Goal: Task Accomplishment & Management: Complete application form

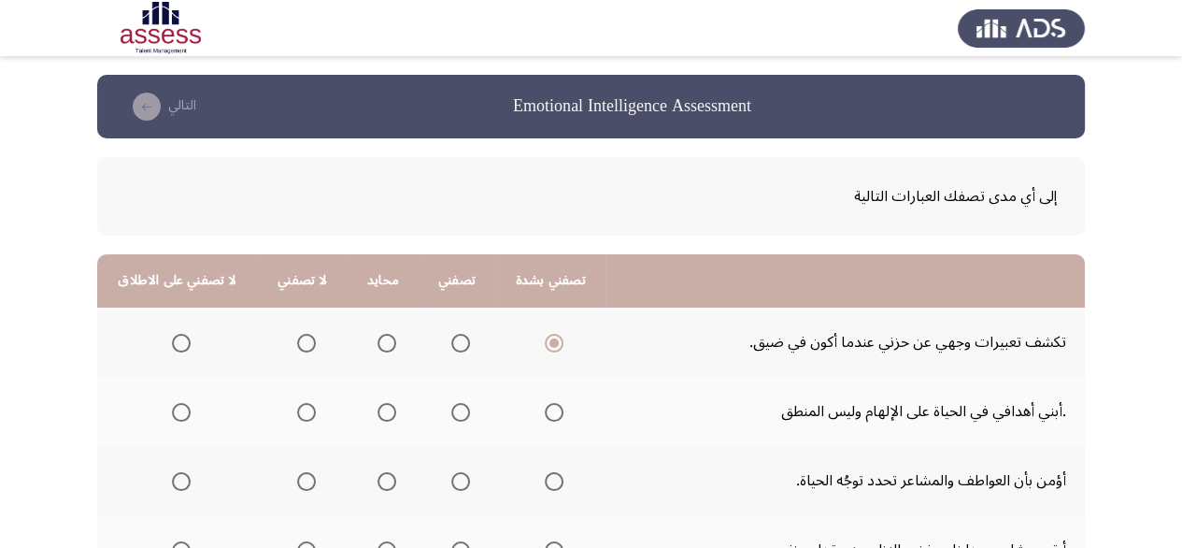
click at [460, 335] on span "Select an option" at bounding box center [460, 343] width 19 height 19
click at [460, 335] on input "Select an option" at bounding box center [460, 343] width 19 height 19
click at [553, 341] on span "Select an option" at bounding box center [554, 343] width 19 height 19
click at [553, 341] on input "Select an option" at bounding box center [554, 343] width 19 height 19
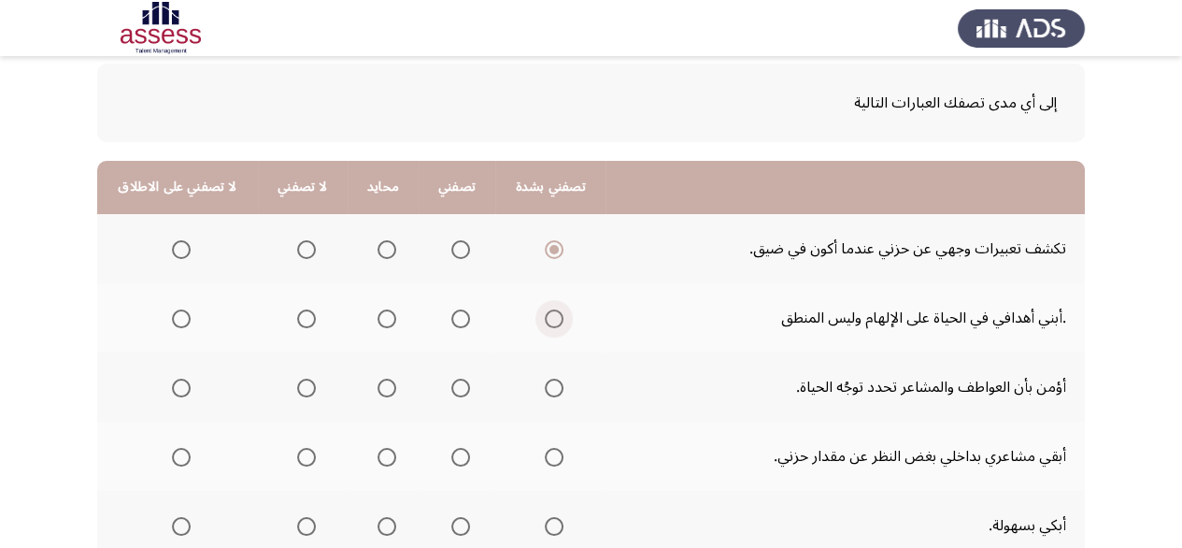
click at [545, 319] on span "Select an option" at bounding box center [554, 318] width 19 height 19
click at [545, 319] on input "Select an option" at bounding box center [554, 318] width 19 height 19
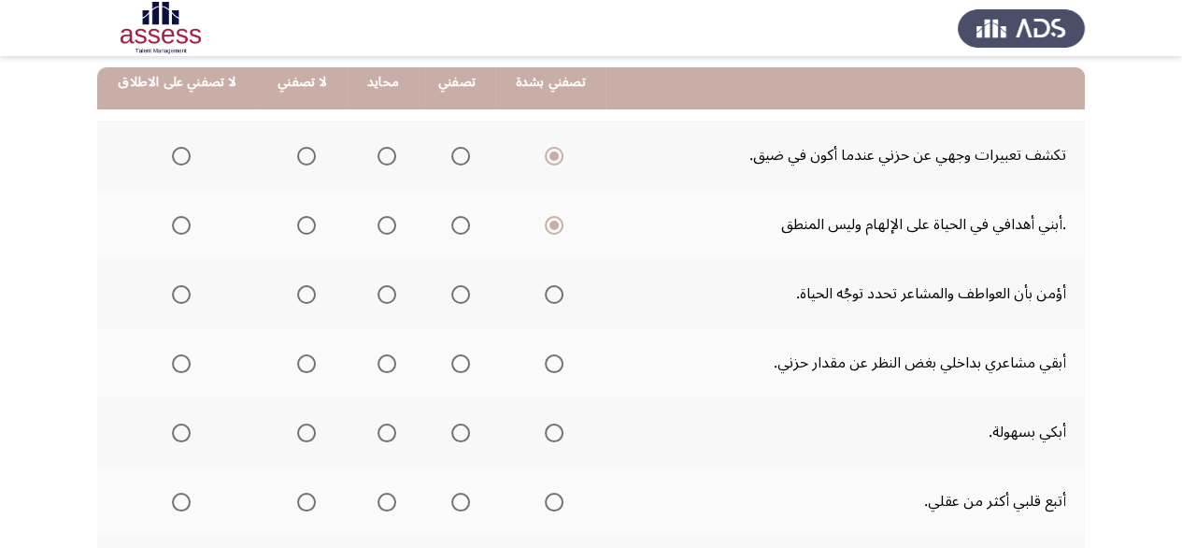
click at [297, 294] on span "Select an option" at bounding box center [306, 294] width 19 height 19
click at [297, 294] on input "Select an option" at bounding box center [306, 294] width 19 height 19
click at [290, 368] on label "Select an option" at bounding box center [303, 363] width 26 height 19
click at [297, 368] on input "Select an option" at bounding box center [306, 363] width 19 height 19
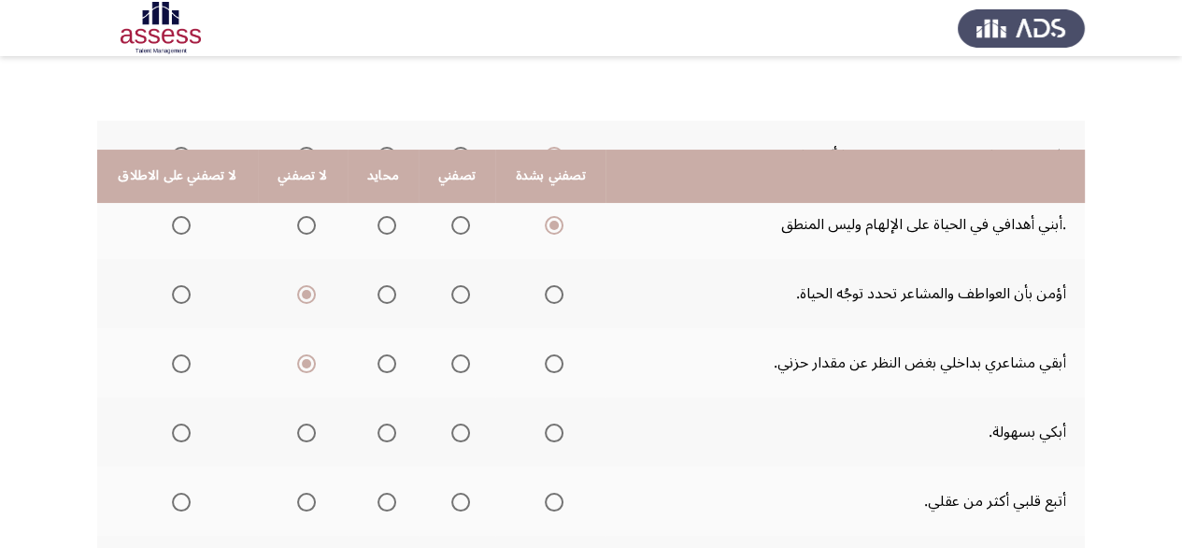
scroll to position [280, 0]
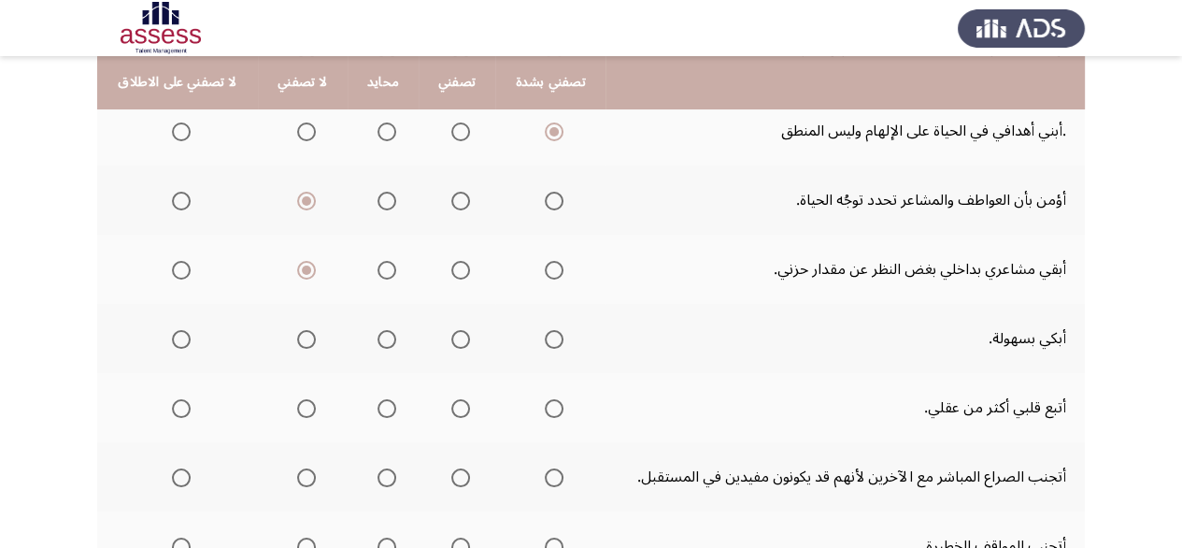
click at [176, 345] on span "Select an option" at bounding box center [181, 339] width 19 height 19
click at [176, 345] on input "Select an option" at bounding box center [181, 339] width 19 height 19
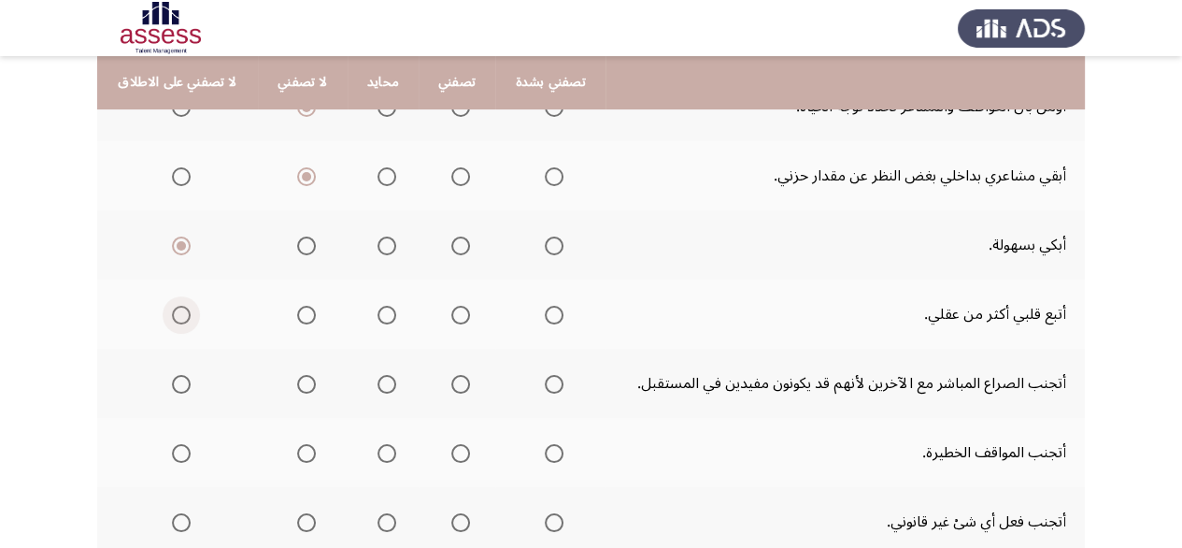
click at [186, 306] on span "Select an option" at bounding box center [181, 315] width 19 height 19
click at [186, 306] on input "Select an option" at bounding box center [181, 315] width 19 height 19
click at [451, 384] on span "Select an option" at bounding box center [460, 384] width 19 height 19
click at [451, 384] on input "Select an option" at bounding box center [460, 384] width 19 height 19
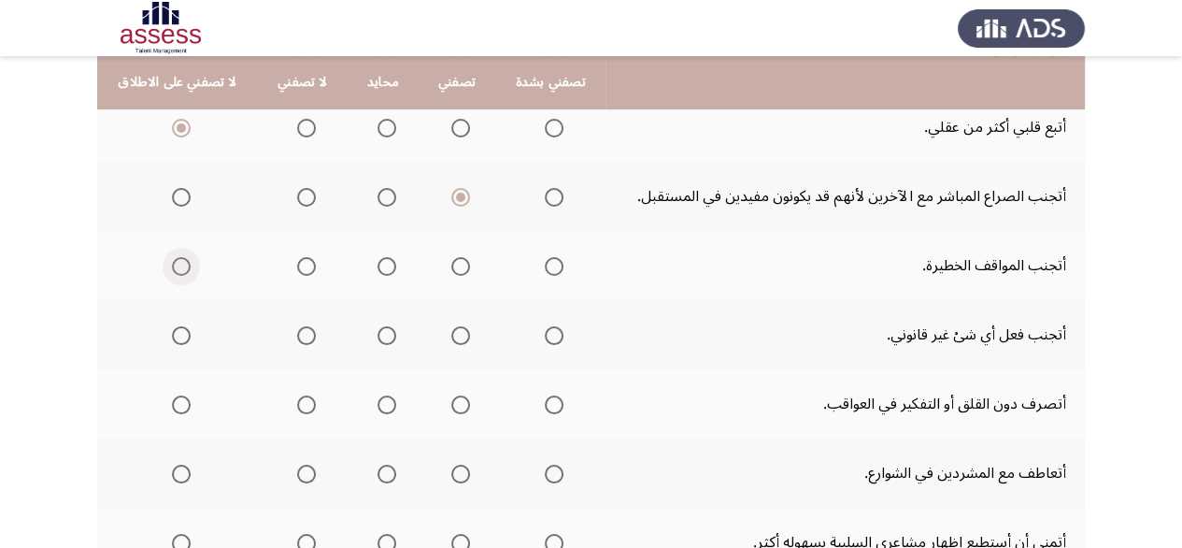
click at [178, 268] on span "Select an option" at bounding box center [181, 266] width 19 height 19
click at [178, 268] on input "Select an option" at bounding box center [181, 266] width 19 height 19
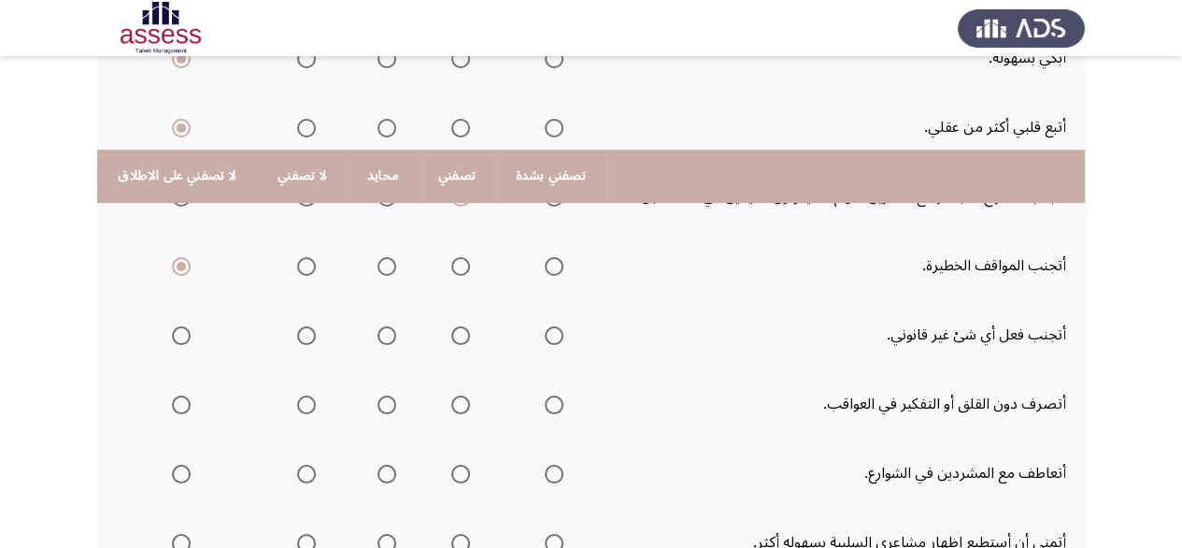
scroll to position [654, 0]
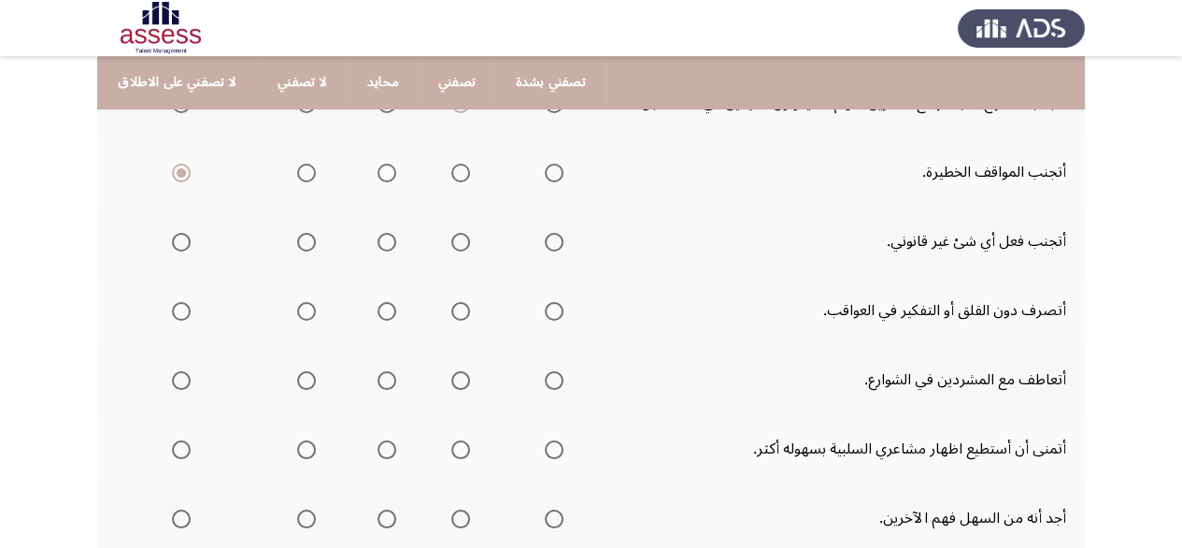
click at [462, 240] on span "Select an option" at bounding box center [460, 242] width 19 height 19
click at [462, 240] on input "Select an option" at bounding box center [460, 242] width 19 height 19
click at [545, 242] on span "Select an option" at bounding box center [554, 242] width 19 height 19
click at [545, 242] on input "Select an option" at bounding box center [554, 242] width 19 height 19
click at [298, 310] on span "Select an option" at bounding box center [306, 311] width 19 height 19
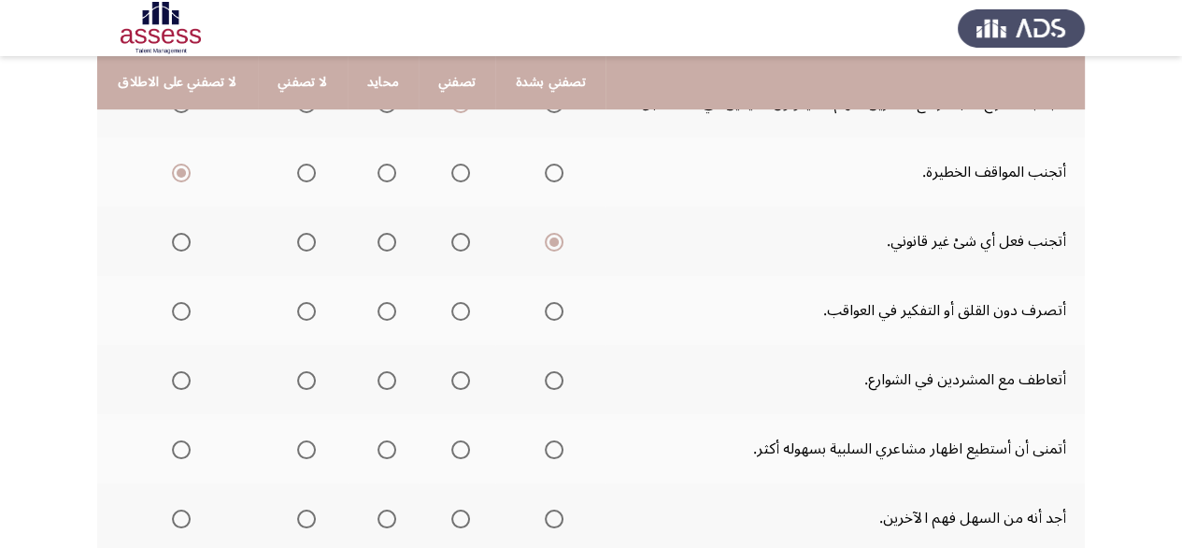
click at [298, 310] on input "Select an option" at bounding box center [306, 311] width 19 height 19
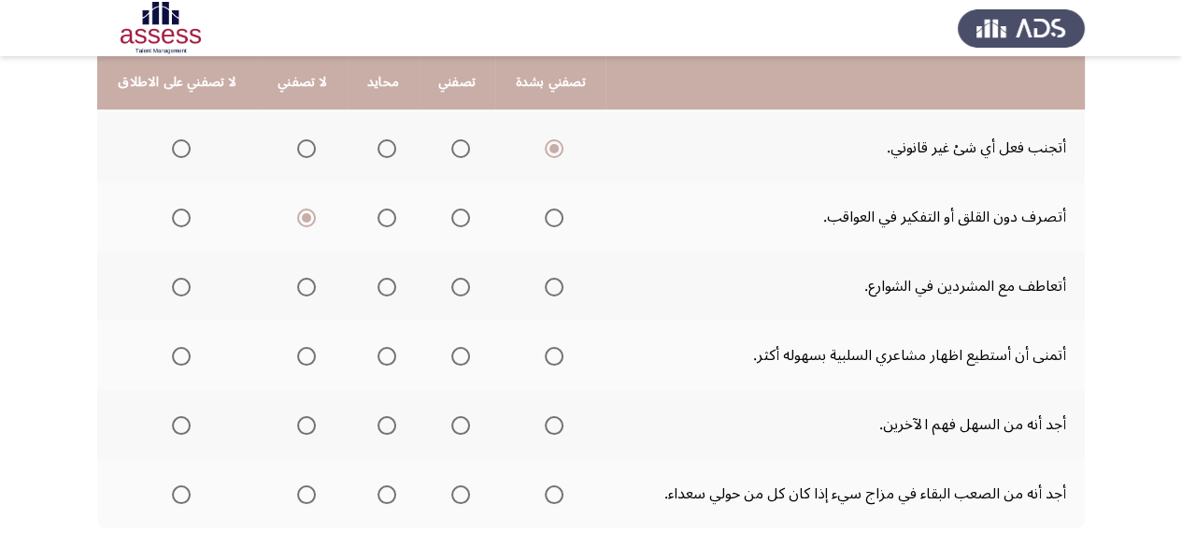
click at [380, 285] on span "Select an option" at bounding box center [387, 287] width 19 height 19
click at [380, 285] on input "Select an option" at bounding box center [387, 287] width 19 height 19
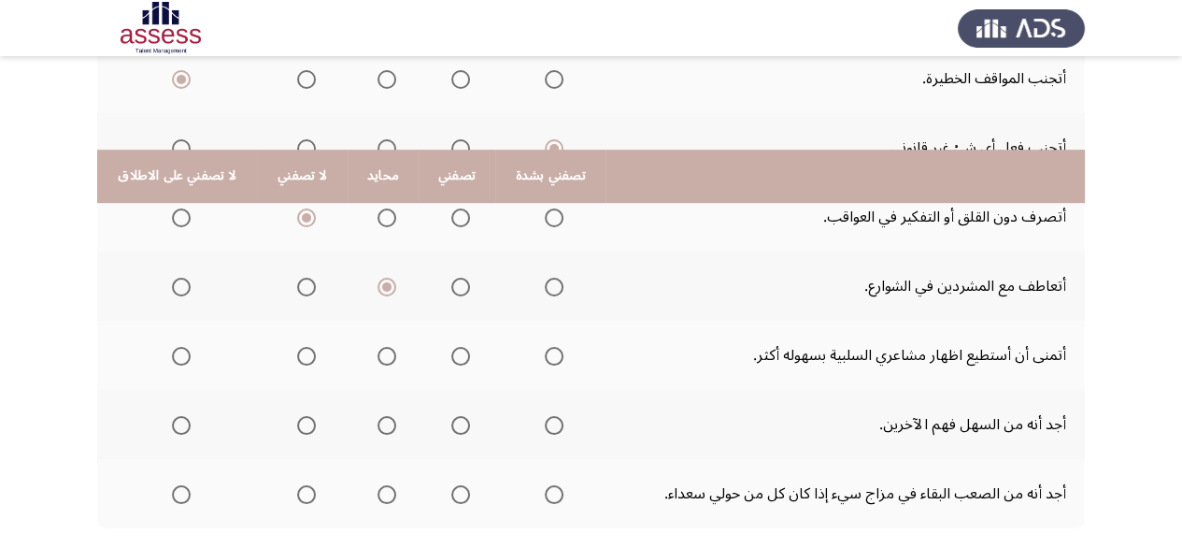
scroll to position [841, 0]
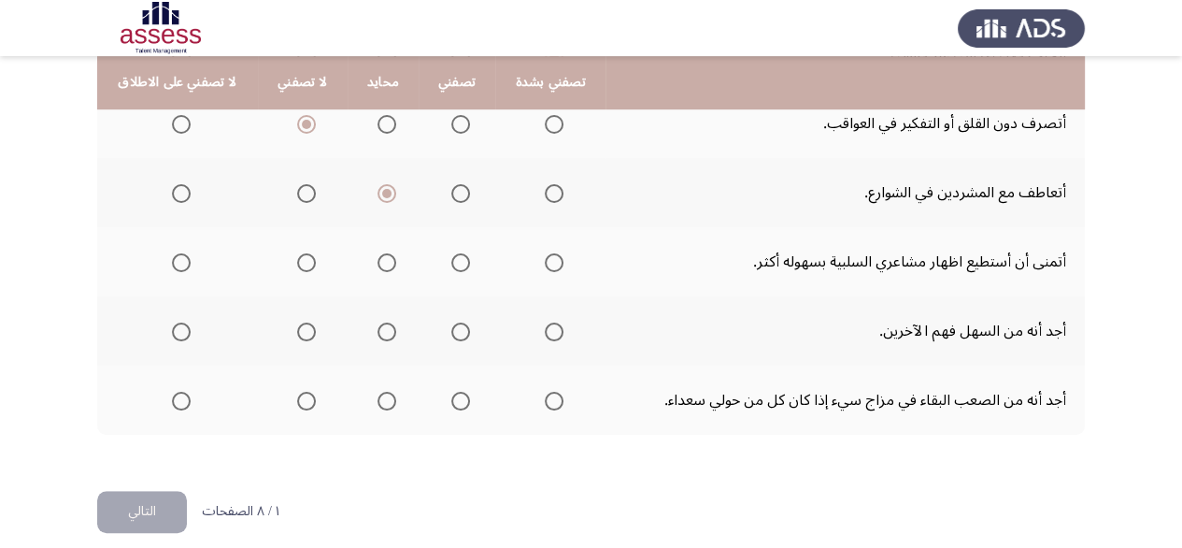
click at [304, 266] on mat-radio-group "Select an option" at bounding box center [303, 262] width 26 height 32
click at [311, 257] on th at bounding box center [303, 261] width 90 height 69
click at [307, 259] on span "Select an option" at bounding box center [306, 262] width 19 height 19
click at [307, 259] on input "Select an option" at bounding box center [306, 262] width 19 height 19
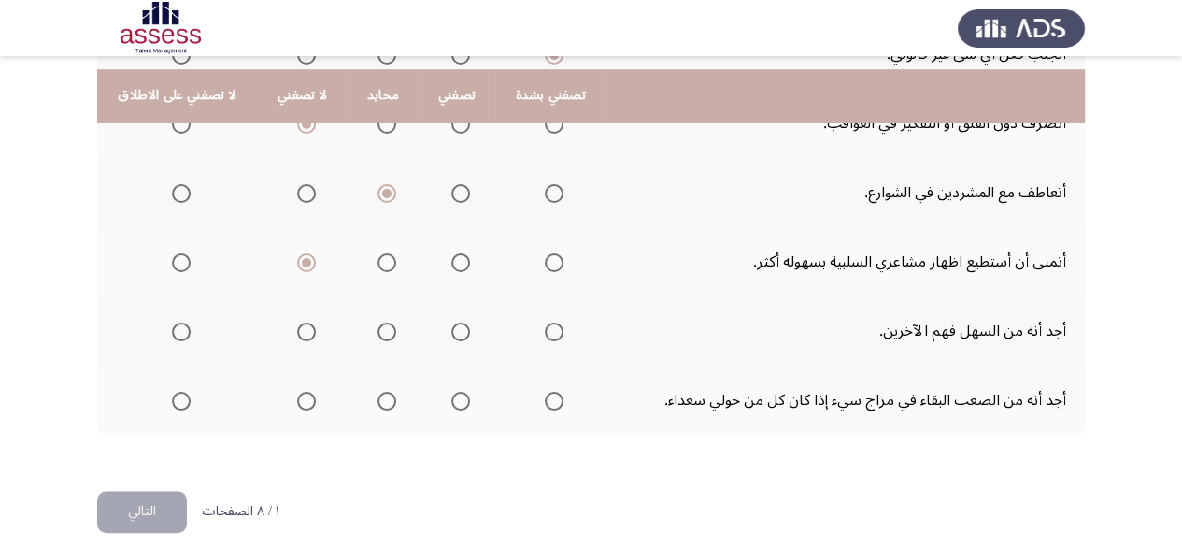
scroll to position [853, 0]
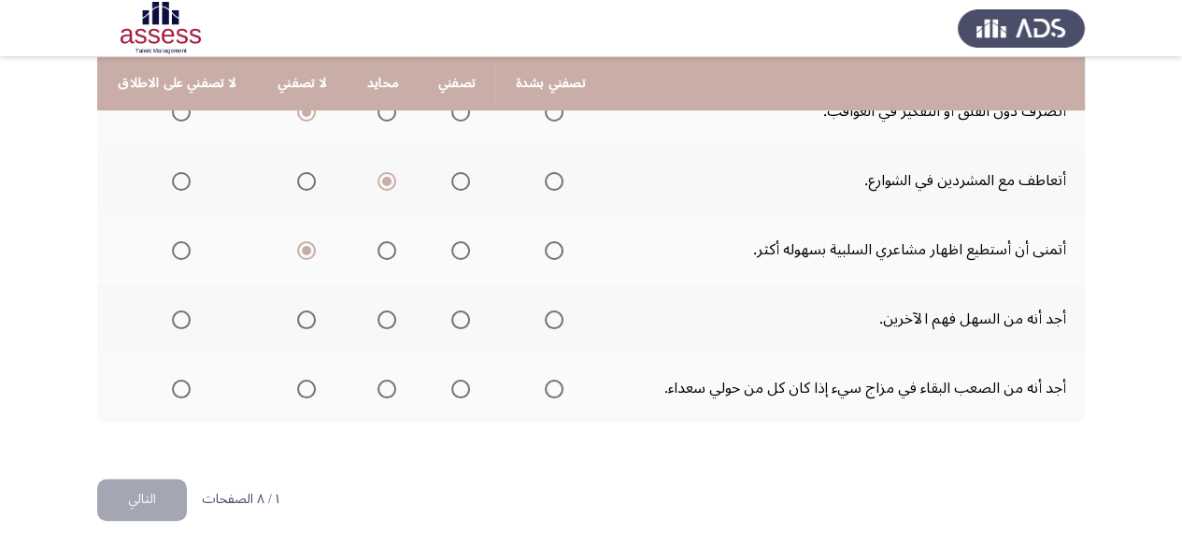
click at [548, 315] on span "Select an option" at bounding box center [554, 319] width 19 height 19
click at [548, 315] on input "Select an option" at bounding box center [554, 319] width 19 height 19
click at [557, 382] on span "Select an option" at bounding box center [554, 388] width 19 height 19
click at [557, 382] on input "Select an option" at bounding box center [554, 388] width 19 height 19
click at [169, 493] on button "التالي" at bounding box center [142, 500] width 90 height 42
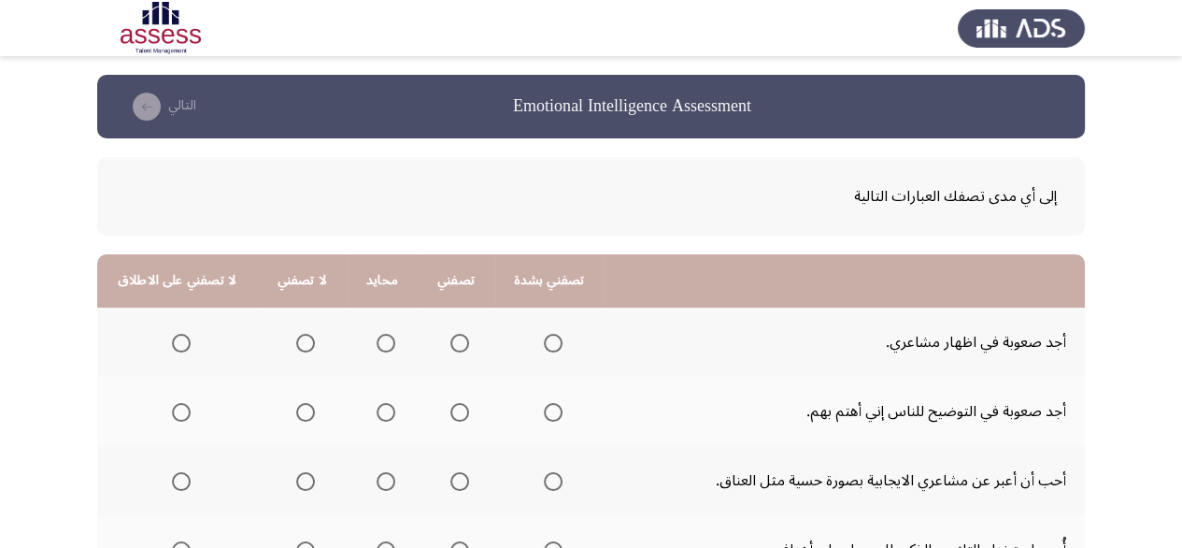
scroll to position [187, 0]
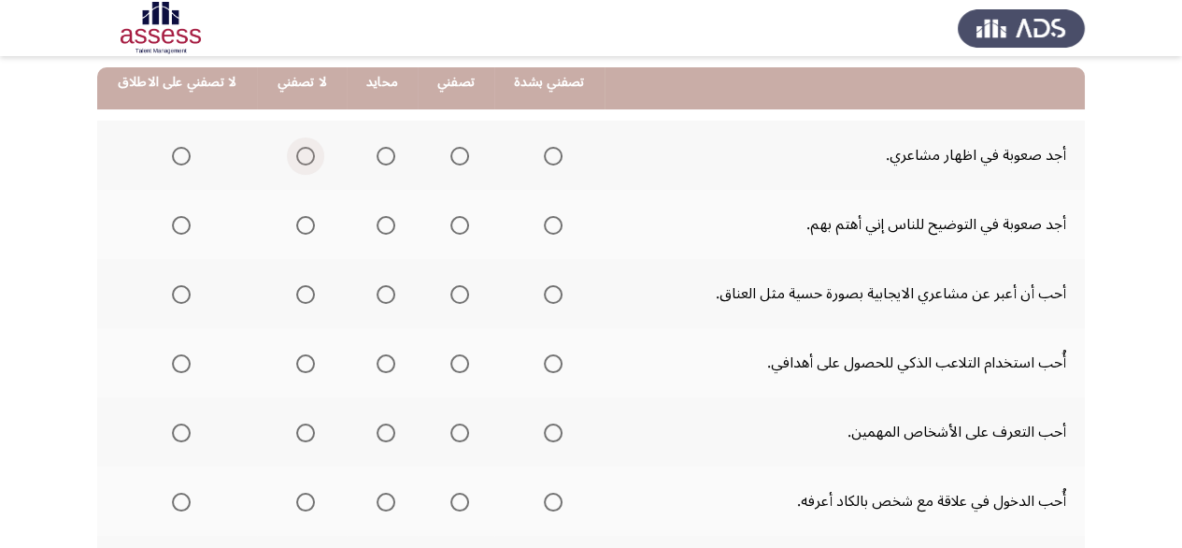
click at [299, 157] on span "Select an option" at bounding box center [305, 156] width 19 height 19
click at [299, 157] on input "Select an option" at bounding box center [305, 156] width 19 height 19
click at [290, 225] on label "Select an option" at bounding box center [302, 225] width 26 height 19
click at [296, 225] on input "Select an option" at bounding box center [305, 225] width 19 height 19
click at [459, 296] on span "Select an option" at bounding box center [459, 294] width 19 height 19
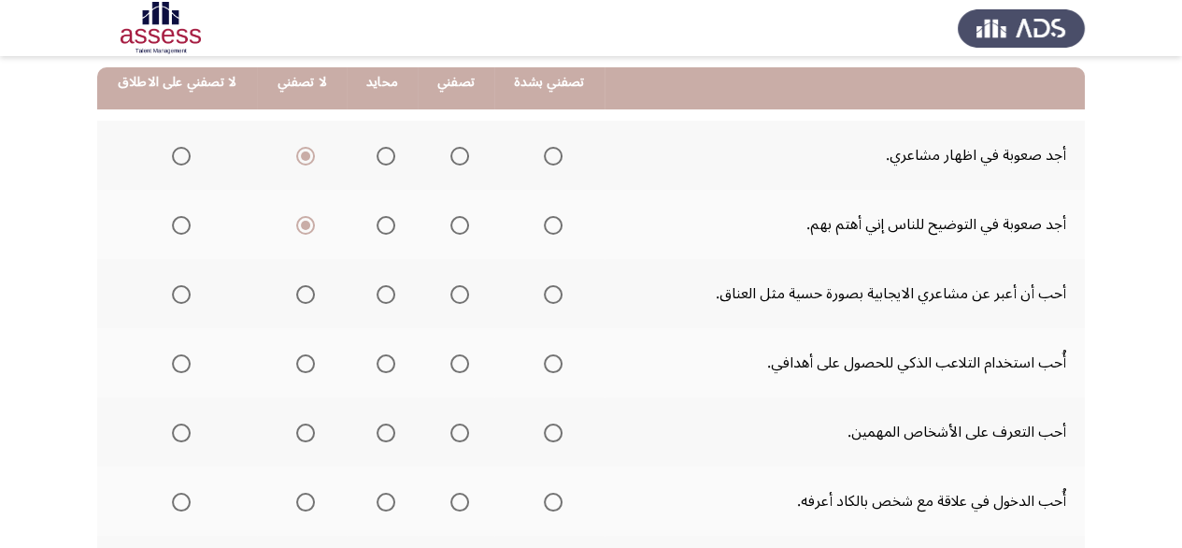
click at [459, 296] on input "Select an option" at bounding box center [459, 294] width 19 height 19
click at [457, 369] on span "Select an option" at bounding box center [459, 363] width 19 height 19
click at [457, 369] on input "Select an option" at bounding box center [459, 363] width 19 height 19
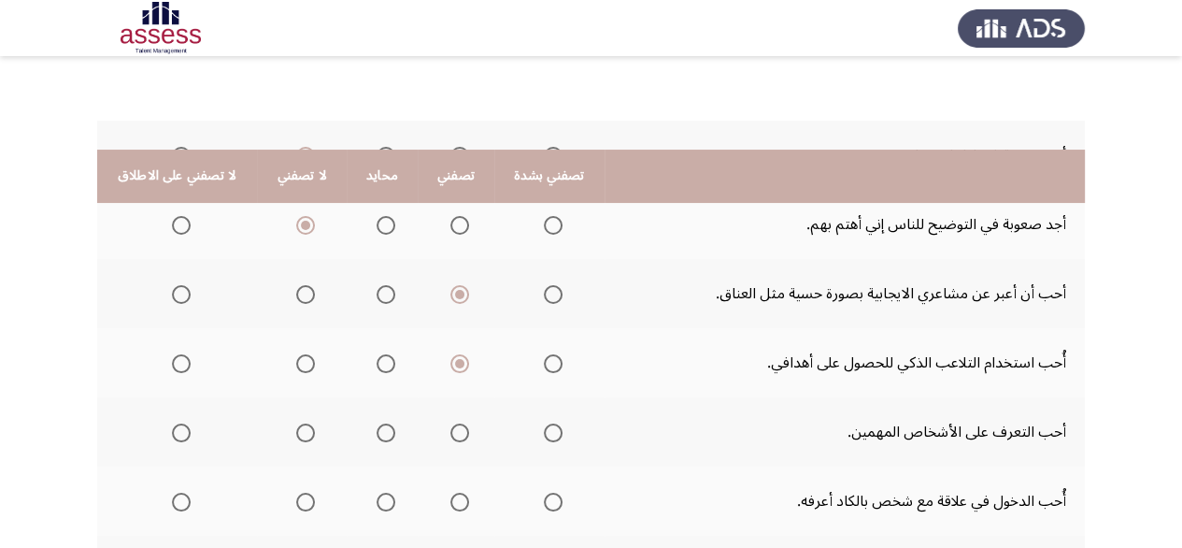
scroll to position [280, 0]
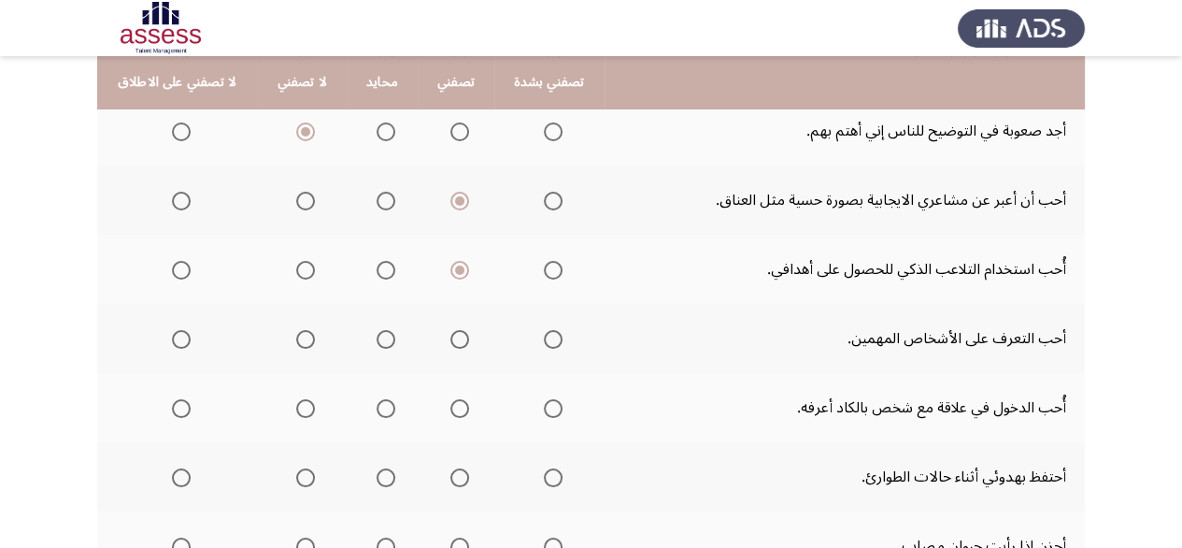
click at [546, 346] on mat-radio-group "Select an option" at bounding box center [549, 338] width 26 height 32
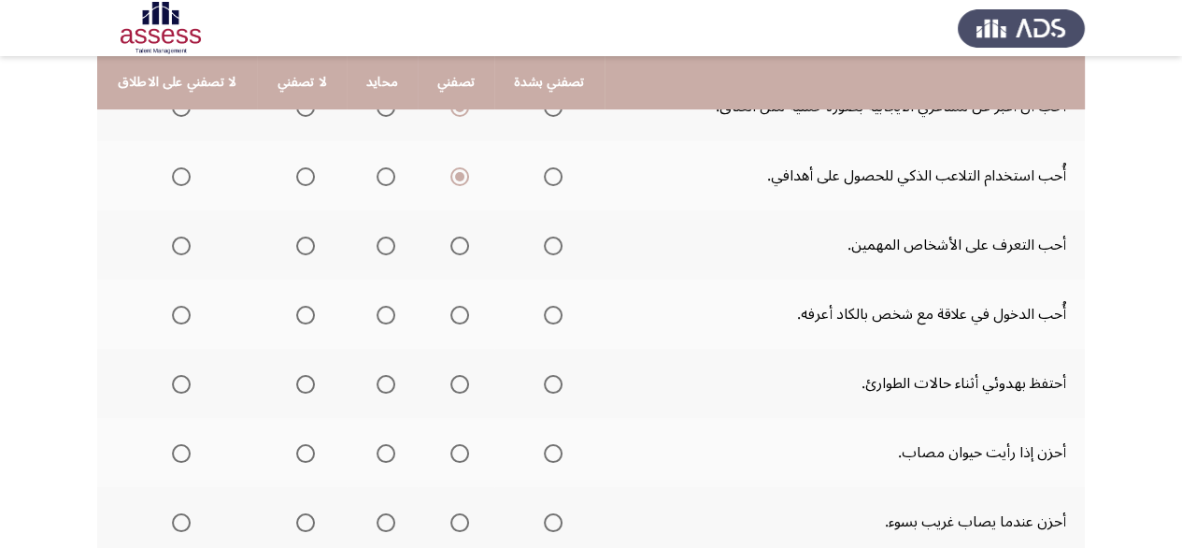
click at [544, 244] on span "Select an option" at bounding box center [553, 245] width 19 height 19
click at [544, 244] on input "Select an option" at bounding box center [553, 245] width 19 height 19
click at [306, 316] on span "Select an option" at bounding box center [305, 315] width 19 height 19
click at [306, 316] on input "Select an option" at bounding box center [305, 315] width 19 height 19
click at [456, 379] on span "Select an option" at bounding box center [459, 384] width 19 height 19
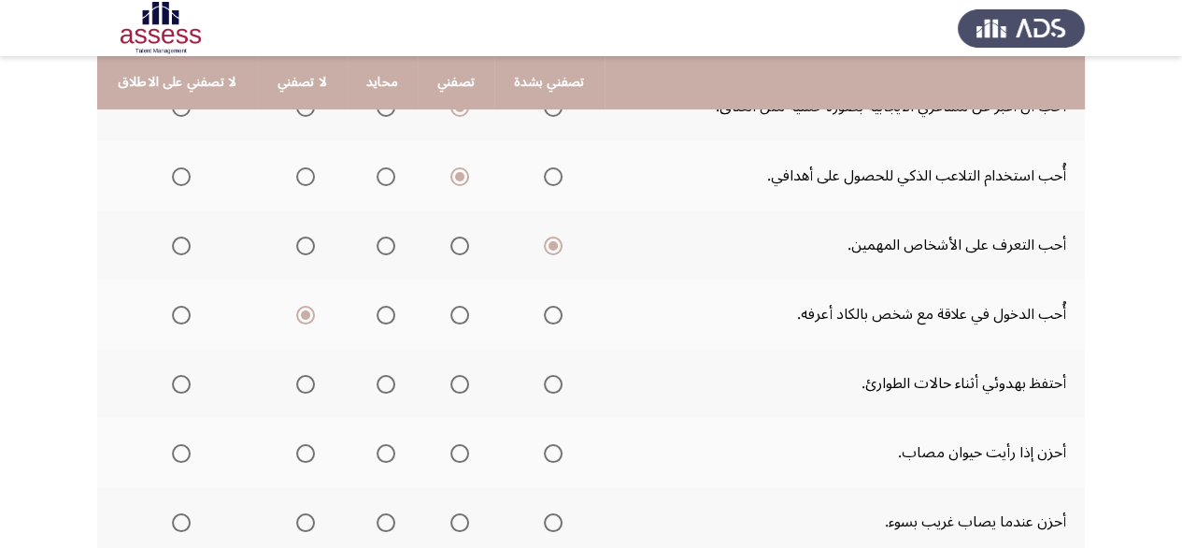
click at [456, 379] on input "Select an option" at bounding box center [459, 384] width 19 height 19
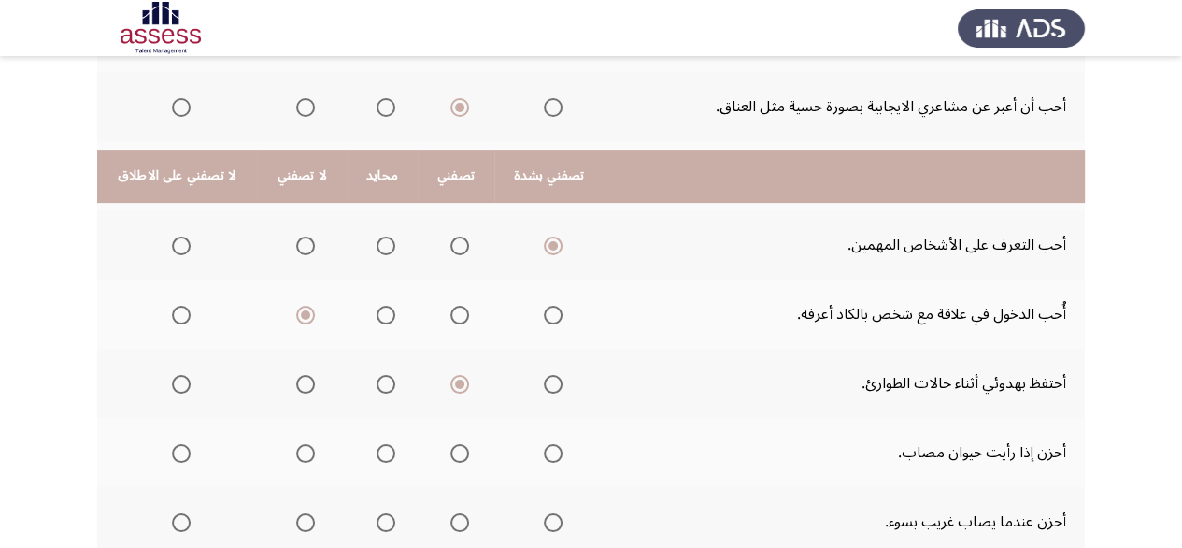
scroll to position [467, 0]
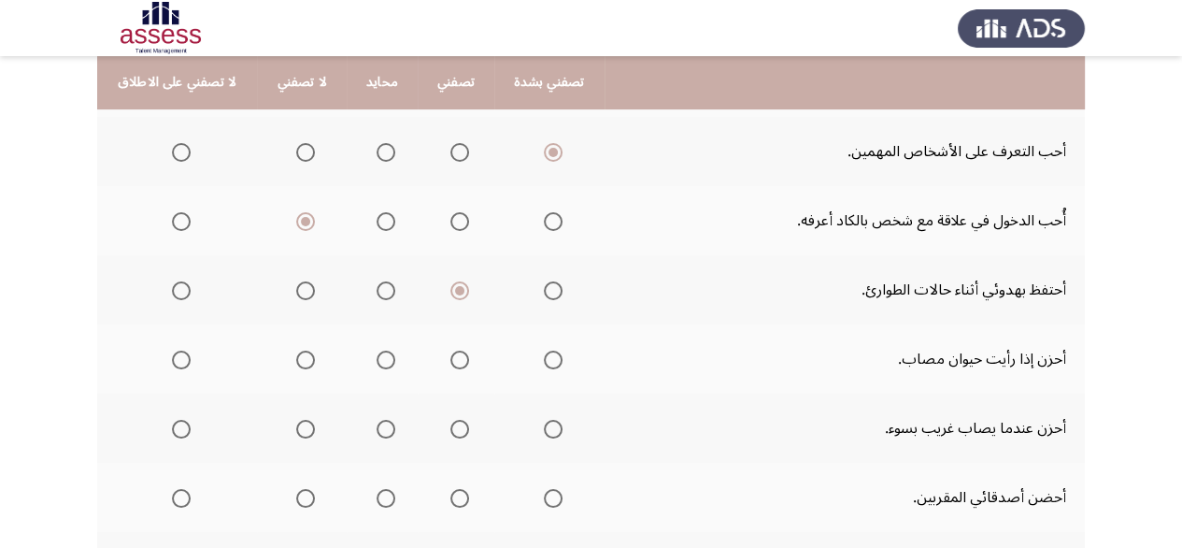
click at [377, 428] on span "Select an option" at bounding box center [386, 429] width 19 height 19
click at [377, 428] on input "Select an option" at bounding box center [386, 429] width 19 height 19
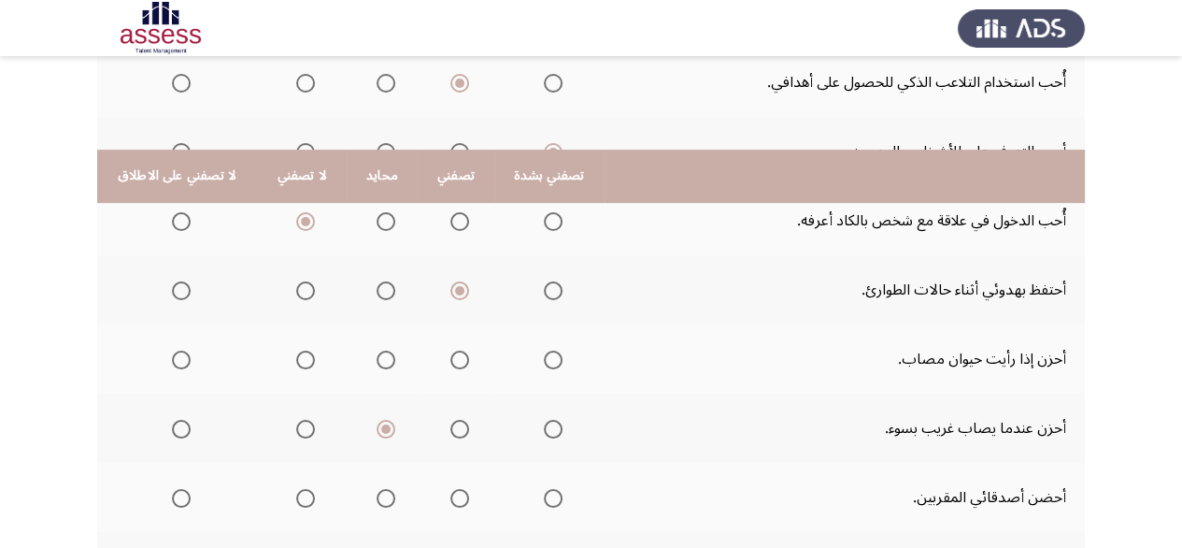
scroll to position [561, 0]
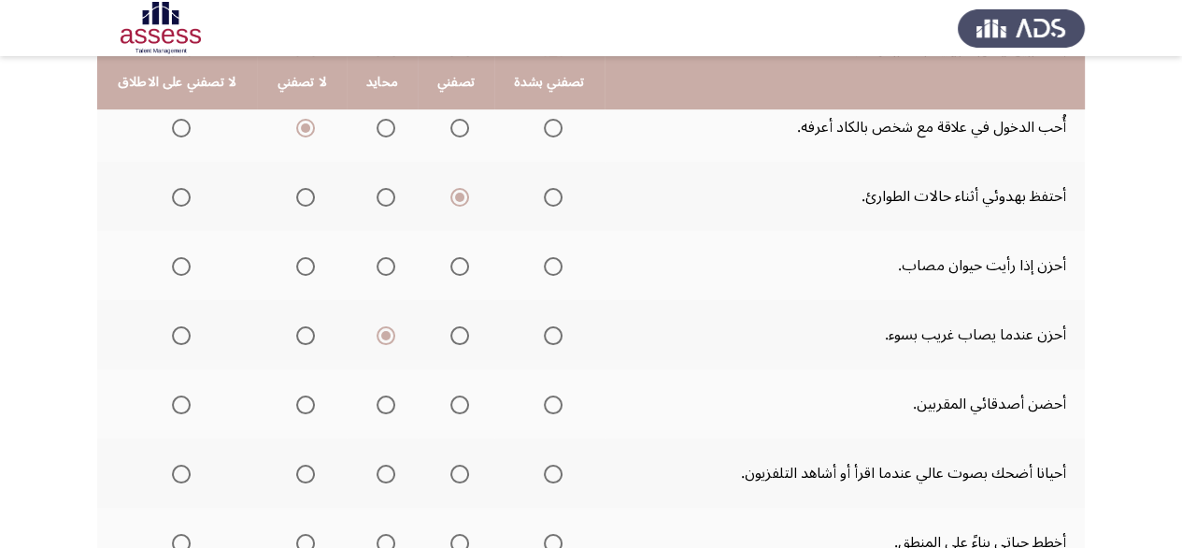
click at [296, 396] on span "Select an option" at bounding box center [305, 404] width 19 height 19
click at [296, 396] on input "Select an option" at bounding box center [305, 404] width 19 height 19
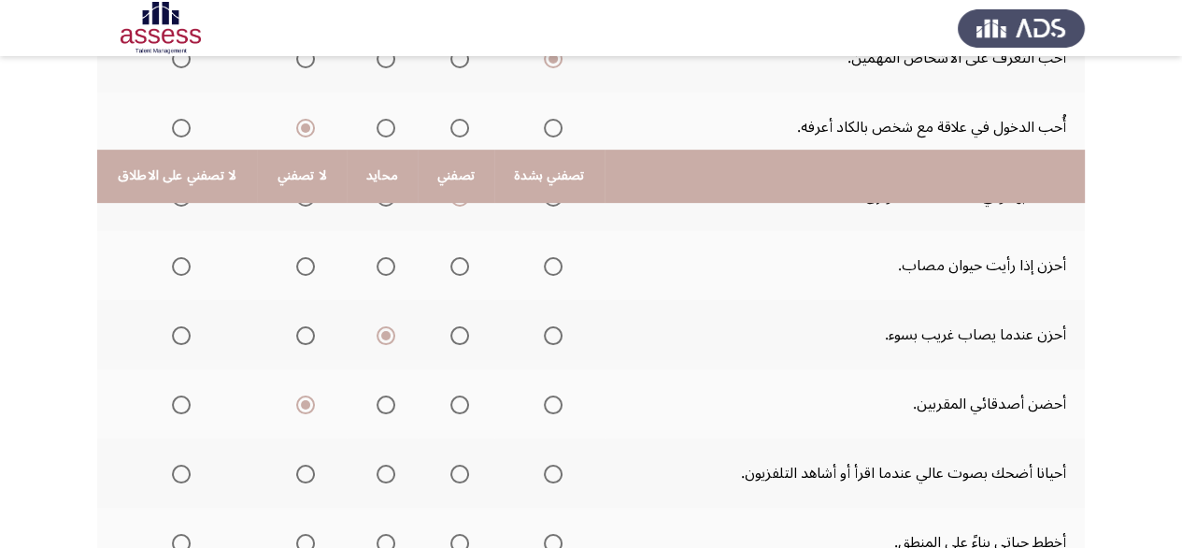
scroll to position [654, 0]
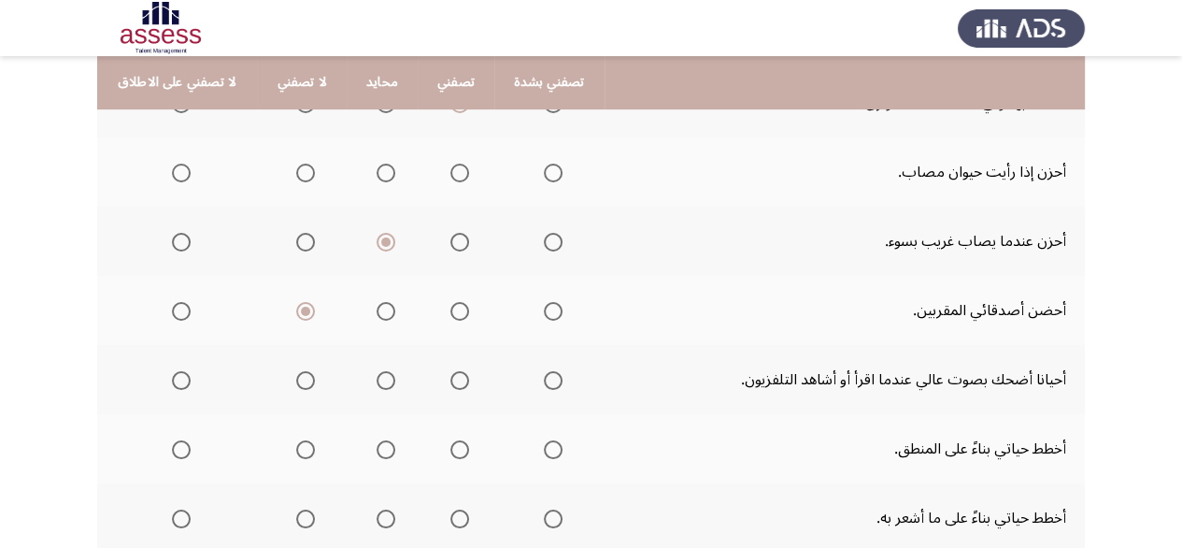
click at [296, 377] on span "Select an option" at bounding box center [305, 380] width 19 height 19
click at [296, 377] on input "Select an option" at bounding box center [305, 380] width 19 height 19
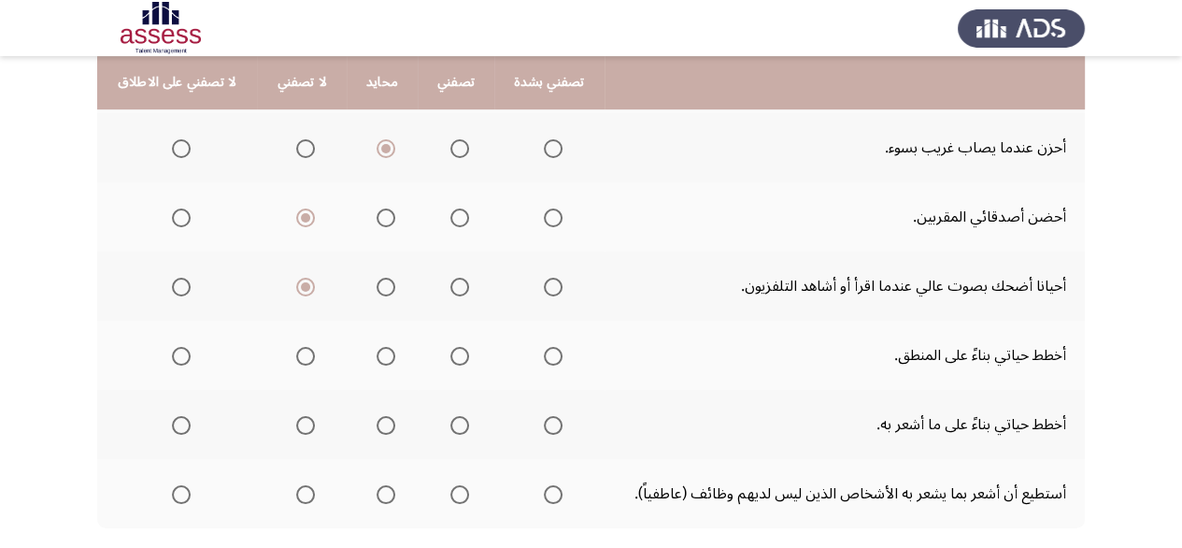
click at [297, 354] on span "Select an option" at bounding box center [305, 356] width 19 height 19
click at [297, 354] on input "Select an option" at bounding box center [305, 356] width 19 height 19
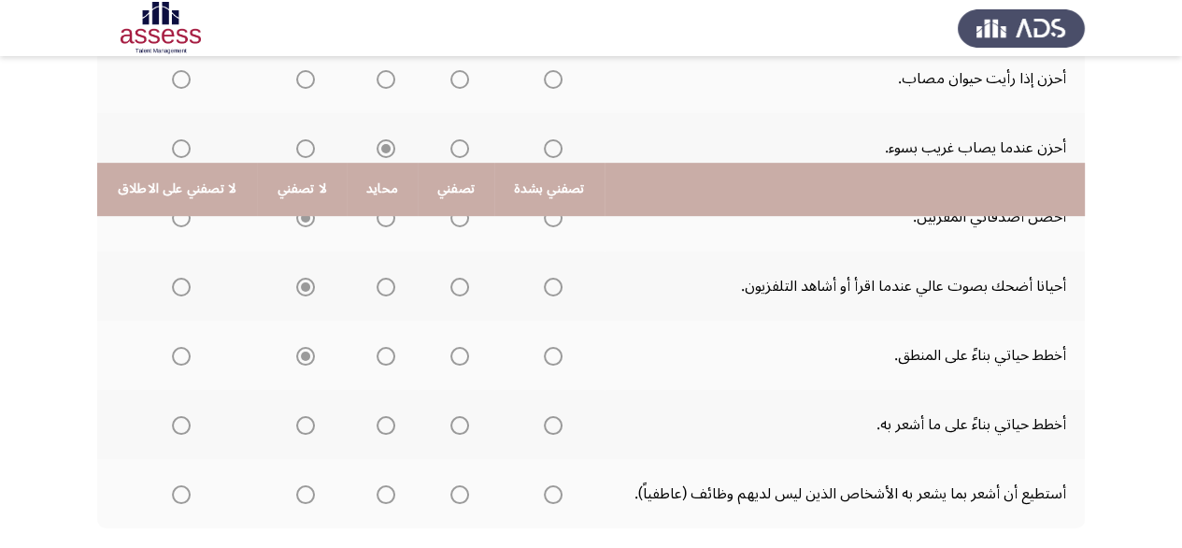
scroll to position [853, 0]
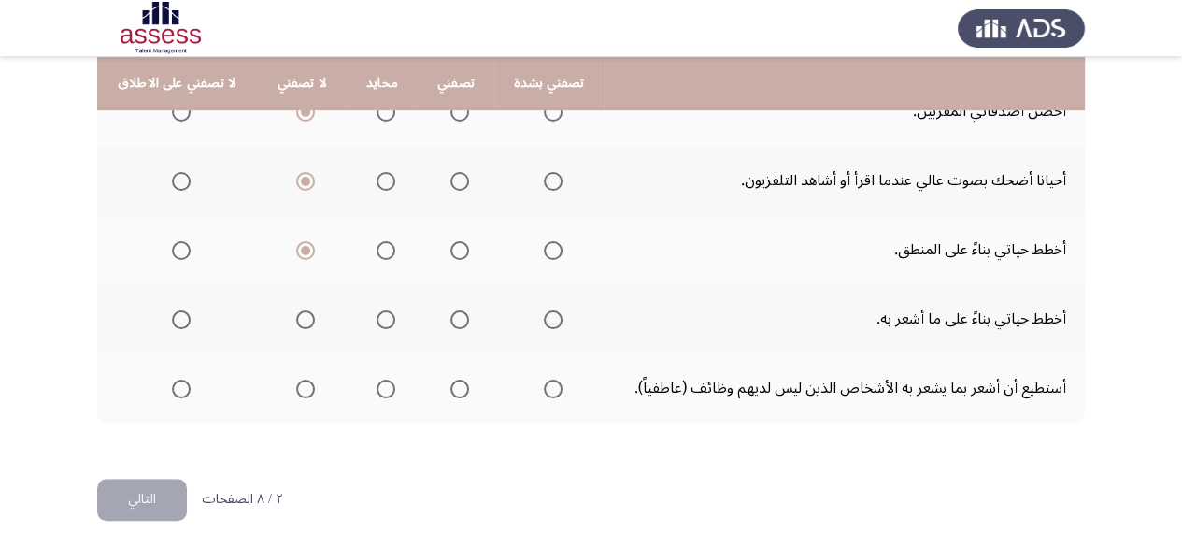
click at [457, 315] on span "Select an option" at bounding box center [459, 319] width 19 height 19
click at [457, 315] on input "Select an option" at bounding box center [459, 319] width 19 height 19
click at [546, 384] on span "Select an option" at bounding box center [553, 388] width 19 height 19
click at [546, 384] on input "Select an option" at bounding box center [553, 388] width 19 height 19
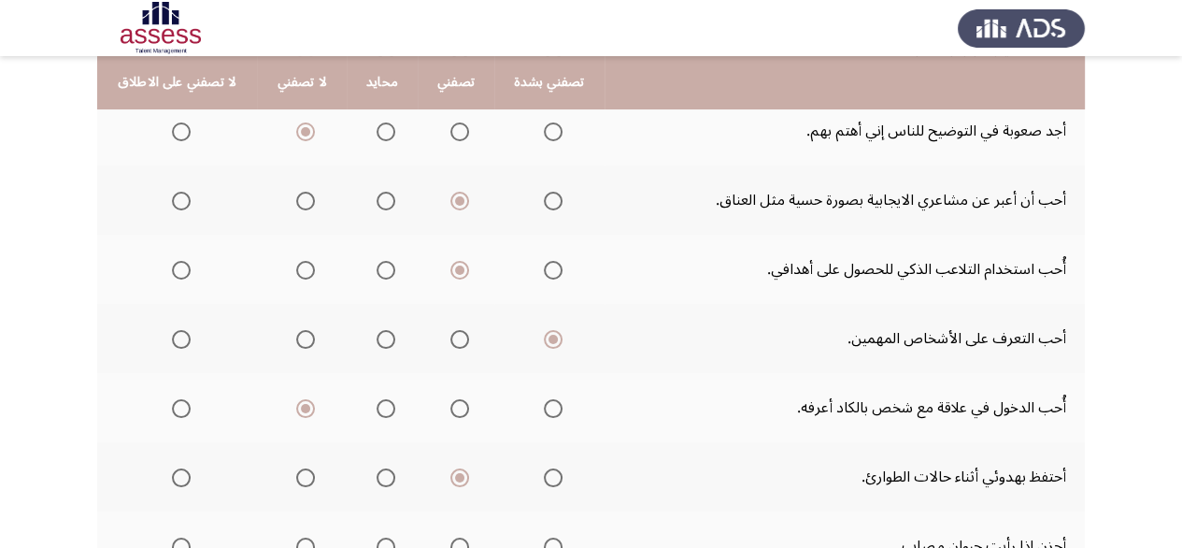
scroll to position [374, 0]
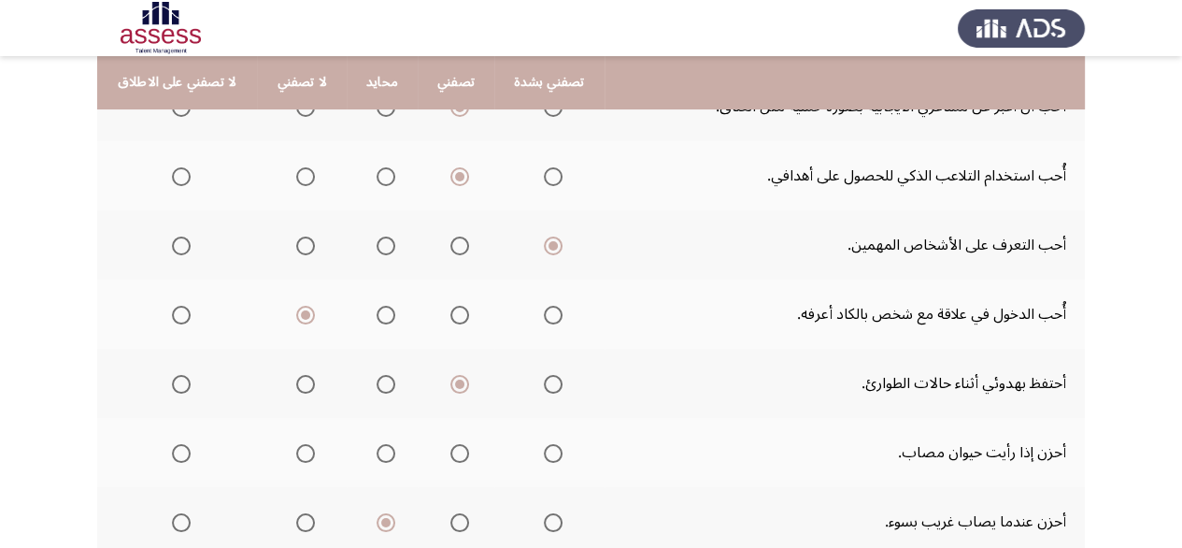
click at [450, 450] on span "Select an option" at bounding box center [459, 453] width 19 height 19
click at [450, 450] on input "Select an option" at bounding box center [459, 453] width 19 height 19
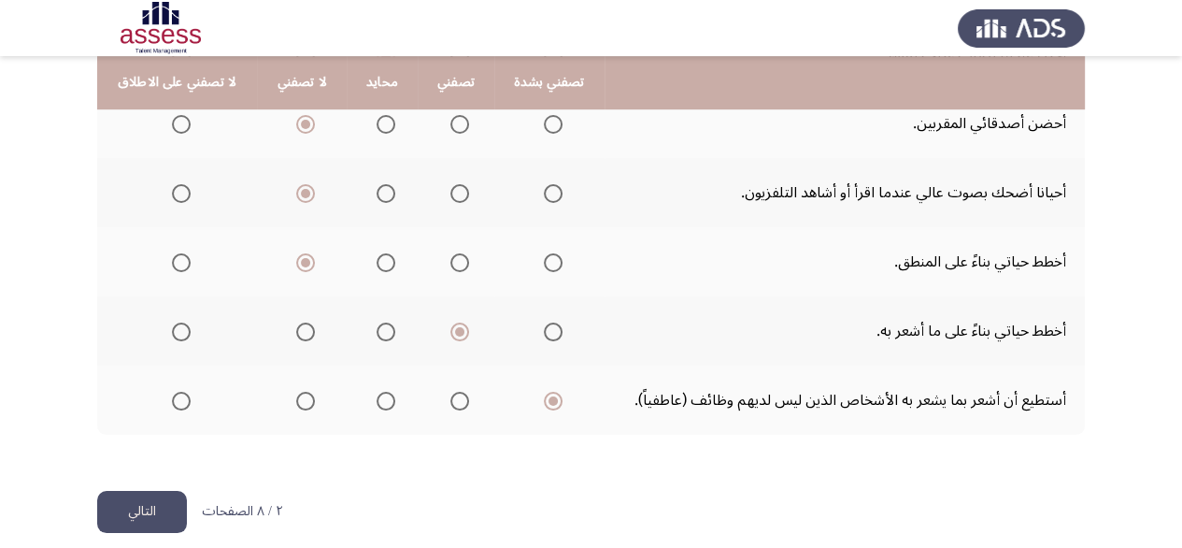
scroll to position [853, 0]
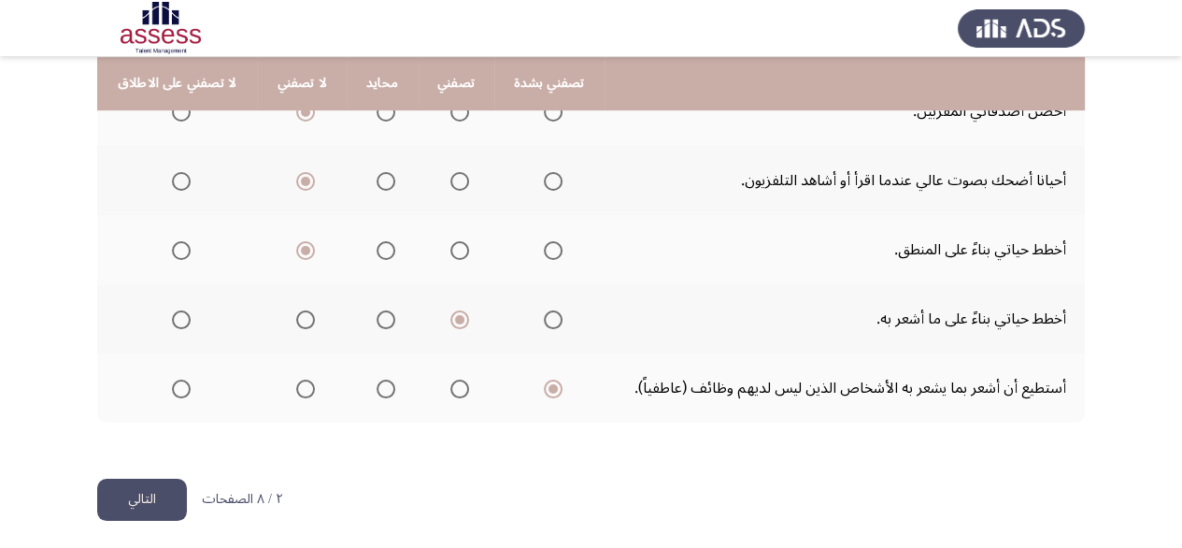
click at [164, 487] on button "التالي" at bounding box center [142, 500] width 90 height 42
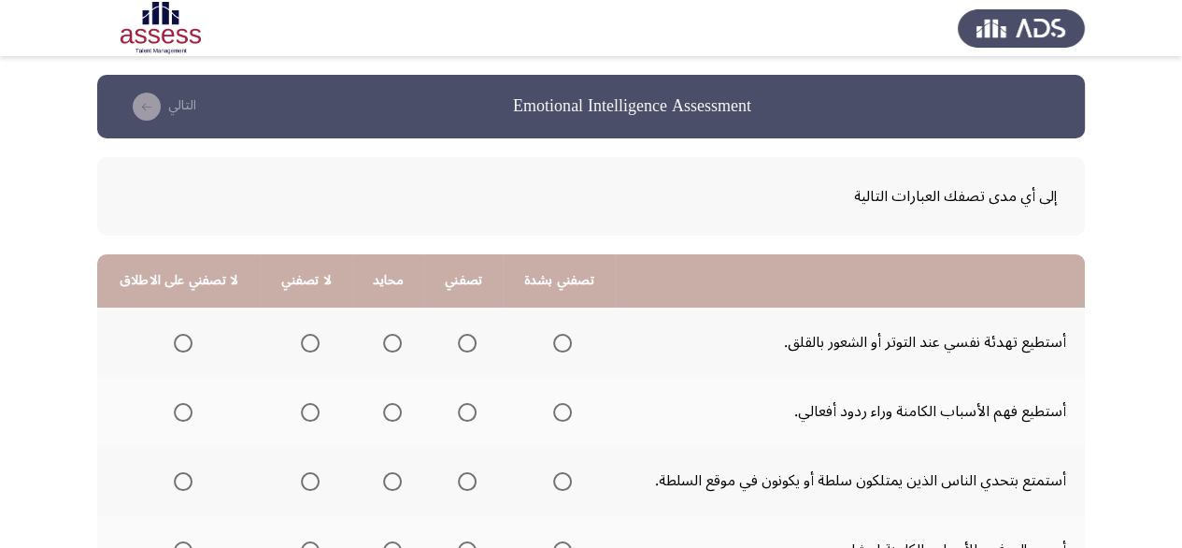
scroll to position [93, 0]
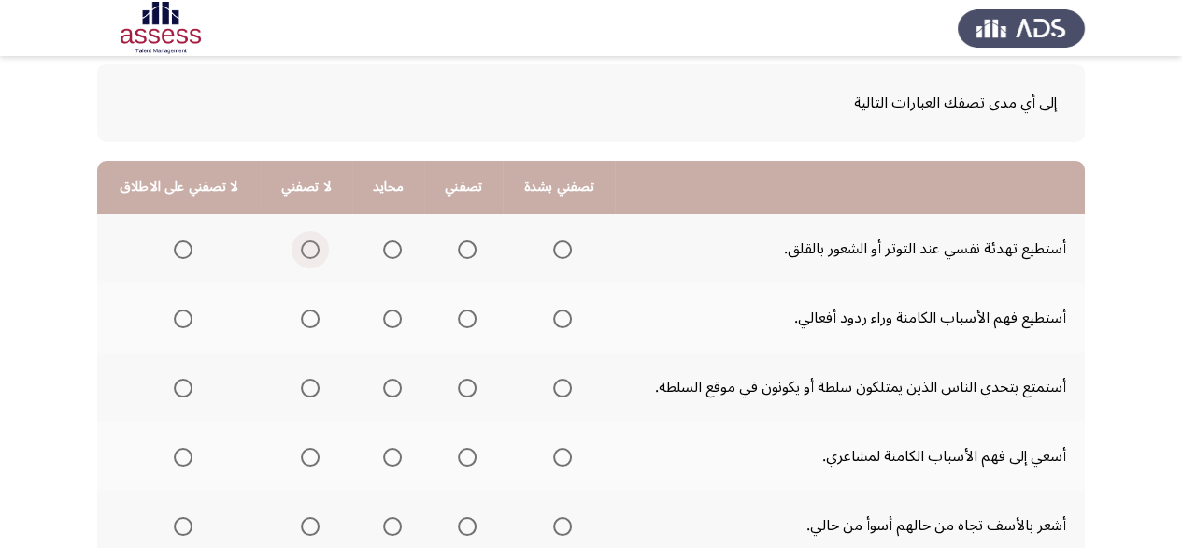
click at [308, 247] on span "Select an option" at bounding box center [310, 249] width 19 height 19
click at [308, 247] on input "Select an option" at bounding box center [310, 249] width 19 height 19
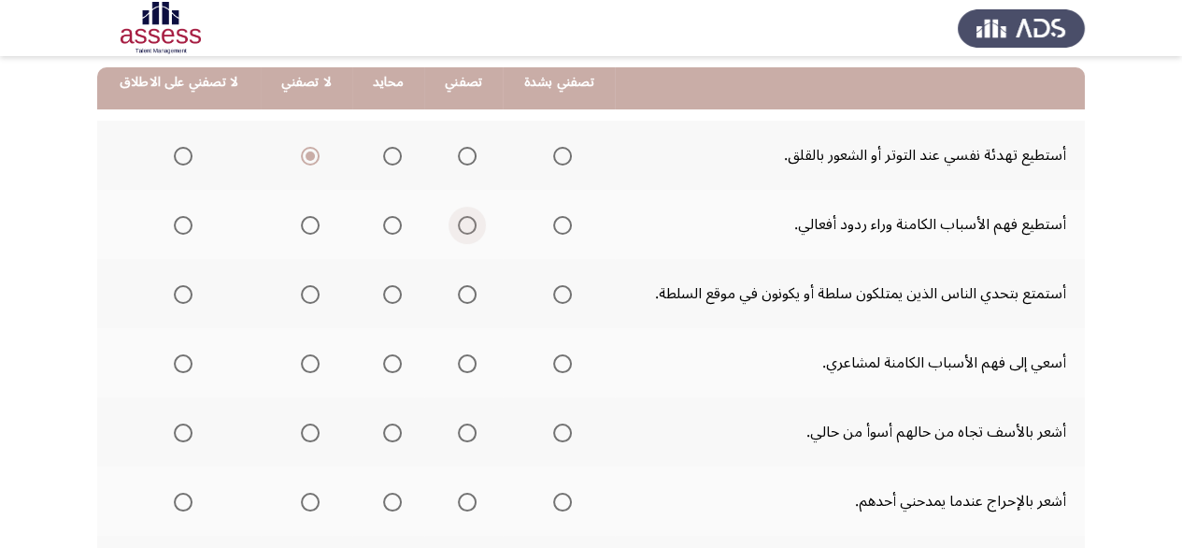
click at [461, 228] on span "Select an option" at bounding box center [467, 225] width 19 height 19
click at [461, 228] on input "Select an option" at bounding box center [467, 225] width 19 height 19
click at [569, 293] on th at bounding box center [559, 293] width 112 height 69
click at [563, 293] on span "Select an option" at bounding box center [562, 294] width 19 height 19
click at [563, 293] on input "Select an option" at bounding box center [562, 294] width 19 height 19
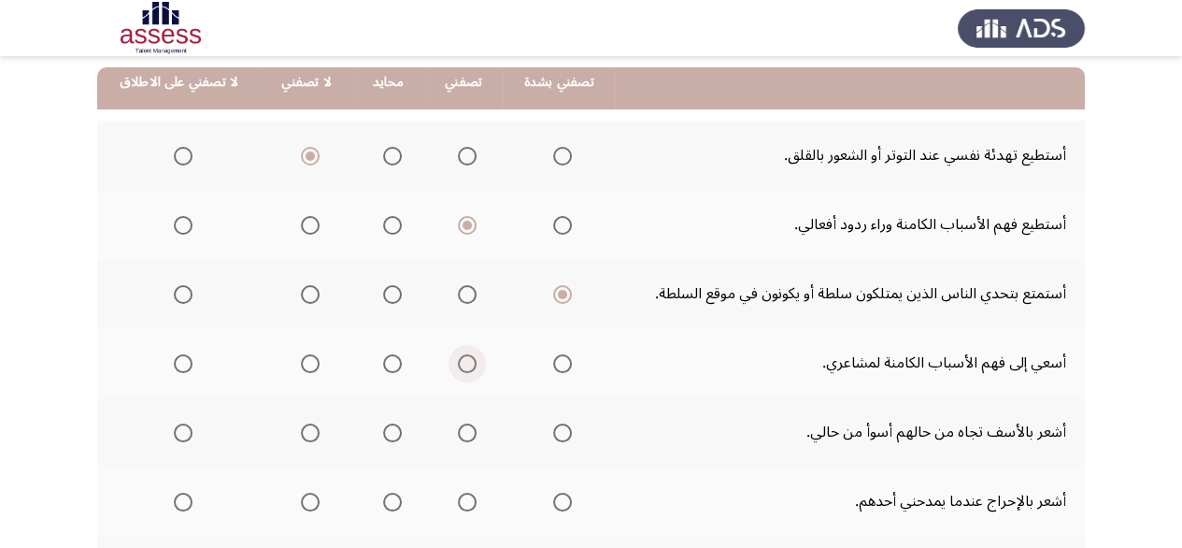
click at [467, 364] on span "Select an option" at bounding box center [467, 363] width 19 height 19
click at [467, 364] on input "Select an option" at bounding box center [467, 363] width 19 height 19
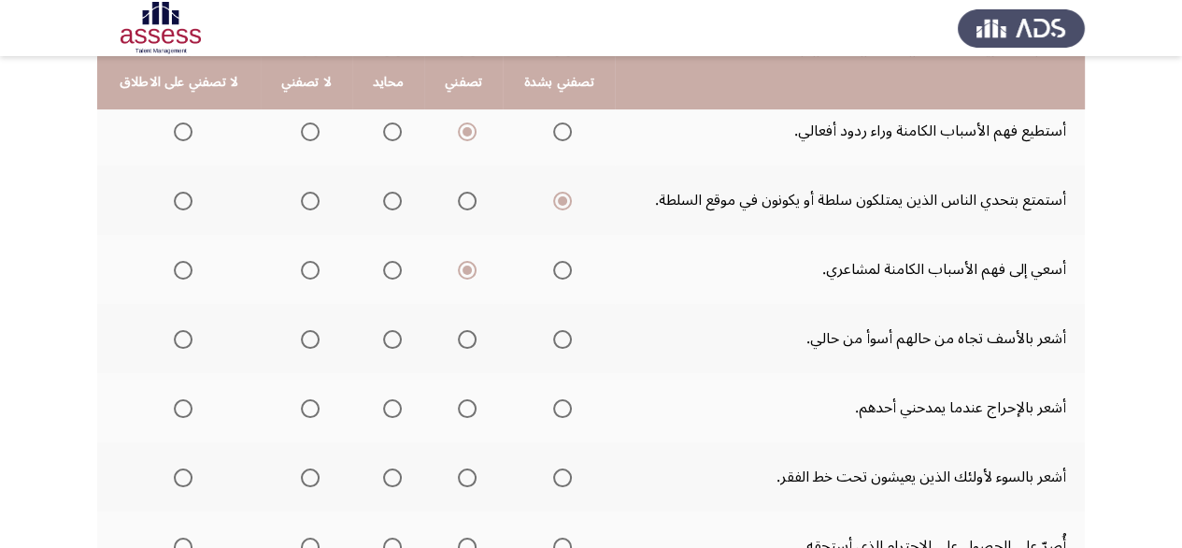
click at [465, 337] on span "Select an option" at bounding box center [467, 339] width 19 height 19
click at [465, 337] on input "Select an option" at bounding box center [467, 339] width 19 height 19
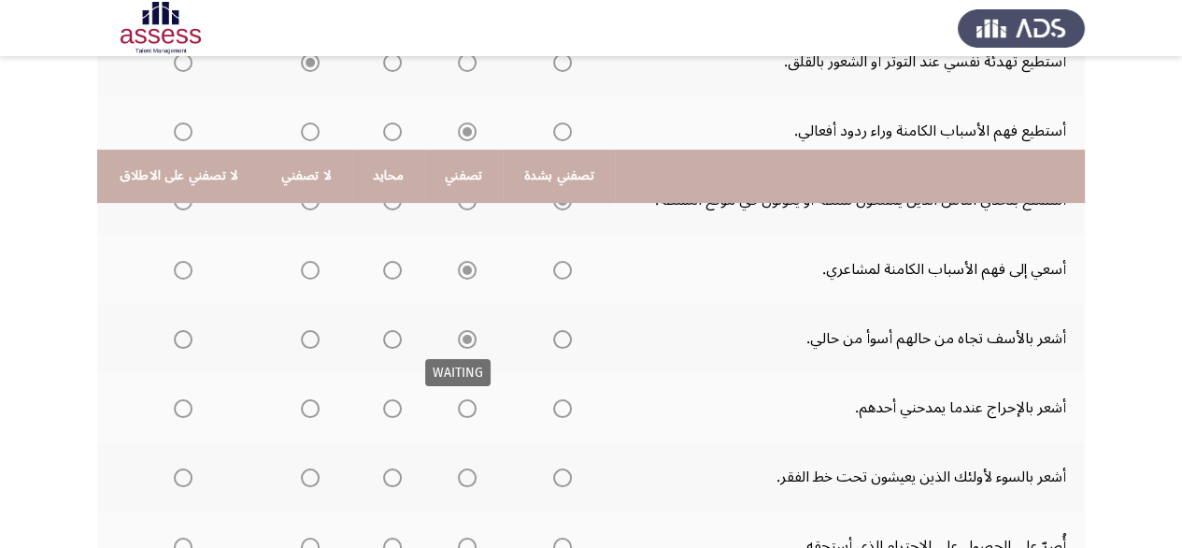
scroll to position [467, 0]
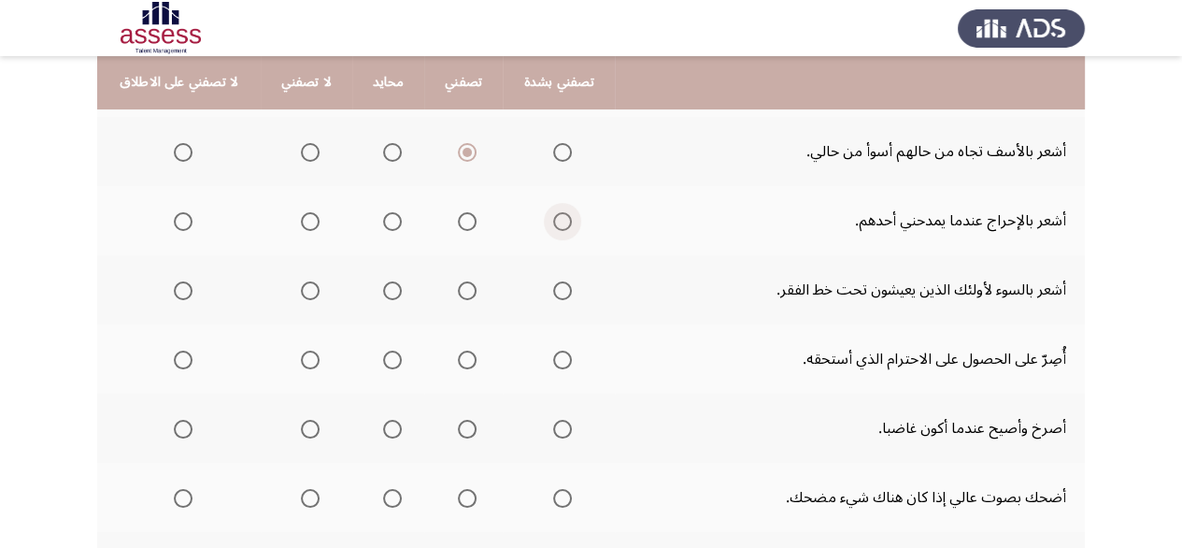
click at [553, 225] on span "Select an option" at bounding box center [562, 221] width 19 height 19
click at [553, 225] on input "Select an option" at bounding box center [562, 221] width 19 height 19
click at [554, 285] on span "Select an option" at bounding box center [562, 290] width 19 height 19
click at [554, 285] on input "Select an option" at bounding box center [562, 290] width 19 height 19
click at [548, 361] on label "Select an option" at bounding box center [559, 359] width 26 height 19
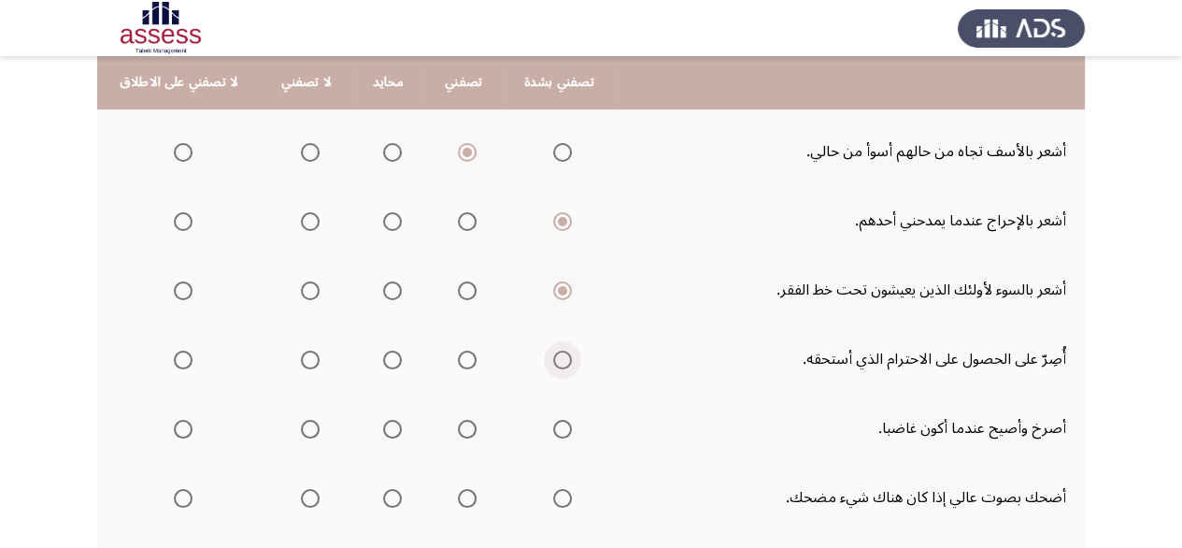
click at [553, 361] on input "Select an option" at bounding box center [562, 359] width 19 height 19
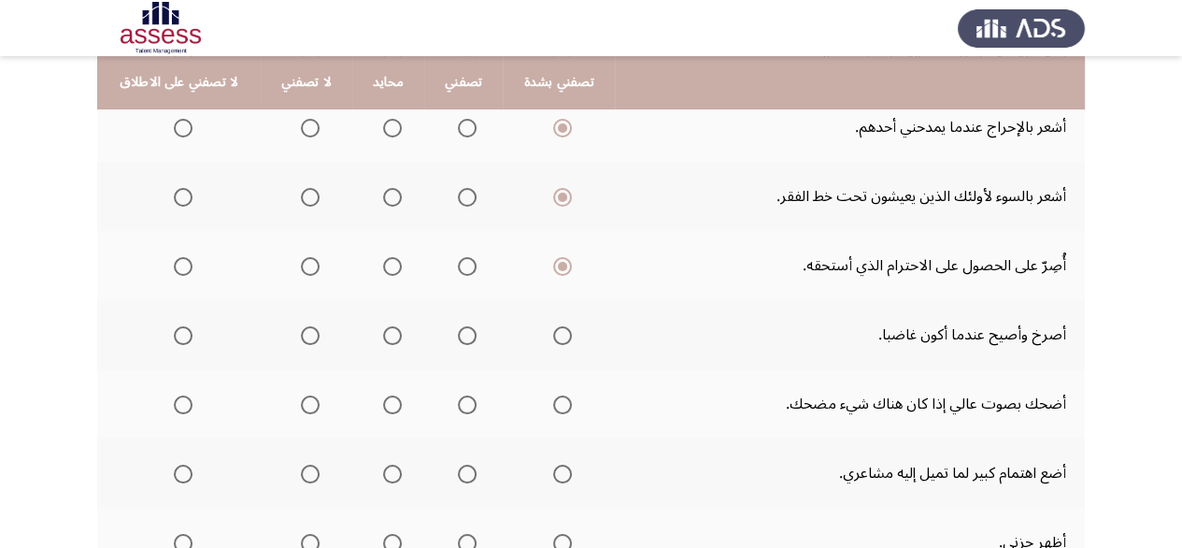
click at [553, 331] on span "Select an option" at bounding box center [562, 335] width 19 height 19
click at [553, 331] on input "Select an option" at bounding box center [562, 335] width 19 height 19
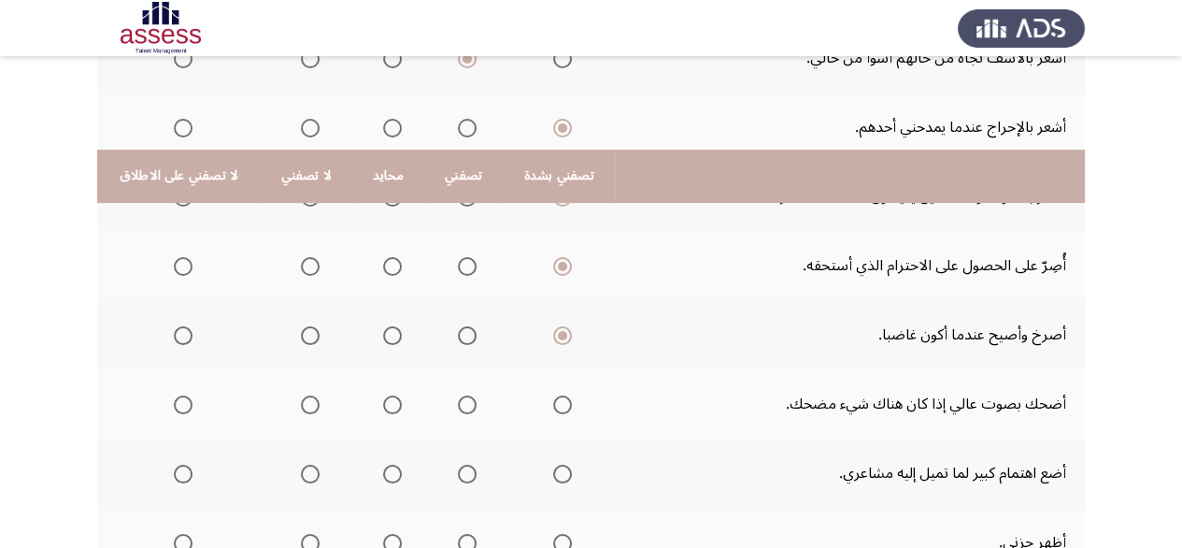
scroll to position [748, 0]
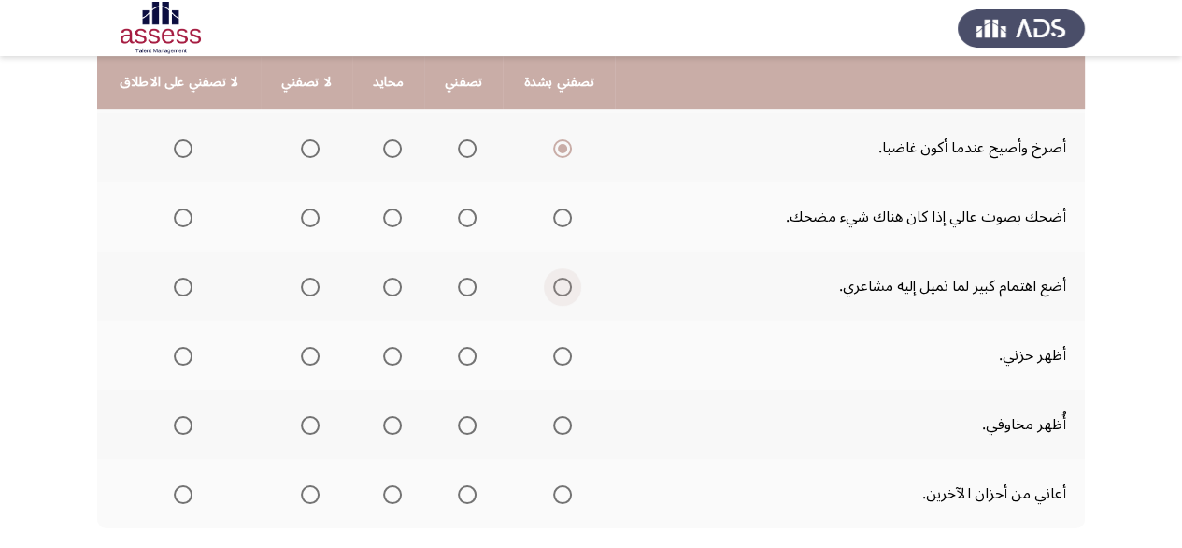
click at [564, 284] on span "Select an option" at bounding box center [562, 287] width 19 height 19
click at [564, 284] on input "Select an option" at bounding box center [562, 287] width 19 height 19
click at [180, 350] on span "Select an option" at bounding box center [183, 356] width 19 height 19
click at [180, 350] on input "Select an option" at bounding box center [183, 356] width 19 height 19
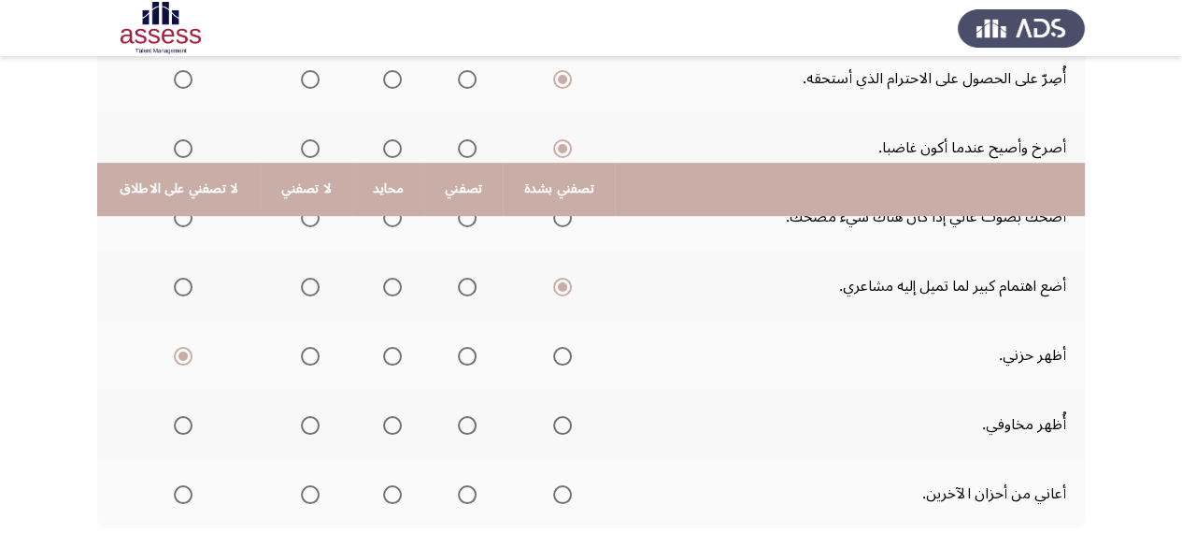
scroll to position [853, 0]
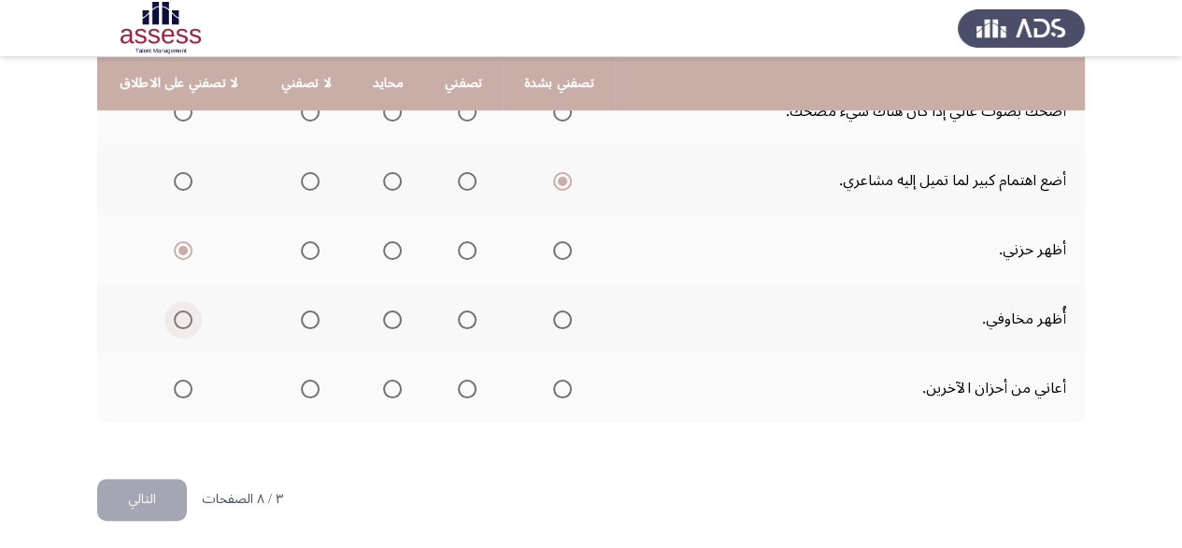
click at [175, 316] on span "Select an option" at bounding box center [183, 319] width 19 height 19
click at [175, 316] on input "Select an option" at bounding box center [183, 319] width 19 height 19
click at [561, 381] on span "Select an option" at bounding box center [562, 388] width 19 height 19
click at [561, 381] on input "Select an option" at bounding box center [562, 388] width 19 height 19
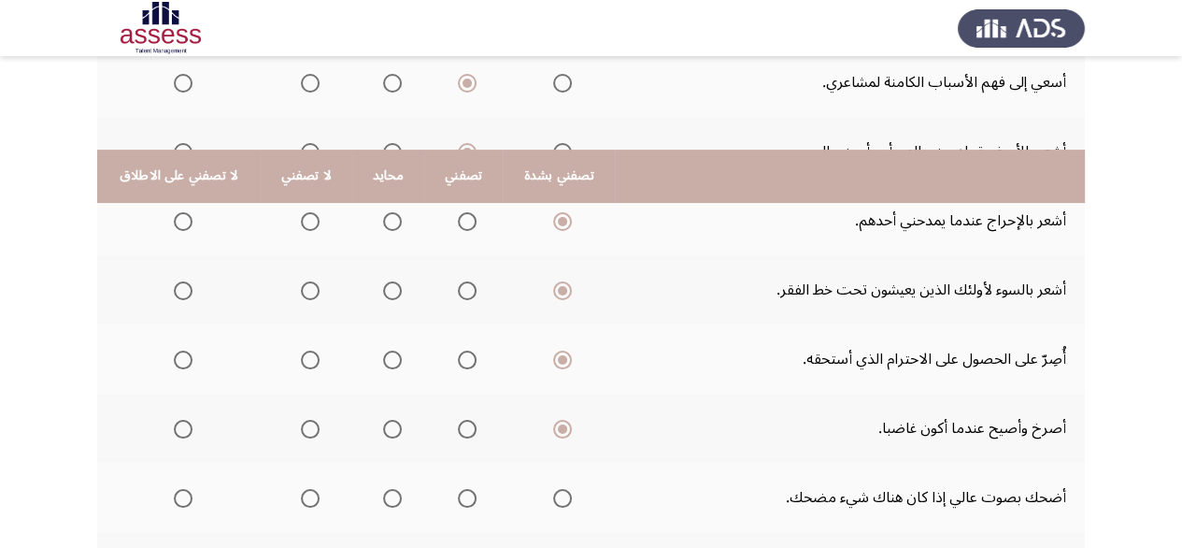
scroll to position [561, 0]
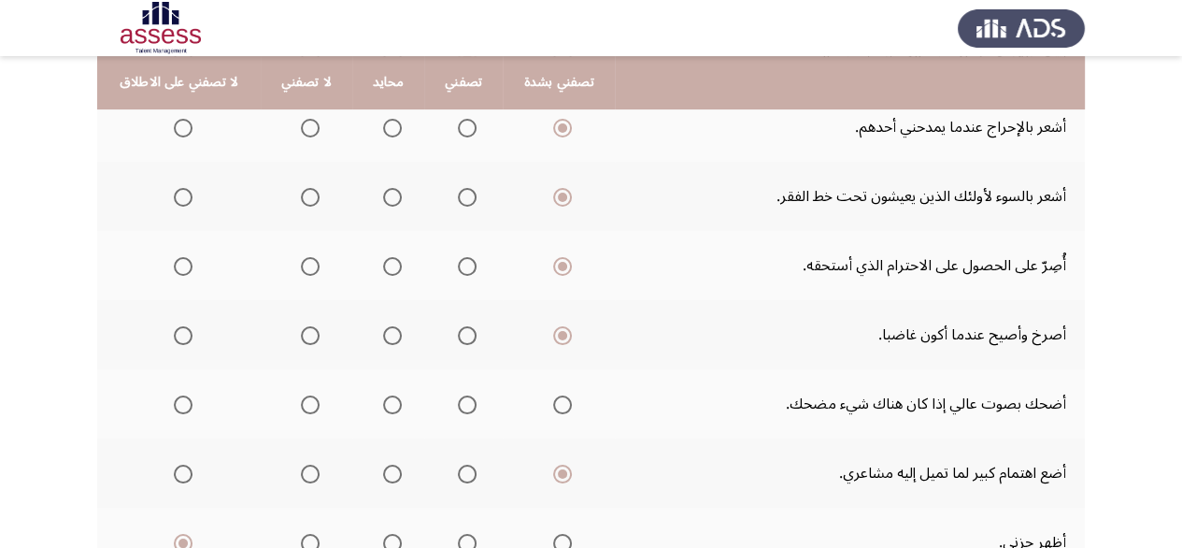
click at [301, 405] on span "Select an option" at bounding box center [310, 404] width 19 height 19
click at [301, 405] on input "Select an option" at bounding box center [310, 404] width 19 height 19
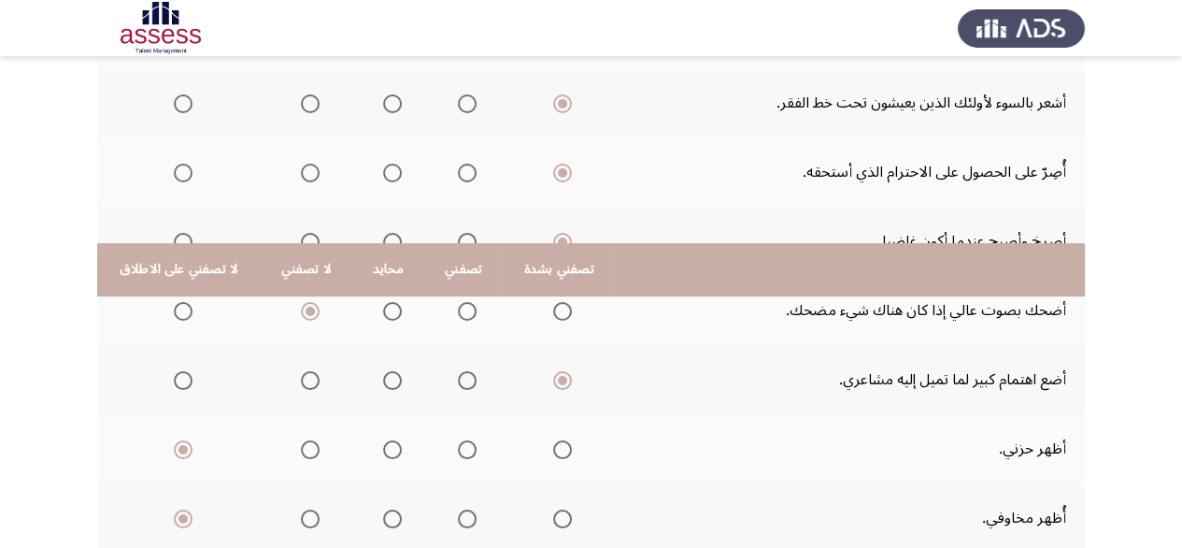
scroll to position [853, 0]
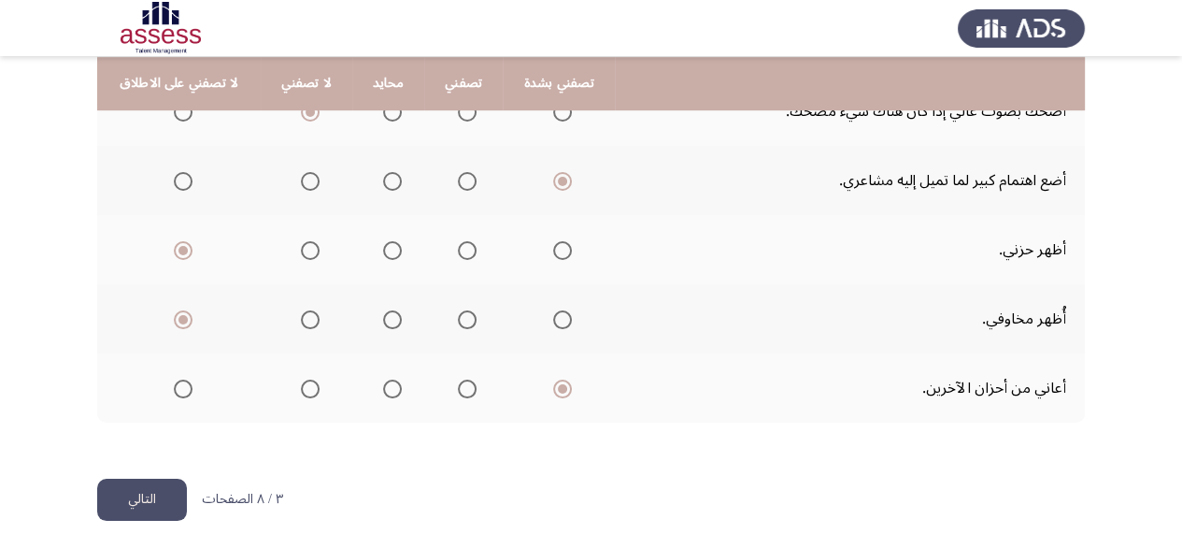
click at [137, 506] on button "التالي" at bounding box center [142, 500] width 90 height 42
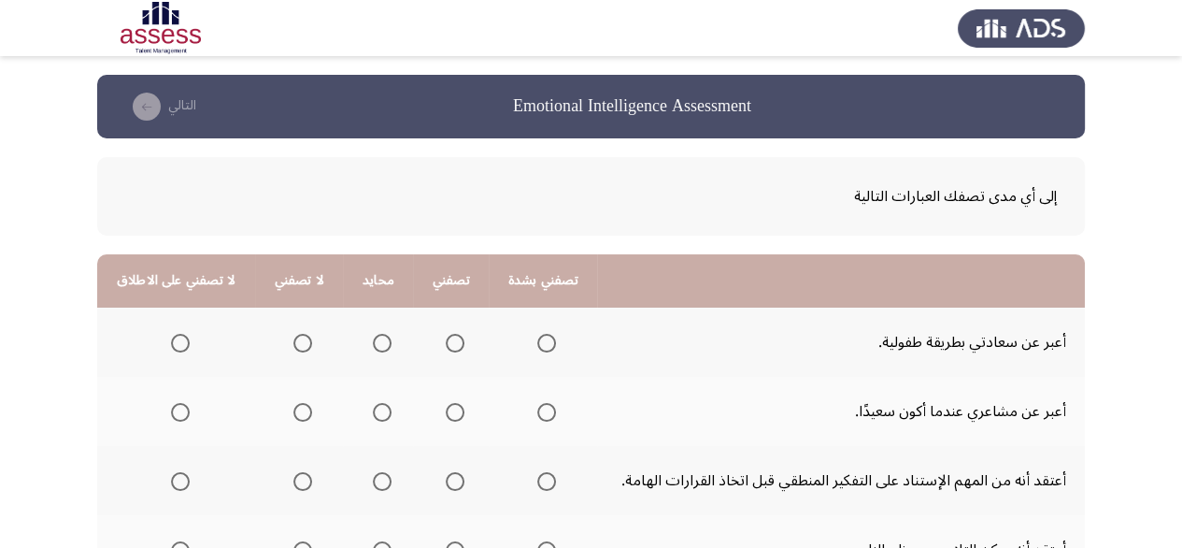
scroll to position [187, 0]
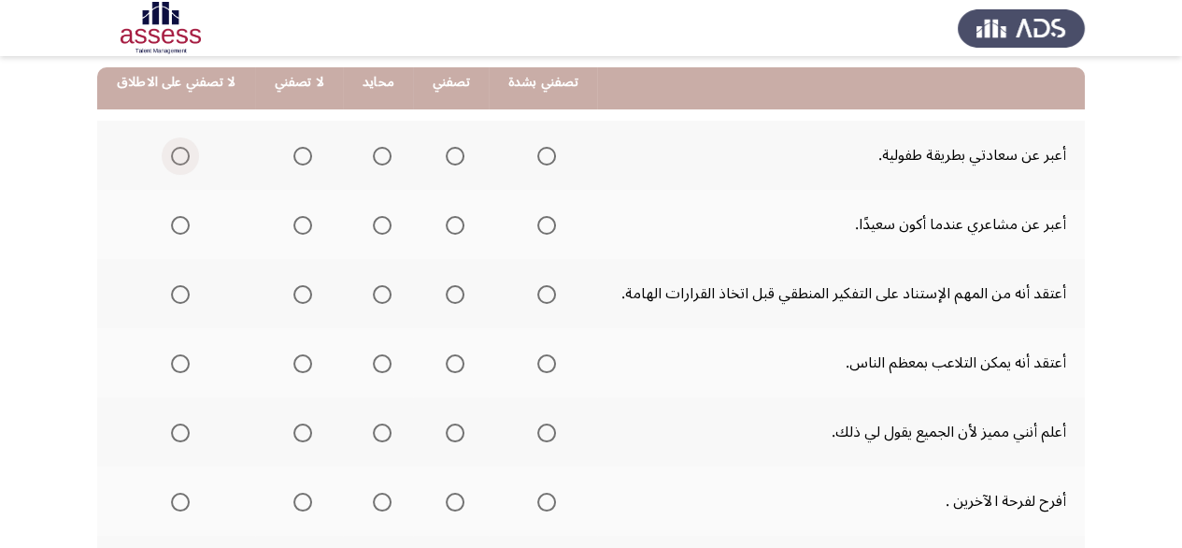
click at [184, 154] on span "Select an option" at bounding box center [180, 156] width 19 height 19
click at [184, 154] on input "Select an option" at bounding box center [180, 156] width 19 height 19
click at [454, 222] on span "Select an option" at bounding box center [455, 225] width 19 height 19
click at [454, 222] on input "Select an option" at bounding box center [455, 225] width 19 height 19
click at [550, 293] on span "Select an option" at bounding box center [546, 294] width 19 height 19
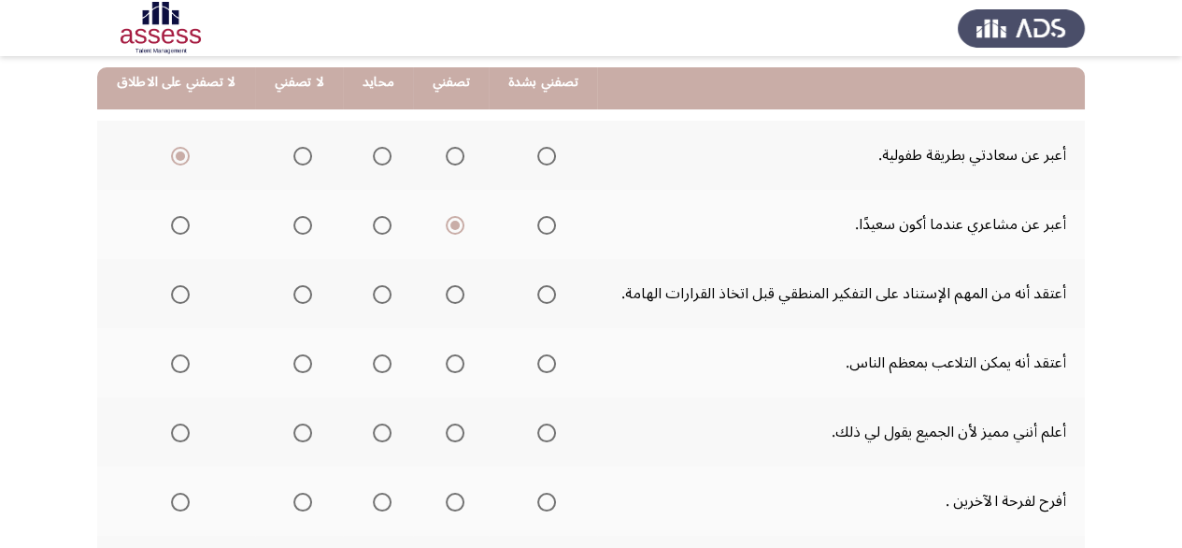
click at [550, 293] on input "Select an option" at bounding box center [546, 294] width 19 height 19
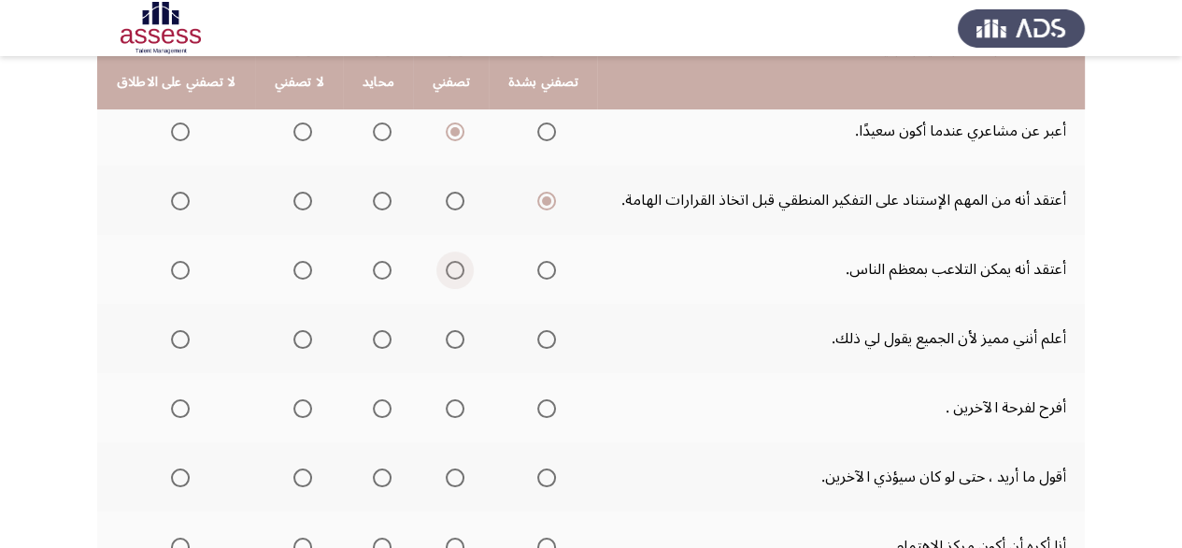
click at [450, 271] on span "Select an option" at bounding box center [455, 270] width 19 height 19
click at [450, 271] on input "Select an option" at bounding box center [455, 270] width 19 height 19
click at [382, 330] on span "Select an option" at bounding box center [382, 339] width 19 height 19
click at [382, 330] on input "Select an option" at bounding box center [382, 339] width 19 height 19
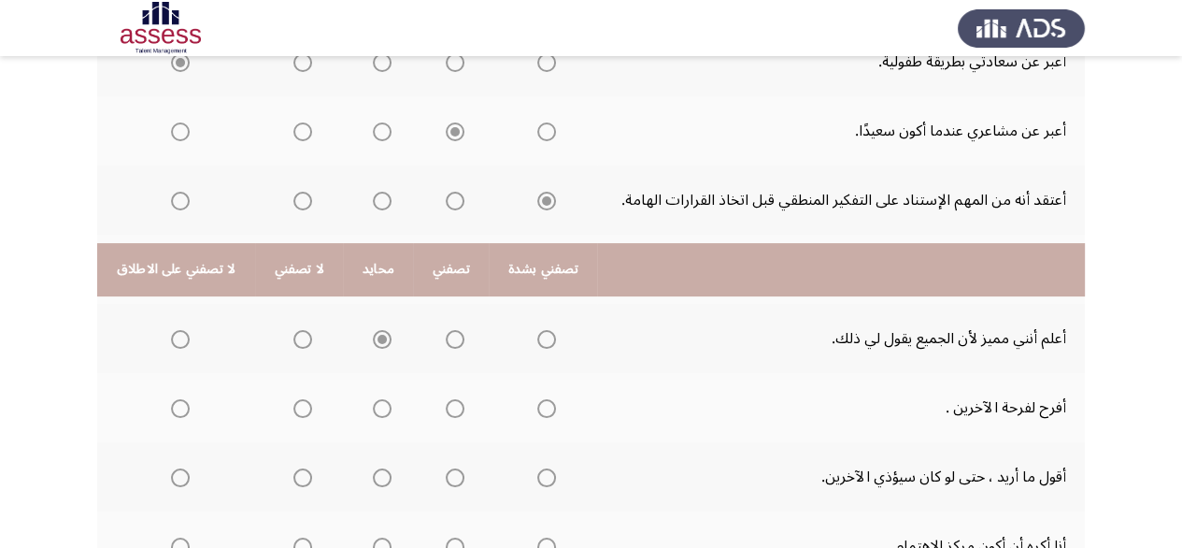
scroll to position [467, 0]
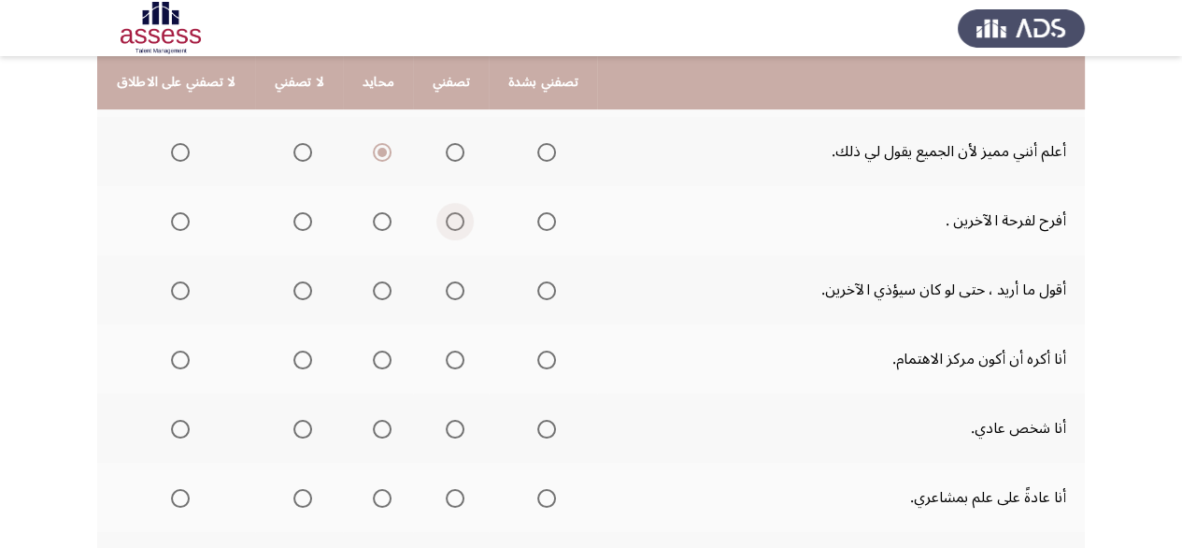
click at [446, 223] on span "Select an option" at bounding box center [455, 221] width 19 height 19
click at [446, 223] on input "Select an option" at bounding box center [455, 221] width 19 height 19
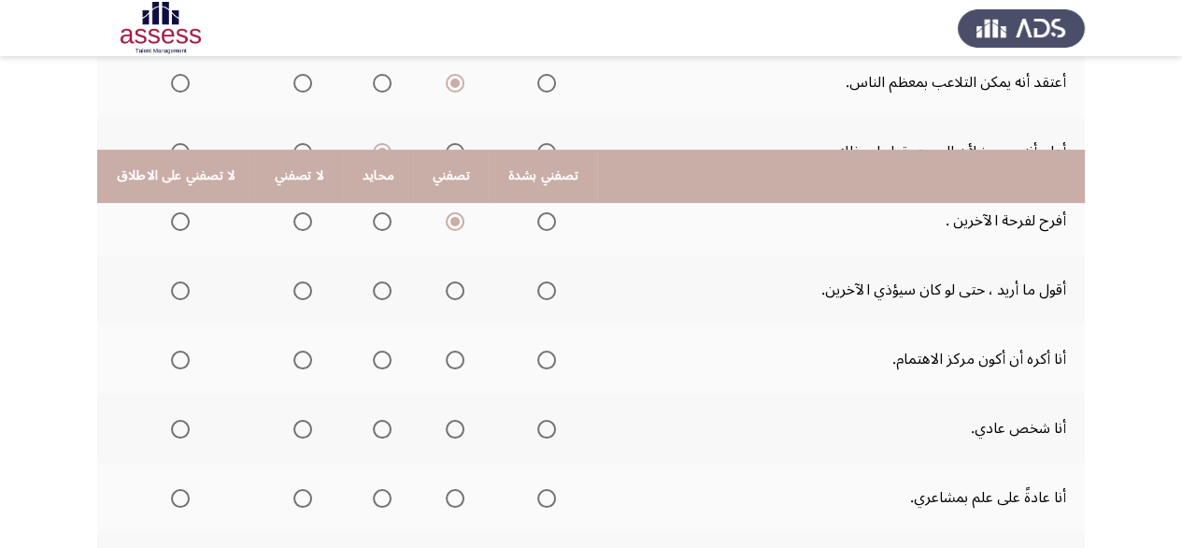
scroll to position [561, 0]
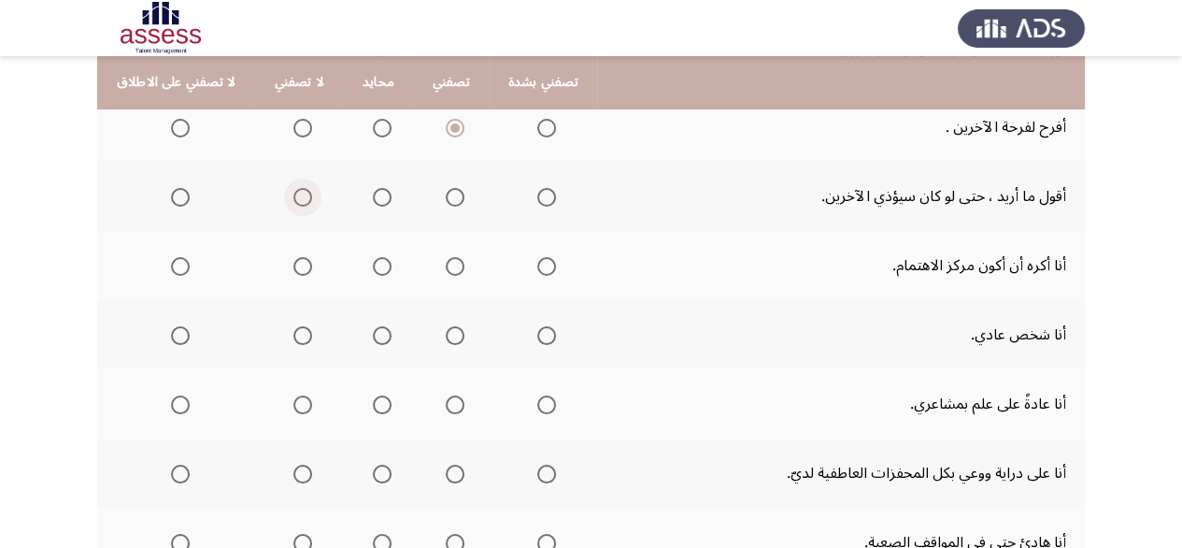
click at [287, 199] on label "Select an option" at bounding box center [299, 197] width 26 height 19
click at [293, 199] on input "Select an option" at bounding box center [302, 197] width 19 height 19
click at [381, 261] on span "Select an option" at bounding box center [382, 266] width 19 height 19
click at [381, 261] on input "Select an option" at bounding box center [382, 266] width 19 height 19
click at [176, 328] on span "Select an option" at bounding box center [180, 335] width 19 height 19
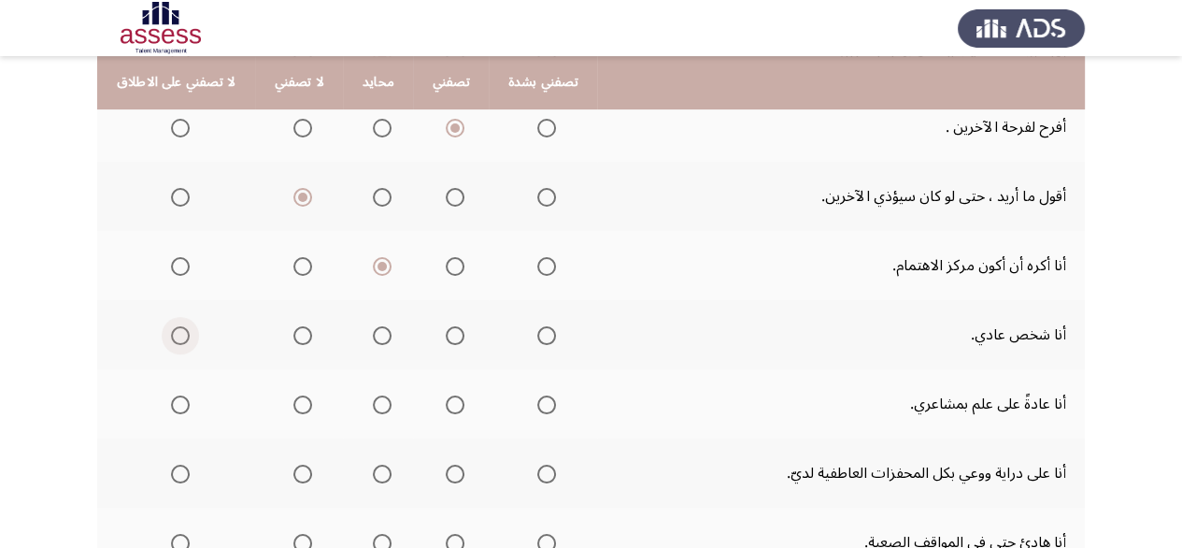
click at [176, 328] on input "Select an option" at bounding box center [180, 335] width 19 height 19
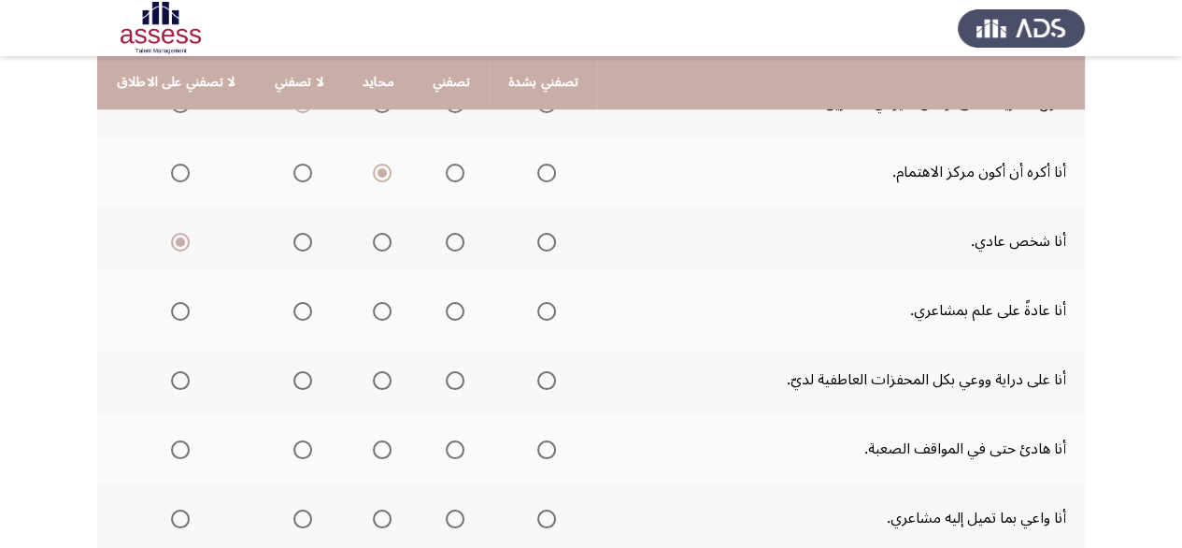
click at [542, 316] on mat-radio-group "Select an option" at bounding box center [543, 310] width 26 height 32
click at [542, 312] on span "Select an option" at bounding box center [546, 311] width 19 height 19
click at [542, 312] on input "Select an option" at bounding box center [546, 311] width 19 height 19
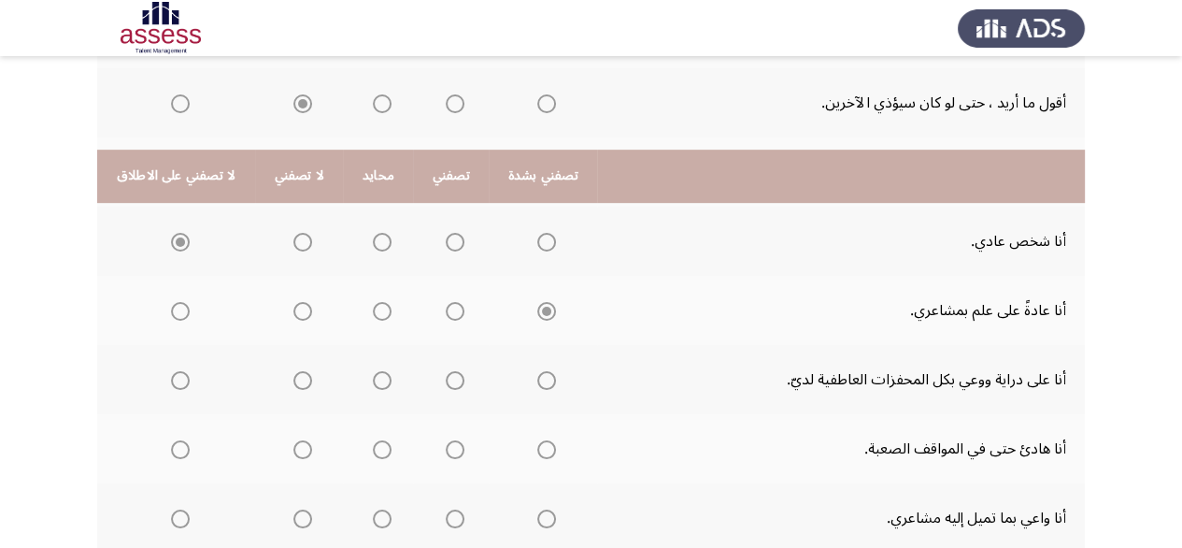
scroll to position [748, 0]
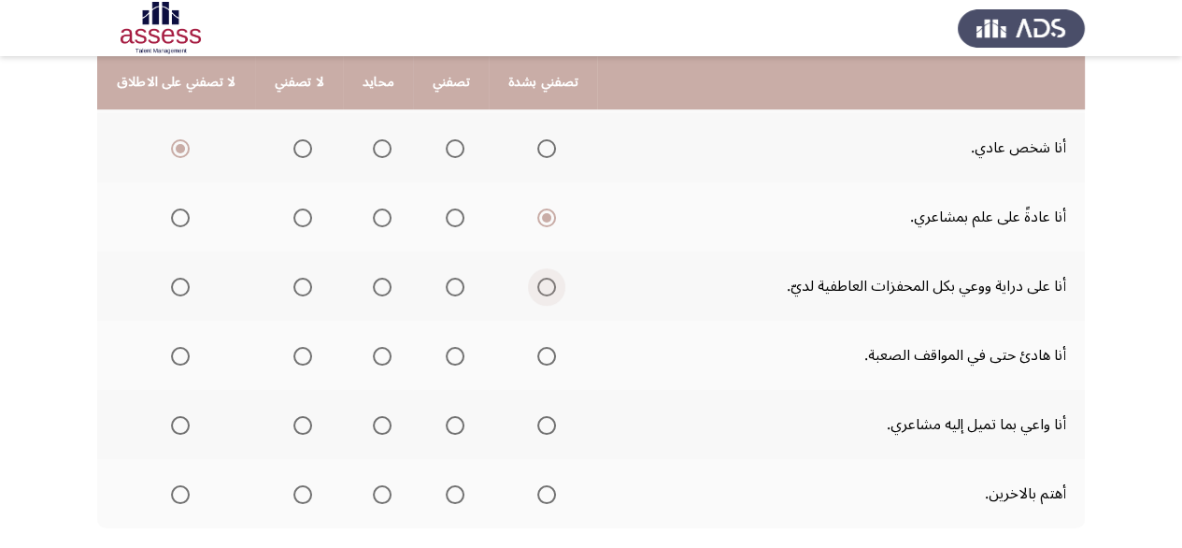
click at [537, 288] on span "Select an option" at bounding box center [546, 287] width 19 height 19
click at [537, 288] on input "Select an option" at bounding box center [546, 287] width 19 height 19
click at [544, 348] on span "Select an option" at bounding box center [546, 356] width 19 height 19
click at [544, 348] on input "Select an option" at bounding box center [546, 356] width 19 height 19
click at [293, 347] on span "Select an option" at bounding box center [302, 356] width 19 height 19
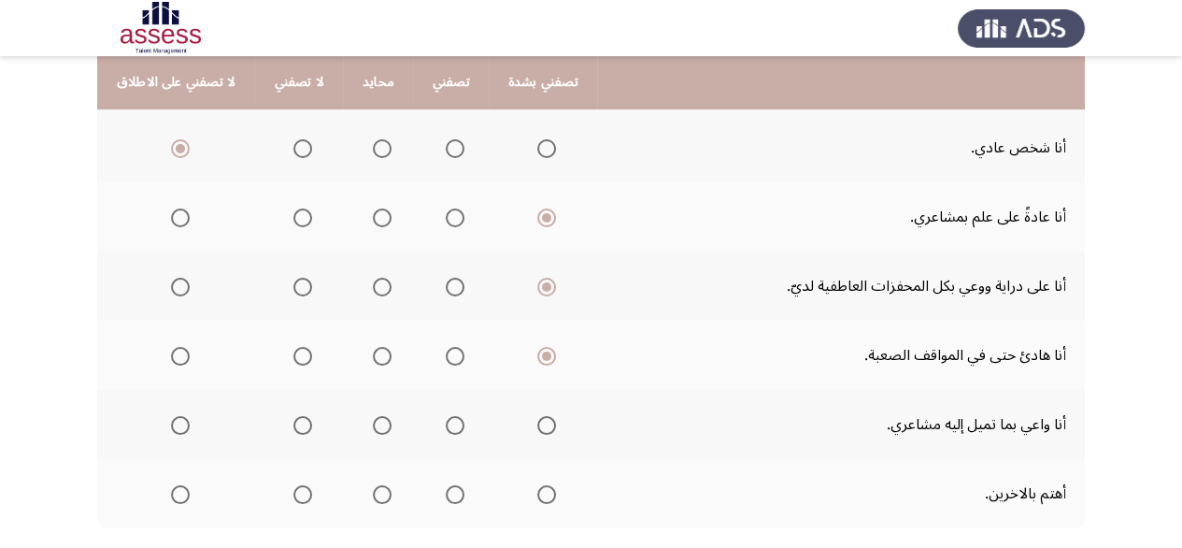
click at [293, 347] on input "Select an option" at bounding box center [302, 356] width 19 height 19
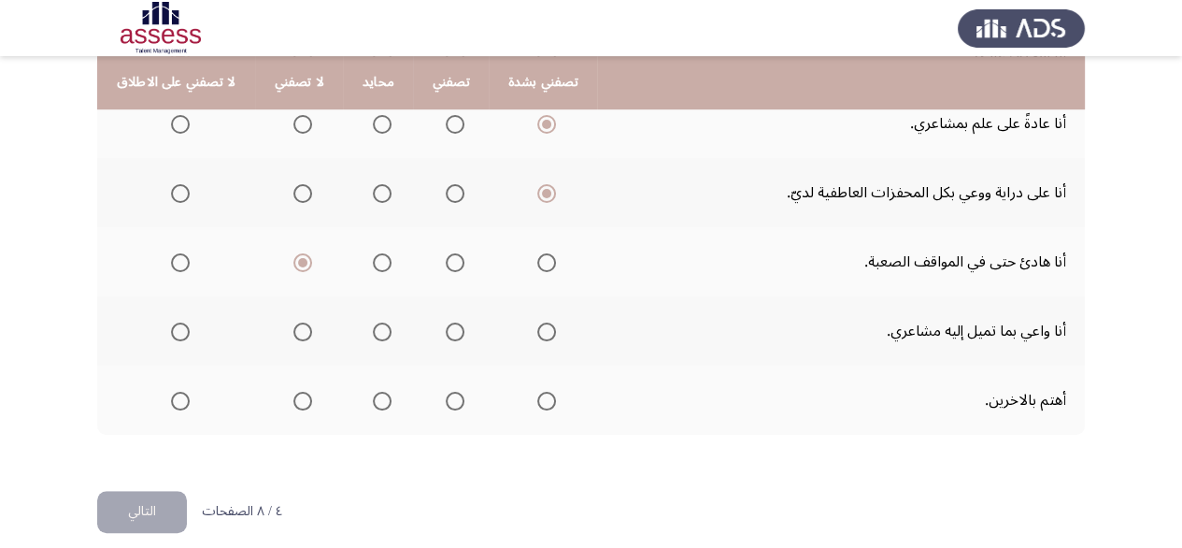
click at [377, 259] on span "Select an option" at bounding box center [382, 262] width 19 height 19
click at [377, 259] on input "Select an option" at bounding box center [382, 262] width 19 height 19
click at [533, 327] on label "Select an option" at bounding box center [543, 331] width 26 height 19
click at [537, 327] on input "Select an option" at bounding box center [546, 331] width 19 height 19
click at [546, 392] on span "Select an option" at bounding box center [546, 401] width 19 height 19
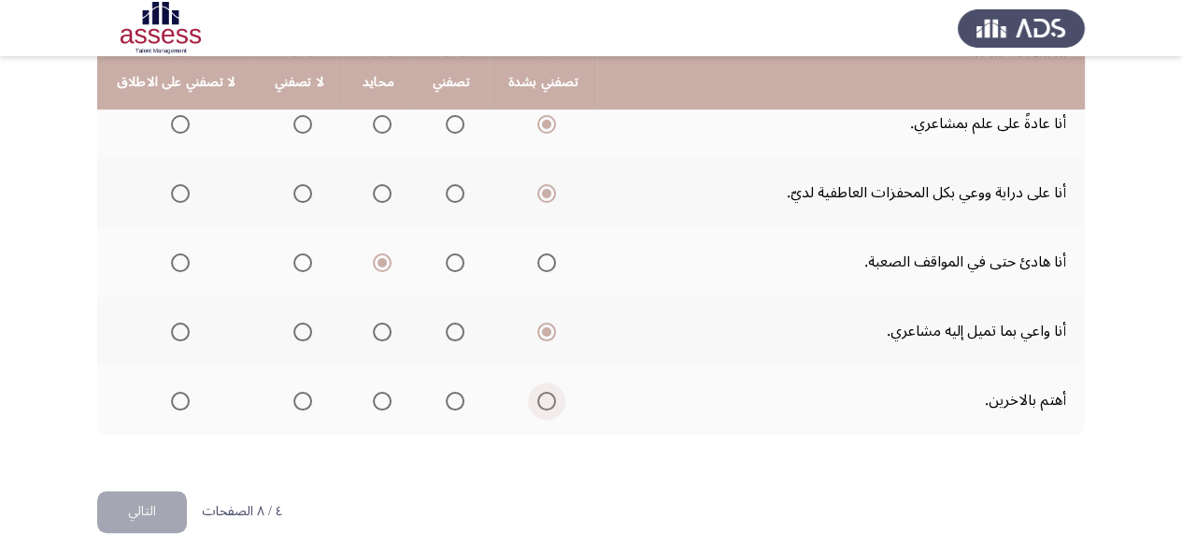
click at [546, 392] on input "Select an option" at bounding box center [546, 401] width 19 height 19
click at [150, 499] on button "التالي" at bounding box center [142, 512] width 90 height 42
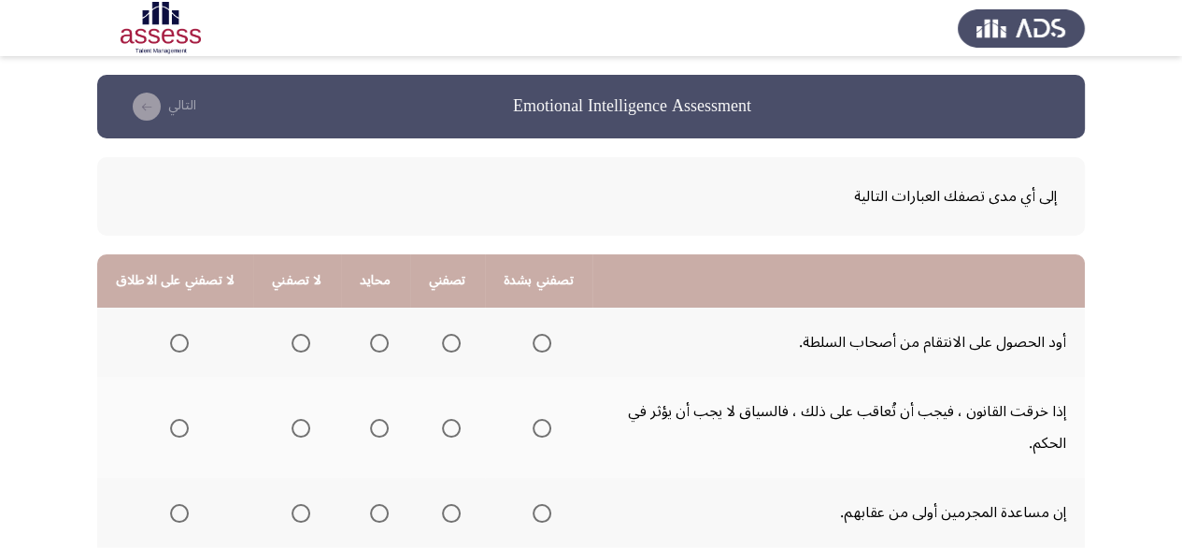
scroll to position [187, 0]
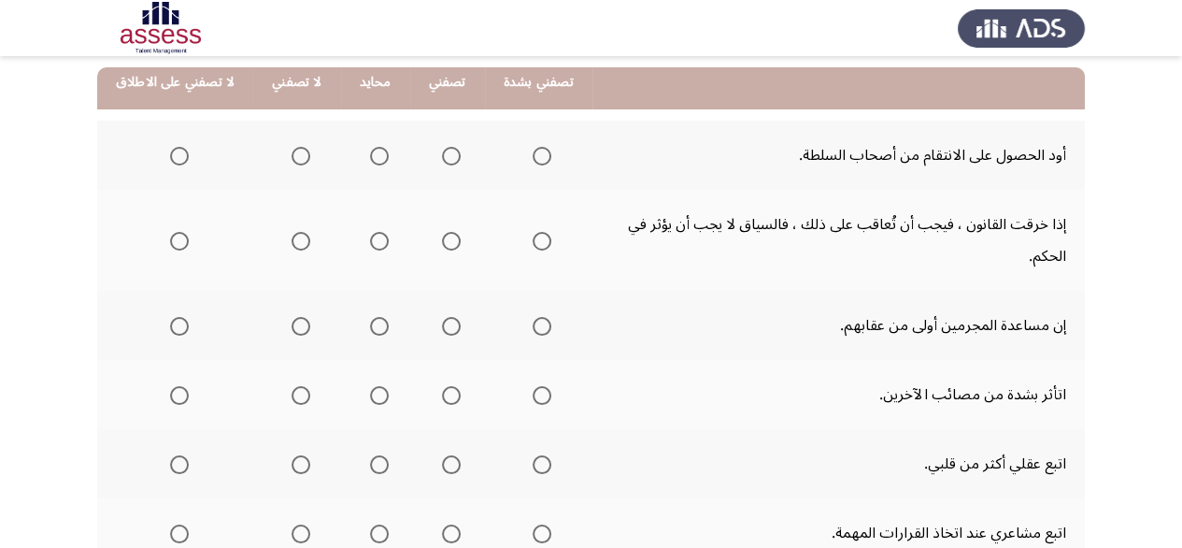
click at [170, 150] on span "Select an option" at bounding box center [179, 156] width 19 height 19
click at [170, 150] on input "Select an option" at bounding box center [179, 156] width 19 height 19
click at [533, 246] on span "Select an option" at bounding box center [542, 241] width 19 height 19
click at [533, 246] on input "Select an option" at bounding box center [542, 241] width 19 height 19
click at [173, 317] on span "Select an option" at bounding box center [179, 326] width 19 height 19
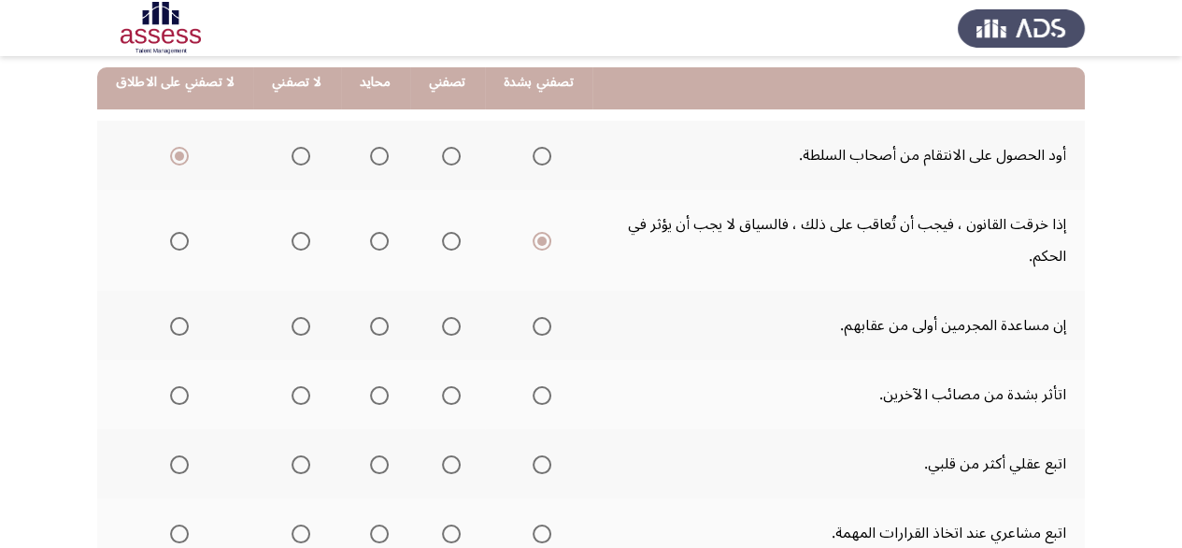
click at [173, 317] on input "Select an option" at bounding box center [179, 326] width 19 height 19
click at [292, 393] on span "Select an option" at bounding box center [301, 395] width 19 height 19
click at [292, 393] on input "Select an option" at bounding box center [301, 395] width 19 height 19
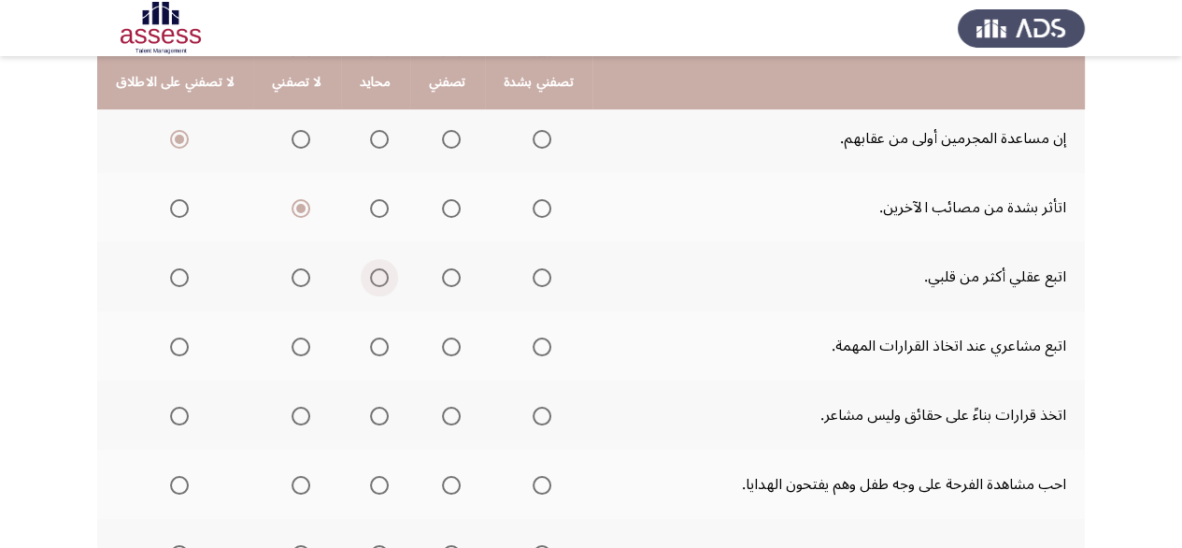
click at [363, 274] on label "Select an option" at bounding box center [376, 277] width 26 height 19
click at [370, 274] on input "Select an option" at bounding box center [379, 277] width 19 height 19
click at [444, 287] on mat-radio-group "Select an option" at bounding box center [448, 277] width 26 height 32
click at [443, 278] on span "Select an option" at bounding box center [451, 277] width 19 height 19
click at [443, 278] on input "Select an option" at bounding box center [451, 277] width 19 height 19
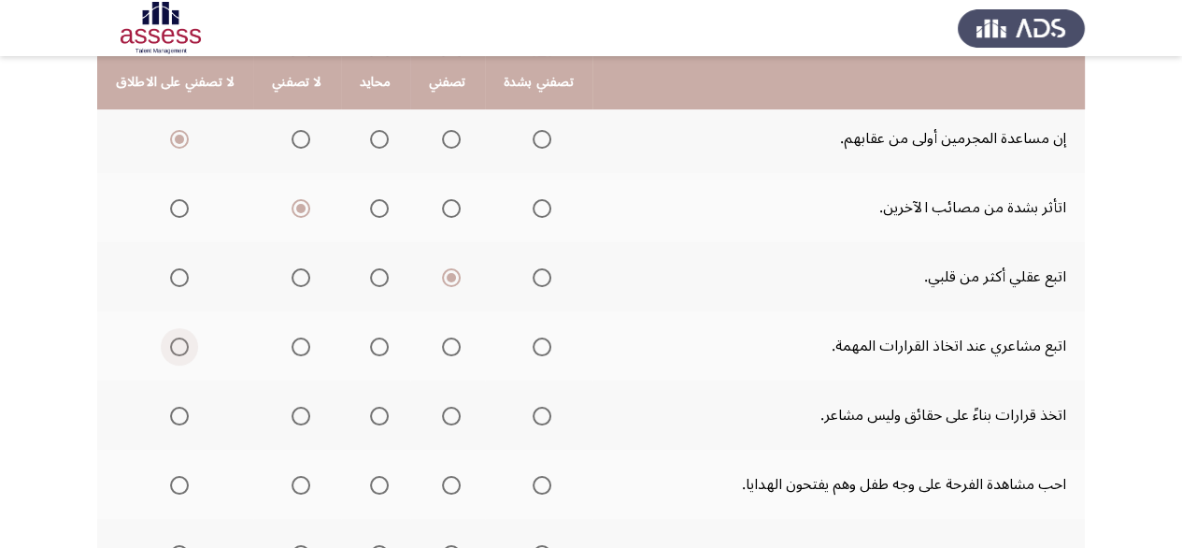
click at [181, 344] on span "Select an option" at bounding box center [179, 346] width 19 height 19
click at [181, 344] on input "Select an option" at bounding box center [179, 346] width 19 height 19
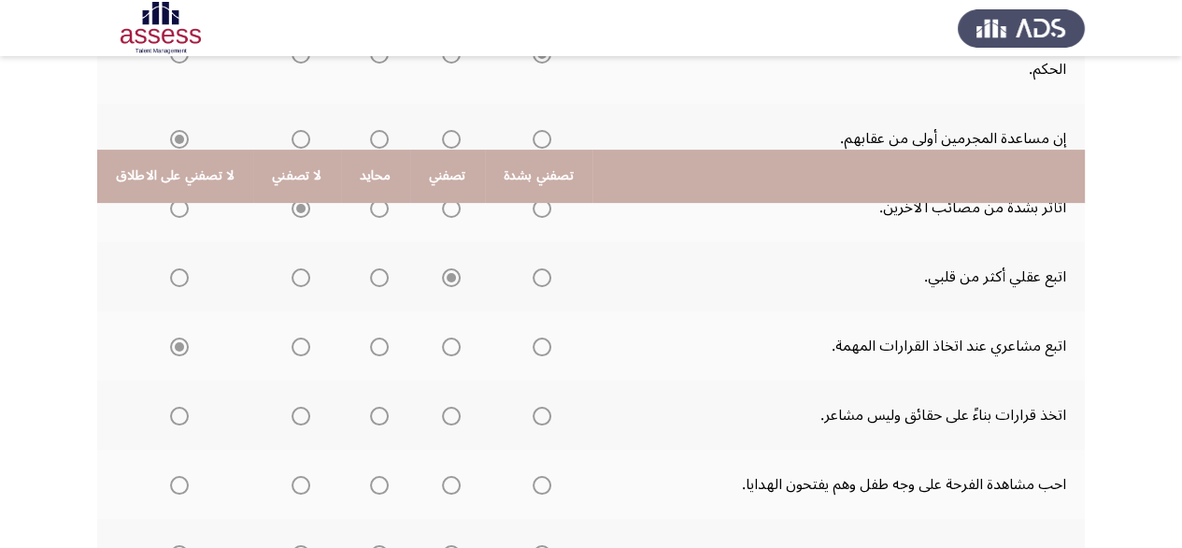
scroll to position [467, 0]
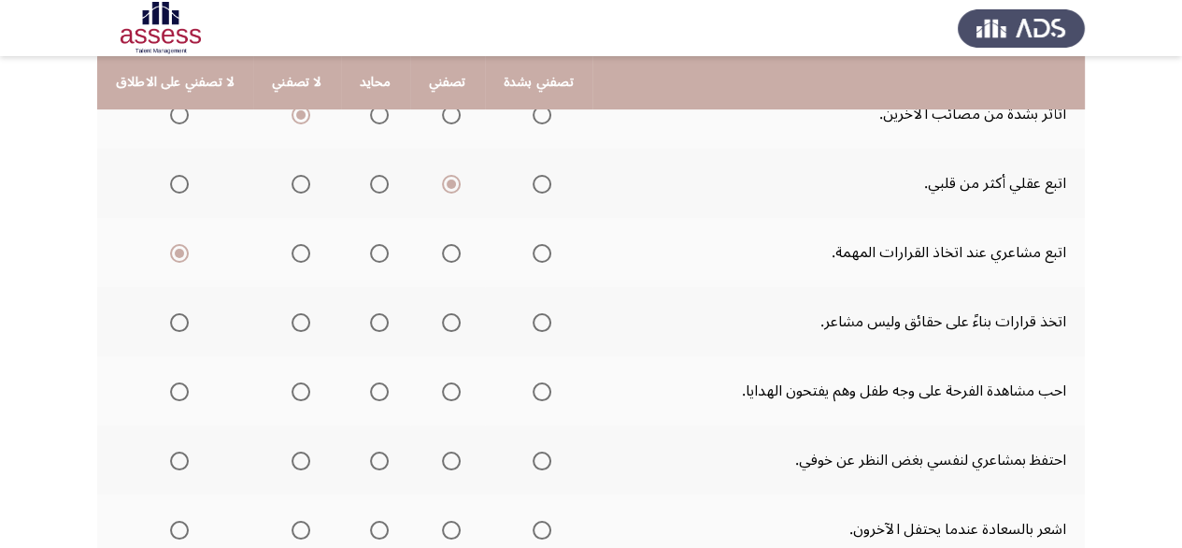
click at [537, 319] on span "Select an option" at bounding box center [542, 322] width 19 height 19
click at [537, 319] on input "Select an option" at bounding box center [542, 322] width 19 height 19
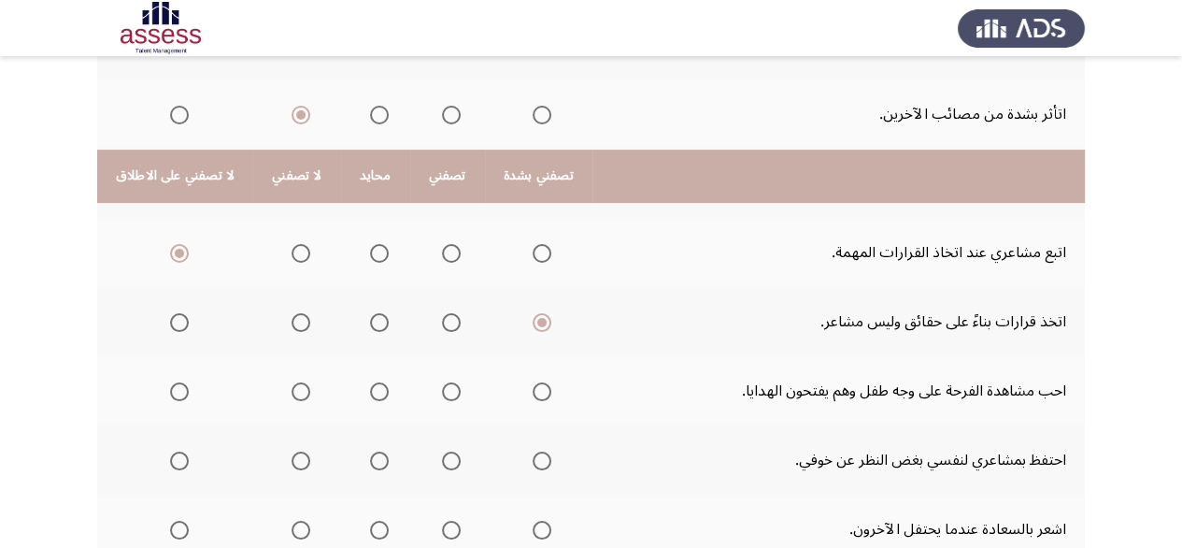
scroll to position [561, 0]
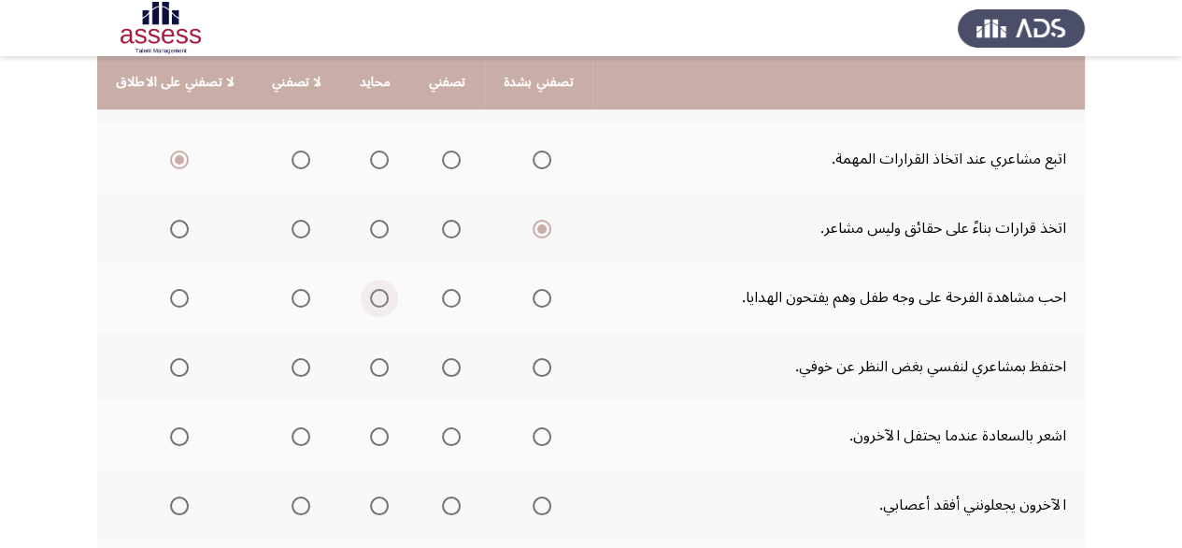
click at [370, 293] on span "Select an option" at bounding box center [379, 298] width 19 height 19
click at [370, 293] on input "Select an option" at bounding box center [379, 298] width 19 height 19
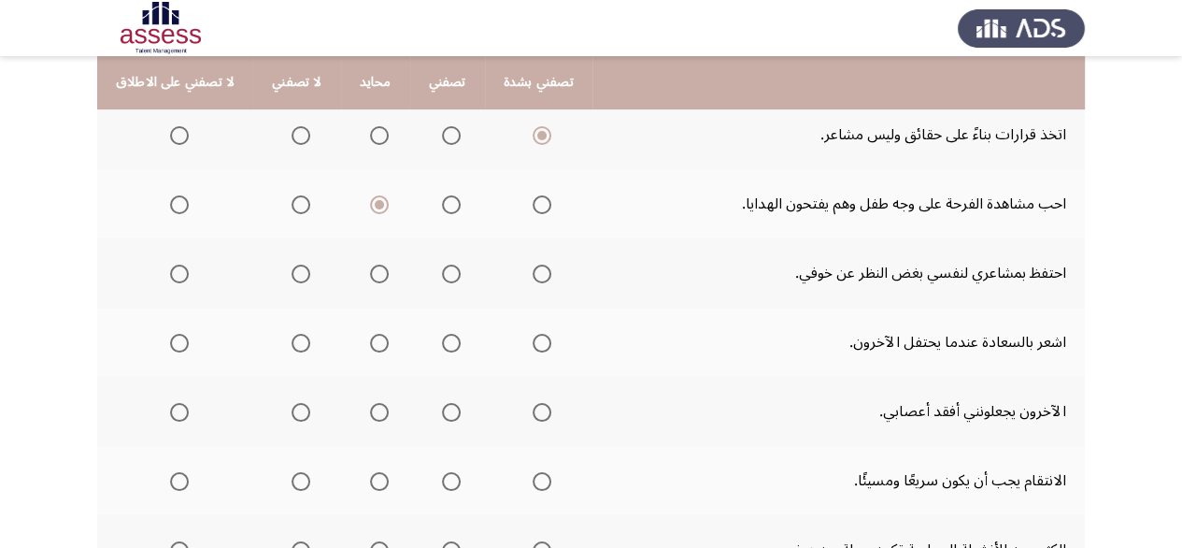
click at [370, 267] on span "Select an option" at bounding box center [379, 273] width 19 height 19
click at [370, 267] on input "Select an option" at bounding box center [379, 273] width 19 height 19
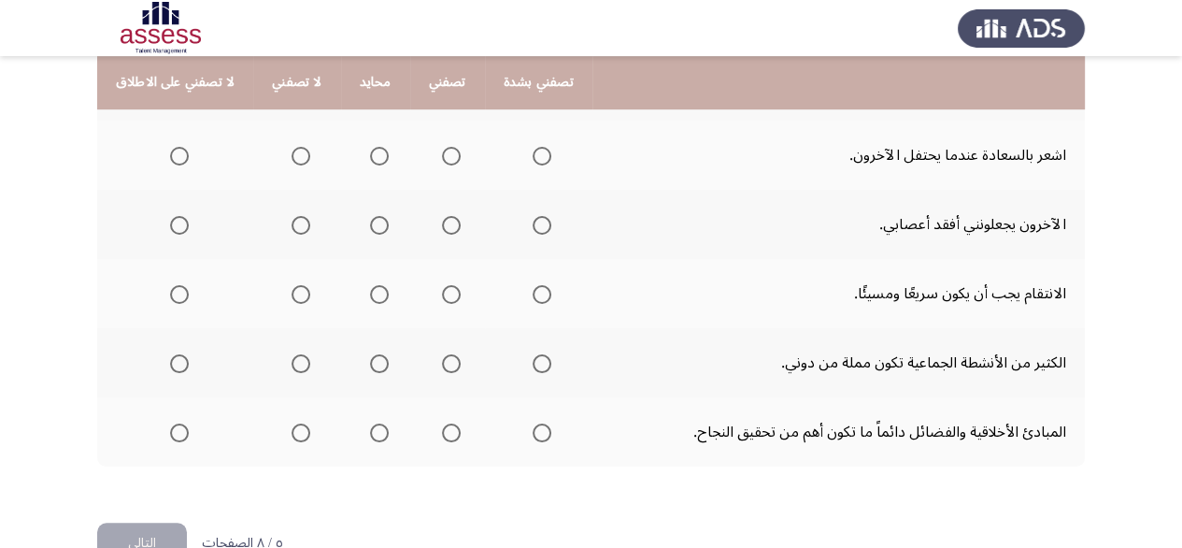
scroll to position [748, 0]
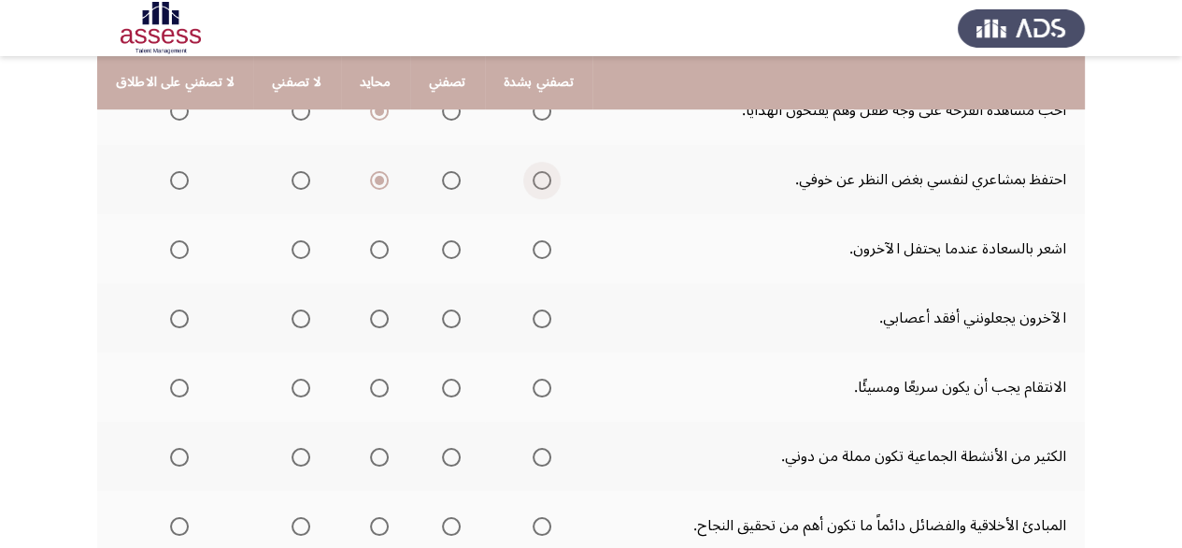
click at [533, 173] on span "Select an option" at bounding box center [542, 180] width 19 height 19
click at [533, 173] on input "Select an option" at bounding box center [542, 180] width 19 height 19
click at [533, 244] on span "Select an option" at bounding box center [542, 249] width 19 height 19
click at [533, 244] on input "Select an option" at bounding box center [542, 249] width 19 height 19
click at [292, 309] on span "Select an option" at bounding box center [301, 318] width 19 height 19
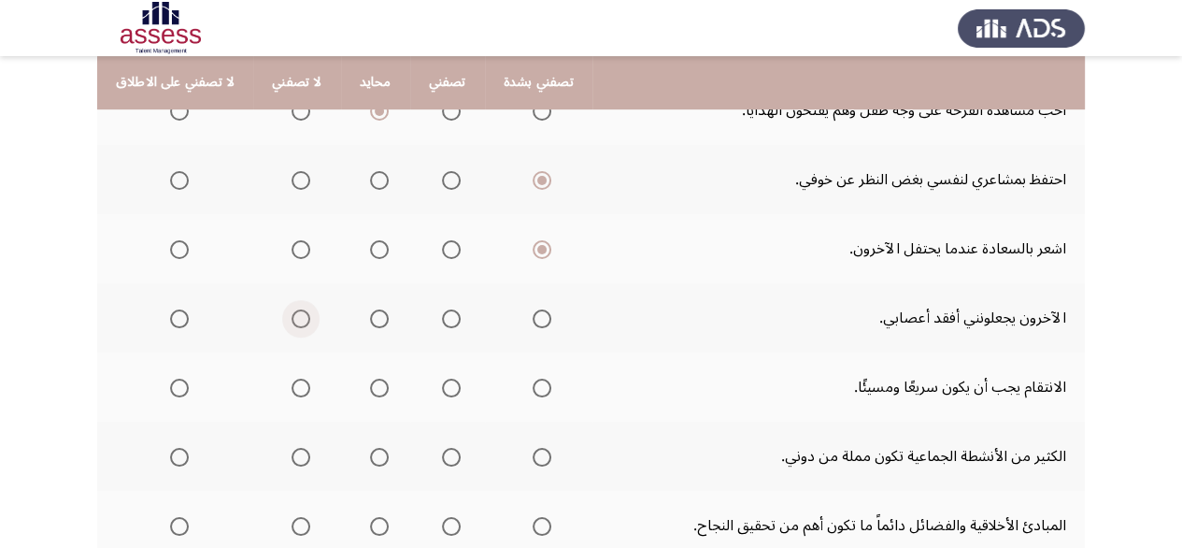
click at [292, 309] on input "Select an option" at bounding box center [301, 318] width 19 height 19
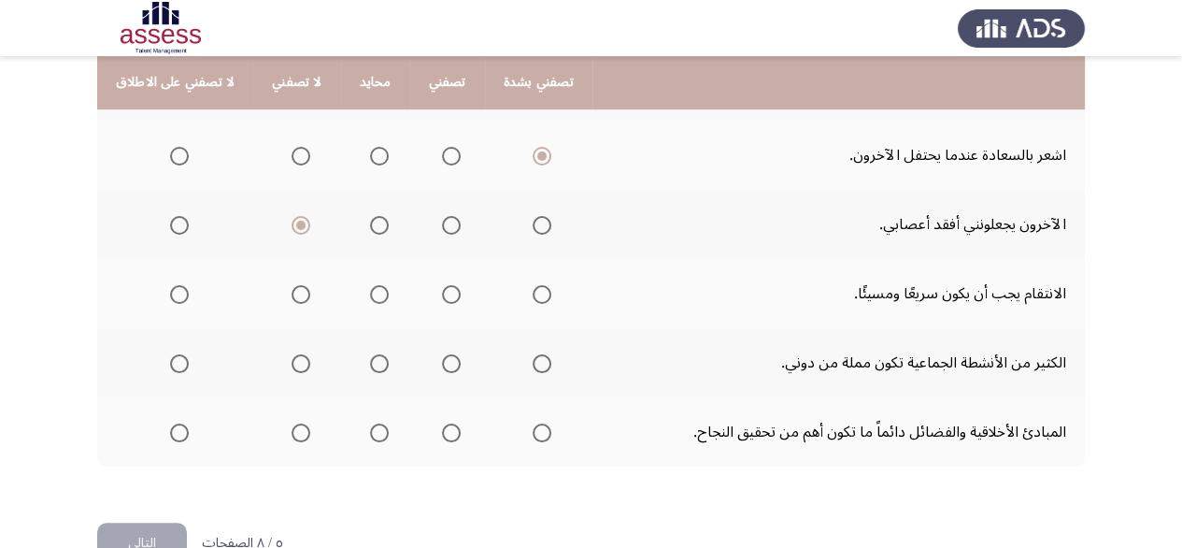
click at [177, 296] on span "Select an option" at bounding box center [179, 294] width 19 height 19
click at [177, 296] on input "Select an option" at bounding box center [179, 294] width 19 height 19
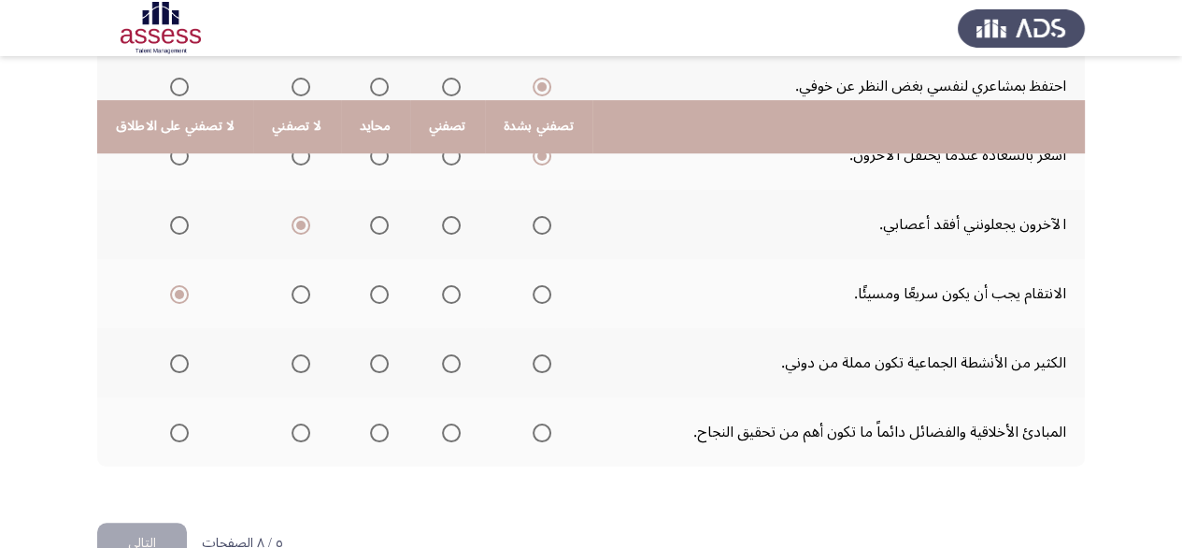
scroll to position [885, 0]
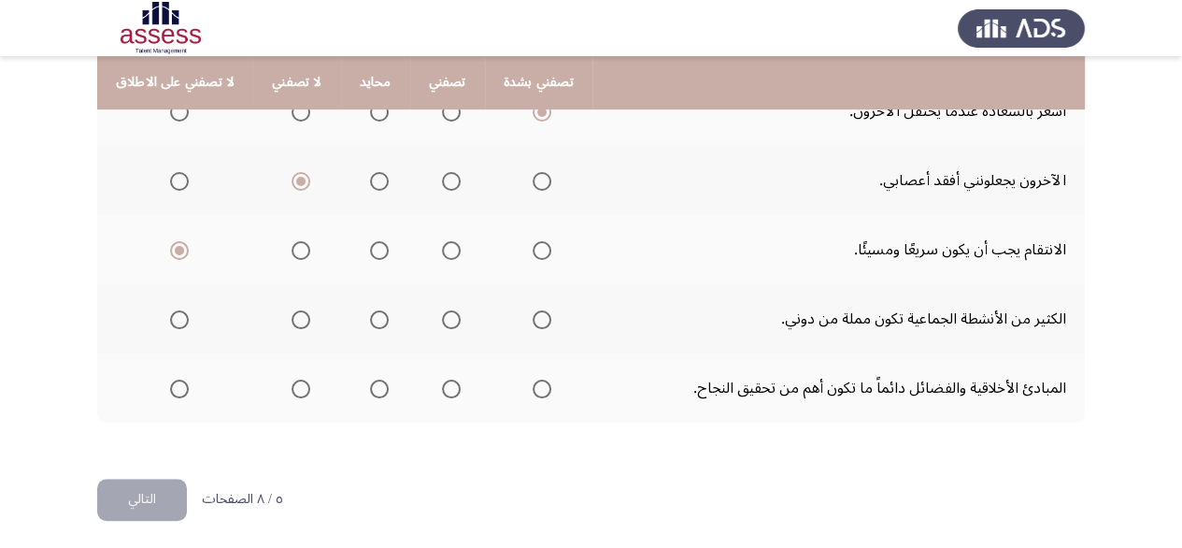
click at [448, 315] on span "Select an option" at bounding box center [451, 319] width 19 height 19
click at [448, 315] on input "Select an option" at bounding box center [451, 319] width 19 height 19
click at [534, 379] on span "Select an option" at bounding box center [542, 388] width 19 height 19
click at [534, 379] on input "Select an option" at bounding box center [542, 388] width 19 height 19
click at [148, 497] on button "التالي" at bounding box center [142, 500] width 90 height 42
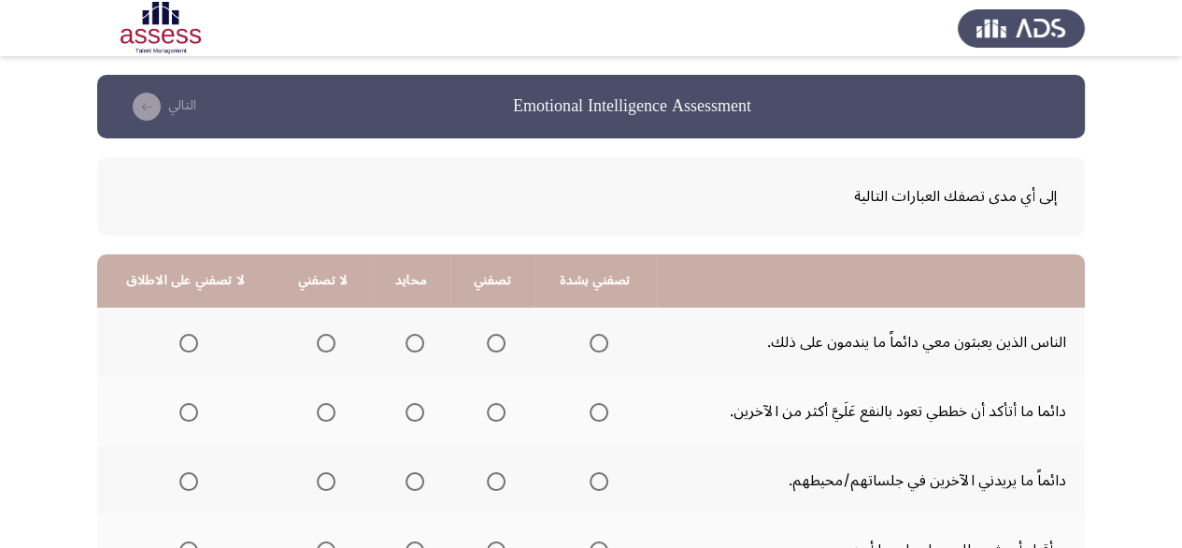
scroll to position [93, 0]
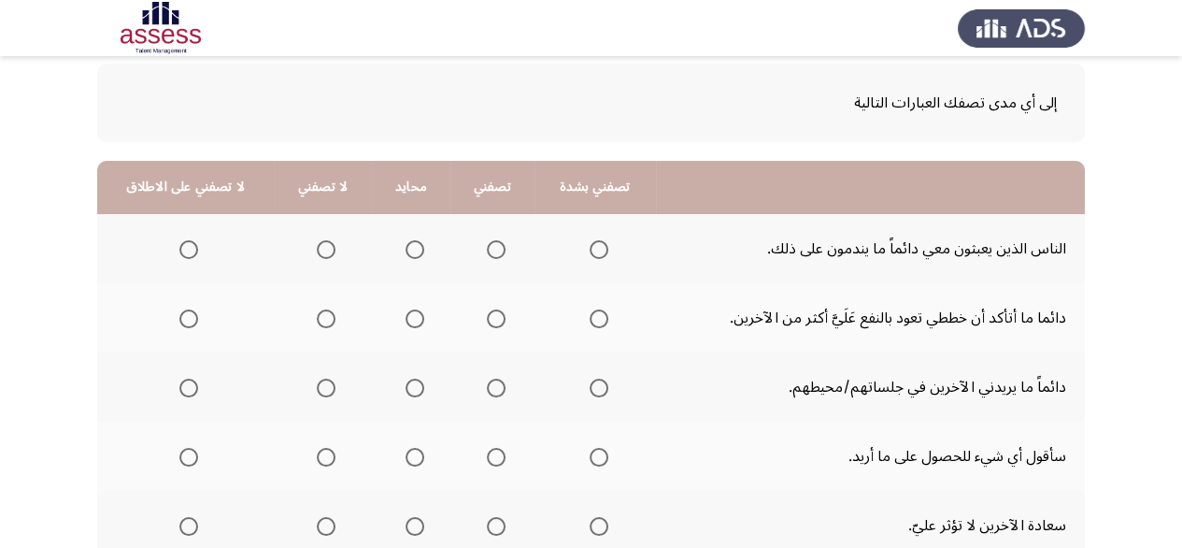
click at [590, 248] on span "Select an option" at bounding box center [599, 249] width 19 height 19
click at [590, 248] on input "Select an option" at bounding box center [599, 249] width 19 height 19
click at [494, 251] on span "Select an option" at bounding box center [496, 249] width 19 height 19
click at [494, 251] on input "Select an option" at bounding box center [496, 249] width 19 height 19
click at [419, 318] on th at bounding box center [411, 317] width 79 height 69
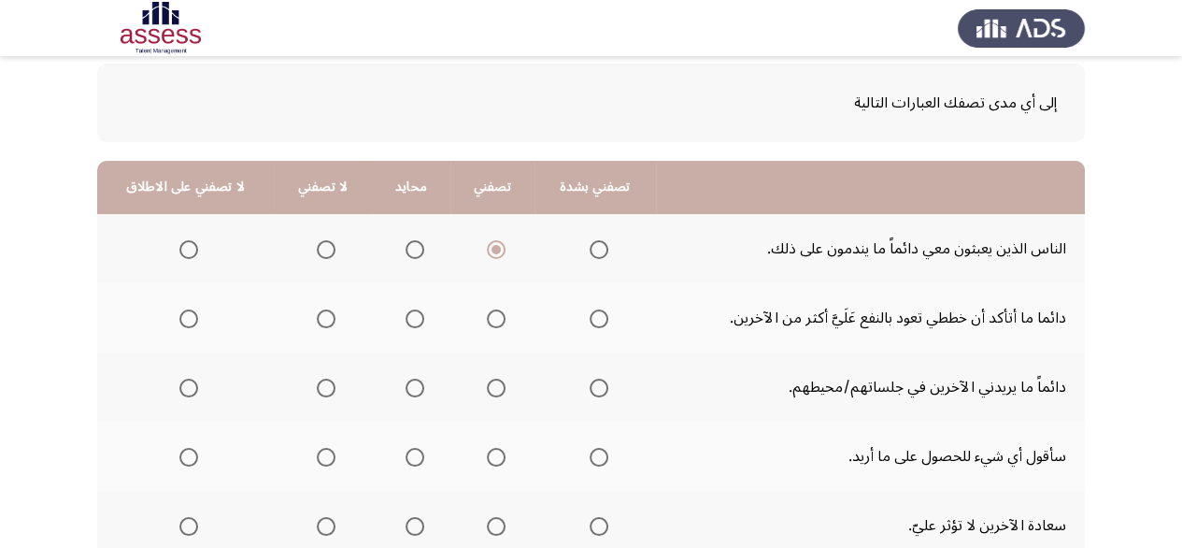
click at [416, 318] on span "Select an option" at bounding box center [415, 318] width 19 height 19
click at [416, 318] on input "Select an option" at bounding box center [415, 318] width 19 height 19
click at [590, 392] on span "Select an option" at bounding box center [599, 388] width 19 height 19
click at [590, 392] on input "Select an option" at bounding box center [599, 388] width 19 height 19
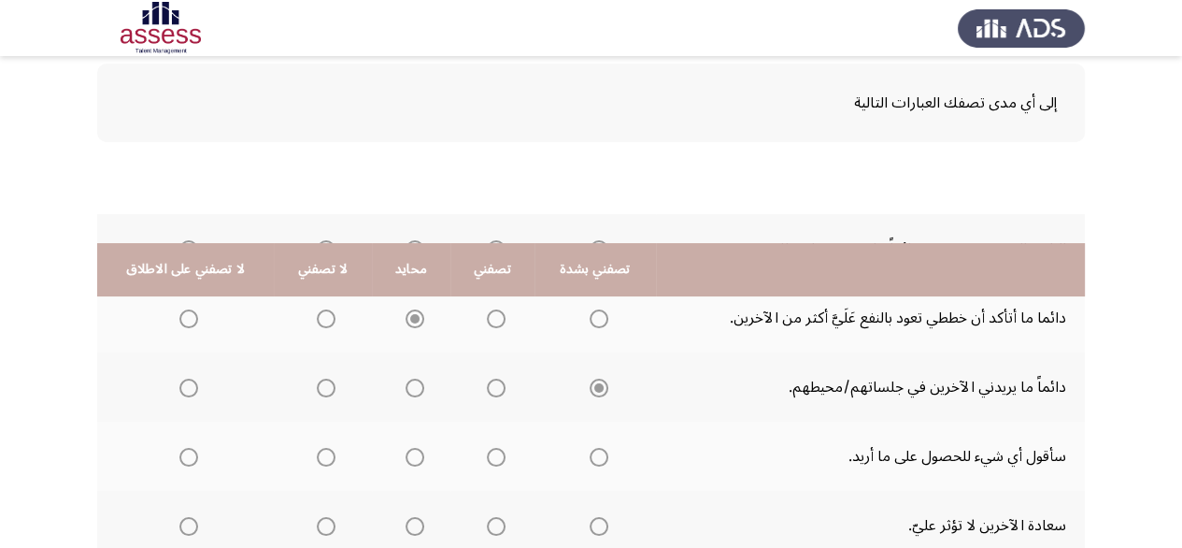
scroll to position [280, 0]
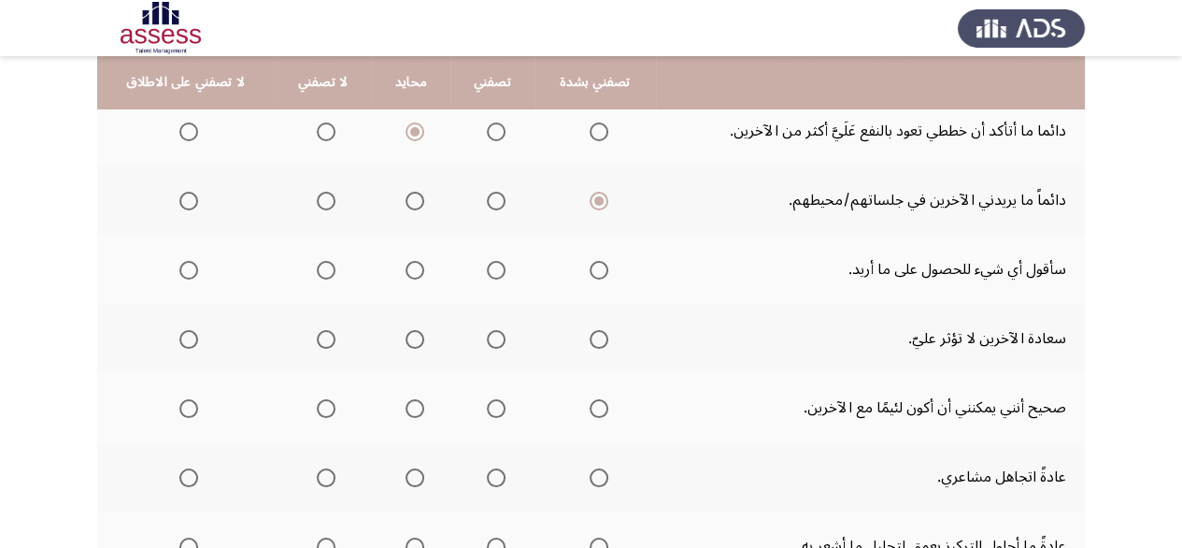
click at [310, 266] on label "Select an option" at bounding box center [322, 270] width 26 height 19
click at [317, 266] on input "Select an option" at bounding box center [326, 270] width 19 height 19
click at [330, 336] on span "Select an option" at bounding box center [326, 339] width 19 height 19
click at [330, 336] on input "Select an option" at bounding box center [326, 339] width 19 height 19
click at [412, 401] on span "Select an option" at bounding box center [415, 408] width 19 height 19
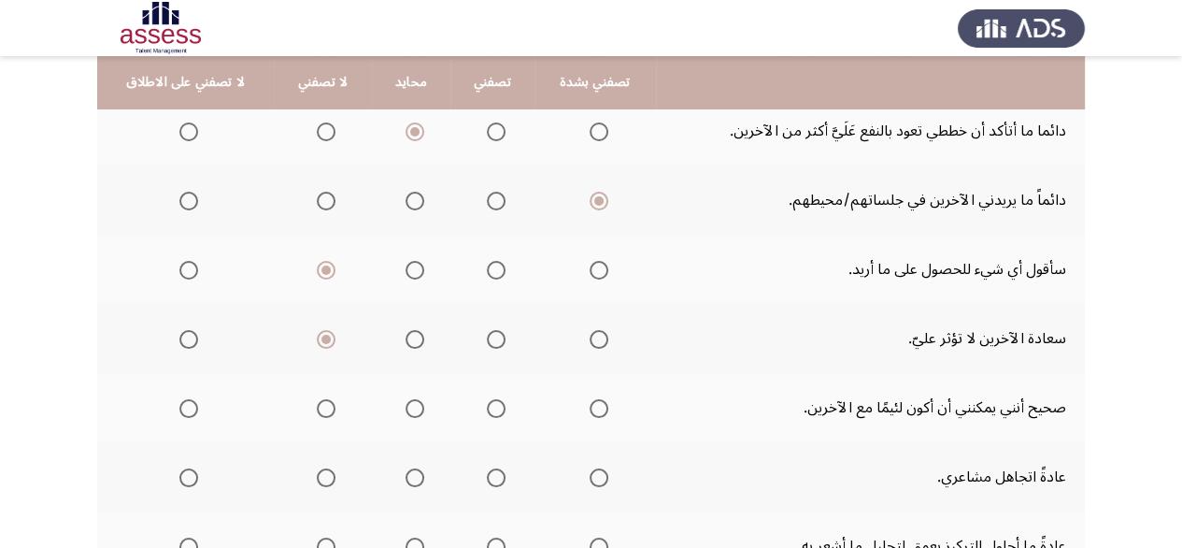
click at [412, 401] on input "Select an option" at bounding box center [415, 408] width 19 height 19
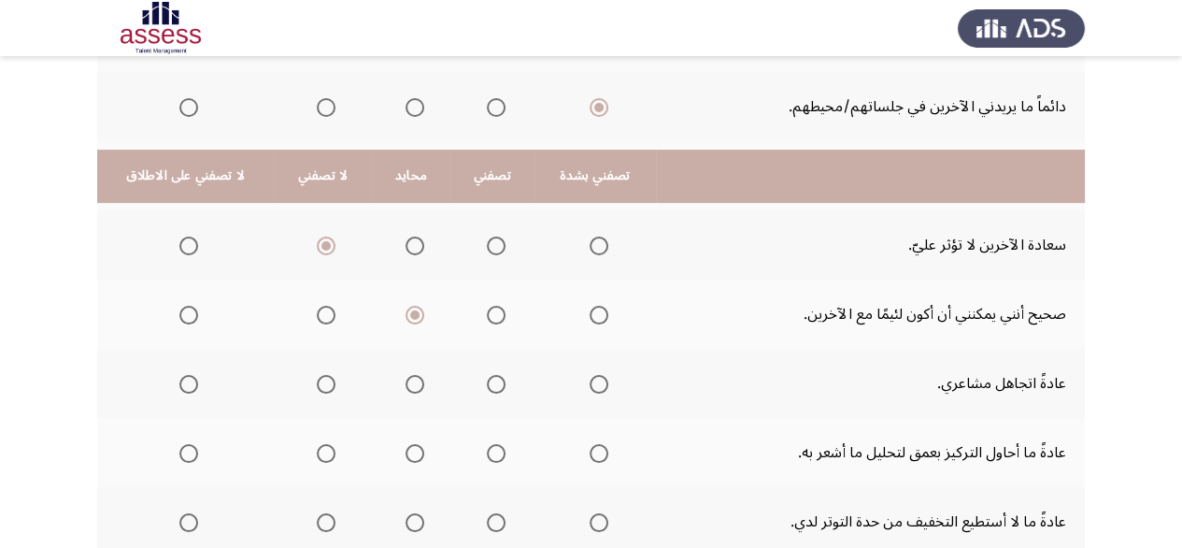
scroll to position [467, 0]
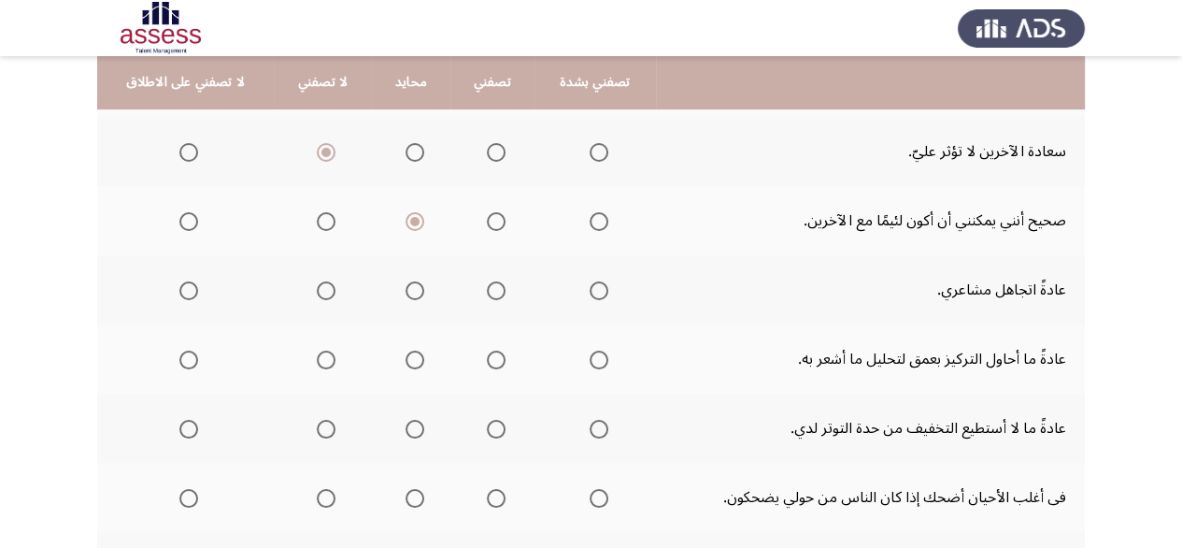
click at [592, 285] on span "Select an option" at bounding box center [599, 290] width 19 height 19
click at [592, 285] on input "Select an option" at bounding box center [599, 290] width 19 height 19
click at [612, 352] on th at bounding box center [596, 358] width 122 height 69
click at [590, 356] on span "Select an option" at bounding box center [599, 359] width 19 height 19
click at [590, 356] on input "Select an option" at bounding box center [599, 359] width 19 height 19
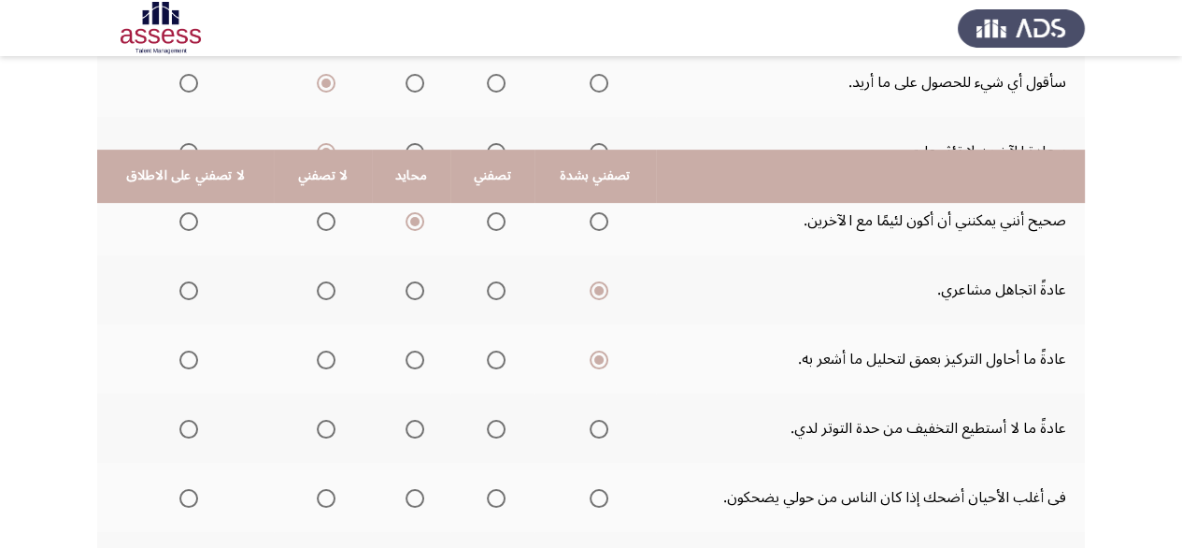
scroll to position [561, 0]
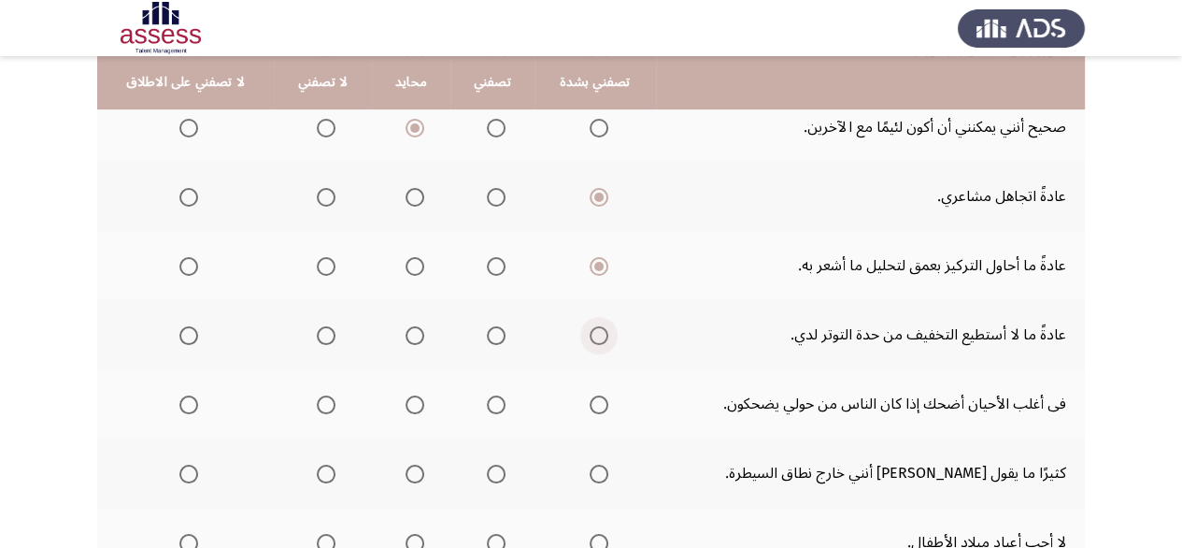
click at [594, 331] on span "Select an option" at bounding box center [599, 335] width 19 height 19
click at [594, 331] on input "Select an option" at bounding box center [599, 335] width 19 height 19
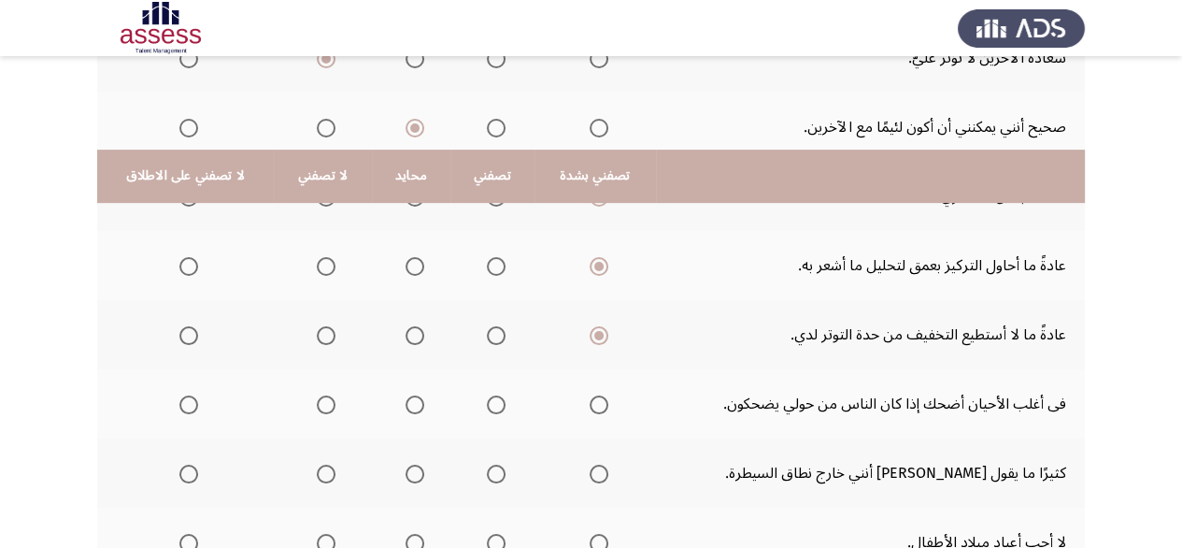
scroll to position [654, 0]
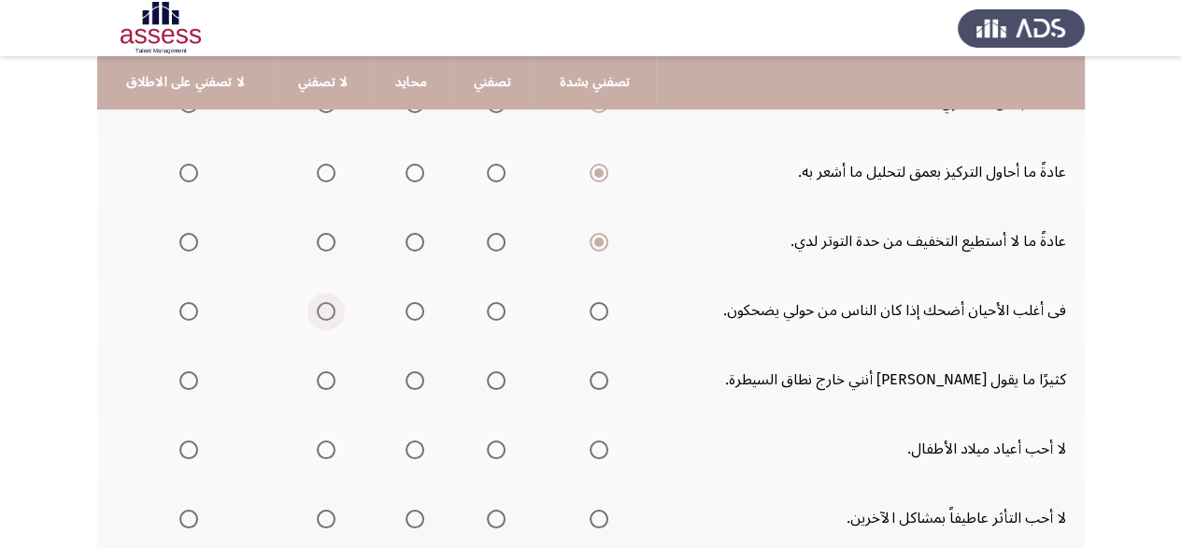
click at [318, 307] on span "Select an option" at bounding box center [326, 311] width 19 height 19
click at [318, 307] on input "Select an option" at bounding box center [326, 311] width 19 height 19
click at [489, 307] on span "Select an option" at bounding box center [496, 311] width 19 height 19
click at [489, 307] on input "Select an option" at bounding box center [496, 311] width 19 height 19
click at [594, 380] on span "Select an option" at bounding box center [599, 380] width 19 height 19
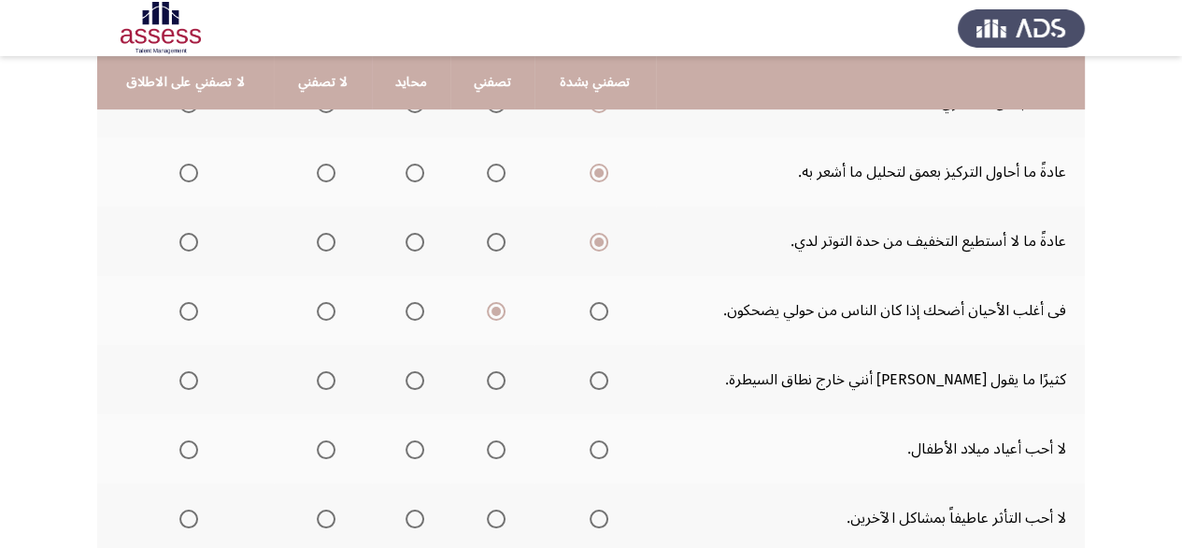
click at [594, 380] on input "Select an option" at bounding box center [599, 380] width 19 height 19
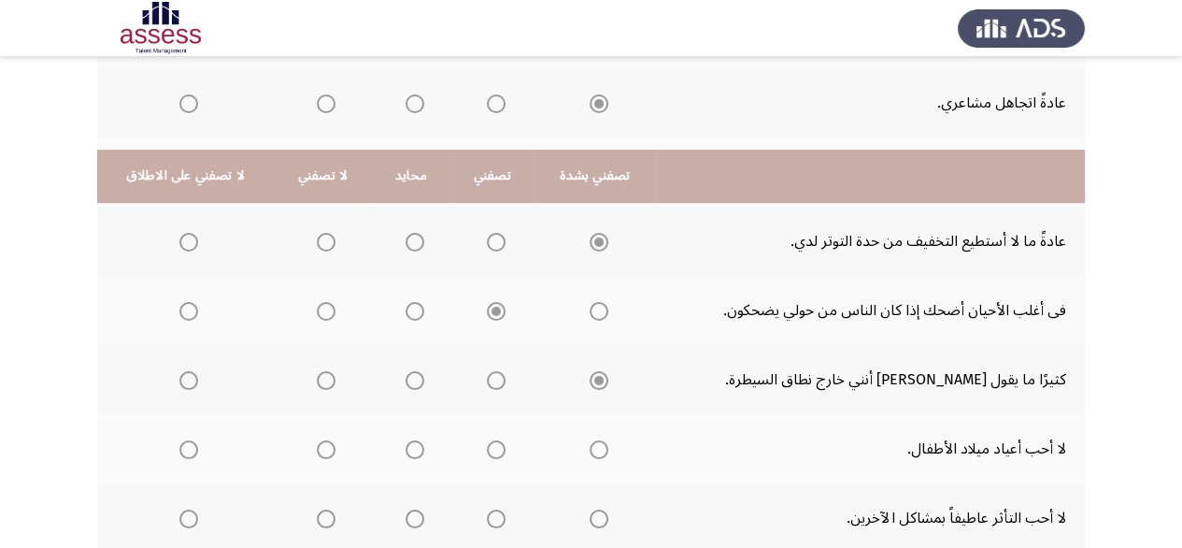
scroll to position [748, 0]
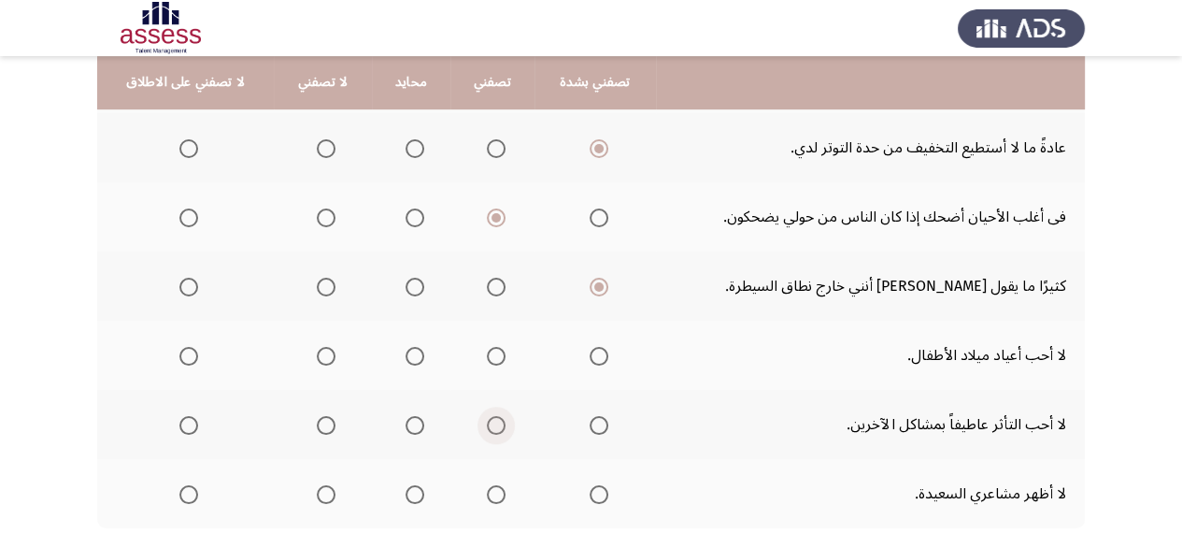
click at [493, 422] on span "Select an option" at bounding box center [496, 425] width 19 height 19
click at [493, 422] on input "Select an option" at bounding box center [496, 425] width 19 height 19
click at [493, 356] on span "Select an option" at bounding box center [496, 356] width 19 height 19
click at [493, 356] on input "Select an option" at bounding box center [496, 356] width 19 height 19
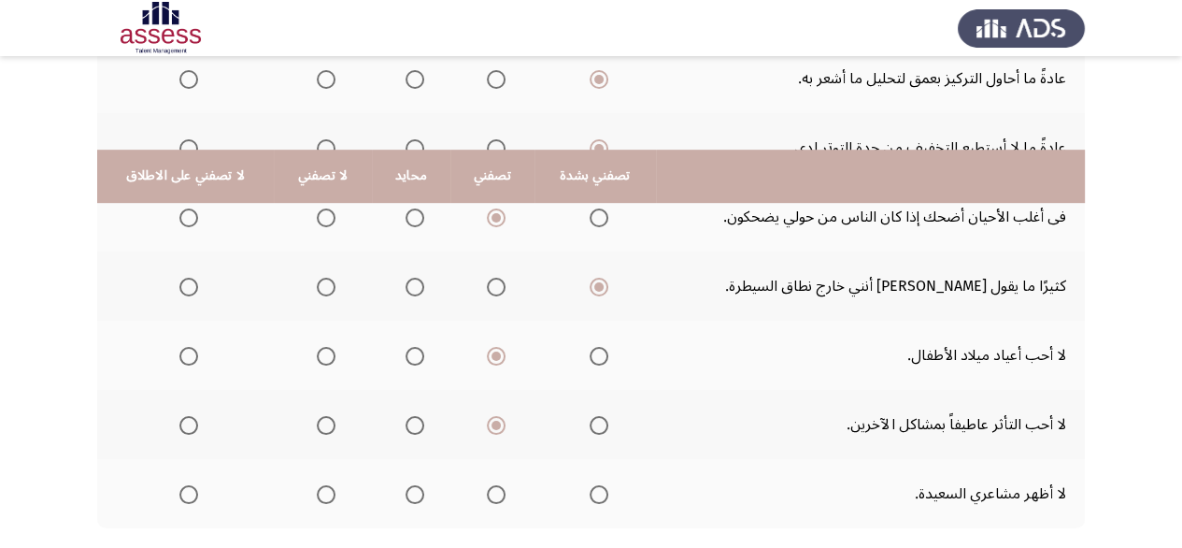
scroll to position [841, 0]
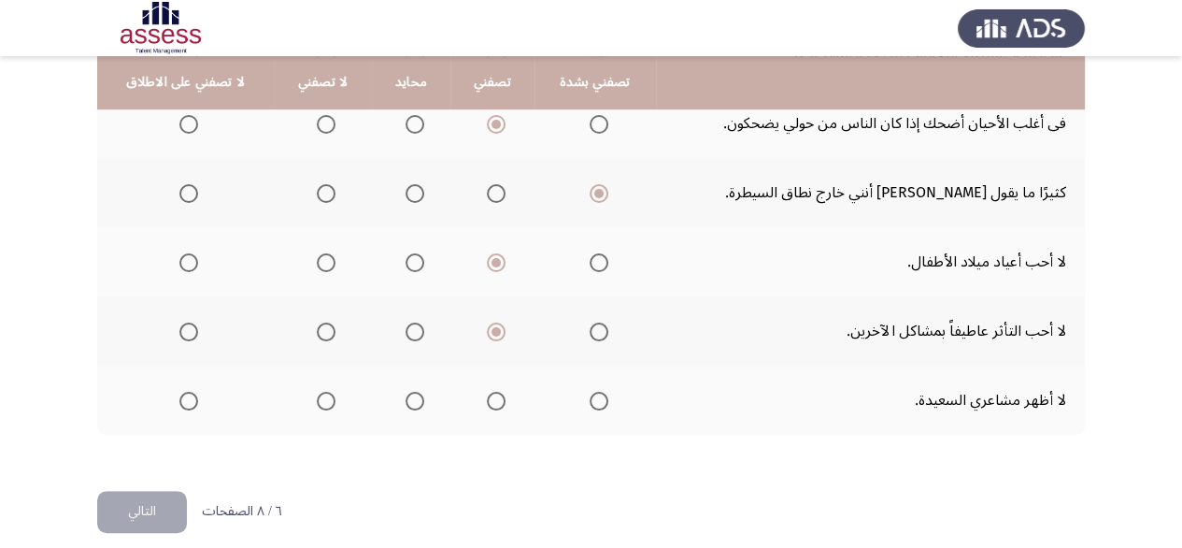
click at [319, 393] on span "Select an option" at bounding box center [326, 401] width 19 height 19
click at [319, 393] on input "Select an option" at bounding box center [326, 401] width 19 height 19
click at [163, 499] on button "التالي" at bounding box center [142, 512] width 90 height 42
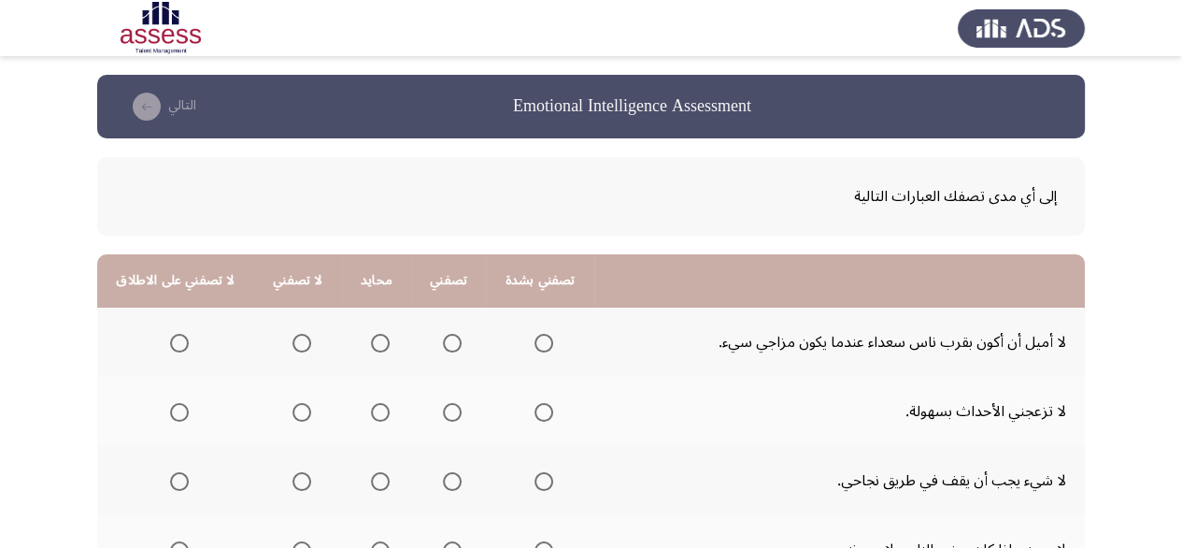
scroll to position [93, 0]
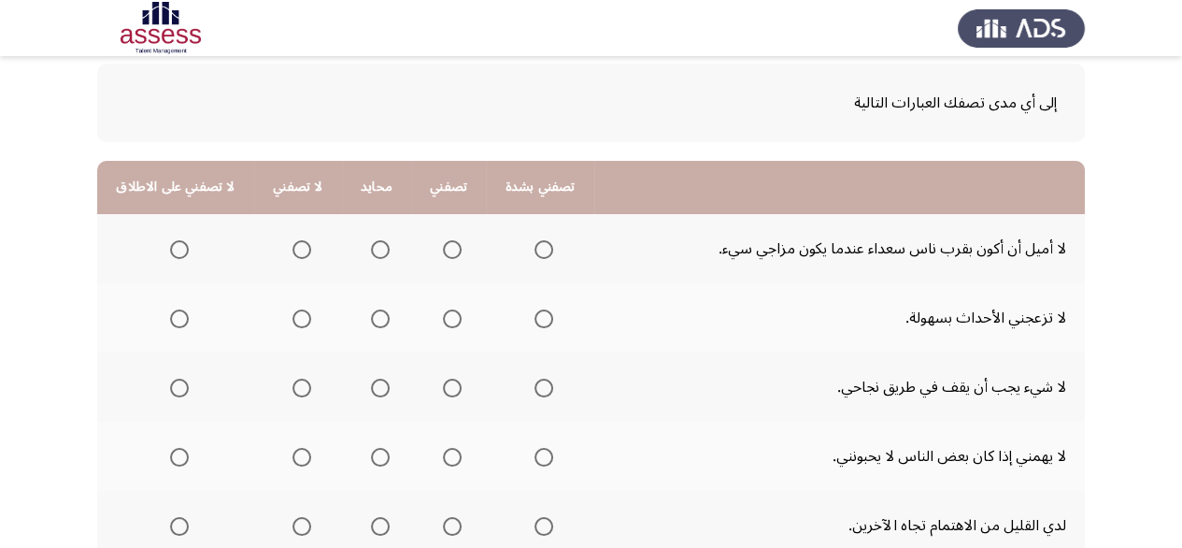
click at [293, 248] on span "Select an option" at bounding box center [302, 249] width 19 height 19
click at [293, 248] on input "Select an option" at bounding box center [302, 249] width 19 height 19
click at [451, 322] on span "Select an option" at bounding box center [452, 318] width 19 height 19
click at [451, 322] on input "Select an option" at bounding box center [452, 318] width 19 height 19
click at [546, 319] on th at bounding box center [539, 317] width 107 height 69
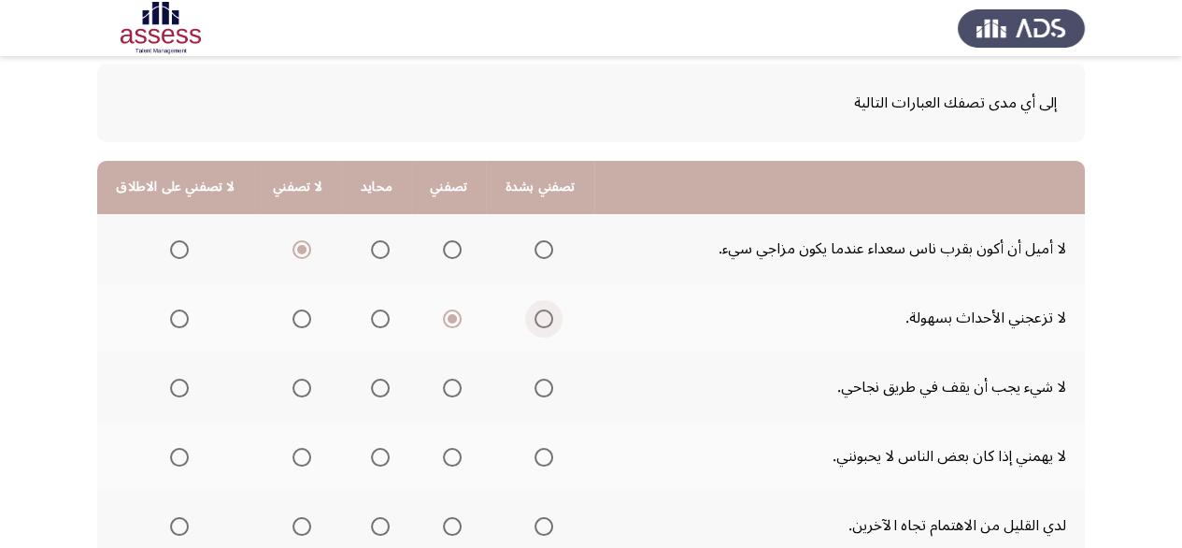
click at [539, 317] on span "Select an option" at bounding box center [544, 318] width 19 height 19
click at [539, 317] on input "Select an option" at bounding box center [544, 318] width 19 height 19
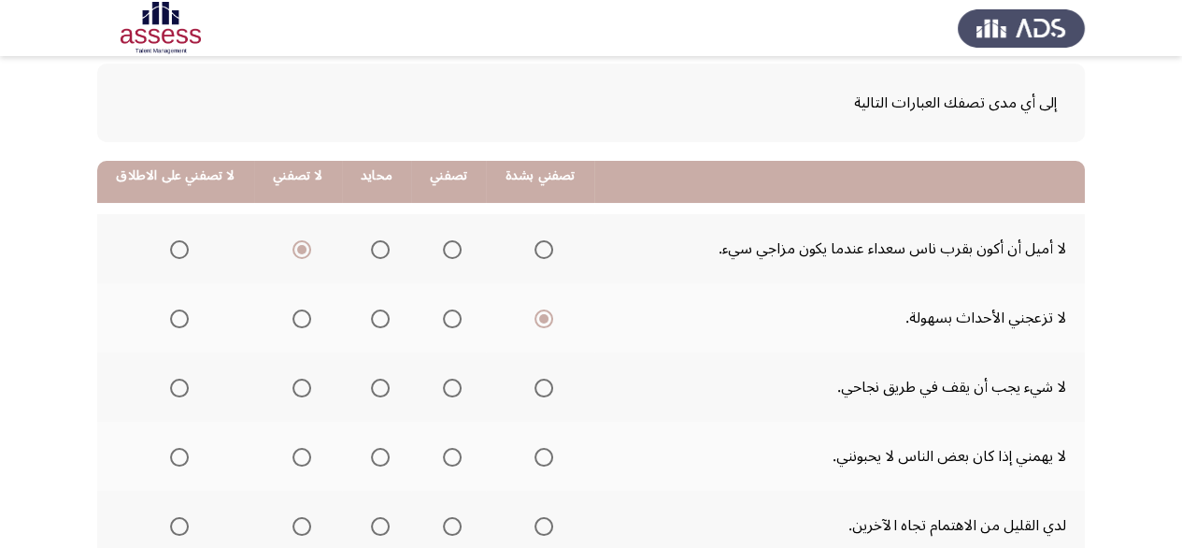
scroll to position [187, 0]
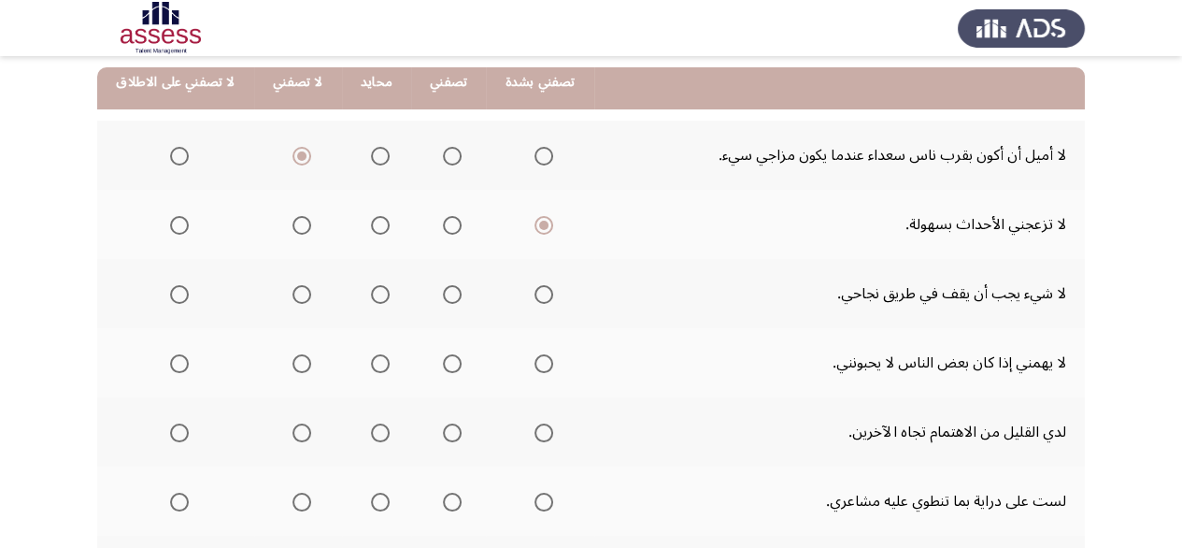
click at [543, 301] on span "Select an option" at bounding box center [544, 294] width 19 height 19
click at [543, 301] on input "Select an option" at bounding box center [544, 294] width 19 height 19
click at [516, 367] on th at bounding box center [539, 362] width 107 height 69
click at [534, 371] on mat-radio-group "Select an option" at bounding box center [540, 363] width 26 height 32
click at [536, 362] on span "Select an option" at bounding box center [544, 363] width 19 height 19
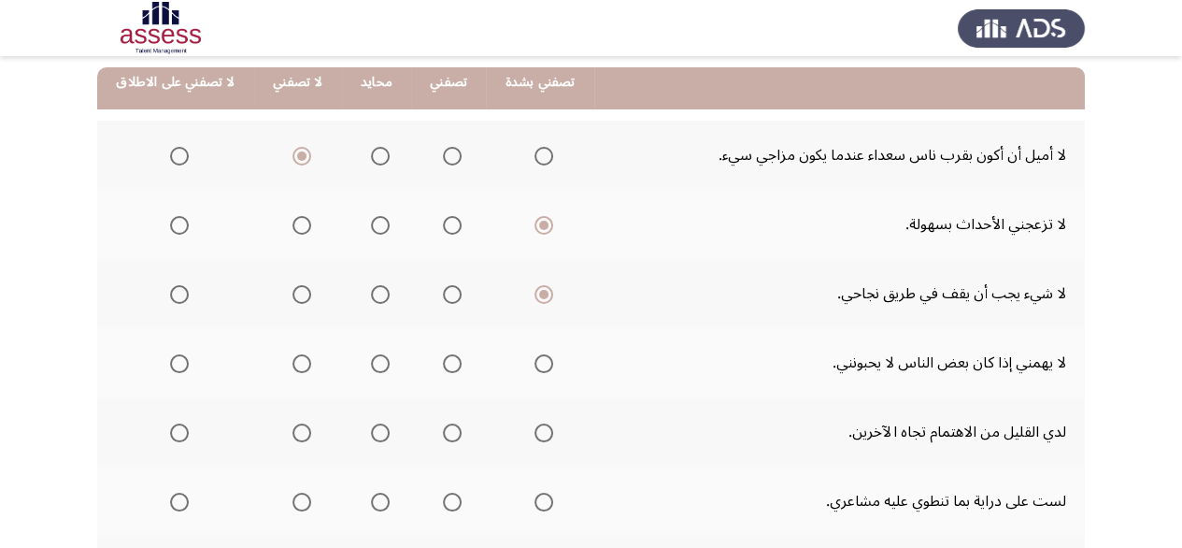
click at [536, 362] on input "Select an option" at bounding box center [544, 363] width 19 height 19
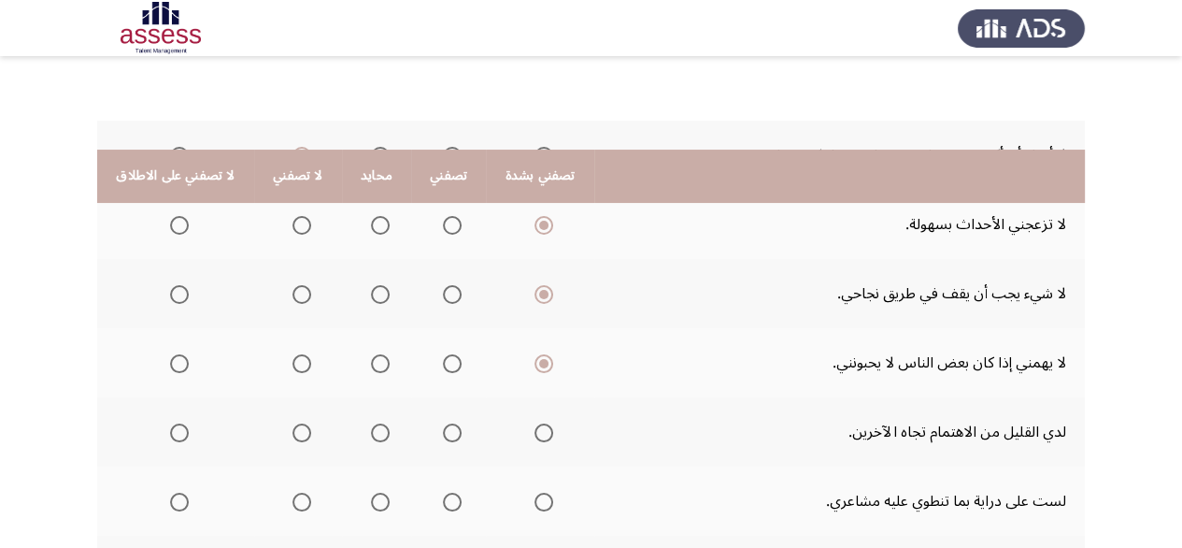
scroll to position [280, 0]
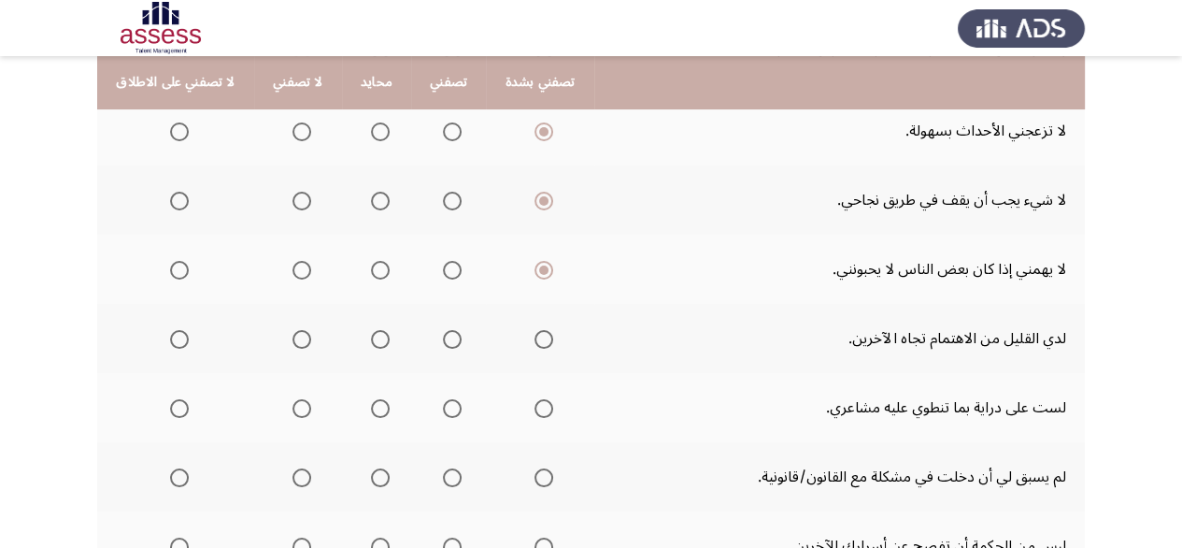
click at [171, 338] on span "Select an option" at bounding box center [179, 339] width 19 height 19
click at [171, 338] on input "Select an option" at bounding box center [179, 339] width 19 height 19
click at [303, 407] on span "Select an option" at bounding box center [302, 408] width 19 height 19
click at [303, 407] on input "Select an option" at bounding box center [302, 408] width 19 height 19
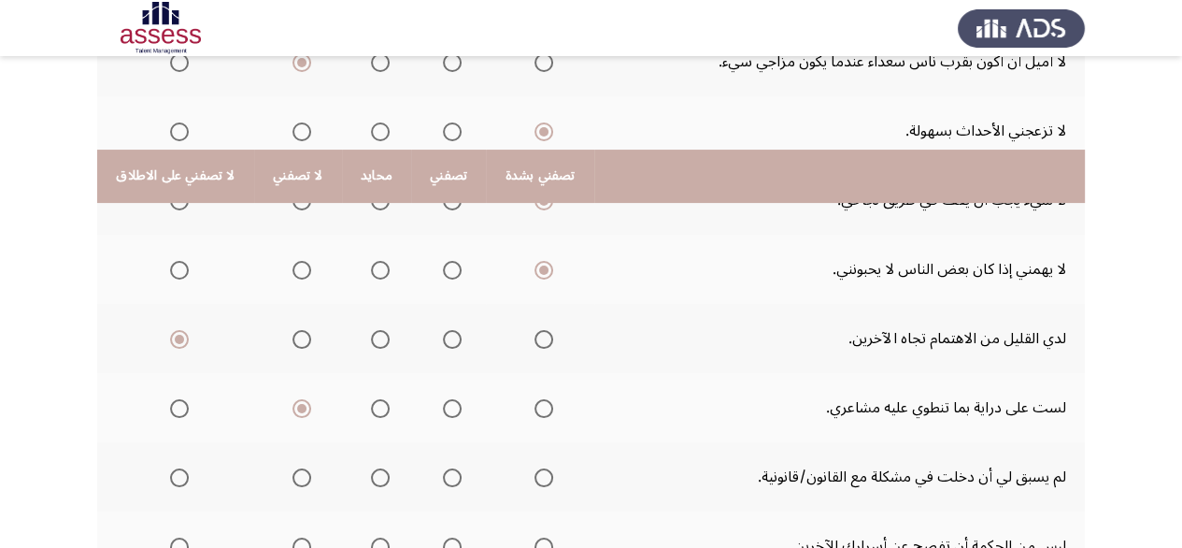
scroll to position [374, 0]
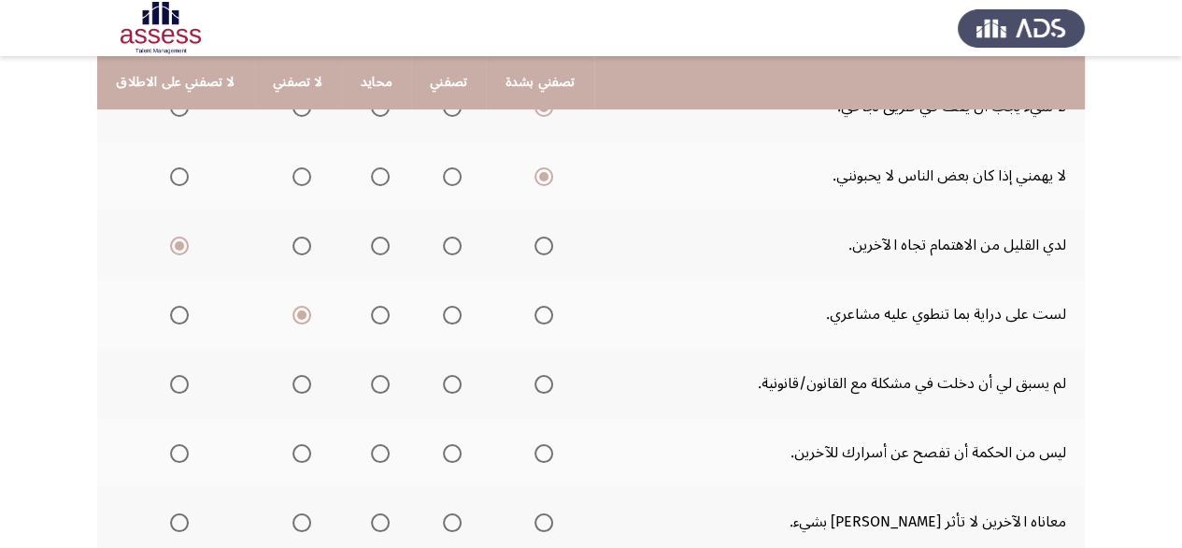
click at [535, 379] on span "Select an option" at bounding box center [544, 384] width 19 height 19
click at [535, 379] on input "Select an option" at bounding box center [544, 384] width 19 height 19
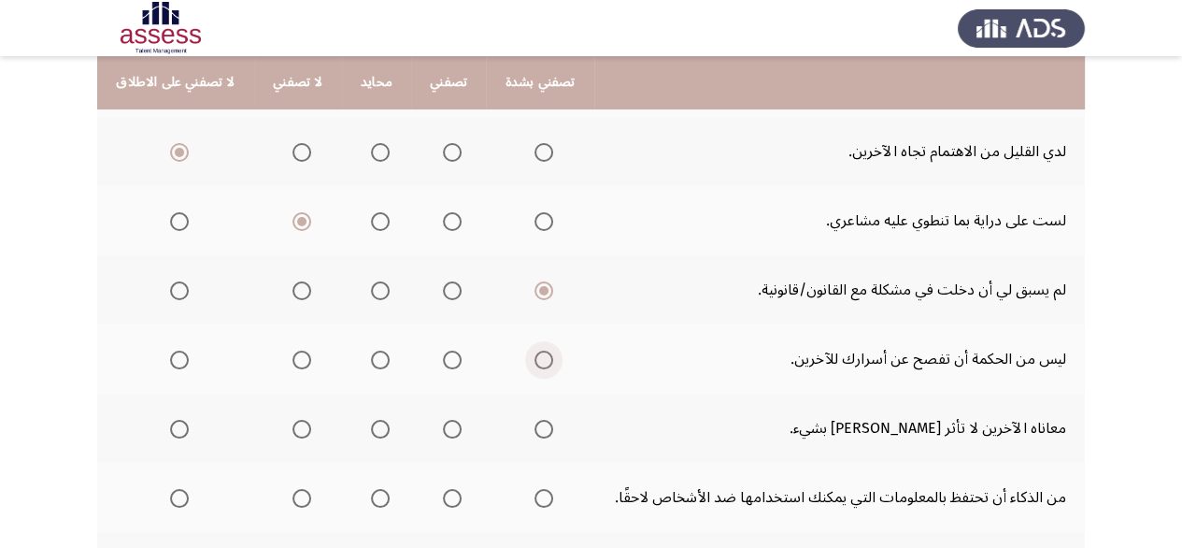
click at [540, 356] on span "Select an option" at bounding box center [544, 359] width 19 height 19
click at [540, 356] on input "Select an option" at bounding box center [544, 359] width 19 height 19
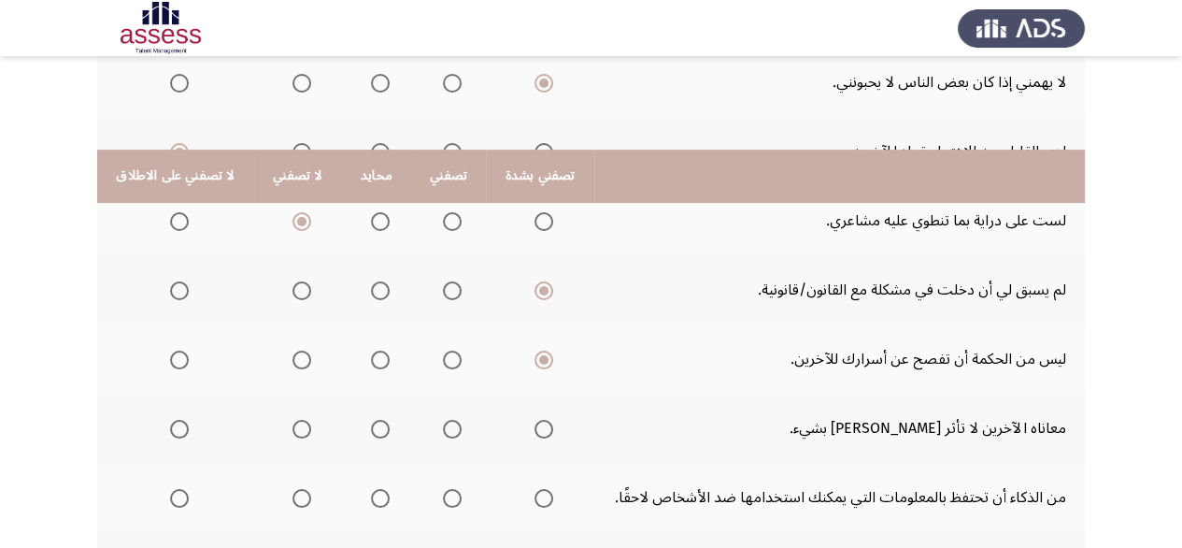
scroll to position [561, 0]
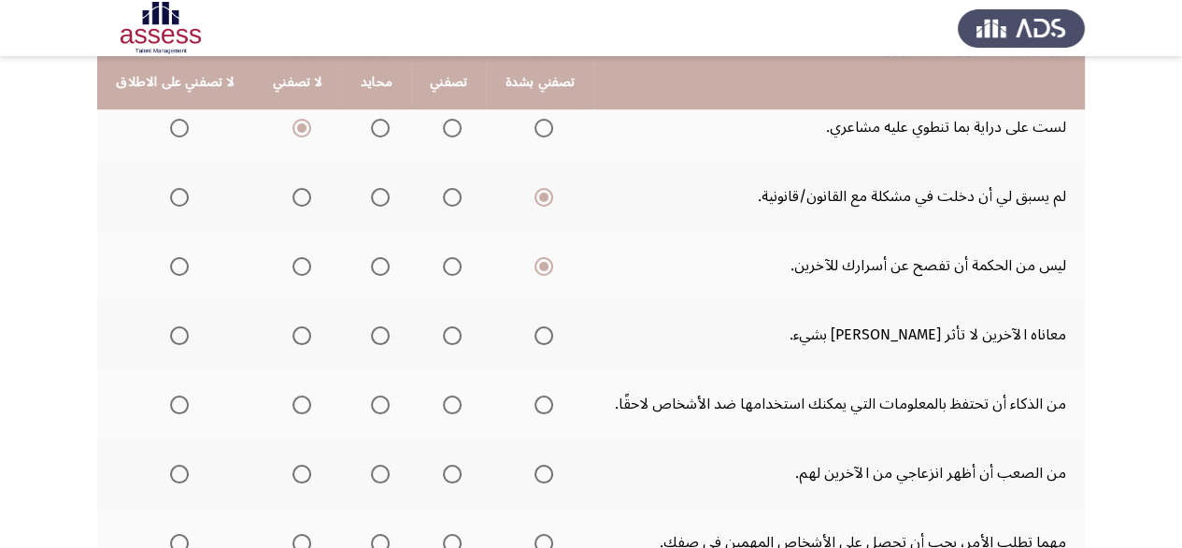
click at [314, 331] on th at bounding box center [298, 334] width 88 height 69
click at [307, 330] on span "Select an option" at bounding box center [302, 335] width 19 height 19
click at [307, 330] on input "Select an option" at bounding box center [302, 335] width 19 height 19
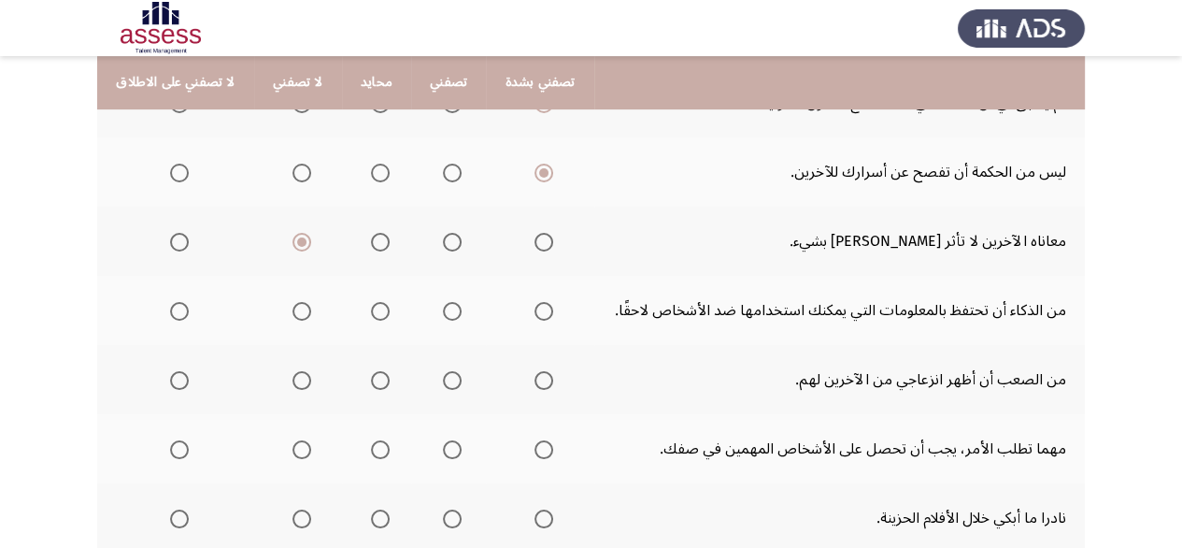
click at [456, 307] on span "Select an option" at bounding box center [452, 311] width 19 height 19
click at [456, 307] on input "Select an option" at bounding box center [452, 311] width 19 height 19
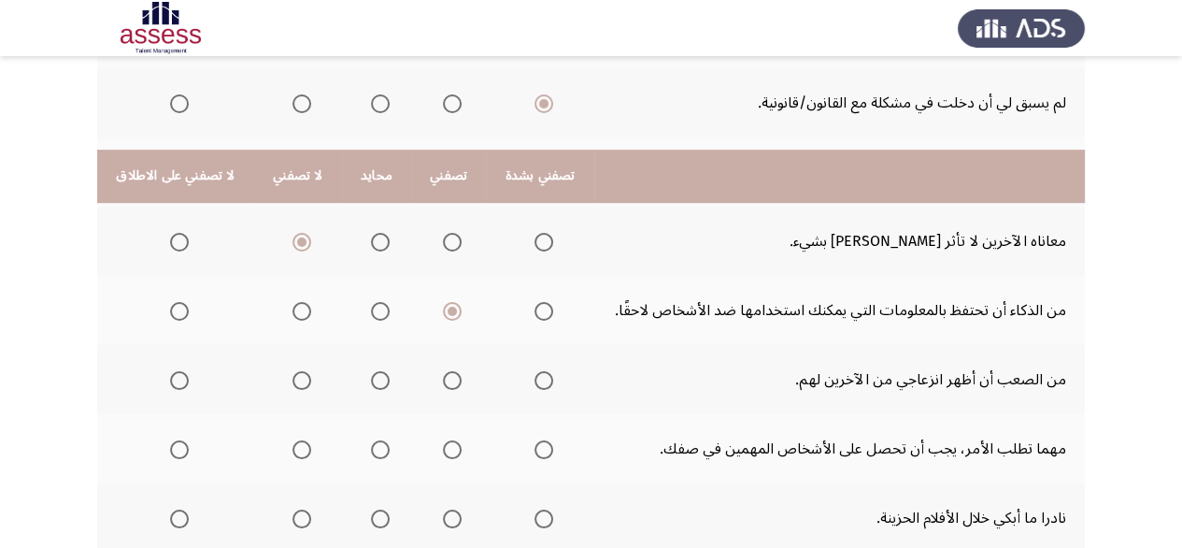
scroll to position [748, 0]
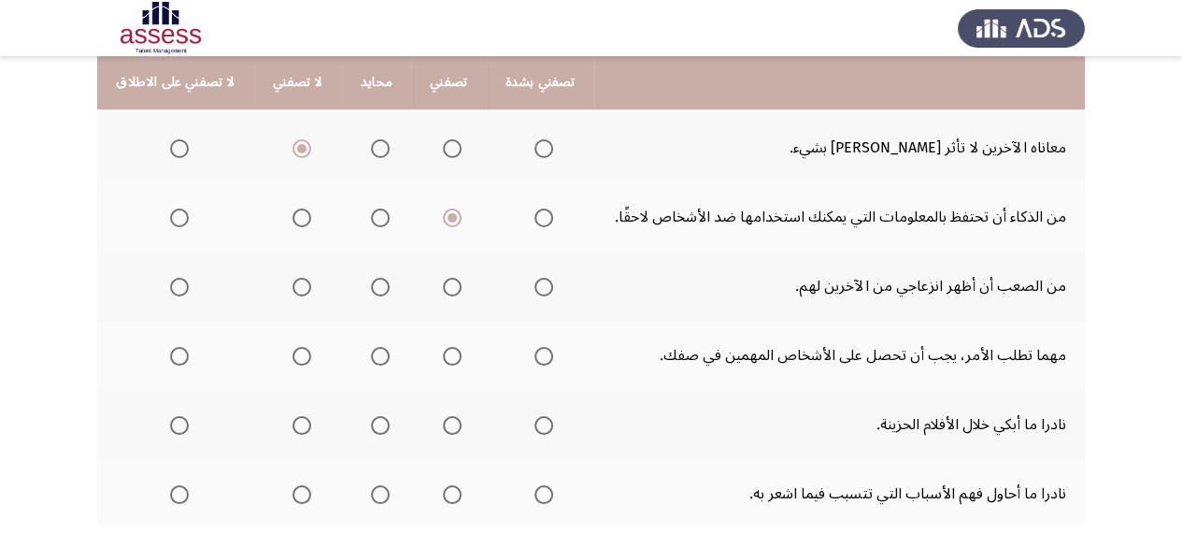
click at [379, 286] on span "Select an option" at bounding box center [380, 287] width 19 height 19
click at [379, 286] on input "Select an option" at bounding box center [380, 287] width 19 height 19
click at [539, 355] on span "Select an option" at bounding box center [544, 356] width 19 height 19
click at [539, 355] on input "Select an option" at bounding box center [544, 356] width 19 height 19
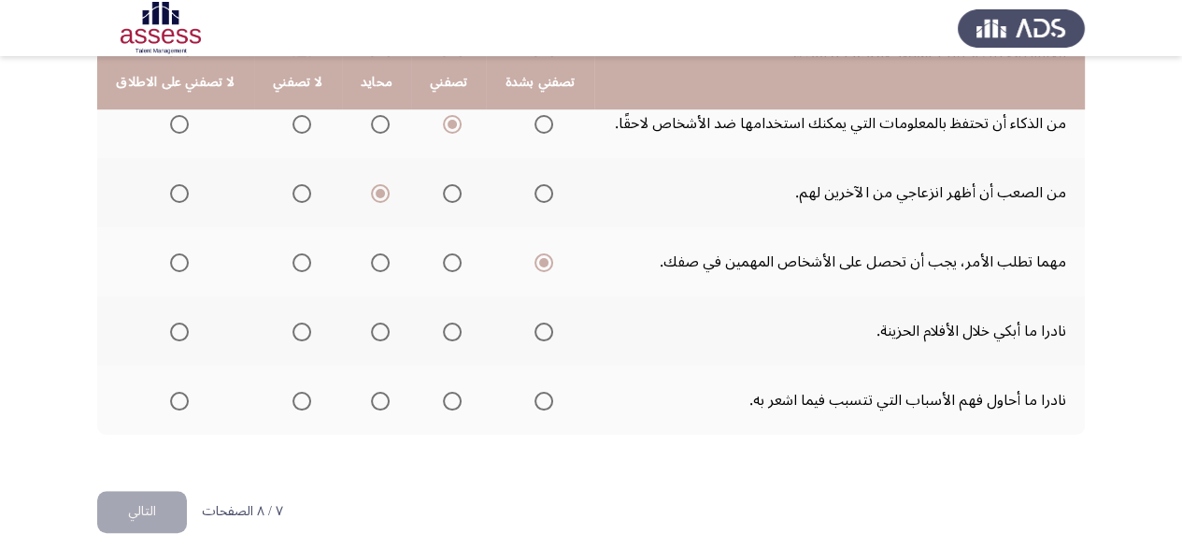
click at [175, 331] on span "Select an option" at bounding box center [179, 331] width 19 height 19
click at [175, 331] on input "Select an option" at bounding box center [179, 331] width 19 height 19
click at [176, 401] on span "Select an option" at bounding box center [179, 401] width 19 height 19
click at [176, 401] on input "Select an option" at bounding box center [179, 401] width 19 height 19
click at [142, 501] on button "التالي" at bounding box center [142, 512] width 90 height 42
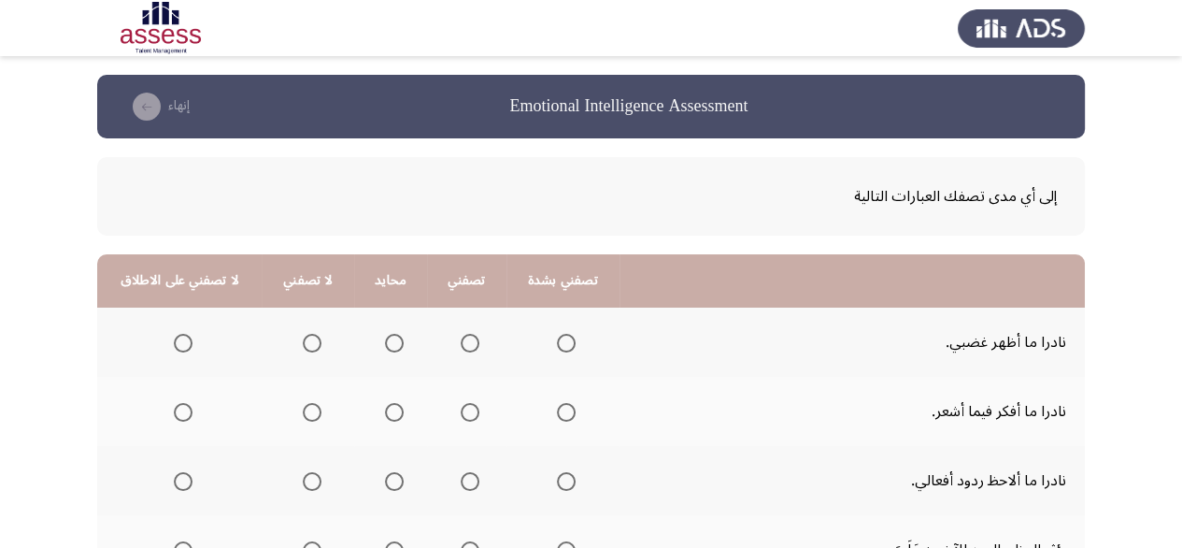
scroll to position [187, 0]
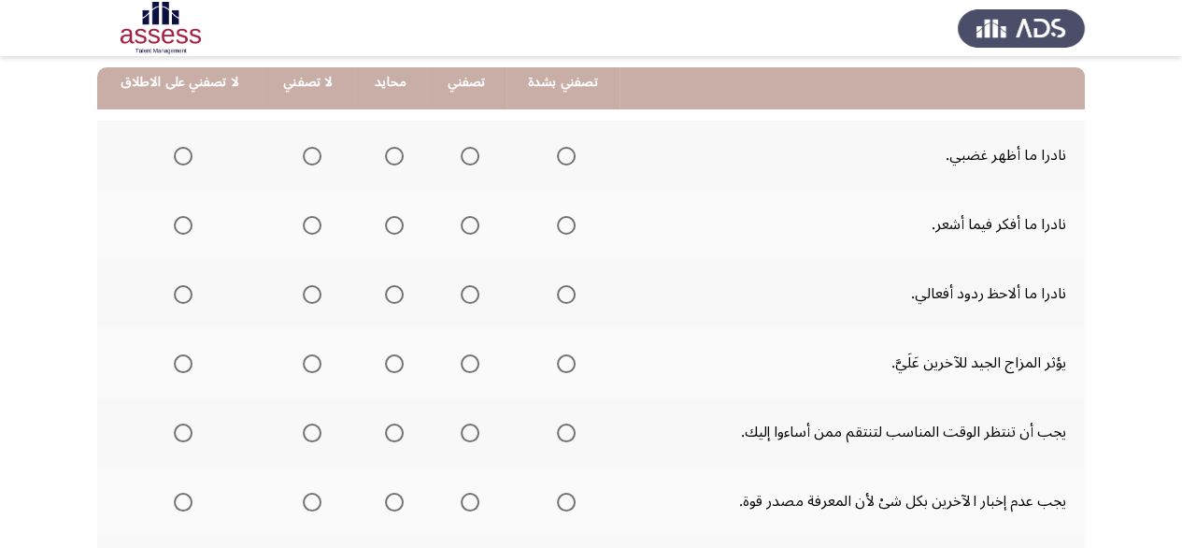
click at [316, 159] on th at bounding box center [308, 155] width 93 height 69
click at [307, 157] on span "Select an option" at bounding box center [312, 156] width 19 height 19
click at [307, 157] on input "Select an option" at bounding box center [312, 156] width 19 height 19
click at [304, 222] on span "Select an option" at bounding box center [312, 225] width 19 height 19
click at [304, 222] on input "Select an option" at bounding box center [312, 225] width 19 height 19
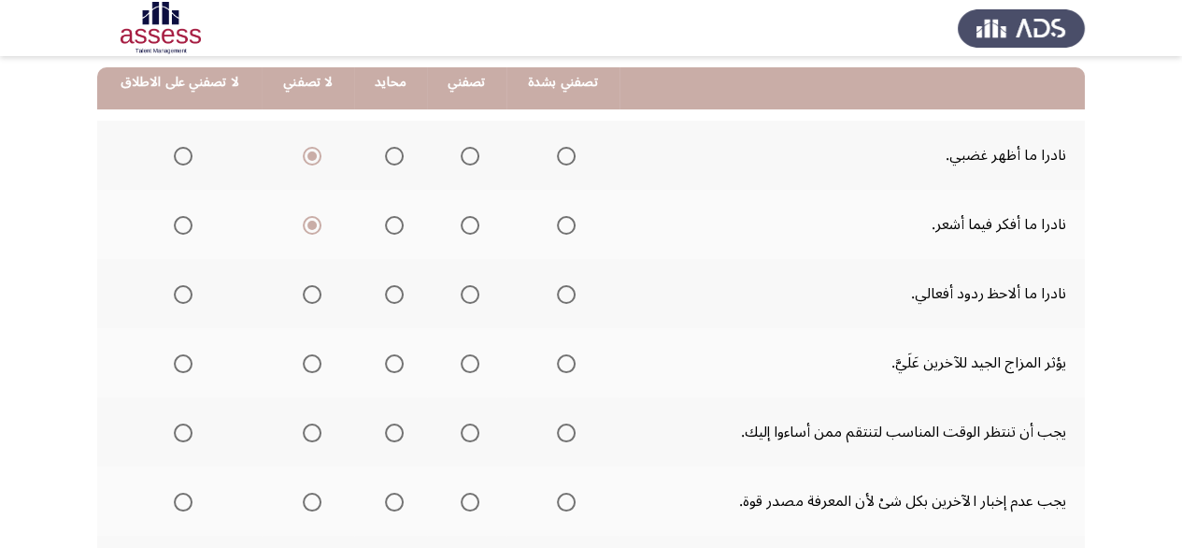
click at [311, 290] on span "Select an option" at bounding box center [312, 294] width 19 height 19
click at [311, 290] on input "Select an option" at bounding box center [312, 294] width 19 height 19
click at [466, 354] on span "Select an option" at bounding box center [470, 363] width 19 height 19
click at [466, 354] on input "Select an option" at bounding box center [470, 363] width 19 height 19
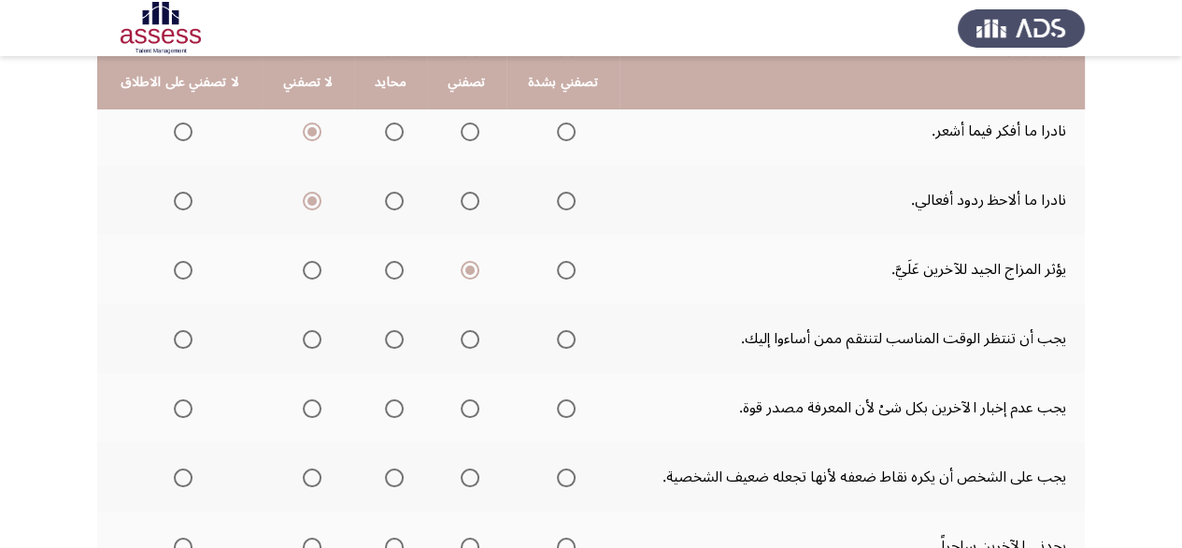
click at [468, 337] on span "Select an option" at bounding box center [470, 339] width 19 height 19
click at [468, 337] on input "Select an option" at bounding box center [470, 339] width 19 height 19
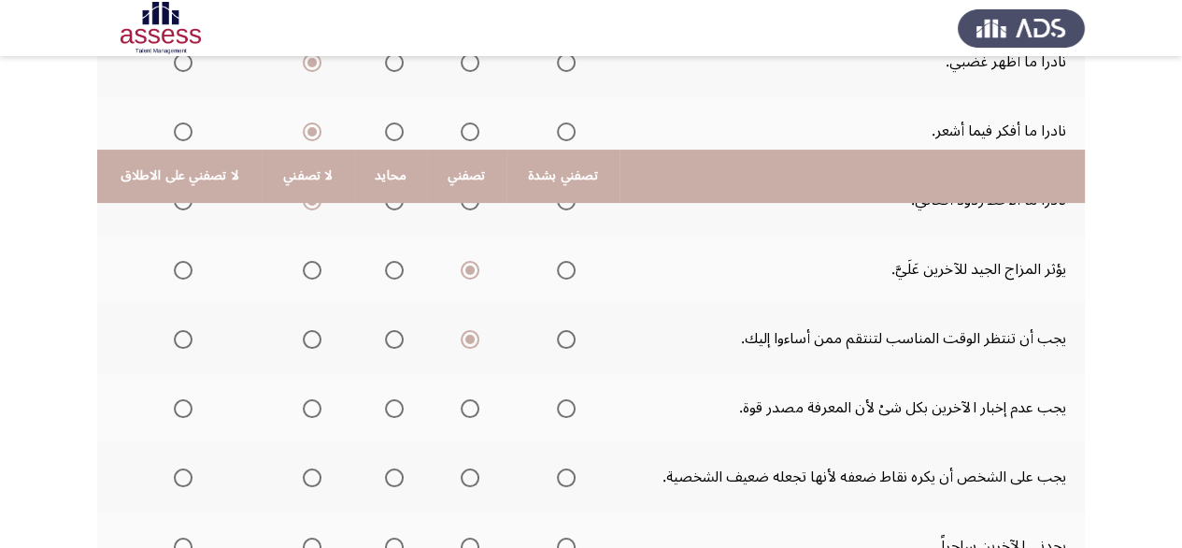
scroll to position [374, 0]
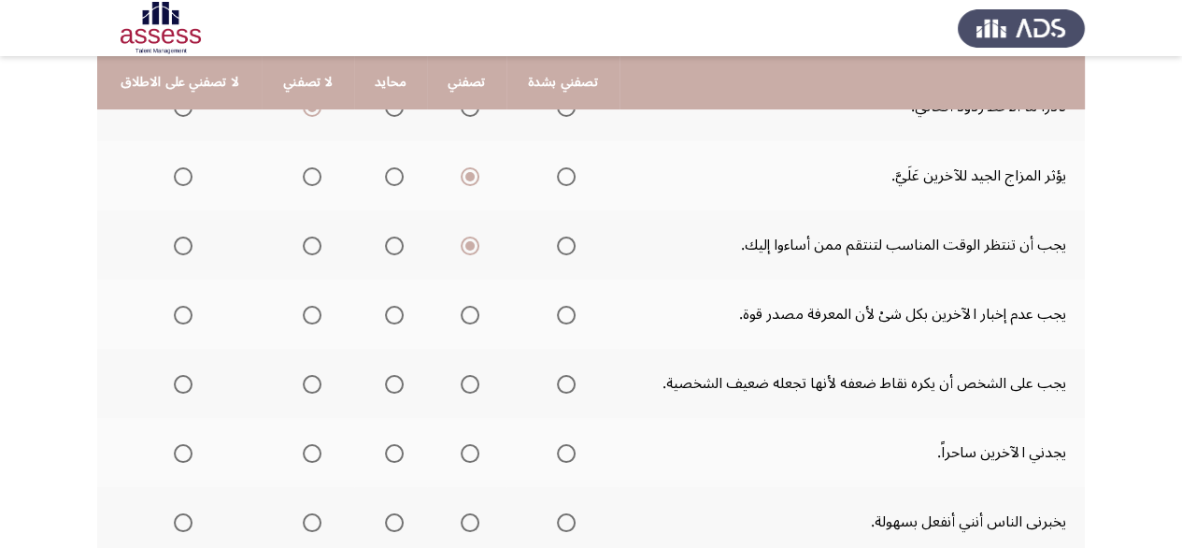
click at [568, 247] on th at bounding box center [563, 244] width 113 height 69
click at [562, 244] on span "Select an option" at bounding box center [566, 245] width 19 height 19
click at [562, 244] on input "Select an option" at bounding box center [566, 245] width 19 height 19
click at [306, 315] on span "Select an option" at bounding box center [312, 315] width 19 height 19
click at [306, 315] on input "Select an option" at bounding box center [312, 315] width 19 height 19
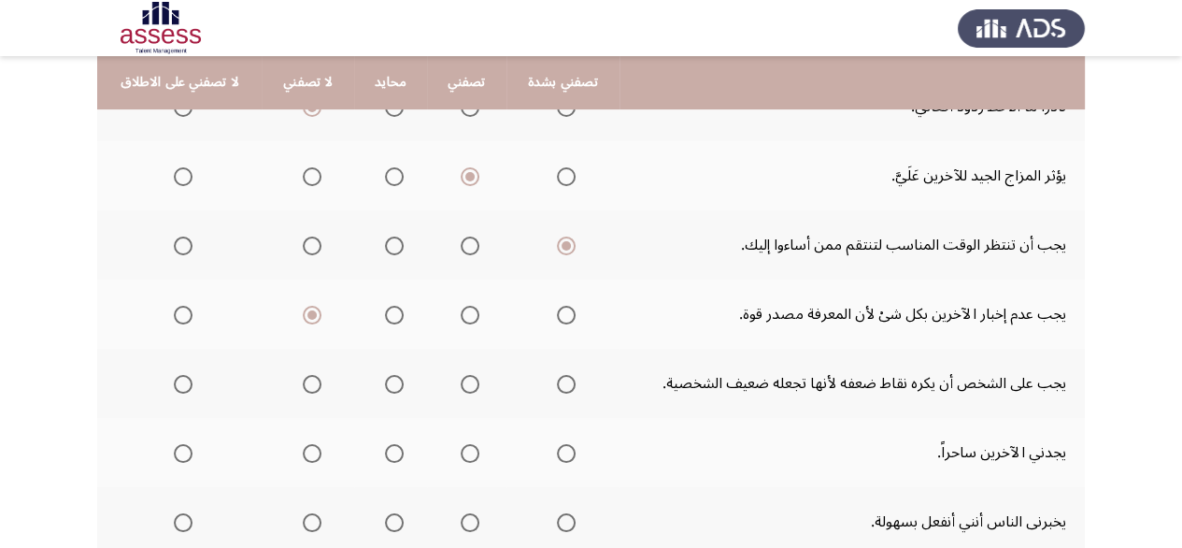
click at [391, 376] on span "Select an option" at bounding box center [394, 384] width 19 height 19
click at [391, 376] on input "Select an option" at bounding box center [394, 384] width 19 height 19
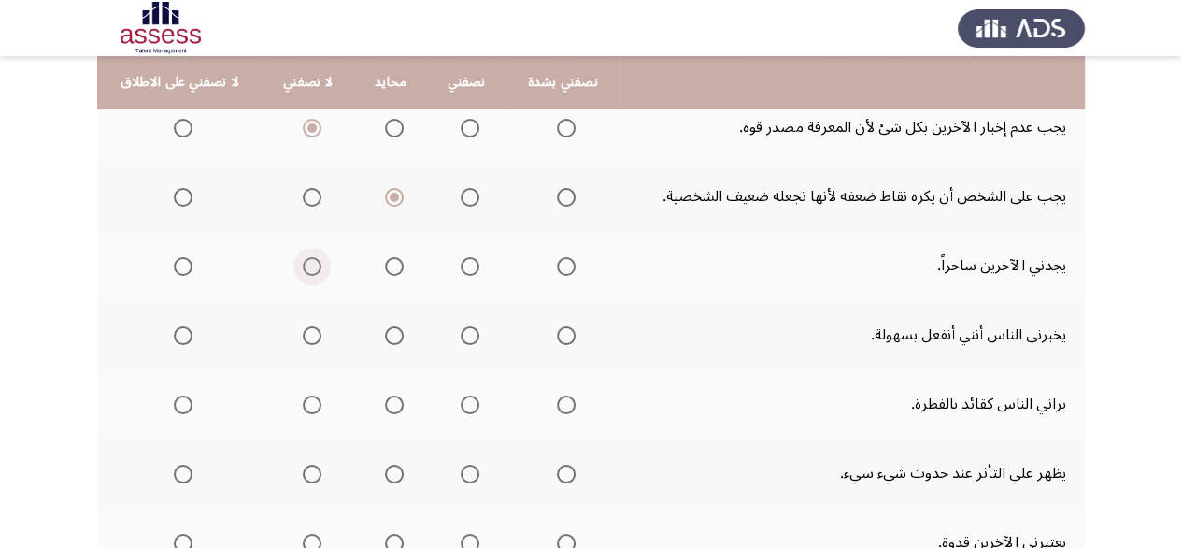
click at [295, 266] on label "Select an option" at bounding box center [308, 266] width 26 height 19
click at [303, 266] on input "Select an option" at bounding box center [312, 266] width 19 height 19
drag, startPoint x: 572, startPoint y: 340, endPoint x: 565, endPoint y: 326, distance: 15.9
click at [572, 341] on th at bounding box center [563, 334] width 113 height 69
click at [565, 326] on span "Select an option" at bounding box center [566, 335] width 19 height 19
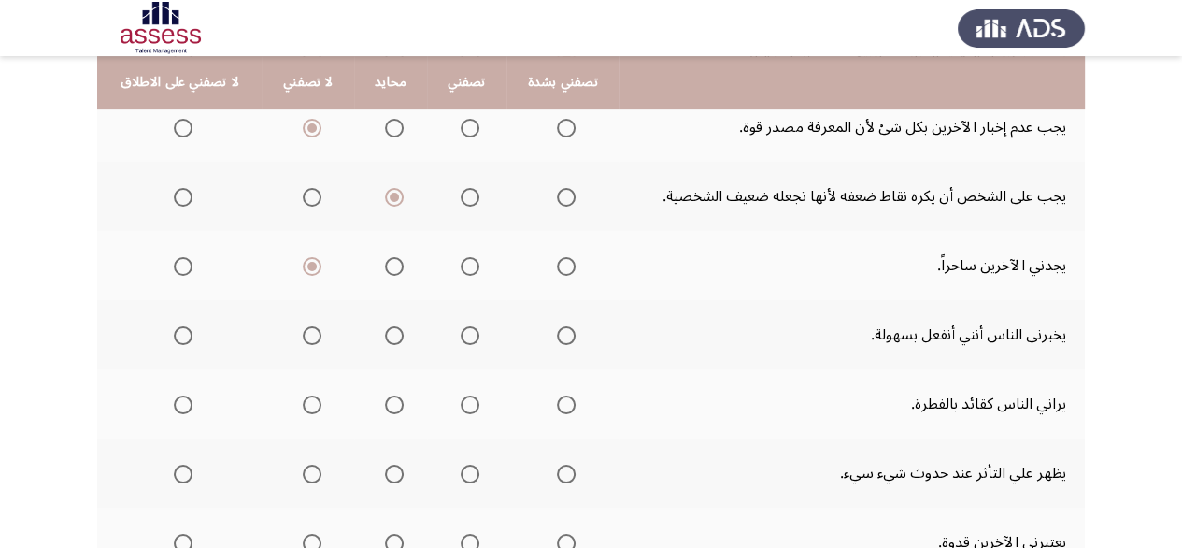
click at [565, 326] on input "Select an option" at bounding box center [566, 335] width 19 height 19
click at [393, 401] on span "Select an option" at bounding box center [394, 404] width 19 height 19
click at [393, 401] on input "Select an option" at bounding box center [394, 404] width 19 height 19
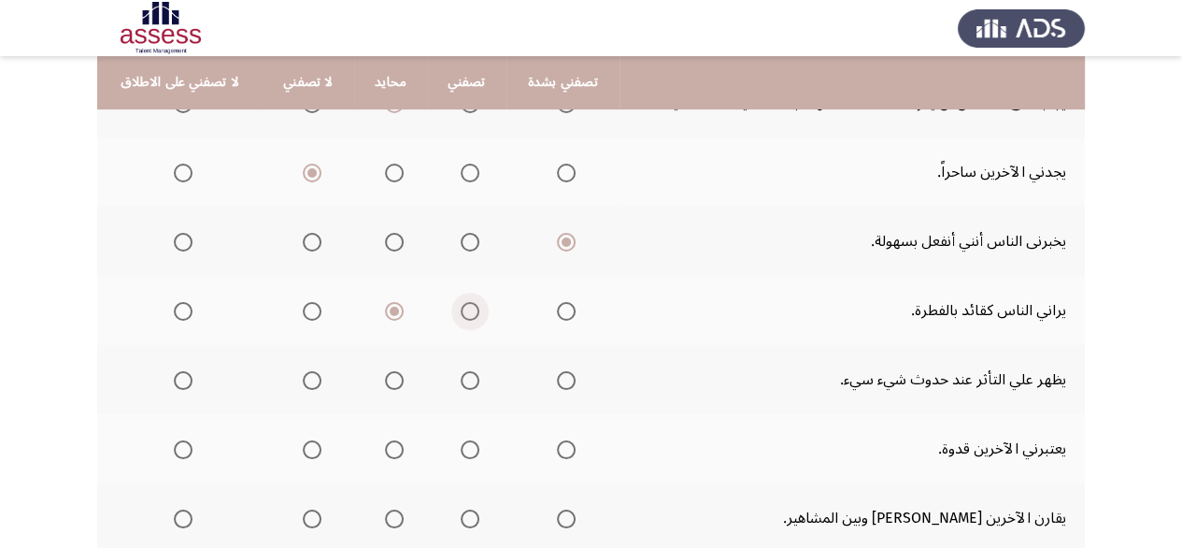
click at [472, 311] on span "Select an option" at bounding box center [470, 311] width 19 height 19
click at [472, 311] on input "Select an option" at bounding box center [470, 311] width 19 height 19
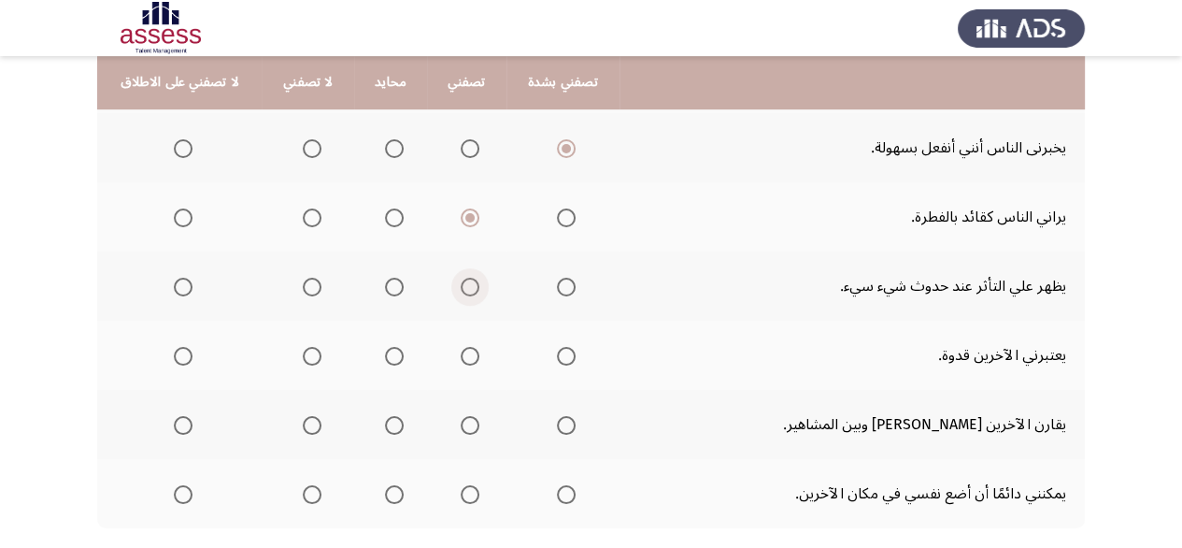
click at [461, 281] on span "Select an option" at bounding box center [470, 287] width 19 height 19
click at [461, 281] on input "Select an option" at bounding box center [470, 287] width 19 height 19
click at [385, 352] on span "Select an option" at bounding box center [394, 356] width 19 height 19
click at [385, 352] on input "Select an option" at bounding box center [394, 356] width 19 height 19
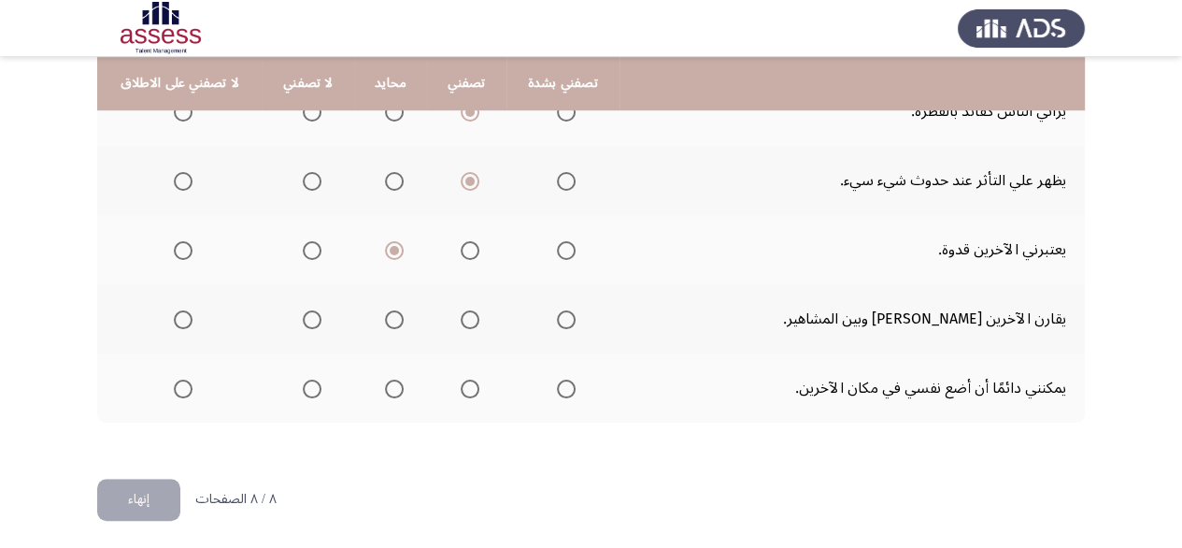
click at [312, 314] on span "Select an option" at bounding box center [312, 319] width 19 height 19
click at [312, 314] on input "Select an option" at bounding box center [312, 319] width 19 height 19
click at [385, 388] on span "Select an option" at bounding box center [394, 388] width 19 height 19
click at [385, 388] on input "Select an option" at bounding box center [394, 388] width 19 height 19
drag, startPoint x: 455, startPoint y: 391, endPoint x: 442, endPoint y: 398, distance: 15.1
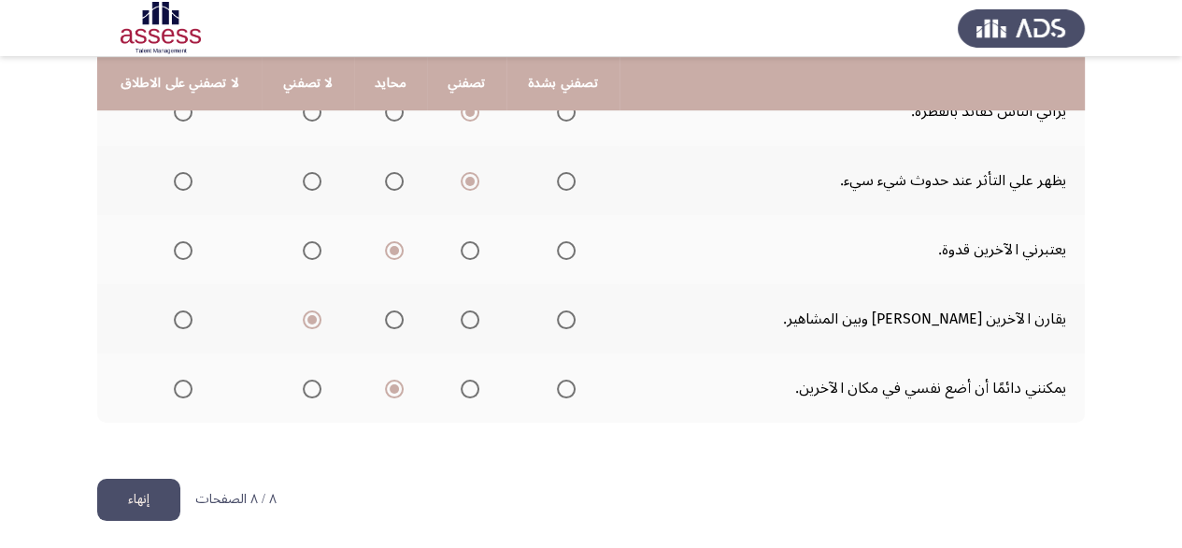
click at [455, 392] on mat-radio-group "Select an option" at bounding box center [466, 388] width 26 height 32
click at [146, 499] on button "إنهاء" at bounding box center [138, 500] width 83 height 42
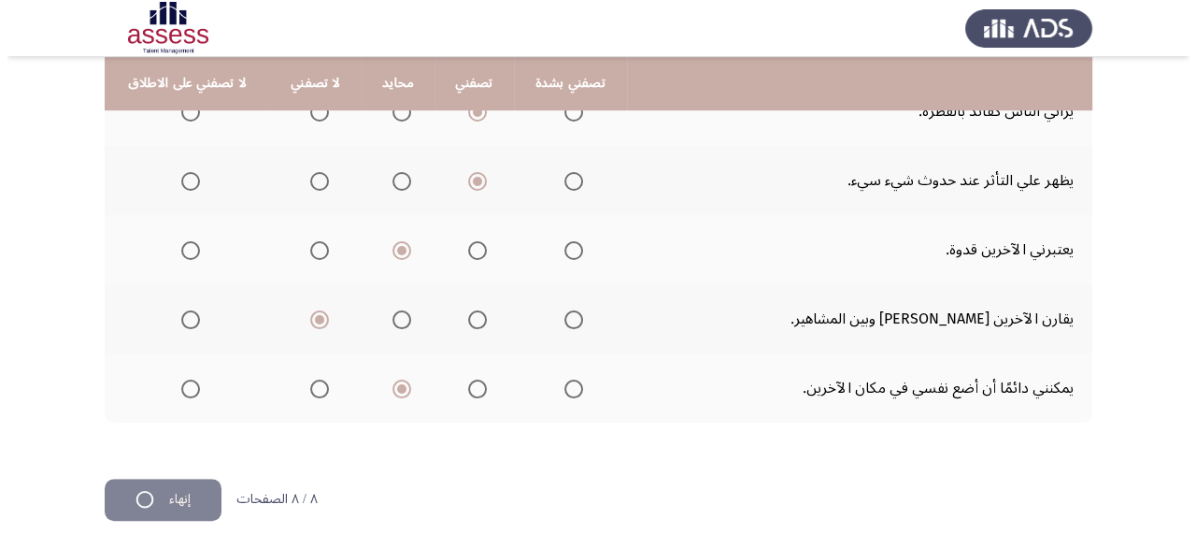
scroll to position [0, 0]
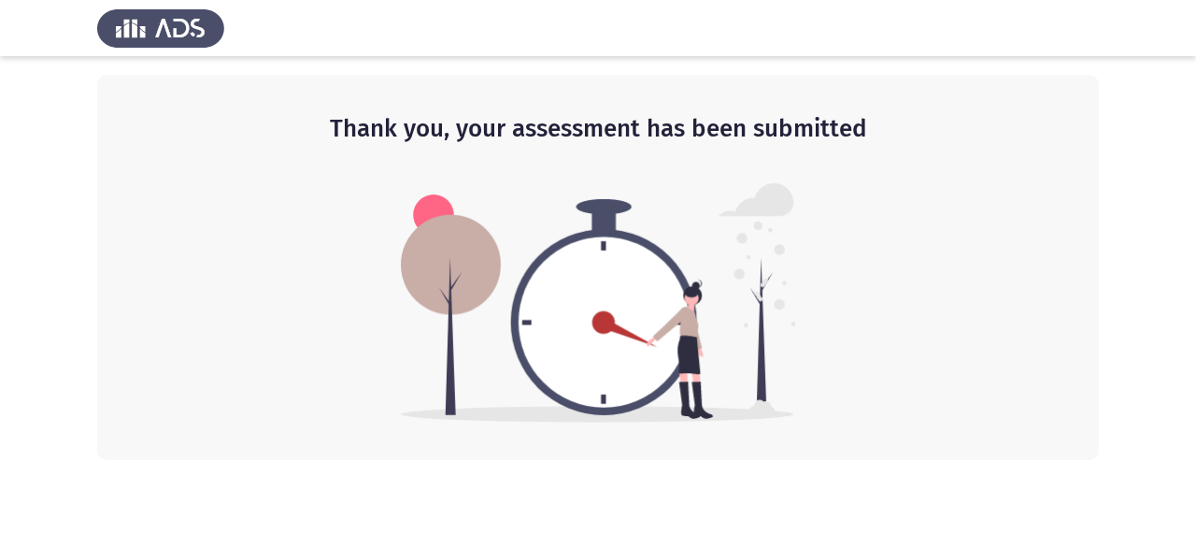
click at [519, 114] on h2 "Thank you, your assessment has been submitted" at bounding box center [598, 129] width 927 height 34
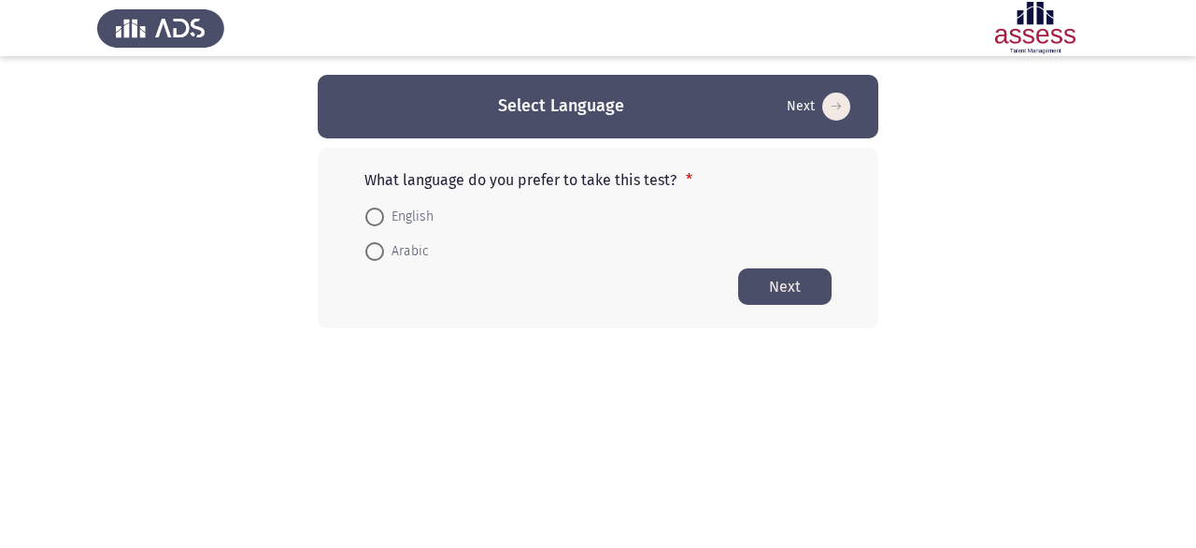
click at [394, 249] on span "Arabic" at bounding box center [406, 251] width 45 height 22
click at [384, 249] on input "Arabic" at bounding box center [374, 251] width 19 height 19
radio input "true"
click at [787, 281] on button "Next" at bounding box center [784, 285] width 93 height 36
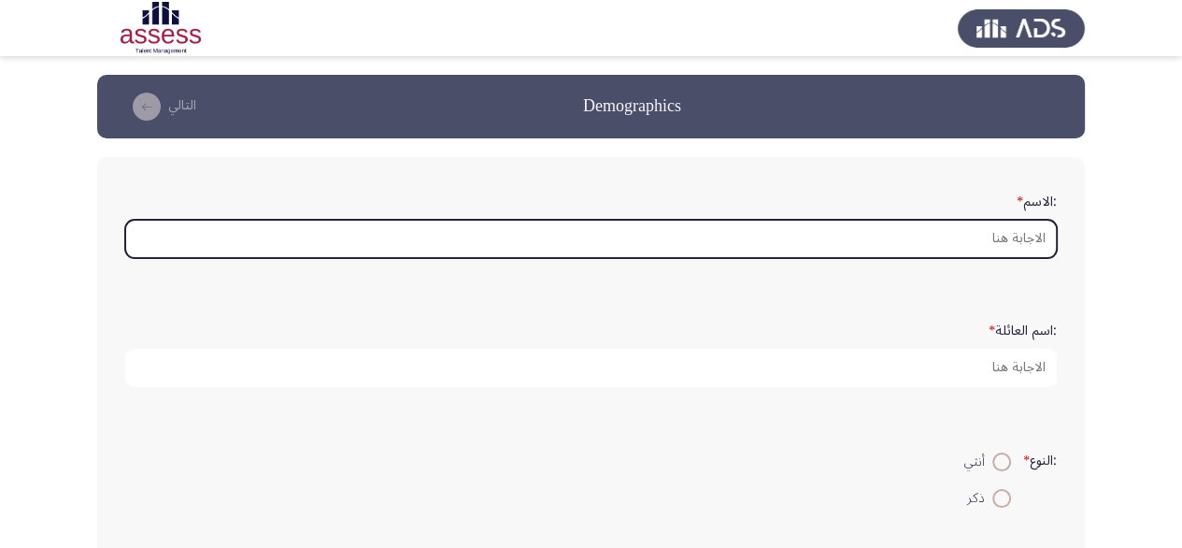
click at [1052, 234] on input ":الاسم *" at bounding box center [591, 239] width 932 height 38
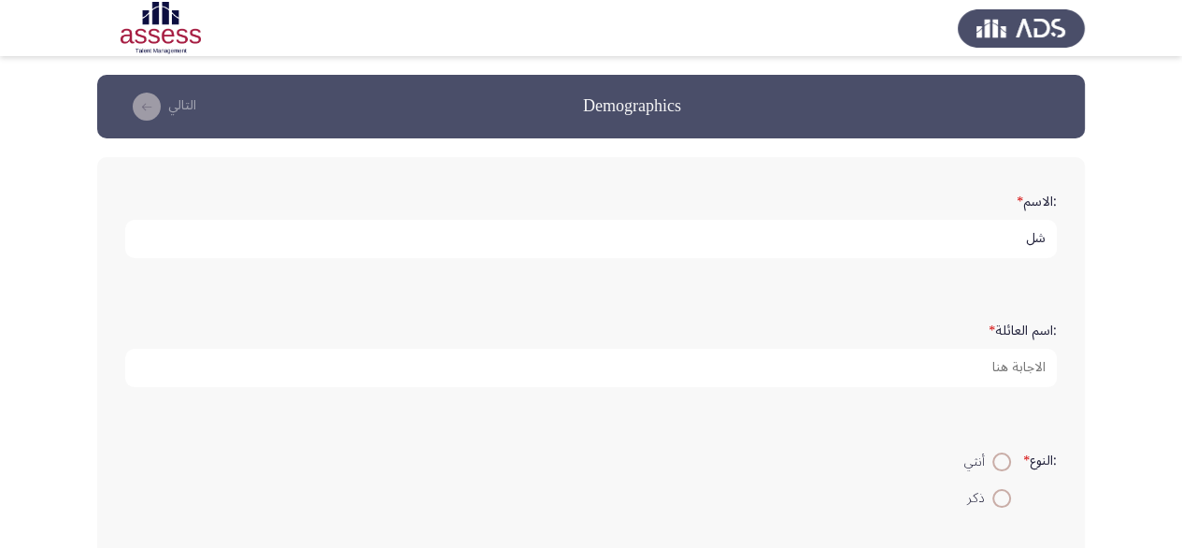
type input "ش"
type input "abdo"
type input "monz"
click at [994, 491] on span at bounding box center [1002, 498] width 19 height 19
click at [994, 491] on input "ذكر" at bounding box center [1002, 498] width 19 height 19
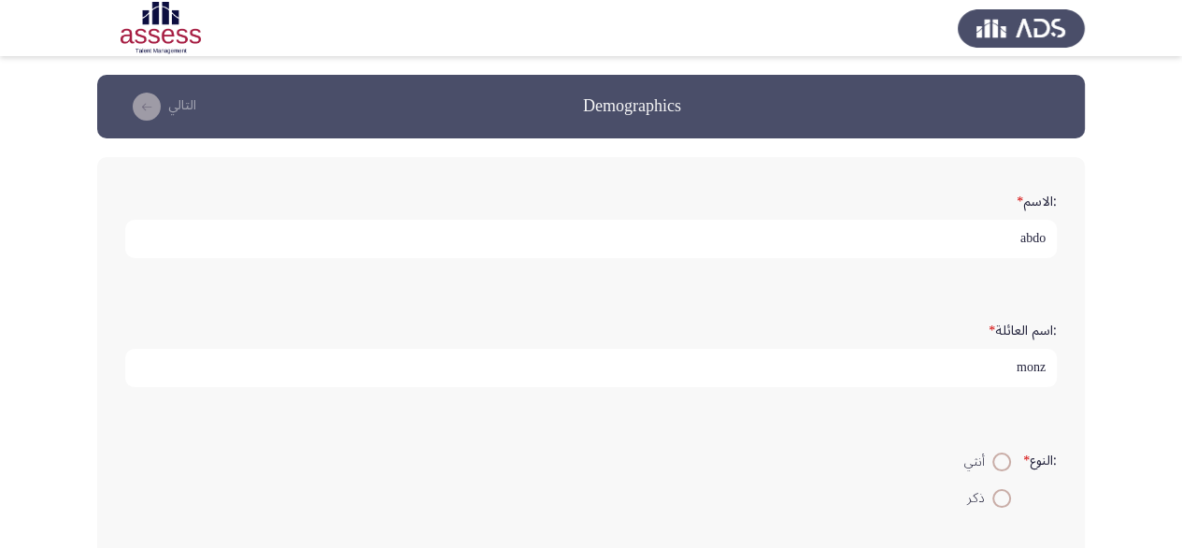
radio input "true"
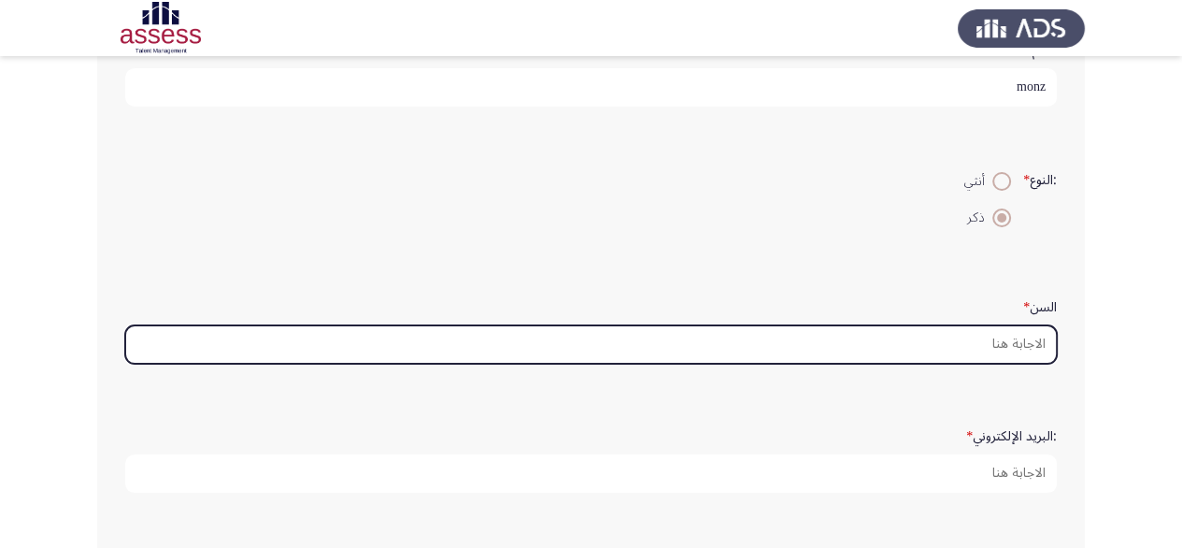
click at [962, 325] on input "السن *" at bounding box center [591, 344] width 932 height 38
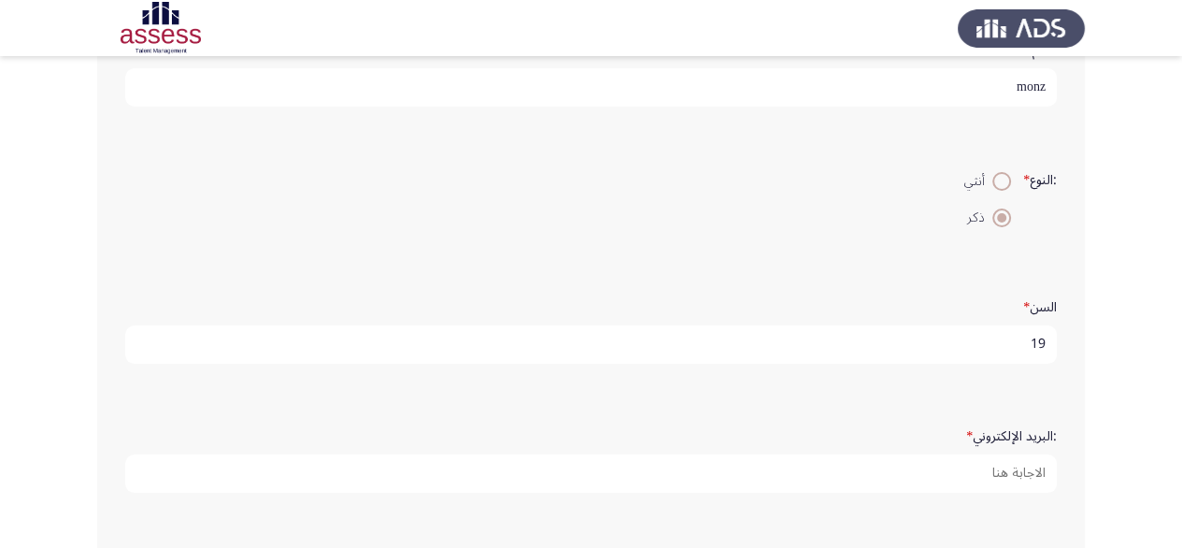
scroll to position [374, 0]
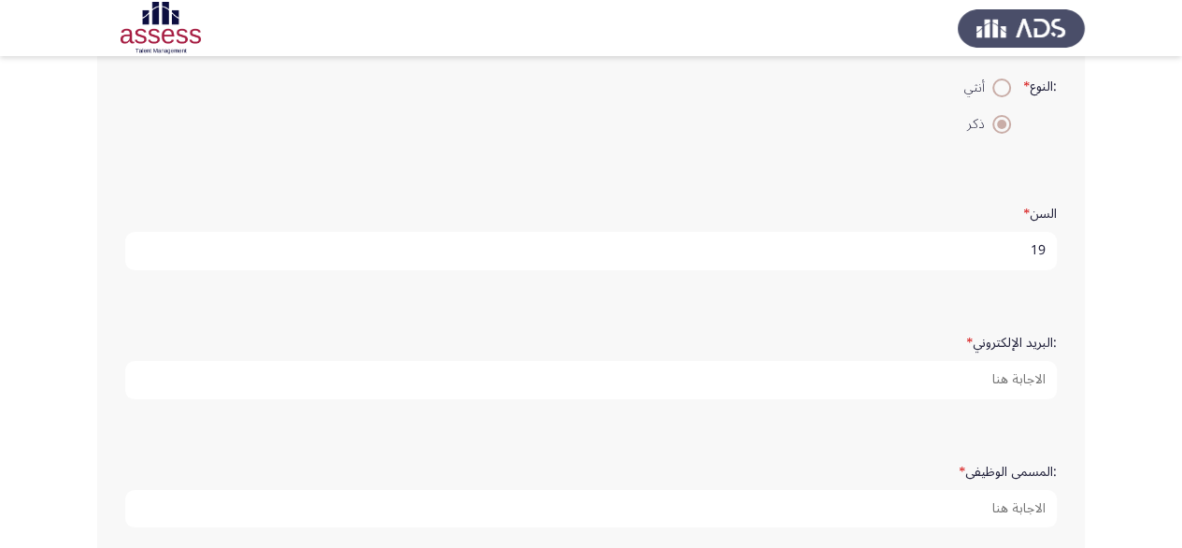
type input "19"
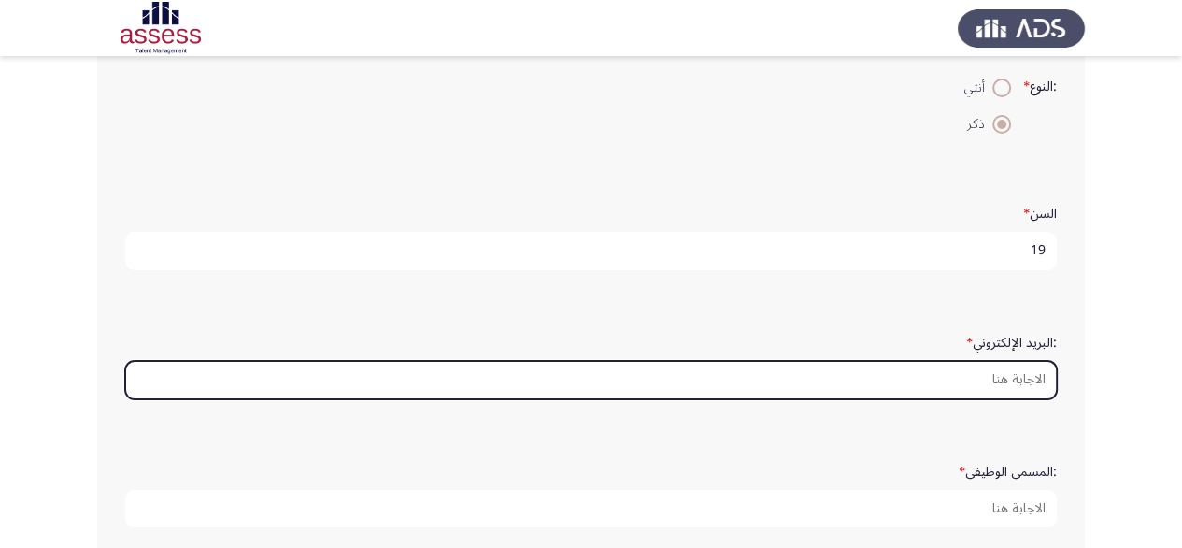
click at [965, 365] on input ":البريد الإلكتروني *" at bounding box center [591, 380] width 932 height 38
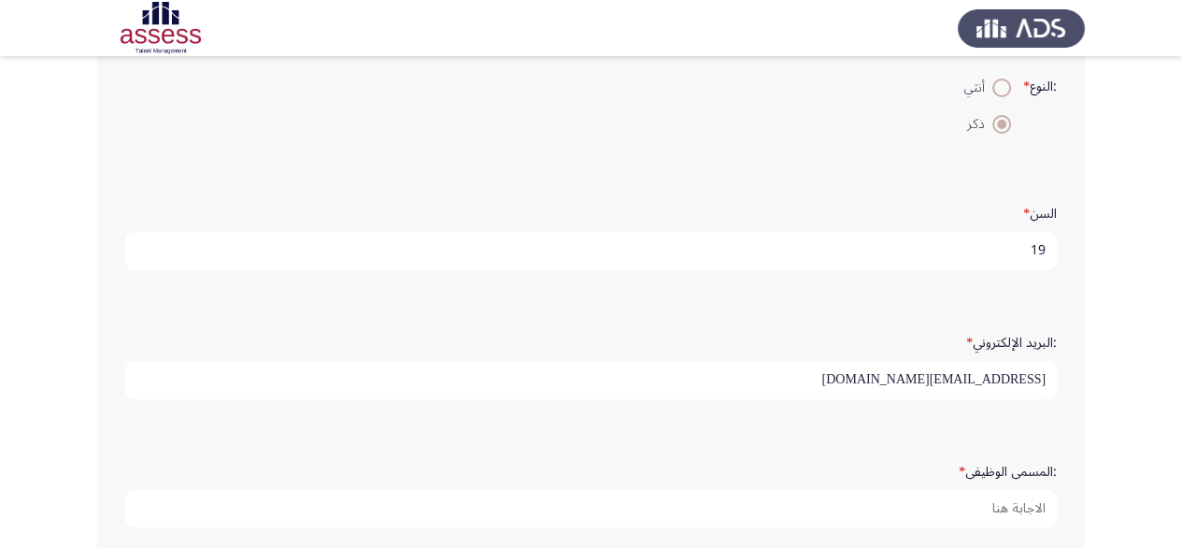
type input "mmm@gmail.com"
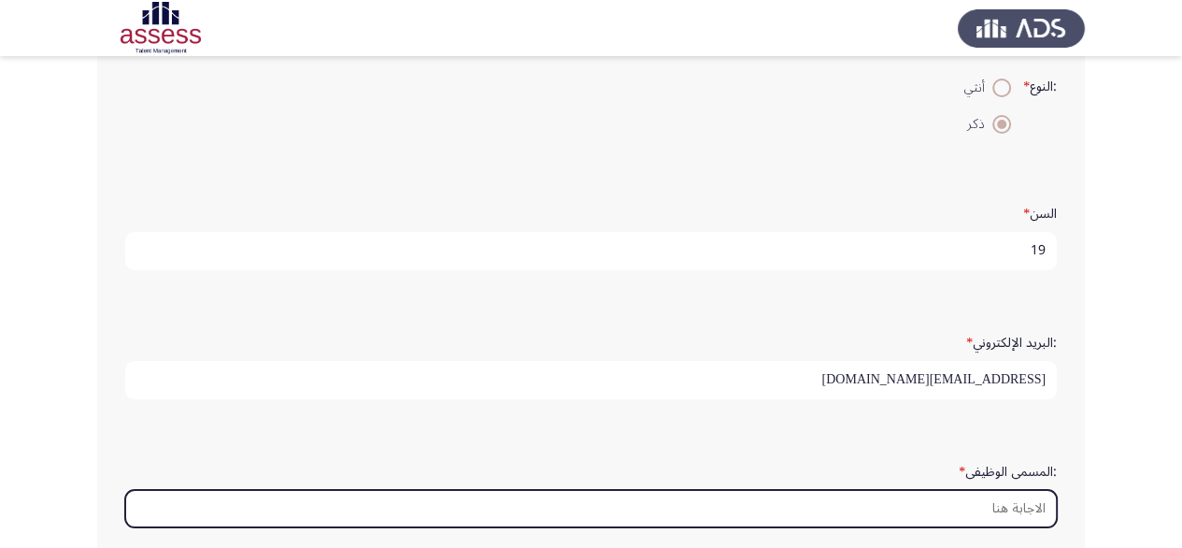
scroll to position [467, 0]
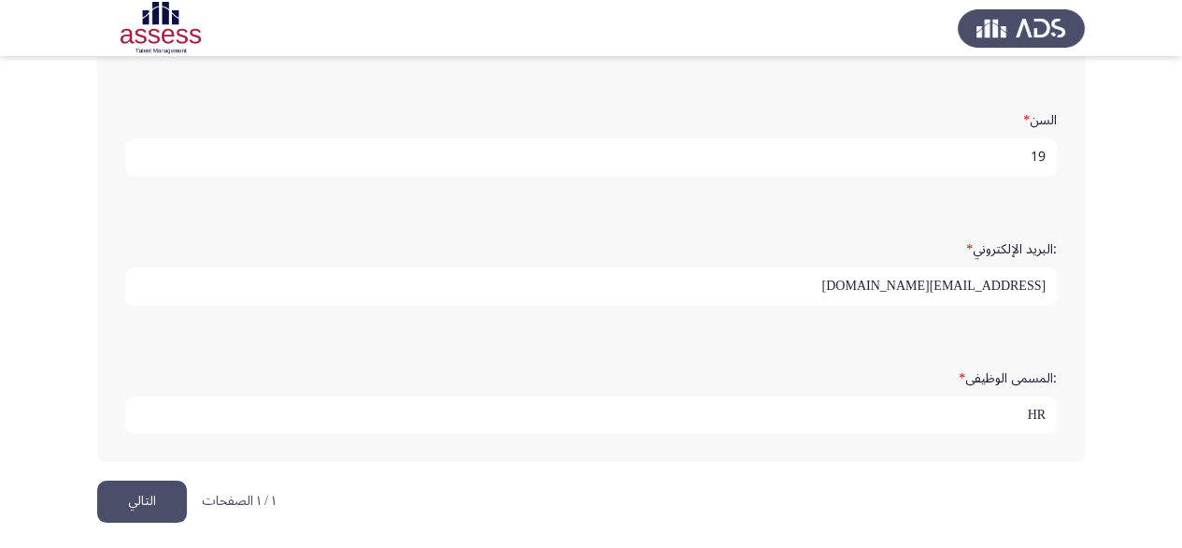
type input "HR"
click at [145, 488] on button "التالي" at bounding box center [142, 501] width 90 height 42
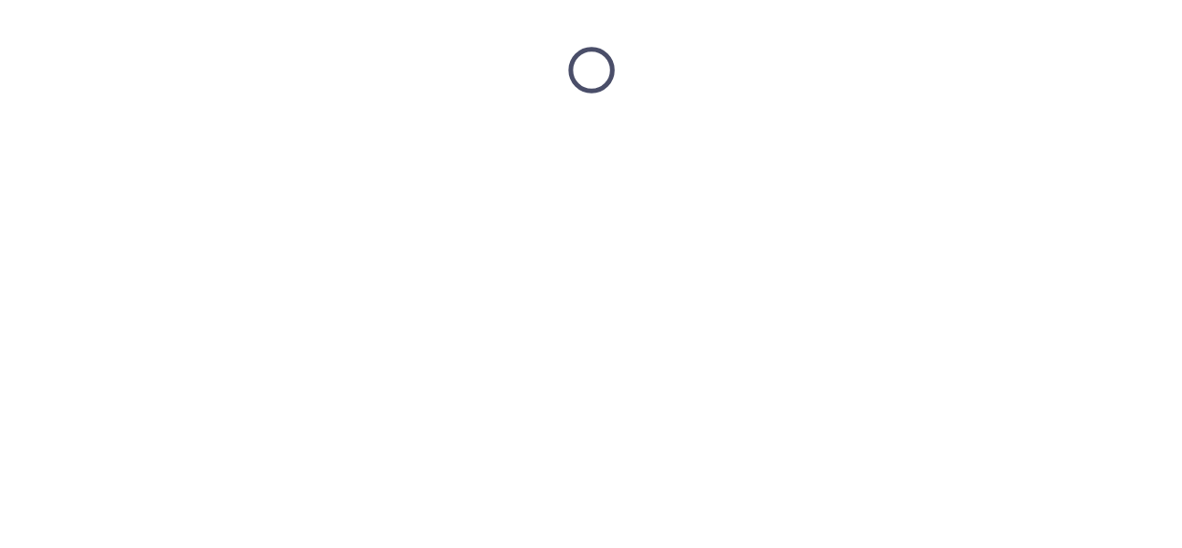
scroll to position [0, 0]
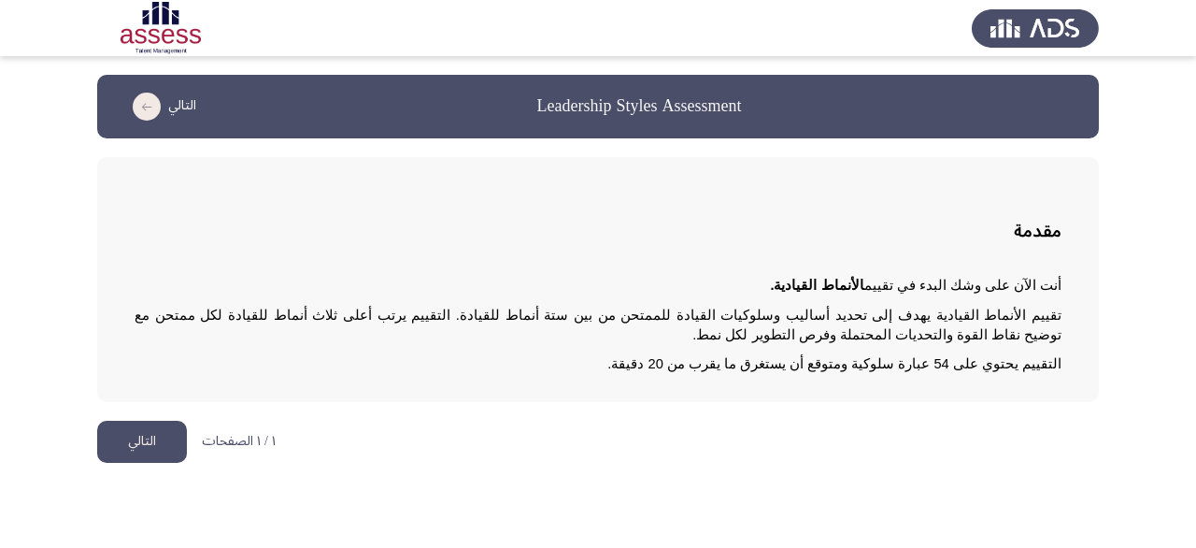
click at [134, 450] on button "التالي" at bounding box center [142, 442] width 90 height 42
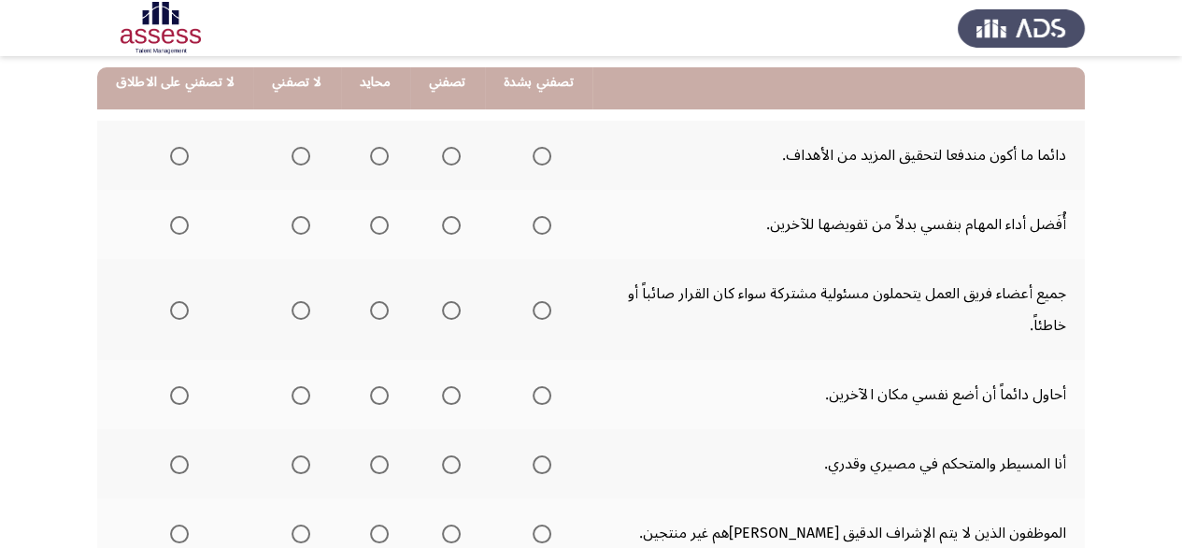
scroll to position [93, 0]
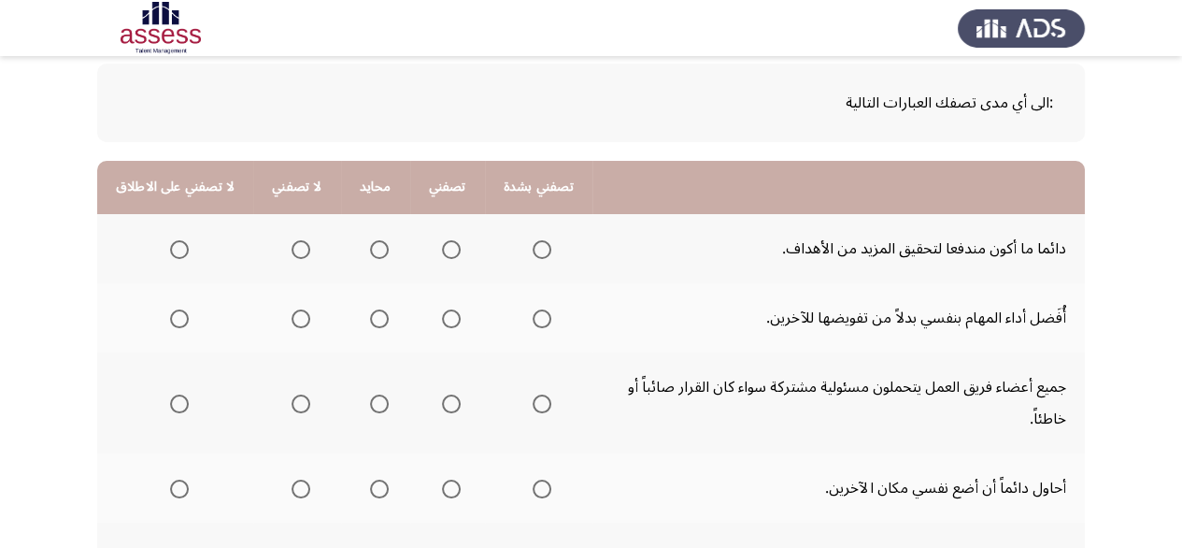
click at [535, 251] on span "Select an option" at bounding box center [542, 249] width 19 height 19
click at [535, 251] on input "Select an option" at bounding box center [542, 249] width 19 height 19
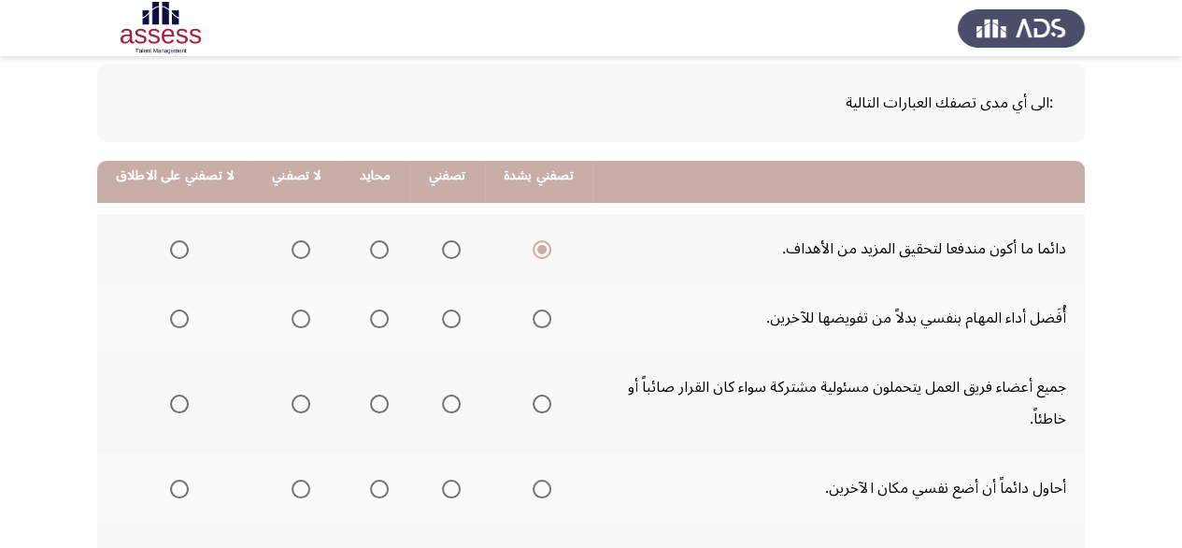
scroll to position [187, 0]
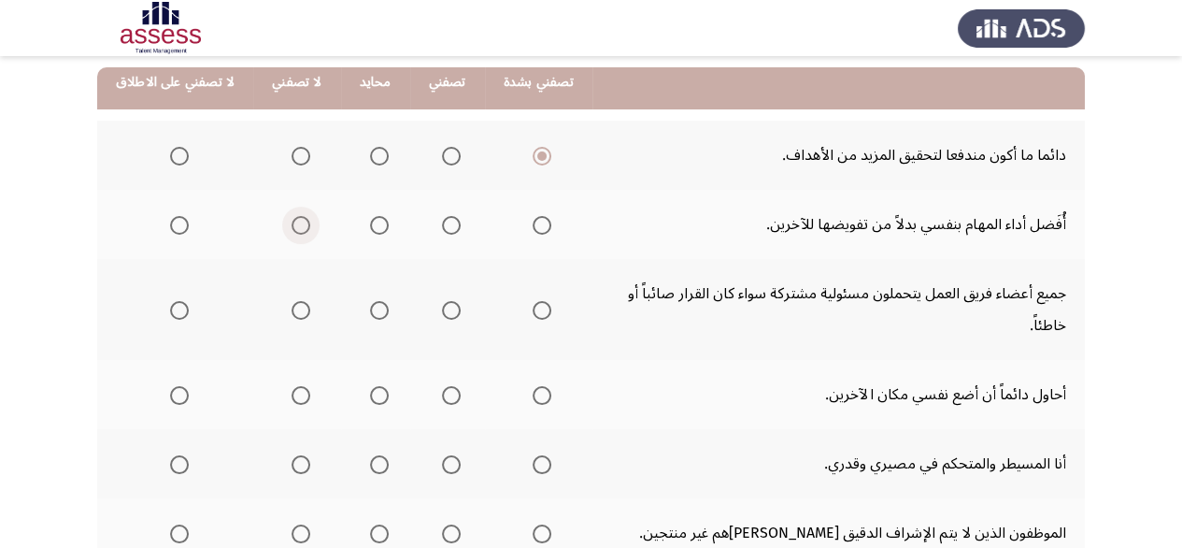
click at [302, 225] on span "Select an option" at bounding box center [301, 225] width 19 height 19
click at [302, 225] on input "Select an option" at bounding box center [301, 225] width 19 height 19
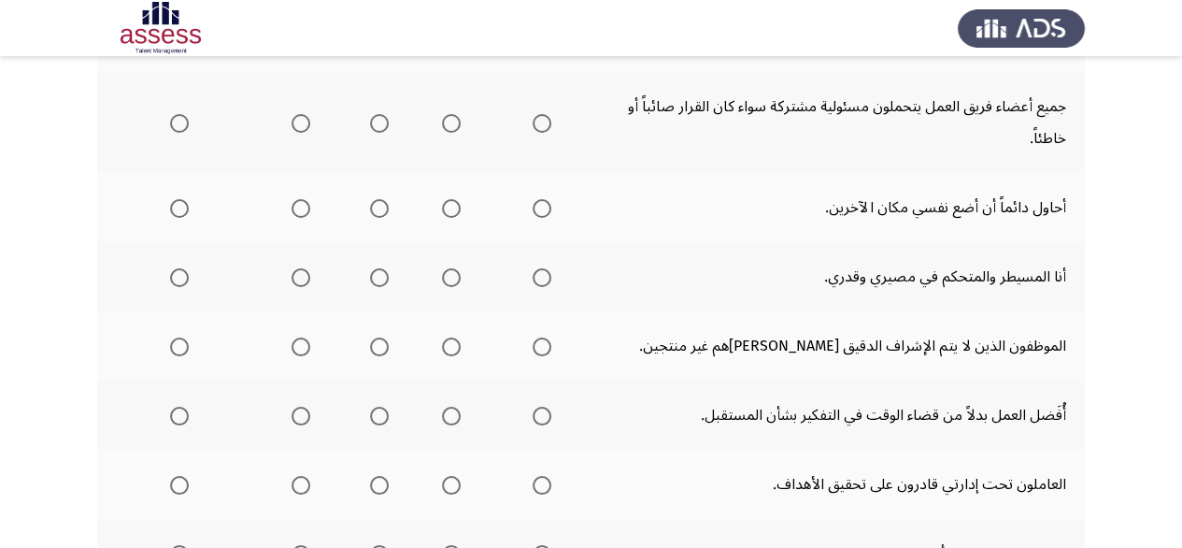
scroll to position [280, 0]
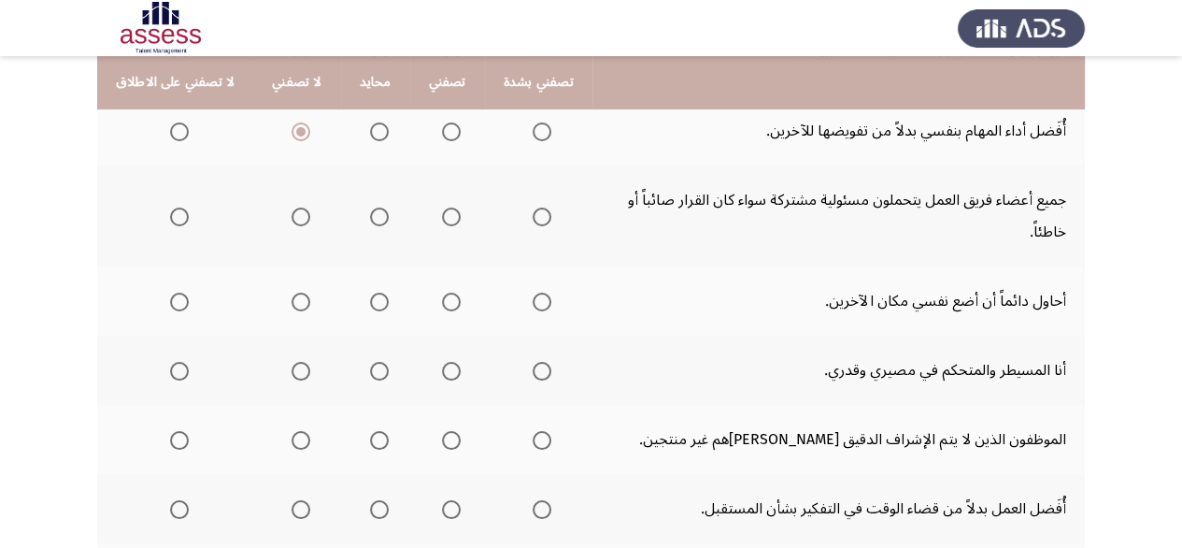
click at [292, 212] on span "Select an option" at bounding box center [301, 216] width 19 height 19
click at [292, 212] on input "Select an option" at bounding box center [301, 216] width 19 height 19
click at [292, 307] on span "Select an option" at bounding box center [301, 302] width 19 height 19
click at [292, 307] on input "Select an option" at bounding box center [301, 302] width 19 height 19
click at [533, 366] on span "Select an option" at bounding box center [542, 371] width 19 height 19
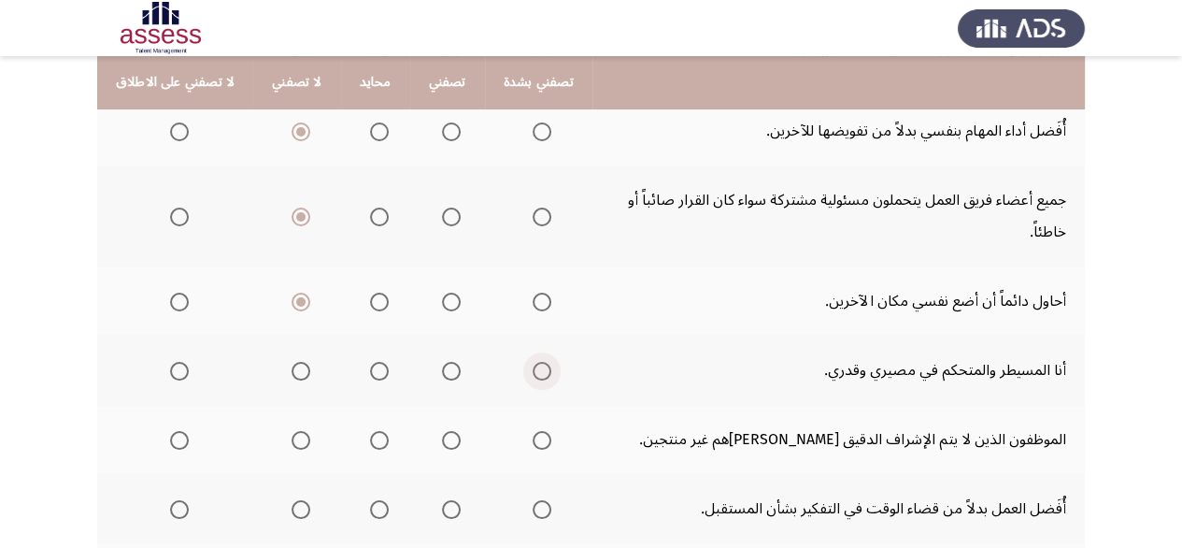
click at [533, 366] on input "Select an option" at bounding box center [542, 371] width 19 height 19
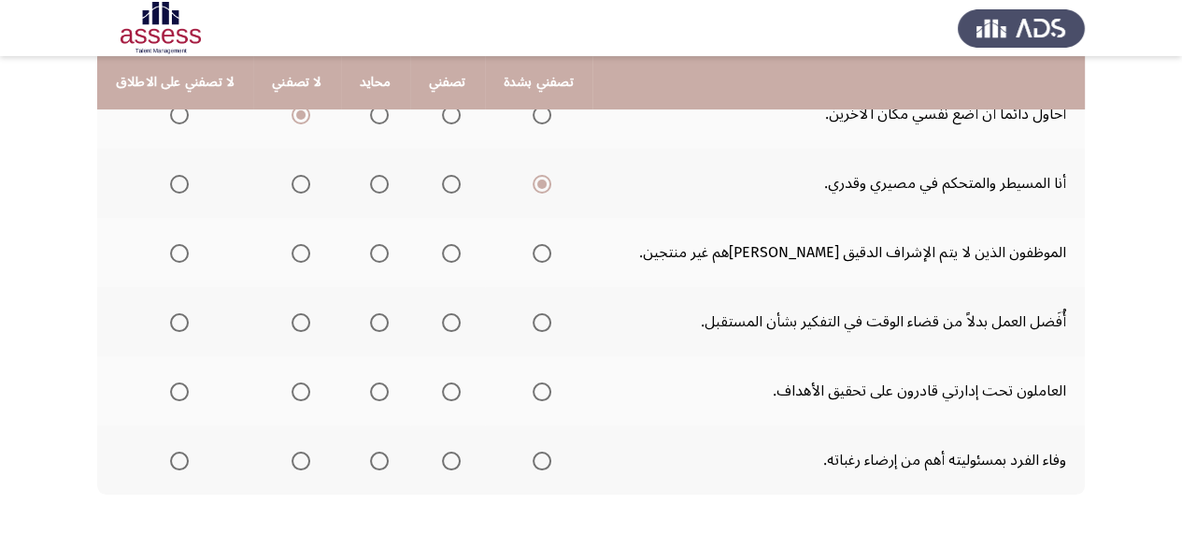
click at [442, 250] on span "Select an option" at bounding box center [451, 253] width 19 height 19
click at [442, 250] on input "Select an option" at bounding box center [451, 253] width 19 height 19
click at [449, 320] on span "Select an option" at bounding box center [451, 322] width 19 height 19
click at [449, 320] on input "Select an option" at bounding box center [451, 322] width 19 height 19
click at [539, 320] on th at bounding box center [538, 321] width 107 height 69
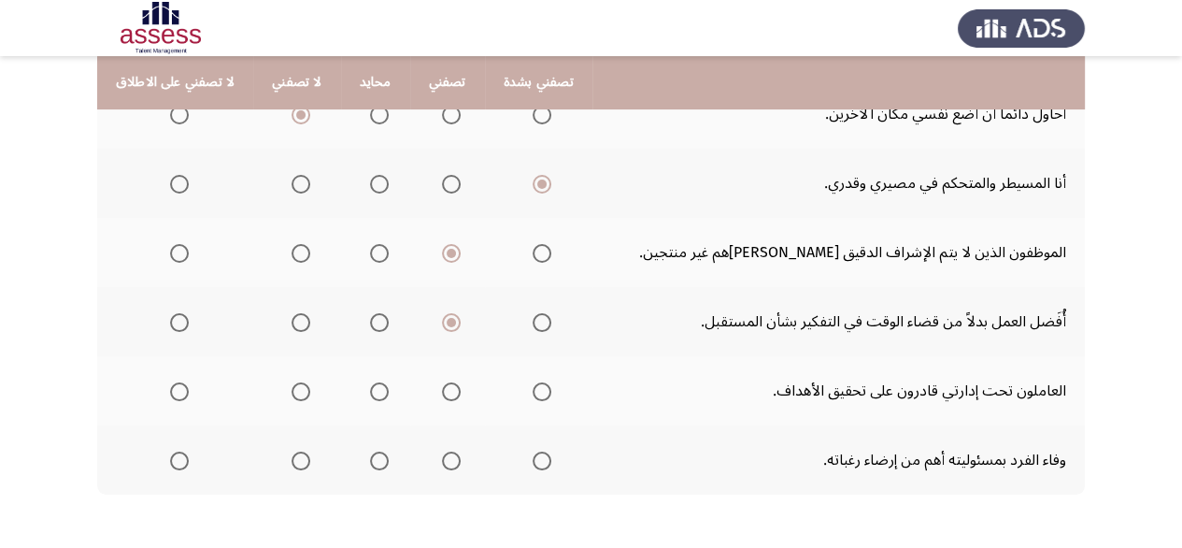
click at [535, 320] on span "Select an option" at bounding box center [542, 322] width 19 height 19
click at [535, 320] on input "Select an option" at bounding box center [542, 322] width 19 height 19
click at [533, 385] on span "Select an option" at bounding box center [542, 391] width 19 height 19
click at [533, 385] on input "Select an option" at bounding box center [542, 391] width 19 height 19
click at [442, 453] on span "Select an option" at bounding box center [451, 460] width 19 height 19
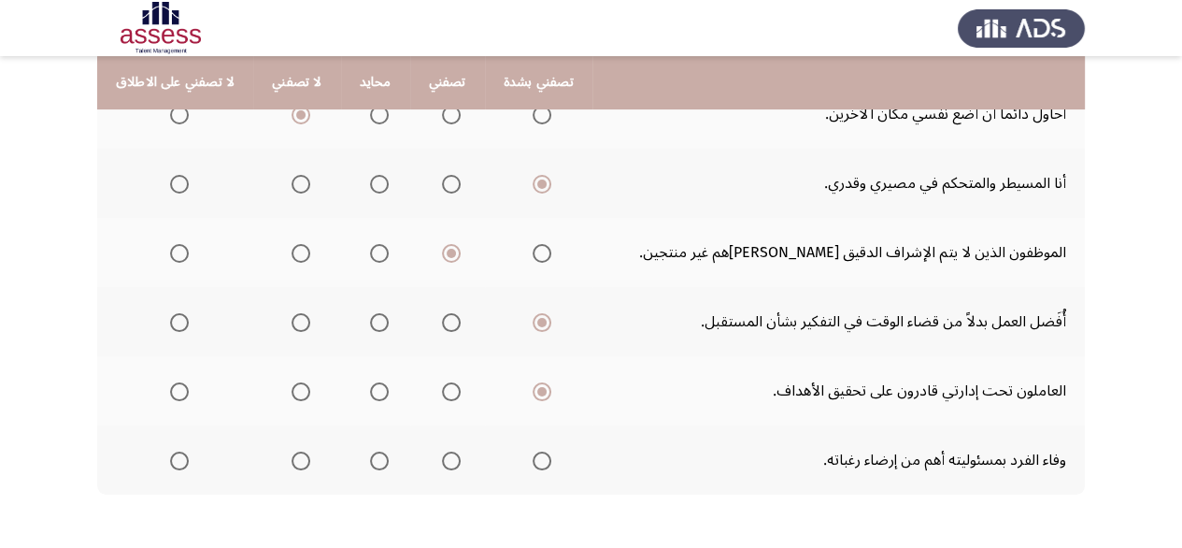
click at [442, 453] on input "Select an option" at bounding box center [451, 460] width 19 height 19
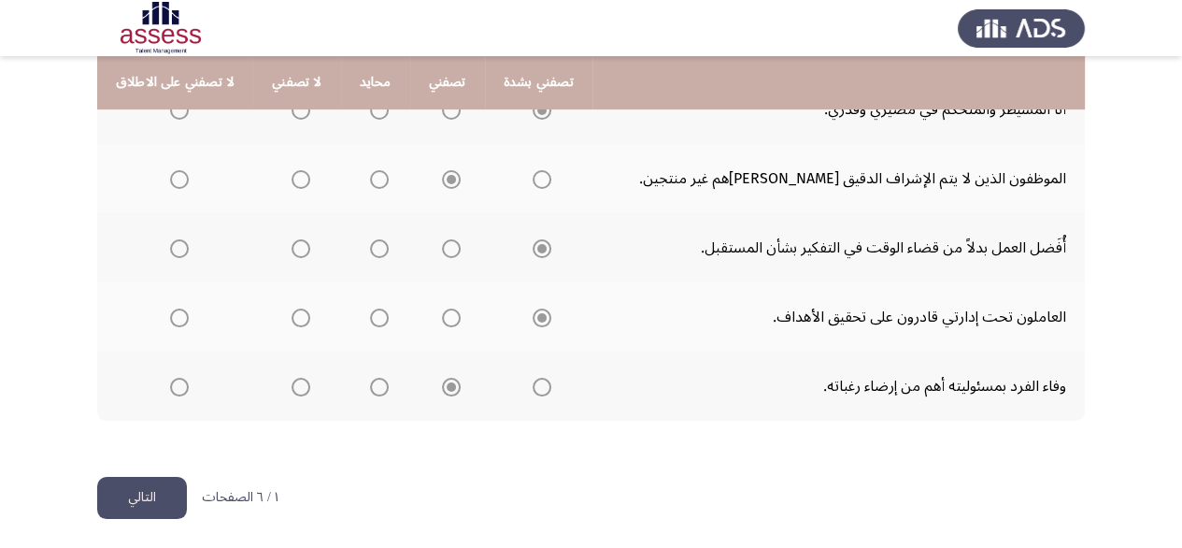
click at [136, 494] on button "التالي" at bounding box center [142, 498] width 90 height 42
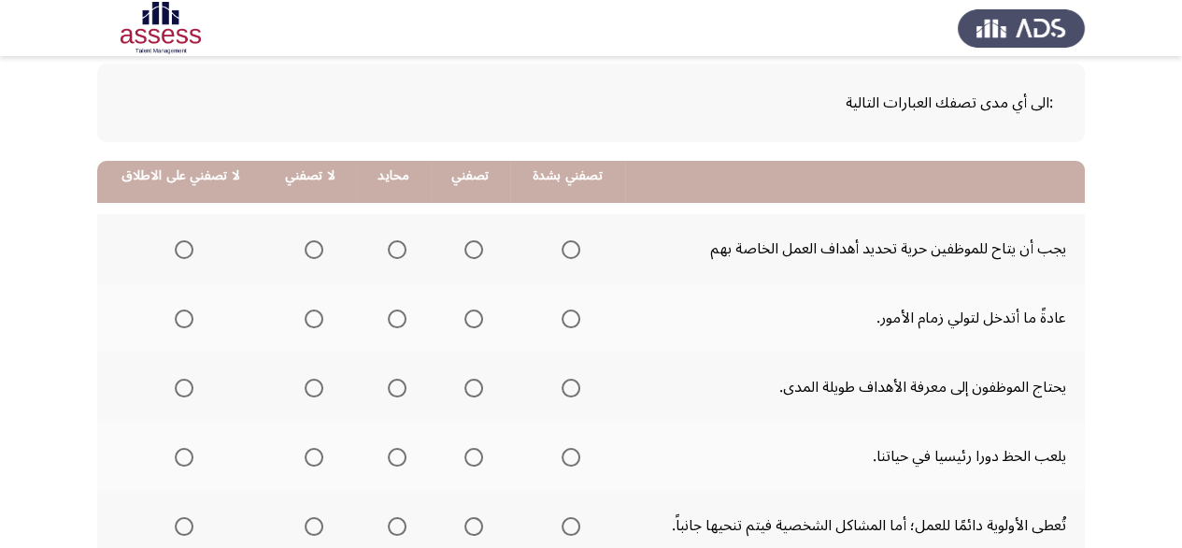
scroll to position [187, 0]
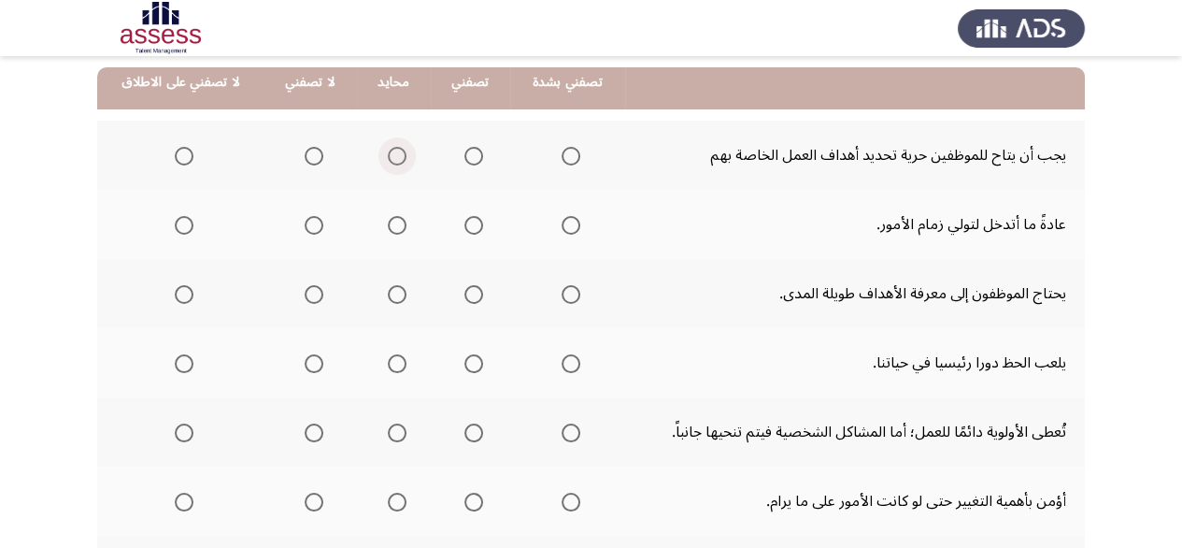
click at [388, 157] on span "Select an option" at bounding box center [397, 156] width 19 height 19
click at [388, 157] on input "Select an option" at bounding box center [397, 156] width 19 height 19
click at [474, 223] on span "Select an option" at bounding box center [474, 225] width 19 height 19
click at [474, 223] on input "Select an option" at bounding box center [474, 225] width 19 height 19
click at [562, 297] on span "Select an option" at bounding box center [571, 294] width 19 height 19
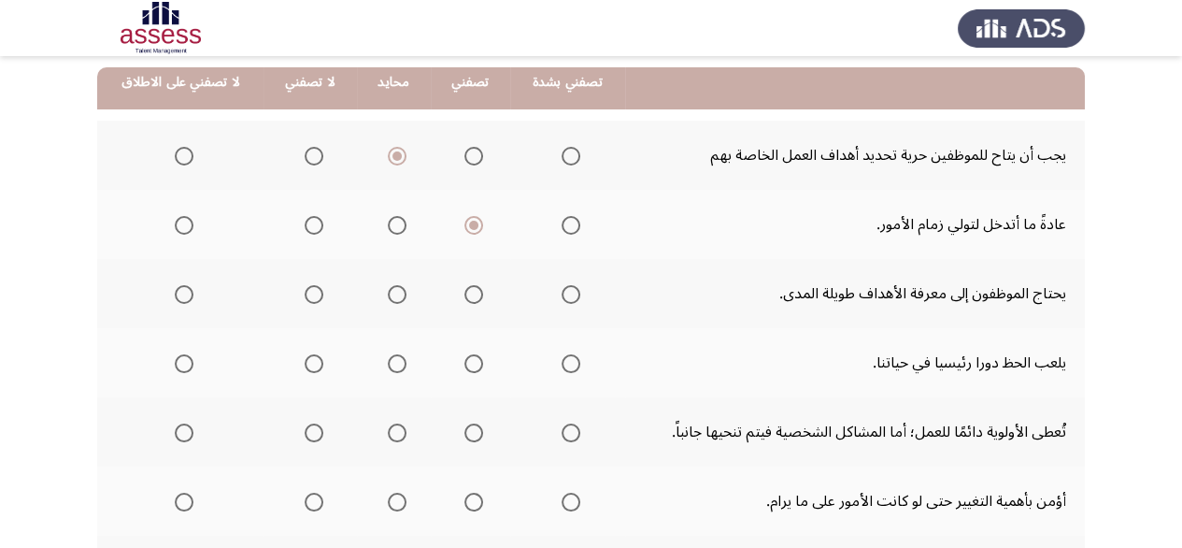
click at [562, 297] on input "Select an option" at bounding box center [571, 294] width 19 height 19
click at [175, 360] on span "Select an option" at bounding box center [184, 363] width 19 height 19
click at [175, 360] on input "Select an option" at bounding box center [184, 363] width 19 height 19
click at [574, 423] on th at bounding box center [567, 431] width 115 height 69
click at [562, 433] on span "Select an option" at bounding box center [571, 432] width 19 height 19
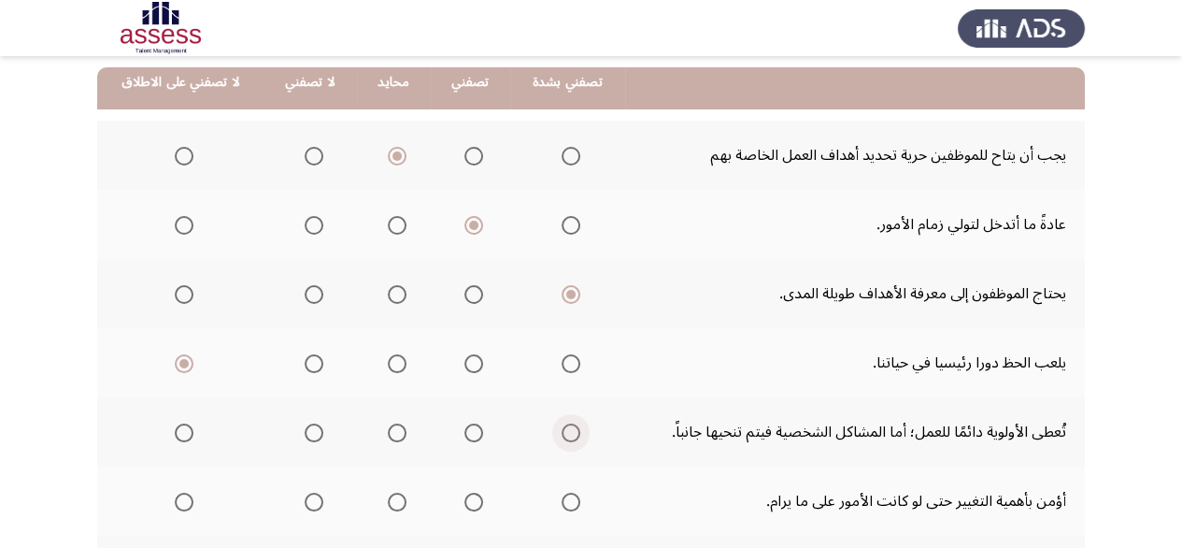
click at [562, 433] on input "Select an option" at bounding box center [571, 432] width 19 height 19
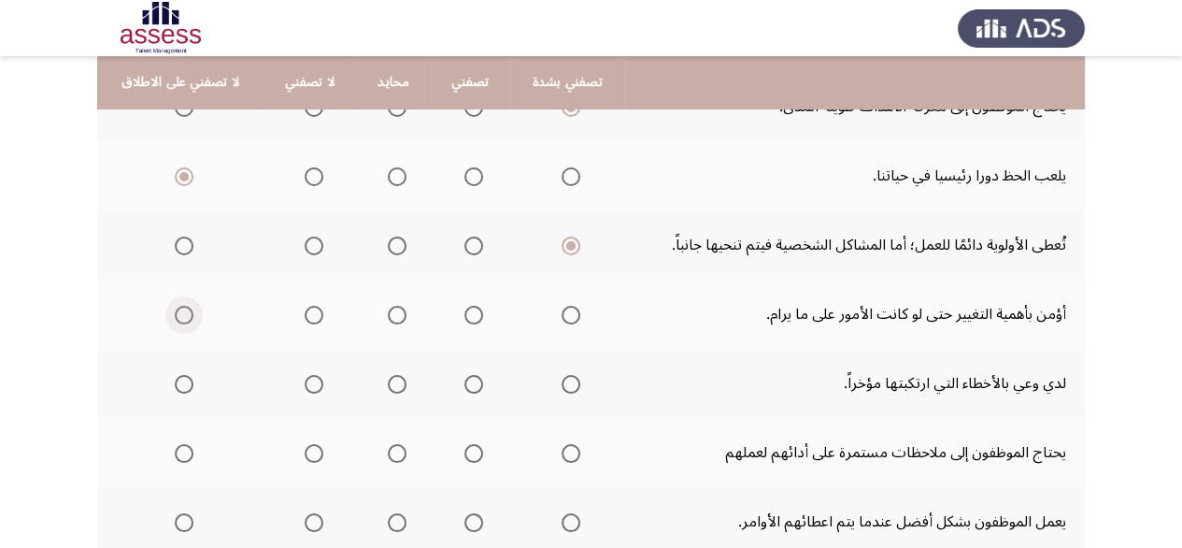
click at [183, 306] on span "Select an option" at bounding box center [184, 315] width 19 height 19
click at [183, 306] on input "Select an option" at bounding box center [184, 315] width 19 height 19
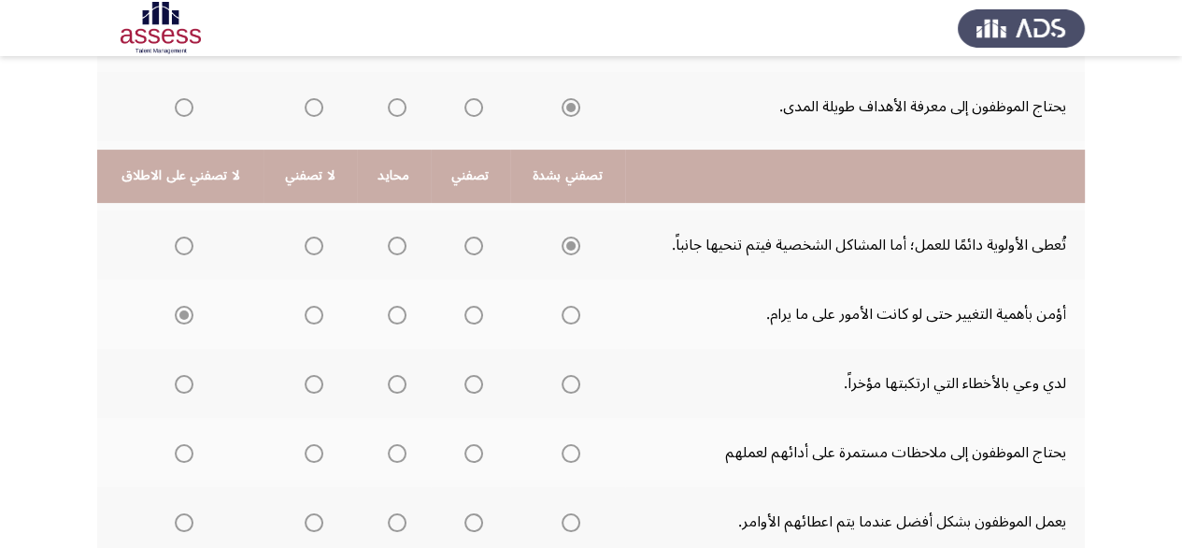
scroll to position [467, 0]
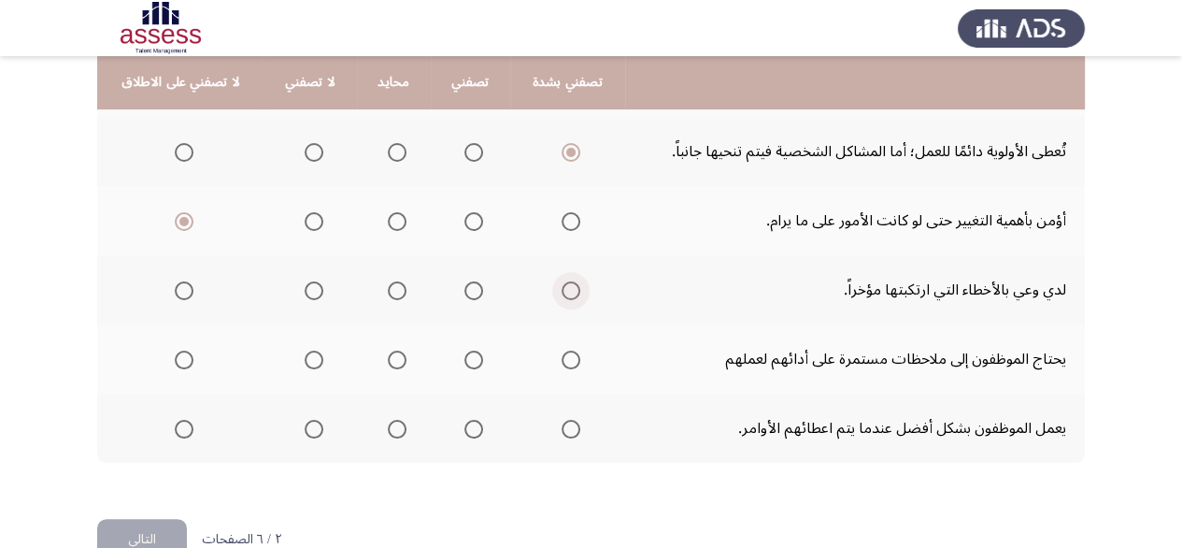
click at [565, 289] on span "Select an option" at bounding box center [571, 290] width 19 height 19
click at [565, 289] on input "Select an option" at bounding box center [571, 290] width 19 height 19
click at [565, 360] on span "Select an option" at bounding box center [571, 359] width 19 height 19
click at [565, 360] on input "Select an option" at bounding box center [571, 359] width 19 height 19
click at [465, 423] on span "Select an option" at bounding box center [474, 429] width 19 height 19
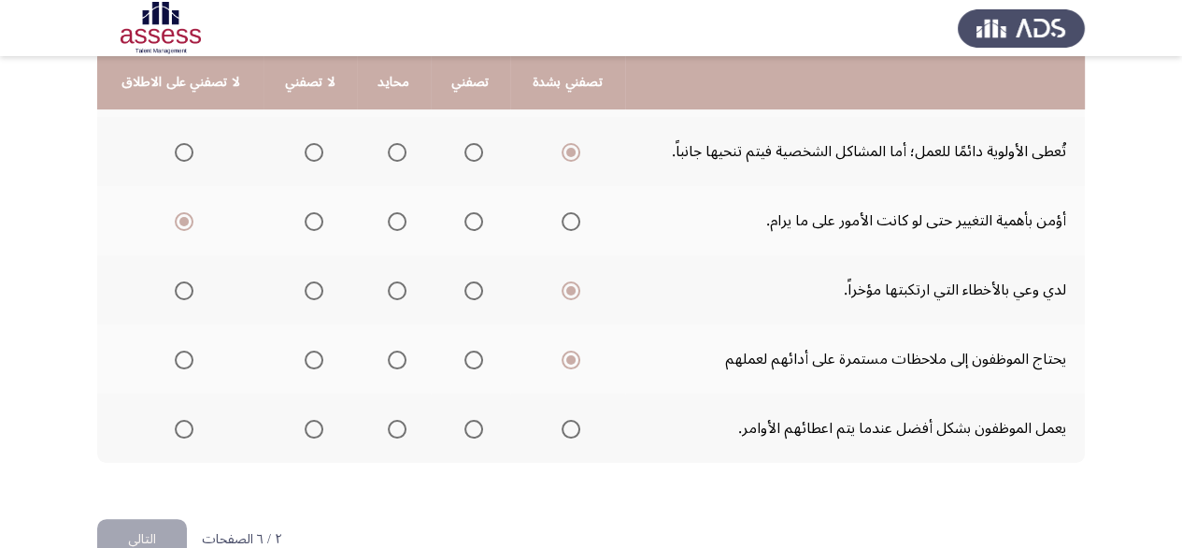
click at [465, 423] on input "Select an option" at bounding box center [474, 429] width 19 height 19
click at [145, 534] on button "التالي" at bounding box center [142, 540] width 90 height 42
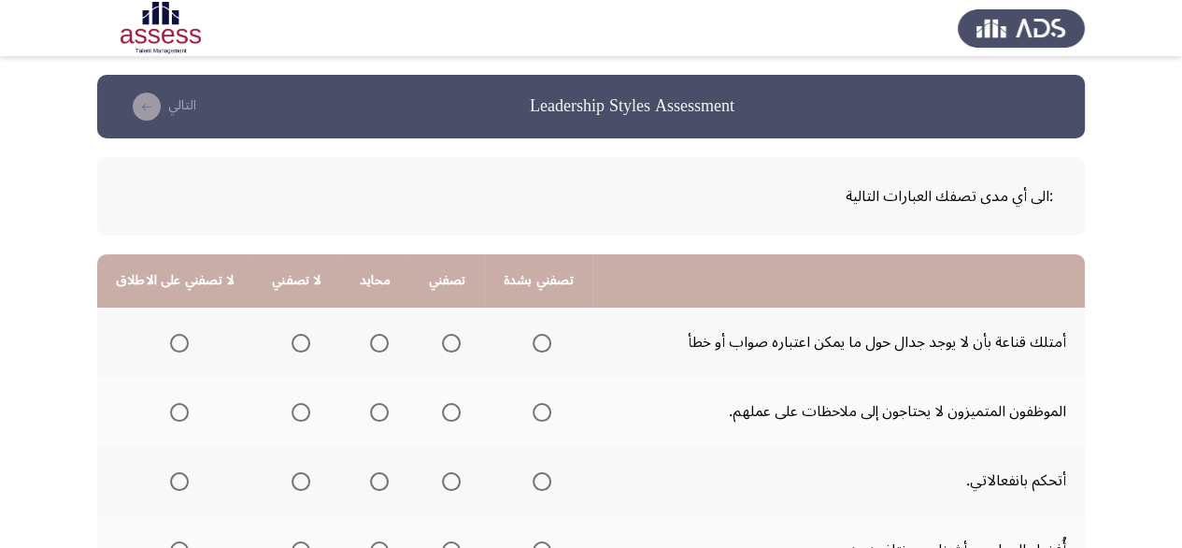
scroll to position [93, 0]
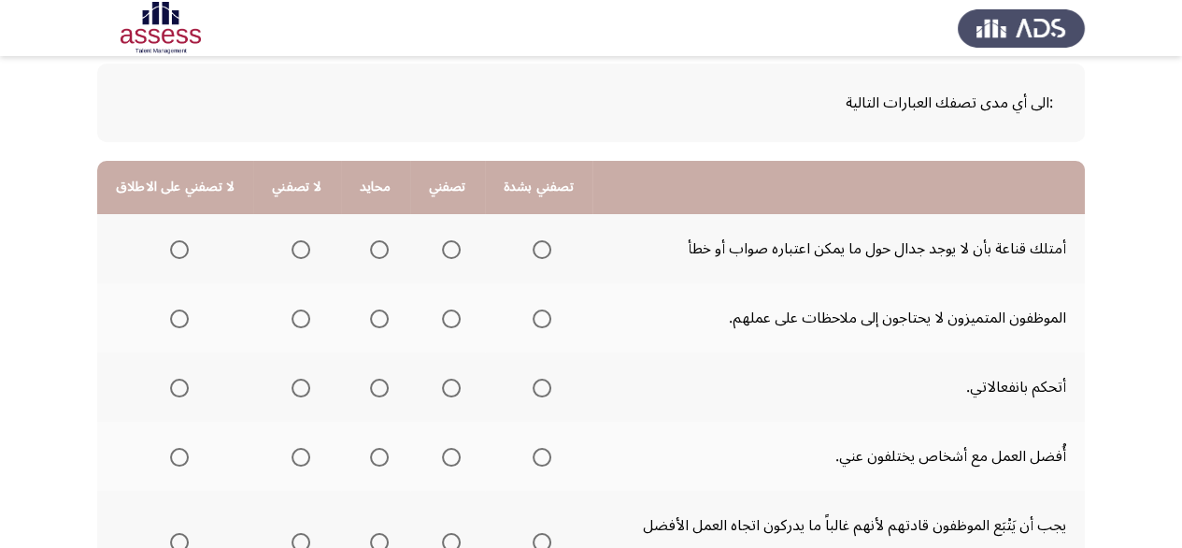
click at [292, 245] on span "Select an option" at bounding box center [301, 249] width 19 height 19
click at [292, 245] on input "Select an option" at bounding box center [301, 249] width 19 height 19
click at [298, 318] on span "Select an option" at bounding box center [301, 318] width 19 height 19
click at [298, 318] on input "Select an option" at bounding box center [301, 318] width 19 height 19
click at [442, 380] on span "Select an option" at bounding box center [451, 388] width 19 height 19
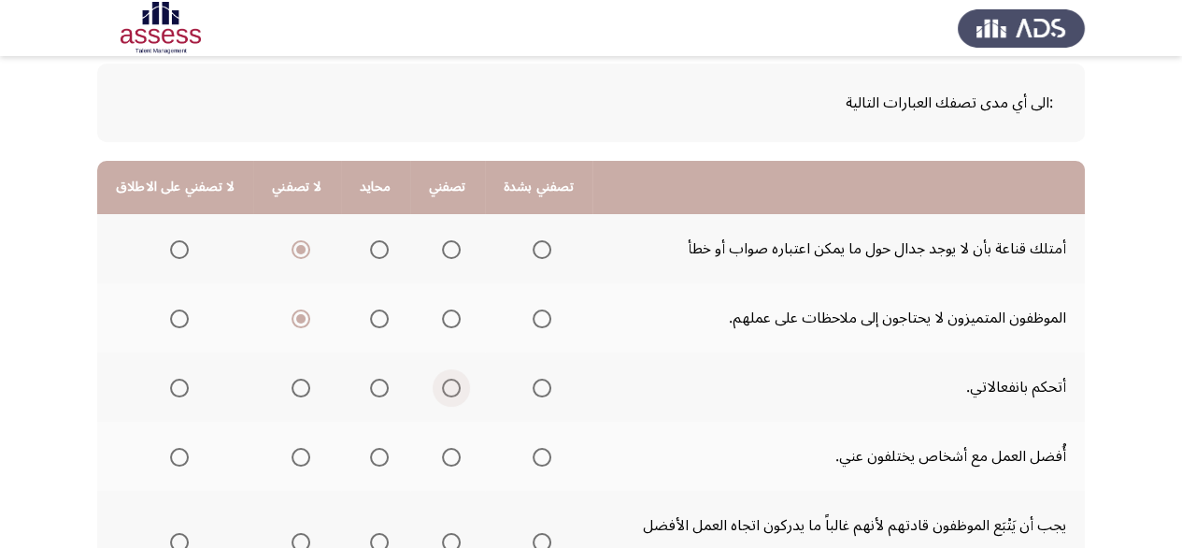
click at [442, 380] on input "Select an option" at bounding box center [451, 388] width 19 height 19
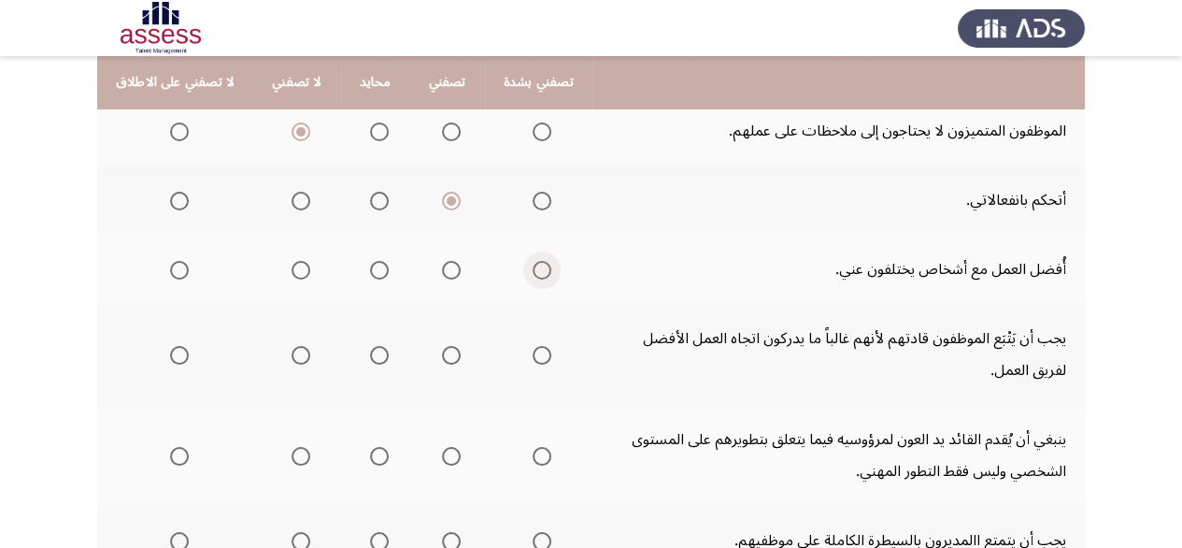
click at [533, 266] on span "Select an option" at bounding box center [542, 270] width 19 height 19
click at [533, 266] on input "Select an option" at bounding box center [542, 270] width 19 height 19
click at [533, 352] on span "Select an option" at bounding box center [542, 355] width 19 height 19
click at [533, 352] on input "Select an option" at bounding box center [542, 355] width 19 height 19
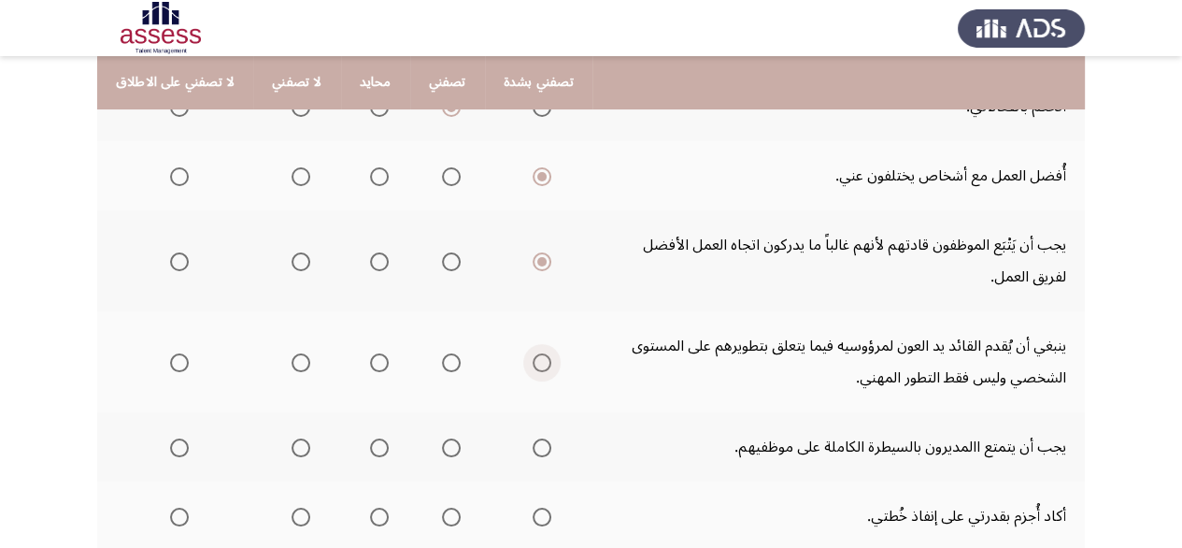
click at [533, 353] on span "Select an option" at bounding box center [542, 362] width 19 height 19
click at [533, 353] on input "Select an option" at bounding box center [542, 362] width 19 height 19
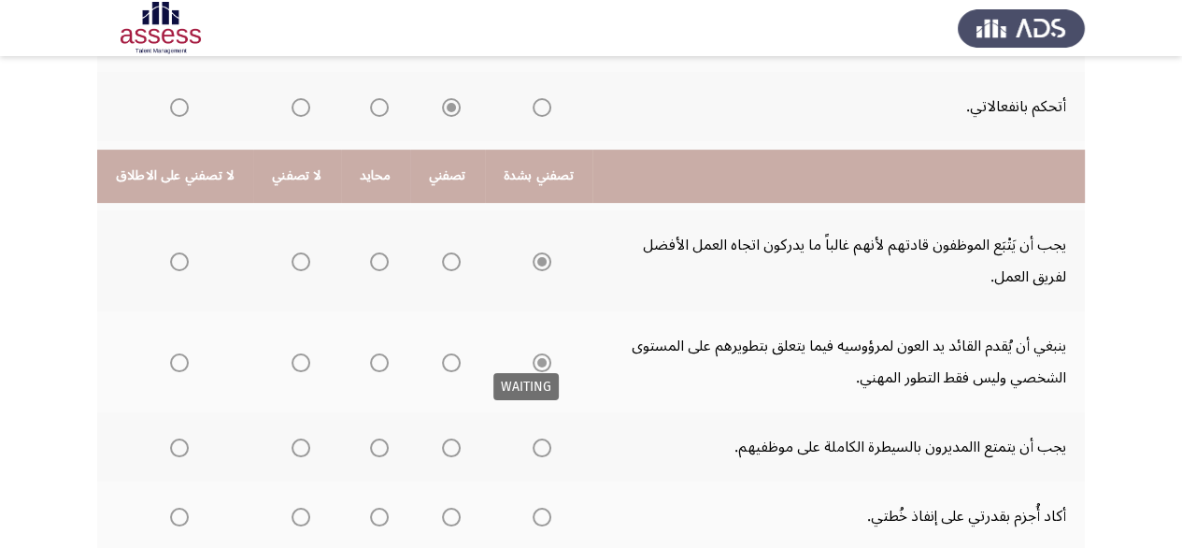
scroll to position [561, 0]
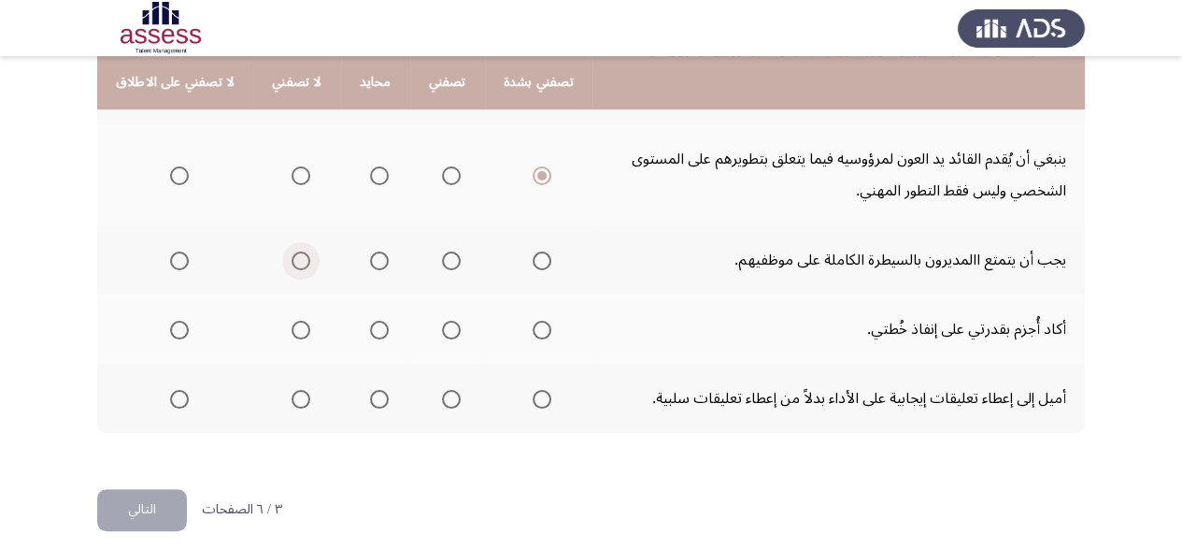
click at [294, 263] on span "Select an option" at bounding box center [301, 260] width 19 height 19
click at [294, 263] on input "Select an option" at bounding box center [301, 260] width 19 height 19
click at [533, 330] on span "Select an option" at bounding box center [542, 330] width 19 height 19
click at [533, 330] on input "Select an option" at bounding box center [542, 330] width 19 height 19
click at [442, 398] on span "Select an option" at bounding box center [451, 399] width 19 height 19
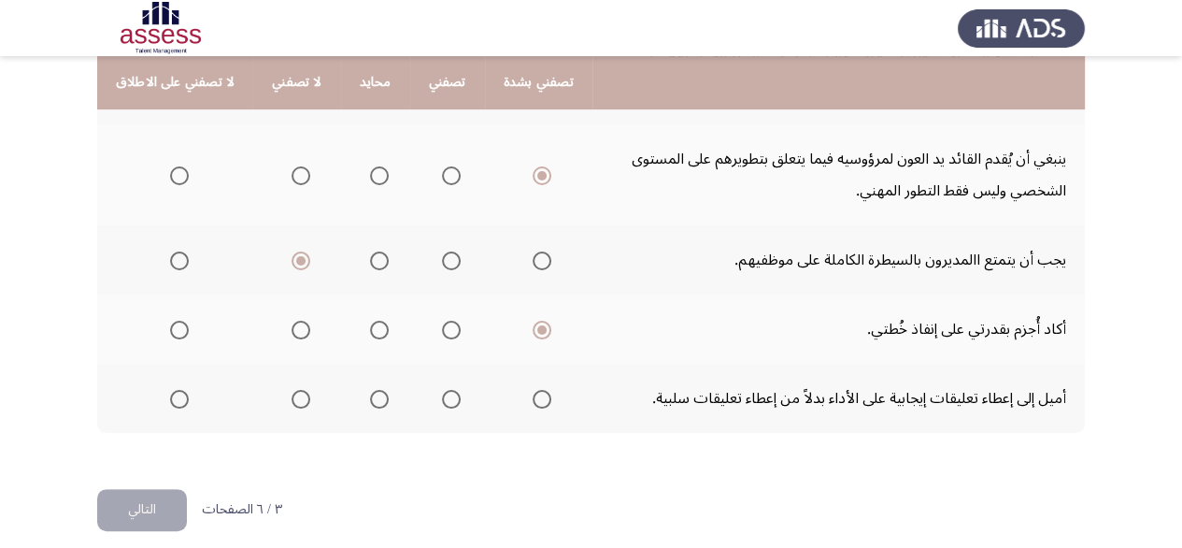
click at [442, 398] on input "Select an option" at bounding box center [451, 399] width 19 height 19
click at [141, 518] on button "التالي" at bounding box center [142, 510] width 90 height 42
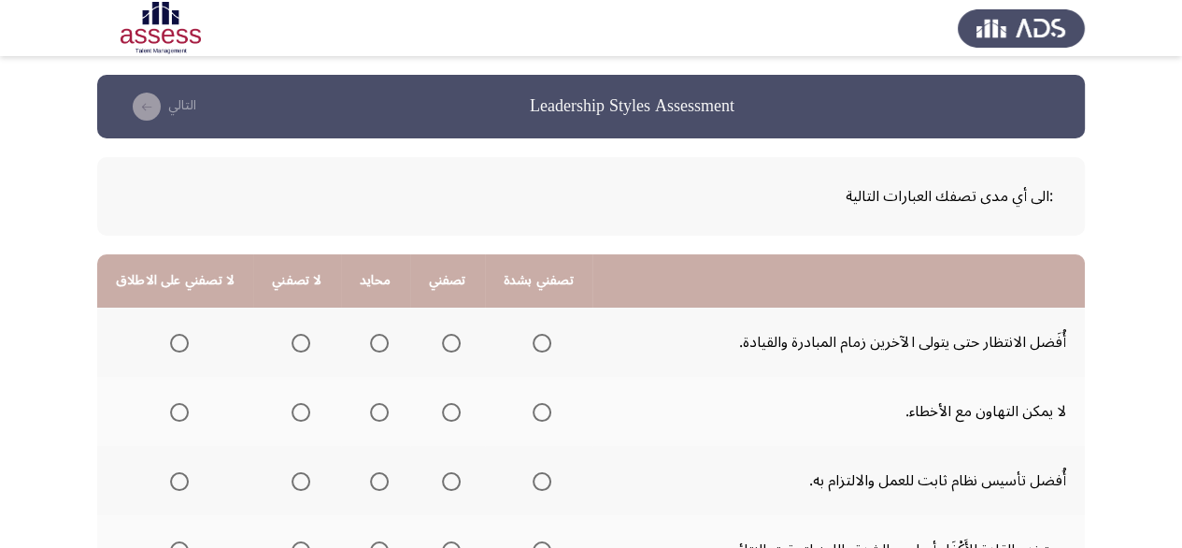
scroll to position [93, 0]
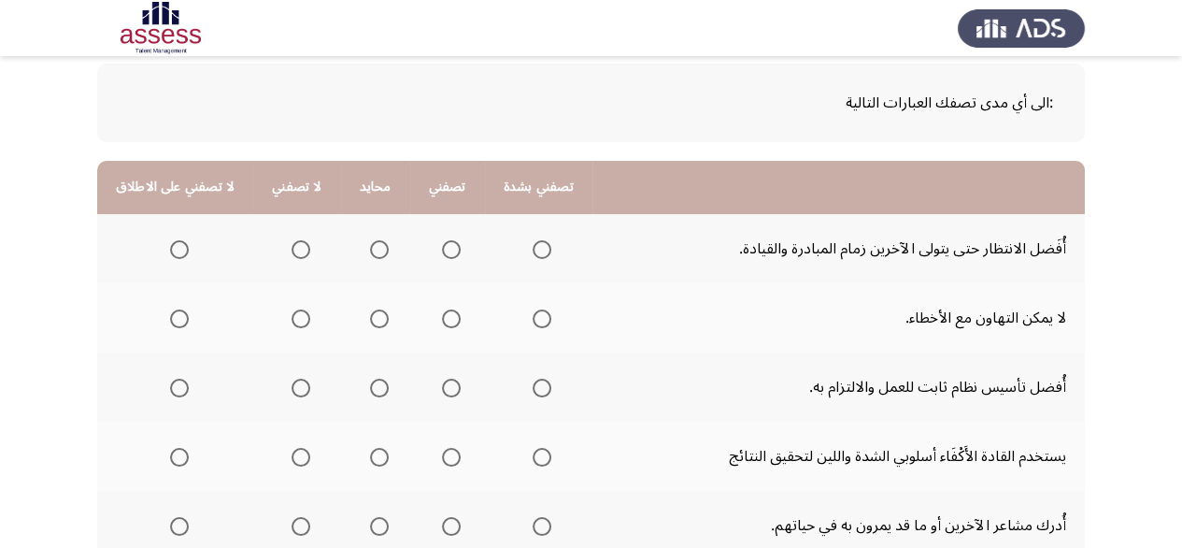
click at [187, 244] on th at bounding box center [175, 248] width 156 height 69
click at [177, 250] on span "Select an option" at bounding box center [179, 249] width 19 height 19
click at [177, 250] on input "Select an option" at bounding box center [179, 249] width 19 height 19
click at [372, 318] on span "Select an option" at bounding box center [379, 318] width 19 height 19
click at [372, 318] on input "Select an option" at bounding box center [379, 318] width 19 height 19
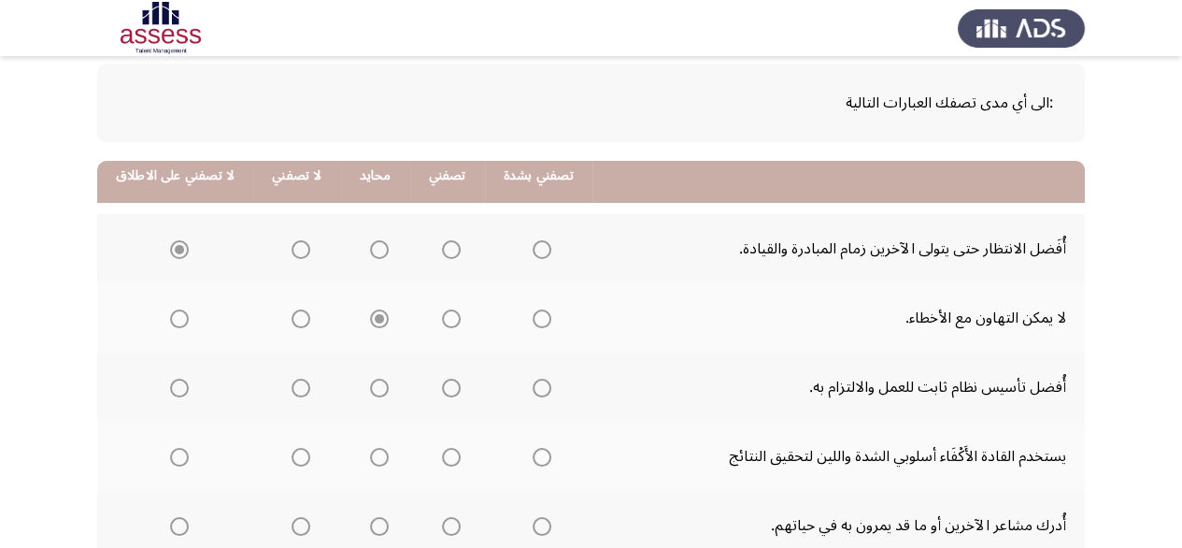
scroll to position [187, 0]
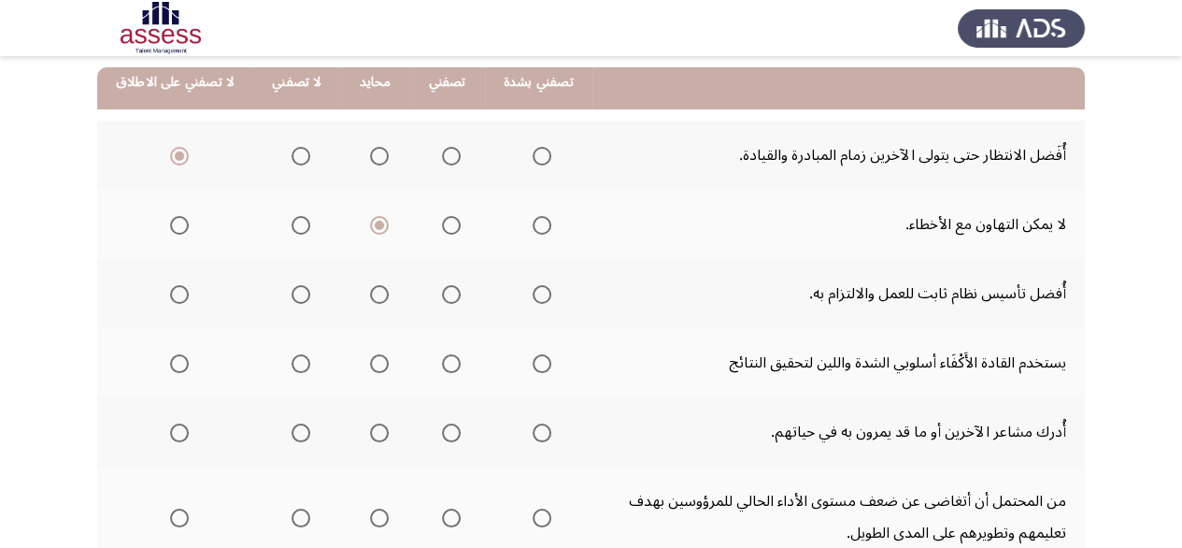
click at [535, 297] on span "Select an option" at bounding box center [542, 294] width 19 height 19
click at [535, 297] on input "Select an option" at bounding box center [542, 294] width 19 height 19
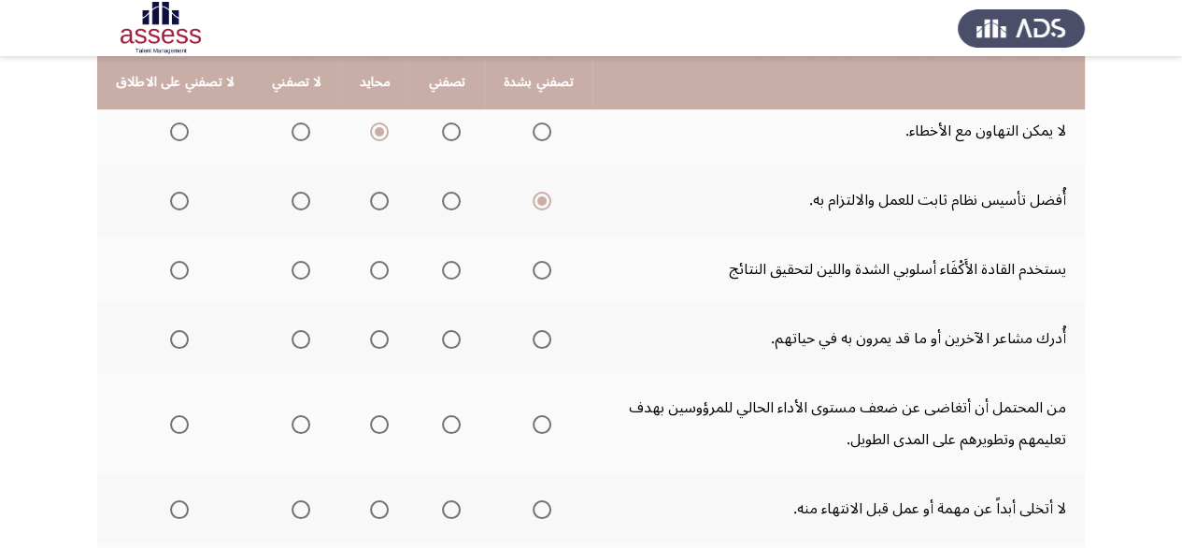
click at [442, 267] on span "Select an option" at bounding box center [451, 270] width 19 height 19
click at [442, 267] on input "Select an option" at bounding box center [451, 270] width 19 height 19
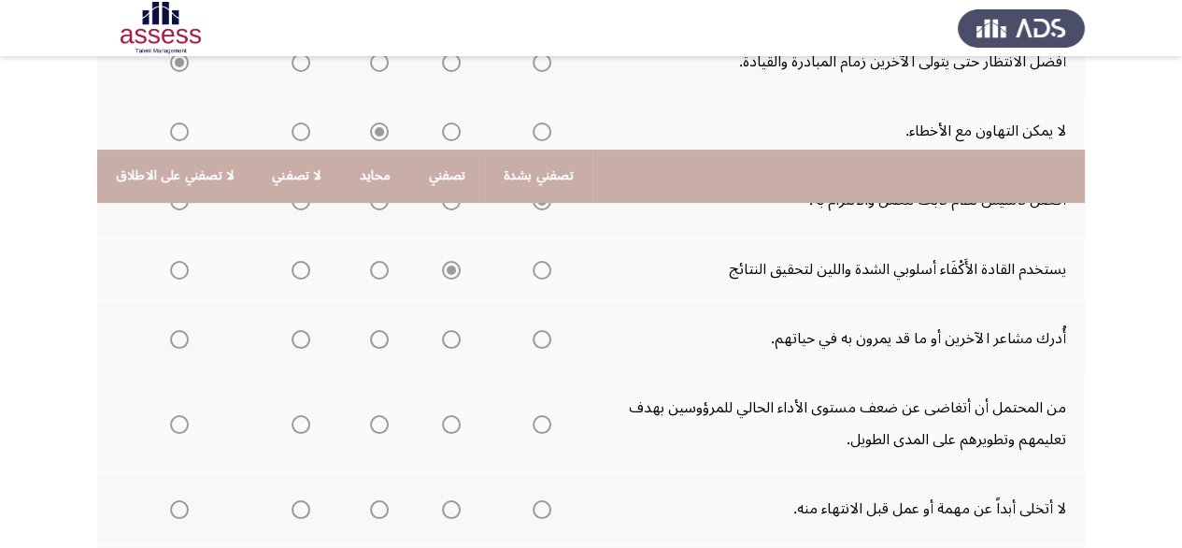
scroll to position [374, 0]
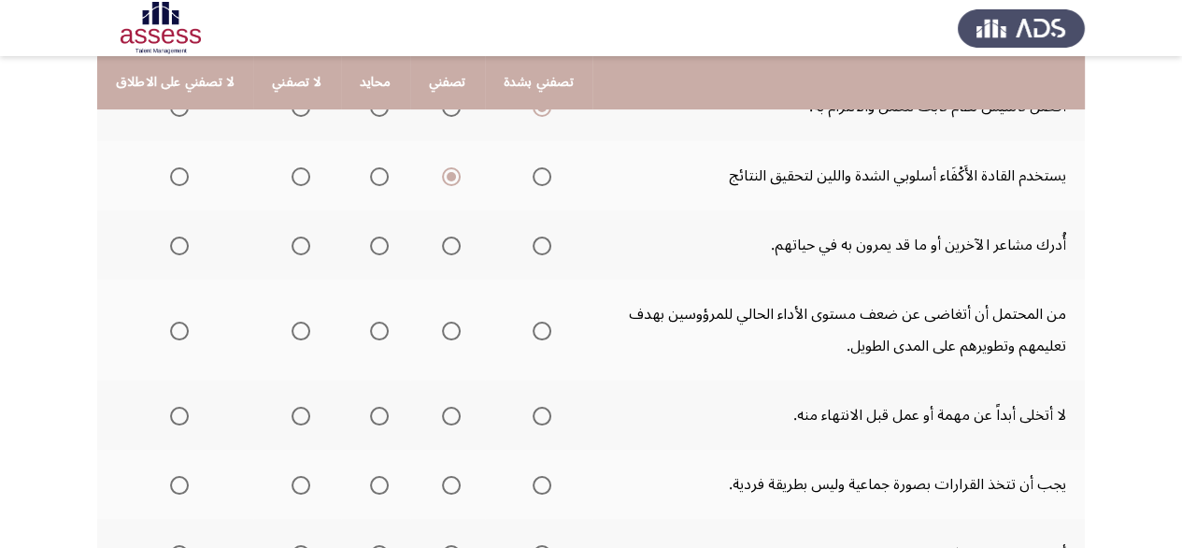
click at [452, 249] on th at bounding box center [447, 244] width 75 height 69
click at [446, 245] on span "Select an option" at bounding box center [451, 245] width 19 height 19
click at [446, 245] on input "Select an option" at bounding box center [451, 245] width 19 height 19
click at [442, 322] on span "Select an option" at bounding box center [451, 331] width 19 height 19
click at [442, 322] on input "Select an option" at bounding box center [451, 331] width 19 height 19
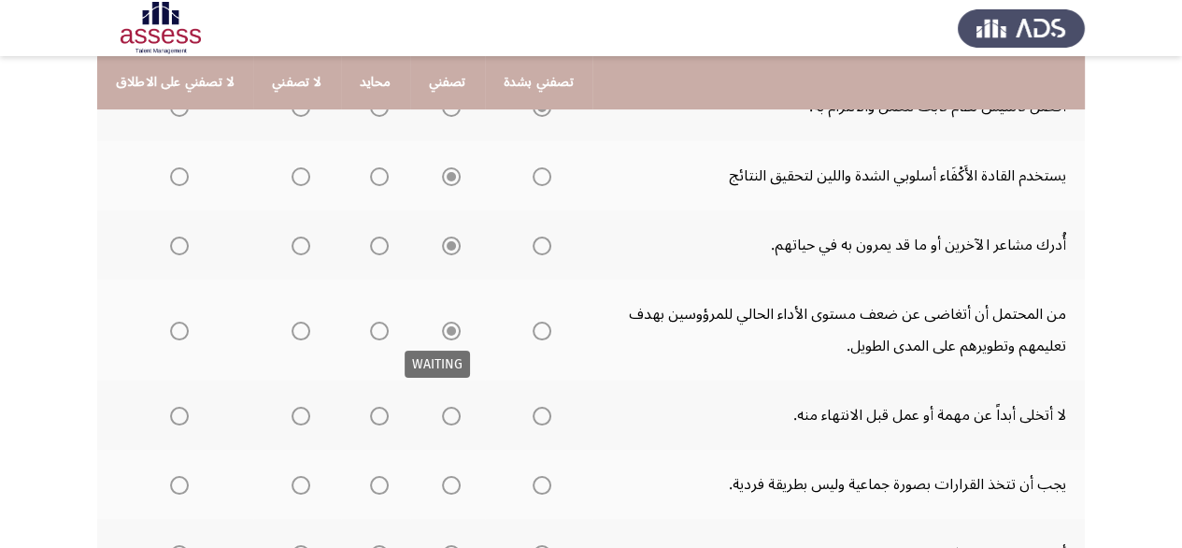
scroll to position [541, 0]
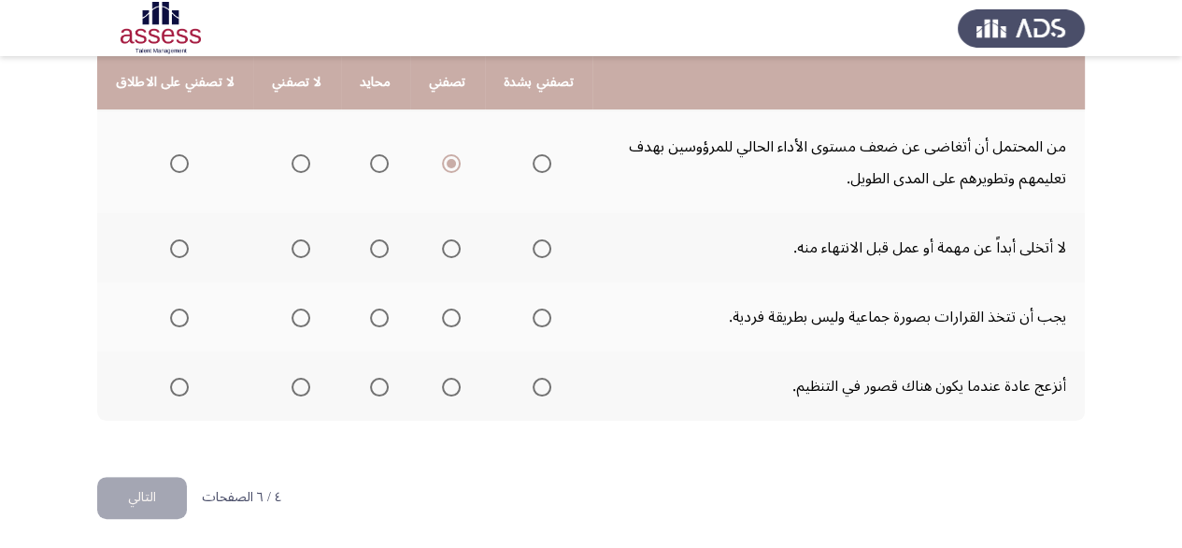
click at [529, 259] on mat-radio-group "Select an option" at bounding box center [538, 248] width 26 height 32
click at [533, 252] on span "Select an option" at bounding box center [542, 248] width 19 height 19
click at [533, 252] on input "Select an option" at bounding box center [542, 248] width 19 height 19
click at [442, 319] on span "Select an option" at bounding box center [451, 317] width 19 height 19
click at [442, 319] on input "Select an option" at bounding box center [451, 317] width 19 height 19
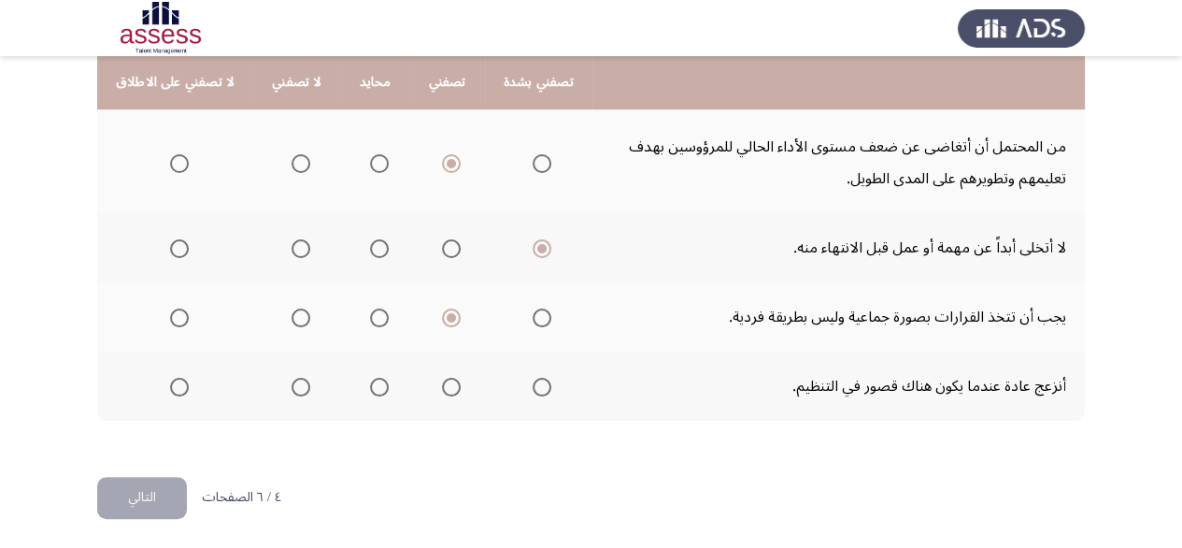
click at [442, 389] on span "Select an option" at bounding box center [451, 387] width 19 height 19
click at [442, 389] on input "Select an option" at bounding box center [451, 387] width 19 height 19
click at [141, 500] on button "التالي" at bounding box center [142, 498] width 90 height 42
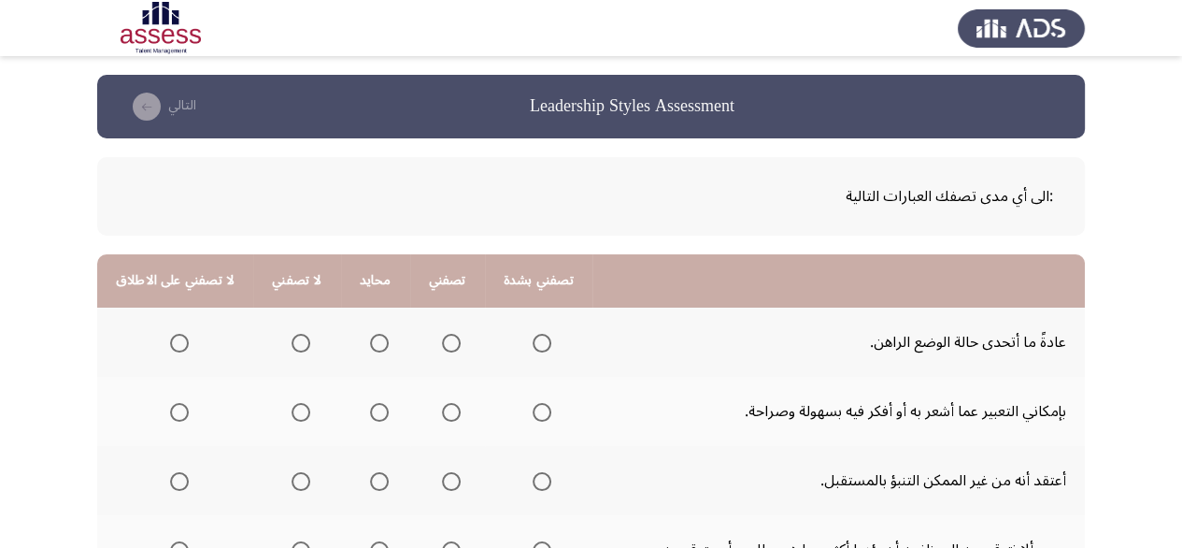
scroll to position [93, 0]
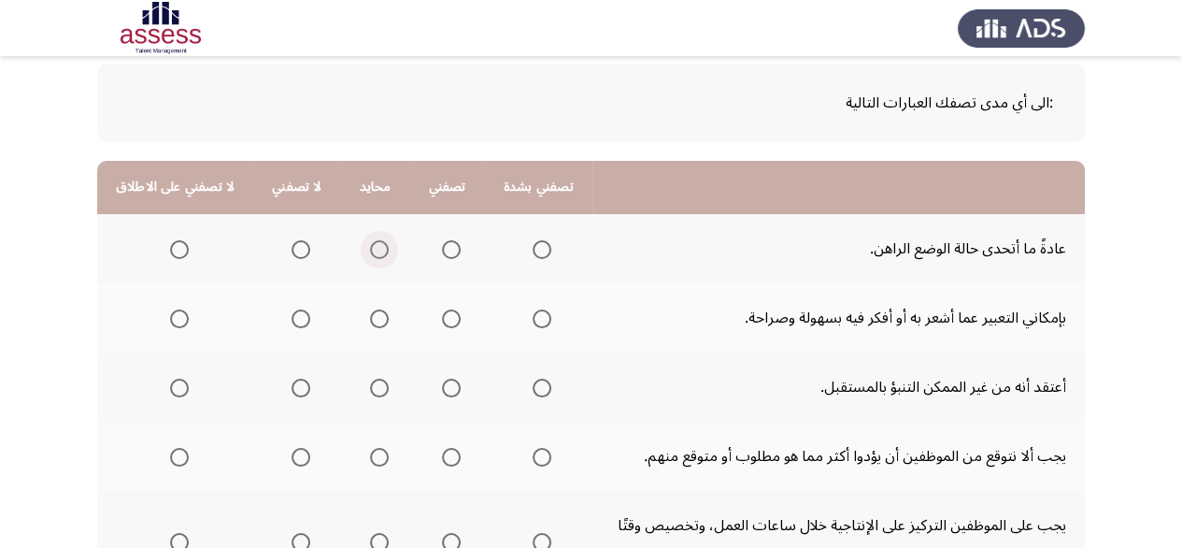
click at [374, 244] on span "Select an option" at bounding box center [379, 249] width 19 height 19
click at [374, 244] on input "Select an option" at bounding box center [379, 249] width 19 height 19
click at [449, 314] on th at bounding box center [447, 317] width 75 height 69
click at [446, 319] on span "Select an option" at bounding box center [451, 318] width 19 height 19
click at [446, 319] on input "Select an option" at bounding box center [451, 318] width 19 height 19
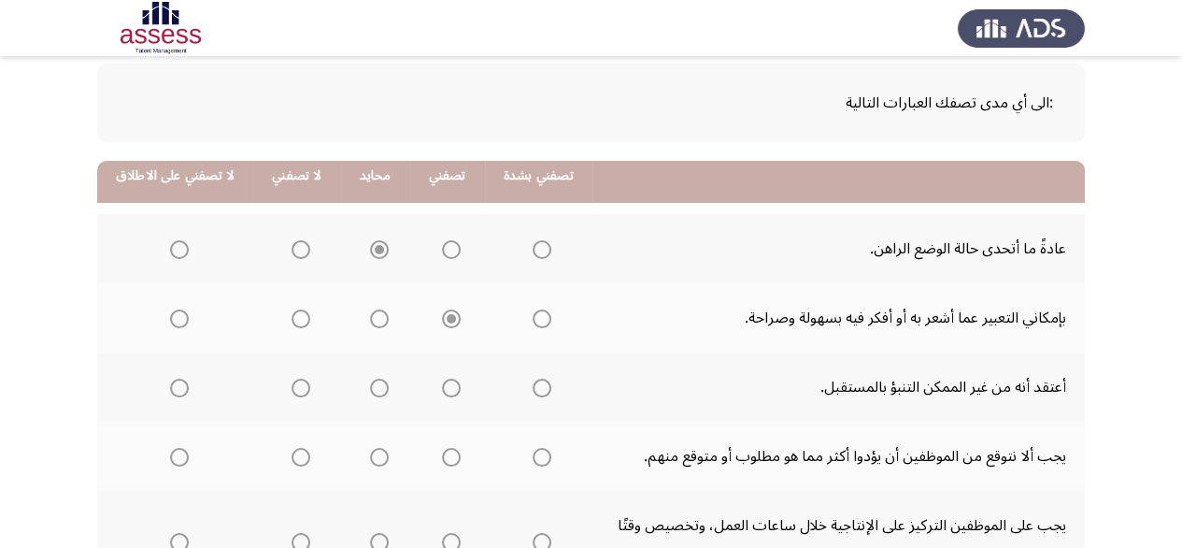
scroll to position [280, 0]
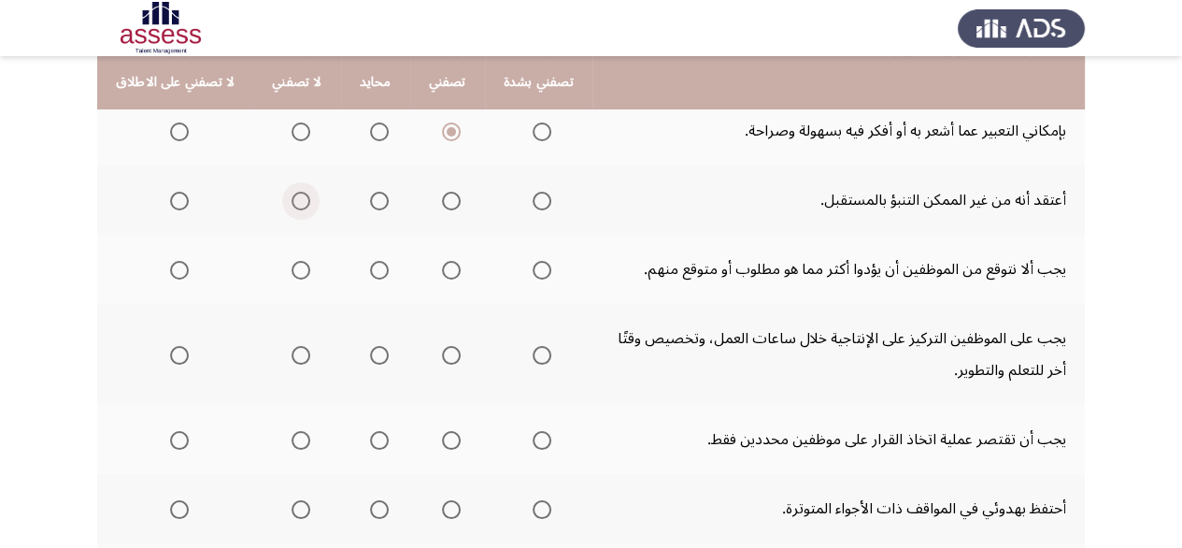
click at [297, 200] on span "Select an option" at bounding box center [301, 201] width 19 height 19
click at [297, 200] on input "Select an option" at bounding box center [301, 201] width 19 height 19
click at [442, 270] on span "Select an option" at bounding box center [451, 270] width 19 height 19
click at [442, 270] on input "Select an option" at bounding box center [451, 270] width 19 height 19
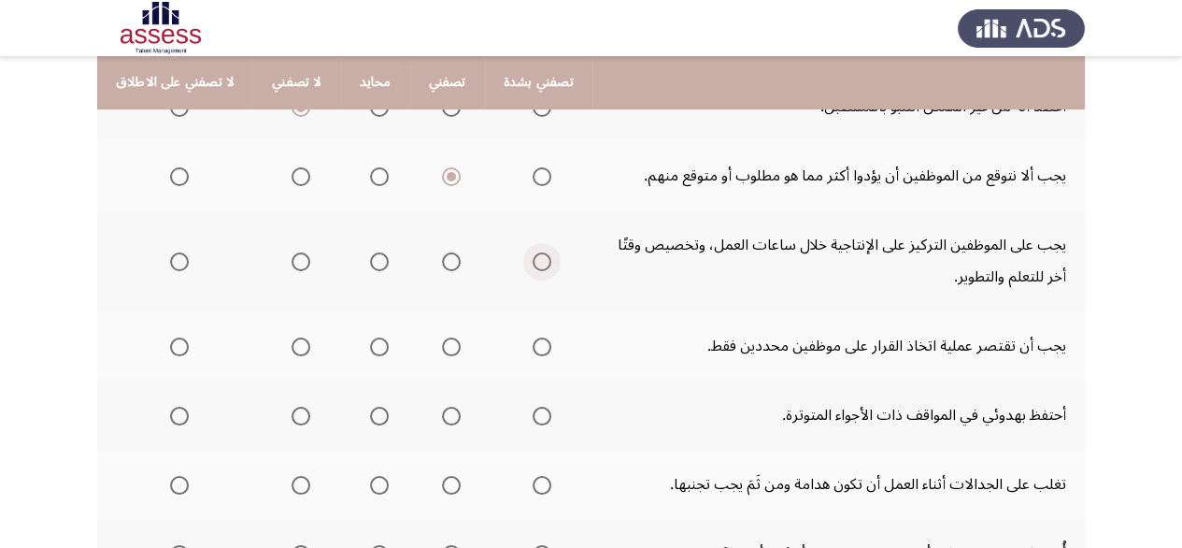
click at [533, 264] on span "Select an option" at bounding box center [542, 261] width 19 height 19
click at [533, 264] on input "Select an option" at bounding box center [542, 261] width 19 height 19
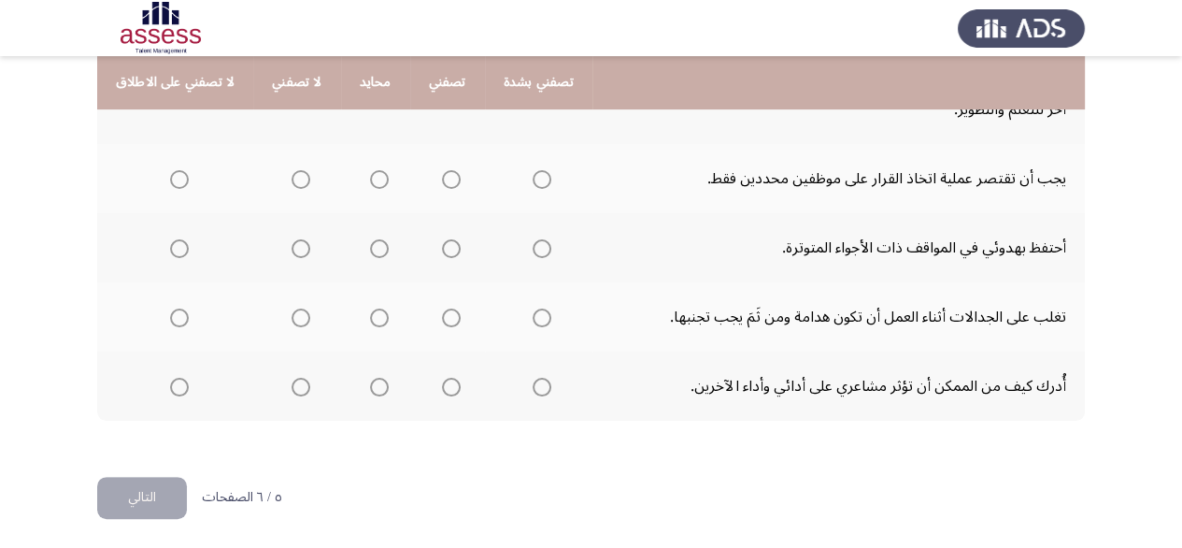
scroll to position [448, 0]
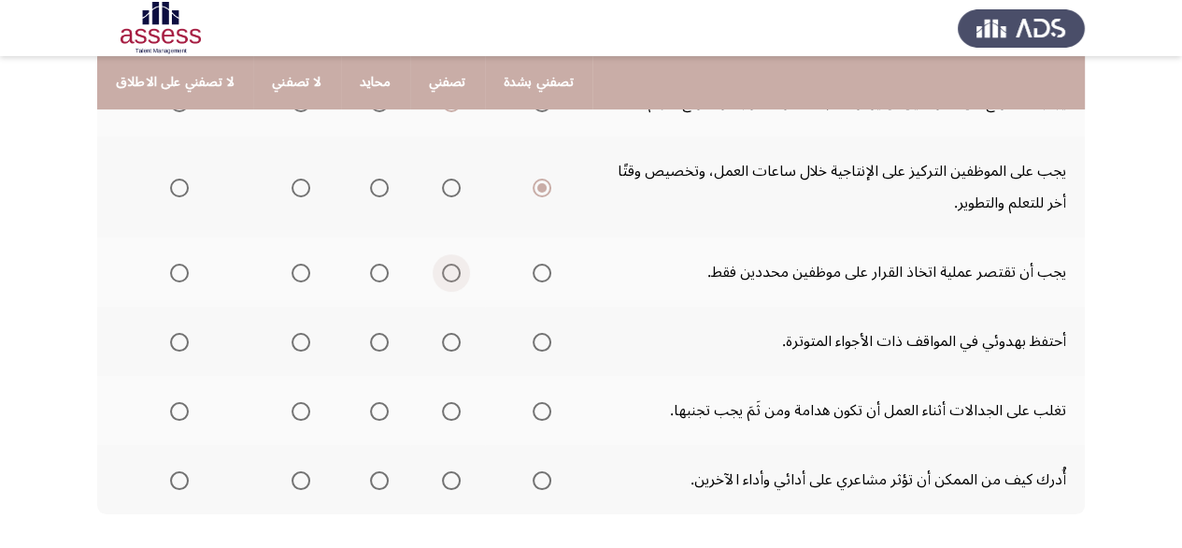
click at [442, 278] on span "Select an option" at bounding box center [451, 273] width 19 height 19
click at [442, 278] on input "Select an option" at bounding box center [451, 273] width 19 height 19
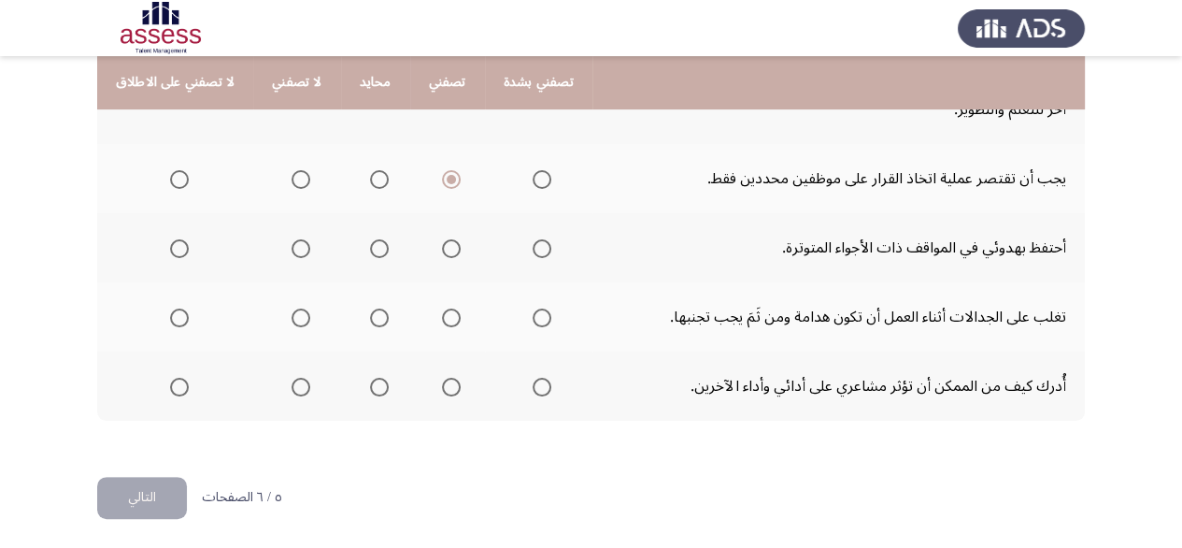
click at [533, 251] on span "Select an option" at bounding box center [542, 248] width 19 height 19
click at [533, 251] on input "Select an option" at bounding box center [542, 248] width 19 height 19
click at [445, 308] on span "Select an option" at bounding box center [451, 317] width 19 height 19
click at [445, 308] on input "Select an option" at bounding box center [451, 317] width 19 height 19
click at [533, 379] on span "Select an option" at bounding box center [542, 387] width 19 height 19
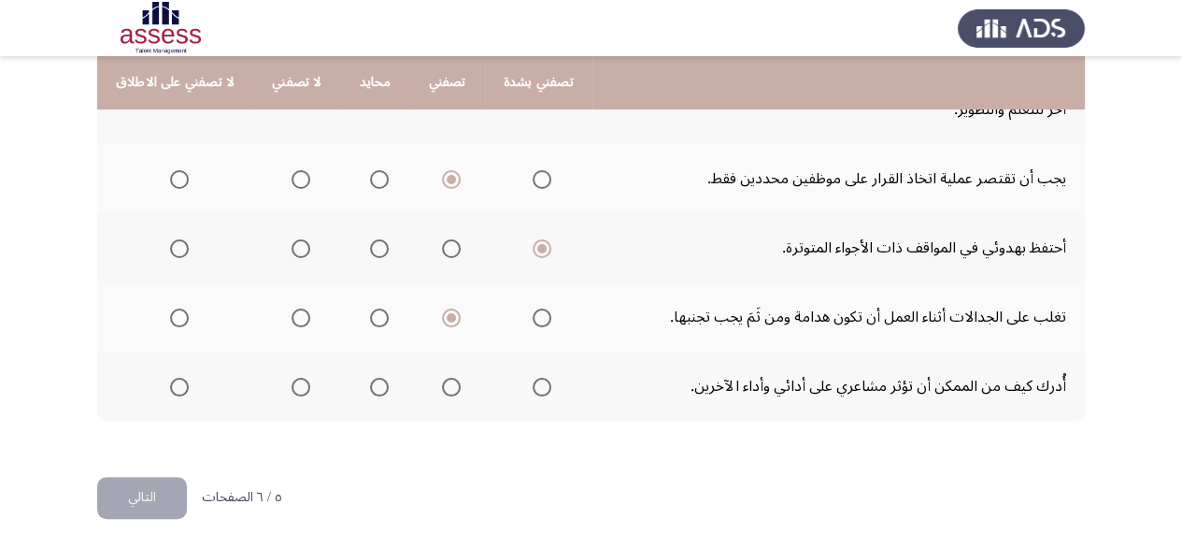
click at [533, 379] on input "Select an option" at bounding box center [542, 387] width 19 height 19
click at [122, 491] on button "التالي" at bounding box center [142, 498] width 90 height 42
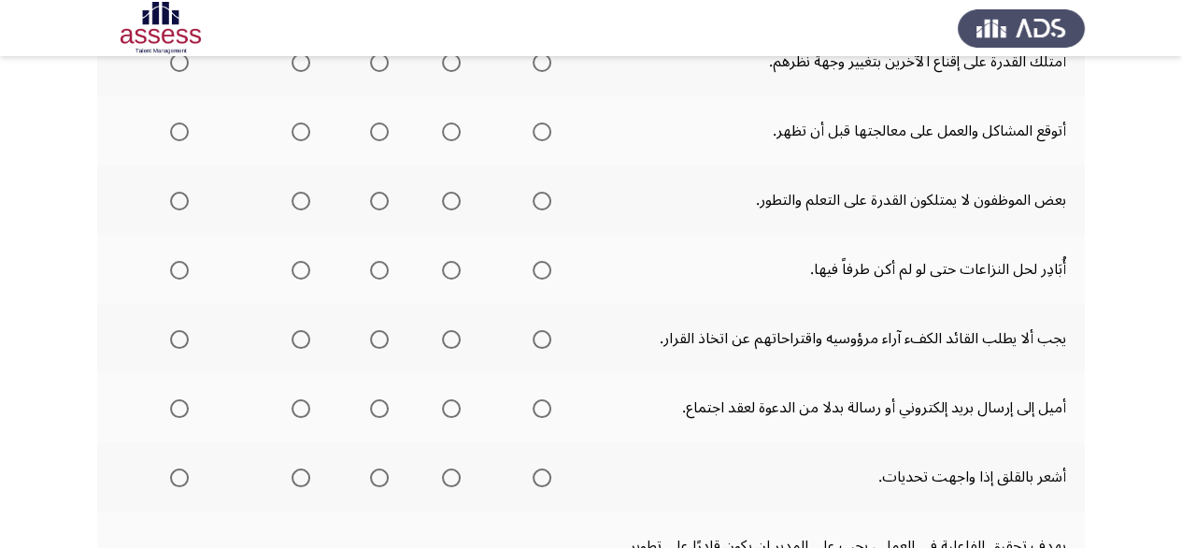
scroll to position [187, 0]
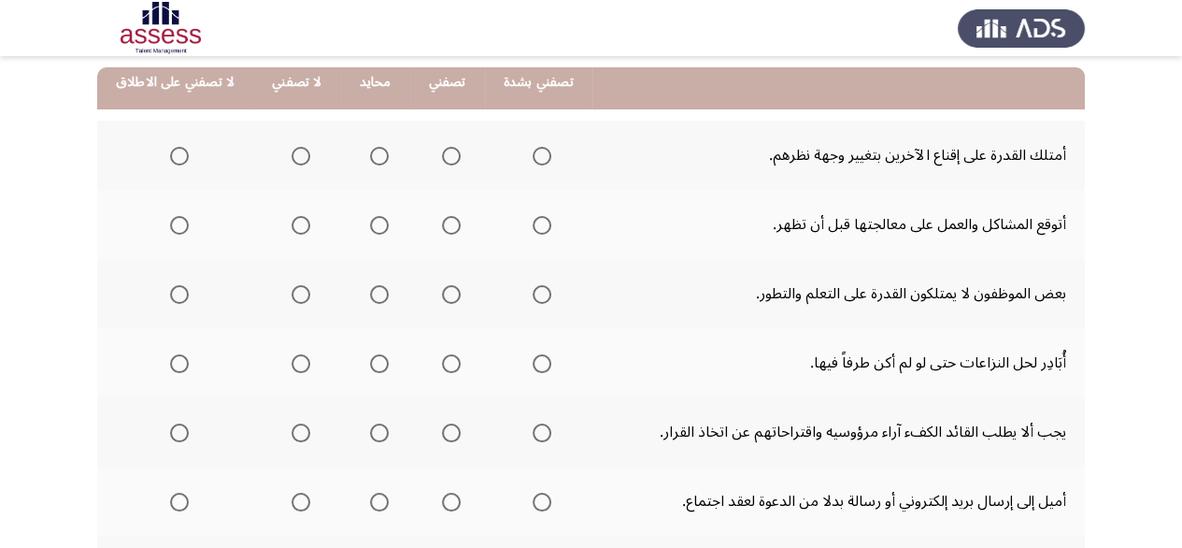
click at [538, 158] on span "Select an option" at bounding box center [542, 156] width 19 height 19
click at [538, 158] on input "Select an option" at bounding box center [542, 156] width 19 height 19
click at [533, 226] on span "Select an option" at bounding box center [542, 225] width 19 height 19
click at [533, 226] on input "Select an option" at bounding box center [542, 225] width 19 height 19
click at [370, 296] on span "Select an option" at bounding box center [379, 294] width 19 height 19
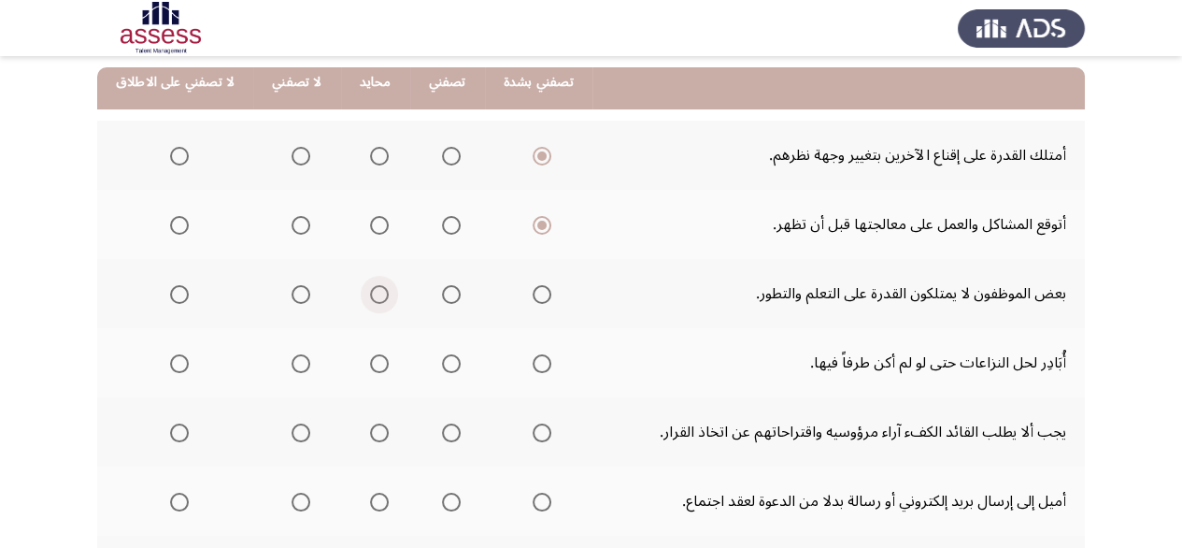
click at [370, 296] on input "Select an option" at bounding box center [379, 294] width 19 height 19
click at [445, 366] on span "Select an option" at bounding box center [451, 363] width 19 height 19
click at [445, 366] on input "Select an option" at bounding box center [451, 363] width 19 height 19
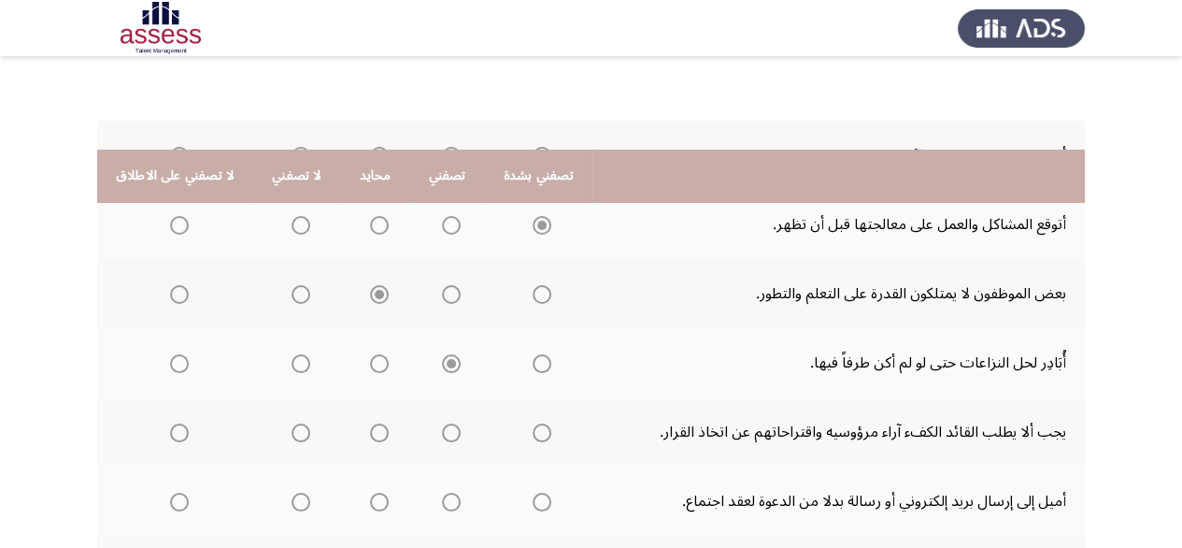
scroll to position [374, 0]
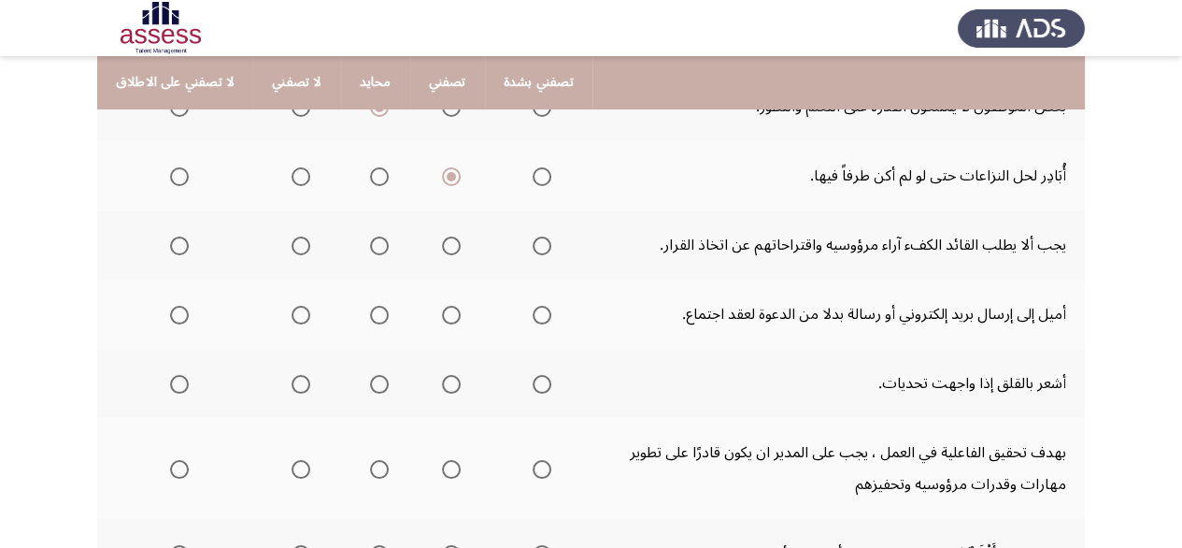
click at [302, 236] on mat-radio-button "Select an option" at bounding box center [297, 246] width 26 height 20
click at [301, 251] on span "Select an option" at bounding box center [301, 245] width 19 height 19
click at [301, 251] on input "Select an option" at bounding box center [301, 245] width 19 height 19
click at [293, 308] on span "Select an option" at bounding box center [301, 315] width 19 height 19
click at [293, 308] on input "Select an option" at bounding box center [301, 315] width 19 height 19
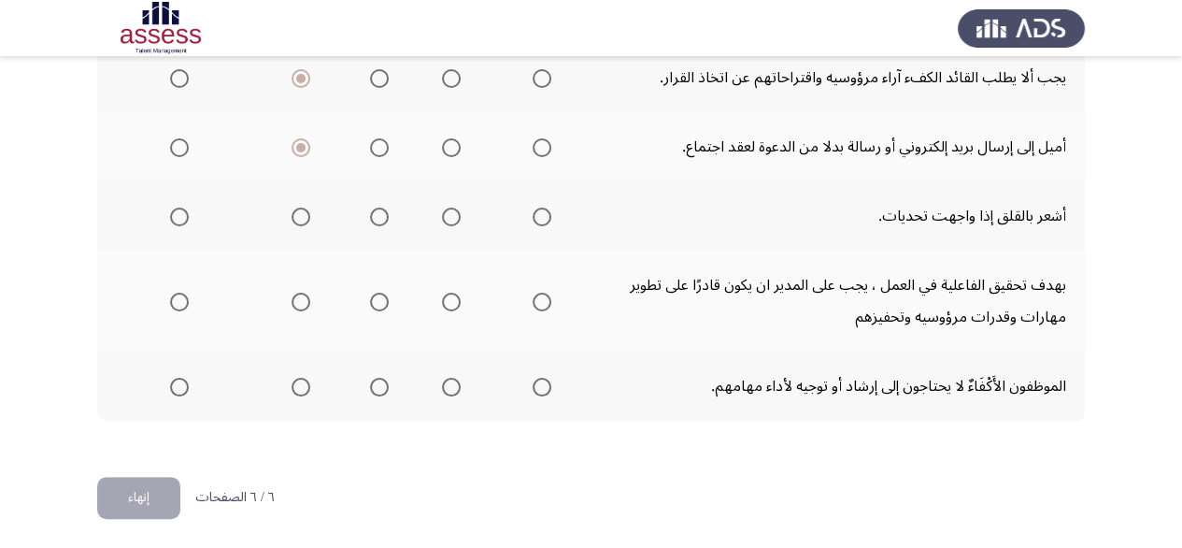
scroll to position [448, 0]
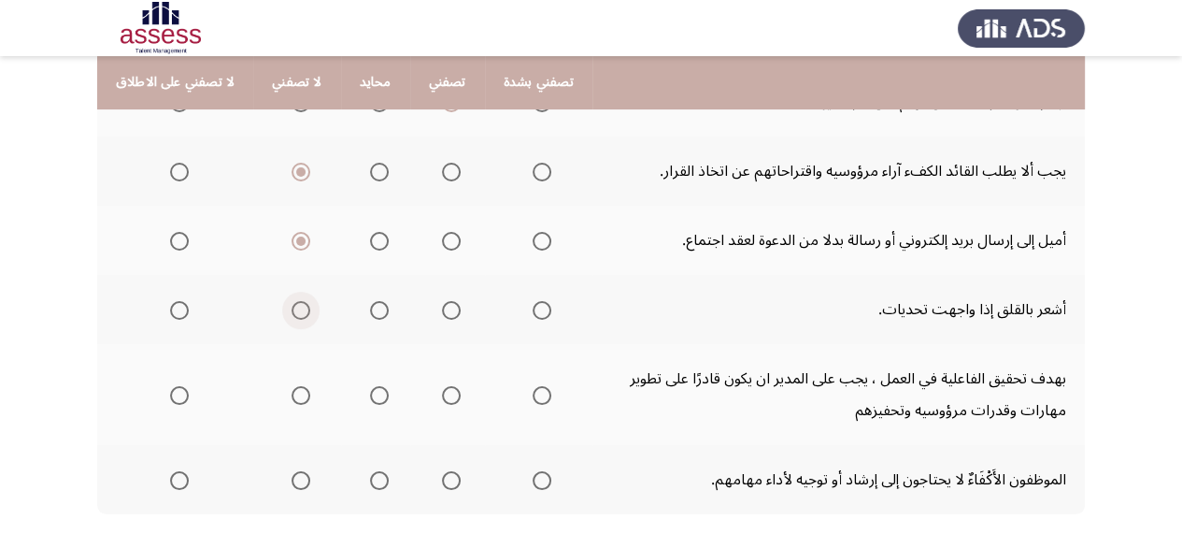
click at [293, 308] on span "Select an option" at bounding box center [301, 310] width 19 height 19
click at [293, 308] on input "Select an option" at bounding box center [301, 310] width 19 height 19
click at [533, 390] on span "Select an option" at bounding box center [542, 395] width 19 height 19
click at [533, 390] on input "Select an option" at bounding box center [542, 395] width 19 height 19
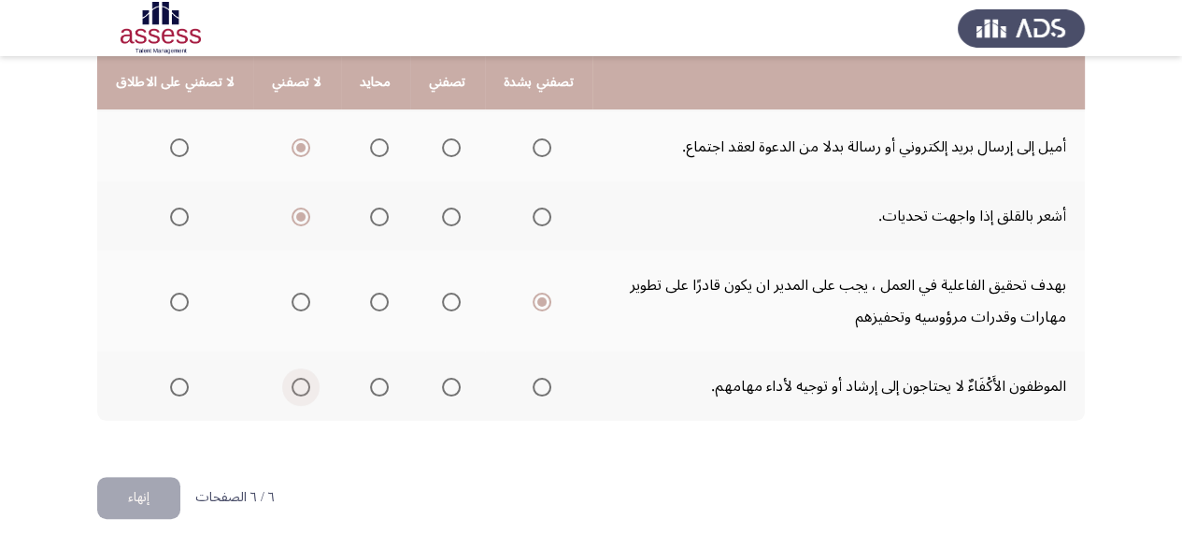
click at [292, 386] on span "Select an option" at bounding box center [301, 387] width 19 height 19
click at [292, 386] on input "Select an option" at bounding box center [301, 387] width 19 height 19
click at [156, 494] on button "إنهاء" at bounding box center [138, 498] width 83 height 42
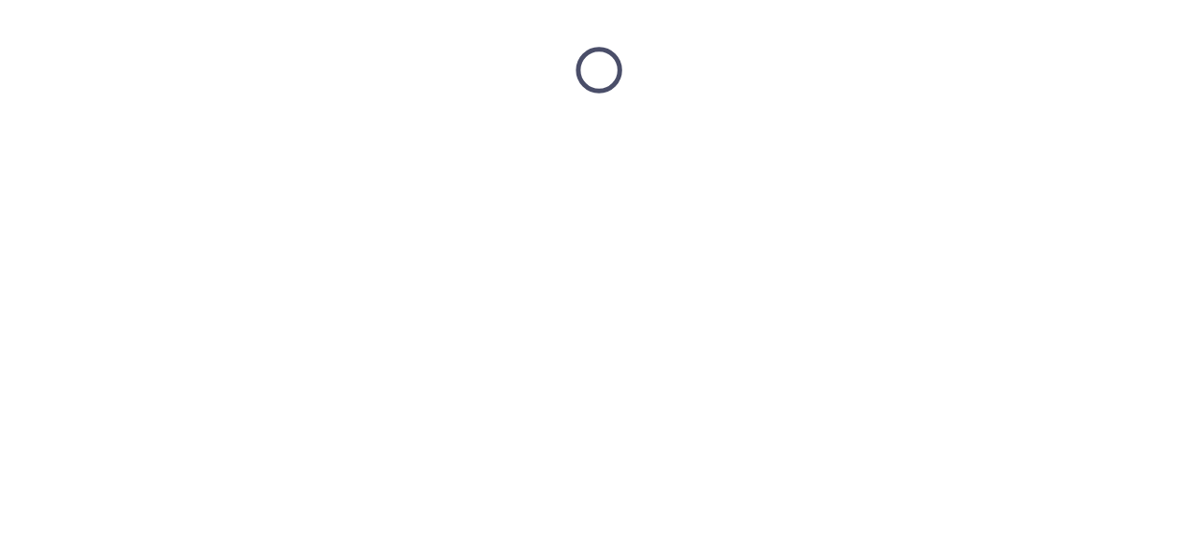
scroll to position [0, 0]
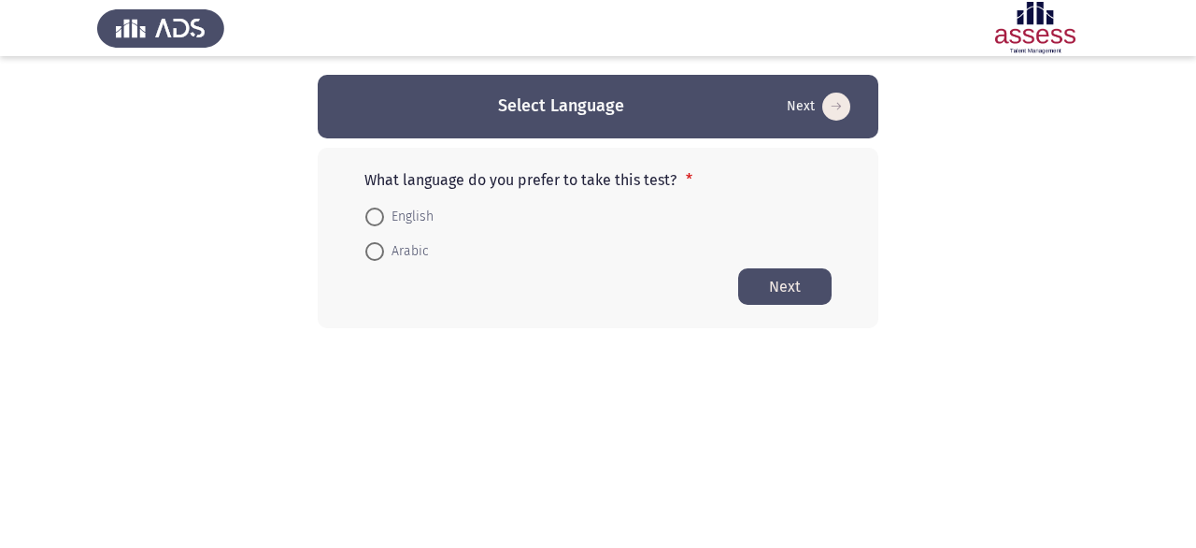
click at [425, 255] on span "Arabic" at bounding box center [406, 251] width 45 height 22
click at [384, 255] on input "Arabic" at bounding box center [374, 251] width 19 height 19
radio input "true"
click at [813, 278] on button "Next" at bounding box center [784, 285] width 93 height 36
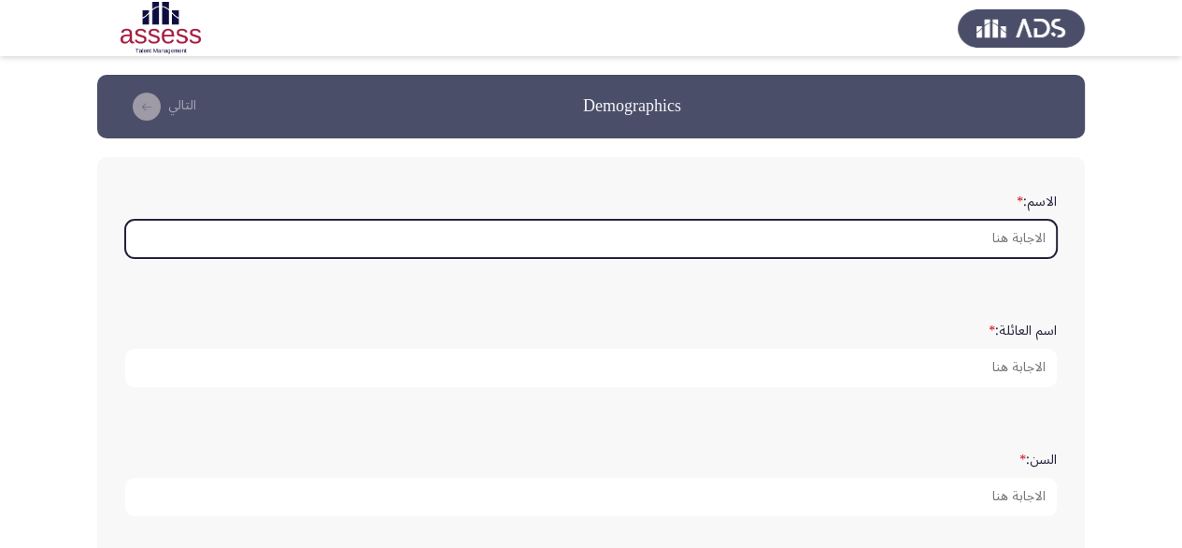
click at [875, 245] on input "الاسم: *" at bounding box center [591, 239] width 932 height 38
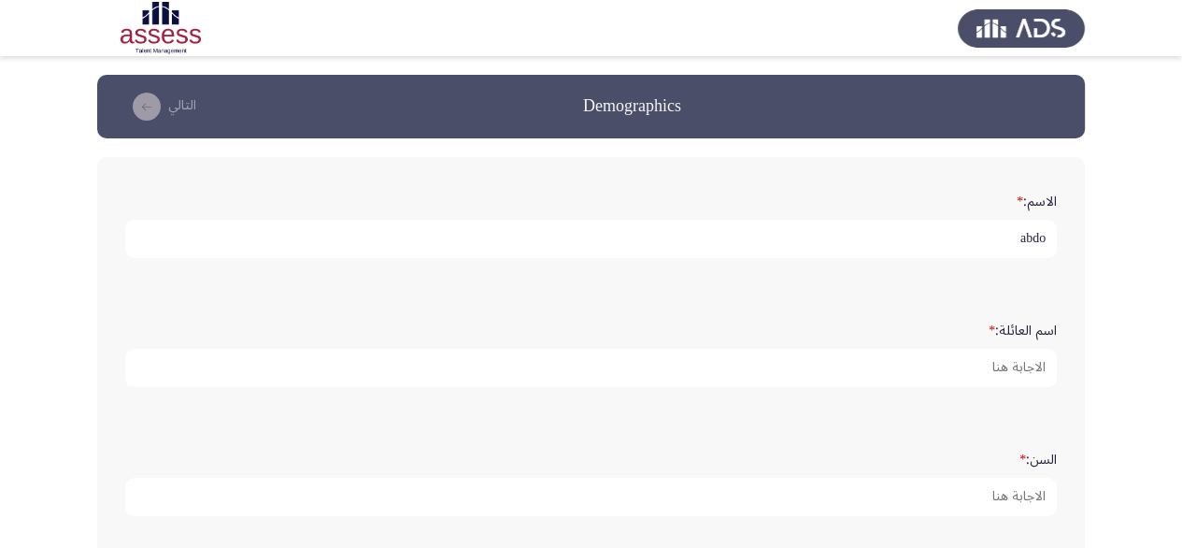
type input "abdo"
type input "monz"
type input "19"
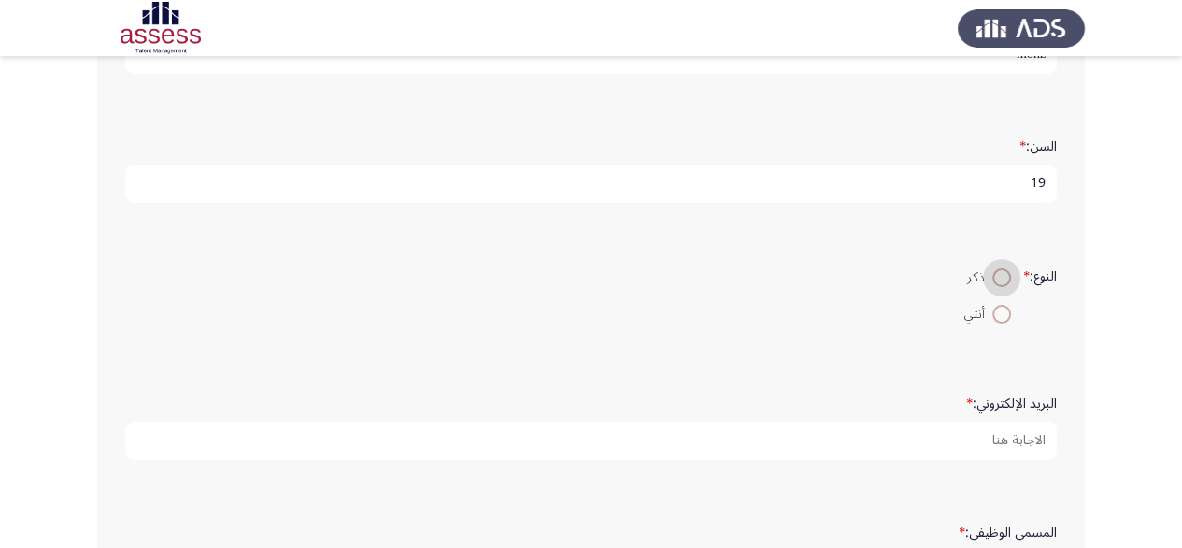
click at [993, 305] on input "أنثي" at bounding box center [1002, 314] width 19 height 19
radio input "true"
click at [993, 268] on input "ذكر" at bounding box center [1002, 277] width 19 height 19
radio input "true"
type input "mmm@gmail.com"
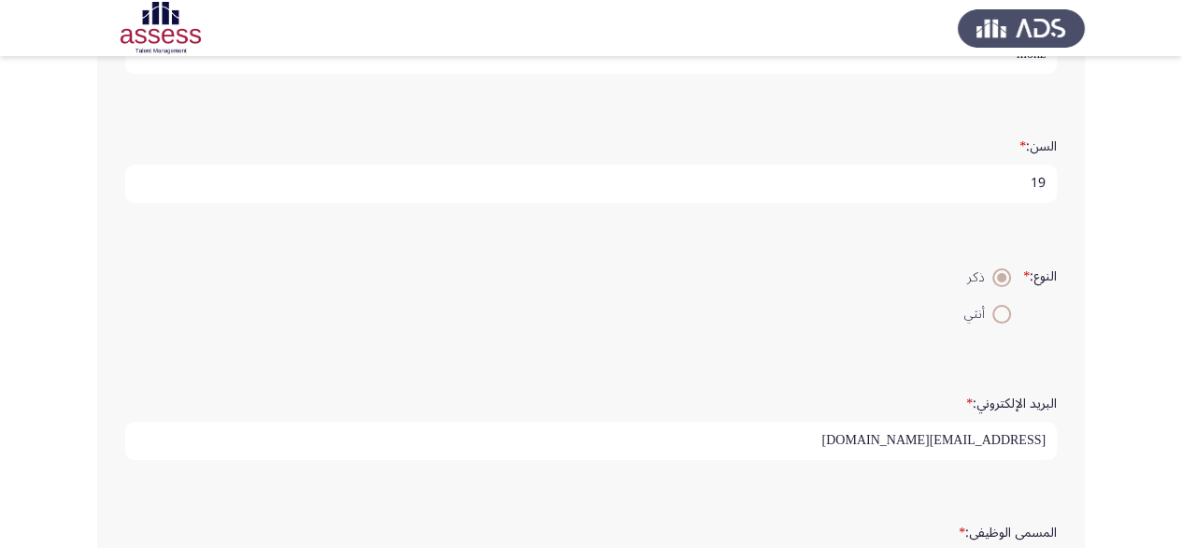
scroll to position [348, 0]
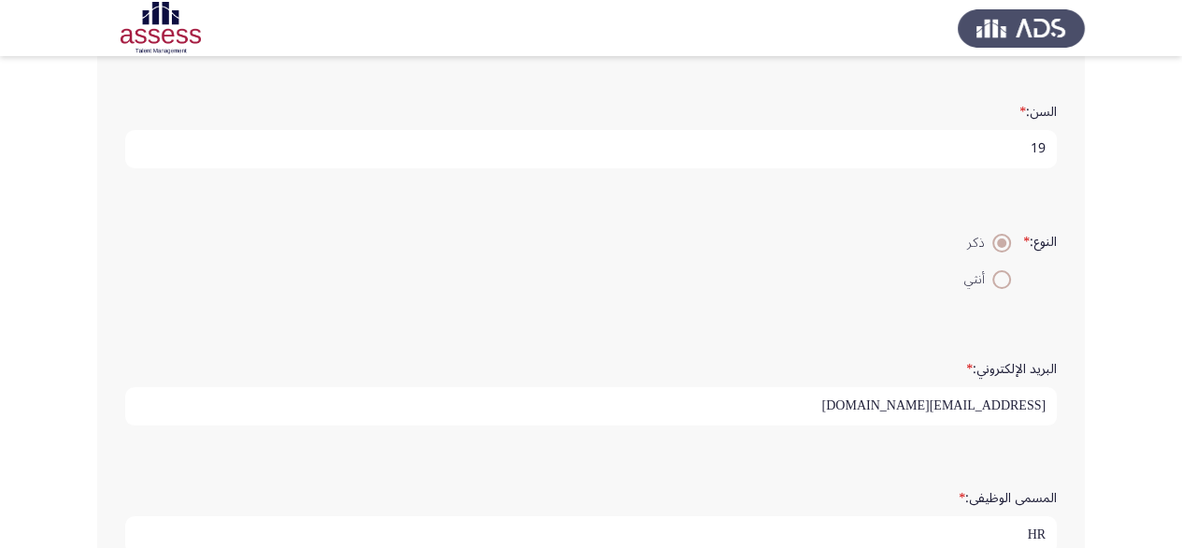
type input "HR"
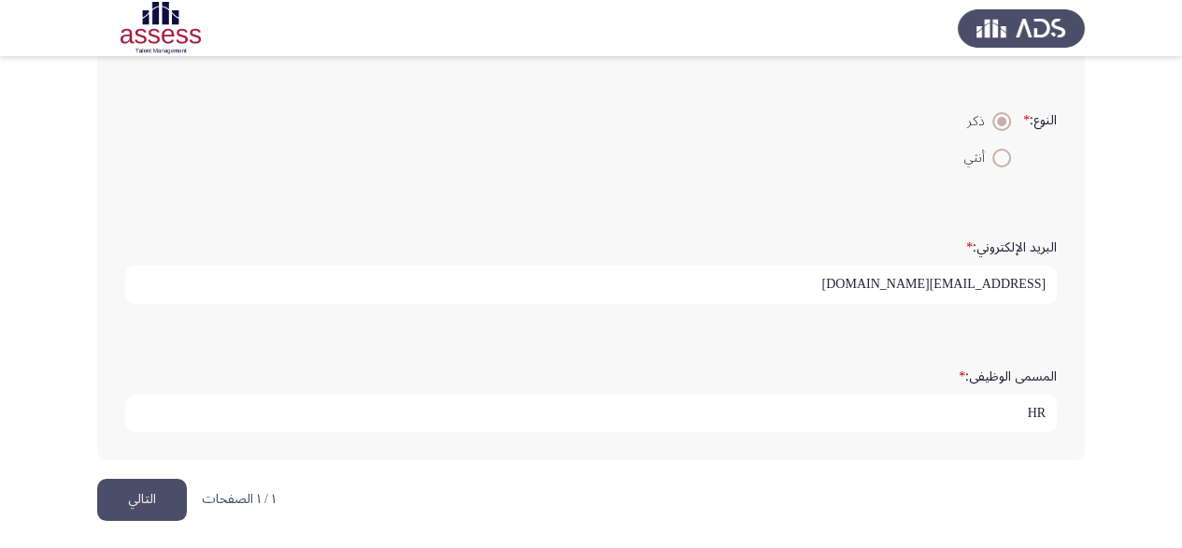
click at [97, 479] on button "التالي" at bounding box center [142, 500] width 90 height 42
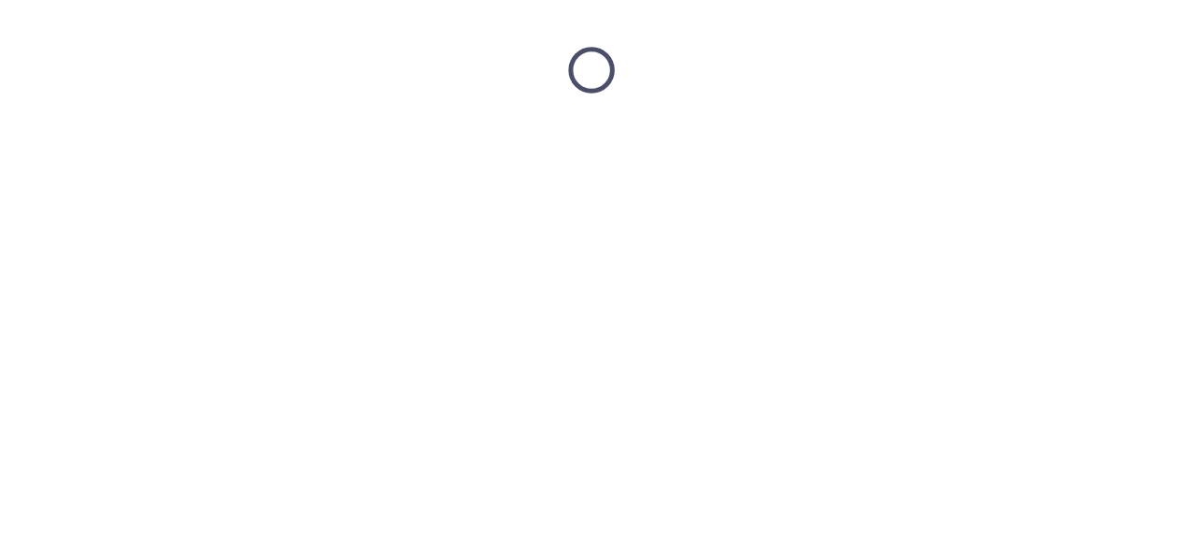
scroll to position [0, 0]
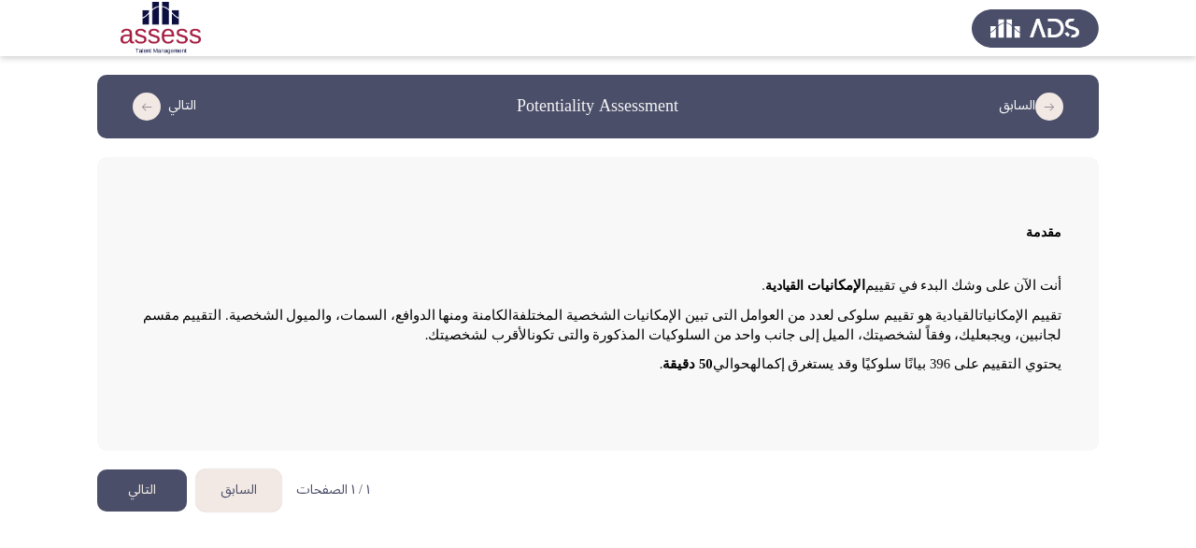
click at [120, 489] on button "التالي" at bounding box center [142, 490] width 90 height 42
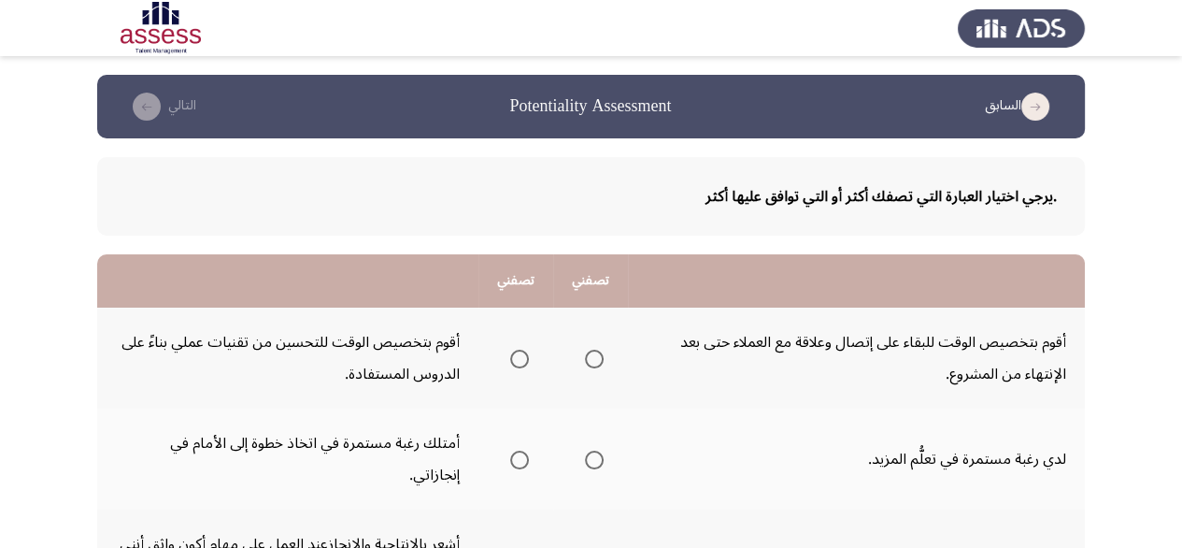
scroll to position [93, 0]
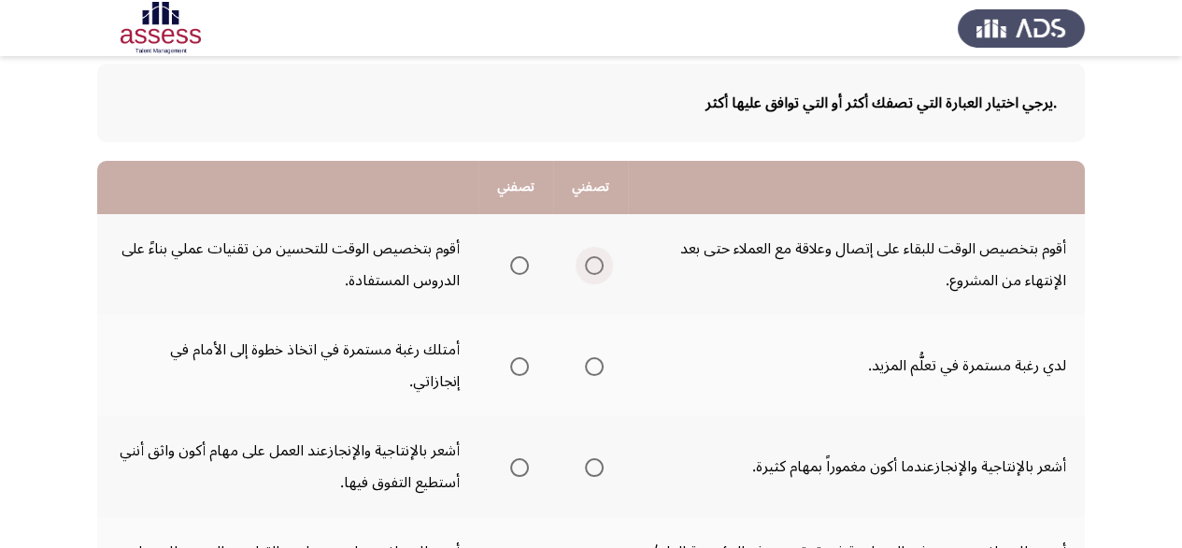
click at [595, 270] on span "Select an option" at bounding box center [594, 265] width 19 height 19
click at [595, 270] on input "Select an option" at bounding box center [594, 265] width 19 height 19
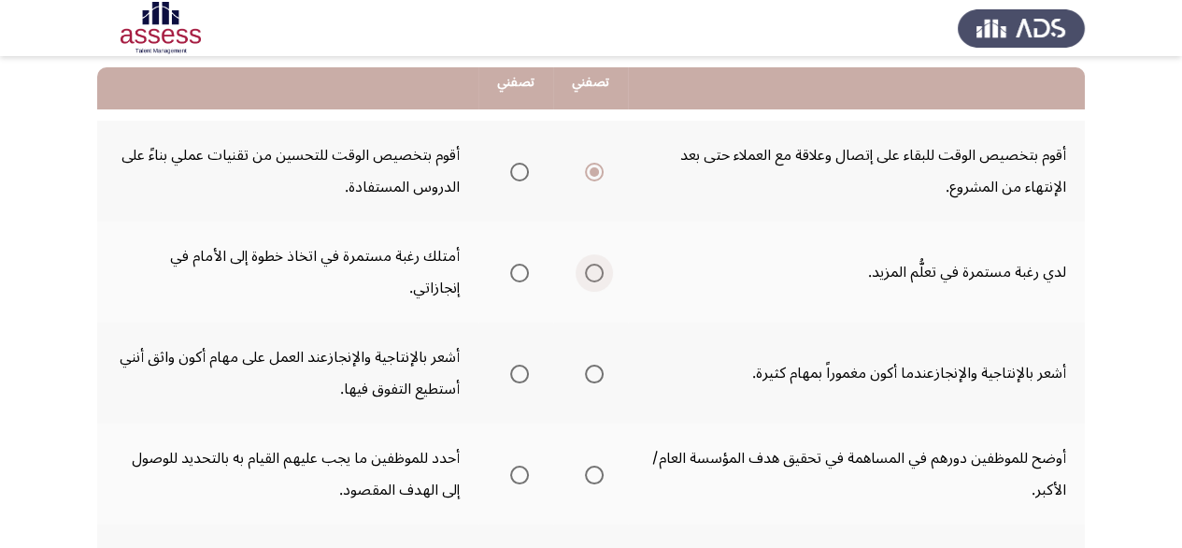
click at [597, 264] on span "Select an option" at bounding box center [594, 273] width 19 height 19
click at [597, 264] on input "Select an option" at bounding box center [594, 273] width 19 height 19
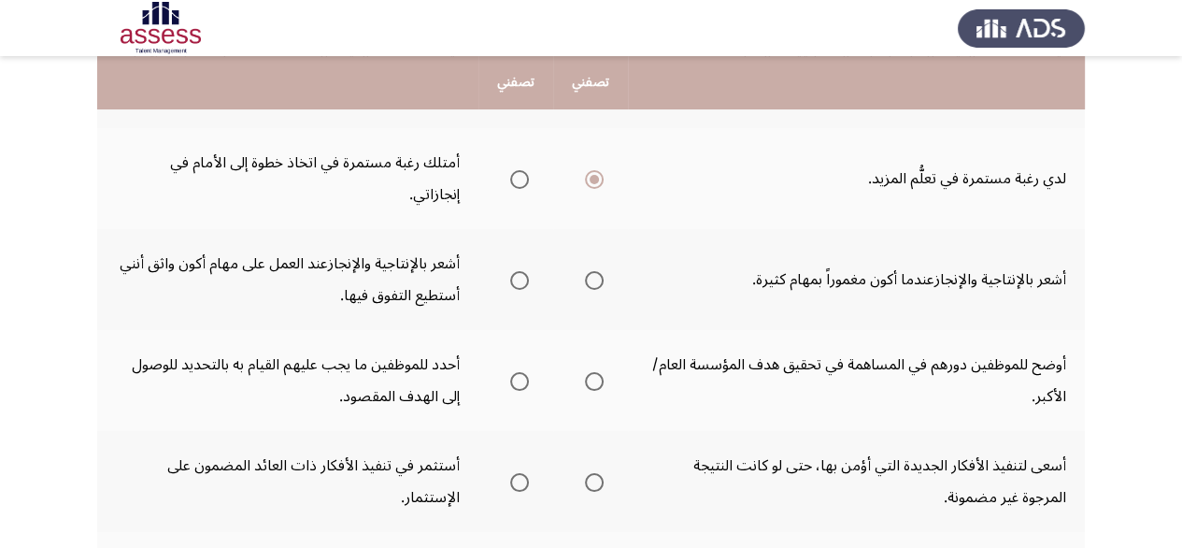
click at [598, 271] on span "Select an option" at bounding box center [594, 280] width 19 height 19
click at [598, 271] on input "Select an option" at bounding box center [594, 280] width 19 height 19
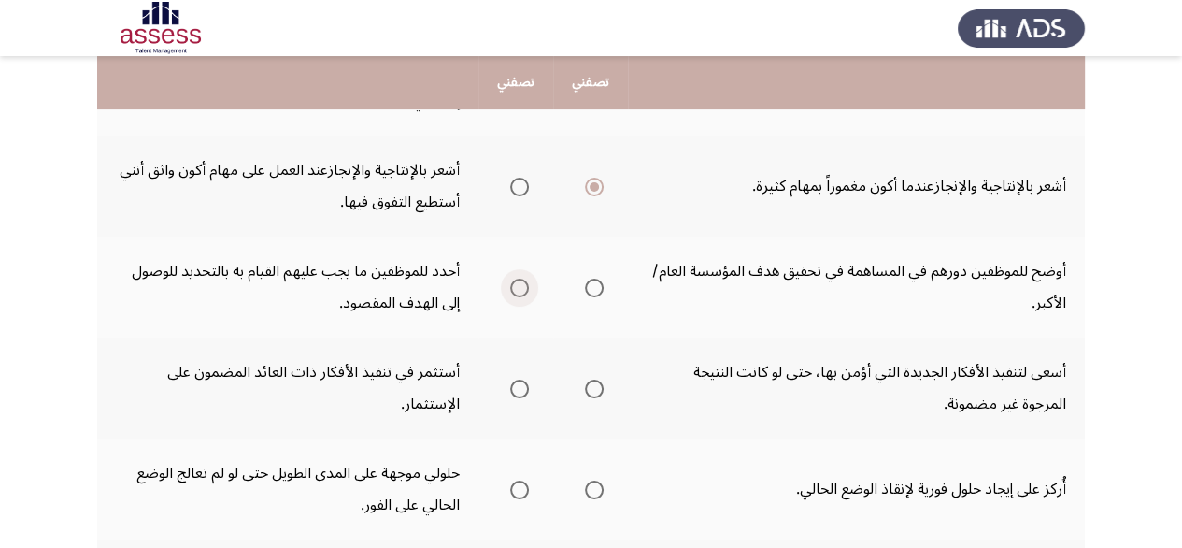
click at [521, 279] on span "Select an option" at bounding box center [519, 288] width 19 height 19
click at [521, 279] on input "Select an option" at bounding box center [519, 288] width 19 height 19
click at [525, 379] on span "Select an option" at bounding box center [519, 388] width 19 height 19
click at [525, 379] on input "Select an option" at bounding box center [519, 388] width 19 height 19
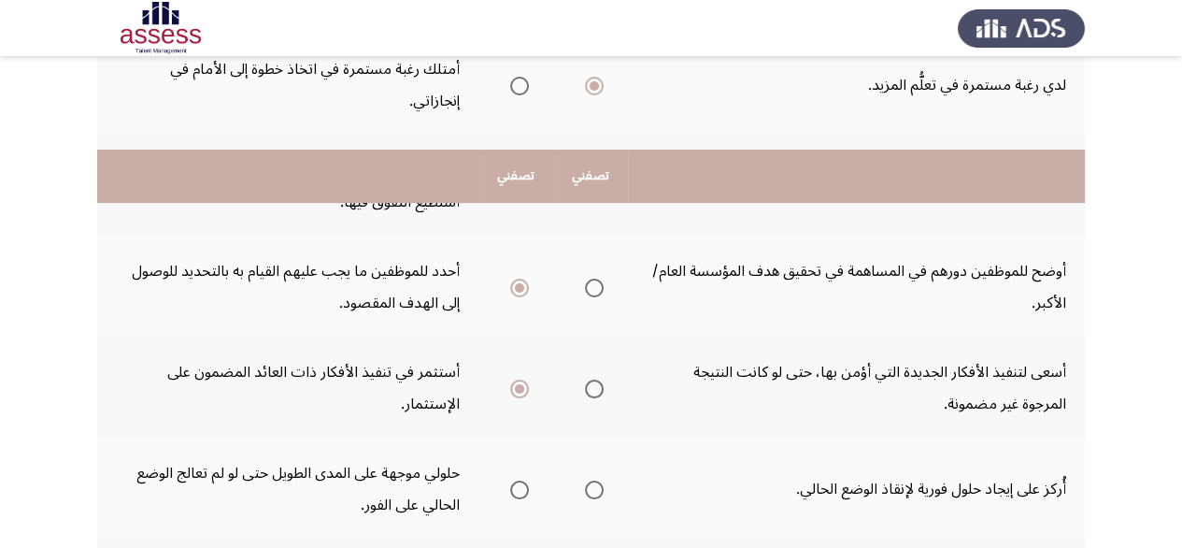
scroll to position [467, 0]
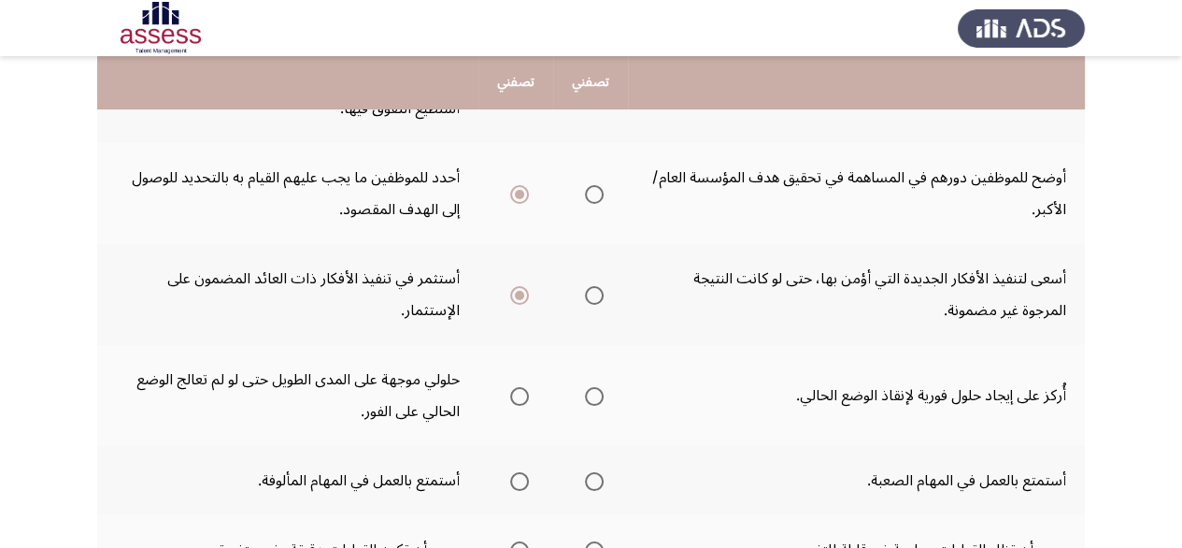
click at [607, 363] on th at bounding box center [590, 395] width 75 height 101
click at [591, 387] on span "Select an option" at bounding box center [594, 396] width 19 height 19
click at [591, 387] on input "Select an option" at bounding box center [594, 396] width 19 height 19
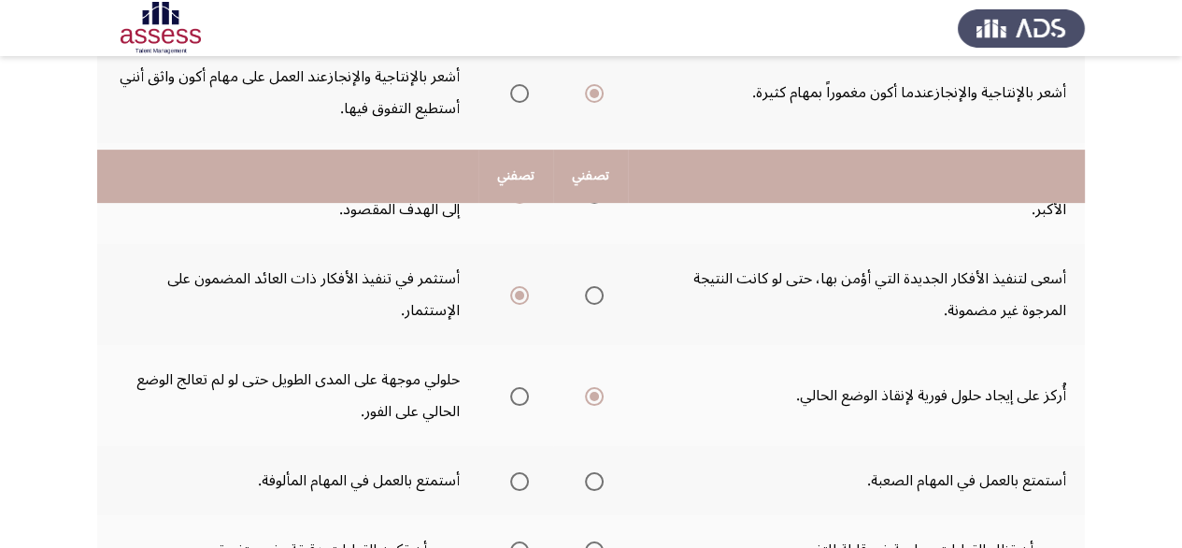
scroll to position [561, 0]
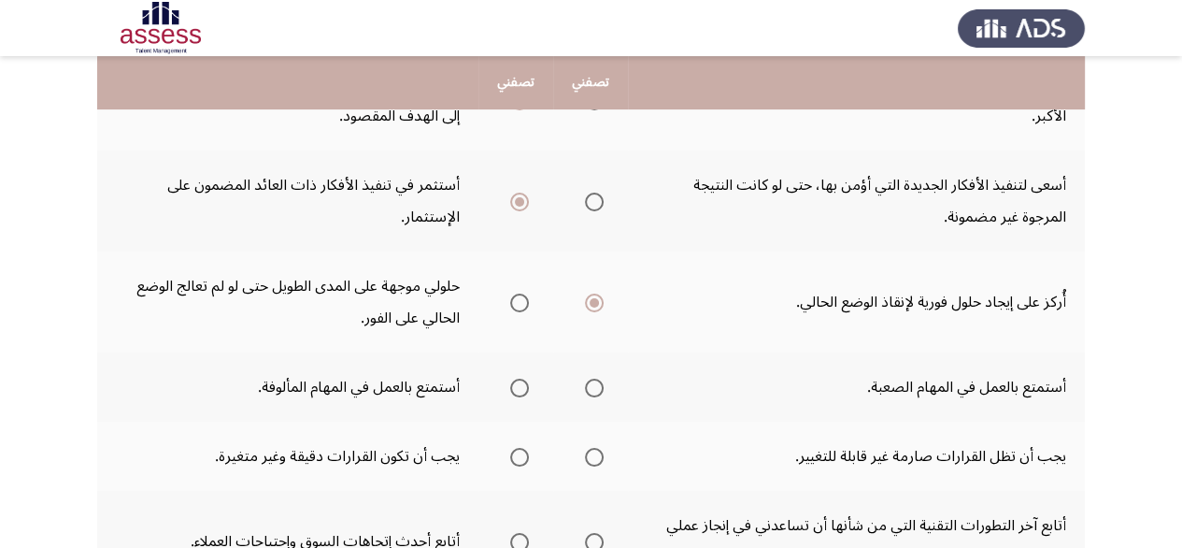
click at [594, 379] on span "Select an option" at bounding box center [594, 388] width 19 height 19
click at [594, 379] on input "Select an option" at bounding box center [594, 388] width 19 height 19
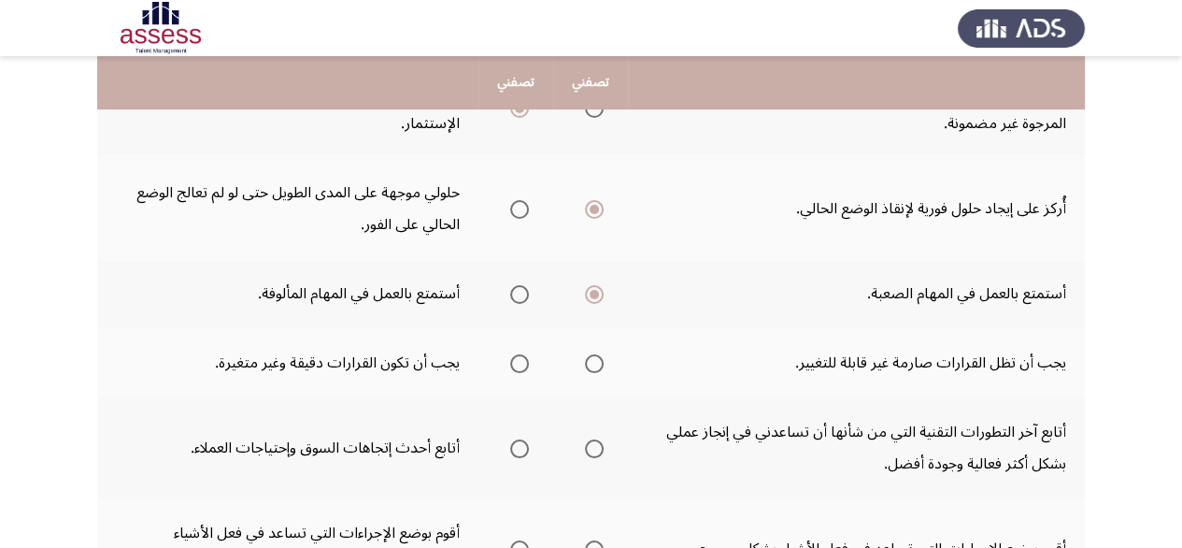
click at [516, 354] on span "Select an option" at bounding box center [519, 363] width 19 height 19
click at [516, 354] on input "Select an option" at bounding box center [519, 363] width 19 height 19
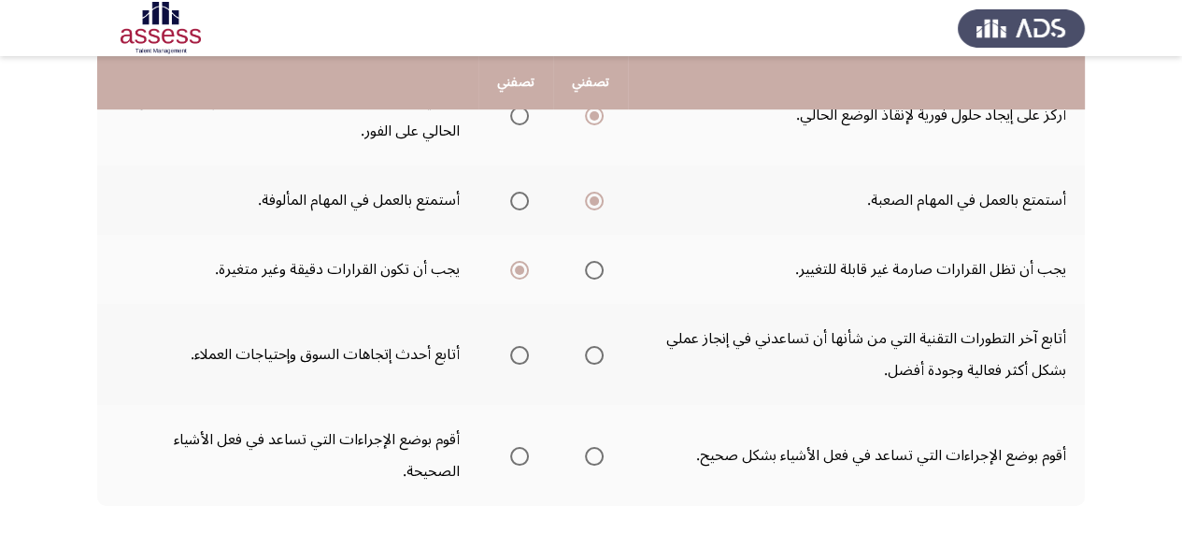
scroll to position [798, 0]
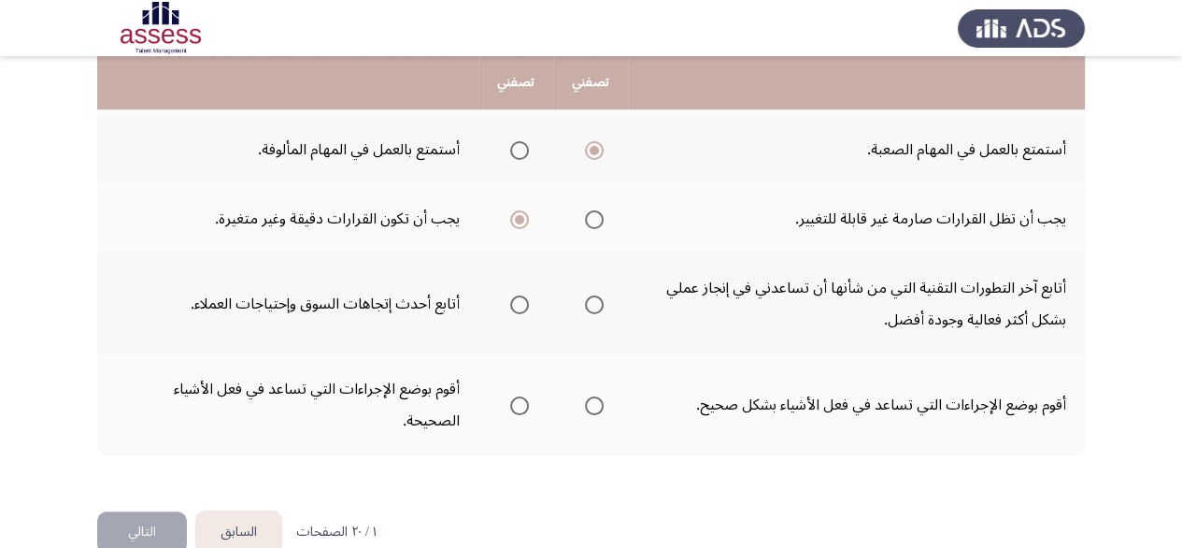
click at [523, 295] on span "Select an option" at bounding box center [519, 304] width 19 height 19
click at [523, 295] on input "Select an option" at bounding box center [519, 304] width 19 height 19
click at [590, 396] on span "Select an option" at bounding box center [594, 405] width 19 height 19
click at [590, 396] on input "Select an option" at bounding box center [594, 405] width 19 height 19
click at [157, 511] on button "التالي" at bounding box center [142, 532] width 90 height 42
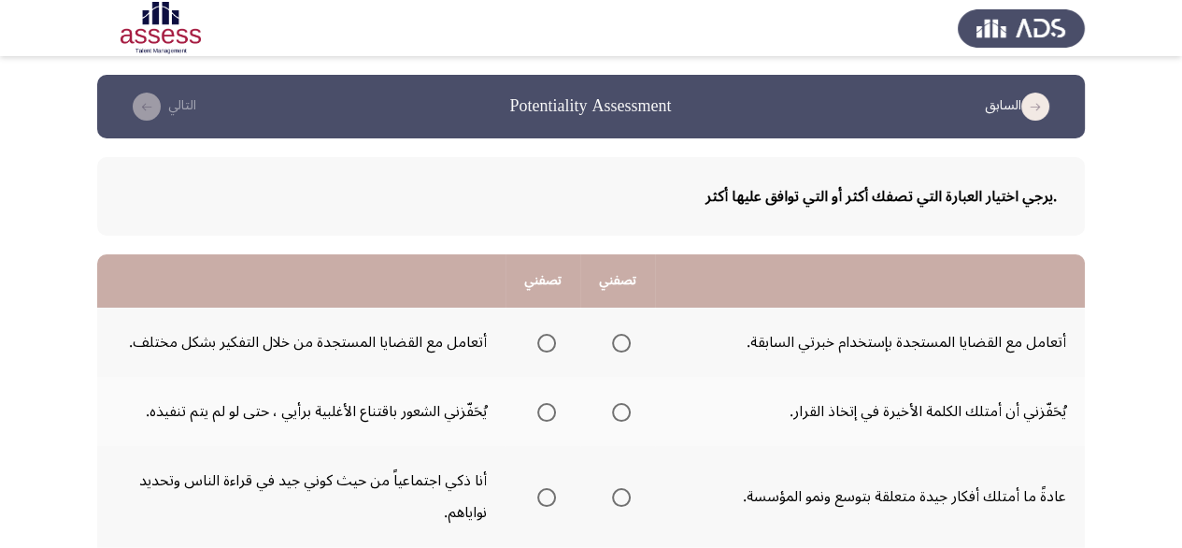
scroll to position [93, 0]
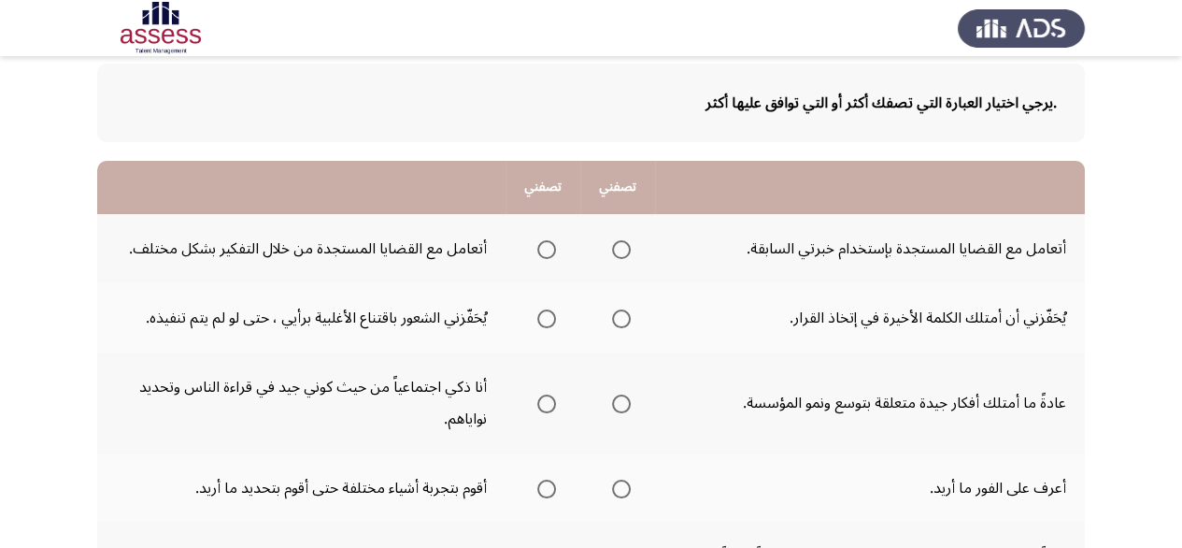
click at [620, 252] on span "Select an option" at bounding box center [621, 249] width 19 height 19
click at [620, 252] on input "Select an option" at bounding box center [621, 249] width 19 height 19
click at [620, 317] on span "Select an option" at bounding box center [621, 318] width 19 height 19
click at [620, 317] on input "Select an option" at bounding box center [621, 318] width 19 height 19
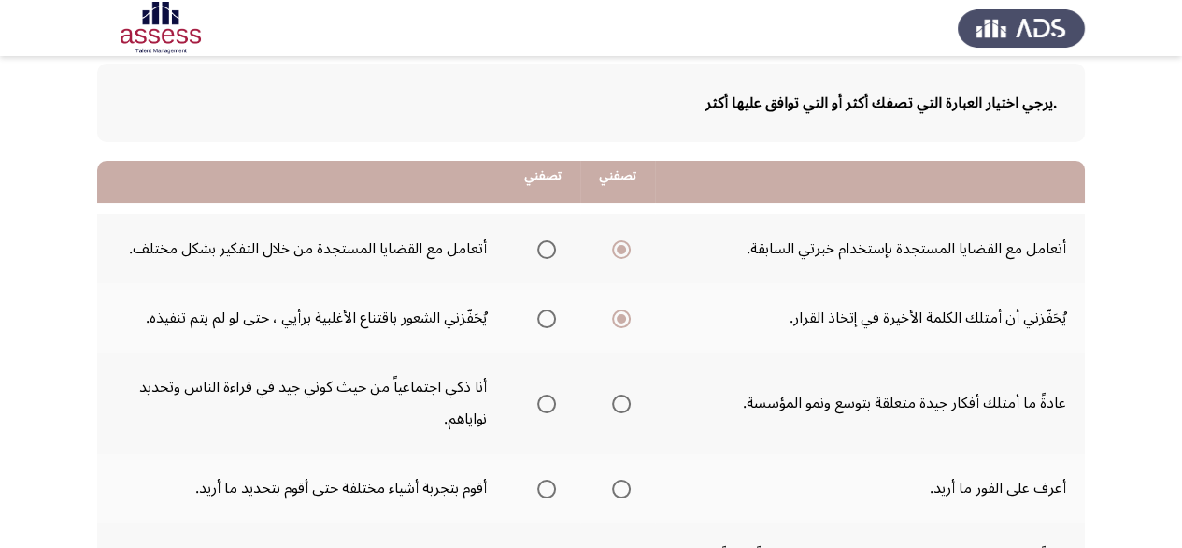
scroll to position [187, 0]
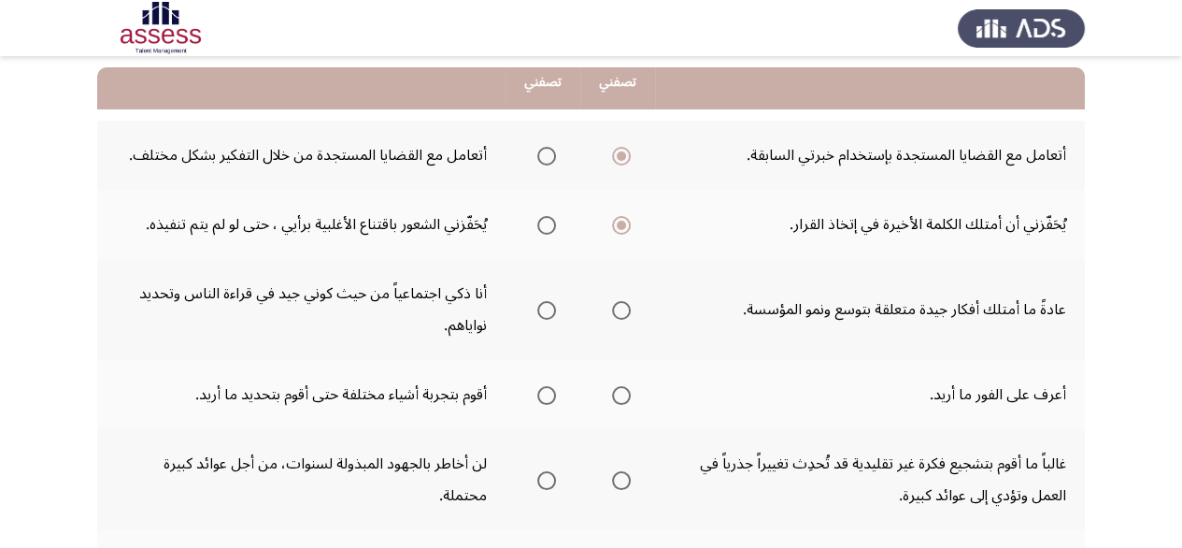
click at [622, 304] on span "Select an option" at bounding box center [621, 310] width 19 height 19
click at [622, 304] on input "Select an option" at bounding box center [621, 310] width 19 height 19
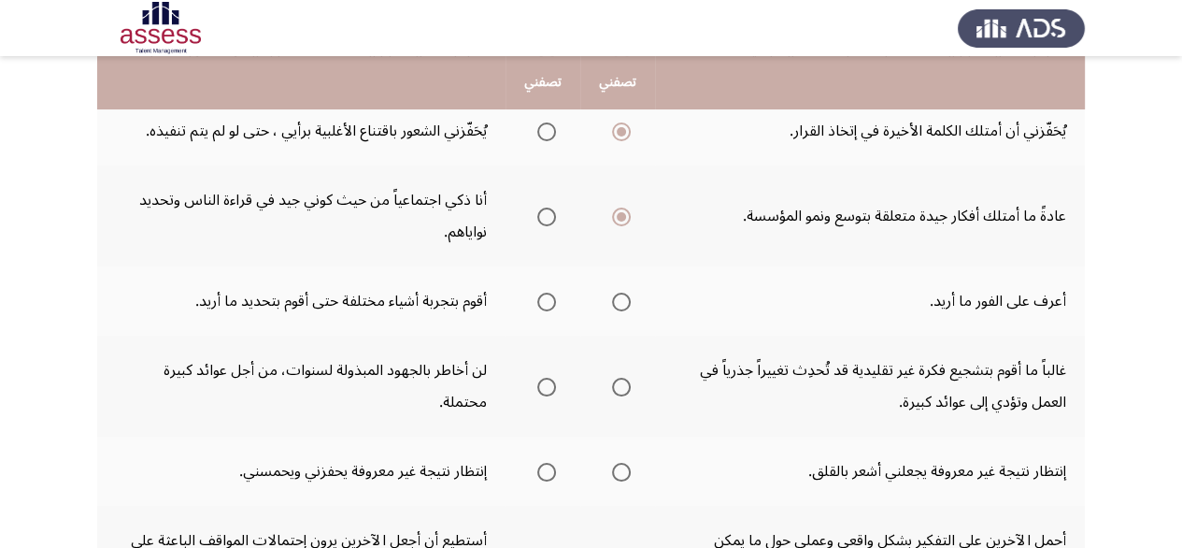
click at [613, 306] on span "Select an option" at bounding box center [621, 302] width 19 height 19
click at [613, 306] on input "Select an option" at bounding box center [621, 302] width 19 height 19
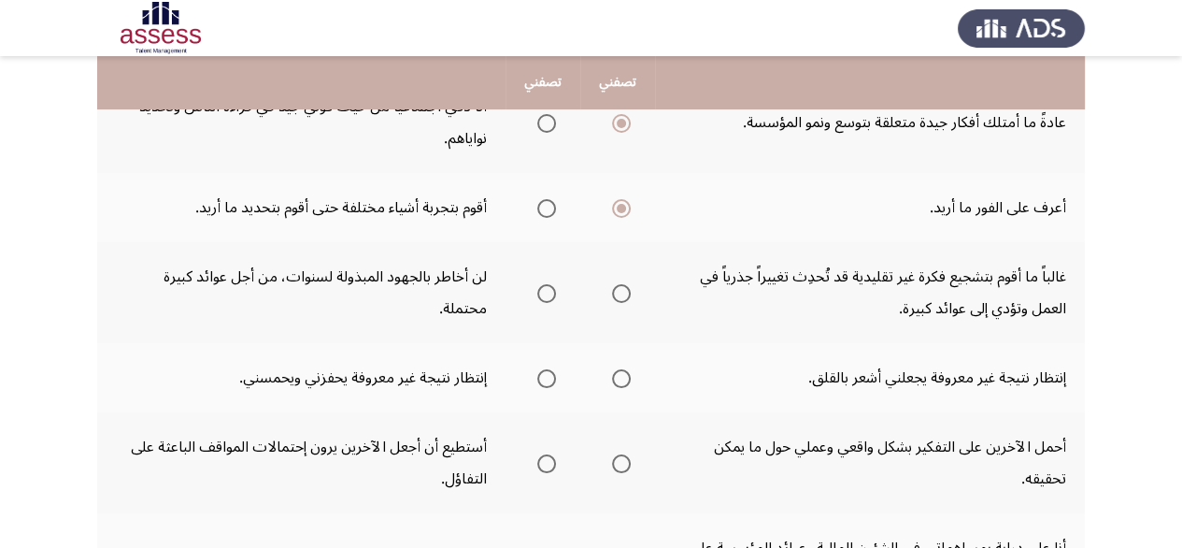
click at [612, 293] on span "Select an option" at bounding box center [621, 293] width 19 height 19
click at [612, 293] on input "Select an option" at bounding box center [621, 293] width 19 height 19
click at [550, 377] on span "Select an option" at bounding box center [546, 378] width 19 height 19
click at [550, 377] on input "Select an option" at bounding box center [546, 378] width 19 height 19
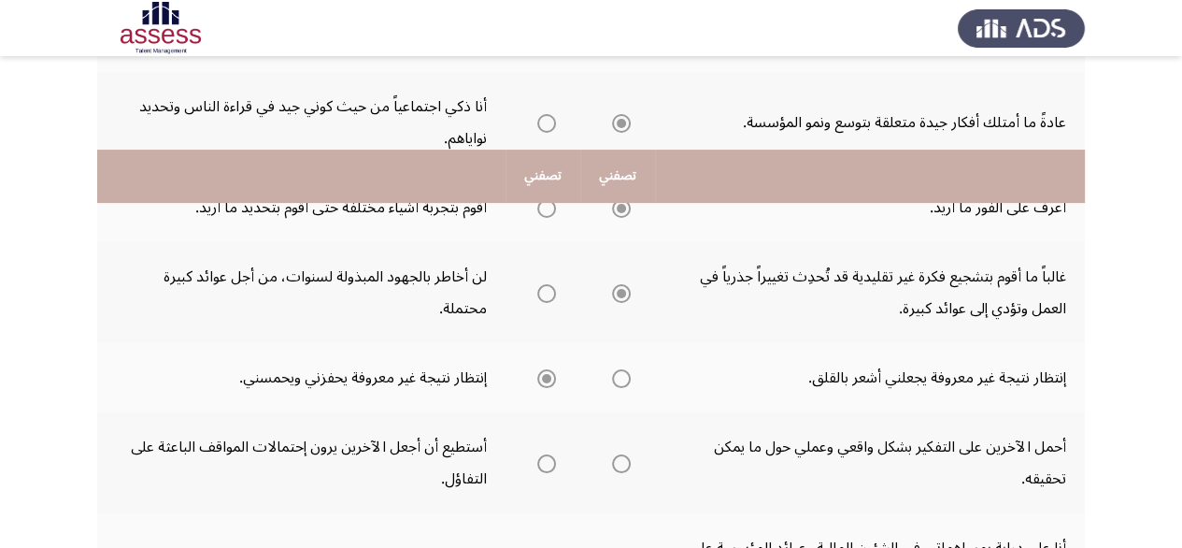
scroll to position [467, 0]
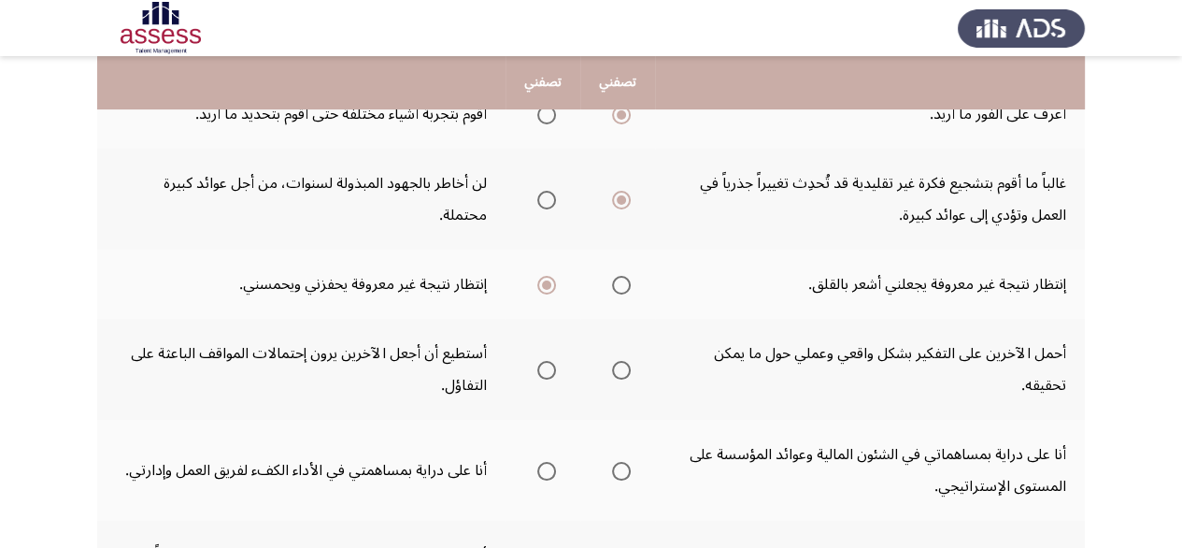
click at [617, 370] on span "Select an option" at bounding box center [621, 370] width 19 height 19
click at [617, 370] on input "Select an option" at bounding box center [621, 370] width 19 height 19
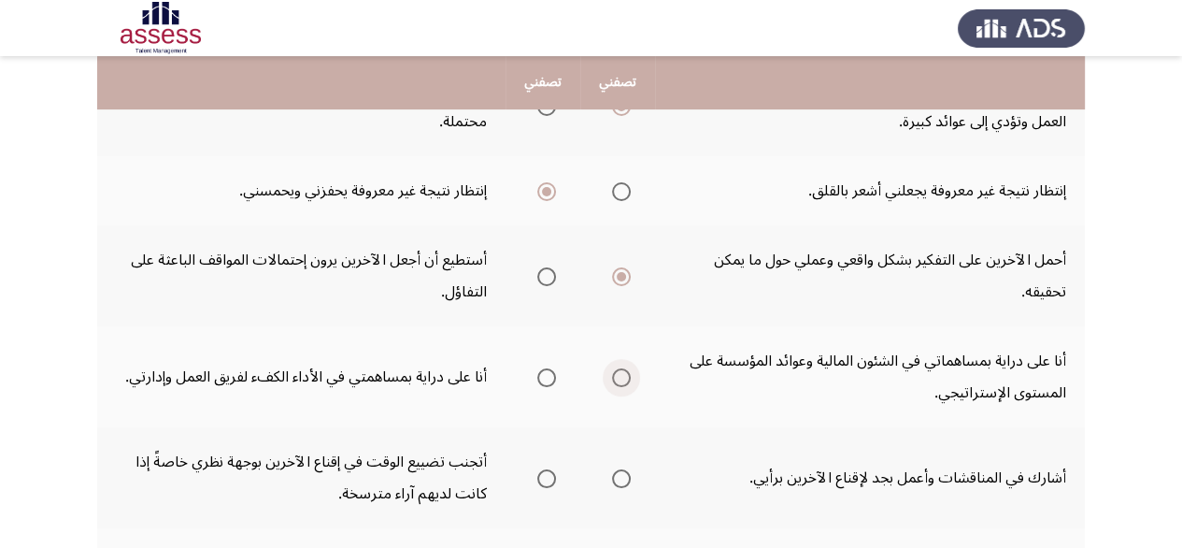
click at [620, 371] on span "Select an option" at bounding box center [621, 377] width 19 height 19
click at [620, 371] on input "Select an option" at bounding box center [621, 377] width 19 height 19
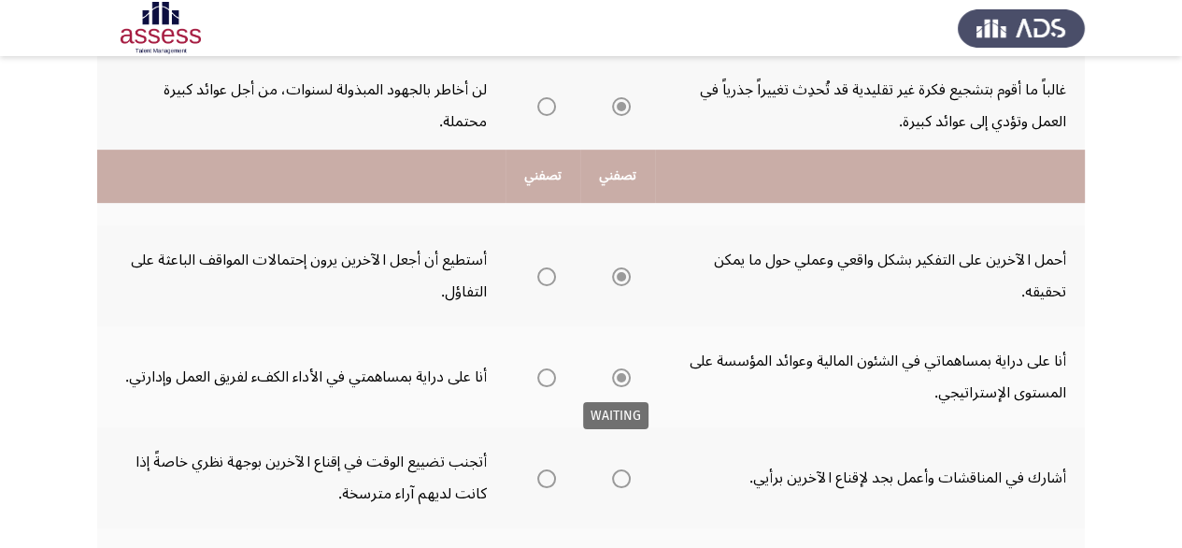
scroll to position [654, 0]
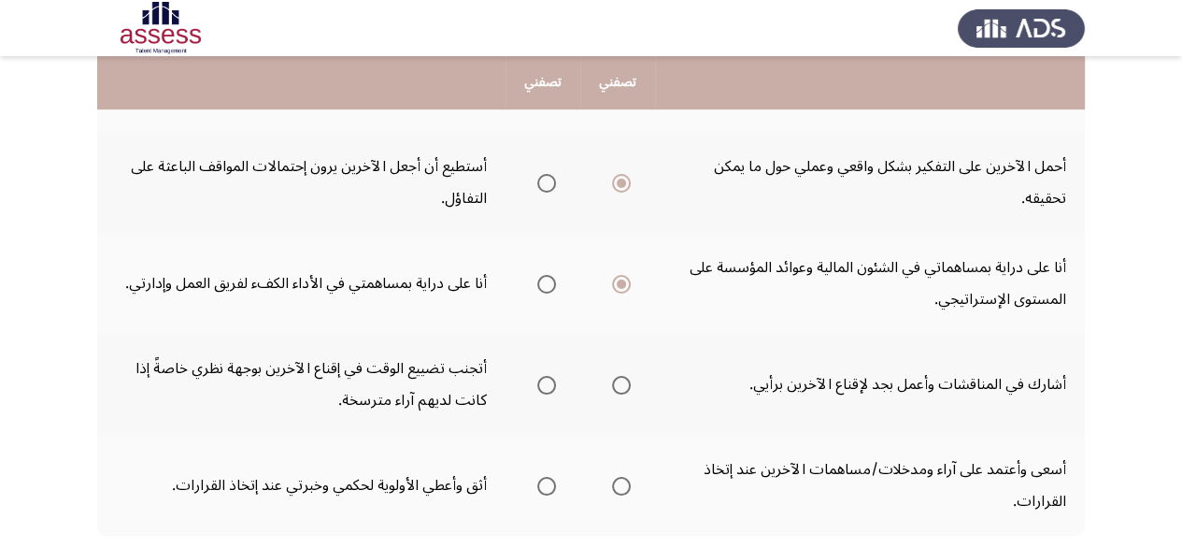
click at [615, 387] on span "Select an option" at bounding box center [621, 385] width 19 height 19
click at [615, 387] on input "Select an option" at bounding box center [621, 385] width 19 height 19
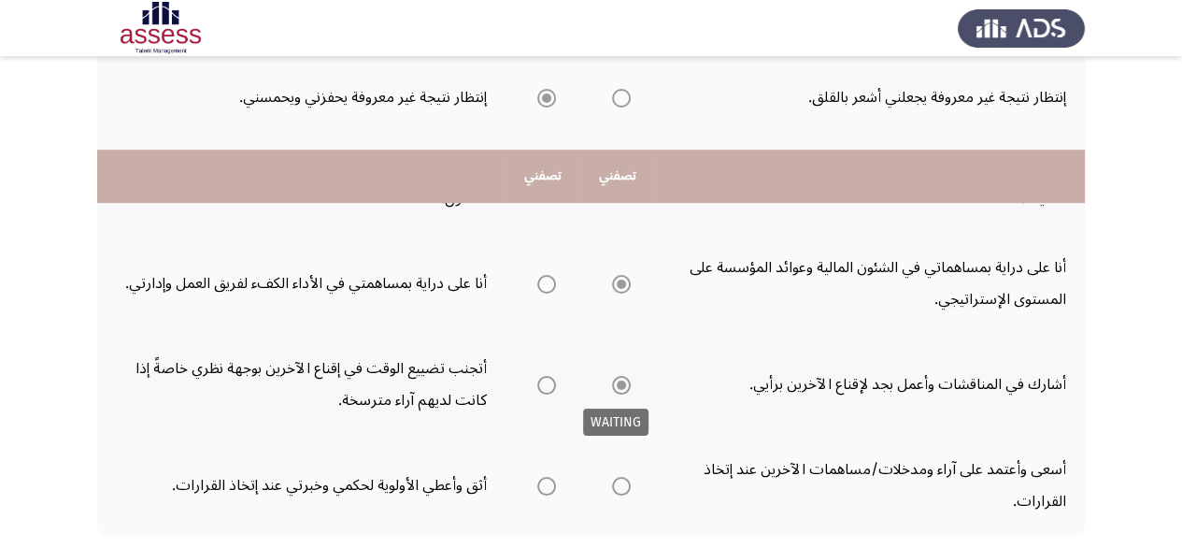
scroll to position [748, 0]
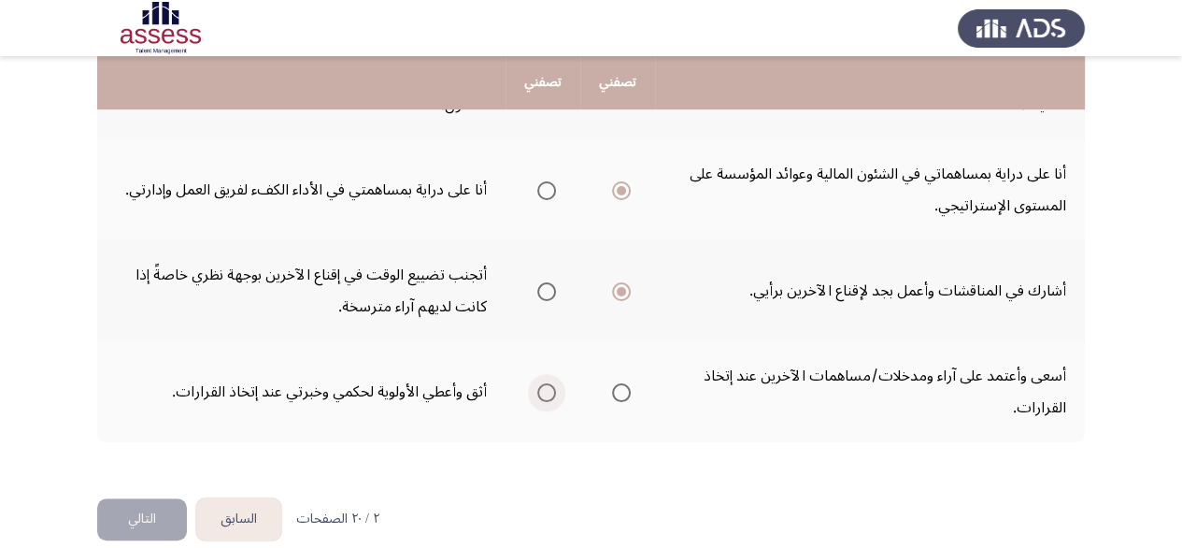
click at [542, 390] on span "Select an option" at bounding box center [546, 392] width 19 height 19
click at [542, 390] on input "Select an option" at bounding box center [546, 392] width 19 height 19
click at [122, 522] on button "التالي" at bounding box center [142, 519] width 90 height 42
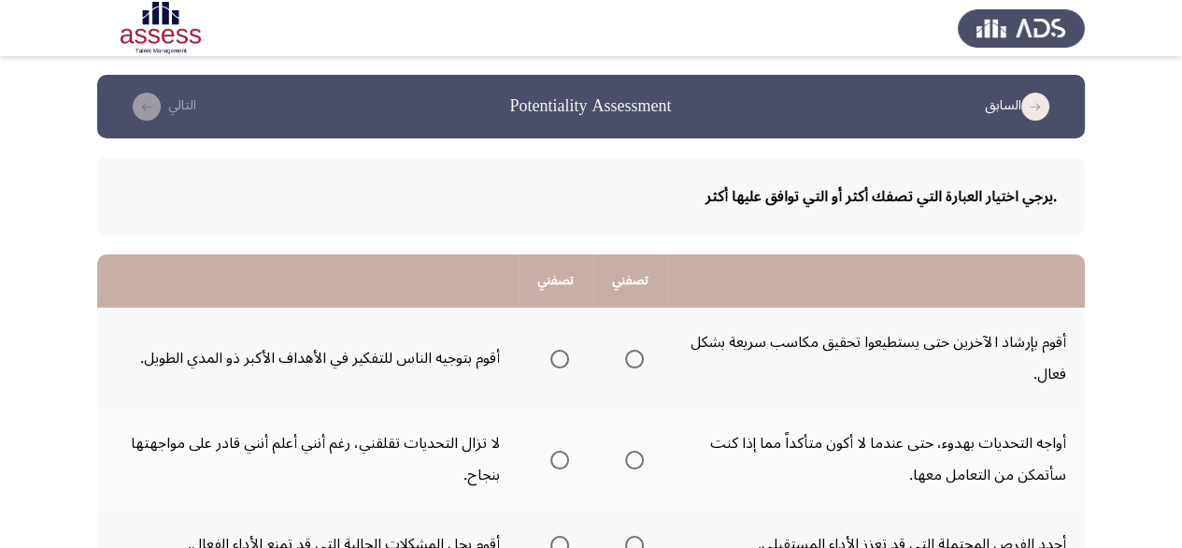
scroll to position [93, 0]
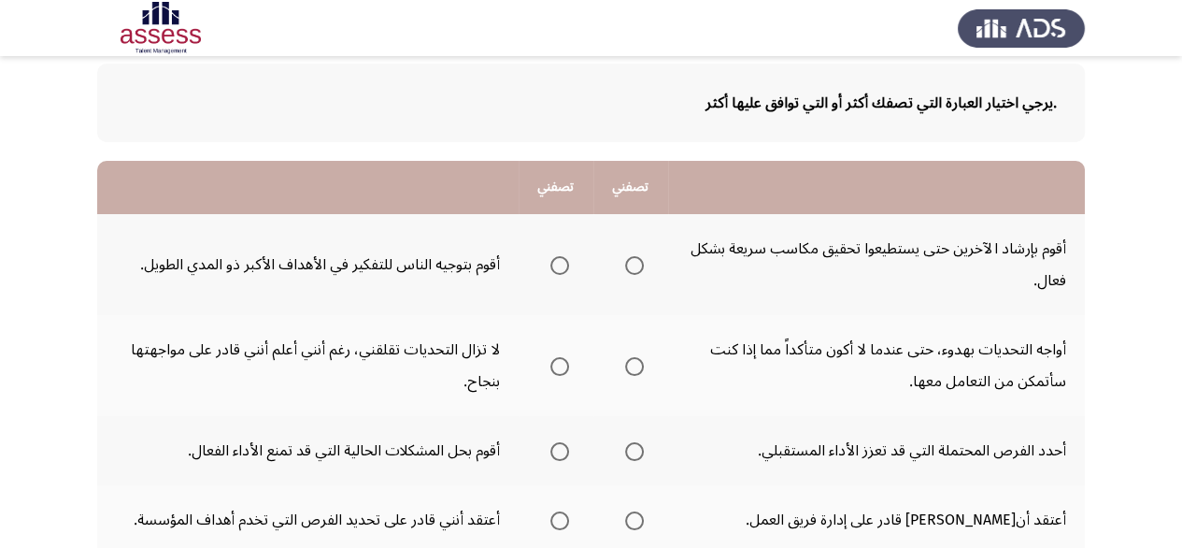
click at [554, 260] on span "Select an option" at bounding box center [559, 265] width 19 height 19
click at [554, 260] on input "Select an option" at bounding box center [559, 265] width 19 height 19
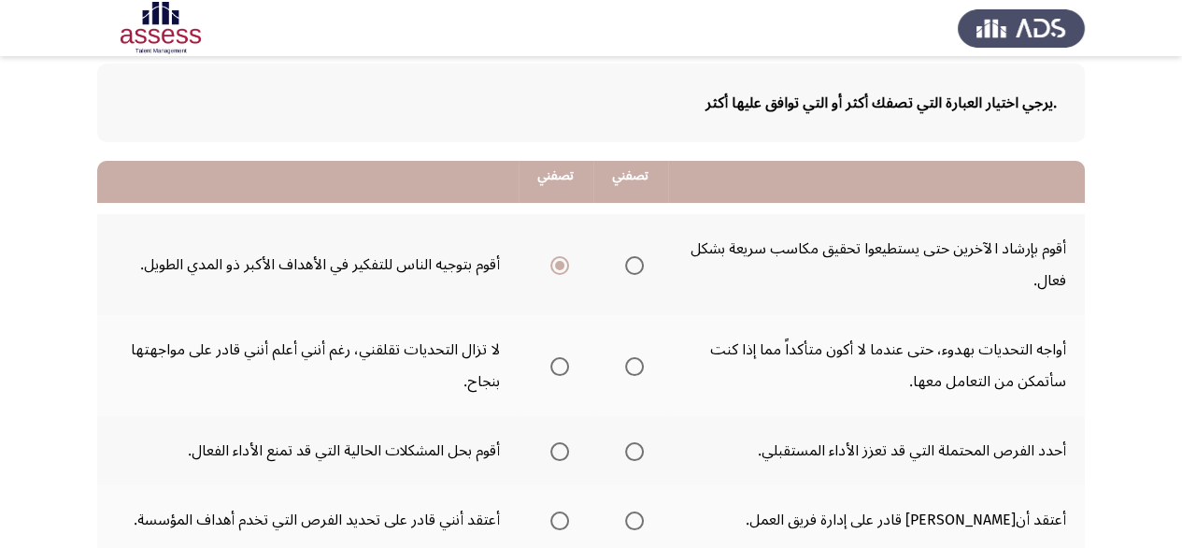
scroll to position [187, 0]
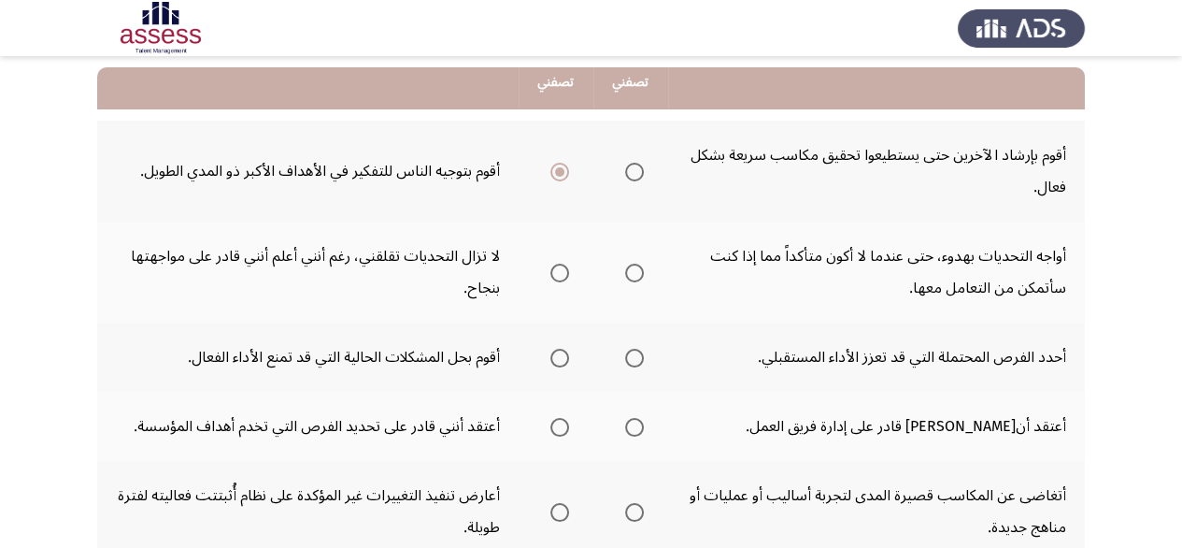
click at [550, 278] on span "Select an option" at bounding box center [559, 273] width 19 height 19
click at [550, 278] on input "Select an option" at bounding box center [559, 273] width 19 height 19
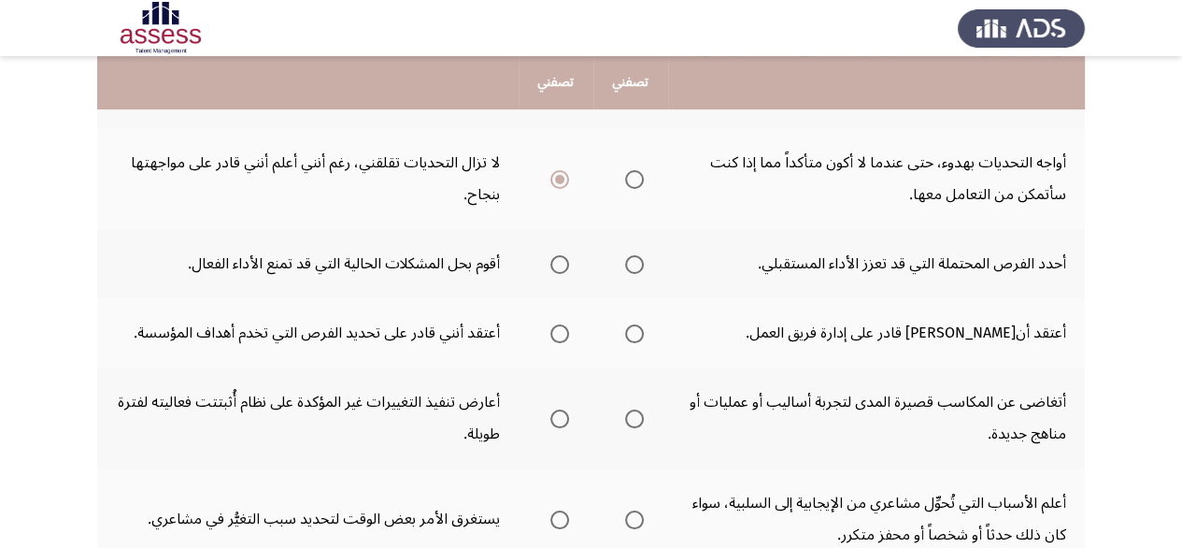
click at [633, 264] on span "Select an option" at bounding box center [634, 264] width 19 height 19
click at [633, 264] on input "Select an option" at bounding box center [634, 264] width 19 height 19
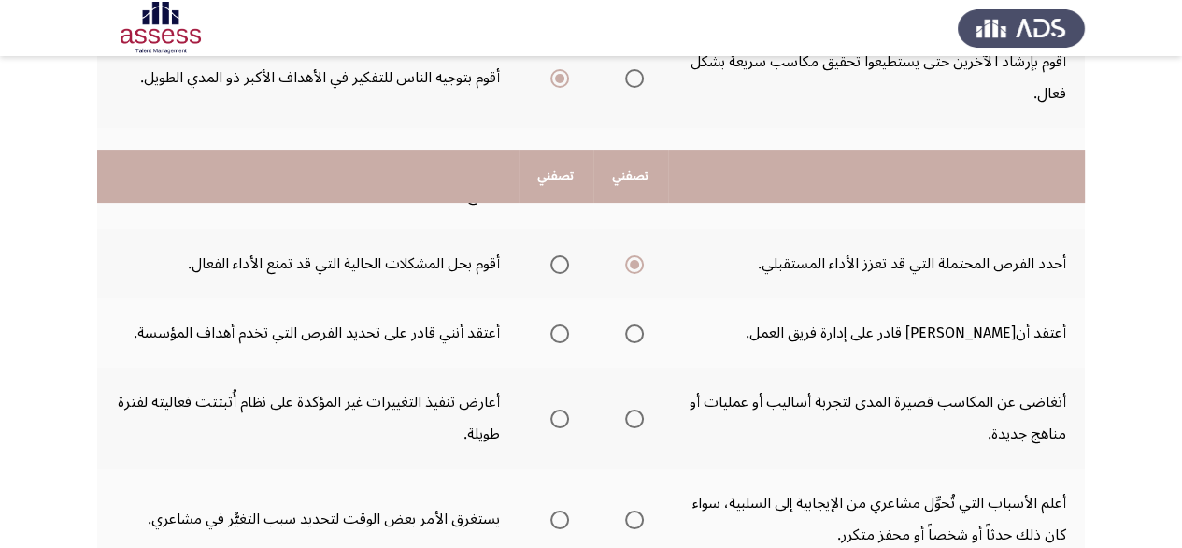
scroll to position [374, 0]
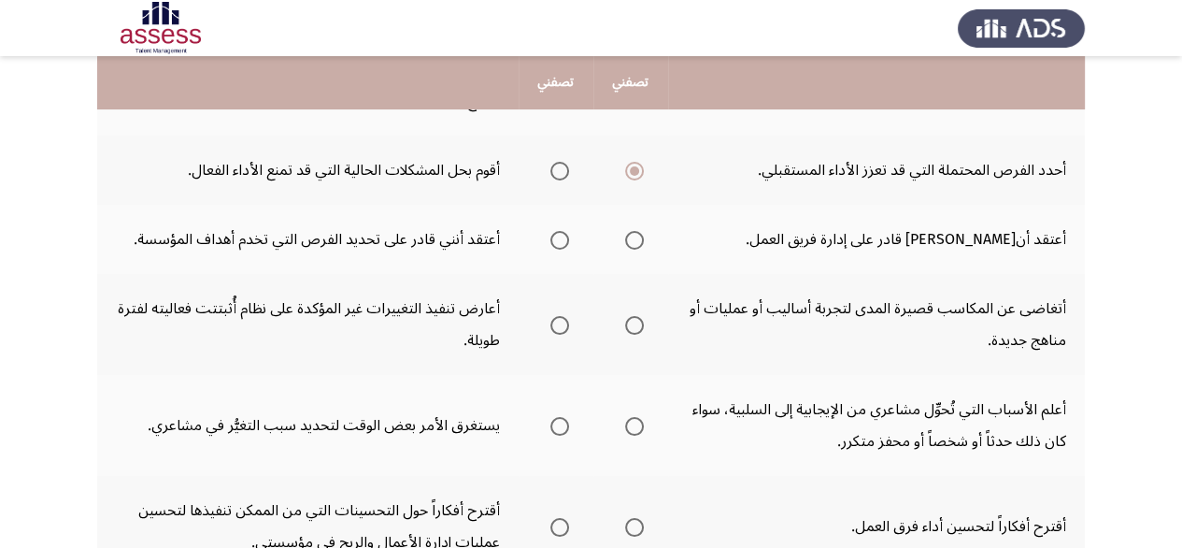
click at [635, 244] on span "Select an option" at bounding box center [634, 240] width 19 height 19
click at [635, 244] on input "Select an option" at bounding box center [634, 240] width 19 height 19
click at [639, 319] on span "Select an option" at bounding box center [634, 325] width 19 height 19
click at [639, 319] on input "Select an option" at bounding box center [634, 325] width 19 height 19
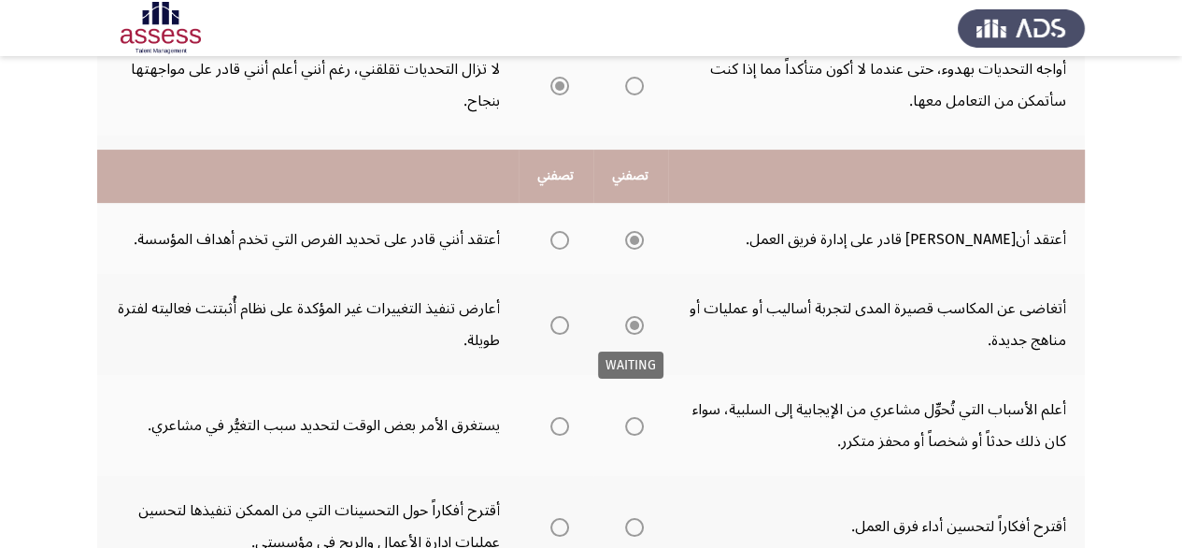
scroll to position [467, 0]
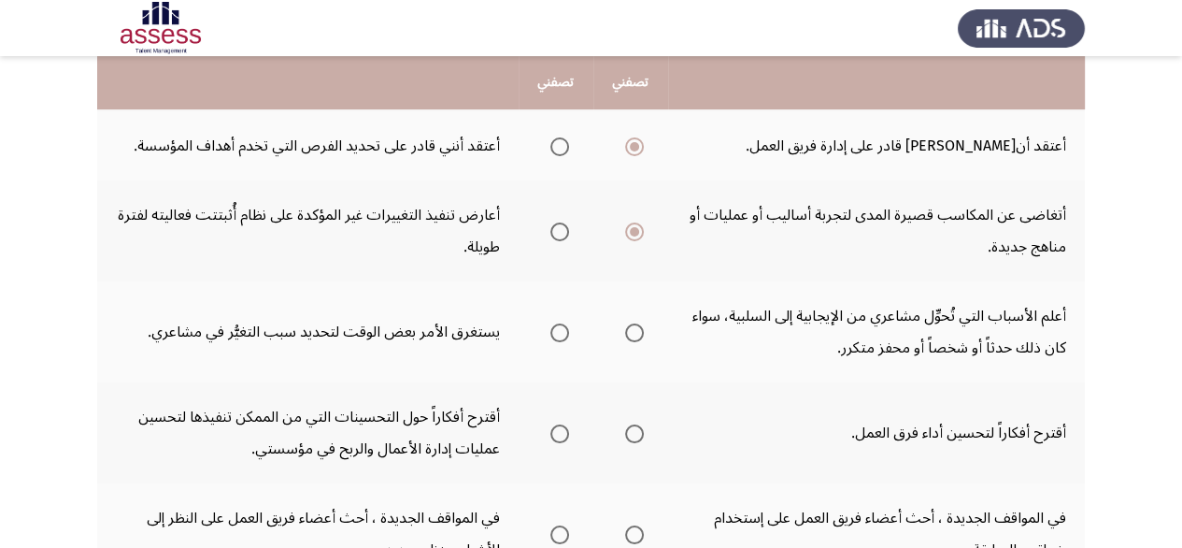
click at [632, 326] on span "Select an option" at bounding box center [634, 332] width 19 height 19
click at [632, 326] on input "Select an option" at bounding box center [634, 332] width 19 height 19
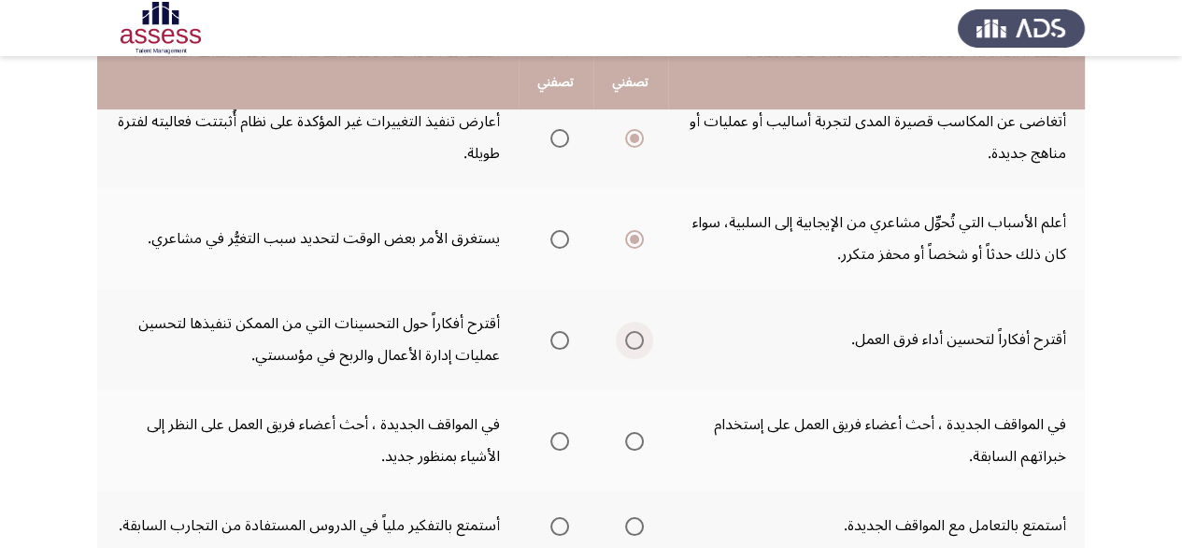
click at [629, 331] on span "Select an option" at bounding box center [634, 340] width 19 height 19
click at [629, 331] on input "Select an option" at bounding box center [634, 340] width 19 height 19
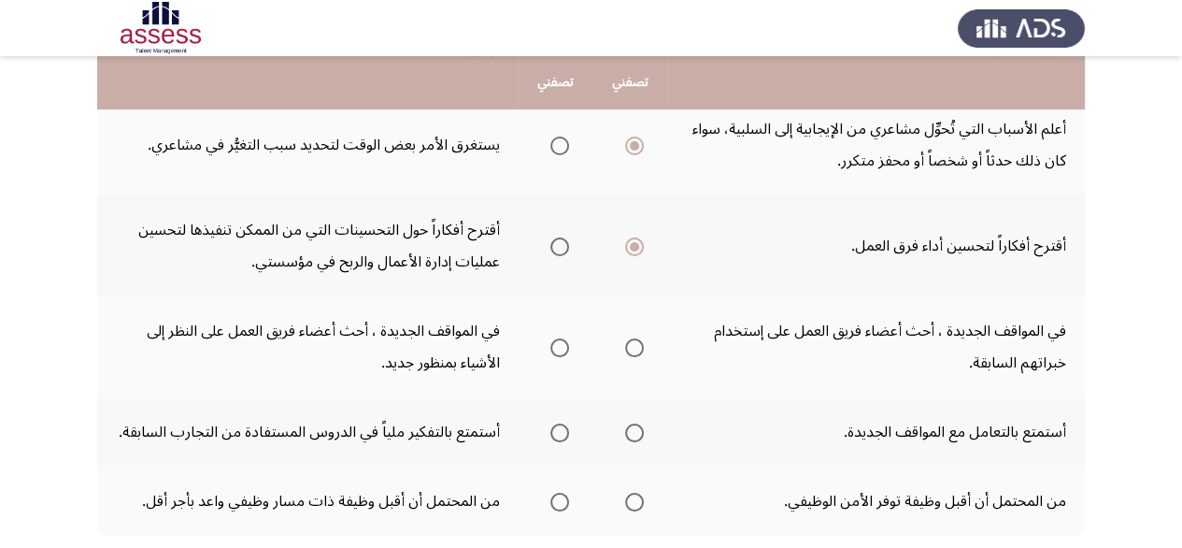
click at [555, 239] on span "Select an option" at bounding box center [559, 246] width 19 height 19
click at [555, 239] on input "Select an option" at bounding box center [559, 246] width 19 height 19
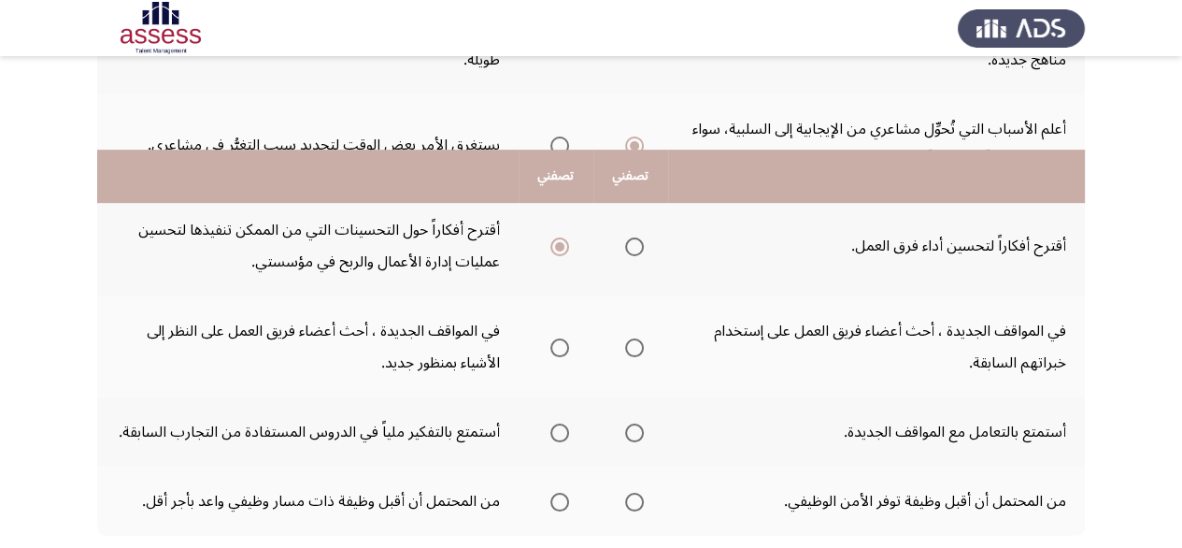
scroll to position [766, 0]
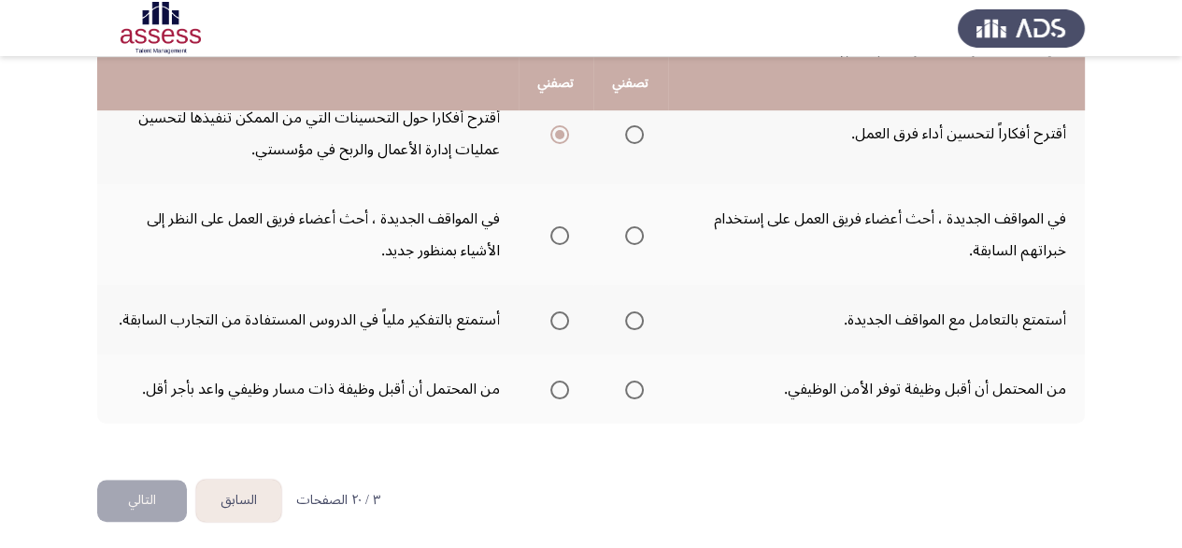
click at [558, 236] on span "Select an option" at bounding box center [559, 235] width 19 height 19
click at [558, 236] on input "Select an option" at bounding box center [559, 235] width 19 height 19
click at [641, 311] on span "Select an option" at bounding box center [634, 320] width 19 height 19
click at [641, 311] on input "Select an option" at bounding box center [634, 320] width 19 height 19
click at [632, 388] on span "Select an option" at bounding box center [634, 389] width 19 height 19
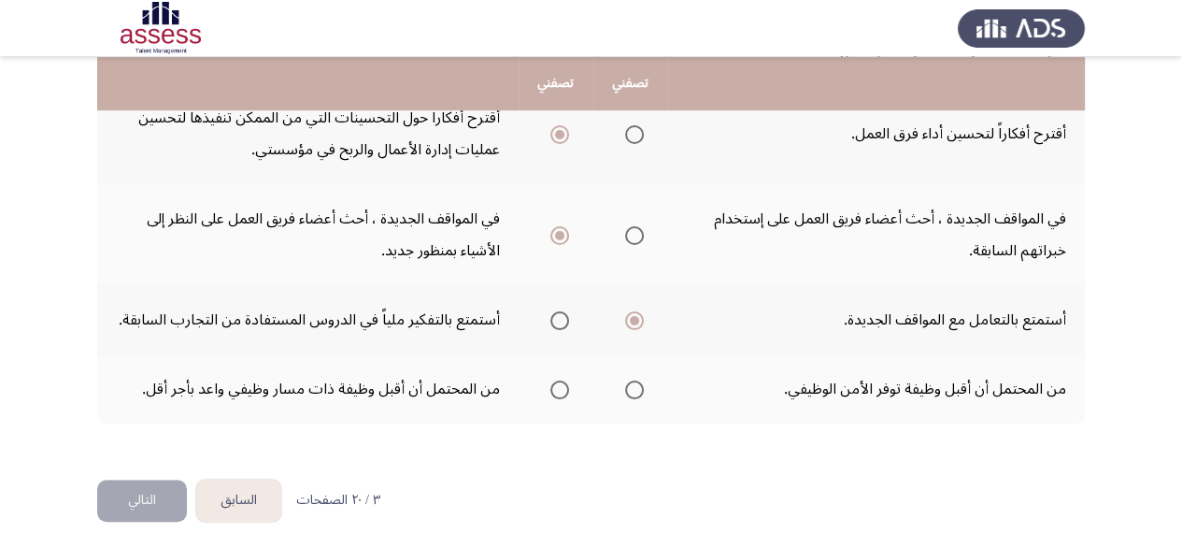
click at [632, 388] on input "Select an option" at bounding box center [634, 389] width 19 height 19
click at [161, 484] on button "التالي" at bounding box center [142, 500] width 90 height 42
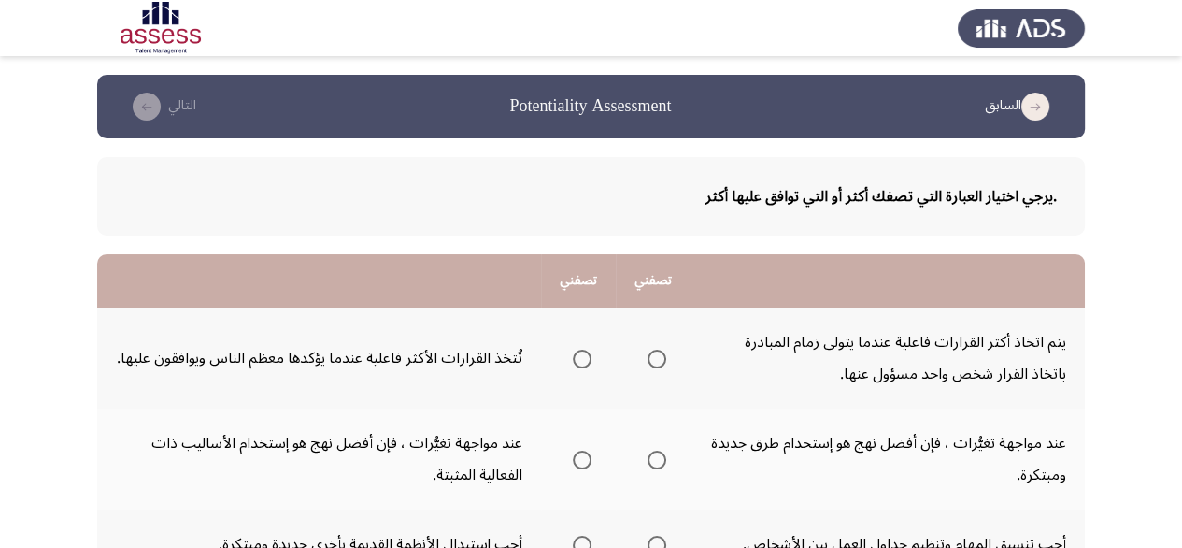
scroll to position [93, 0]
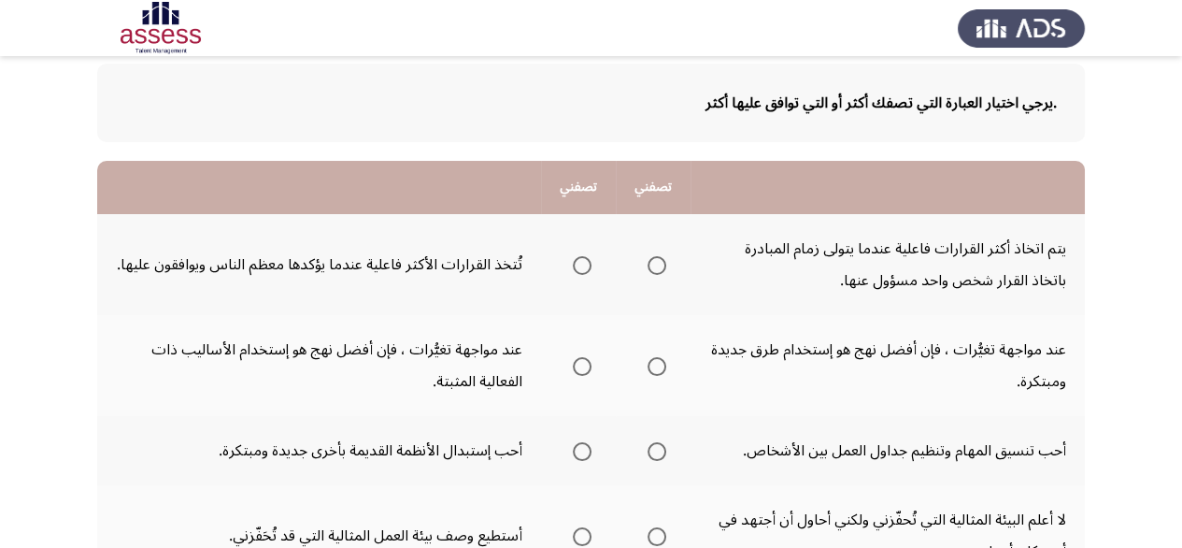
click at [648, 274] on mat-radio-group "Select an option" at bounding box center [653, 265] width 26 height 32
click at [650, 272] on span "Select an option" at bounding box center [657, 265] width 19 height 19
click at [650, 272] on input "Select an option" at bounding box center [657, 265] width 19 height 19
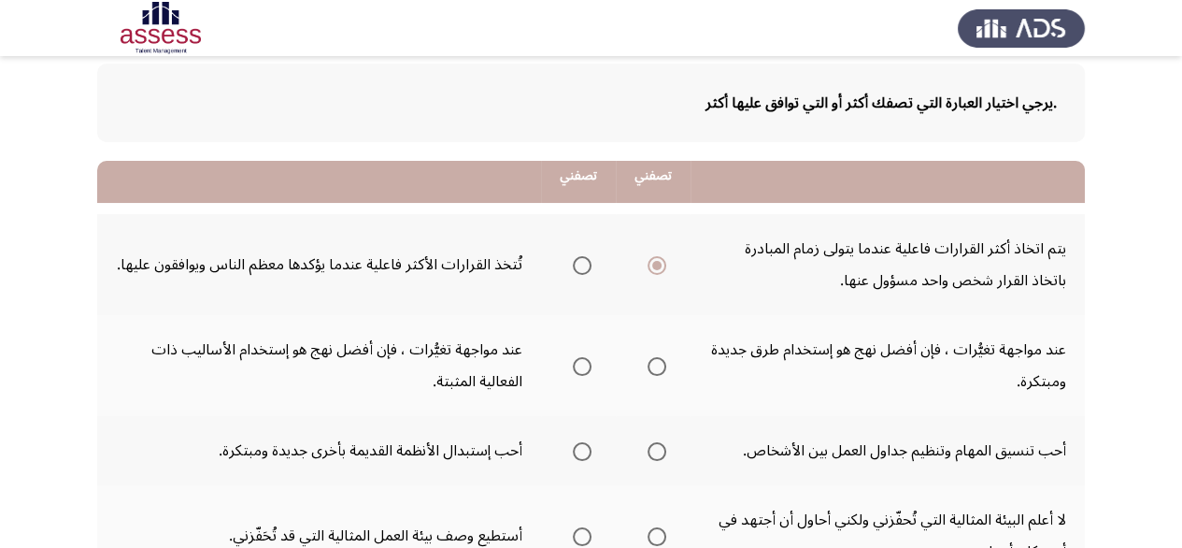
scroll to position [187, 0]
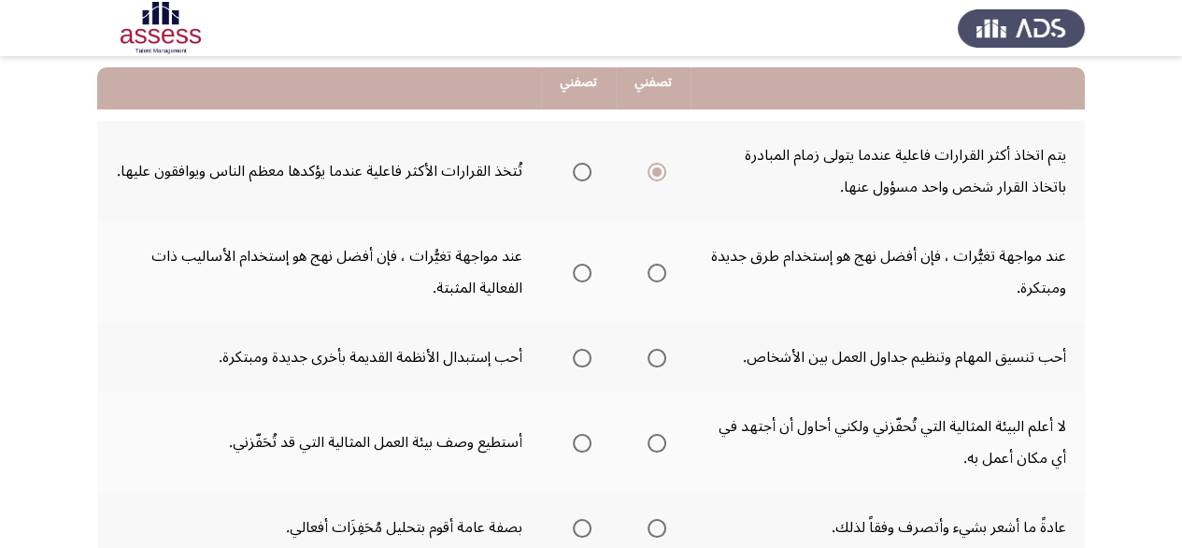
click at [657, 270] on span "Select an option" at bounding box center [657, 273] width 19 height 19
click at [657, 270] on input "Select an option" at bounding box center [657, 273] width 19 height 19
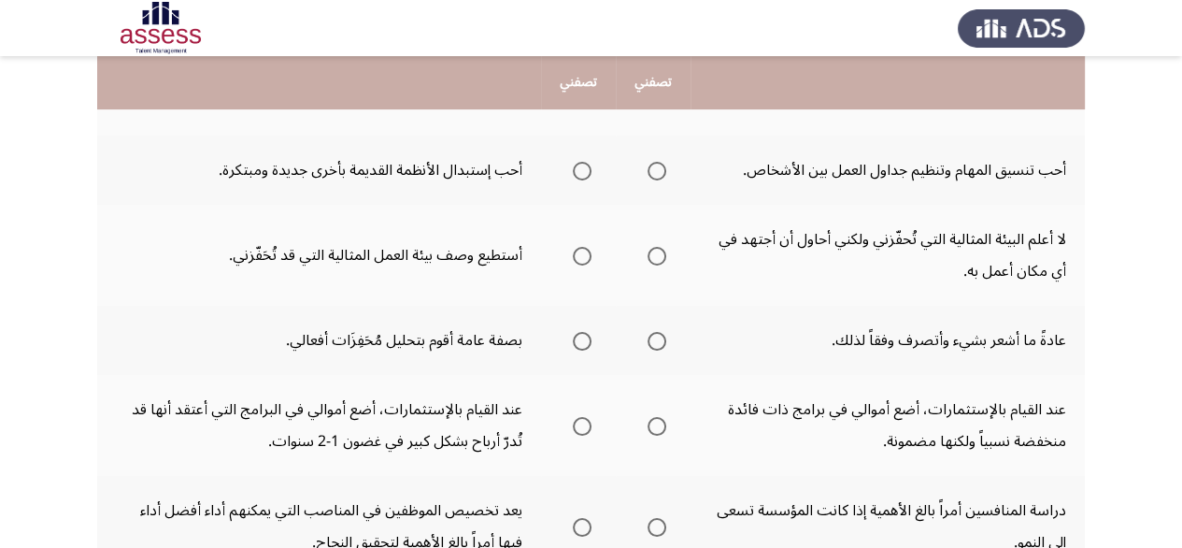
scroll to position [280, 0]
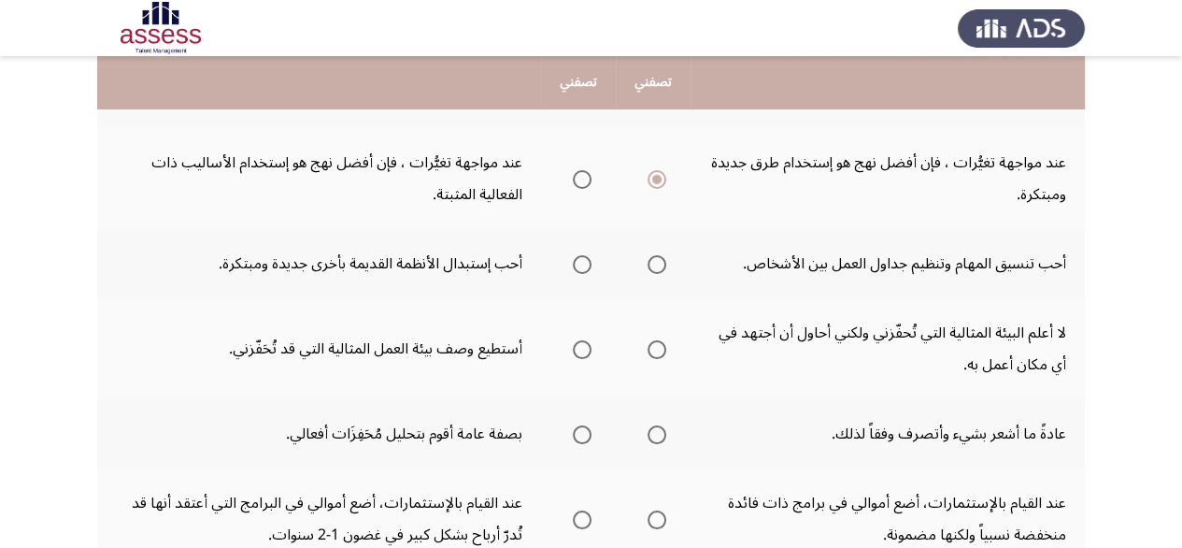
click at [666, 262] on th at bounding box center [653, 263] width 75 height 69
click at [663, 262] on span "Select an option" at bounding box center [657, 264] width 19 height 19
click at [663, 262] on input "Select an option" at bounding box center [657, 264] width 19 height 19
click at [573, 349] on span "Select an option" at bounding box center [582, 349] width 19 height 19
click at [573, 349] on input "Select an option" at bounding box center [582, 349] width 19 height 19
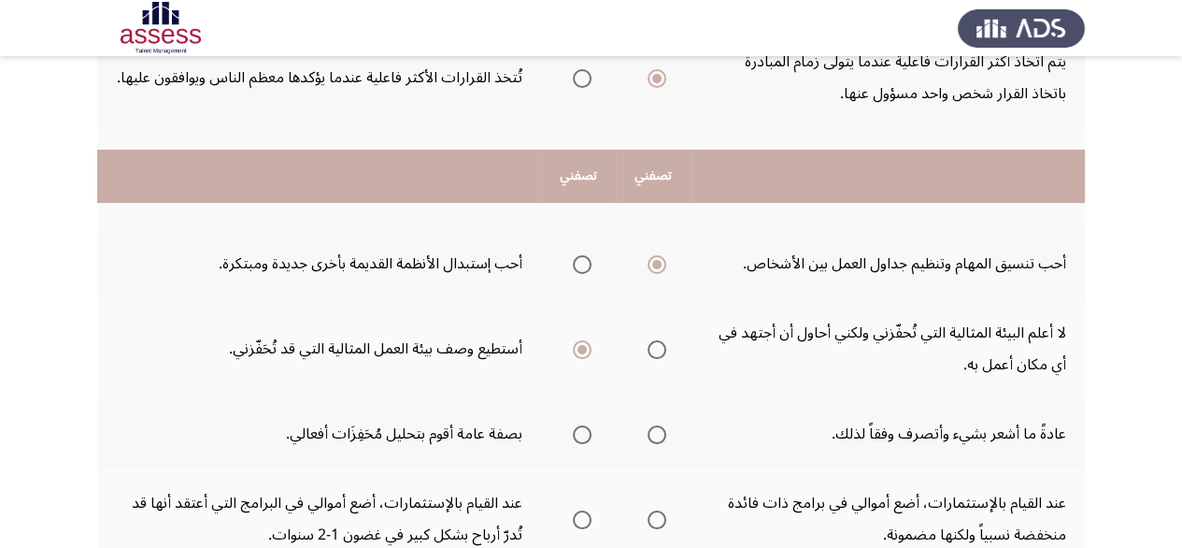
scroll to position [374, 0]
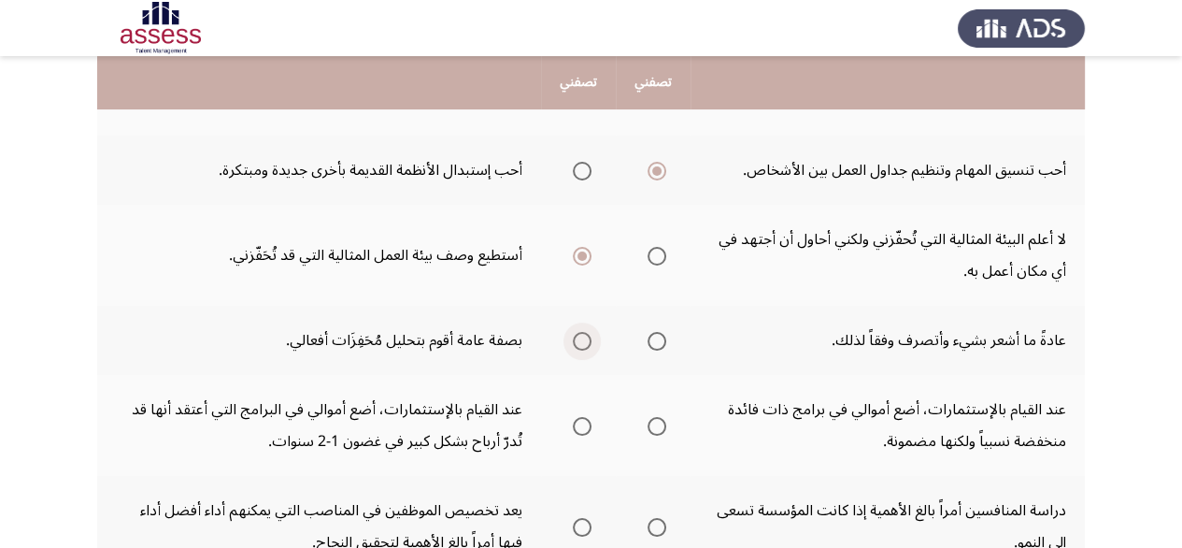
click at [591, 332] on span "Select an option" at bounding box center [582, 341] width 19 height 19
click at [591, 332] on input "Select an option" at bounding box center [582, 341] width 19 height 19
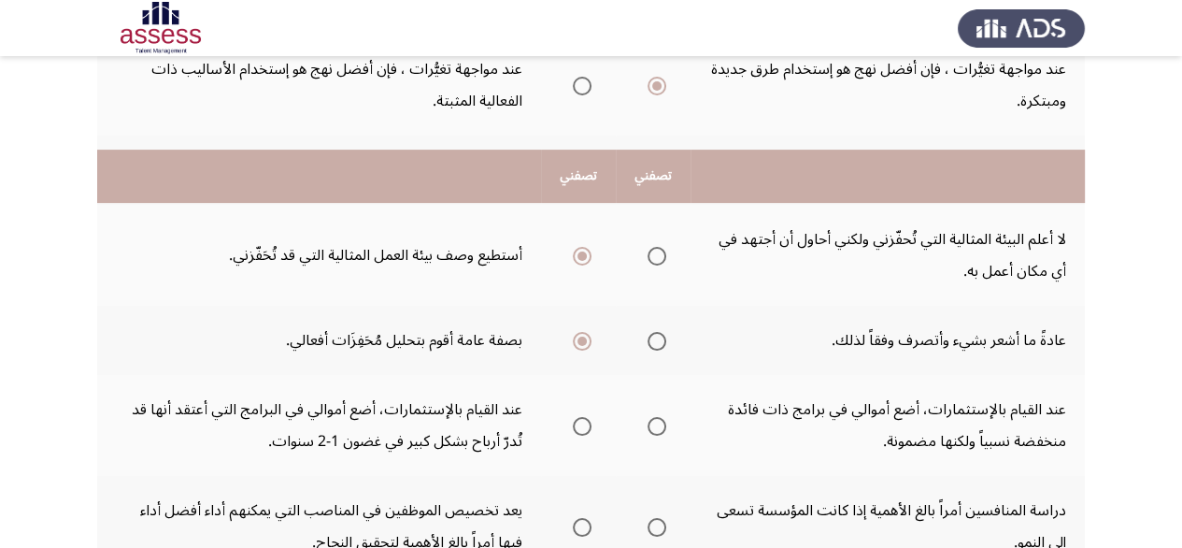
scroll to position [467, 0]
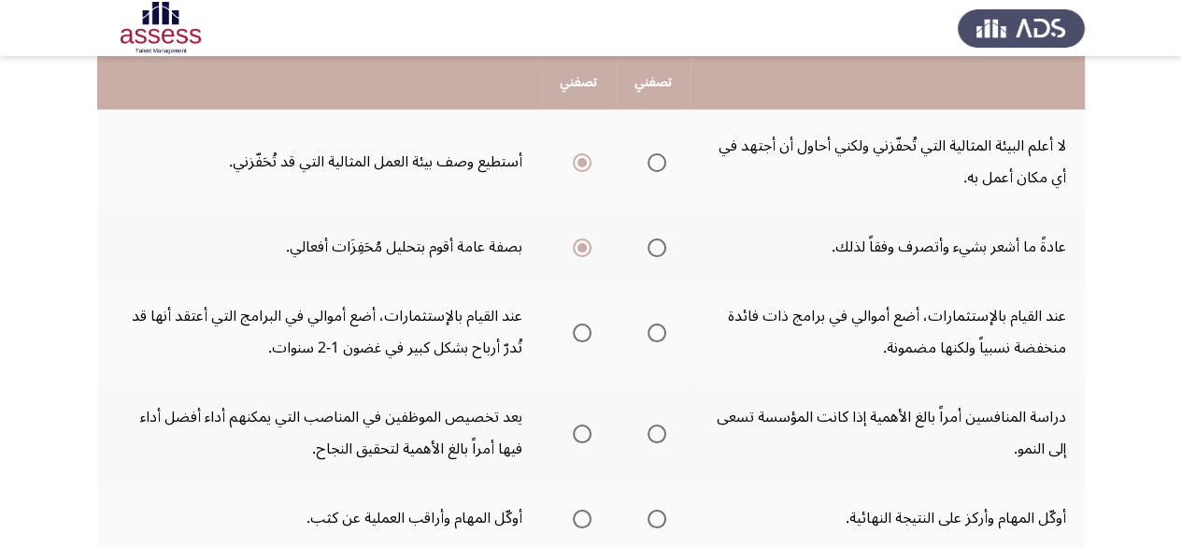
click at [578, 326] on span "Select an option" at bounding box center [582, 332] width 19 height 19
click at [578, 326] on input "Select an option" at bounding box center [582, 332] width 19 height 19
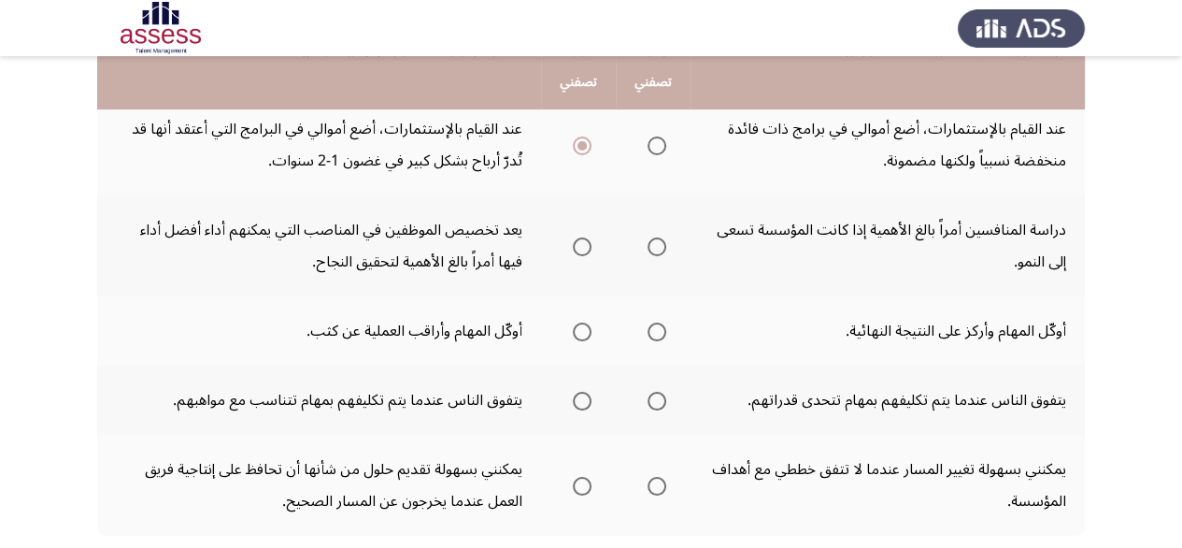
click at [660, 242] on span "Select an option" at bounding box center [657, 246] width 19 height 19
click at [660, 242] on input "Select an option" at bounding box center [657, 246] width 19 height 19
click at [574, 237] on span "Select an option" at bounding box center [582, 246] width 19 height 19
click at [574, 237] on input "Select an option" at bounding box center [582, 246] width 19 height 19
click at [649, 335] on span "Select an option" at bounding box center [657, 331] width 19 height 19
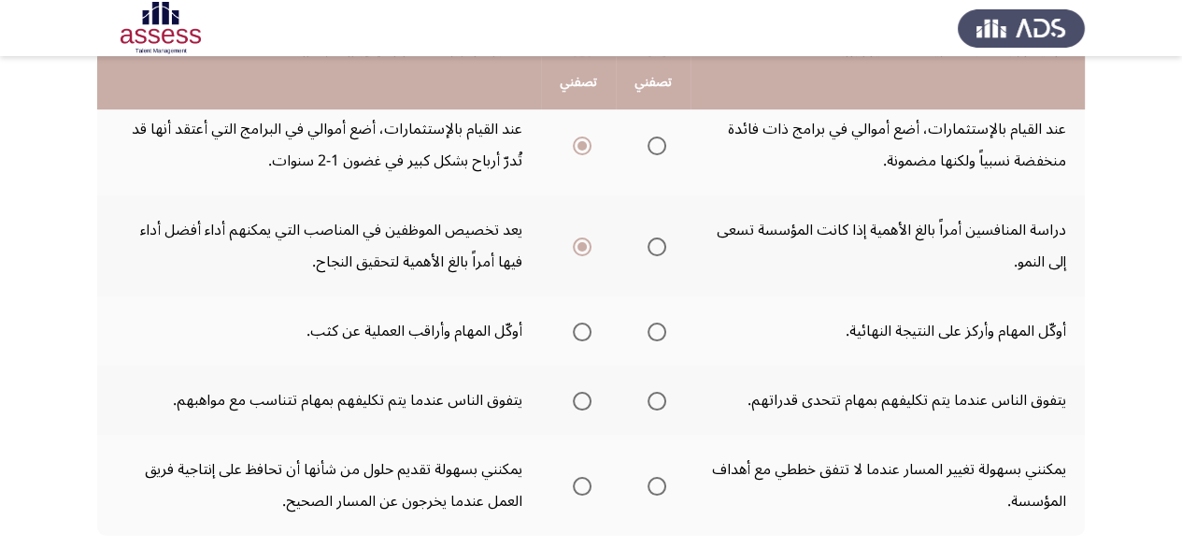
click at [649, 335] on input "Select an option" at bounding box center [657, 331] width 19 height 19
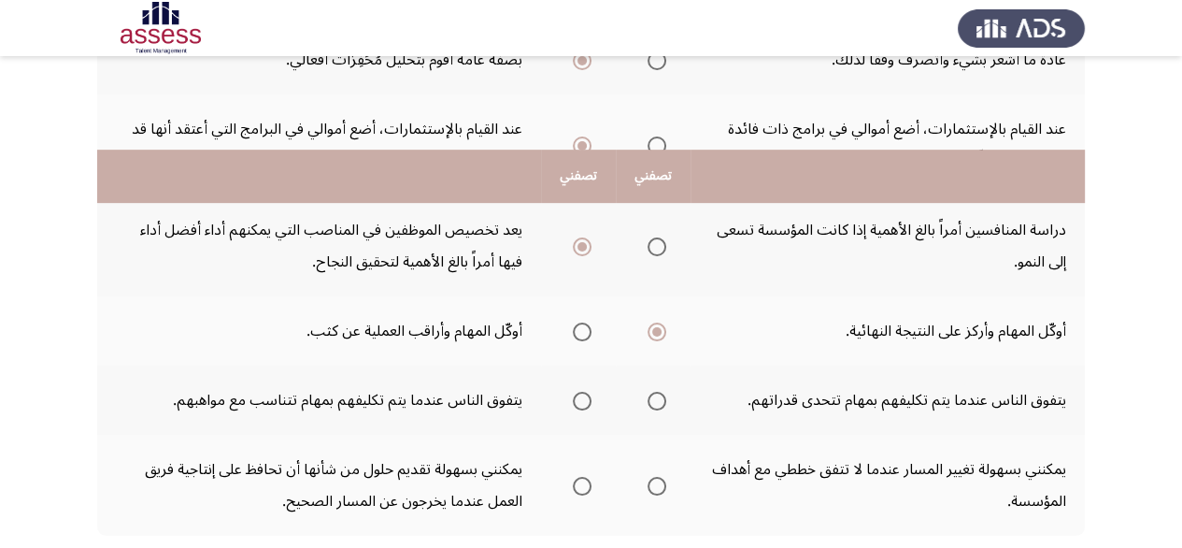
scroll to position [748, 0]
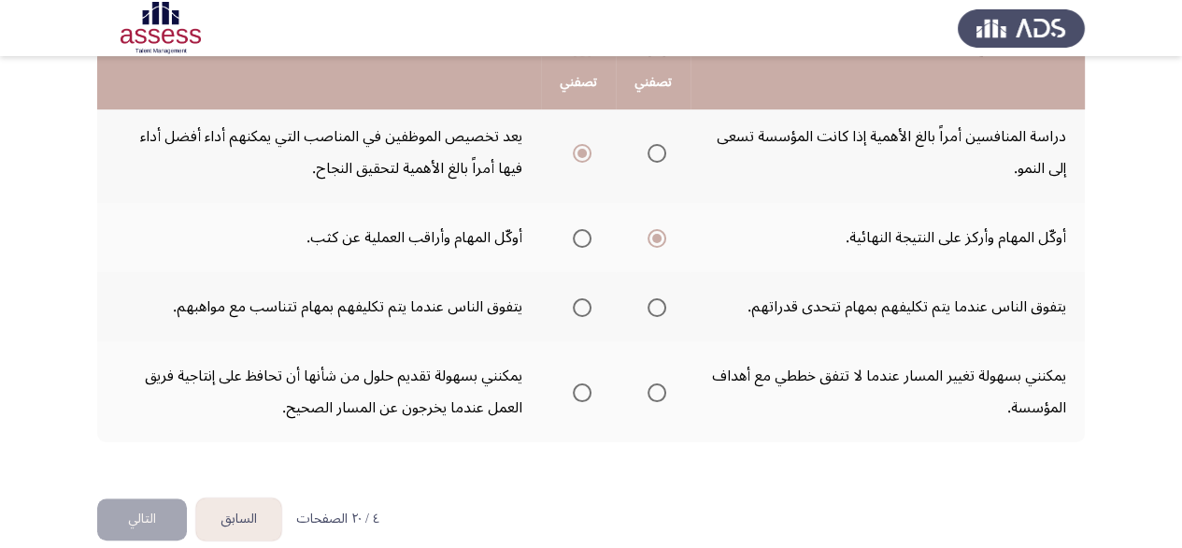
click at [583, 298] on span "Select an option" at bounding box center [582, 307] width 19 height 19
click at [583, 298] on input "Select an option" at bounding box center [582, 307] width 19 height 19
click at [585, 392] on span "Select an option" at bounding box center [582, 392] width 19 height 19
click at [585, 392] on input "Select an option" at bounding box center [582, 392] width 19 height 19
click at [133, 524] on button "التالي" at bounding box center [142, 519] width 90 height 42
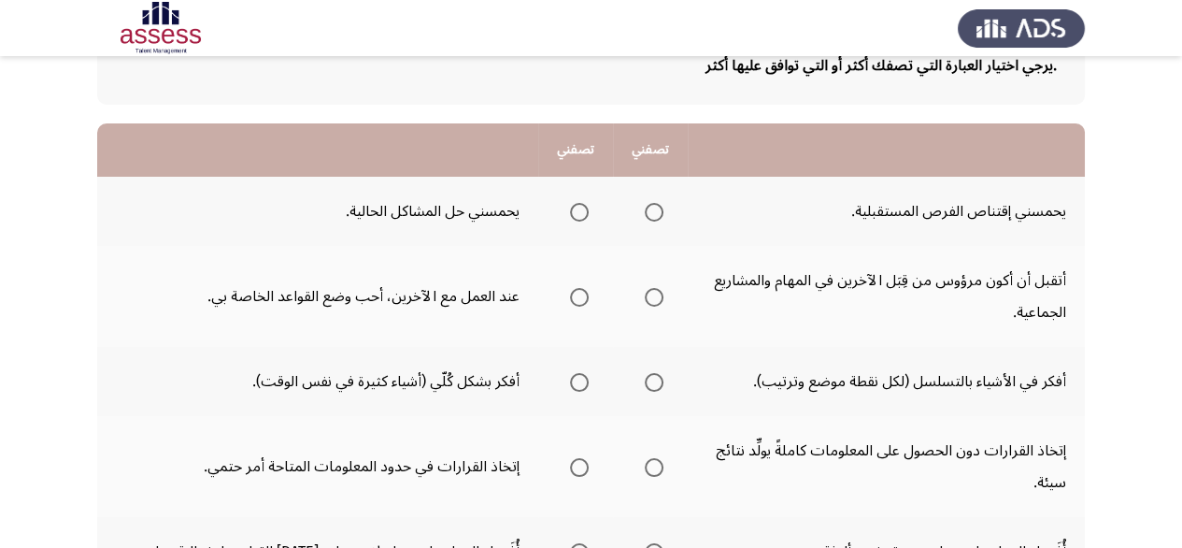
scroll to position [0, 0]
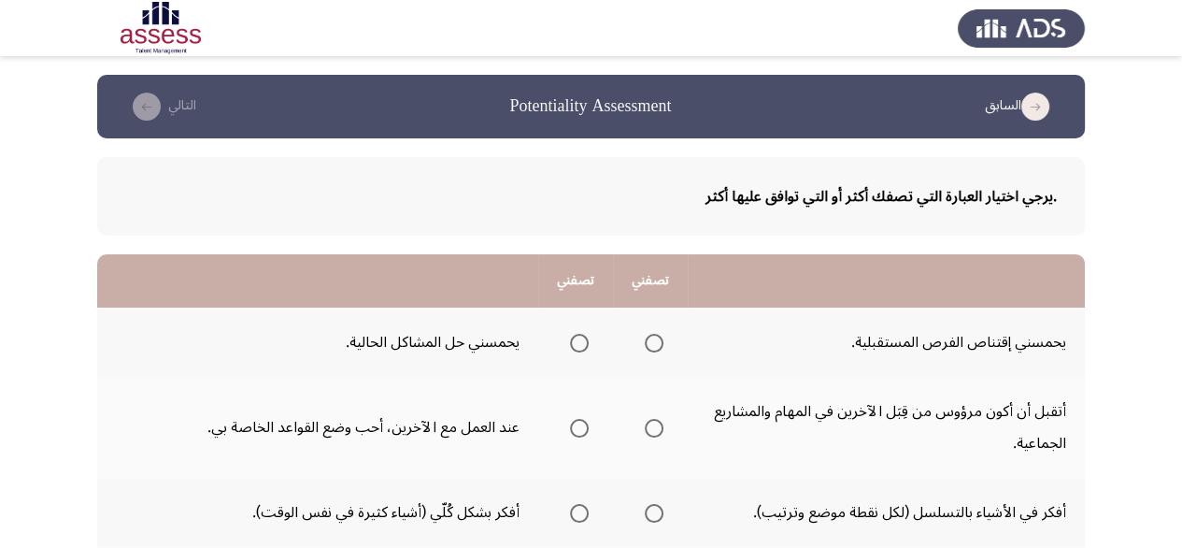
click at [628, 337] on th at bounding box center [650, 341] width 75 height 69
click at [645, 346] on span "Select an option" at bounding box center [654, 343] width 19 height 19
click at [645, 346] on input "Select an option" at bounding box center [654, 343] width 19 height 19
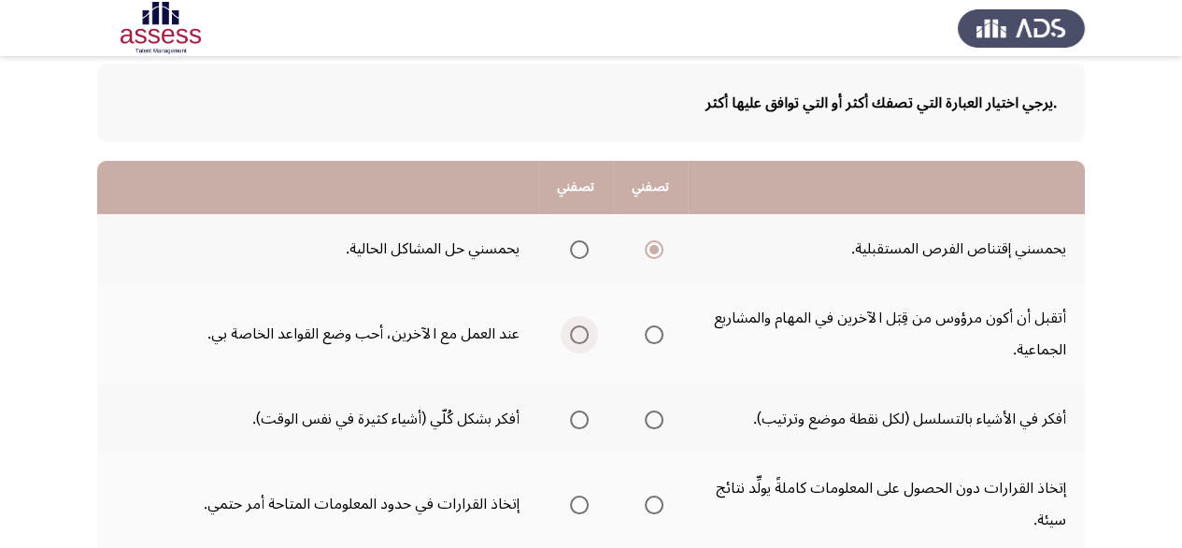
click at [579, 337] on span "Select an option" at bounding box center [579, 334] width 19 height 19
click at [579, 337] on input "Select an option" at bounding box center [579, 334] width 19 height 19
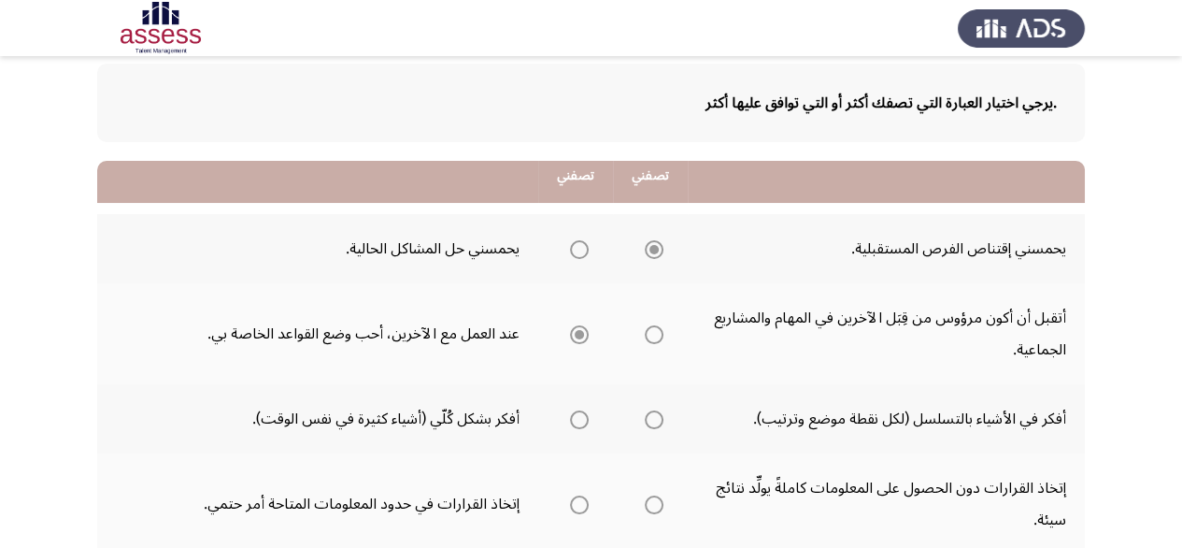
scroll to position [187, 0]
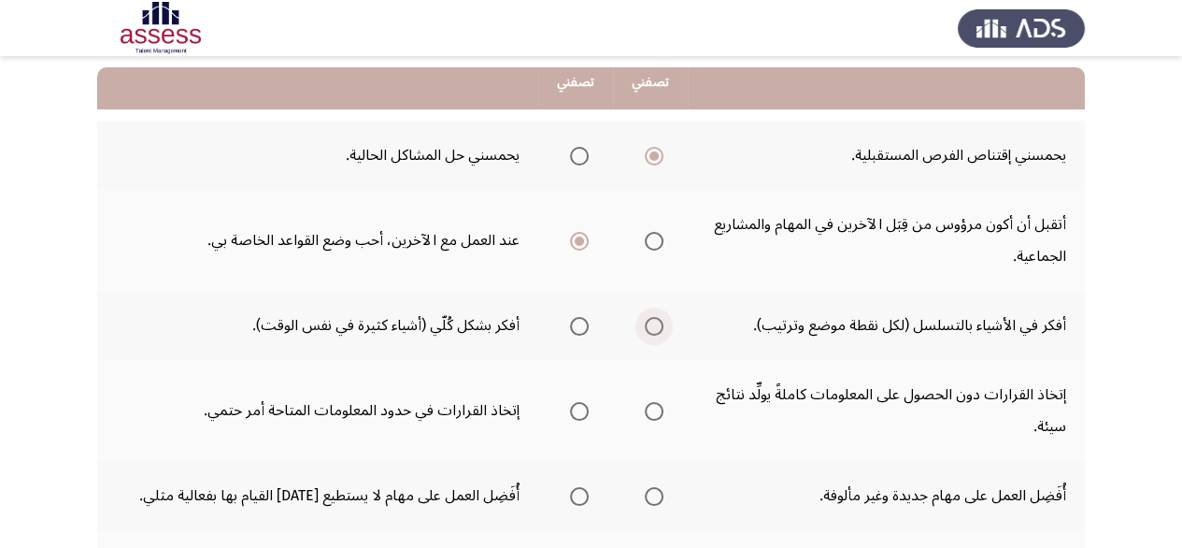
click at [655, 330] on span "Select an option" at bounding box center [654, 326] width 19 height 19
click at [655, 330] on input "Select an option" at bounding box center [654, 326] width 19 height 19
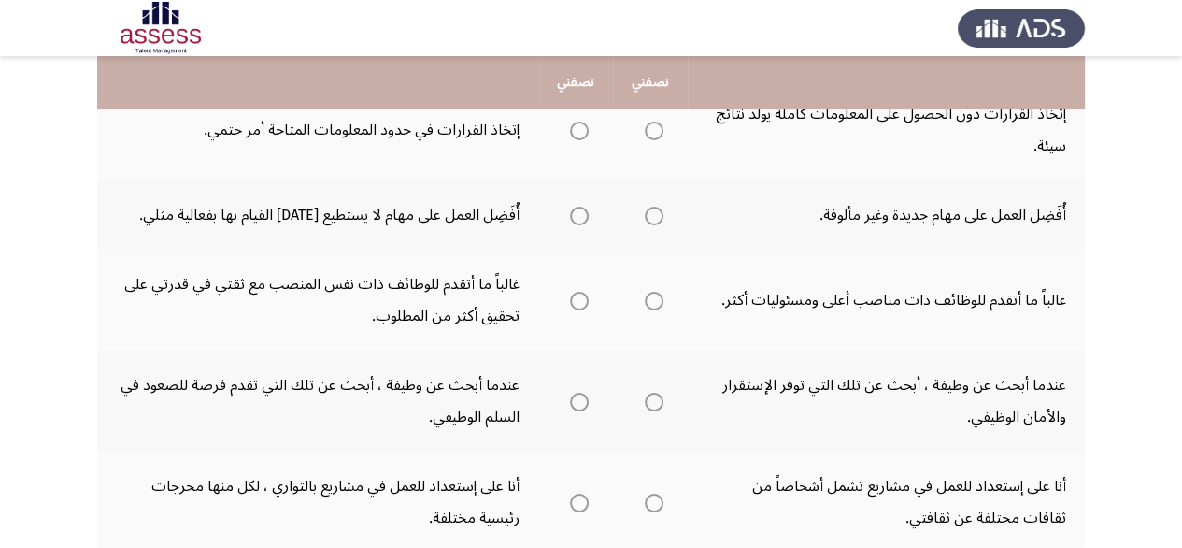
scroll to position [280, 0]
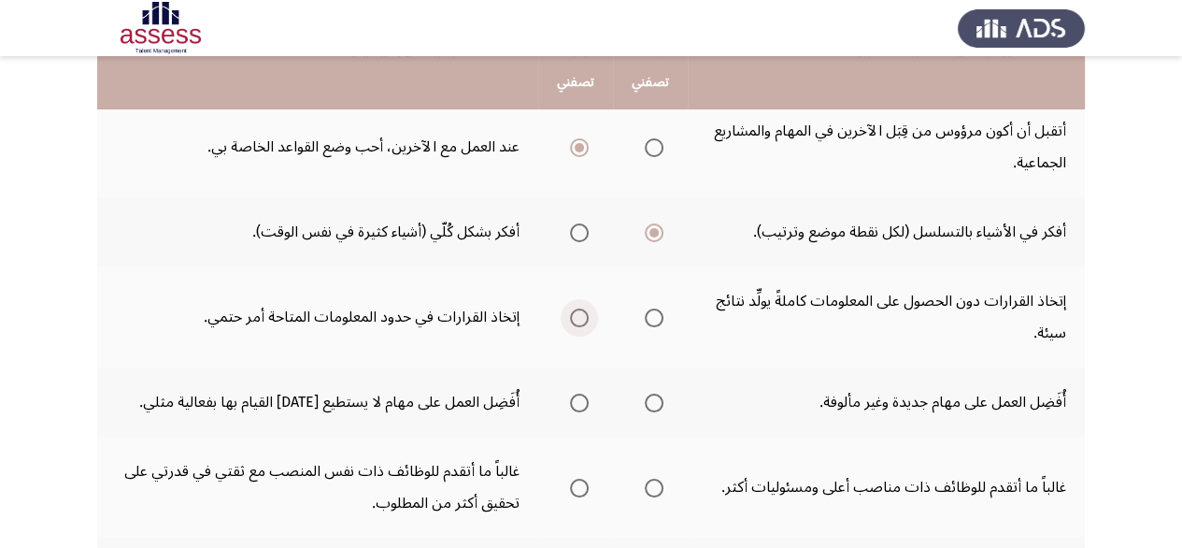
click at [579, 322] on span "Select an option" at bounding box center [579, 317] width 19 height 19
click at [579, 322] on input "Select an option" at bounding box center [579, 317] width 19 height 19
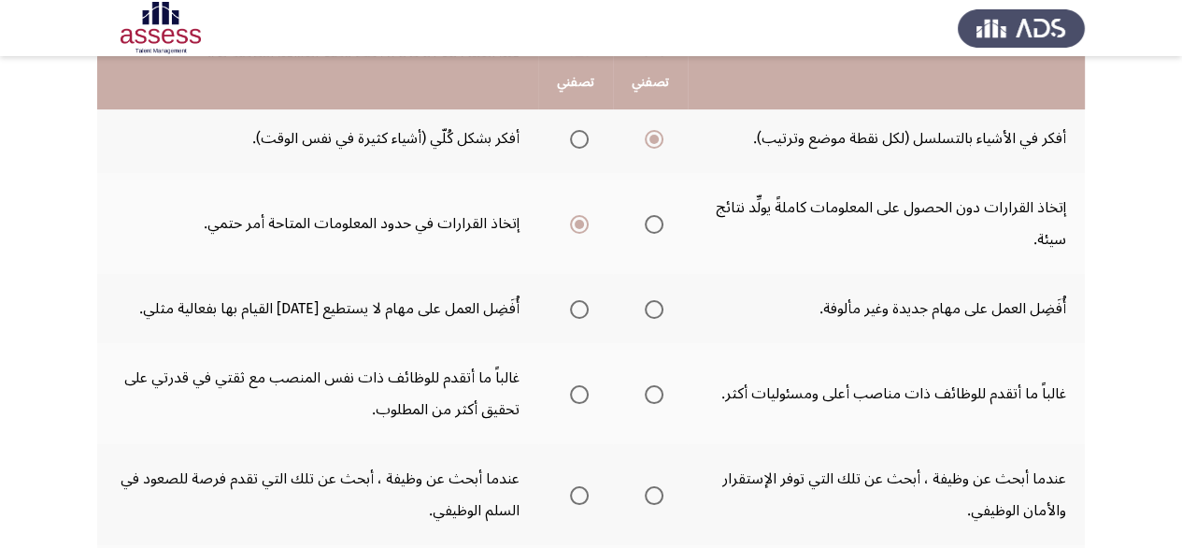
click at [664, 301] on th at bounding box center [650, 308] width 75 height 69
click at [650, 307] on span "Select an option" at bounding box center [654, 309] width 19 height 19
click at [650, 307] on input "Select an option" at bounding box center [654, 309] width 19 height 19
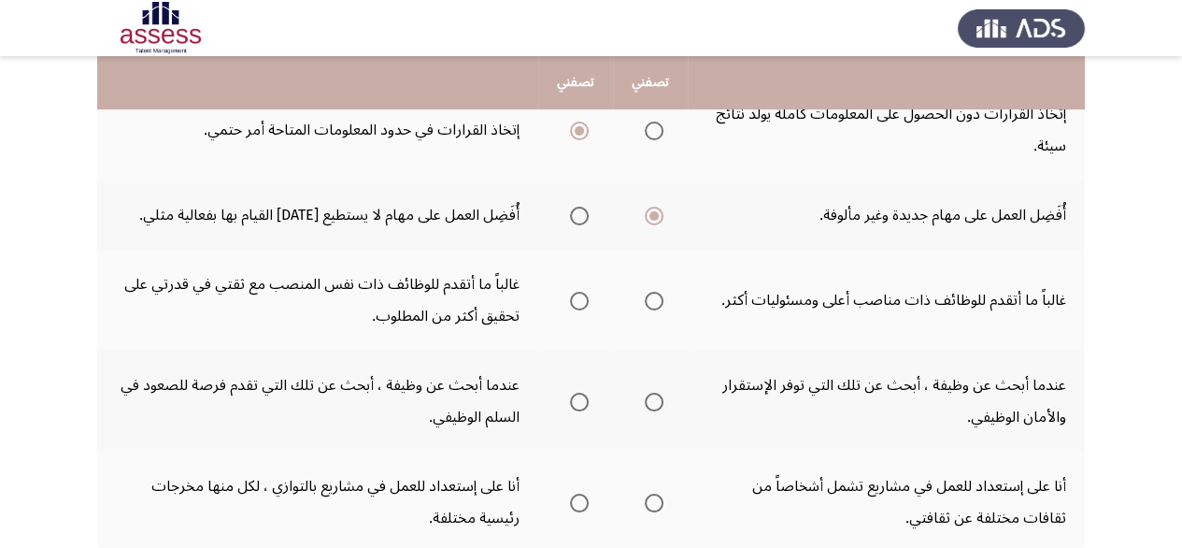
click at [636, 299] on th at bounding box center [650, 300] width 75 height 101
click at [651, 305] on span "Select an option" at bounding box center [654, 301] width 19 height 19
click at [651, 305] on input "Select an option" at bounding box center [654, 301] width 19 height 19
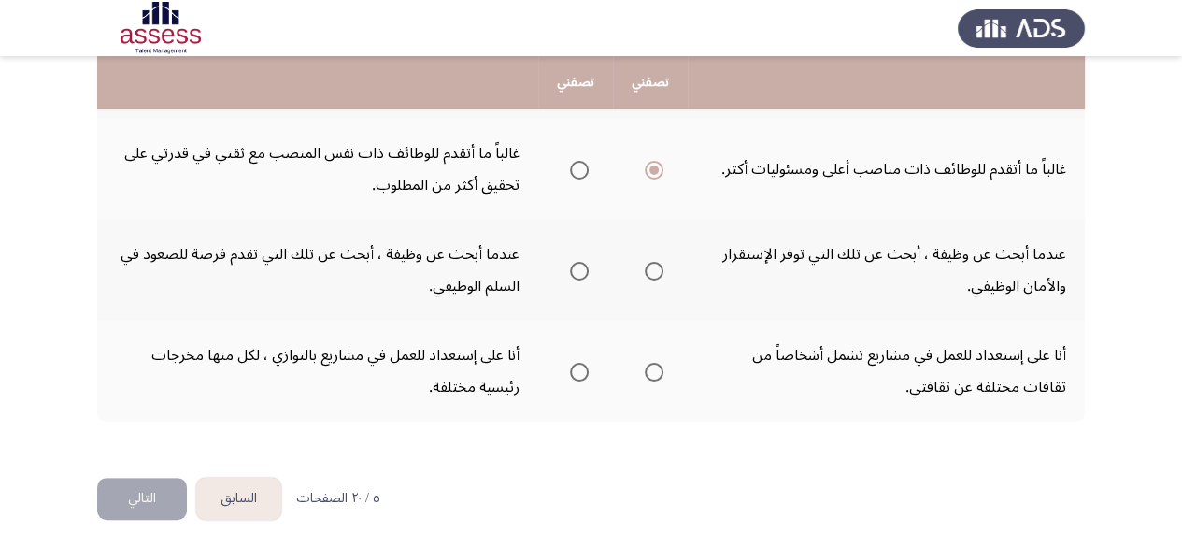
click at [580, 262] on span "Select an option" at bounding box center [579, 271] width 19 height 19
click at [580, 262] on input "Select an option" at bounding box center [579, 271] width 19 height 19
click at [660, 363] on span "Select an option" at bounding box center [654, 372] width 19 height 19
click at [660, 363] on input "Select an option" at bounding box center [654, 372] width 19 height 19
click at [167, 485] on button "التالي" at bounding box center [142, 499] width 90 height 42
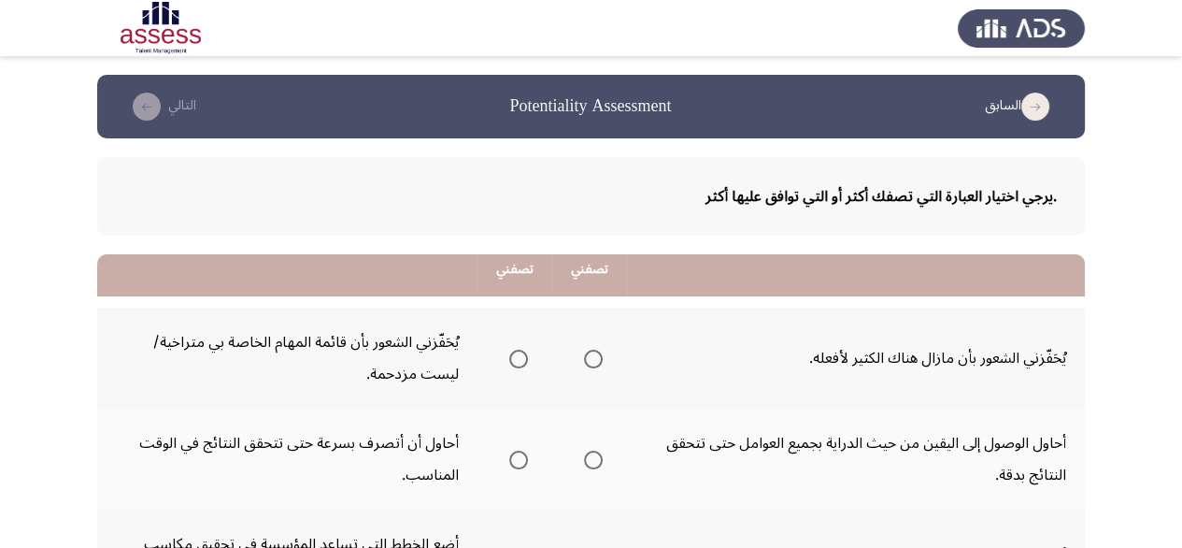
scroll to position [187, 0]
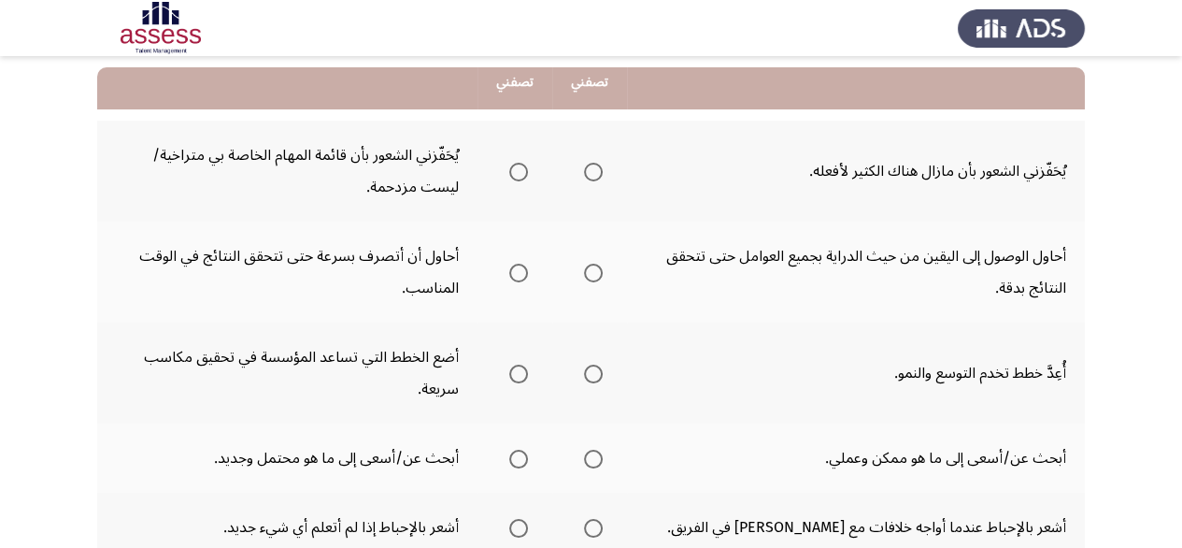
click at [602, 151] on th at bounding box center [589, 171] width 75 height 101
click at [586, 173] on span "Select an option" at bounding box center [593, 172] width 19 height 19
click at [586, 173] on input "Select an option" at bounding box center [593, 172] width 19 height 19
click at [581, 281] on mat-radio-group "Select an option" at bounding box center [590, 272] width 26 height 32
click at [584, 275] on span "Select an option" at bounding box center [593, 273] width 19 height 19
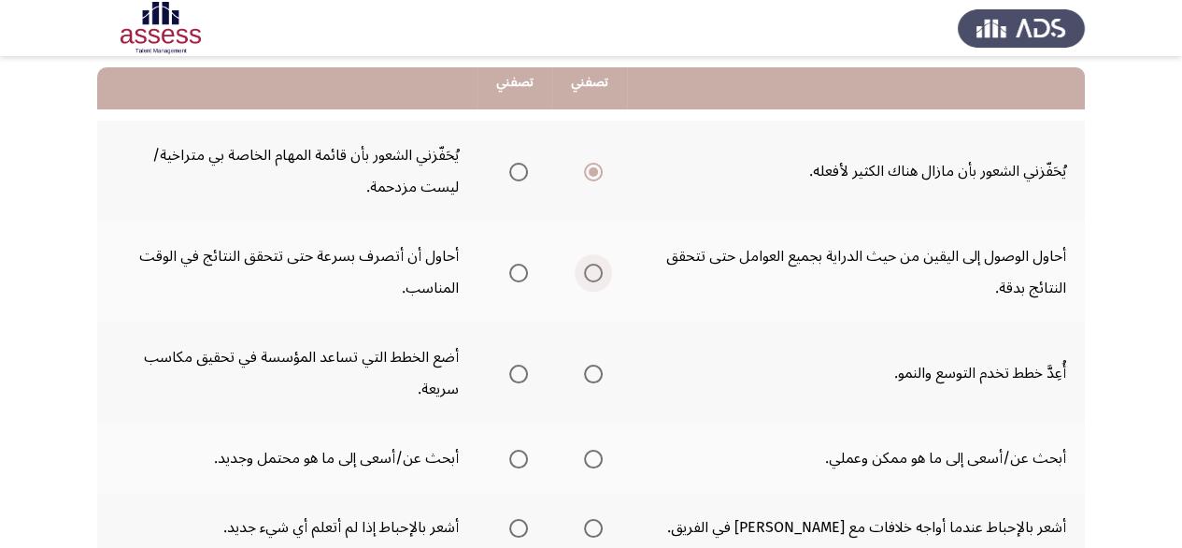
click at [584, 275] on input "Select an option" at bounding box center [593, 273] width 19 height 19
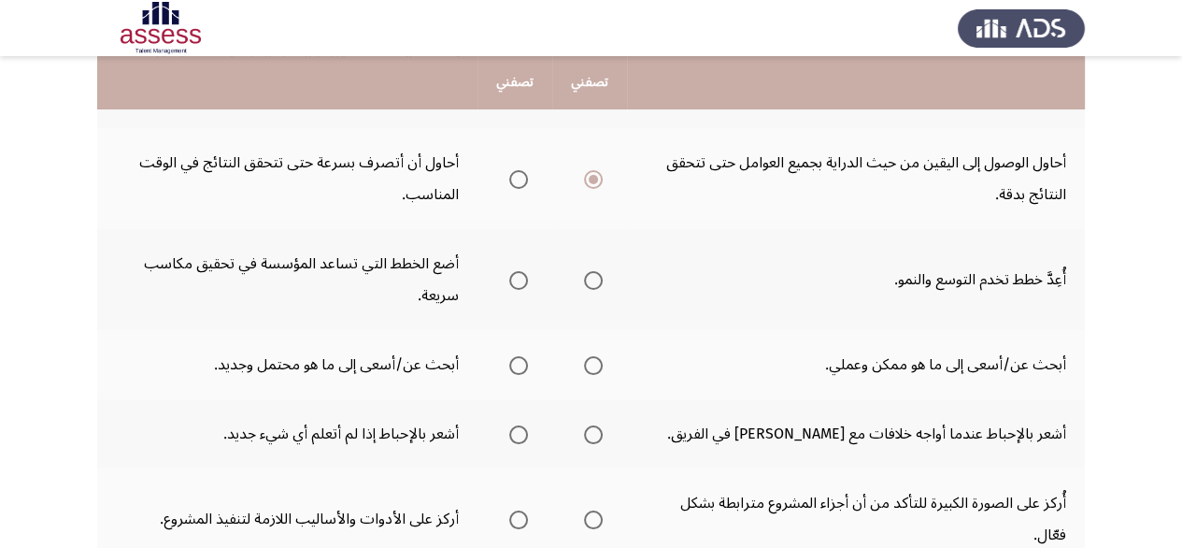
click at [592, 275] on span "Select an option" at bounding box center [593, 280] width 19 height 19
click at [592, 275] on input "Select an option" at bounding box center [593, 280] width 19 height 19
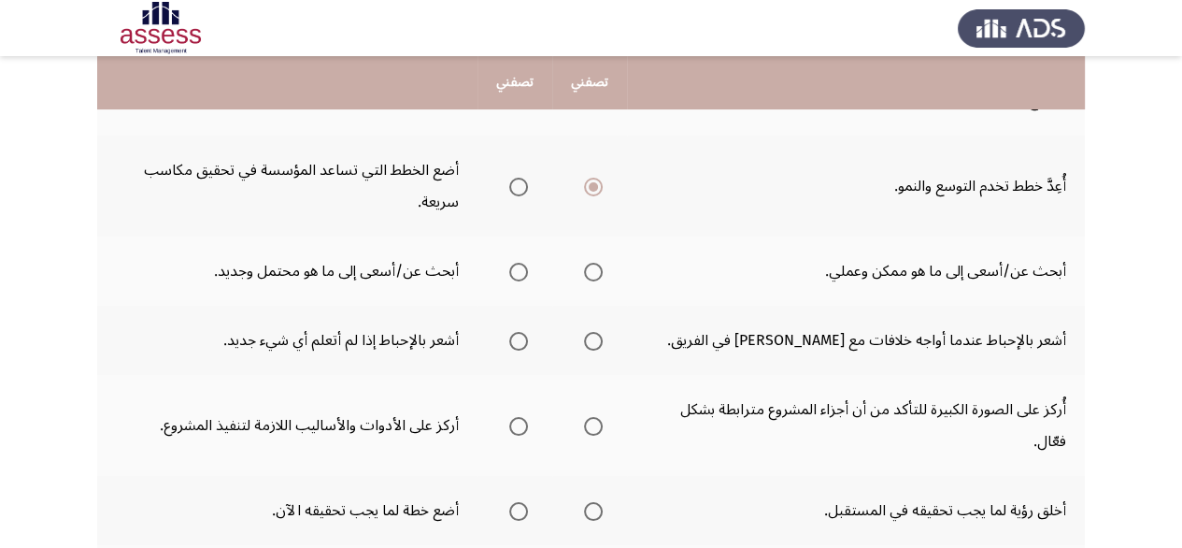
click at [583, 268] on label "Select an option" at bounding box center [590, 272] width 26 height 19
click at [584, 268] on input "Select an option" at bounding box center [593, 272] width 19 height 19
click at [586, 269] on span "Select an option" at bounding box center [593, 272] width 19 height 19
click at [511, 332] on span "Select an option" at bounding box center [518, 341] width 19 height 19
click at [511, 332] on input "Select an option" at bounding box center [518, 341] width 19 height 19
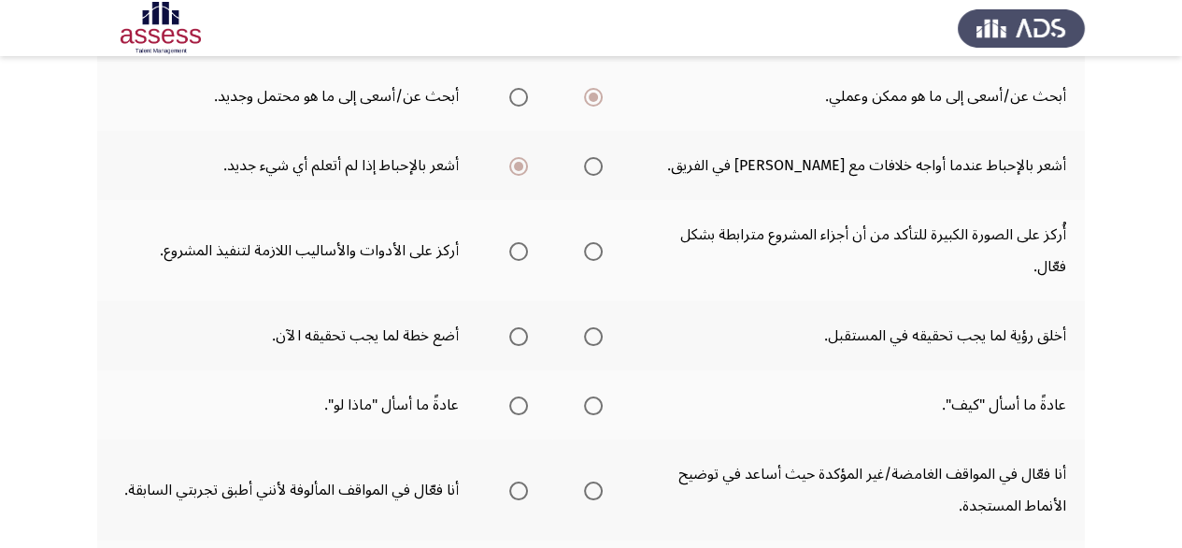
scroll to position [455, 0]
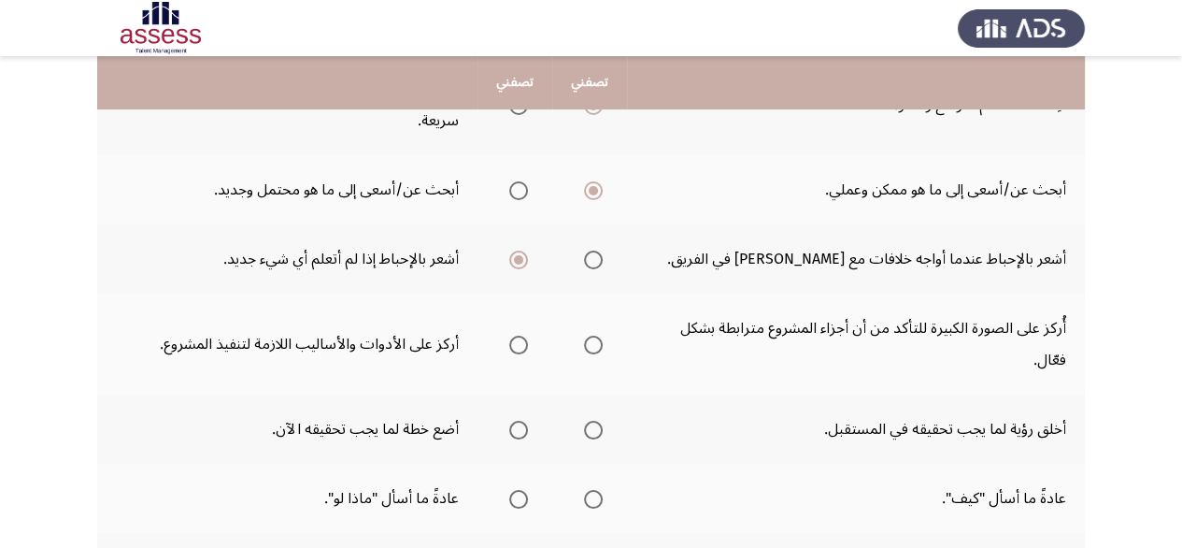
click at [589, 336] on span "Select an option" at bounding box center [593, 345] width 19 height 19
click at [589, 336] on input "Select an option" at bounding box center [593, 345] width 19 height 19
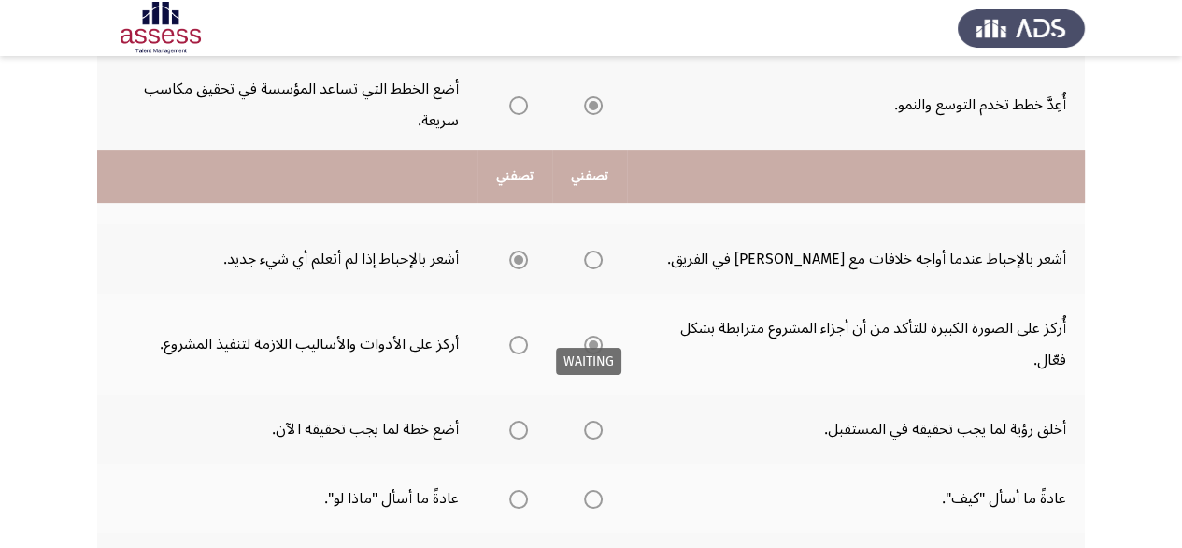
scroll to position [549, 0]
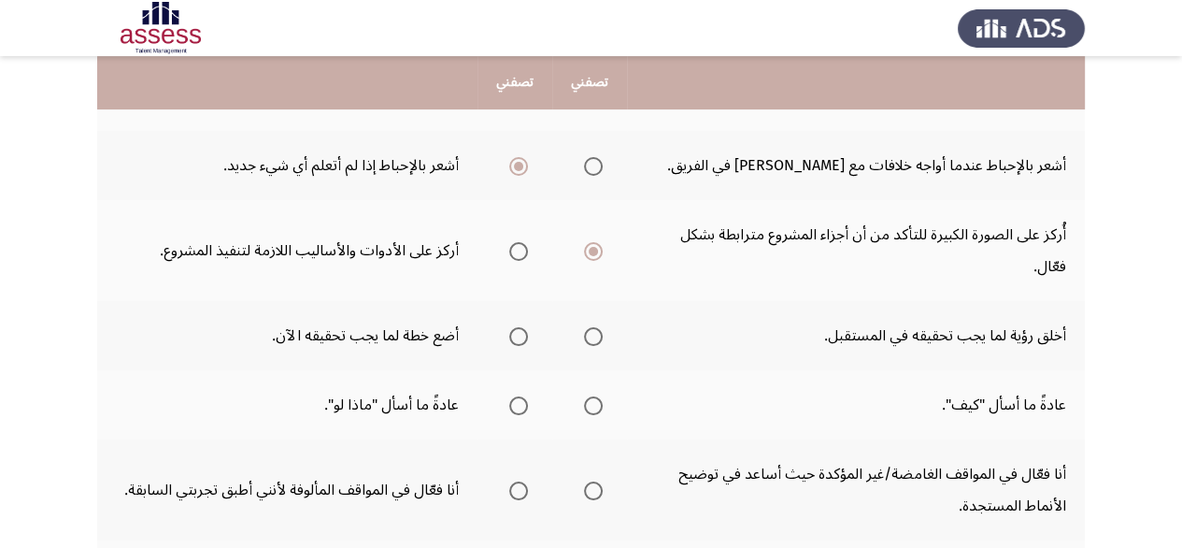
click at [597, 327] on span "Select an option" at bounding box center [593, 336] width 19 height 19
click at [597, 327] on input "Select an option" at bounding box center [593, 336] width 19 height 19
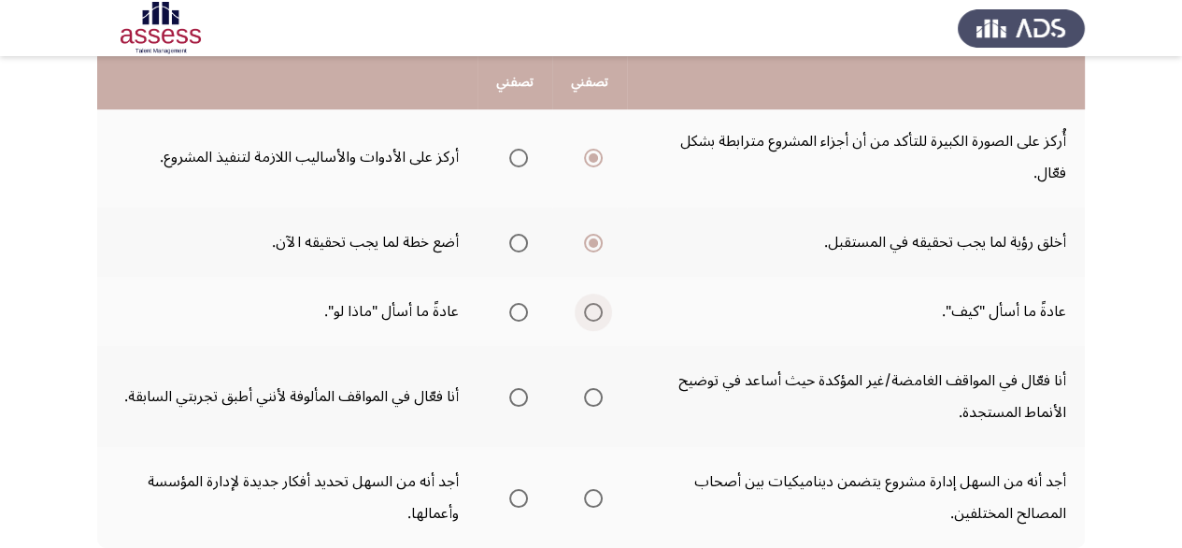
click at [587, 303] on span "Select an option" at bounding box center [593, 312] width 19 height 19
click at [587, 303] on input "Select an option" at bounding box center [593, 312] width 19 height 19
click at [592, 388] on span "Select an option" at bounding box center [593, 397] width 19 height 19
click at [592, 388] on input "Select an option" at bounding box center [593, 397] width 19 height 19
click at [594, 489] on span "Select an option" at bounding box center [593, 498] width 19 height 19
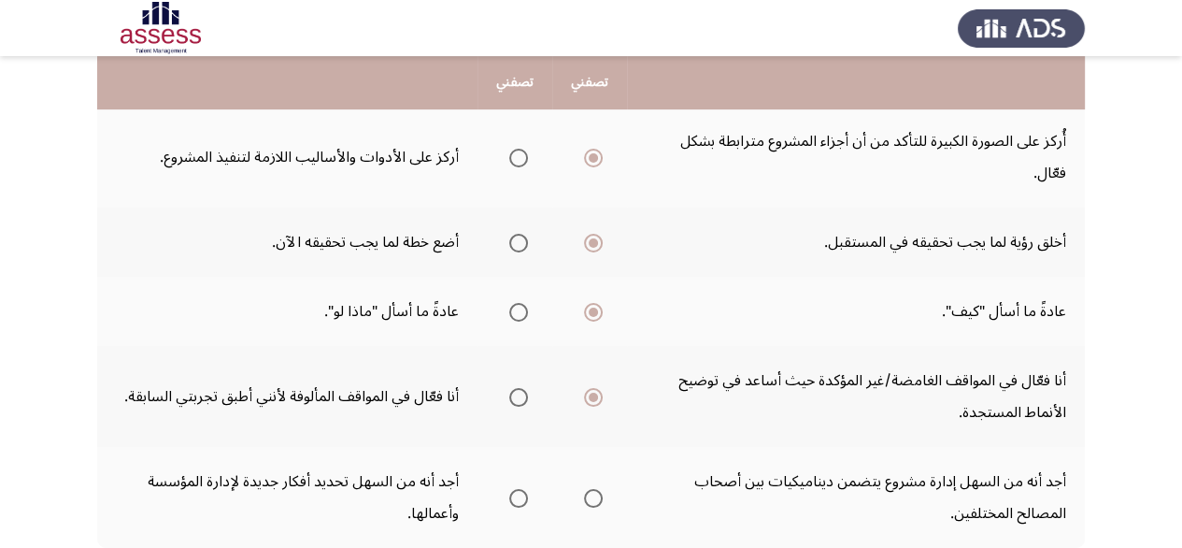
click at [594, 489] on input "Select an option" at bounding box center [593, 498] width 19 height 19
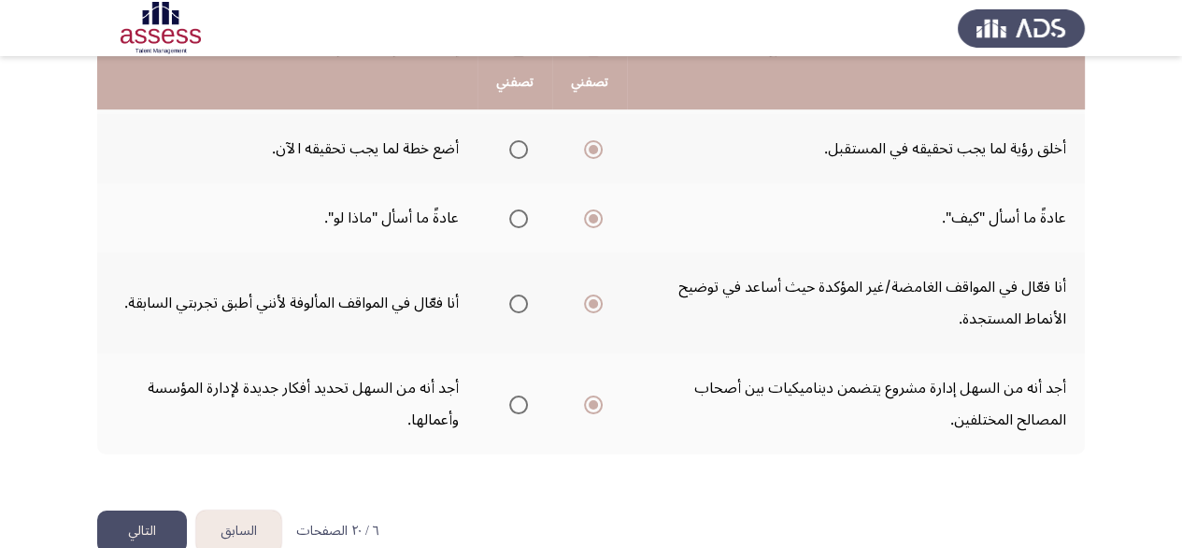
click at [161, 510] on button "التالي" at bounding box center [142, 531] width 90 height 42
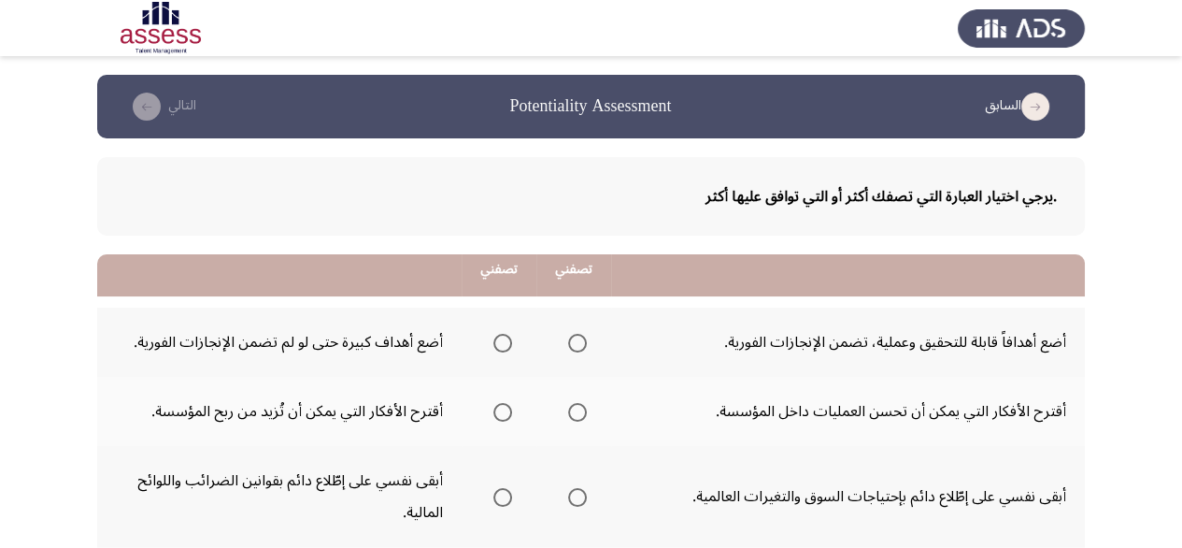
scroll to position [187, 0]
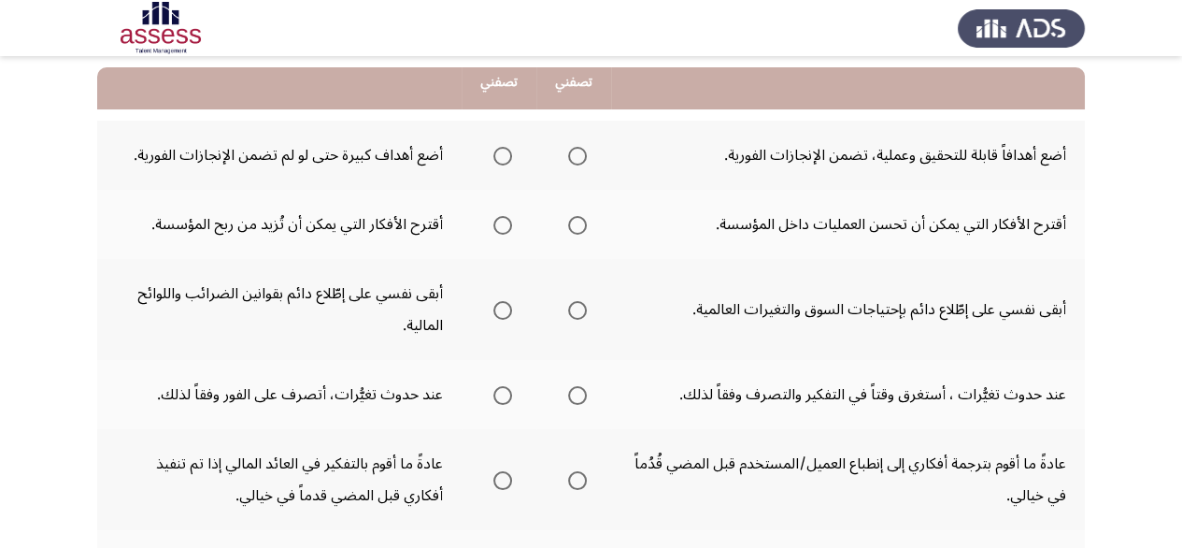
click at [507, 158] on span "Select an option" at bounding box center [502, 156] width 19 height 19
click at [507, 158] on input "Select an option" at bounding box center [502, 156] width 19 height 19
click at [494, 235] on mat-radio-group "Select an option" at bounding box center [499, 224] width 26 height 32
click at [497, 224] on span "Select an option" at bounding box center [502, 225] width 19 height 19
click at [497, 224] on input "Select an option" at bounding box center [502, 225] width 19 height 19
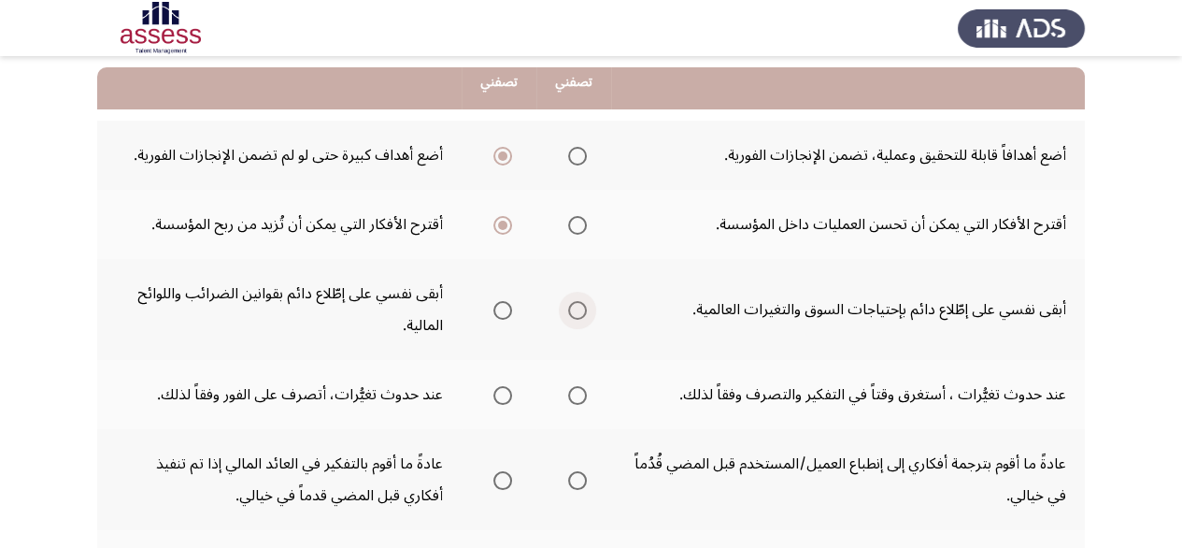
click at [581, 315] on span "Select an option" at bounding box center [577, 310] width 19 height 19
click at [581, 315] on input "Select an option" at bounding box center [577, 310] width 19 height 19
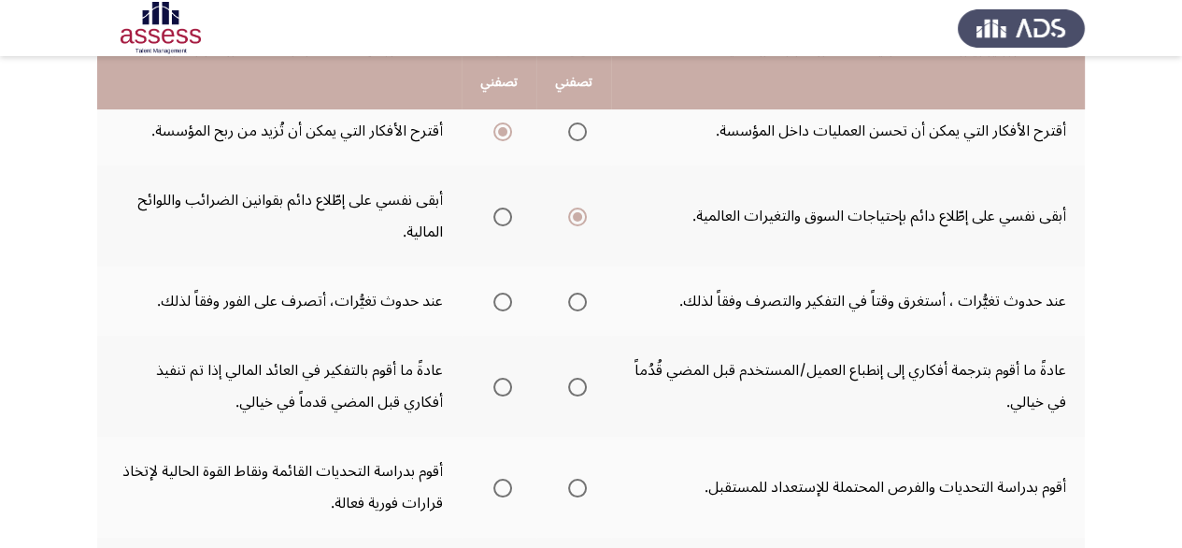
click at [505, 303] on span "Select an option" at bounding box center [502, 302] width 19 height 19
click at [505, 303] on input "Select an option" at bounding box center [502, 302] width 19 height 19
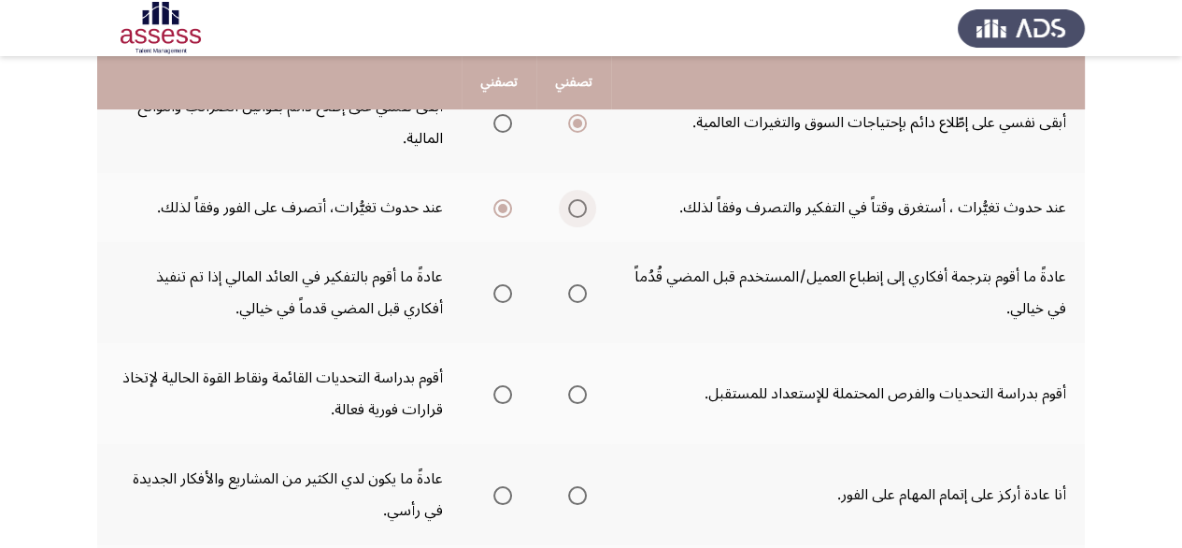
click at [578, 209] on span "Select an option" at bounding box center [577, 208] width 19 height 19
click at [578, 209] on input "Select an option" at bounding box center [577, 208] width 19 height 19
click at [578, 284] on span "Select an option" at bounding box center [577, 293] width 19 height 19
click at [578, 284] on input "Select an option" at bounding box center [577, 293] width 19 height 19
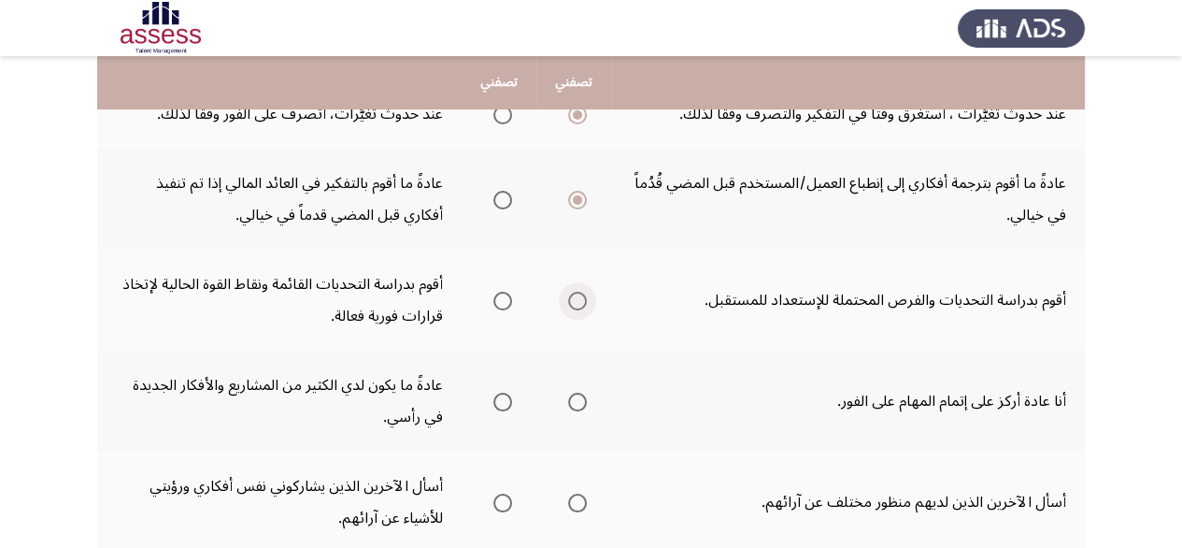
drag, startPoint x: 561, startPoint y: 293, endPoint x: 570, endPoint y: 300, distance: 12.0
click at [570, 300] on label "Select an option" at bounding box center [574, 301] width 26 height 19
click at [570, 300] on input "Select an option" at bounding box center [577, 301] width 19 height 19
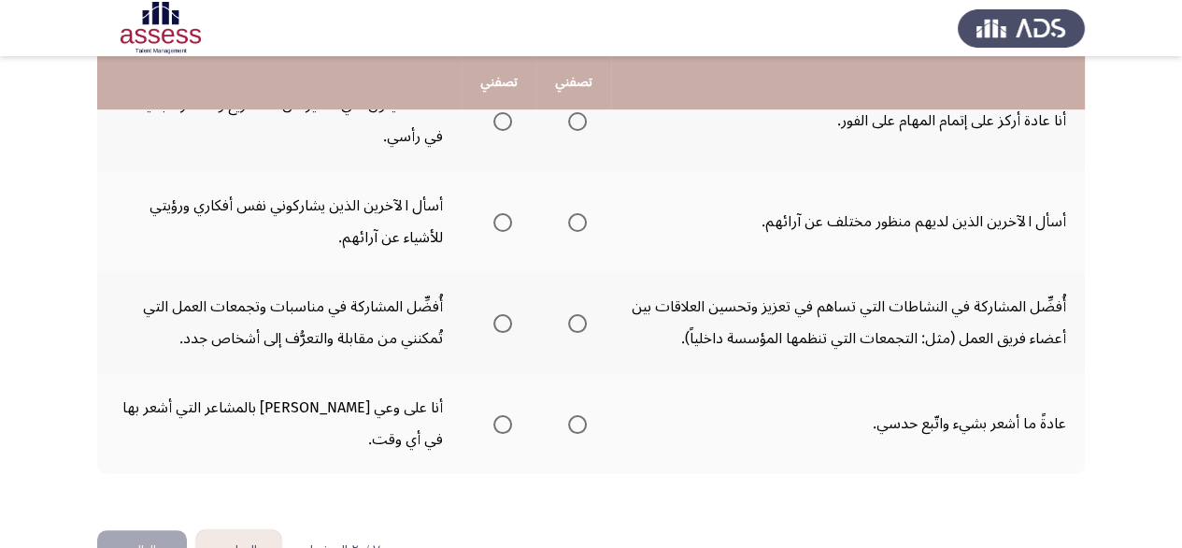
scroll to position [561, 0]
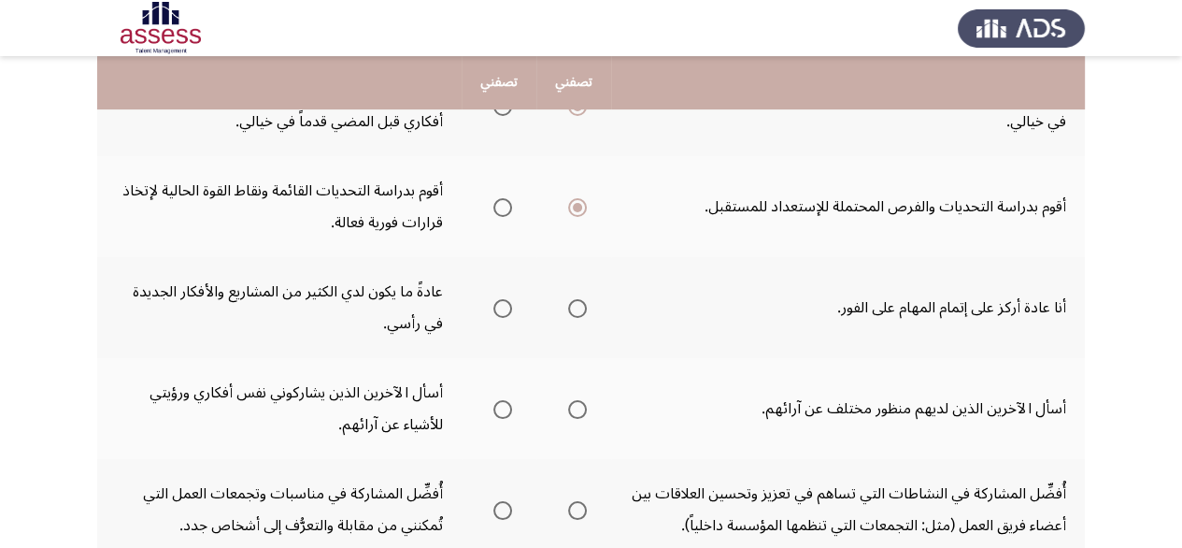
click at [579, 304] on span "Select an option" at bounding box center [577, 308] width 19 height 19
click at [579, 304] on input "Select an option" at bounding box center [577, 308] width 19 height 19
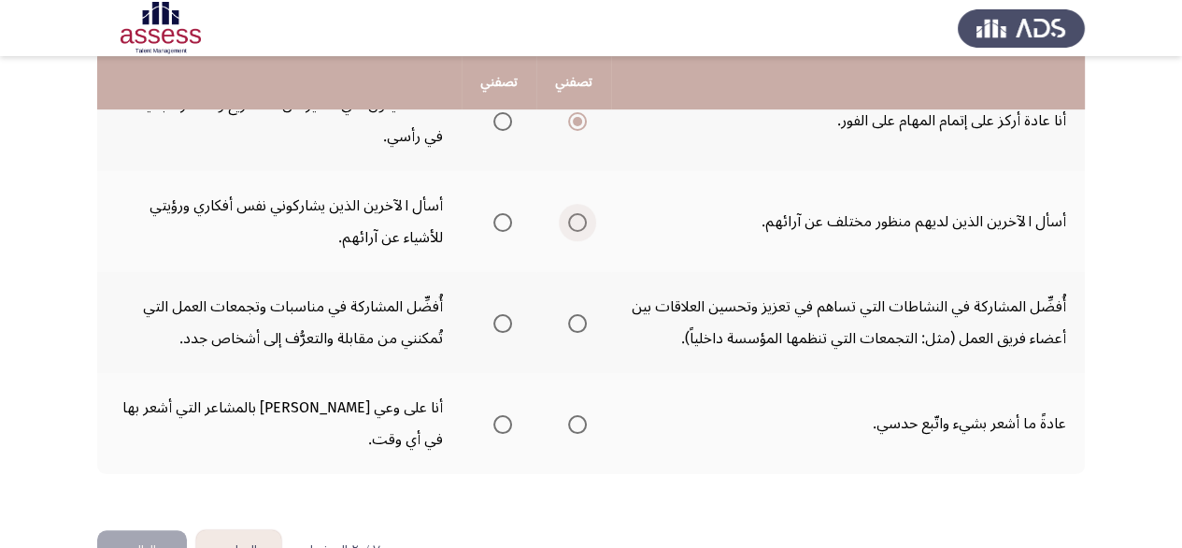
click at [585, 216] on span "Select an option" at bounding box center [577, 222] width 19 height 19
click at [585, 216] on input "Select an option" at bounding box center [577, 222] width 19 height 19
click at [589, 307] on th at bounding box center [573, 322] width 75 height 101
click at [579, 314] on span "Select an option" at bounding box center [577, 323] width 19 height 19
click at [579, 314] on input "Select an option" at bounding box center [577, 323] width 19 height 19
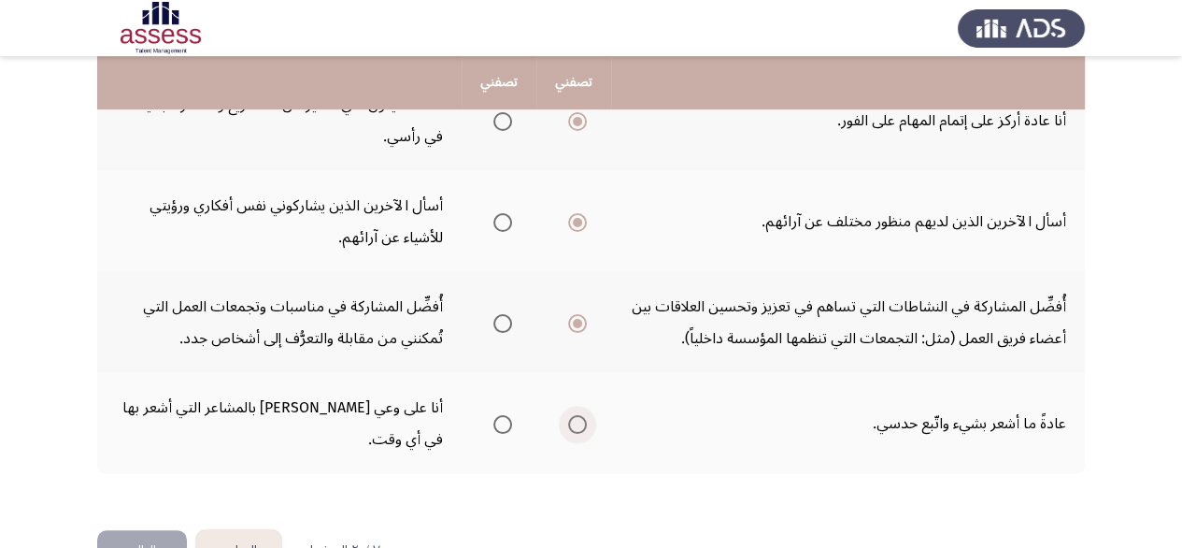
drag, startPoint x: 579, startPoint y: 407, endPoint x: 484, endPoint y: 456, distance: 106.2
click at [578, 415] on span "Select an option" at bounding box center [577, 424] width 19 height 19
click at [578, 415] on input "Select an option" at bounding box center [577, 424] width 19 height 19
click at [146, 530] on button "التالي" at bounding box center [142, 551] width 90 height 42
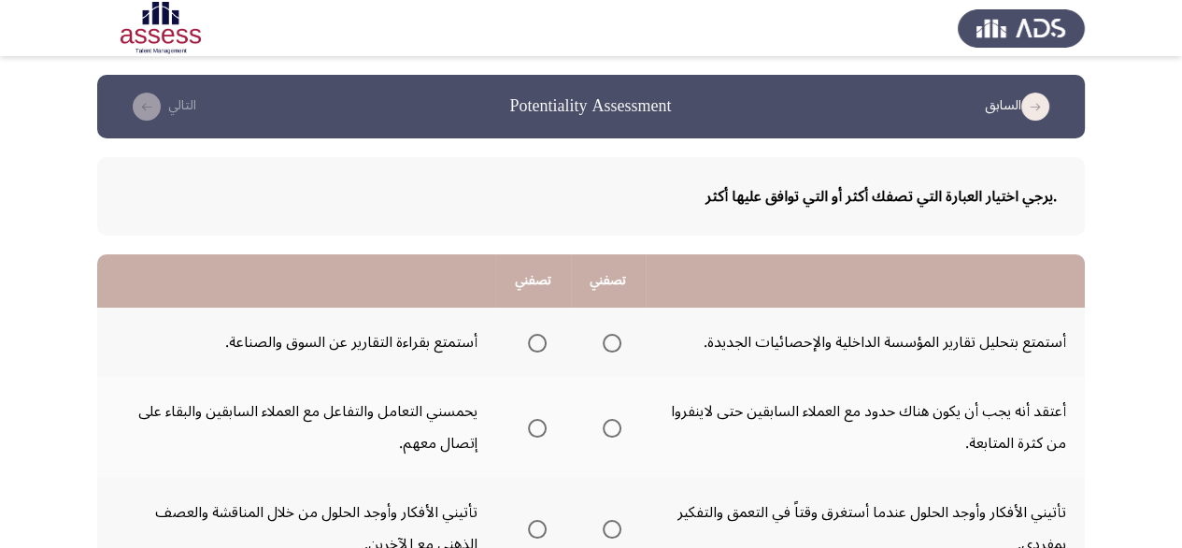
scroll to position [93, 0]
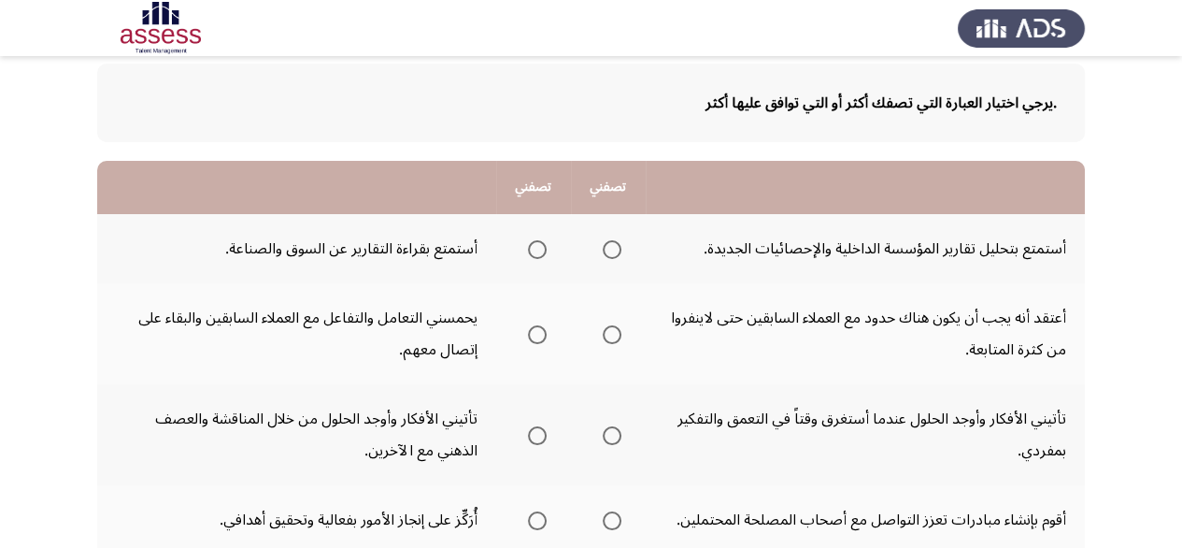
click at [605, 240] on span "Select an option" at bounding box center [612, 249] width 19 height 19
click at [605, 240] on input "Select an option" at bounding box center [612, 249] width 19 height 19
click at [528, 334] on span "Select an option" at bounding box center [537, 334] width 19 height 19
click at [528, 334] on input "Select an option" at bounding box center [537, 334] width 19 height 19
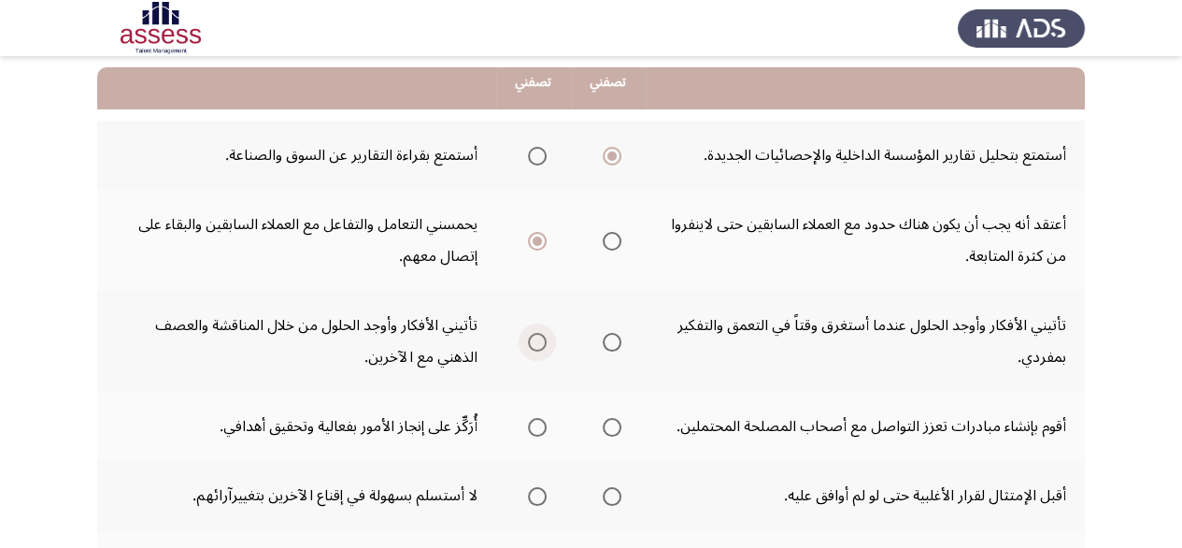
click at [528, 334] on span "Select an option" at bounding box center [537, 342] width 19 height 19
click at [528, 334] on input "Select an option" at bounding box center [537, 342] width 19 height 19
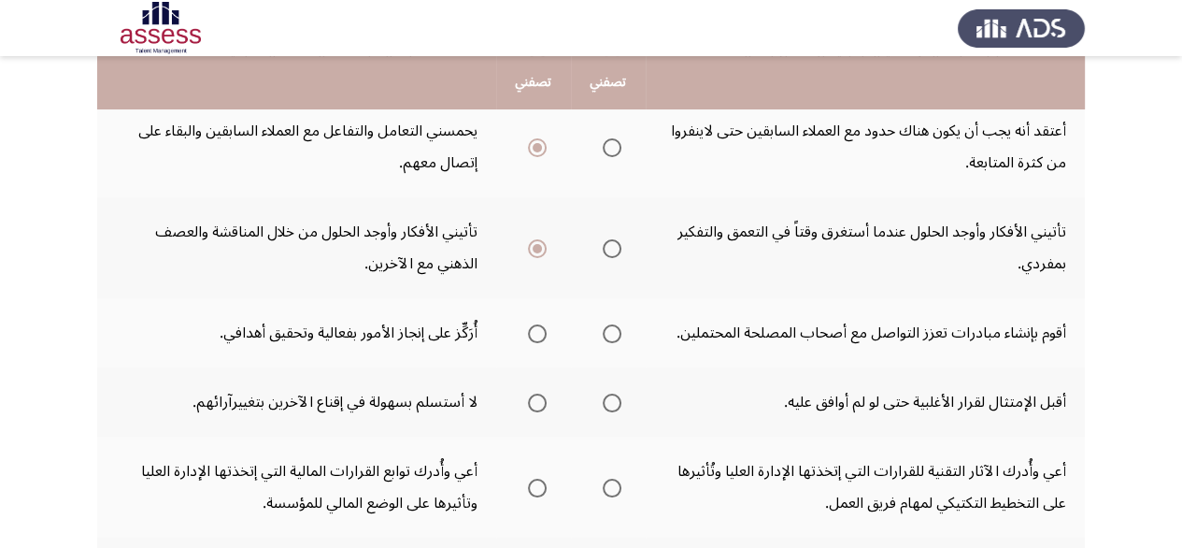
click at [607, 234] on mat-radio-group "Select an option" at bounding box center [608, 248] width 26 height 32
click at [607, 250] on span "Select an option" at bounding box center [612, 248] width 19 height 19
click at [607, 250] on input "Select an option" at bounding box center [612, 248] width 19 height 19
click at [542, 330] on span "Select an option" at bounding box center [537, 333] width 19 height 19
click at [542, 330] on input "Select an option" at bounding box center [537, 333] width 19 height 19
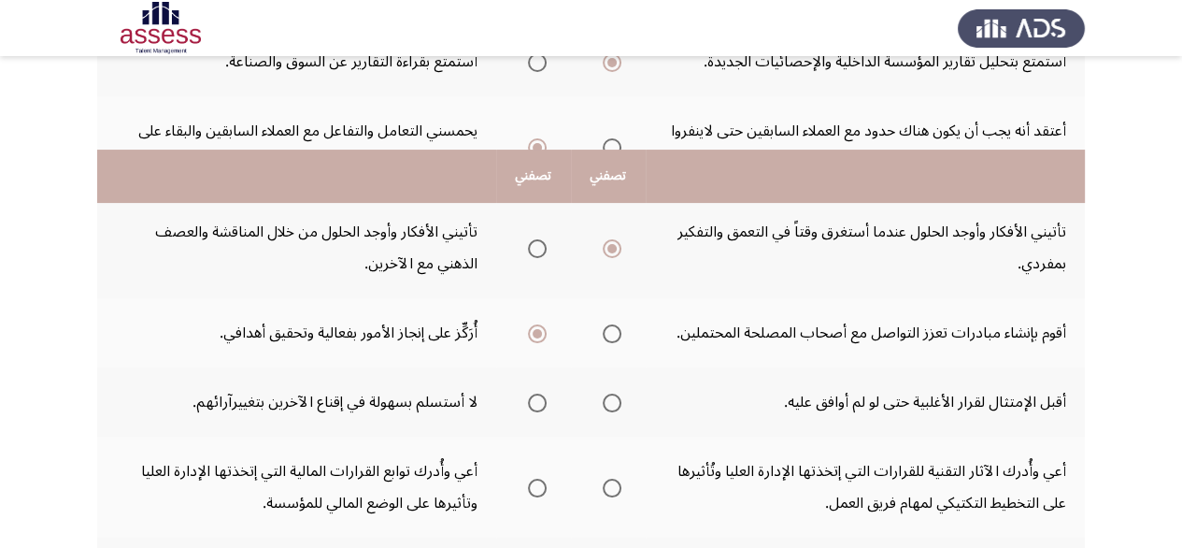
scroll to position [374, 0]
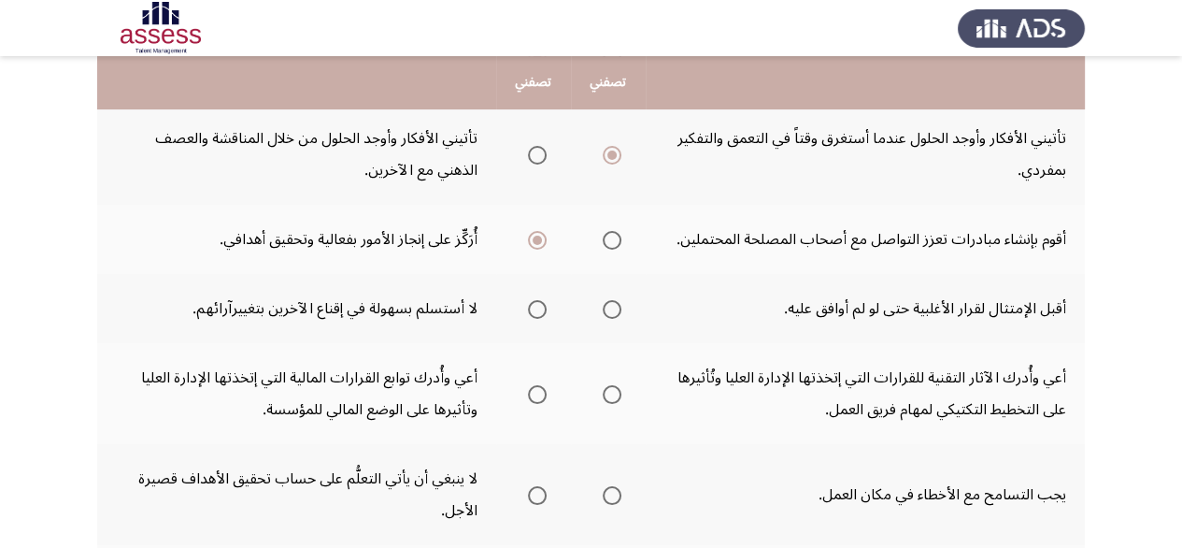
click at [528, 311] on span "Select an option" at bounding box center [537, 309] width 19 height 19
click at [528, 311] on input "Select an option" at bounding box center [537, 309] width 19 height 19
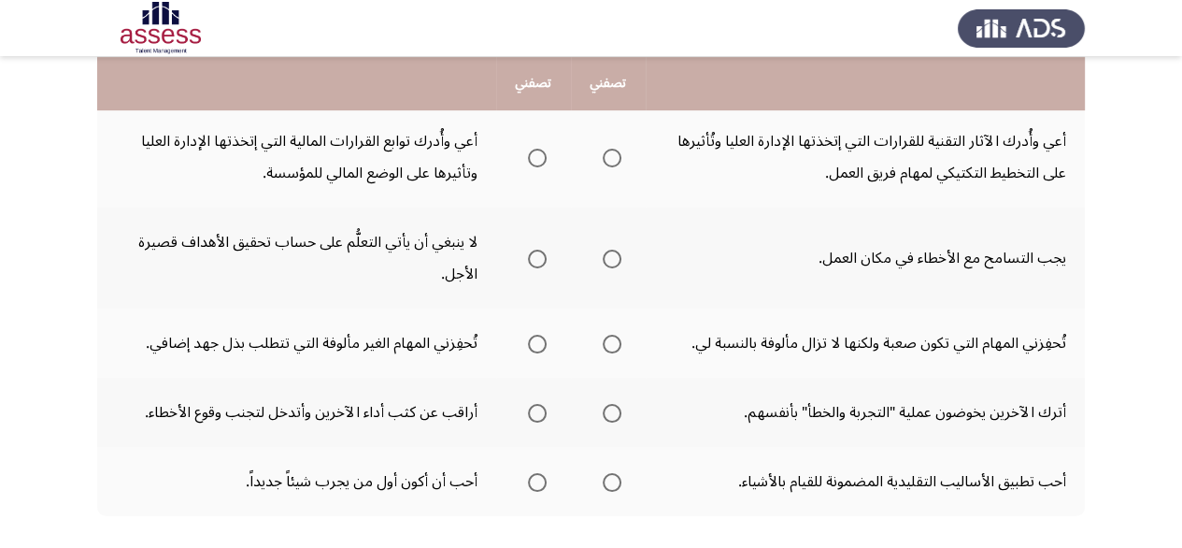
scroll to position [517, 0]
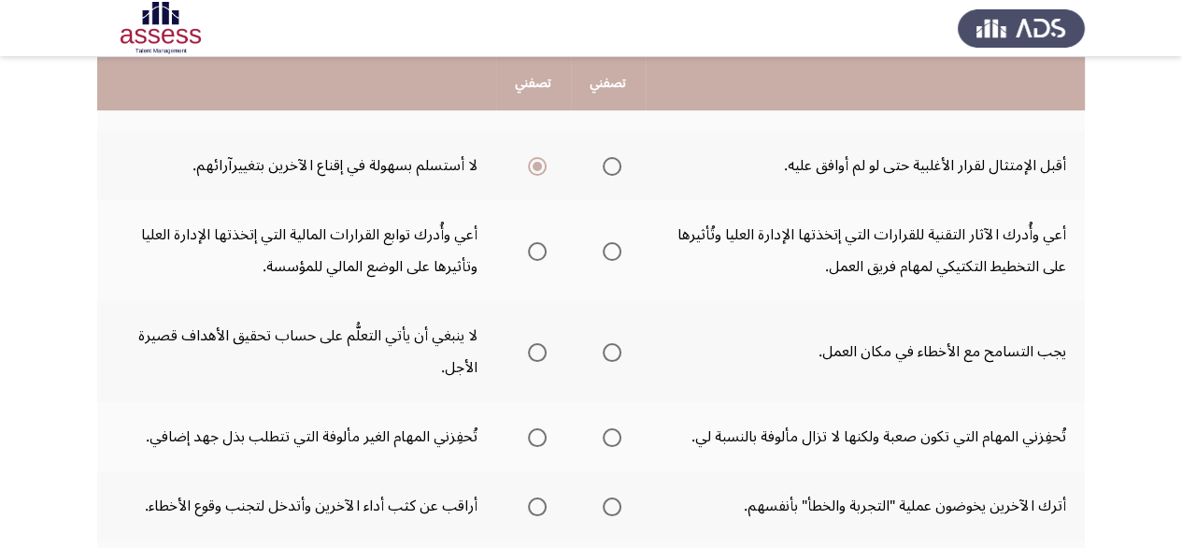
click at [521, 242] on label "Select an option" at bounding box center [534, 251] width 26 height 19
click at [528, 242] on input "Select an option" at bounding box center [537, 251] width 19 height 19
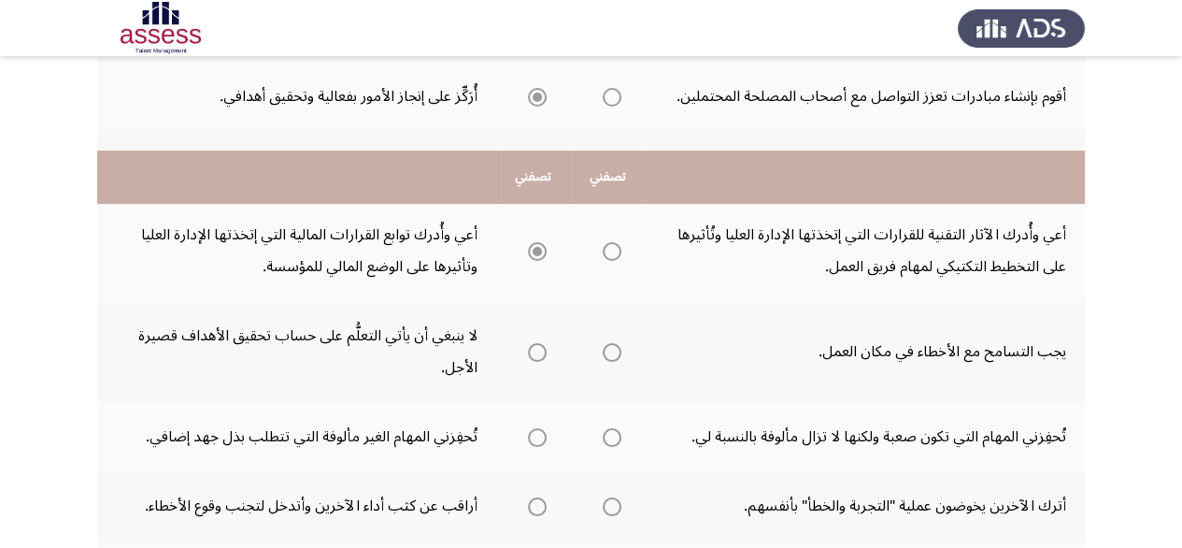
scroll to position [610, 0]
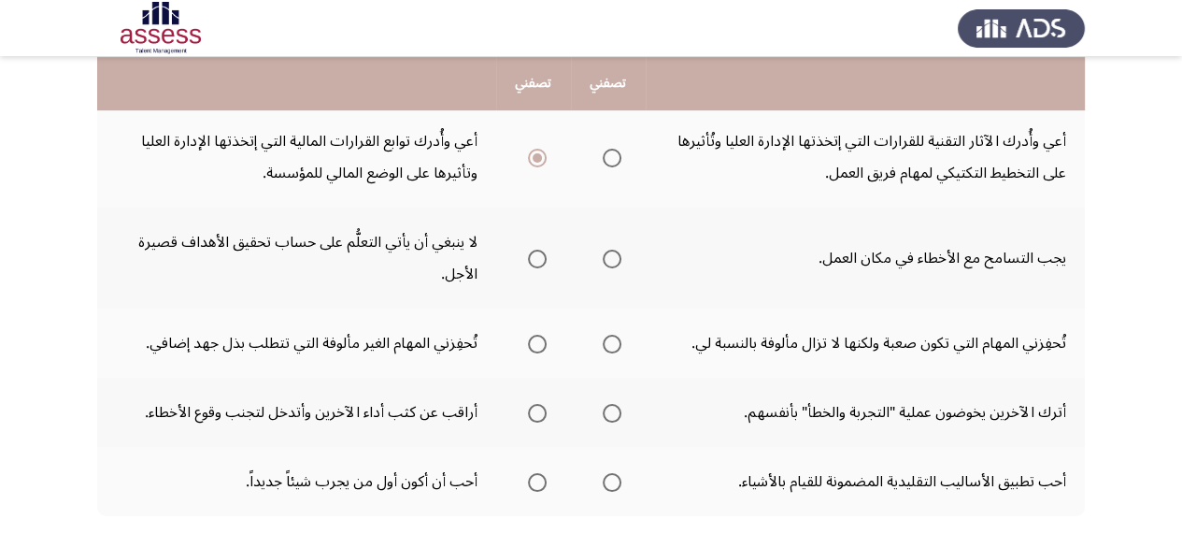
click at [611, 250] on span "Select an option" at bounding box center [612, 259] width 19 height 19
click at [611, 250] on input "Select an option" at bounding box center [612, 259] width 19 height 19
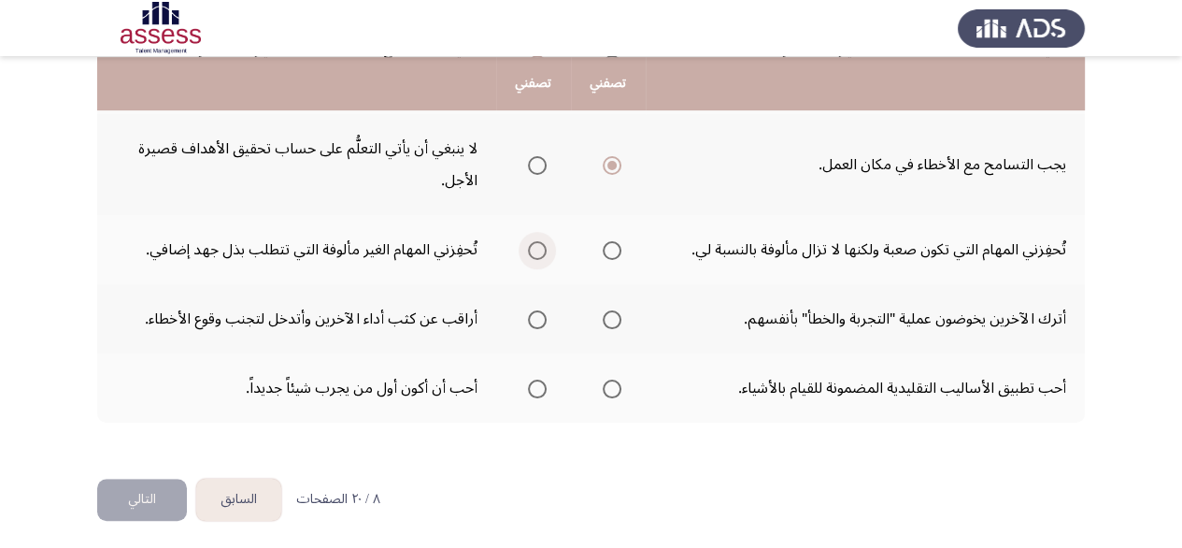
click at [528, 241] on span "Select an option" at bounding box center [537, 250] width 19 height 19
click at [528, 241] on input "Select an option" at bounding box center [537, 250] width 19 height 19
click at [611, 316] on span "Select an option" at bounding box center [612, 319] width 19 height 19
click at [611, 316] on input "Select an option" at bounding box center [612, 319] width 19 height 19
click at [538, 384] on span "Select an option" at bounding box center [537, 388] width 19 height 19
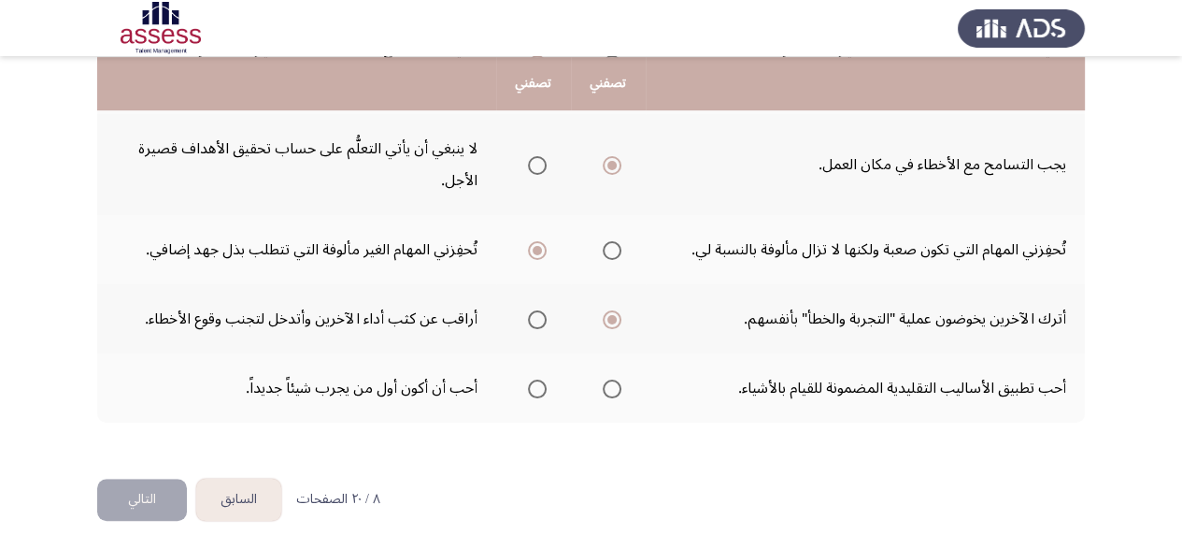
click at [538, 384] on input "Select an option" at bounding box center [537, 388] width 19 height 19
click at [131, 493] on button "التالي" at bounding box center [142, 500] width 90 height 42
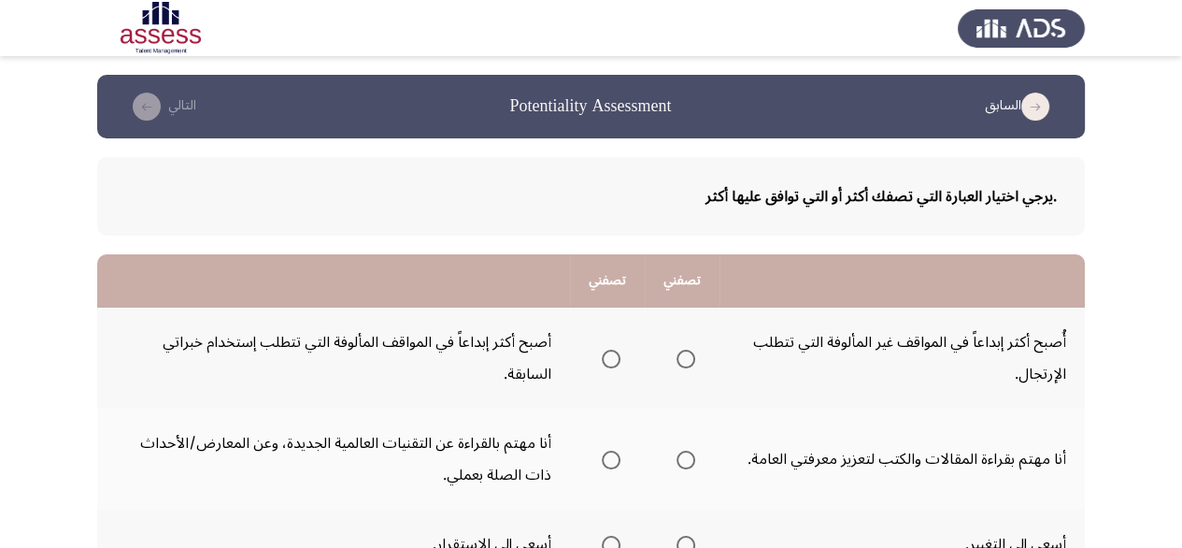
scroll to position [187, 0]
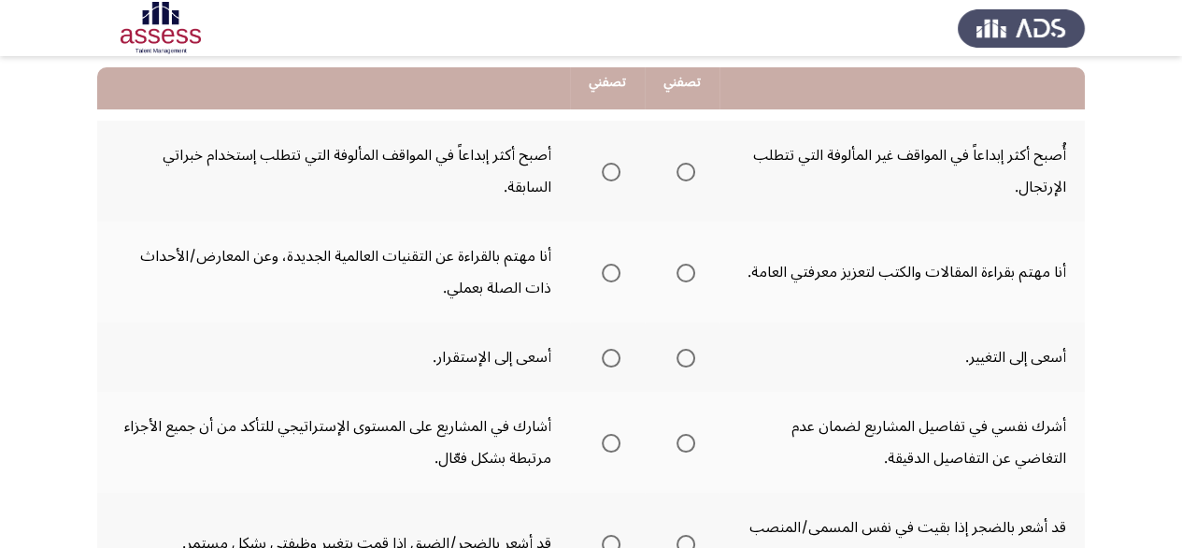
click at [695, 174] on th at bounding box center [682, 171] width 75 height 101
click at [688, 171] on span "Select an option" at bounding box center [686, 172] width 19 height 19
click at [688, 171] on input "Select an option" at bounding box center [686, 172] width 19 height 19
click at [693, 264] on span "Select an option" at bounding box center [686, 273] width 19 height 19
click at [693, 264] on input "Select an option" at bounding box center [686, 273] width 19 height 19
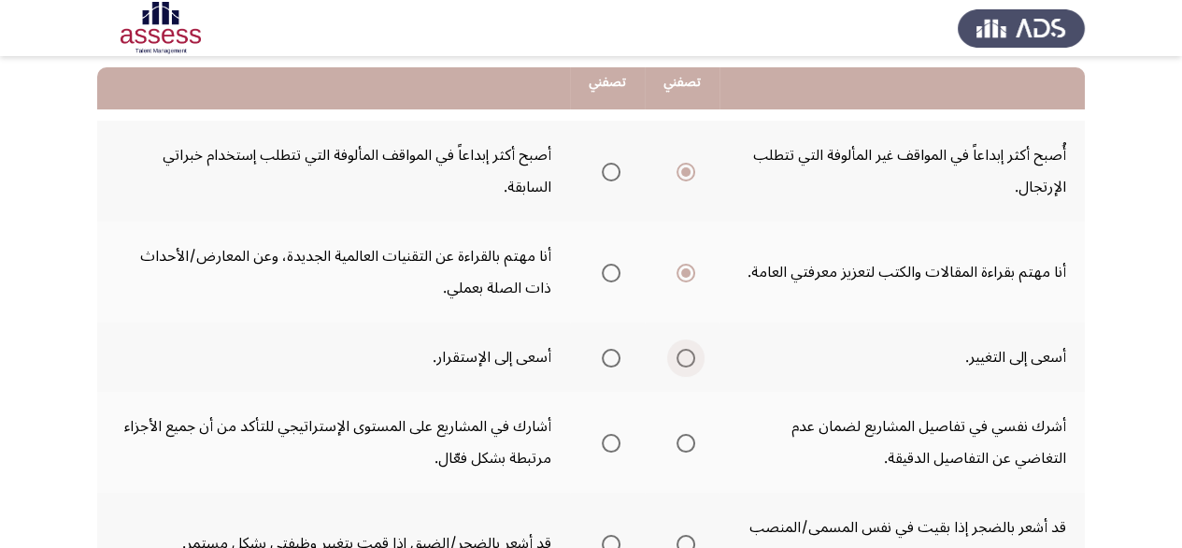
click at [688, 350] on span "Select an option" at bounding box center [686, 358] width 19 height 19
click at [688, 350] on input "Select an option" at bounding box center [686, 358] width 19 height 19
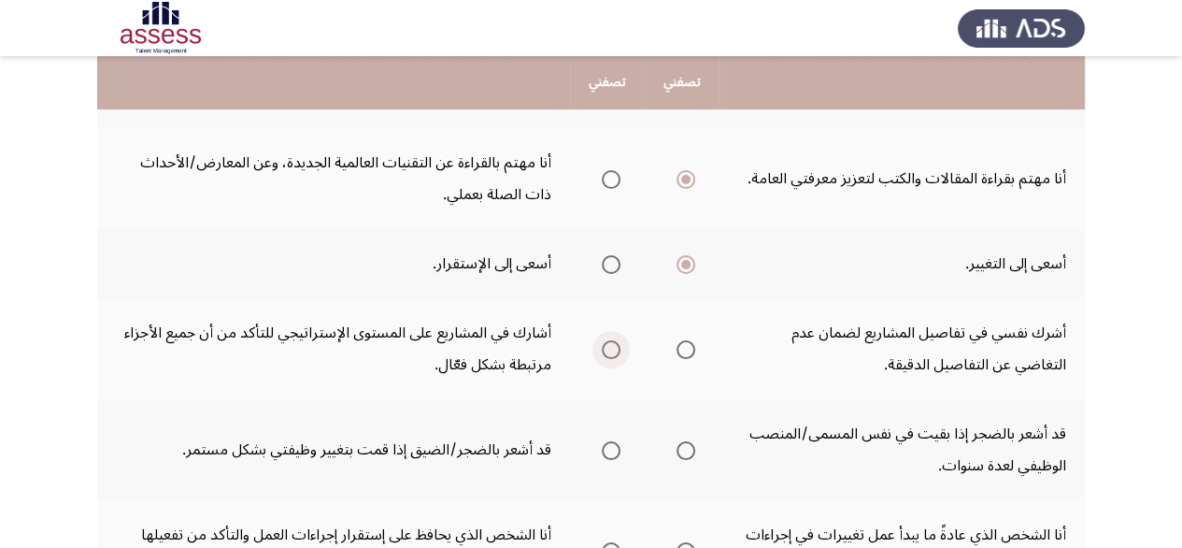
click at [615, 349] on span "Select an option" at bounding box center [611, 349] width 19 height 19
click at [615, 349] on input "Select an option" at bounding box center [611, 349] width 19 height 19
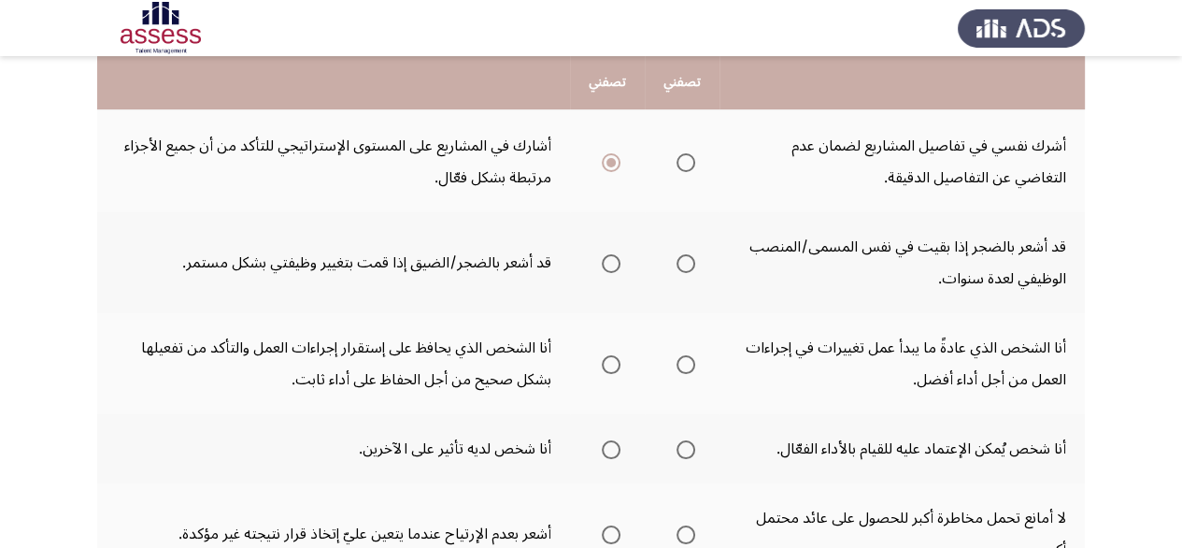
click at [688, 254] on span "Select an option" at bounding box center [686, 263] width 19 height 19
click at [688, 254] on input "Select an option" at bounding box center [686, 263] width 19 height 19
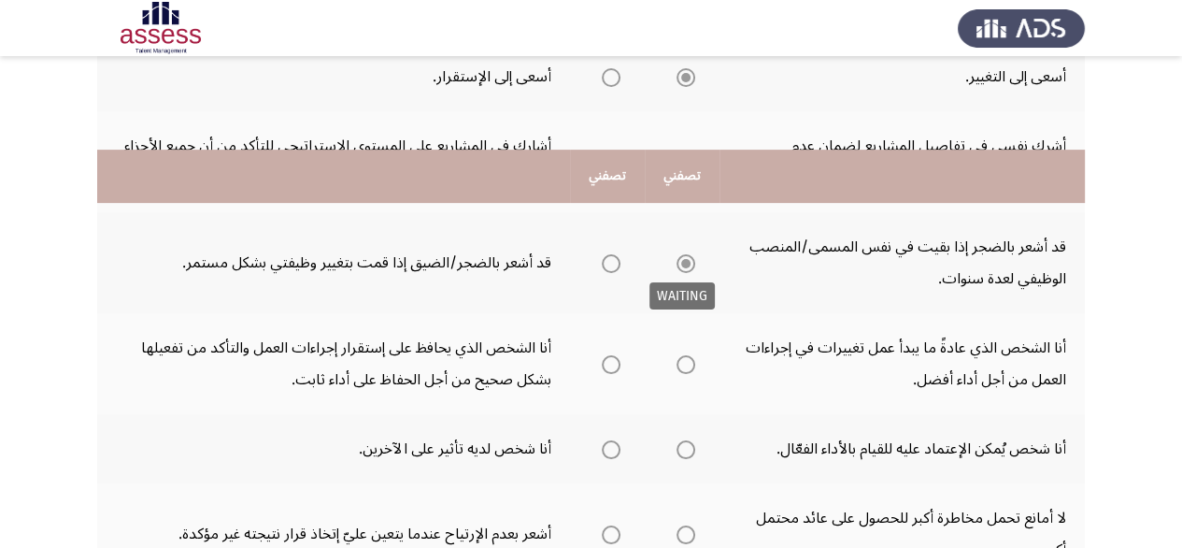
scroll to position [561, 0]
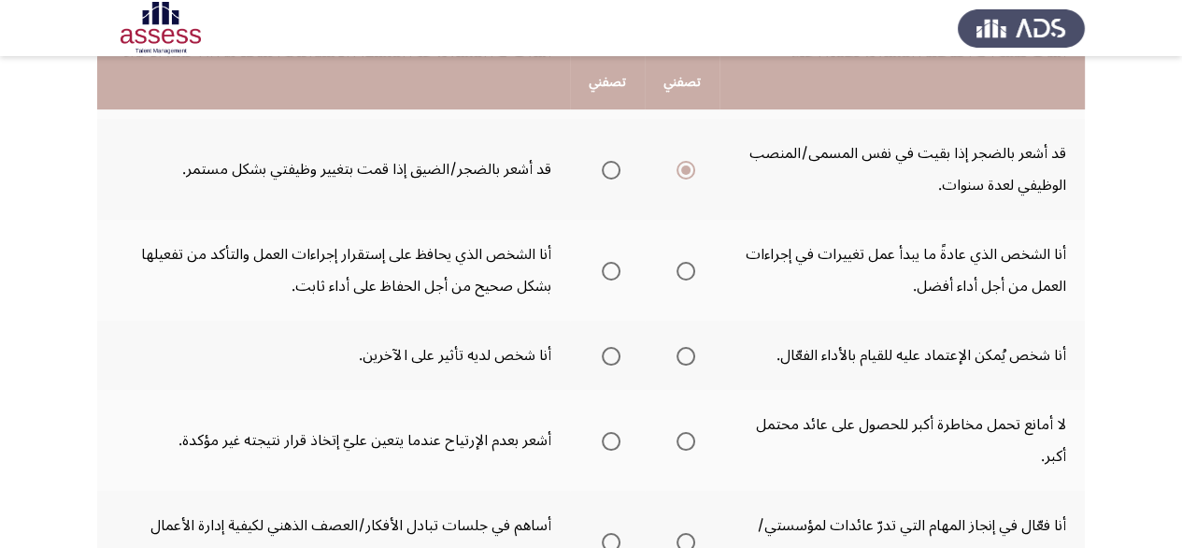
click at [686, 262] on span "Select an option" at bounding box center [686, 271] width 19 height 19
click at [686, 262] on input "Select an option" at bounding box center [686, 271] width 19 height 19
click at [621, 350] on th at bounding box center [607, 355] width 75 height 69
click at [596, 360] on label "Select an option" at bounding box center [607, 356] width 26 height 19
click at [602, 360] on input "Select an option" at bounding box center [611, 356] width 19 height 19
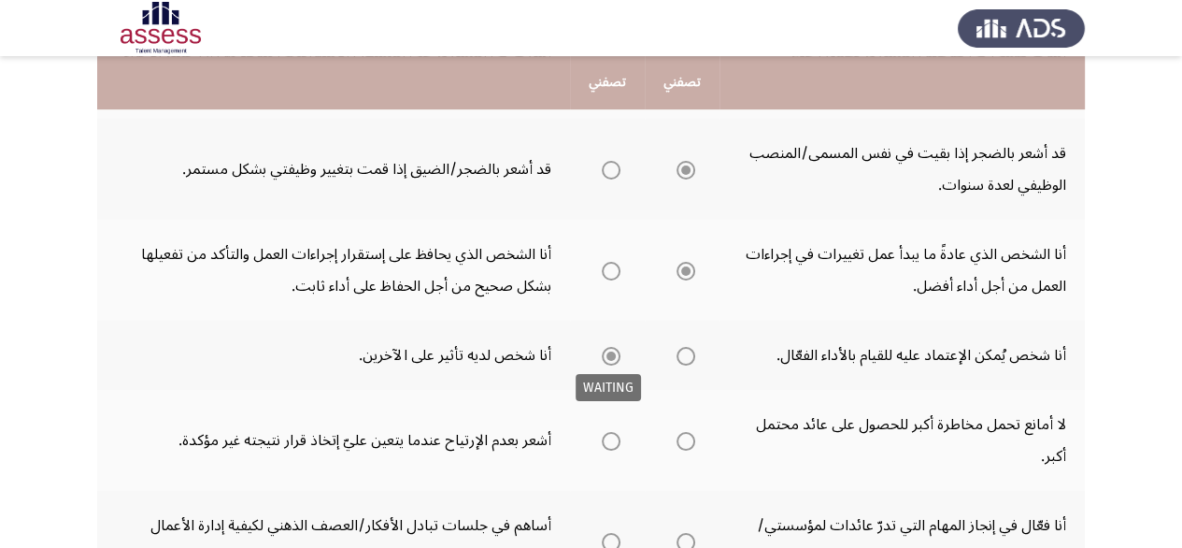
click at [598, 361] on mat-tooltip-component "WAITING" at bounding box center [609, 387] width 92 height 53
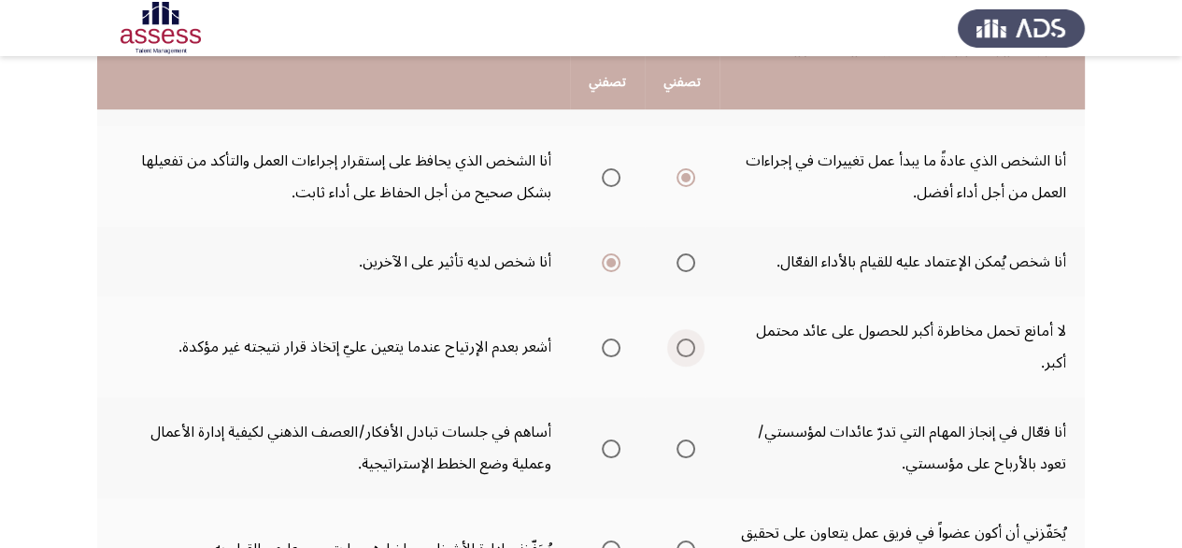
click at [684, 345] on span "Select an option" at bounding box center [686, 347] width 19 height 19
click at [684, 345] on input "Select an option" at bounding box center [686, 347] width 19 height 19
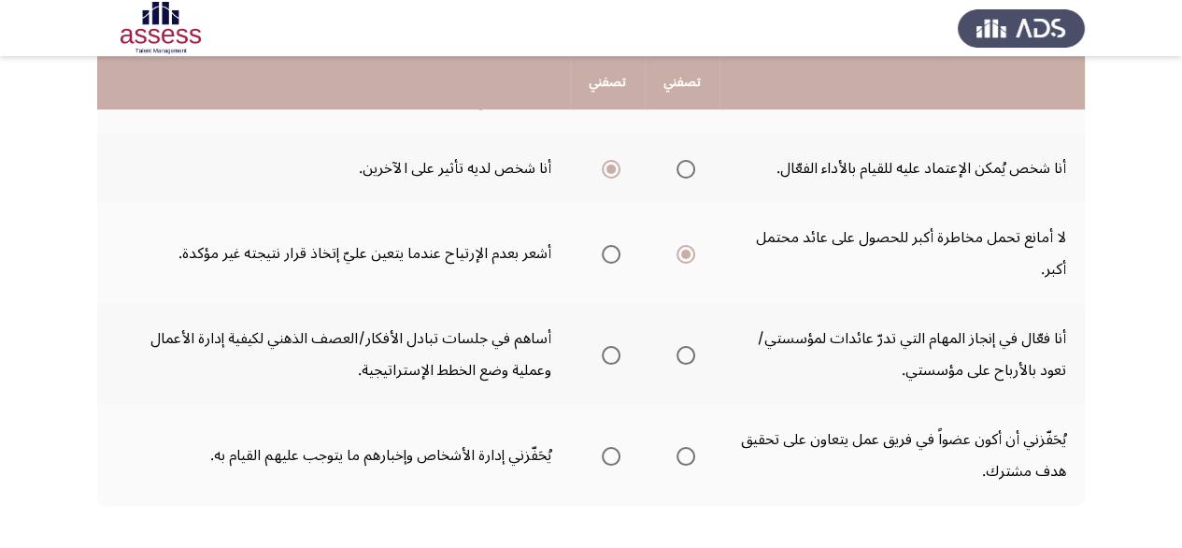
click at [615, 348] on span "Select an option" at bounding box center [611, 355] width 19 height 19
click at [615, 348] on input "Select an option" at bounding box center [611, 355] width 19 height 19
click at [688, 352] on span "Select an option" at bounding box center [686, 355] width 19 height 19
click at [688, 352] on input "Select an option" at bounding box center [686, 355] width 19 height 19
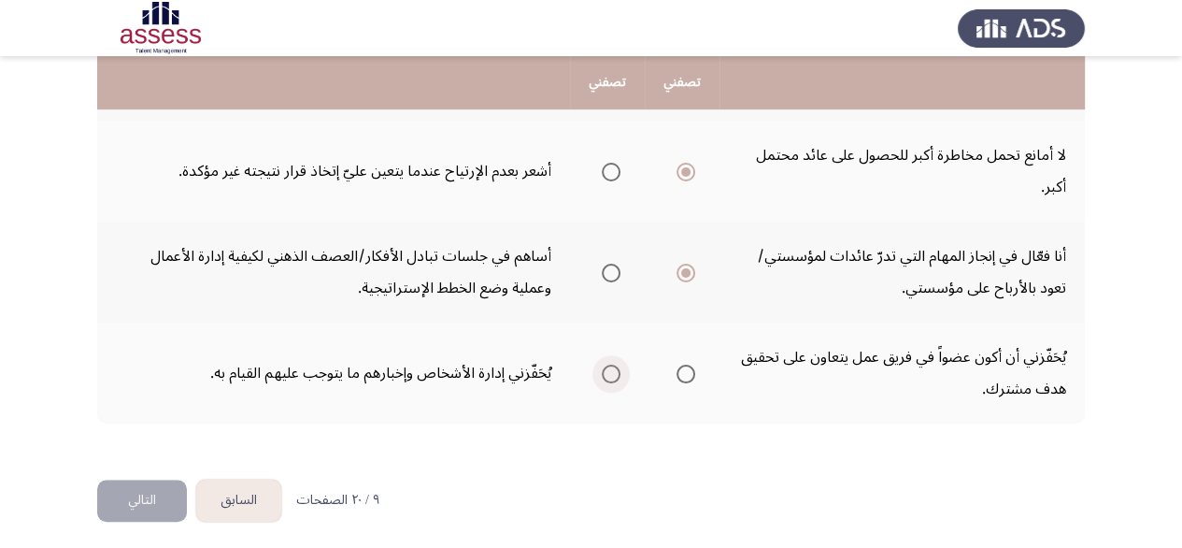
click at [608, 365] on span "Select an option" at bounding box center [611, 374] width 19 height 19
click at [608, 365] on input "Select an option" at bounding box center [611, 374] width 19 height 19
click at [129, 494] on button "التالي" at bounding box center [142, 500] width 90 height 42
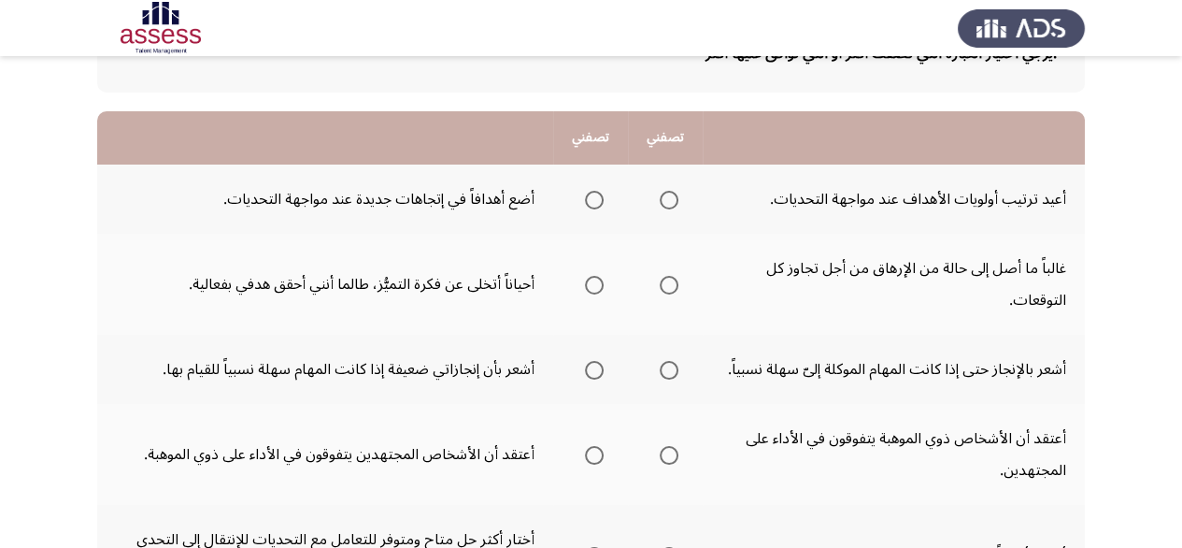
scroll to position [50, 0]
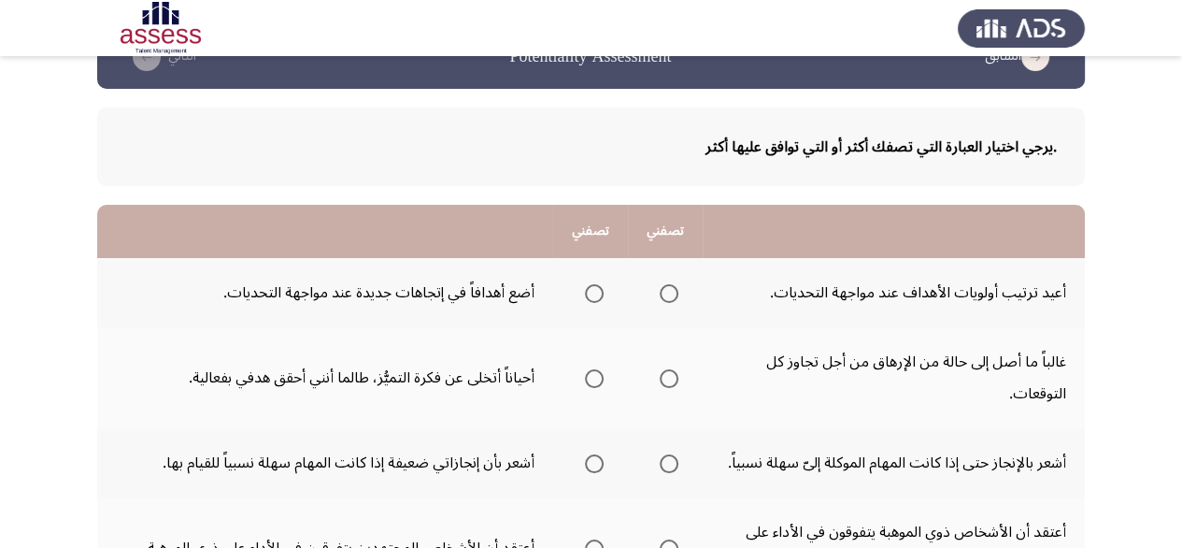
click at [666, 293] on span "Select an option" at bounding box center [669, 293] width 19 height 19
click at [666, 293] on input "Select an option" at bounding box center [669, 293] width 19 height 19
click at [592, 378] on span "Select an option" at bounding box center [594, 378] width 19 height 19
click at [592, 378] on input "Select an option" at bounding box center [594, 378] width 19 height 19
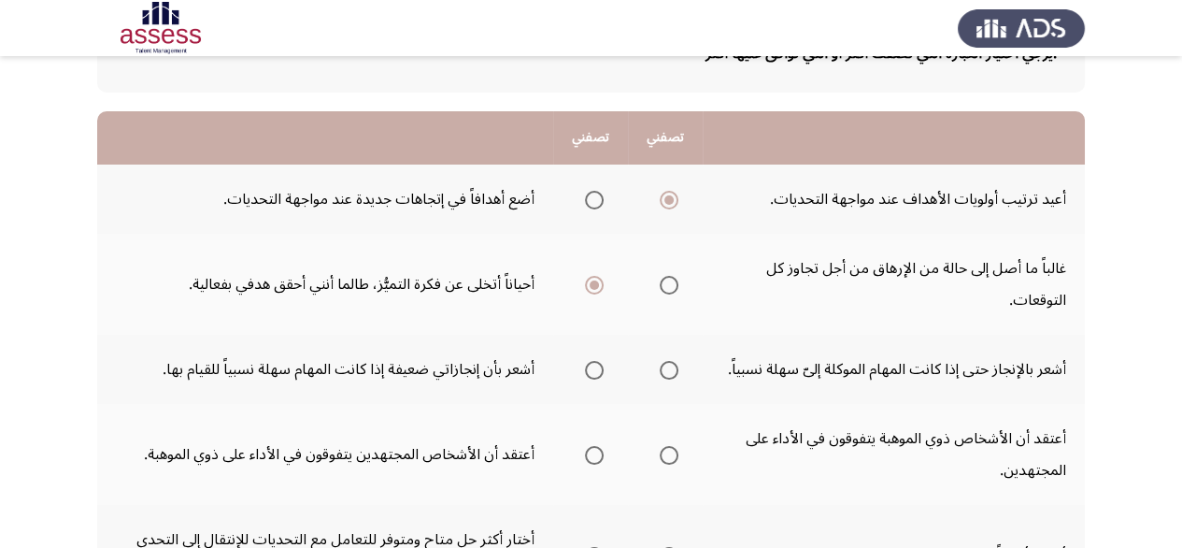
click at [660, 364] on span "Select an option" at bounding box center [669, 370] width 19 height 19
click at [660, 364] on input "Select an option" at bounding box center [669, 370] width 19 height 19
click at [593, 365] on span "Select an option" at bounding box center [594, 370] width 19 height 19
click at [593, 365] on input "Select an option" at bounding box center [594, 370] width 19 height 19
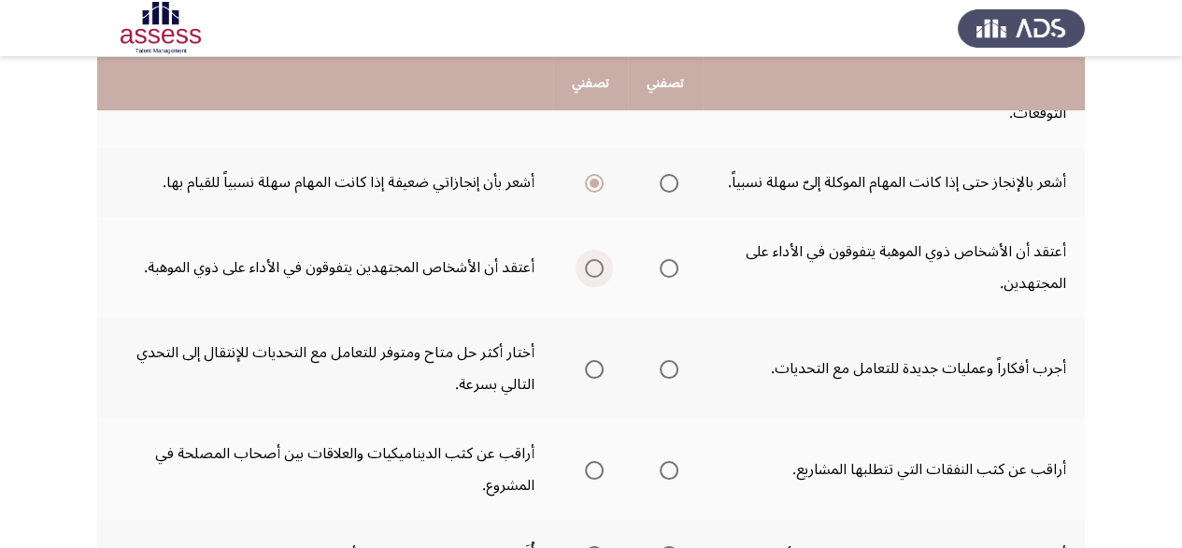
click at [585, 266] on span "Select an option" at bounding box center [594, 268] width 19 height 19
click at [585, 266] on input "Select an option" at bounding box center [594, 268] width 19 height 19
click at [665, 371] on span "Select an option" at bounding box center [669, 369] width 19 height 19
click at [665, 371] on input "Select an option" at bounding box center [669, 369] width 19 height 19
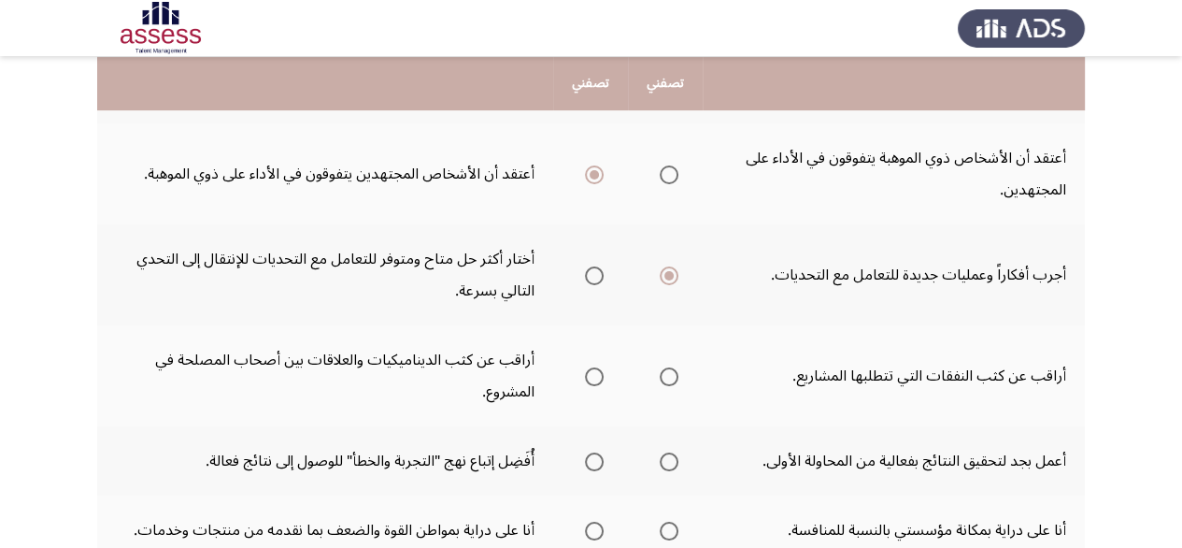
click at [671, 367] on span "Select an option" at bounding box center [669, 376] width 19 height 19
click at [671, 367] on input "Select an option" at bounding box center [669, 376] width 19 height 19
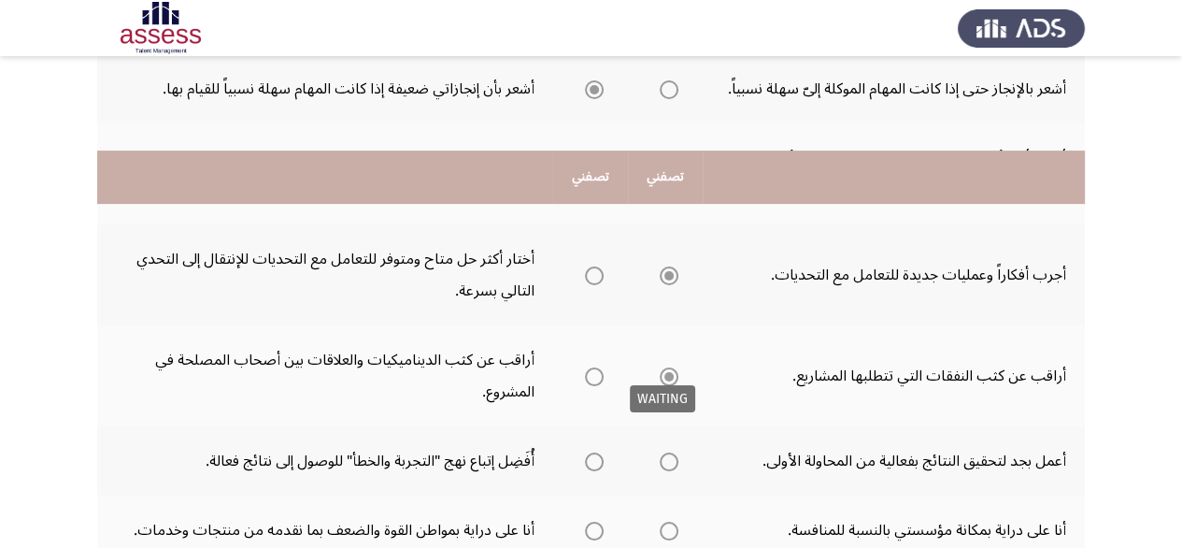
scroll to position [517, 0]
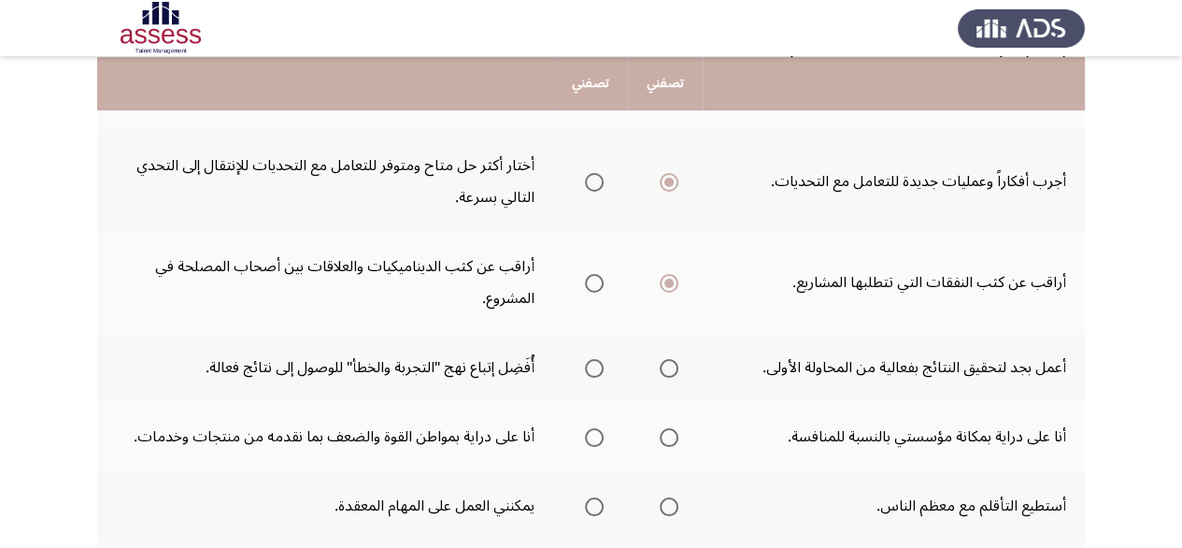
click at [597, 364] on span "Select an option" at bounding box center [594, 368] width 19 height 19
click at [597, 364] on input "Select an option" at bounding box center [594, 368] width 19 height 19
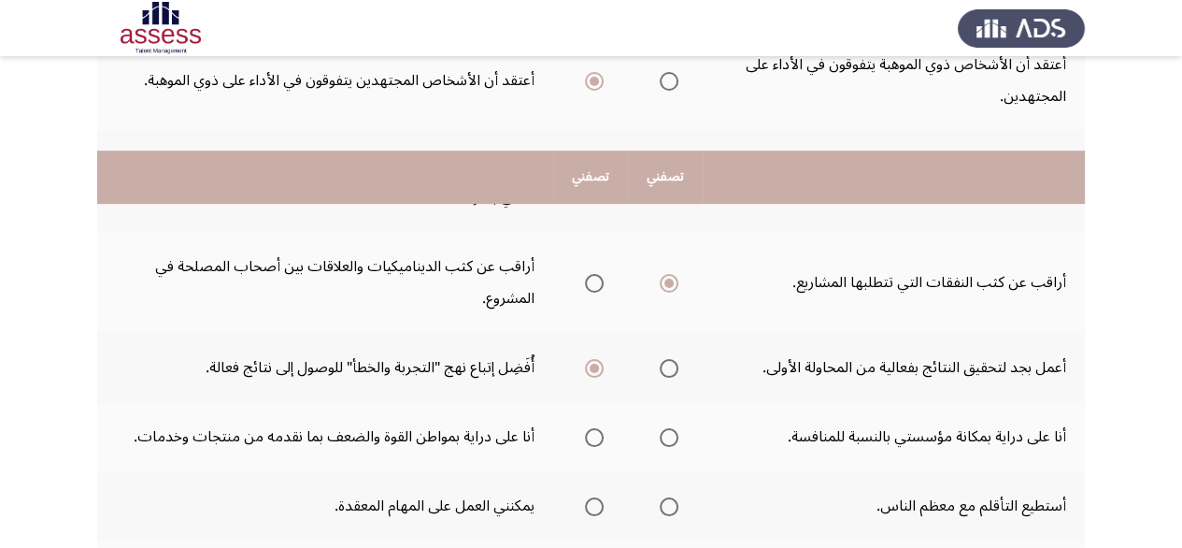
scroll to position [610, 0]
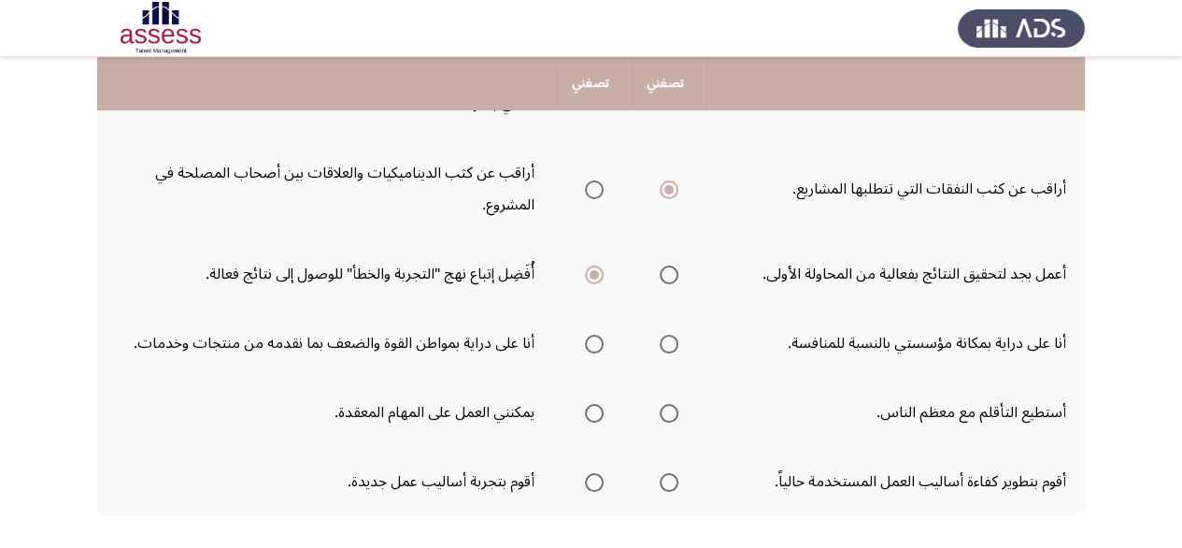
click at [594, 338] on span "Select an option" at bounding box center [594, 344] width 19 height 19
click at [594, 338] on input "Select an option" at bounding box center [594, 344] width 19 height 19
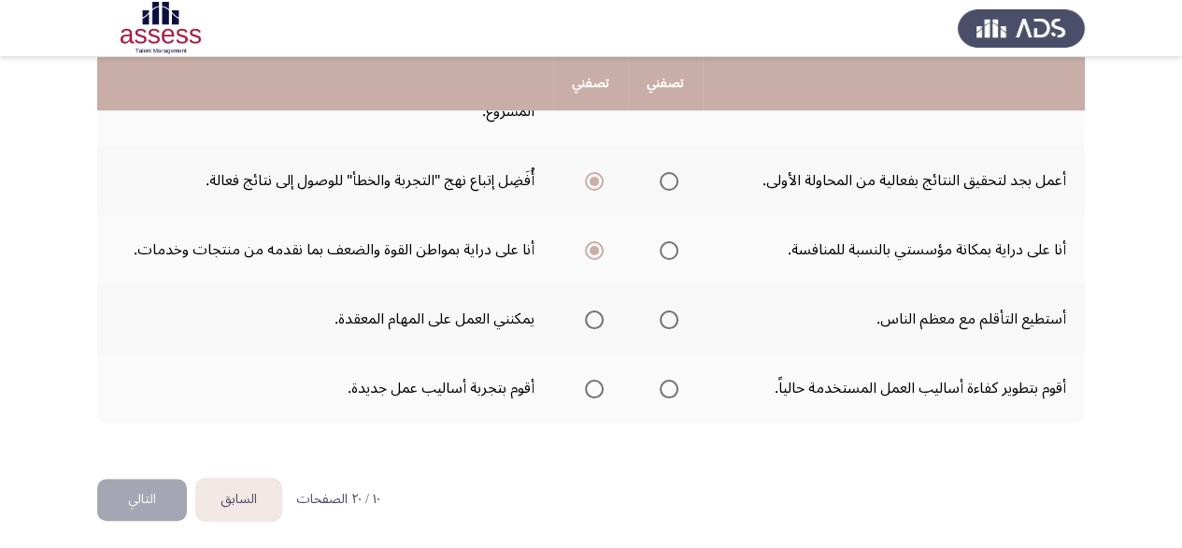
click at [587, 312] on span "Select an option" at bounding box center [594, 319] width 19 height 19
click at [587, 312] on input "Select an option" at bounding box center [594, 319] width 19 height 19
click at [665, 381] on span "Select an option" at bounding box center [669, 388] width 19 height 19
click at [665, 381] on input "Select an option" at bounding box center [669, 388] width 19 height 19
click at [164, 484] on button "التالي" at bounding box center [142, 500] width 90 height 42
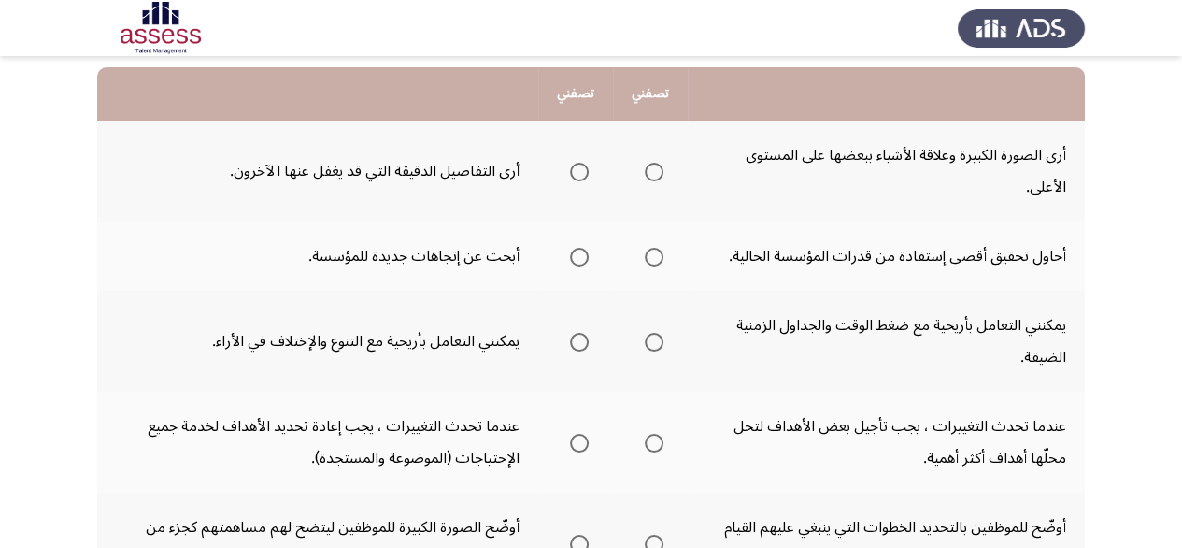
scroll to position [93, 0]
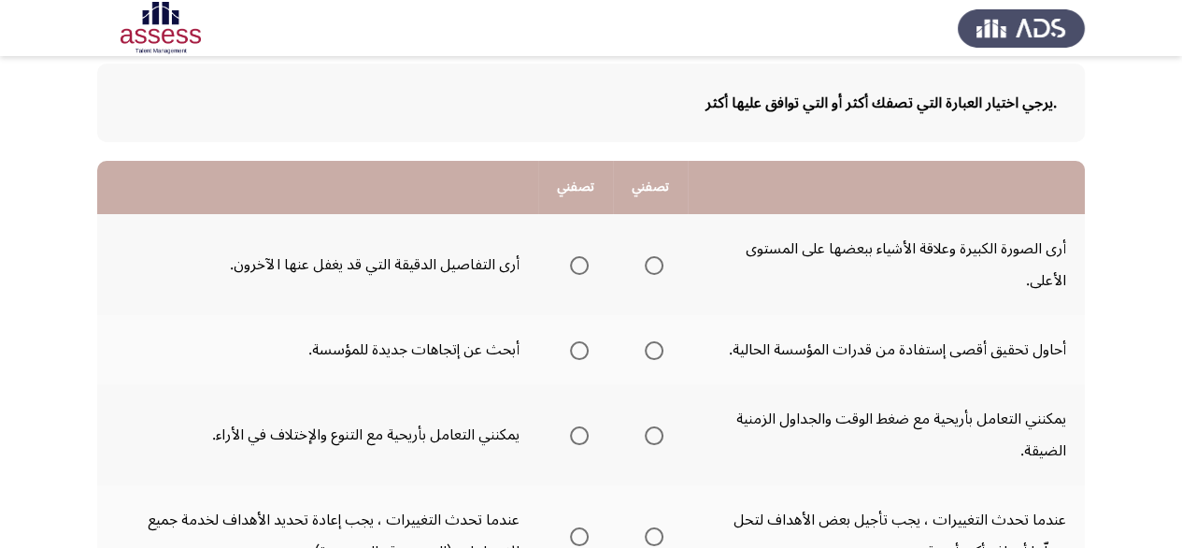
click at [656, 263] on span "Select an option" at bounding box center [654, 265] width 19 height 19
click at [656, 263] on input "Select an option" at bounding box center [654, 265] width 19 height 19
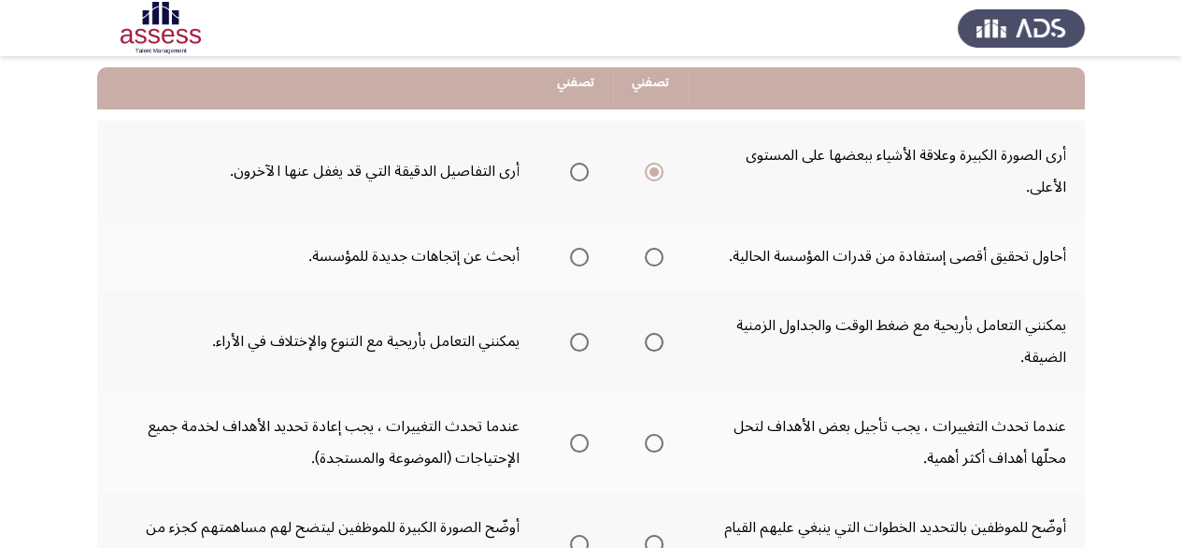
click at [590, 174] on th at bounding box center [575, 171] width 75 height 101
click at [576, 168] on span "Select an option" at bounding box center [579, 172] width 19 height 19
click at [576, 168] on input "Select an option" at bounding box center [579, 172] width 19 height 19
click at [578, 255] on span "Select an option" at bounding box center [579, 257] width 19 height 19
click at [578, 255] on input "Select an option" at bounding box center [579, 257] width 19 height 19
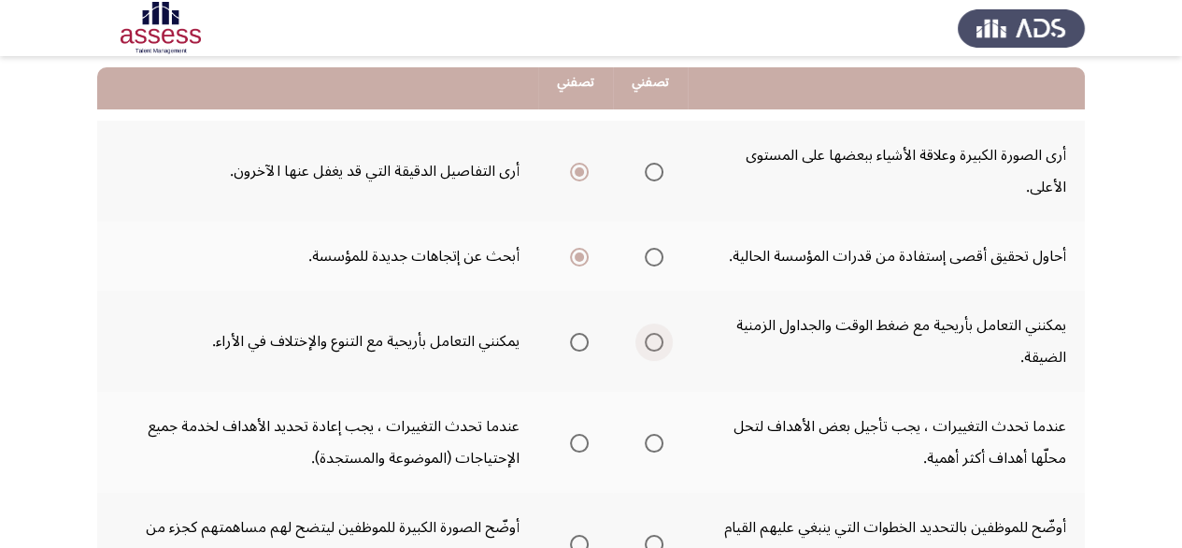
click at [645, 345] on span "Select an option" at bounding box center [654, 342] width 19 height 19
click at [645, 345] on input "Select an option" at bounding box center [654, 342] width 19 height 19
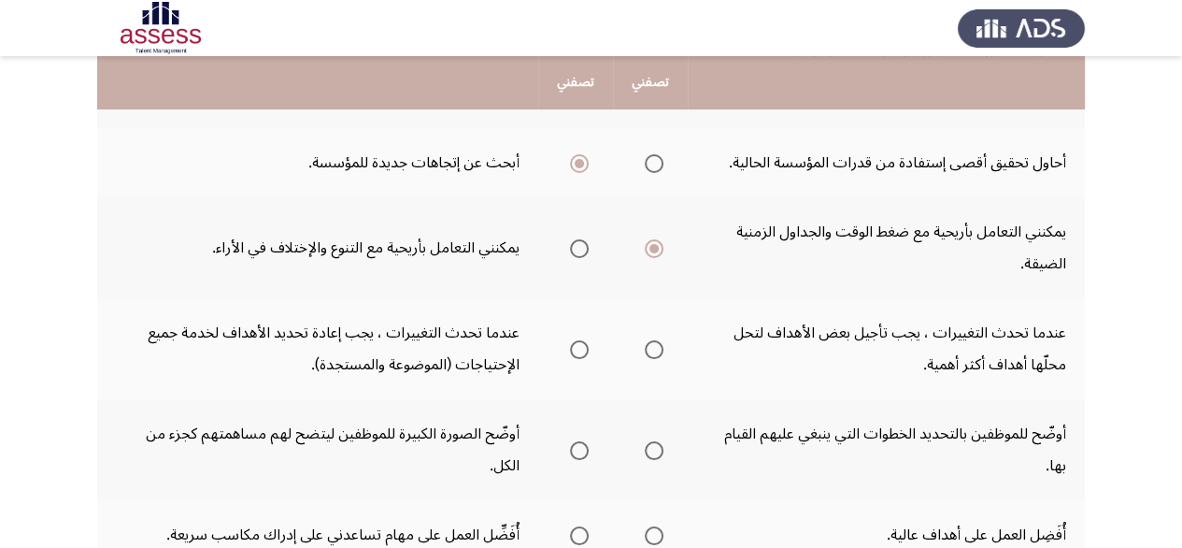
click at [650, 360] on mat-radio-group "Select an option" at bounding box center [650, 349] width 26 height 32
click at [650, 352] on span "Select an option" at bounding box center [654, 349] width 19 height 19
click at [650, 352] on input "Select an option" at bounding box center [654, 349] width 19 height 19
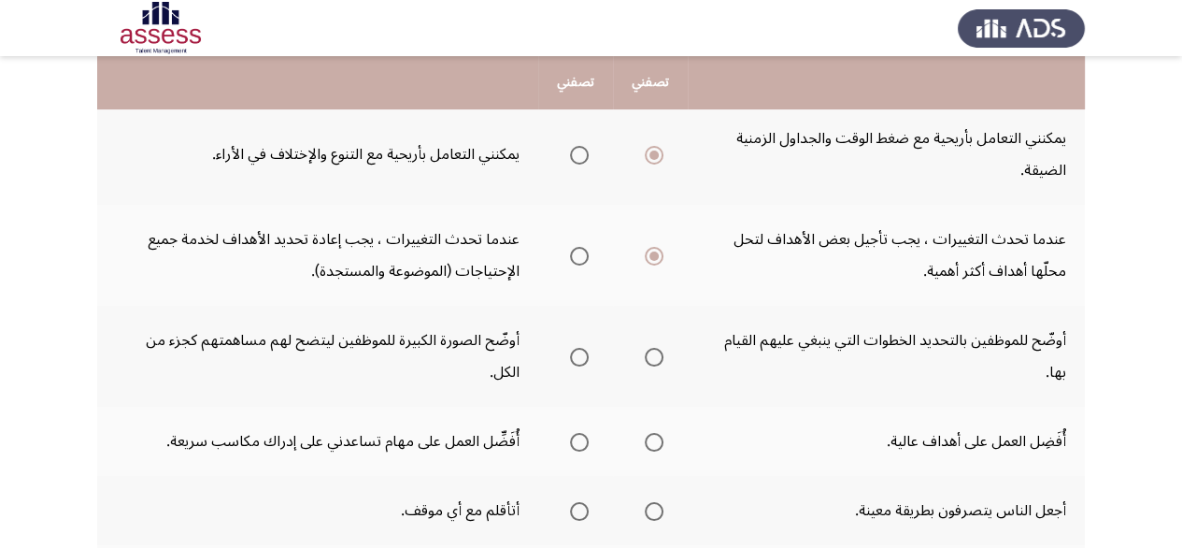
click at [665, 352] on th at bounding box center [650, 356] width 75 height 101
click at [651, 359] on span "Select an option" at bounding box center [654, 357] width 19 height 19
click at [651, 359] on input "Select an option" at bounding box center [654, 357] width 19 height 19
click at [662, 443] on th at bounding box center [650, 441] width 75 height 69
click at [650, 436] on span "Select an option" at bounding box center [654, 442] width 19 height 19
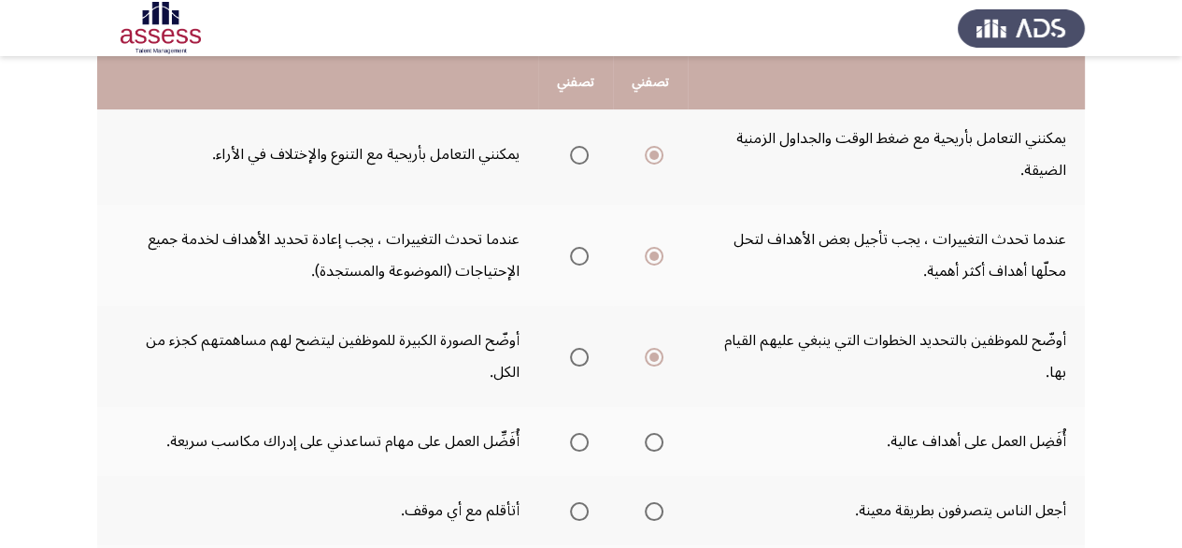
click at [650, 436] on input "Select an option" at bounding box center [654, 442] width 19 height 19
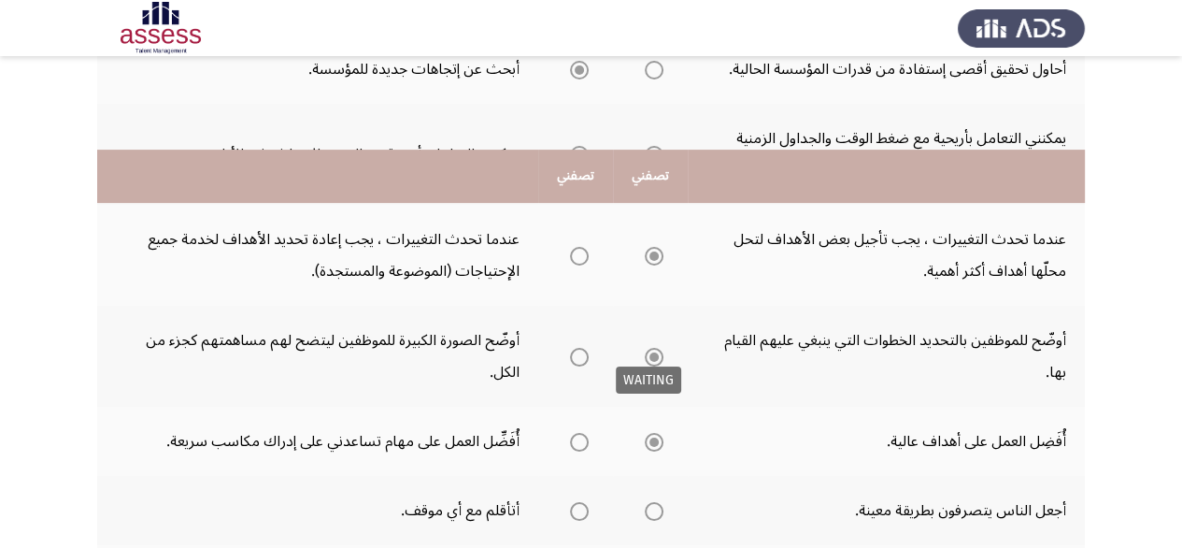
scroll to position [467, 0]
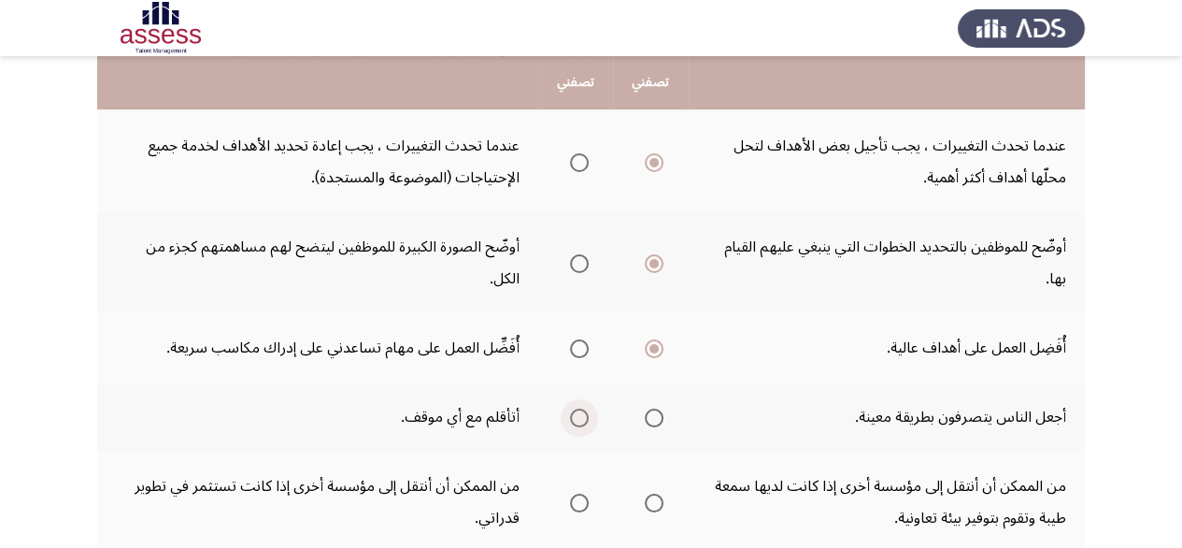
click at [577, 419] on span "Select an option" at bounding box center [579, 417] width 19 height 19
click at [577, 419] on input "Select an option" at bounding box center [579, 417] width 19 height 19
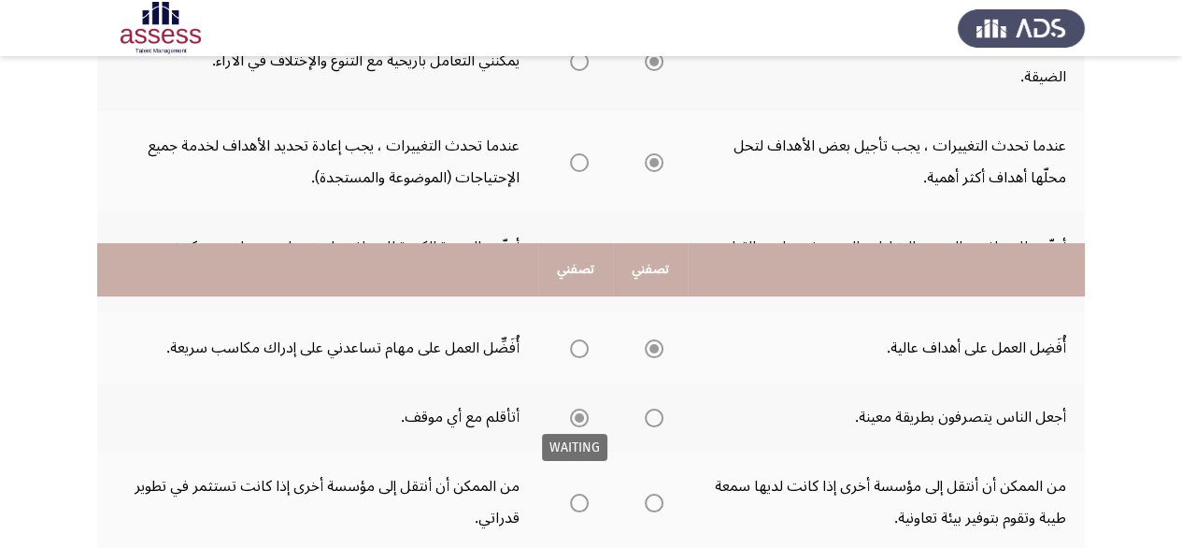
scroll to position [654, 0]
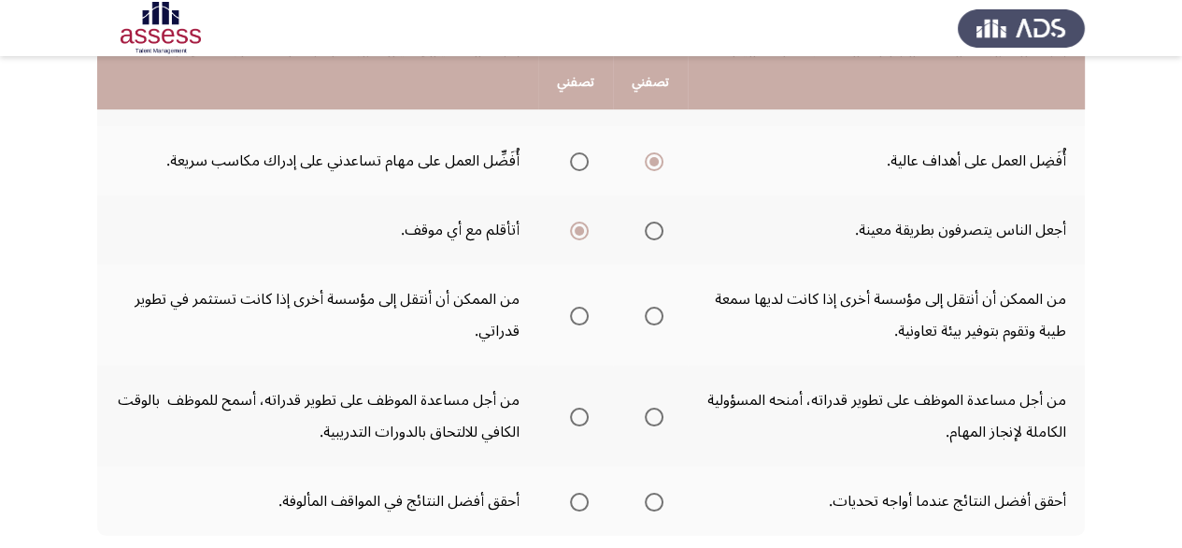
click at [653, 236] on mat-radio-group "Select an option" at bounding box center [650, 230] width 26 height 32
click at [652, 233] on span "Select an option" at bounding box center [654, 231] width 19 height 19
click at [652, 233] on input "Select an option" at bounding box center [654, 231] width 19 height 19
click at [570, 313] on span "Select an option" at bounding box center [579, 316] width 19 height 19
click at [570, 313] on input "Select an option" at bounding box center [579, 316] width 19 height 19
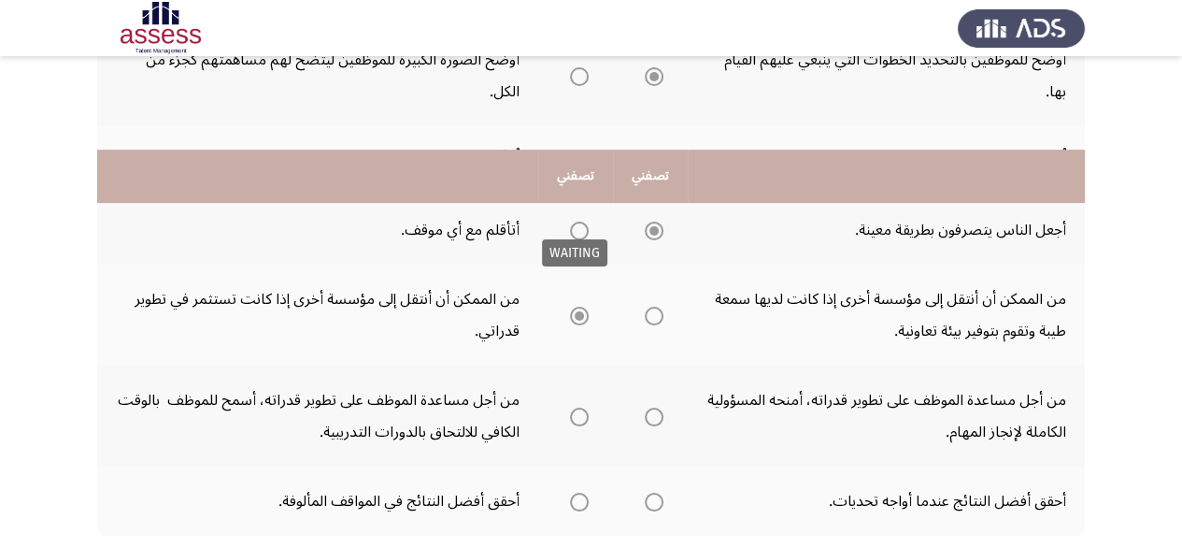
scroll to position [766, 0]
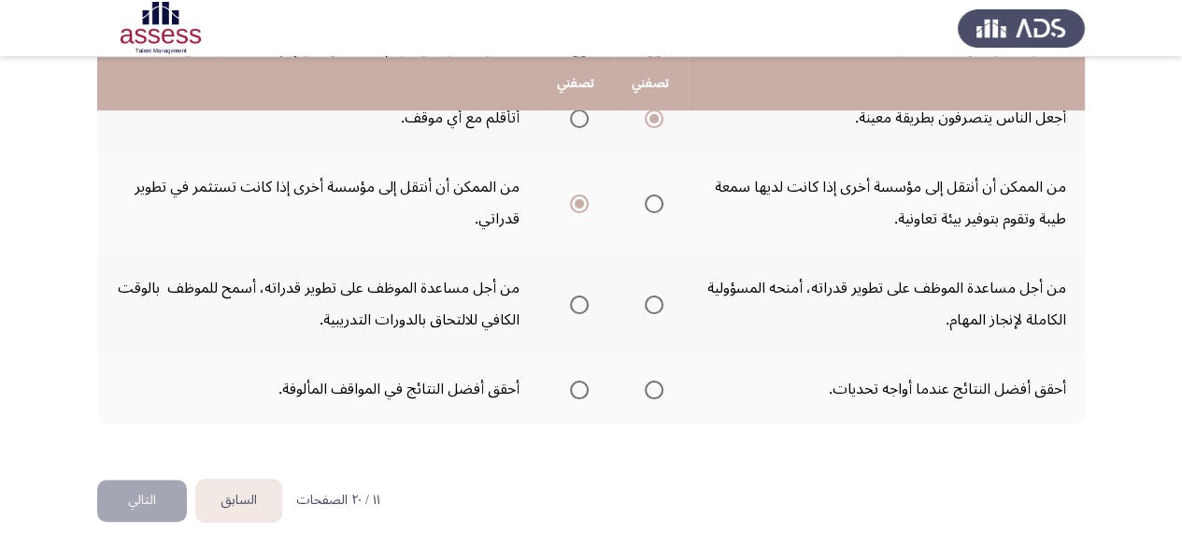
click at [582, 296] on span "Select an option" at bounding box center [579, 304] width 19 height 19
click at [582, 296] on input "Select an option" at bounding box center [579, 304] width 19 height 19
click at [656, 379] on mat-radio-button "Select an option" at bounding box center [650, 389] width 26 height 20
click at [646, 380] on span "Select an option" at bounding box center [654, 389] width 19 height 19
click at [646, 380] on input "Select an option" at bounding box center [654, 389] width 19 height 19
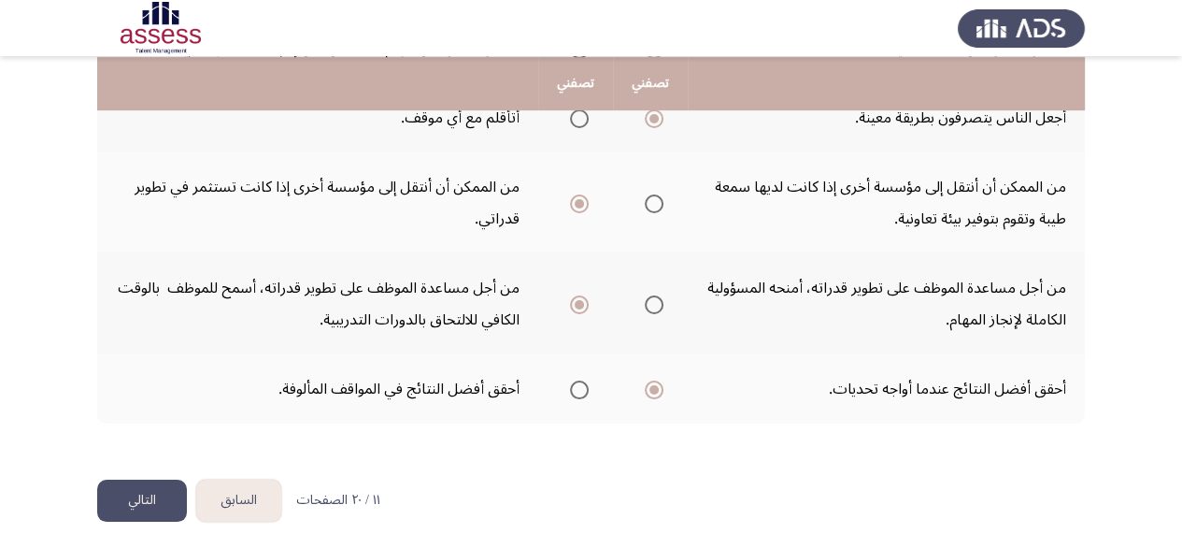
click at [162, 484] on button "التالي" at bounding box center [142, 500] width 90 height 42
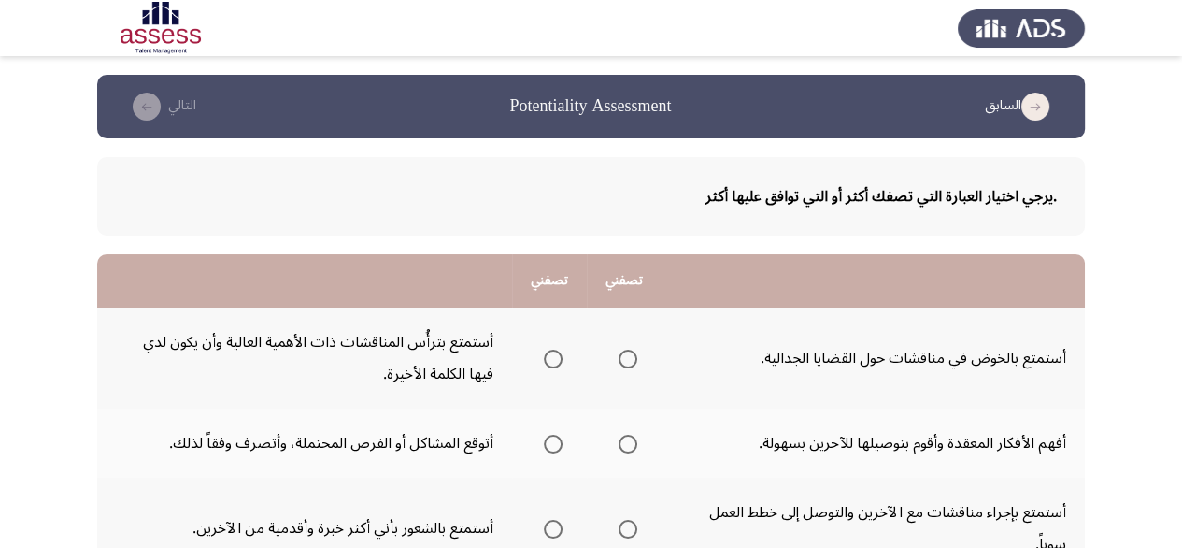
scroll to position [93, 0]
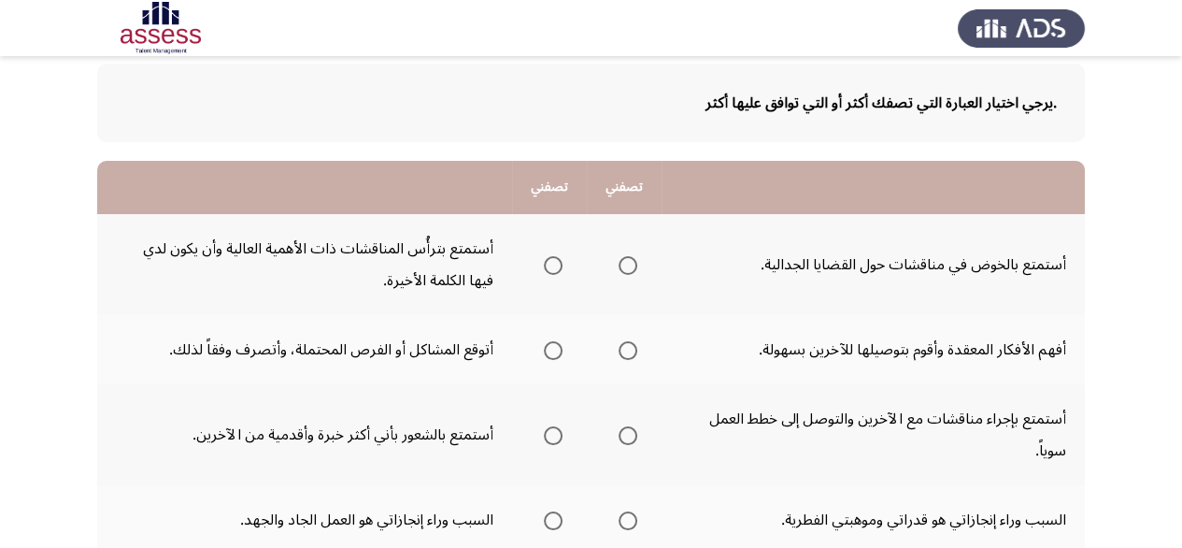
click at [620, 266] on span "Select an option" at bounding box center [628, 265] width 19 height 19
click at [620, 266] on input "Select an option" at bounding box center [628, 265] width 19 height 19
click at [552, 263] on span "Select an option" at bounding box center [553, 265] width 19 height 19
click at [552, 263] on input "Select an option" at bounding box center [553, 265] width 19 height 19
click at [544, 351] on span "Select an option" at bounding box center [553, 350] width 19 height 19
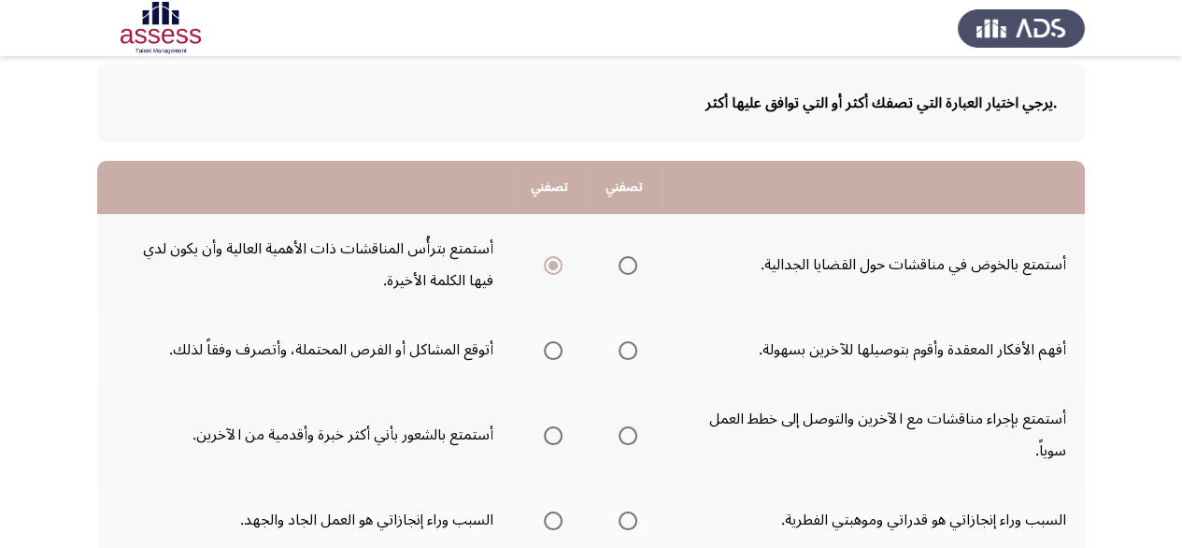
click at [544, 351] on input "Select an option" at bounding box center [553, 350] width 19 height 19
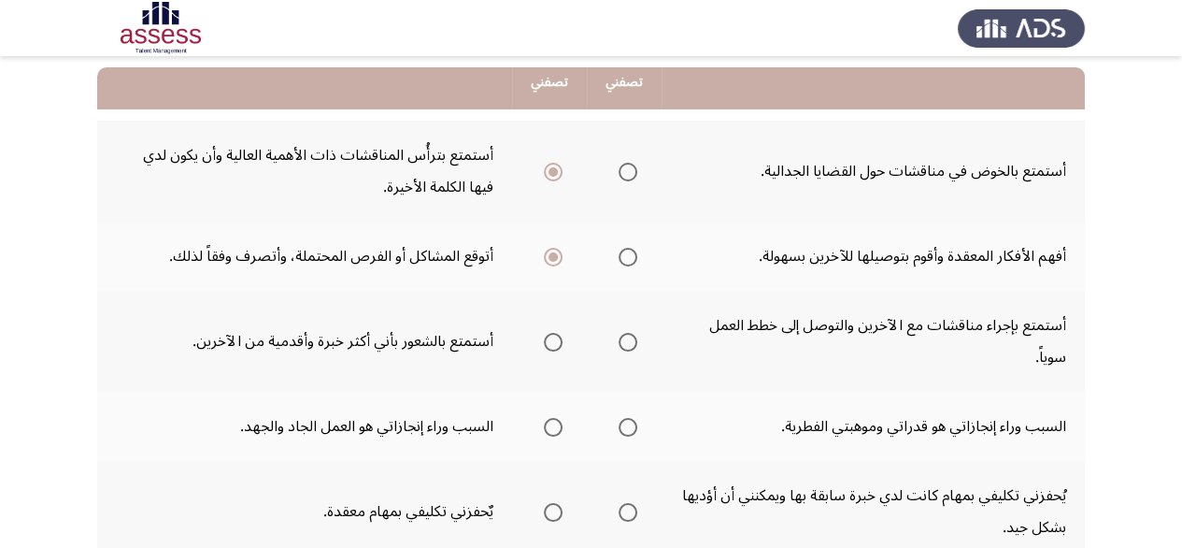
scroll to position [280, 0]
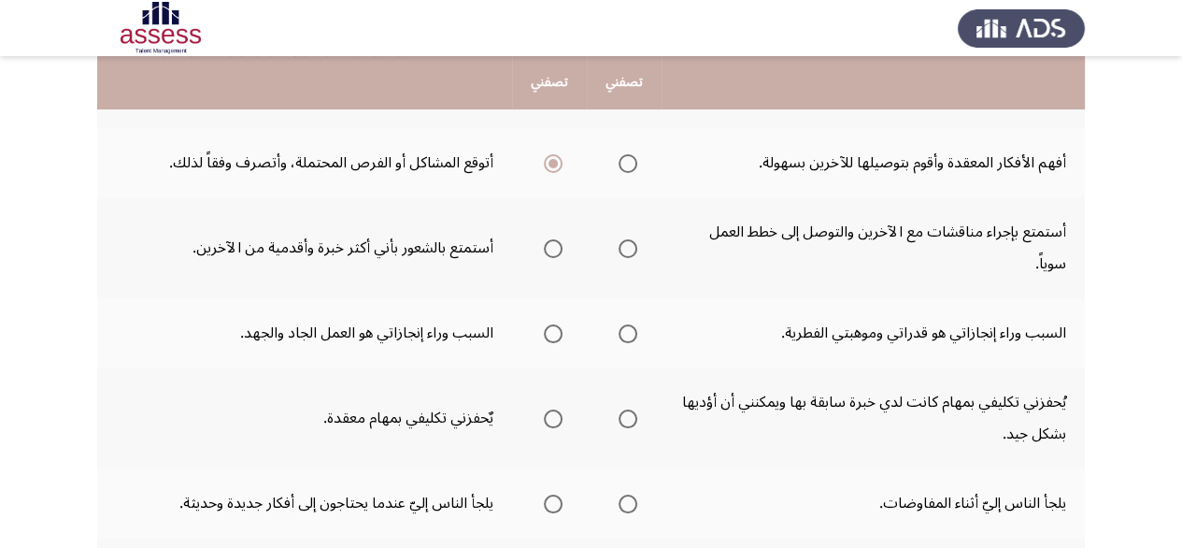
click at [623, 249] on span "Select an option" at bounding box center [628, 248] width 19 height 19
click at [623, 249] on input "Select an option" at bounding box center [628, 248] width 19 height 19
click at [542, 334] on label "Select an option" at bounding box center [549, 333] width 26 height 19
click at [544, 334] on input "Select an option" at bounding box center [553, 333] width 19 height 19
click at [550, 418] on span "Select an option" at bounding box center [553, 418] width 19 height 19
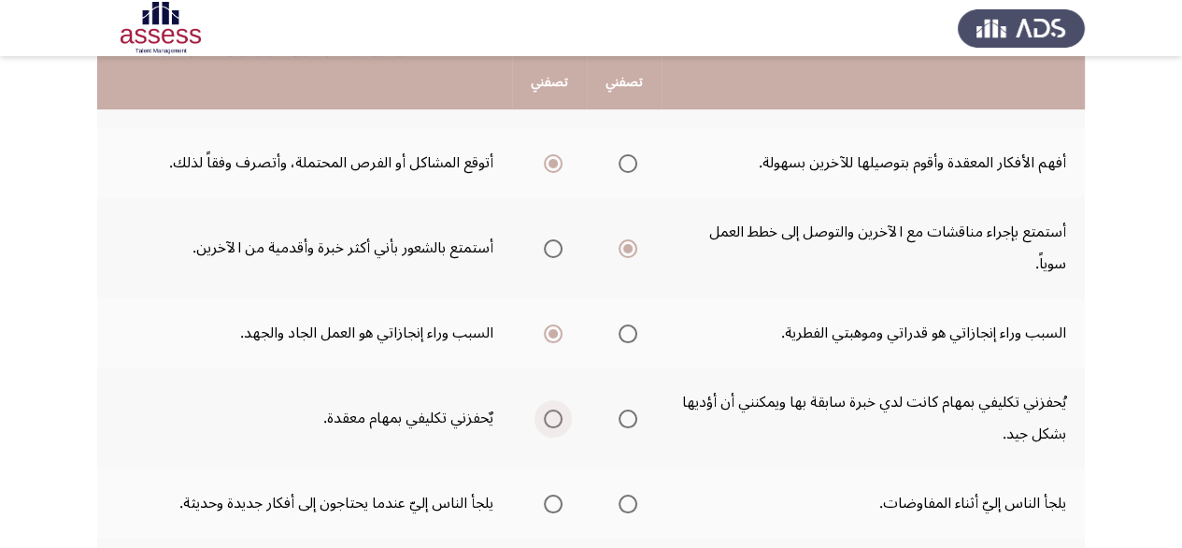
click at [550, 418] on input "Select an option" at bounding box center [553, 418] width 19 height 19
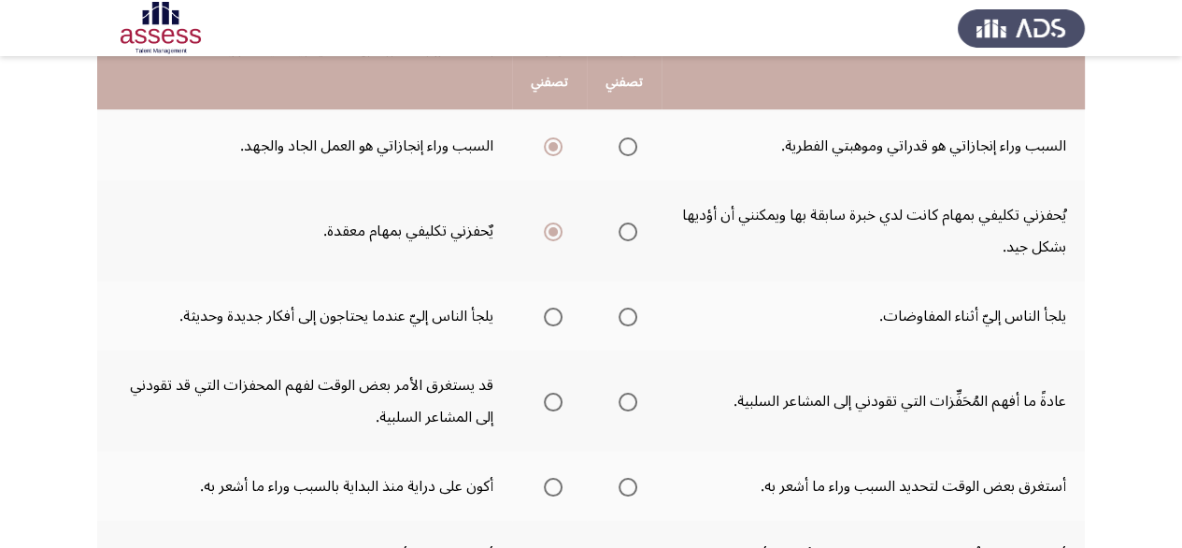
click at [638, 311] on th at bounding box center [624, 315] width 75 height 69
click at [624, 315] on span "Select an option" at bounding box center [628, 316] width 19 height 19
click at [624, 315] on input "Select an option" at bounding box center [628, 316] width 19 height 19
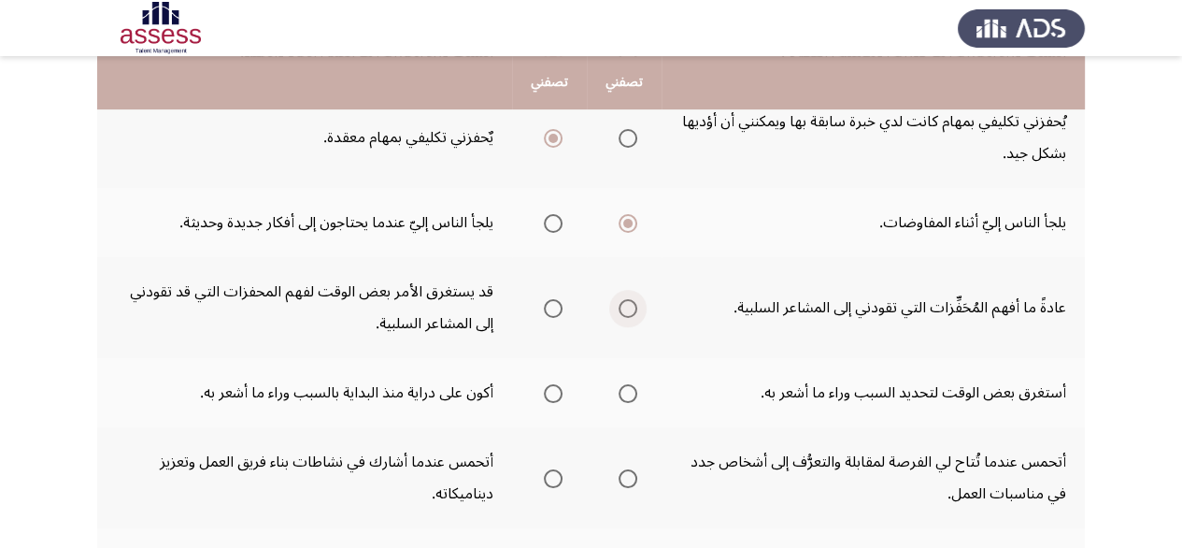
click at [613, 308] on label "Select an option" at bounding box center [624, 308] width 26 height 19
click at [619, 308] on input "Select an option" at bounding box center [628, 308] width 19 height 19
click at [615, 308] on label "Select an option" at bounding box center [624, 308] width 26 height 19
click at [553, 389] on span "Select an option" at bounding box center [553, 393] width 19 height 19
click at [553, 389] on input "Select an option" at bounding box center [553, 393] width 19 height 19
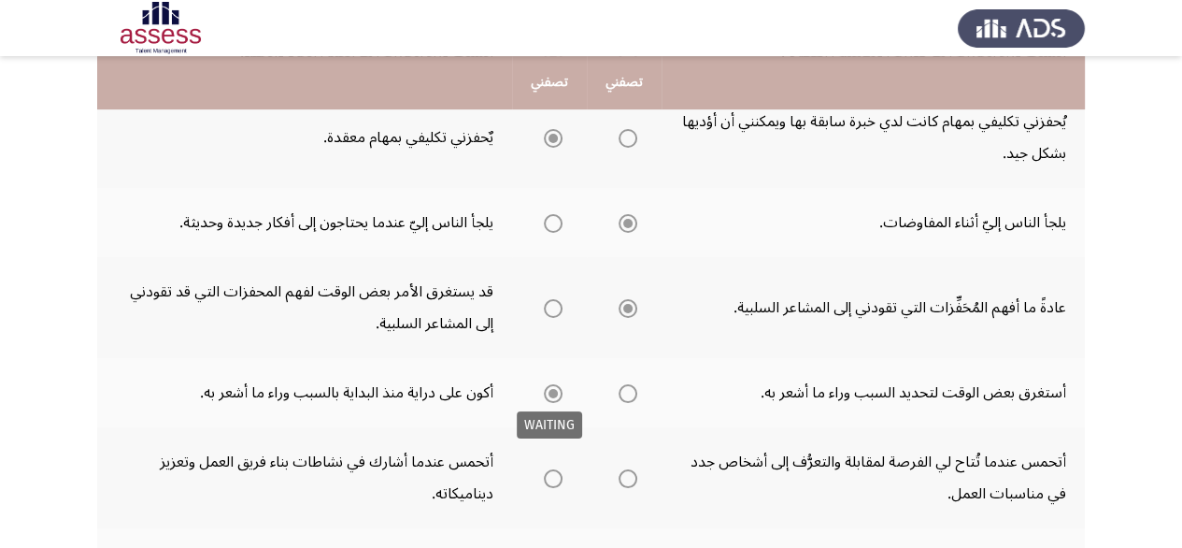
scroll to position [736, 0]
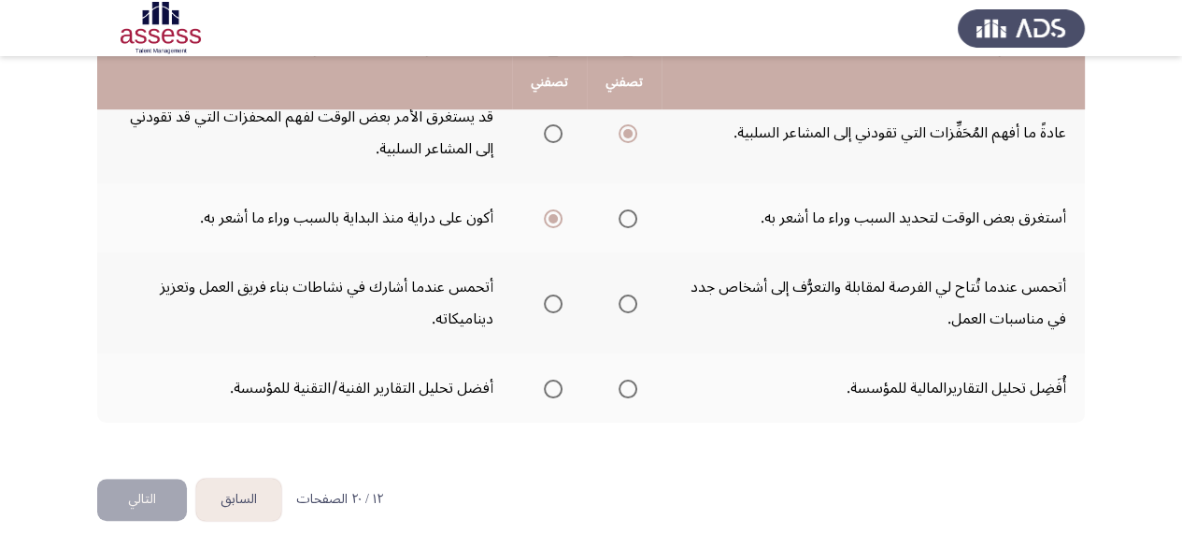
click at [631, 300] on span "Select an option" at bounding box center [628, 303] width 19 height 19
click at [631, 300] on input "Select an option" at bounding box center [628, 303] width 19 height 19
click at [556, 385] on span "Select an option" at bounding box center [553, 388] width 19 height 19
click at [556, 385] on input "Select an option" at bounding box center [553, 388] width 19 height 19
click at [120, 484] on button "التالي" at bounding box center [142, 500] width 90 height 42
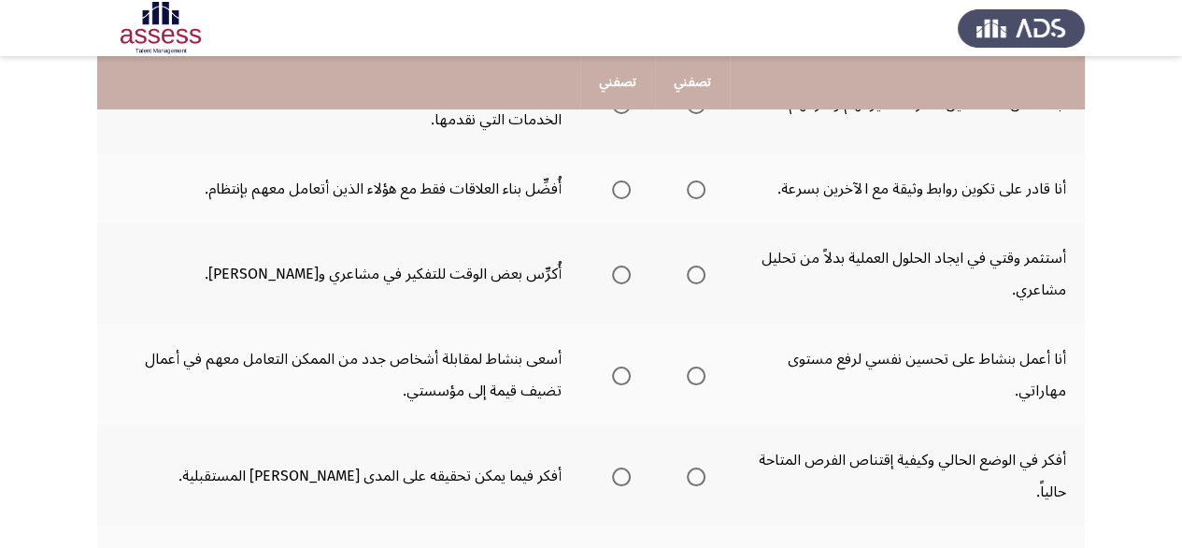
scroll to position [0, 0]
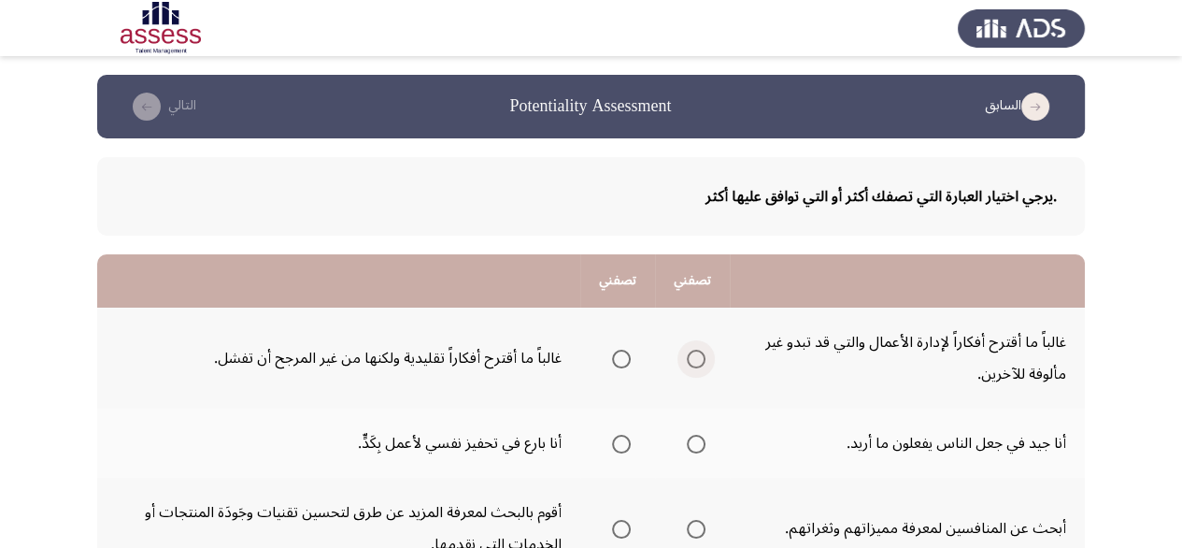
click at [698, 357] on span "Select an option" at bounding box center [696, 359] width 19 height 19
click at [698, 357] on input "Select an option" at bounding box center [696, 359] width 19 height 19
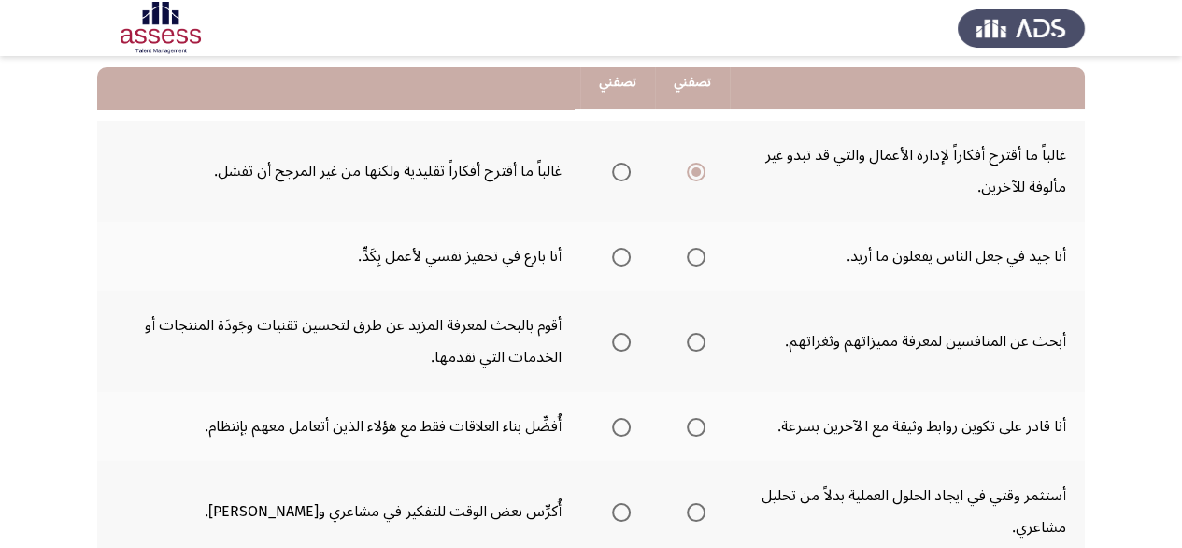
click at [632, 253] on th at bounding box center [617, 256] width 75 height 69
click at [623, 257] on span "Select an option" at bounding box center [621, 257] width 19 height 19
click at [623, 257] on input "Select an option" at bounding box center [621, 257] width 19 height 19
click at [616, 345] on span "Select an option" at bounding box center [621, 342] width 19 height 19
click at [616, 345] on input "Select an option" at bounding box center [621, 342] width 19 height 19
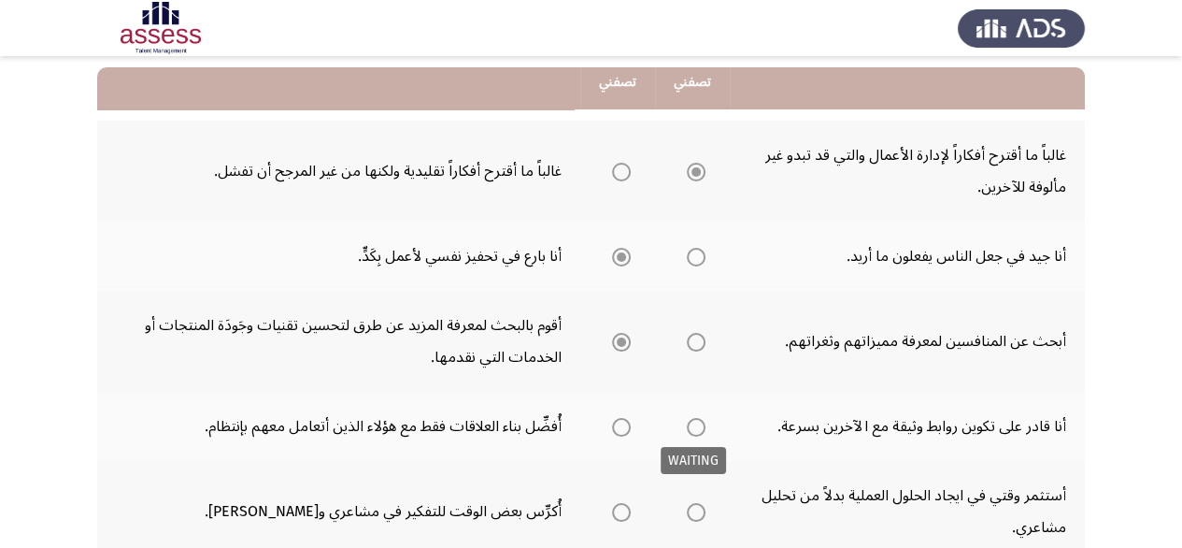
scroll to position [374, 0]
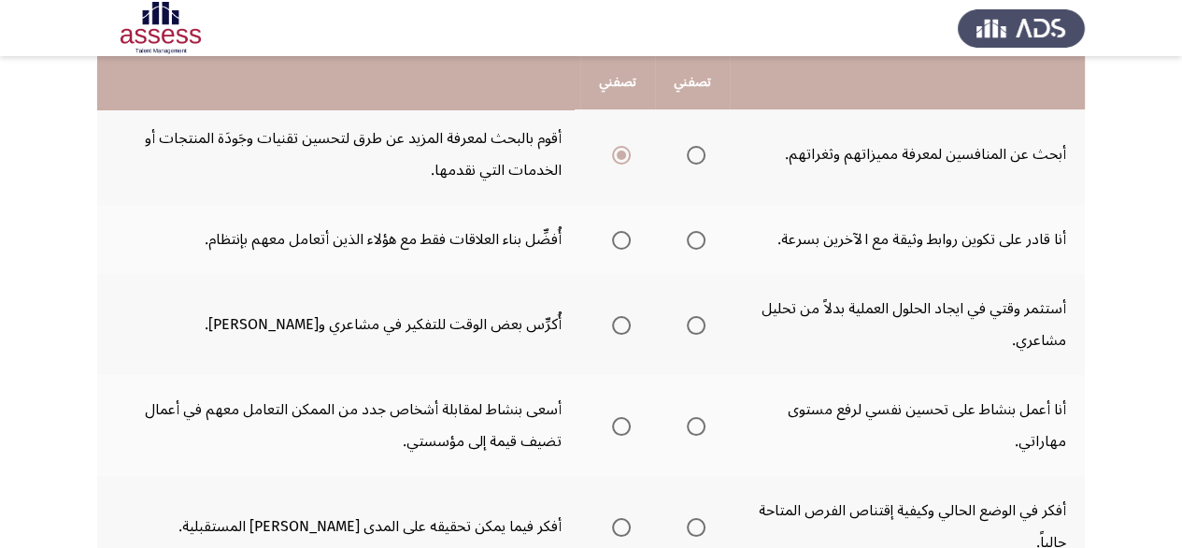
click at [693, 236] on span "Select an option" at bounding box center [696, 240] width 19 height 19
click at [693, 236] on input "Select an option" at bounding box center [696, 240] width 19 height 19
click at [680, 326] on label "Select an option" at bounding box center [692, 325] width 26 height 19
click at [687, 326] on input "Select an option" at bounding box center [696, 325] width 19 height 19
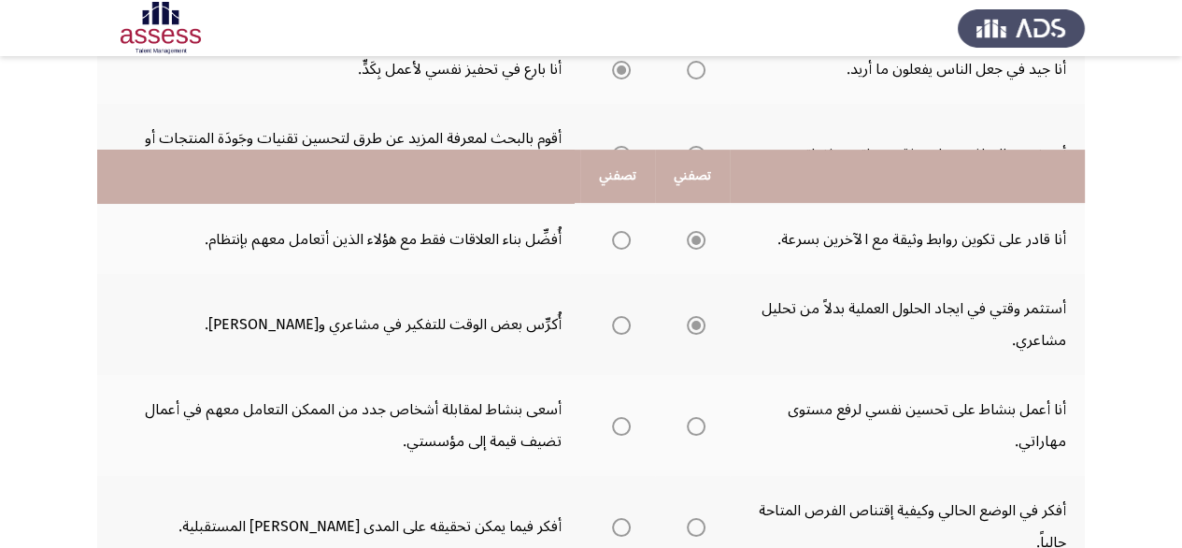
scroll to position [561, 0]
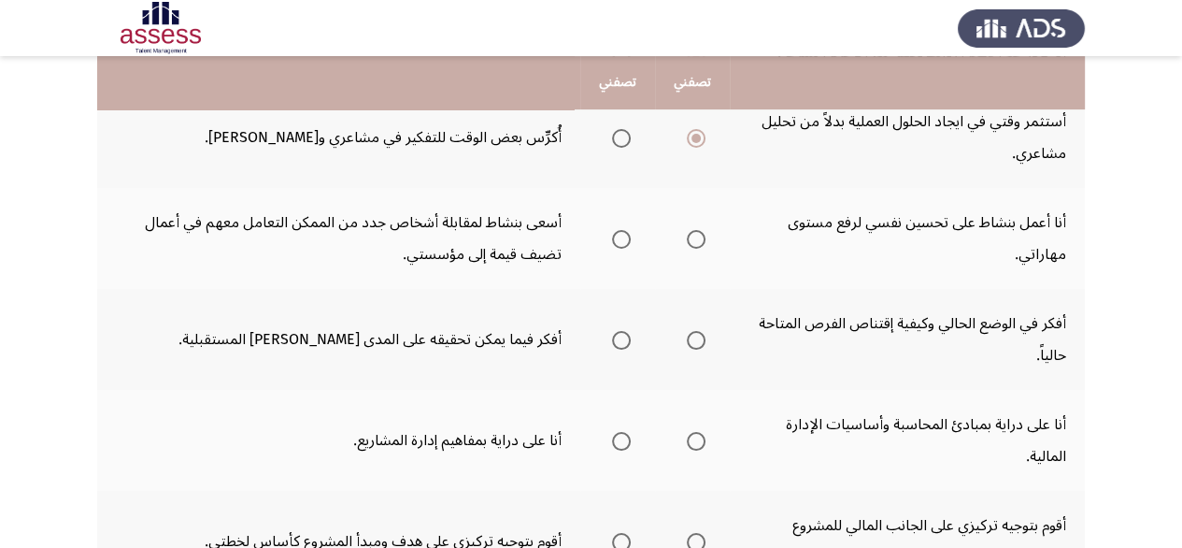
click at [688, 242] on span "Select an option" at bounding box center [696, 239] width 19 height 19
click at [688, 242] on input "Select an option" at bounding box center [696, 239] width 19 height 19
click at [630, 336] on span "Select an option" at bounding box center [621, 340] width 19 height 19
click at [630, 336] on input "Select an option" at bounding box center [621, 340] width 19 height 19
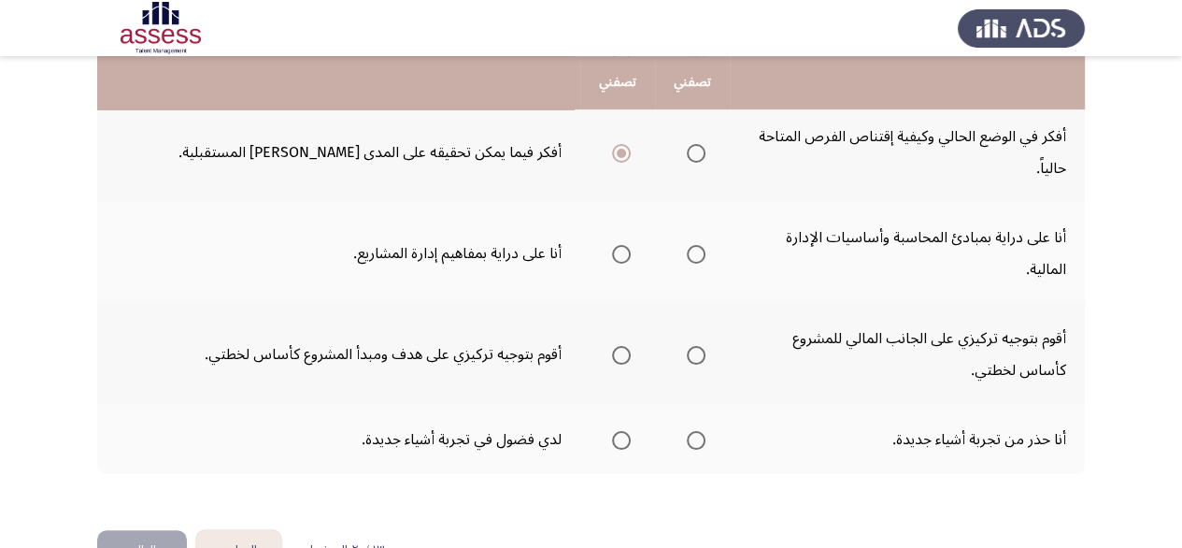
click at [696, 245] on span "Select an option" at bounding box center [696, 254] width 19 height 19
click at [696, 245] on input "Select an option" at bounding box center [696, 254] width 19 height 19
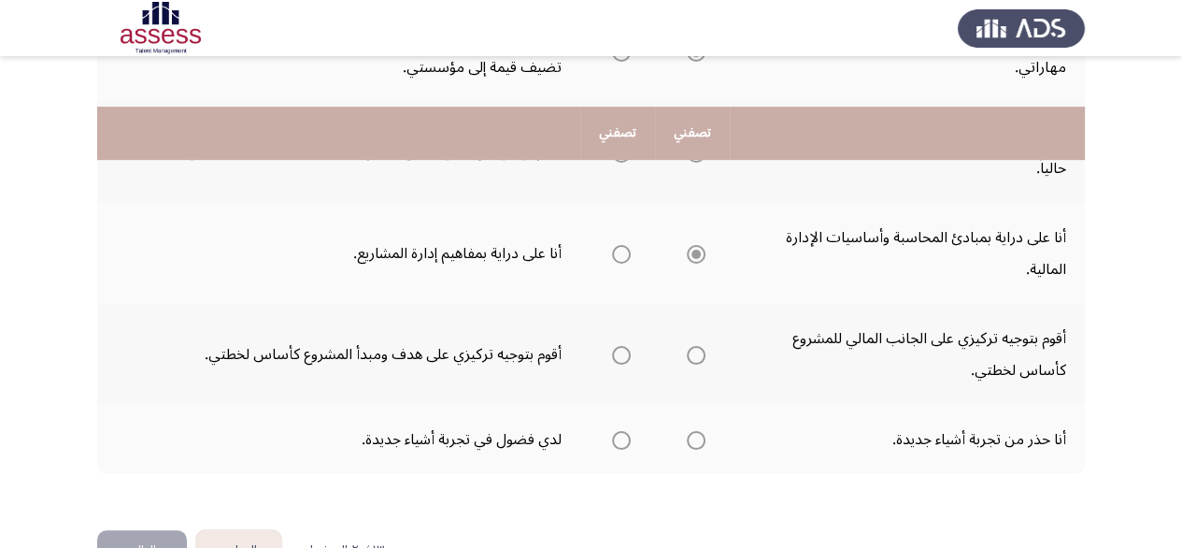
scroll to position [798, 0]
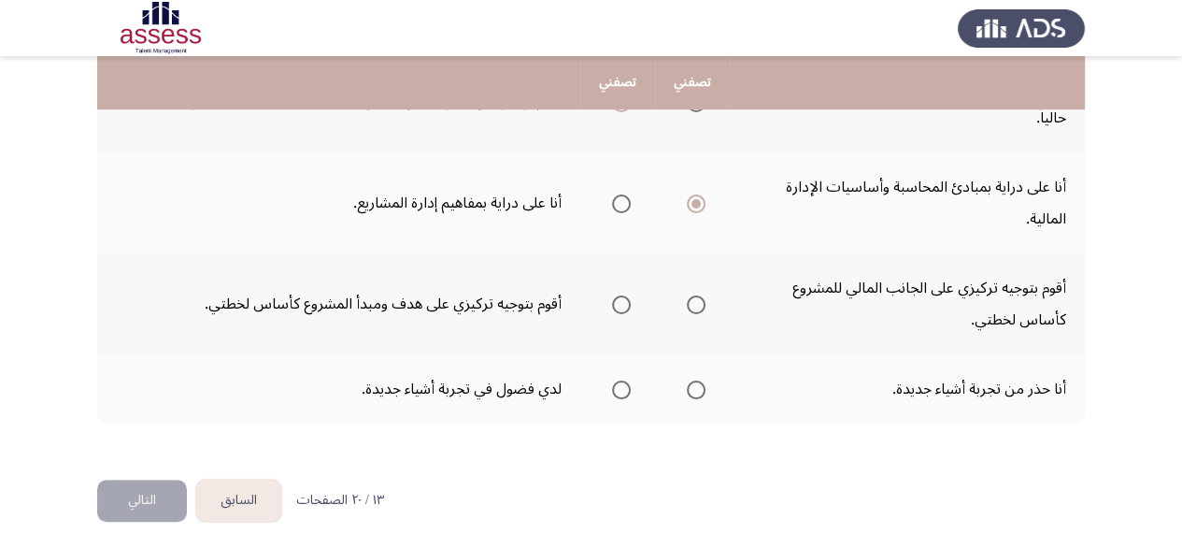
click at [620, 202] on span "Select an option" at bounding box center [621, 203] width 19 height 19
click at [620, 202] on input "Select an option" at bounding box center [621, 203] width 19 height 19
click at [693, 207] on mat-radio-group "Select an option" at bounding box center [692, 203] width 26 height 32
click at [704, 194] on span "Select an option" at bounding box center [696, 203] width 19 height 19
click at [704, 194] on input "Select an option" at bounding box center [696, 203] width 19 height 19
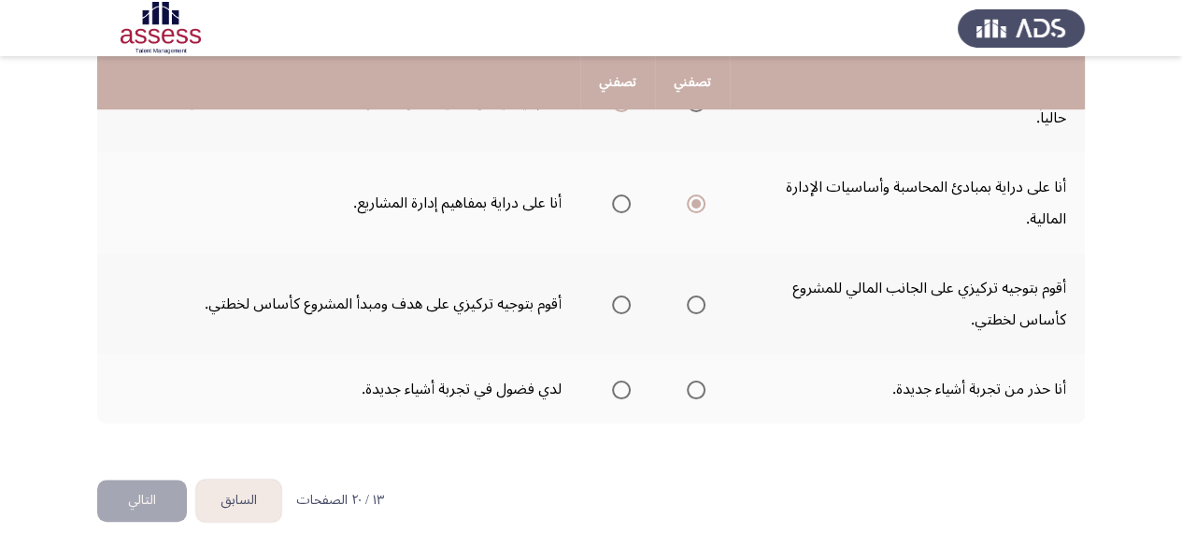
click at [684, 296] on label "Select an option" at bounding box center [692, 304] width 26 height 19
click at [687, 296] on input "Select an option" at bounding box center [696, 304] width 19 height 19
click at [622, 382] on span "Select an option" at bounding box center [621, 389] width 19 height 19
click at [622, 382] on input "Select an option" at bounding box center [621, 389] width 19 height 19
click at [163, 492] on button "التالي" at bounding box center [142, 500] width 90 height 42
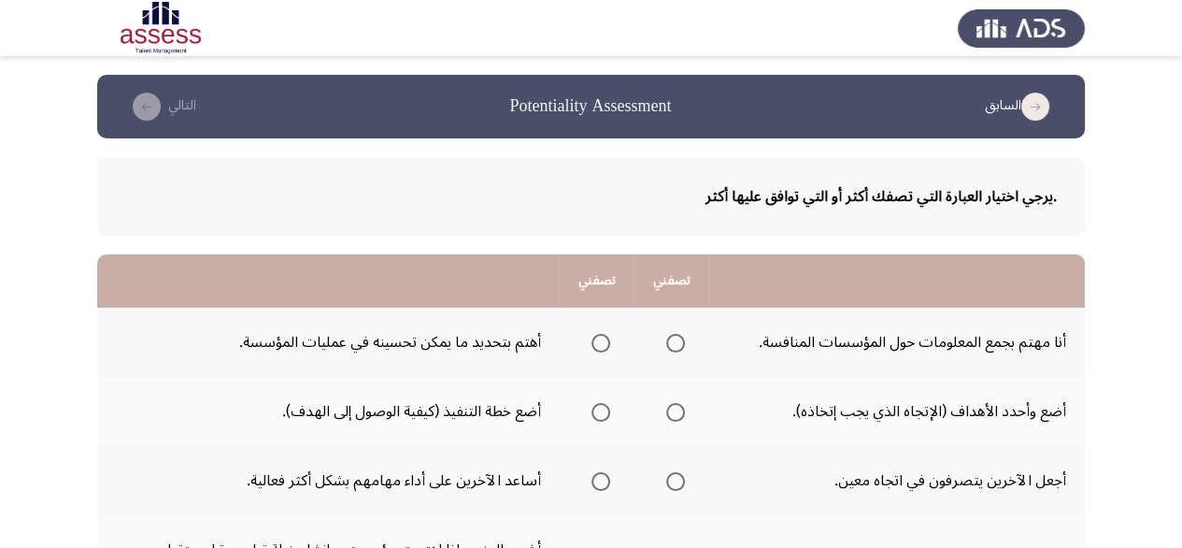
scroll to position [93, 0]
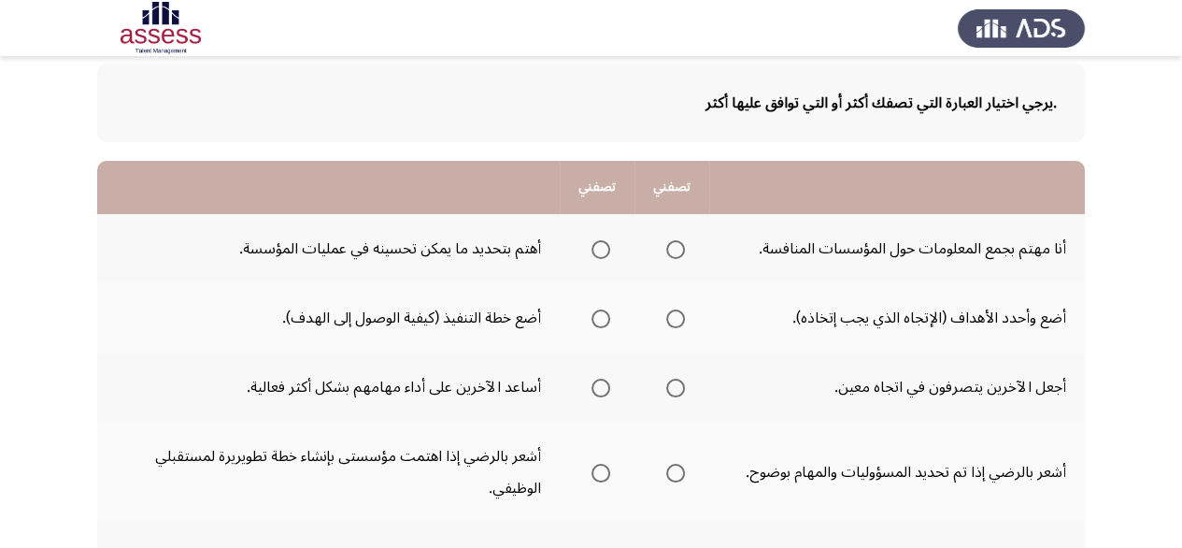
click at [674, 254] on span "Select an option" at bounding box center [675, 249] width 19 height 19
click at [674, 254] on input "Select an option" at bounding box center [675, 249] width 19 height 19
click at [602, 319] on span "Select an option" at bounding box center [601, 318] width 19 height 19
click at [602, 319] on input "Select an option" at bounding box center [601, 318] width 19 height 19
click at [679, 400] on mat-radio-group "Select an option" at bounding box center [672, 387] width 26 height 32
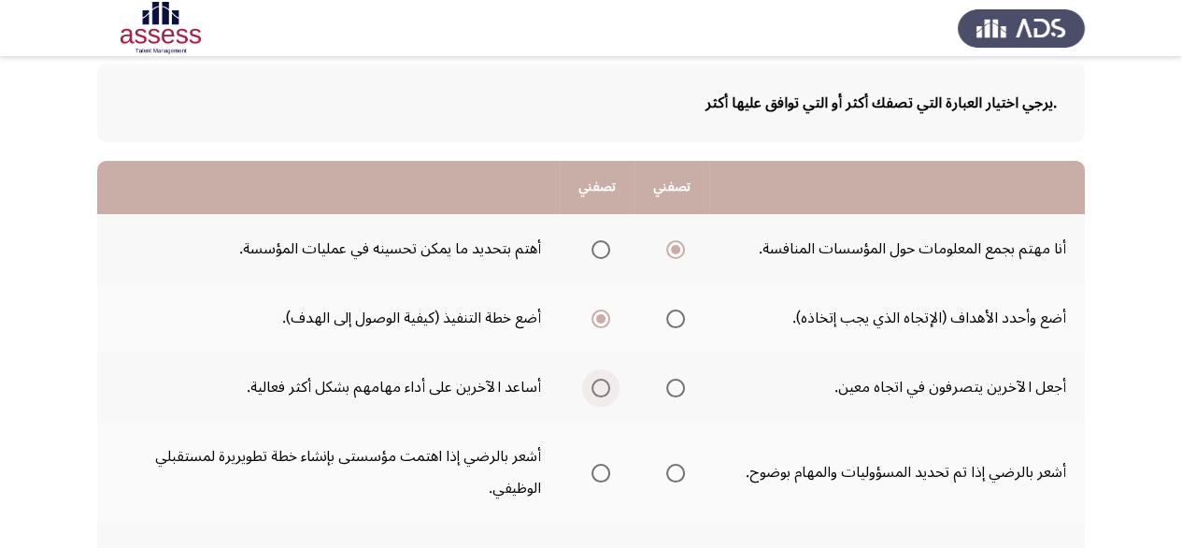
click at [594, 387] on span "Select an option" at bounding box center [601, 388] width 19 height 19
click at [594, 387] on input "Select an option" at bounding box center [601, 388] width 19 height 19
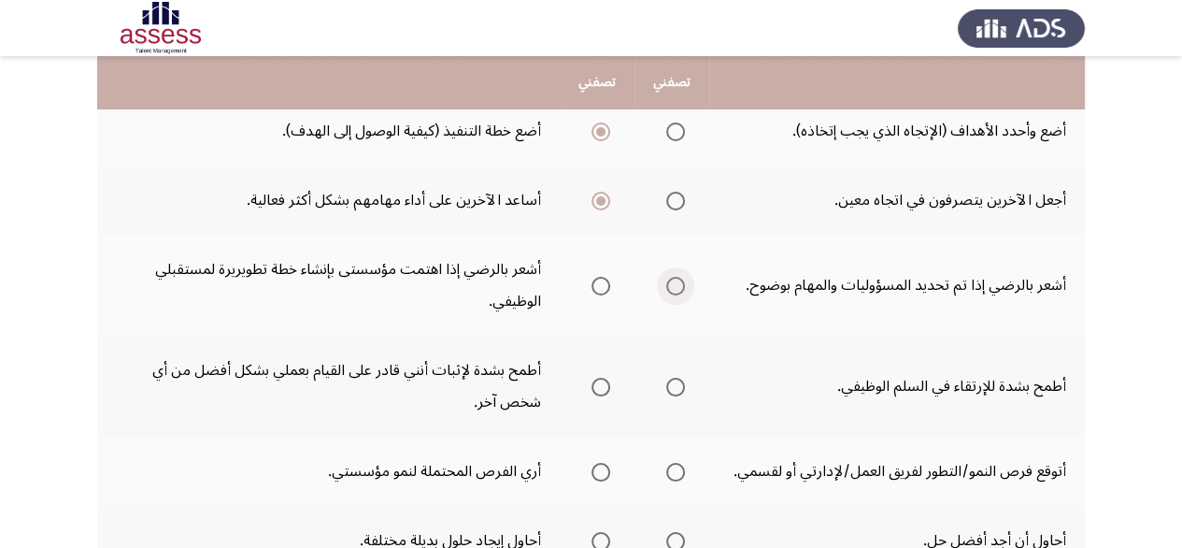
click at [677, 287] on span "Select an option" at bounding box center [675, 286] width 19 height 19
click at [677, 287] on input "Select an option" at bounding box center [675, 286] width 19 height 19
click at [607, 382] on span "Select an option" at bounding box center [601, 387] width 19 height 19
click at [607, 382] on input "Select an option" at bounding box center [601, 387] width 19 height 19
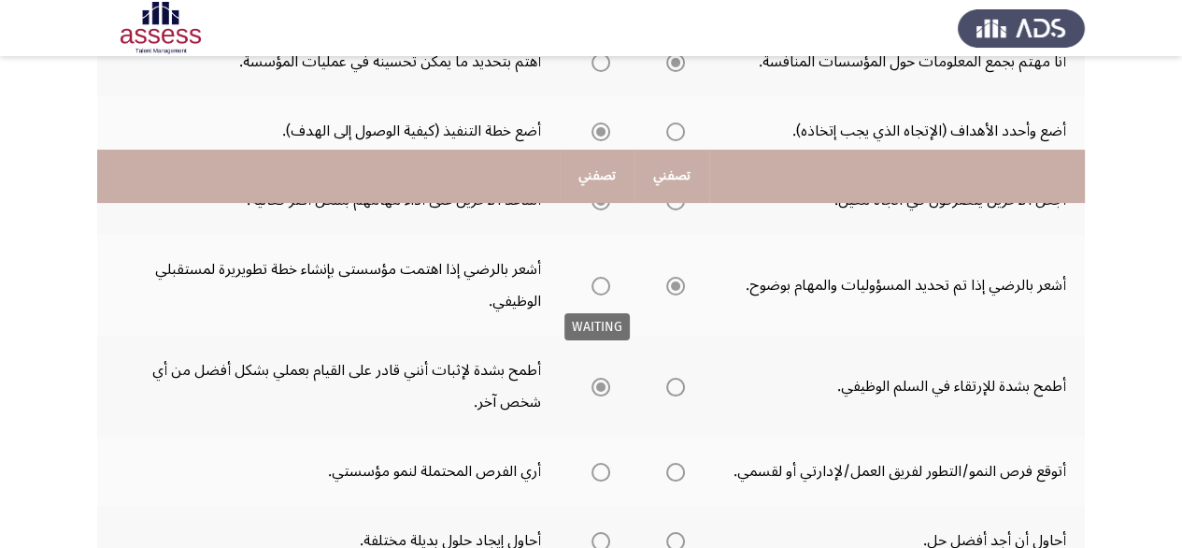
scroll to position [374, 0]
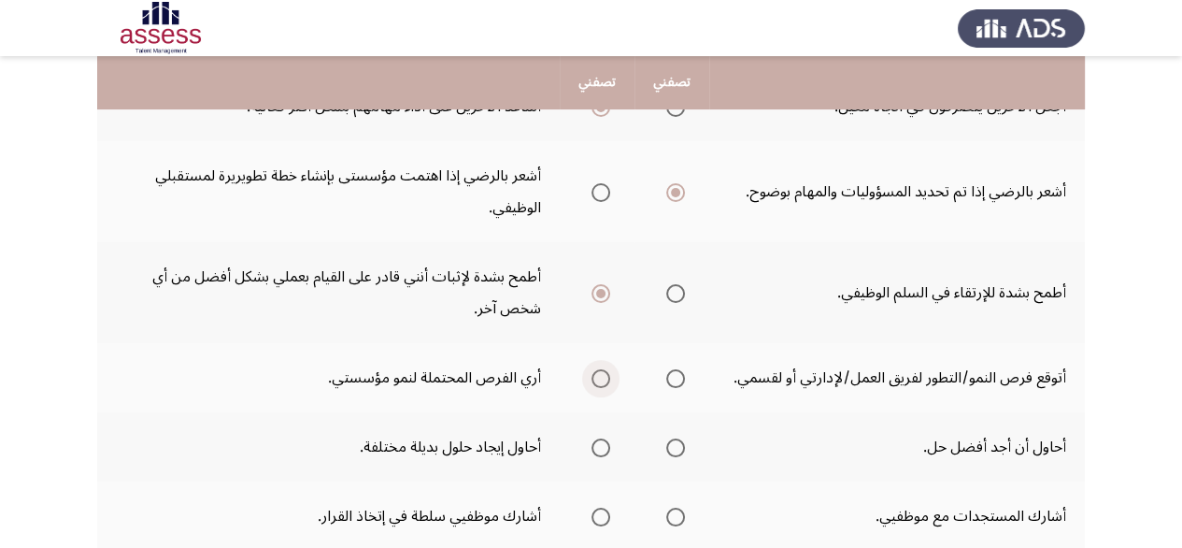
click at [605, 379] on span "Select an option" at bounding box center [601, 378] width 19 height 19
click at [605, 379] on input "Select an option" at bounding box center [601, 378] width 19 height 19
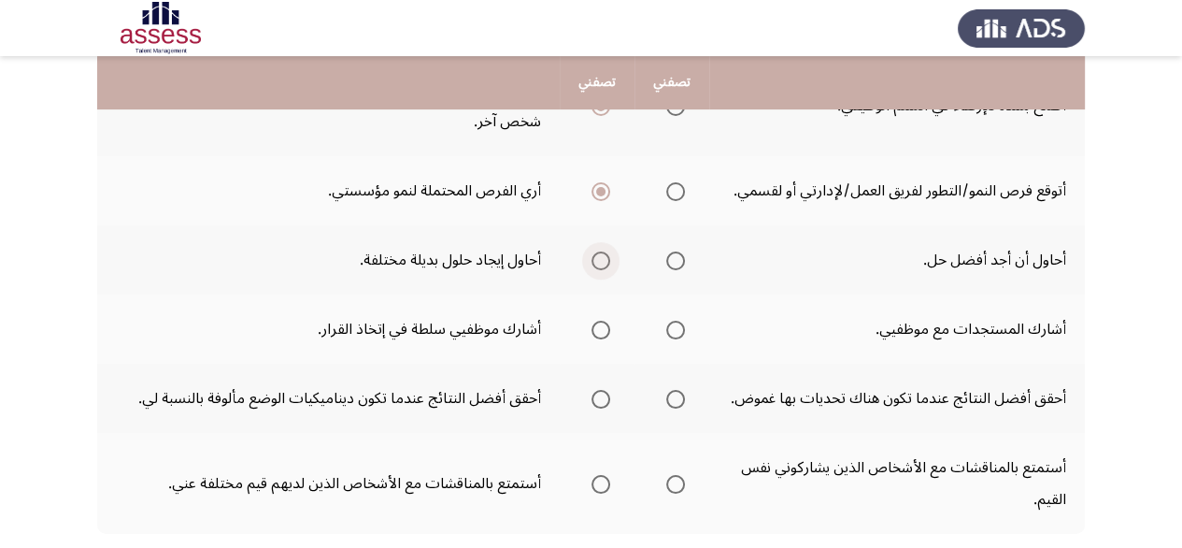
click at [608, 254] on span "Select an option" at bounding box center [601, 260] width 19 height 19
click at [608, 254] on input "Select an option" at bounding box center [601, 260] width 19 height 19
click at [676, 261] on span "Select an option" at bounding box center [676, 261] width 0 height 0
click at [674, 256] on input "Select an option" at bounding box center [675, 260] width 19 height 19
click at [674, 321] on span "Select an option" at bounding box center [675, 330] width 19 height 19
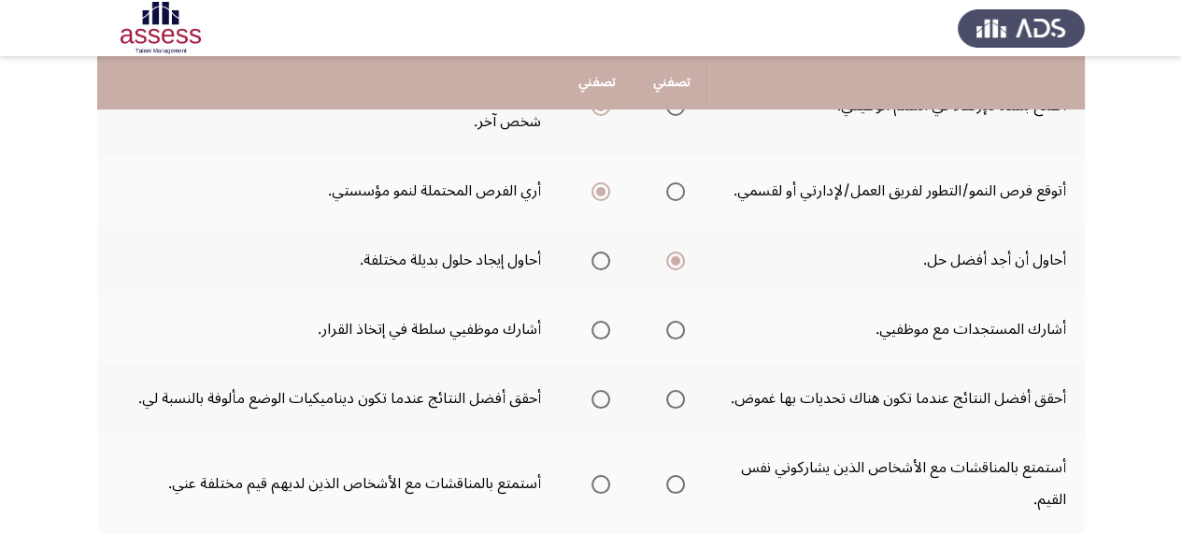
click at [674, 321] on input "Select an option" at bounding box center [675, 330] width 19 height 19
click at [593, 401] on span "Select an option" at bounding box center [601, 399] width 19 height 19
click at [593, 401] on input "Select an option" at bounding box center [601, 399] width 19 height 19
click at [668, 382] on mat-radio-group "Select an option" at bounding box center [672, 398] width 26 height 32
click at [677, 401] on span "Select an option" at bounding box center [675, 399] width 19 height 19
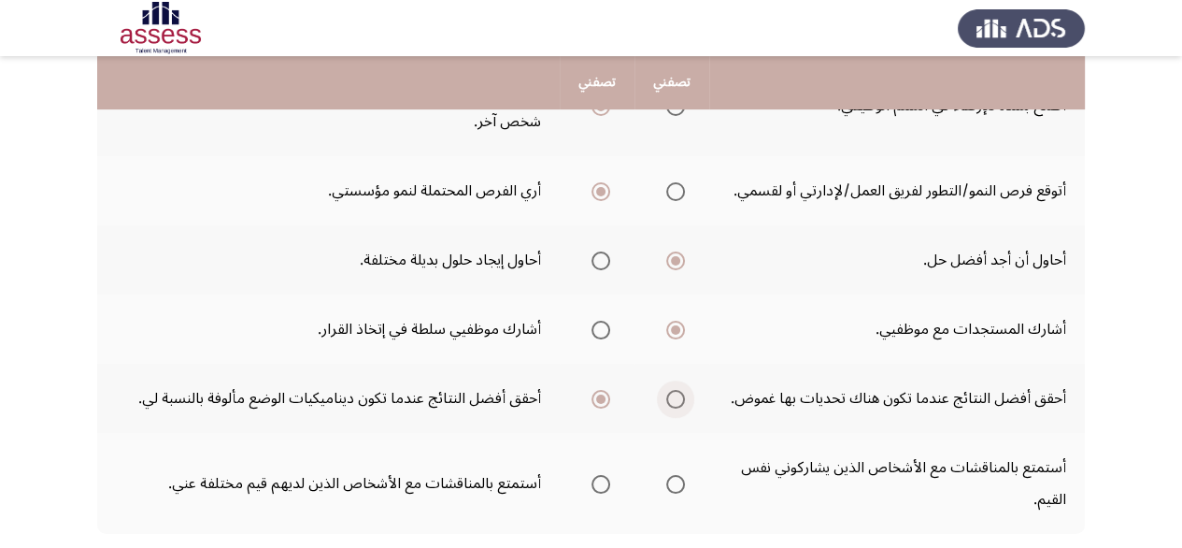
click at [677, 401] on input "Select an option" at bounding box center [675, 399] width 19 height 19
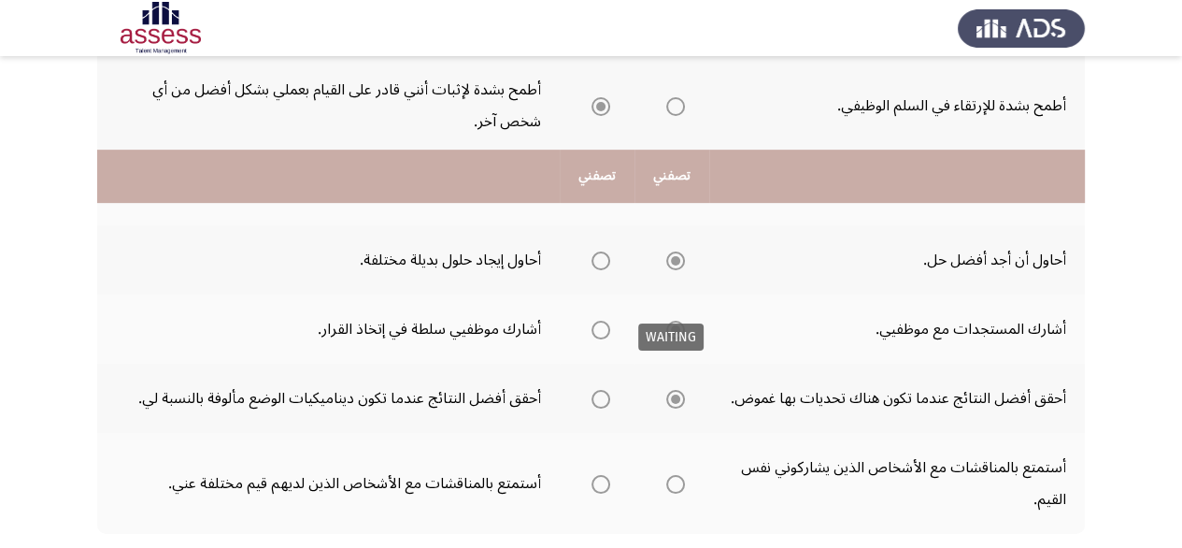
scroll to position [654, 0]
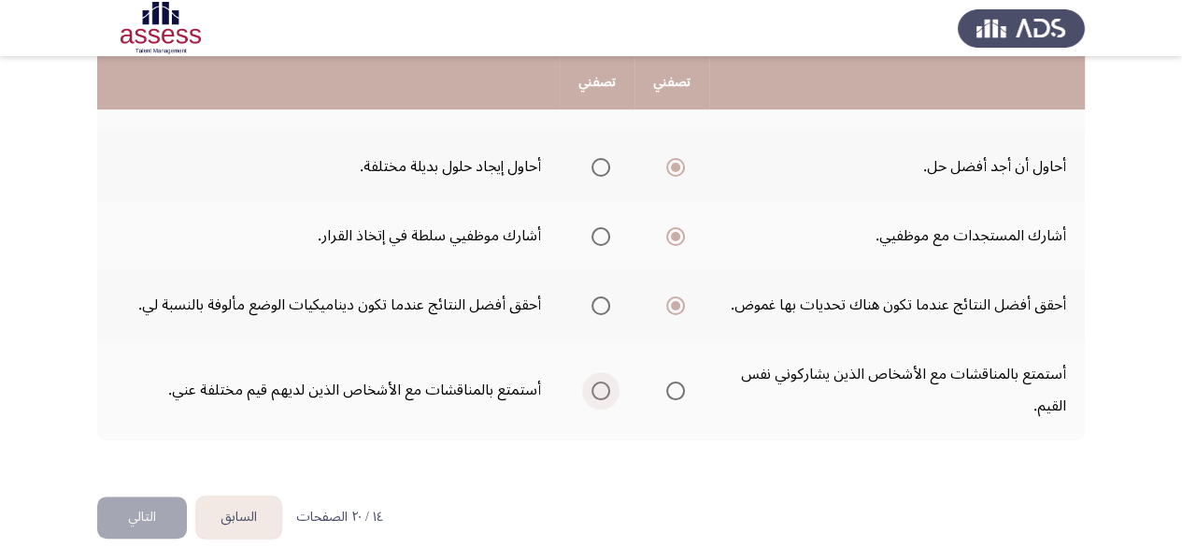
click at [592, 386] on span "Select an option" at bounding box center [601, 390] width 19 height 19
click at [592, 386] on input "Select an option" at bounding box center [601, 390] width 19 height 19
click at [176, 516] on button "التالي" at bounding box center [142, 517] width 90 height 42
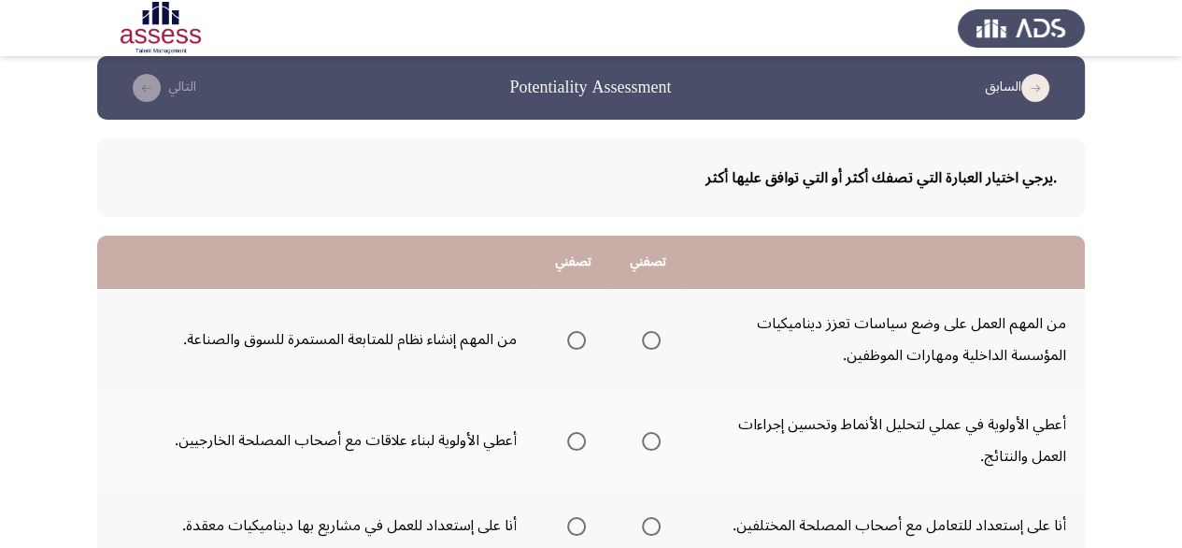
scroll to position [0, 0]
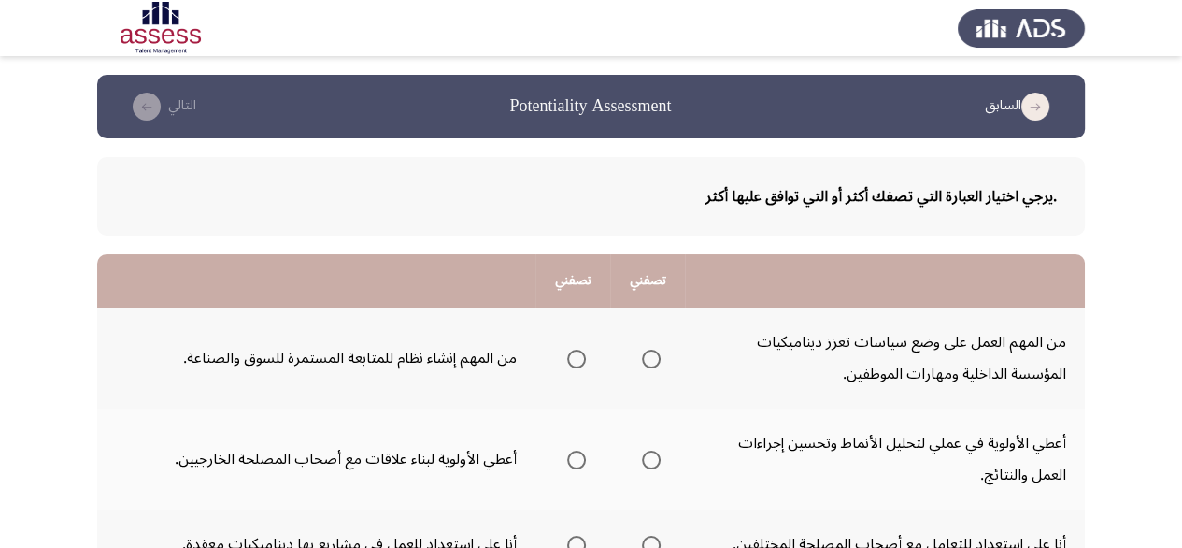
click at [568, 360] on span "Select an option" at bounding box center [576, 359] width 19 height 19
click at [568, 360] on input "Select an option" at bounding box center [576, 359] width 19 height 19
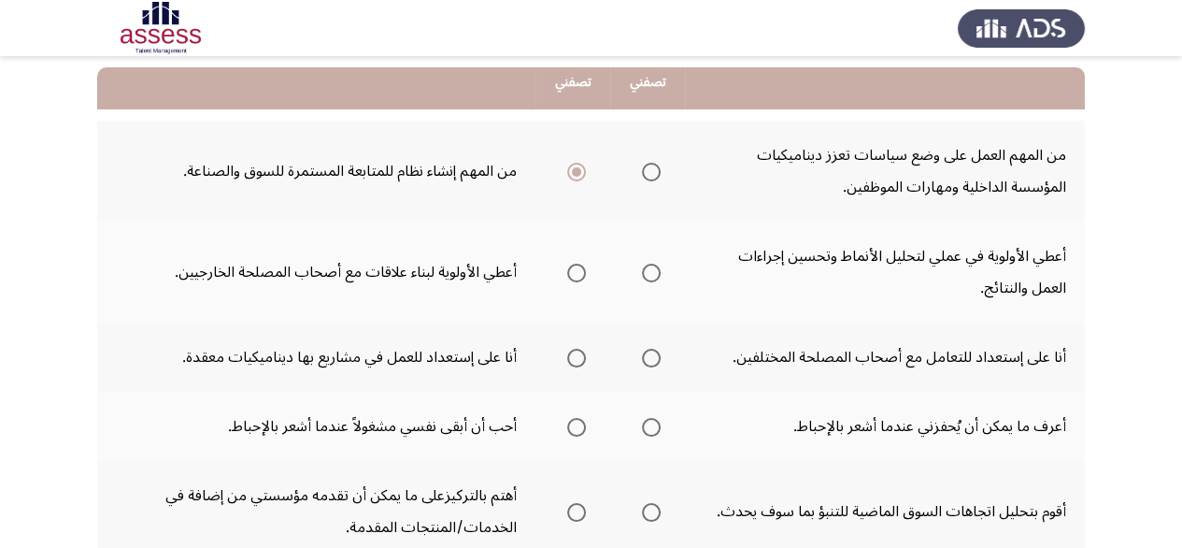
click at [572, 274] on span "Select an option" at bounding box center [576, 273] width 19 height 19
click at [572, 274] on input "Select an option" at bounding box center [576, 273] width 19 height 19
click at [650, 367] on mat-radio-group "Select an option" at bounding box center [648, 357] width 26 height 32
click at [650, 360] on span "Select an option" at bounding box center [651, 358] width 19 height 19
click at [650, 360] on input "Select an option" at bounding box center [651, 358] width 19 height 19
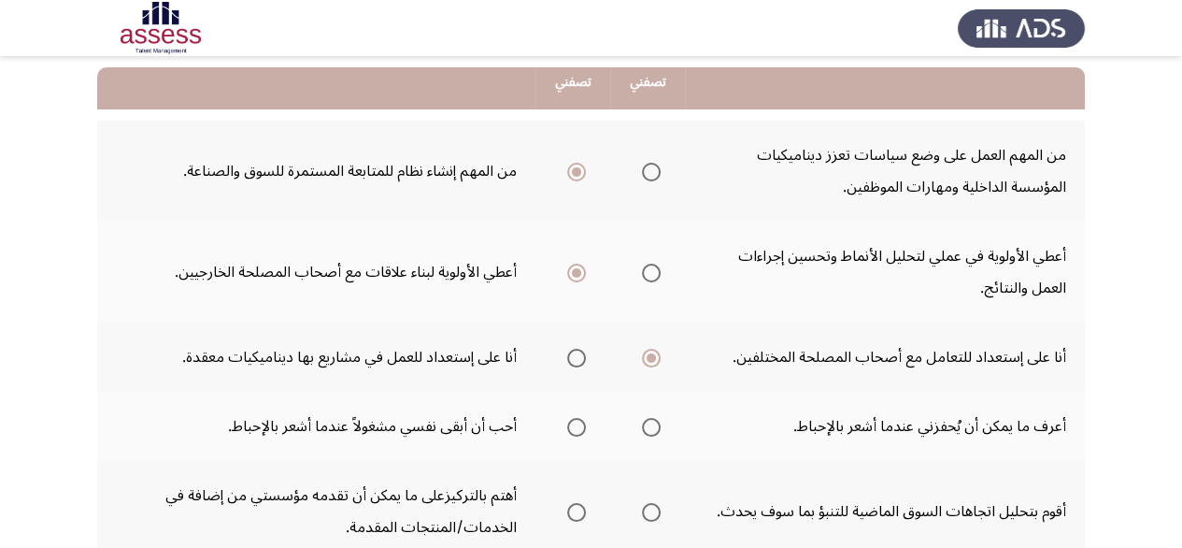
scroll to position [374, 0]
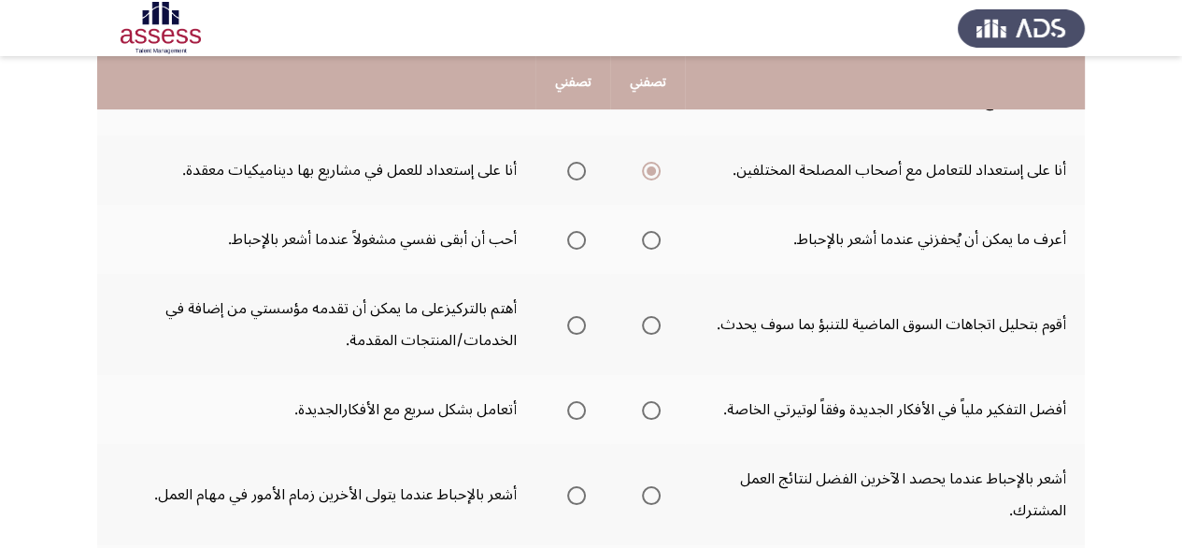
click at [584, 236] on span "Select an option" at bounding box center [576, 240] width 19 height 19
click at [584, 236] on input "Select an option" at bounding box center [576, 240] width 19 height 19
click at [655, 322] on span "Select an option" at bounding box center [651, 325] width 19 height 19
click at [655, 322] on input "Select an option" at bounding box center [651, 325] width 19 height 19
click at [562, 415] on th at bounding box center [573, 409] width 75 height 69
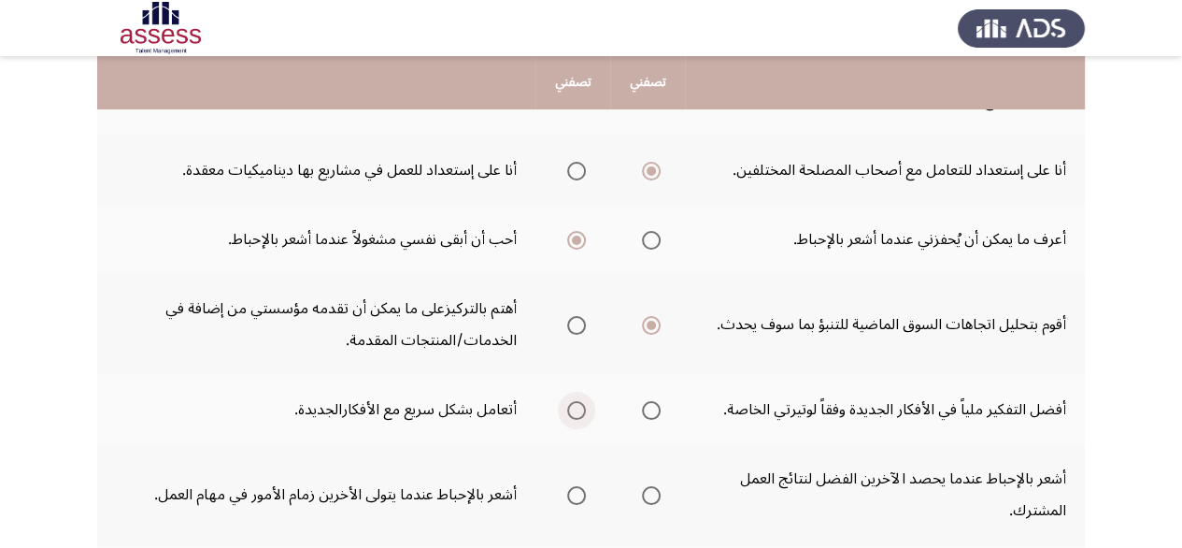
click at [568, 412] on span "Select an option" at bounding box center [576, 410] width 19 height 19
click at [568, 412] on input "Select an option" at bounding box center [576, 410] width 19 height 19
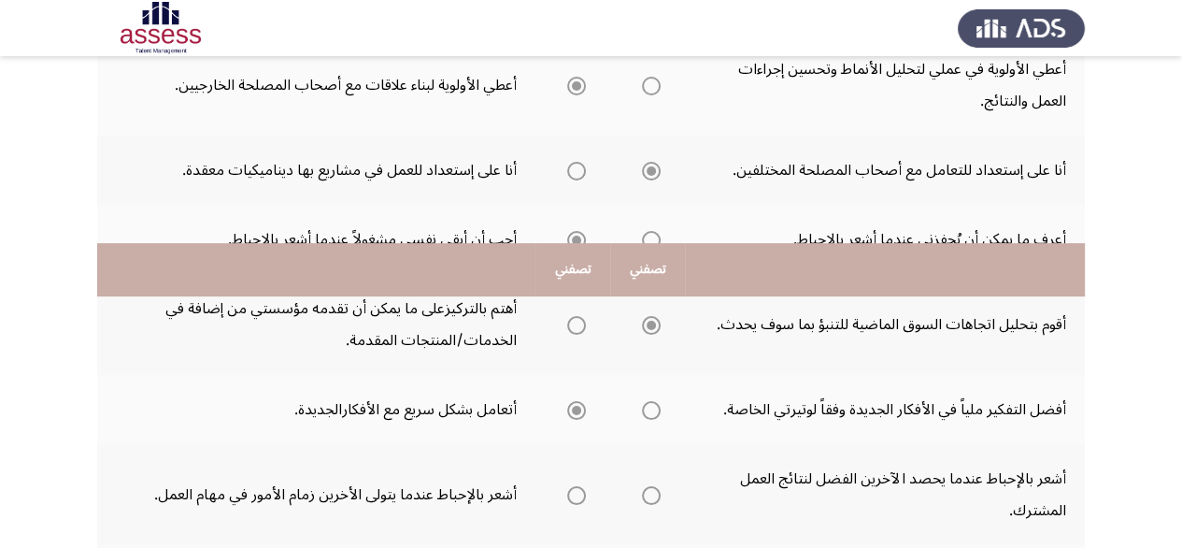
scroll to position [561, 0]
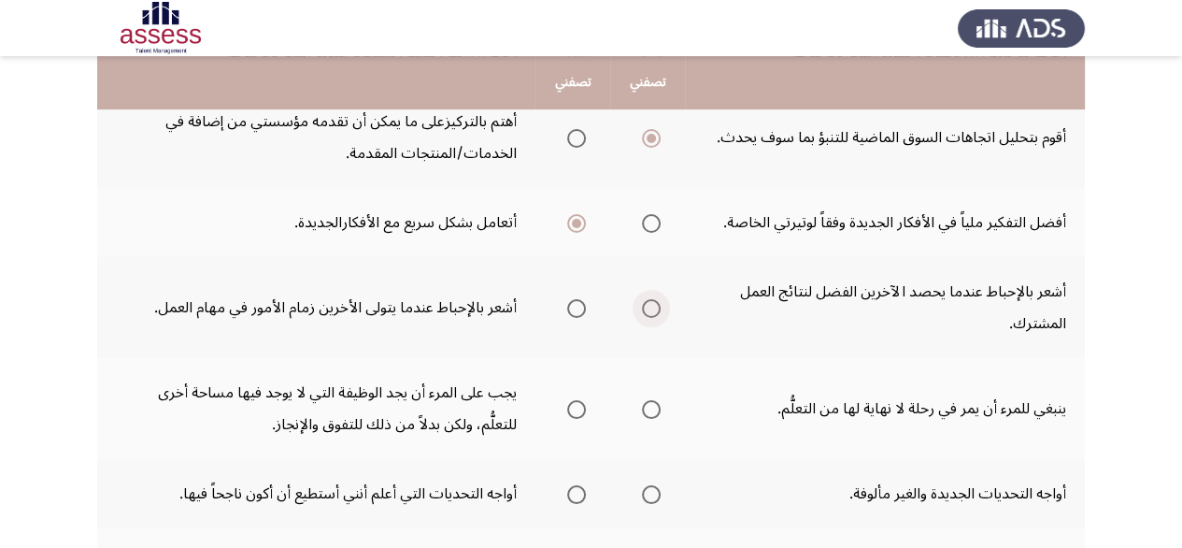
click at [656, 300] on span "Select an option" at bounding box center [651, 308] width 19 height 19
click at [656, 300] on input "Select an option" at bounding box center [651, 308] width 19 height 19
click at [583, 407] on span "Select an option" at bounding box center [576, 409] width 19 height 19
click at [583, 407] on input "Select an option" at bounding box center [576, 409] width 19 height 19
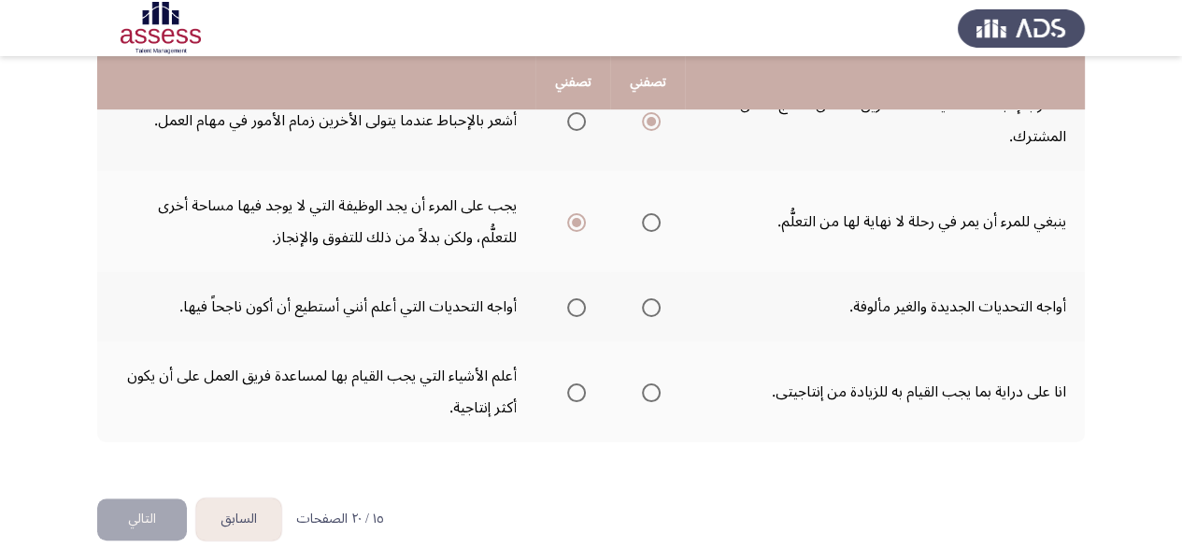
click at [650, 299] on span "Select an option" at bounding box center [651, 307] width 19 height 19
click at [650, 299] on input "Select an option" at bounding box center [651, 307] width 19 height 19
click at [576, 397] on mat-radio-group "Select an option" at bounding box center [573, 392] width 26 height 32
click at [650, 215] on span "Select an option" at bounding box center [651, 222] width 19 height 19
click at [650, 215] on input "Select an option" at bounding box center [651, 222] width 19 height 19
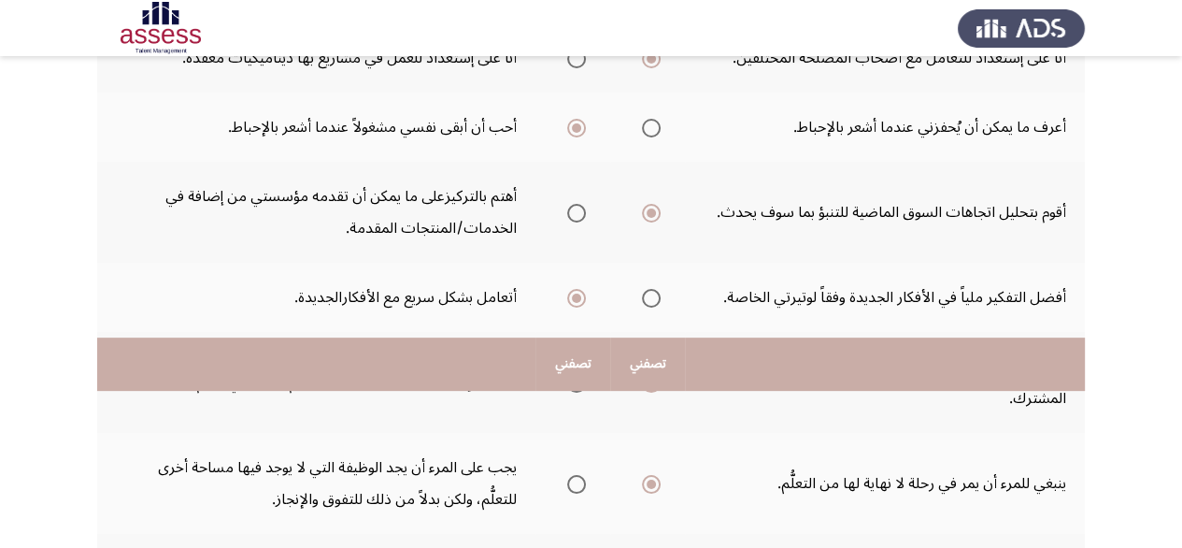
scroll to position [766, 0]
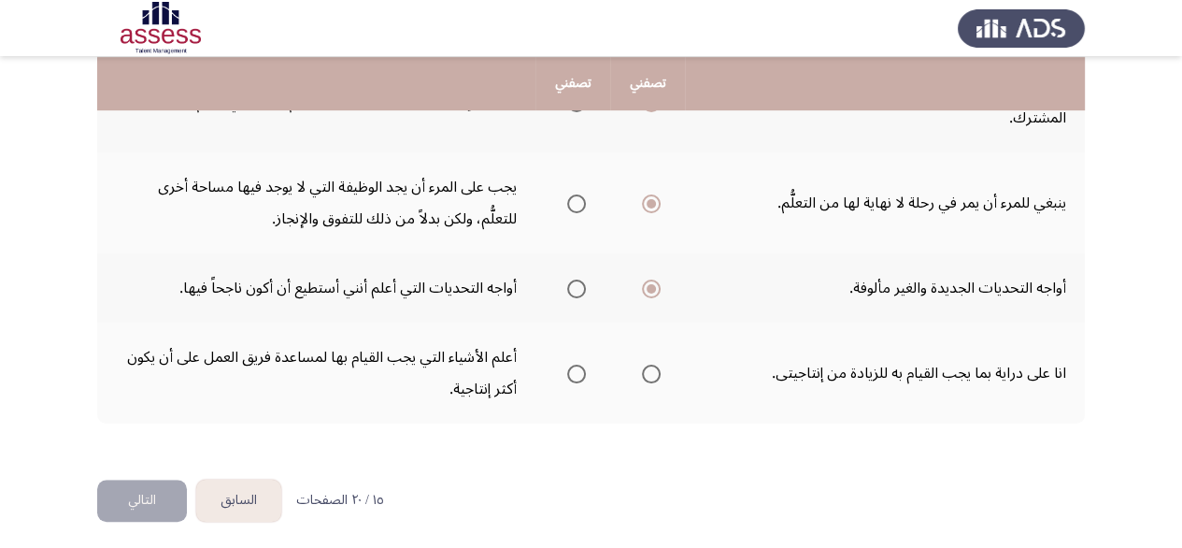
click at [643, 365] on span "Select an option" at bounding box center [651, 374] width 19 height 19
click at [643, 365] on input "Select an option" at bounding box center [651, 374] width 19 height 19
click at [109, 502] on button "التالي" at bounding box center [142, 500] width 90 height 42
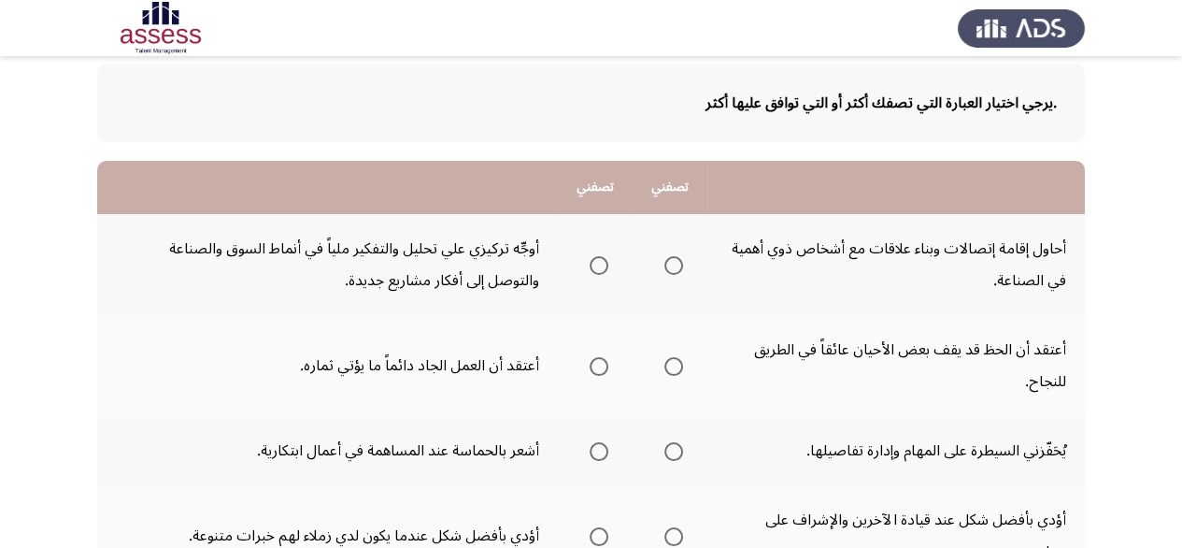
scroll to position [0, 0]
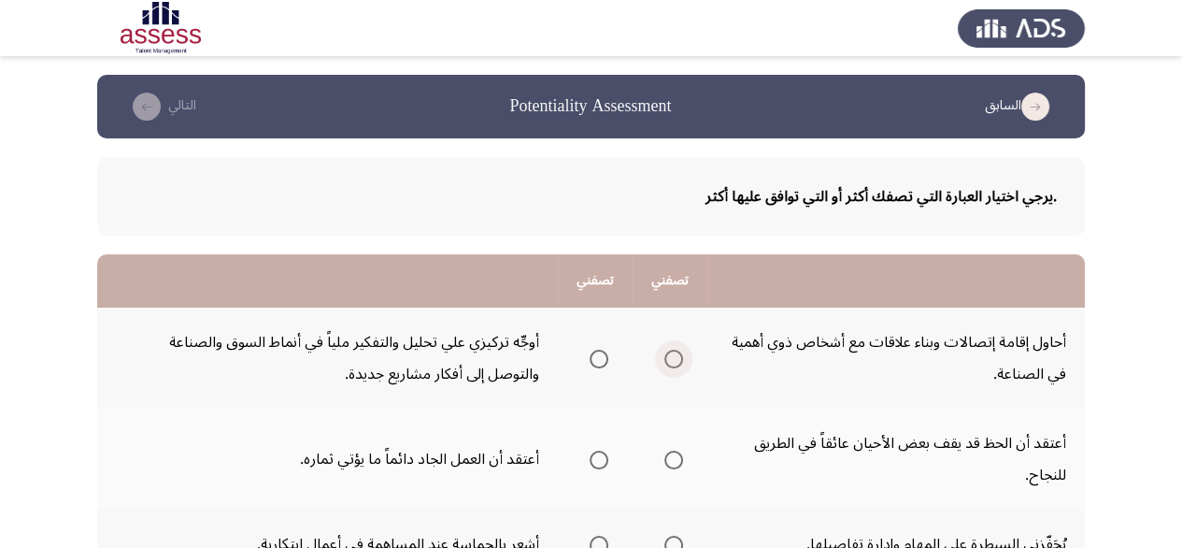
click at [677, 354] on span "Select an option" at bounding box center [674, 359] width 19 height 19
click at [677, 354] on input "Select an option" at bounding box center [674, 359] width 19 height 19
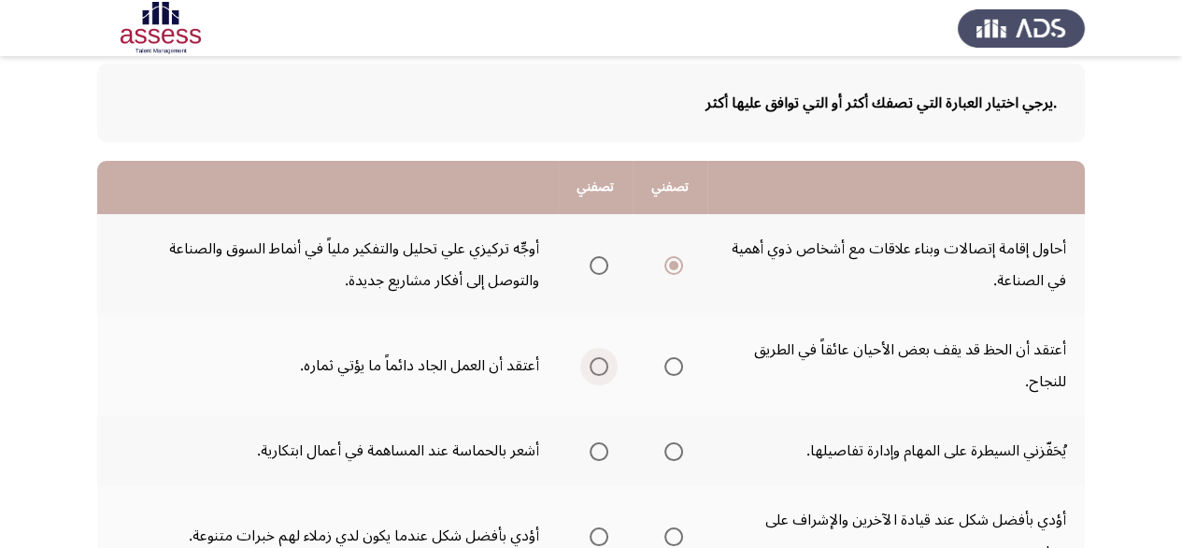
click at [591, 360] on span "Select an option" at bounding box center [599, 366] width 19 height 19
click at [591, 360] on input "Select an option" at bounding box center [599, 366] width 19 height 19
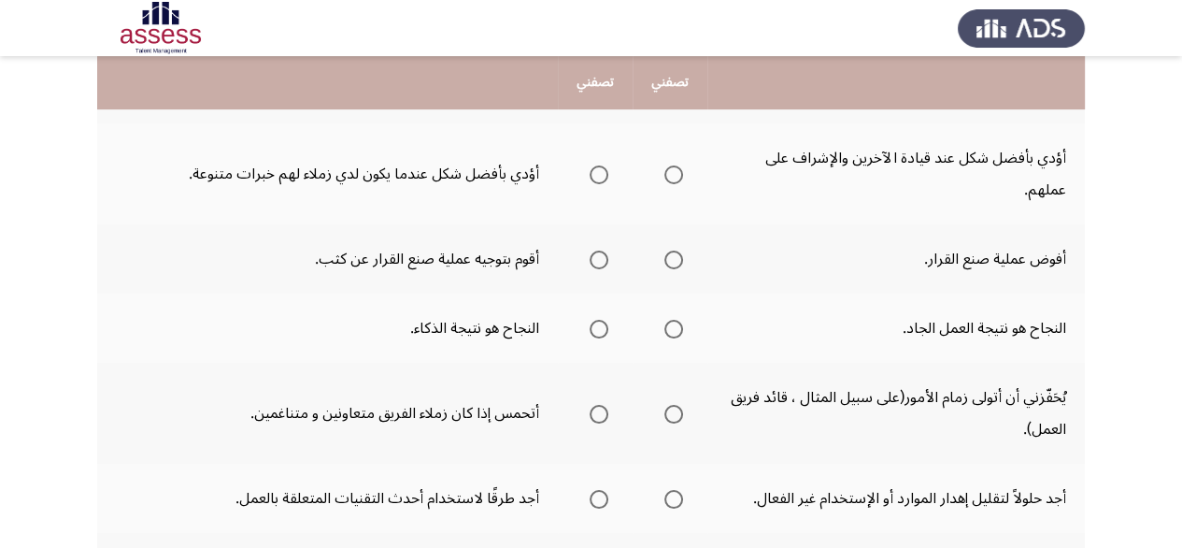
scroll to position [268, 0]
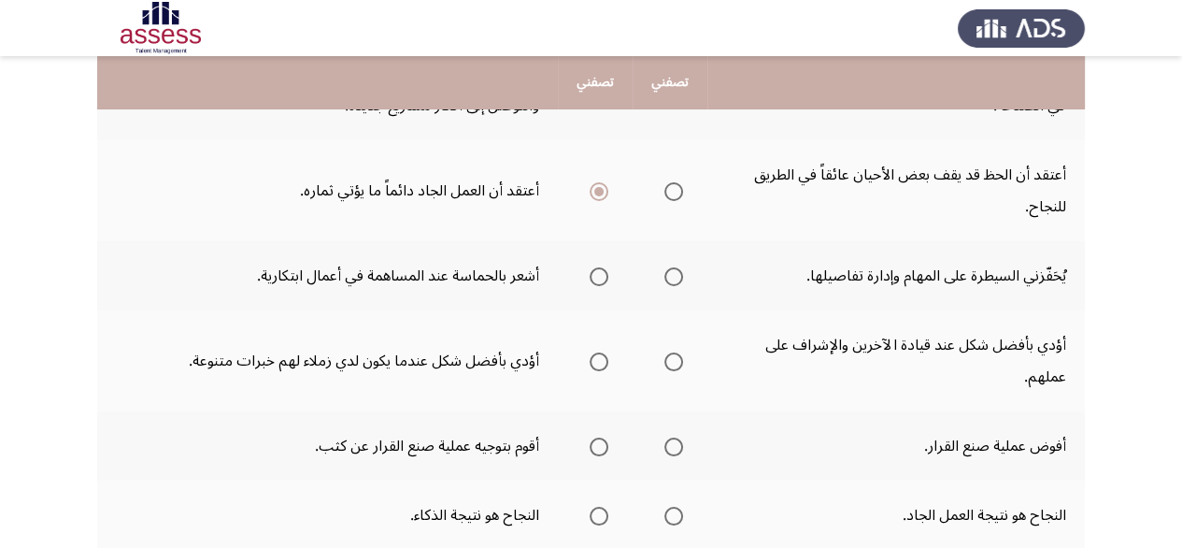
click at [597, 279] on span "Select an option" at bounding box center [599, 276] width 19 height 19
click at [597, 279] on input "Select an option" at bounding box center [599, 276] width 19 height 19
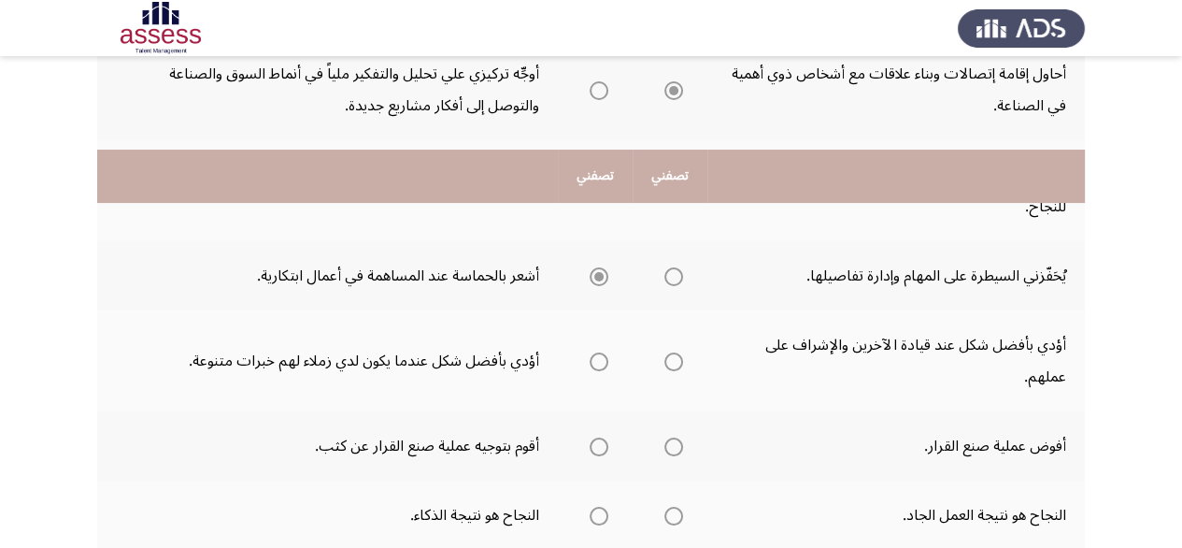
scroll to position [362, 0]
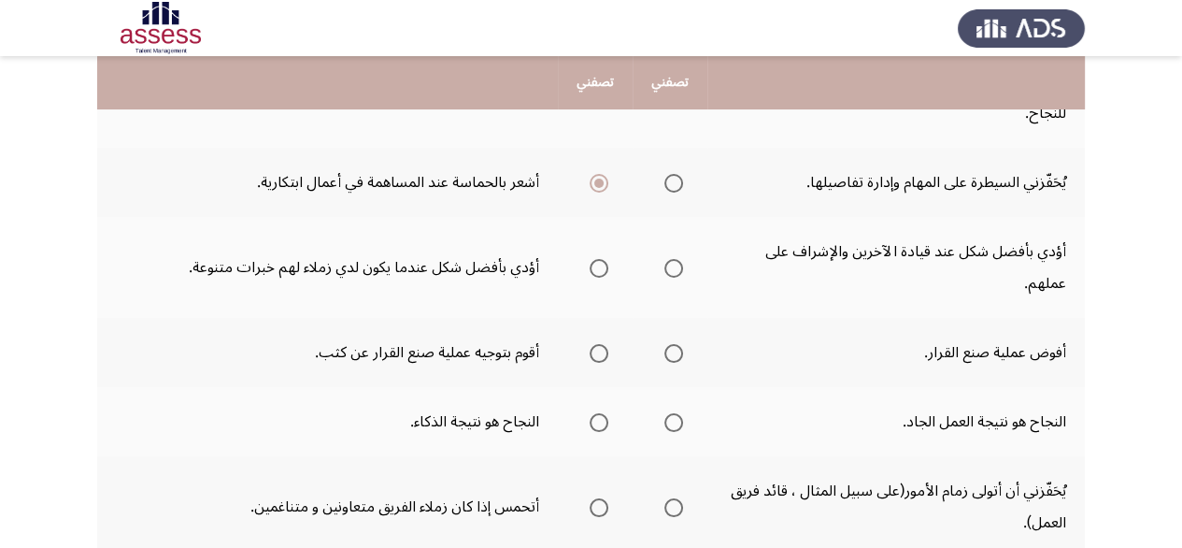
click at [673, 180] on span "Select an option" at bounding box center [674, 183] width 19 height 19
click at [673, 180] on input "Select an option" at bounding box center [674, 183] width 19 height 19
click at [674, 270] on span "Select an option" at bounding box center [674, 268] width 19 height 19
click at [674, 270] on input "Select an option" at bounding box center [674, 268] width 19 height 19
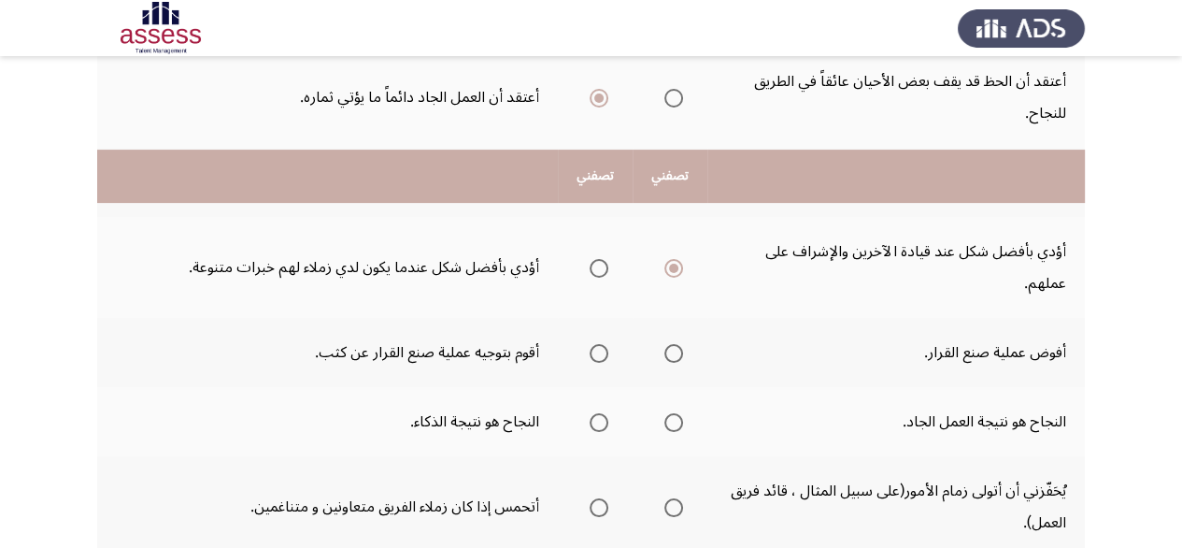
scroll to position [455, 0]
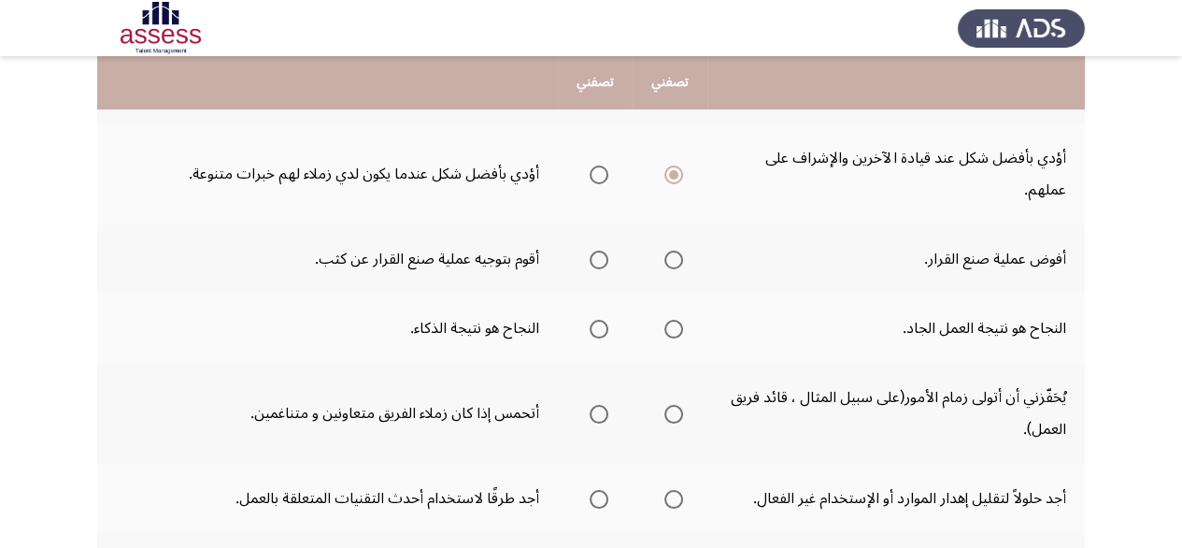
click at [597, 251] on span "Select an option" at bounding box center [599, 259] width 19 height 19
click at [597, 251] on input "Select an option" at bounding box center [599, 259] width 19 height 19
click at [678, 329] on span "Select an option" at bounding box center [674, 329] width 19 height 19
click at [678, 329] on input "Select an option" at bounding box center [674, 329] width 19 height 19
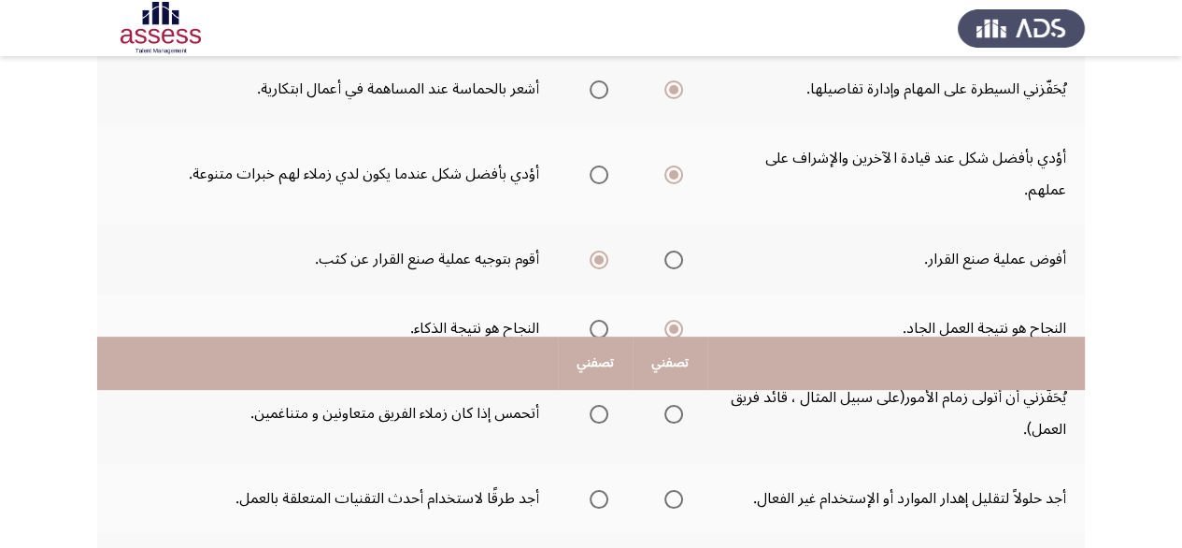
scroll to position [736, 0]
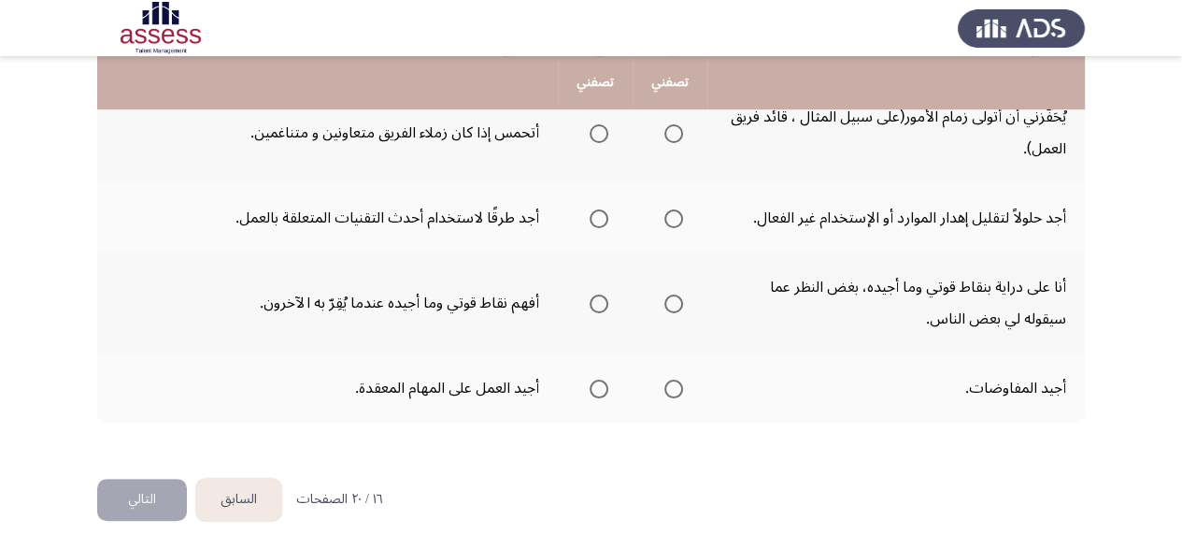
click at [673, 390] on span "Select an option" at bounding box center [674, 388] width 19 height 19
click at [673, 390] on input "Select an option" at bounding box center [674, 388] width 19 height 19
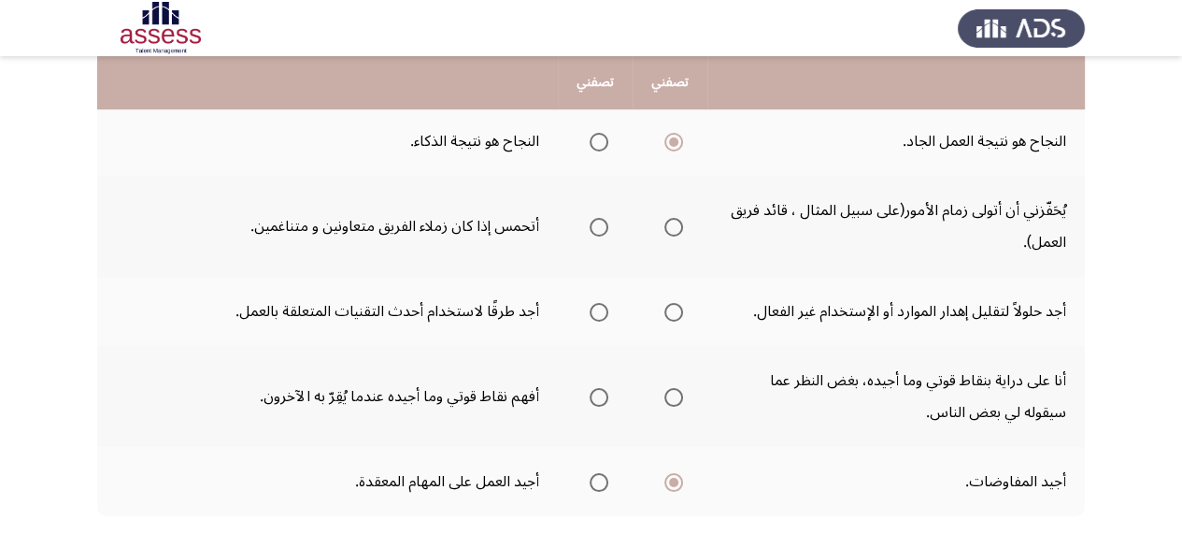
click at [597, 393] on span "Select an option" at bounding box center [599, 397] width 19 height 19
click at [597, 393] on input "Select an option" at bounding box center [599, 397] width 19 height 19
click at [590, 225] on span "Select an option" at bounding box center [599, 227] width 19 height 19
click at [590, 225] on input "Select an option" at bounding box center [599, 227] width 19 height 19
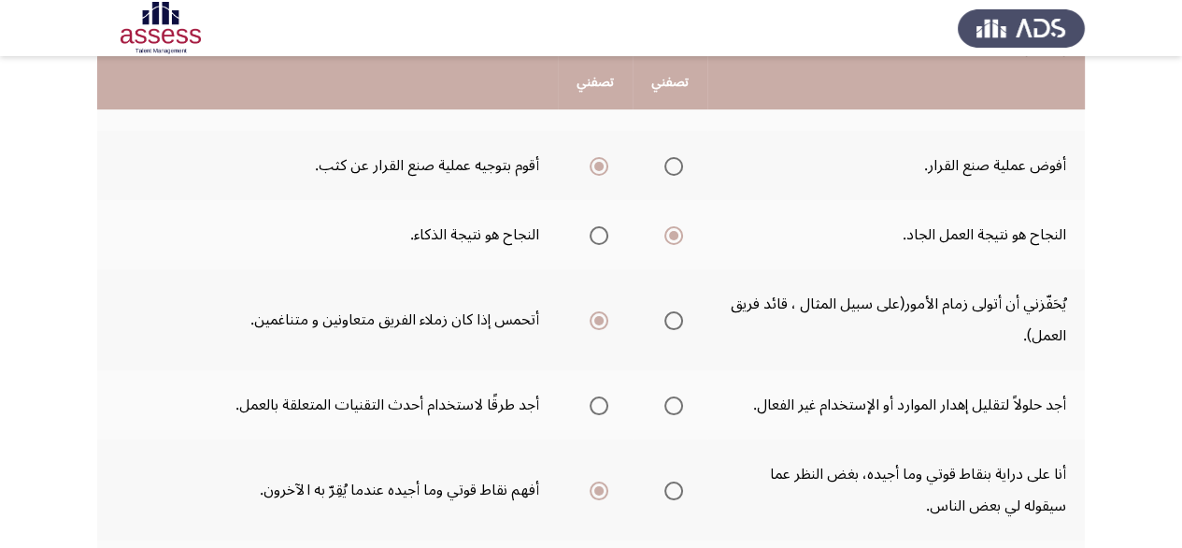
click at [592, 403] on span "Select an option" at bounding box center [599, 405] width 19 height 19
click at [592, 403] on input "Select an option" at bounding box center [599, 405] width 19 height 19
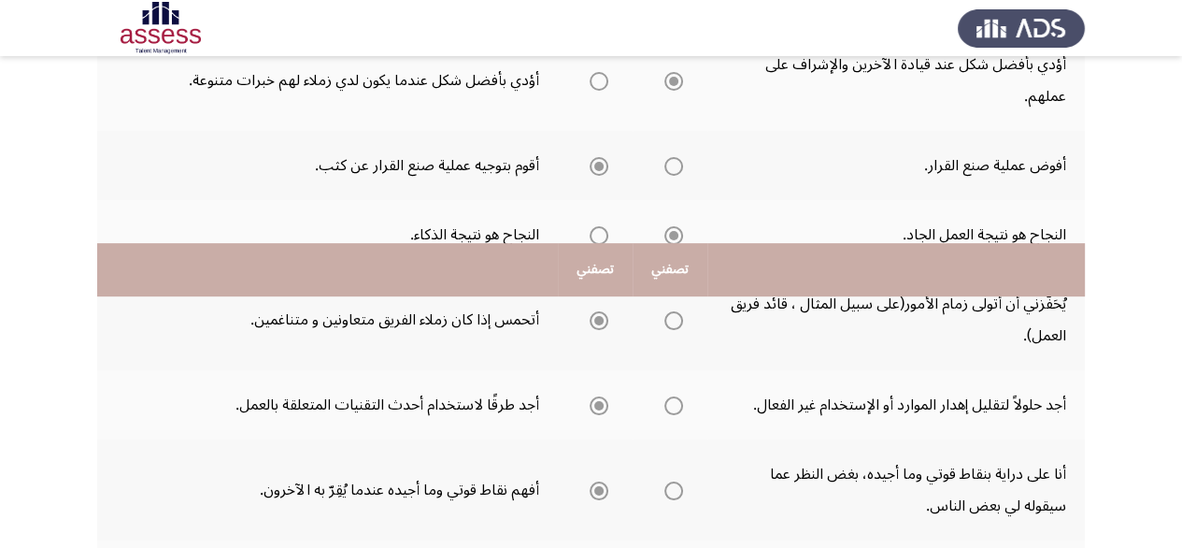
scroll to position [736, 0]
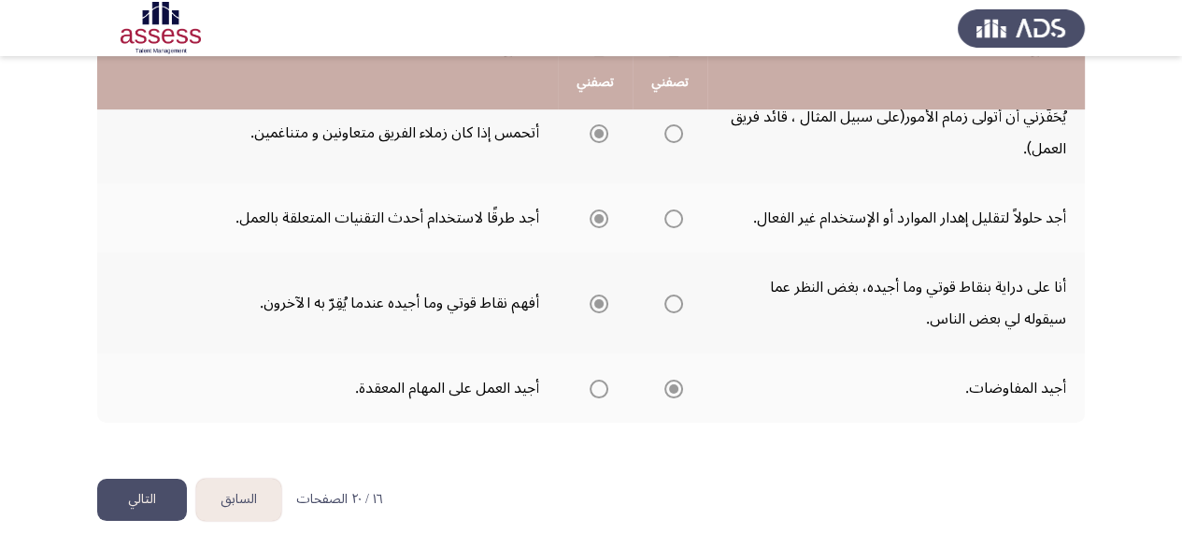
click at [129, 493] on button "التالي" at bounding box center [142, 500] width 90 height 42
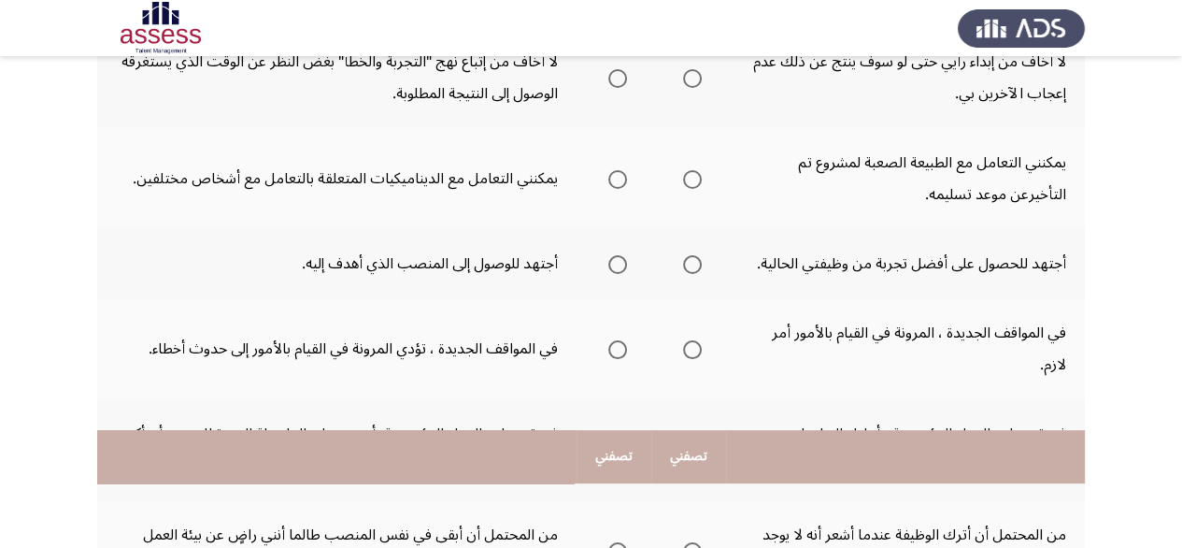
scroll to position [654, 0]
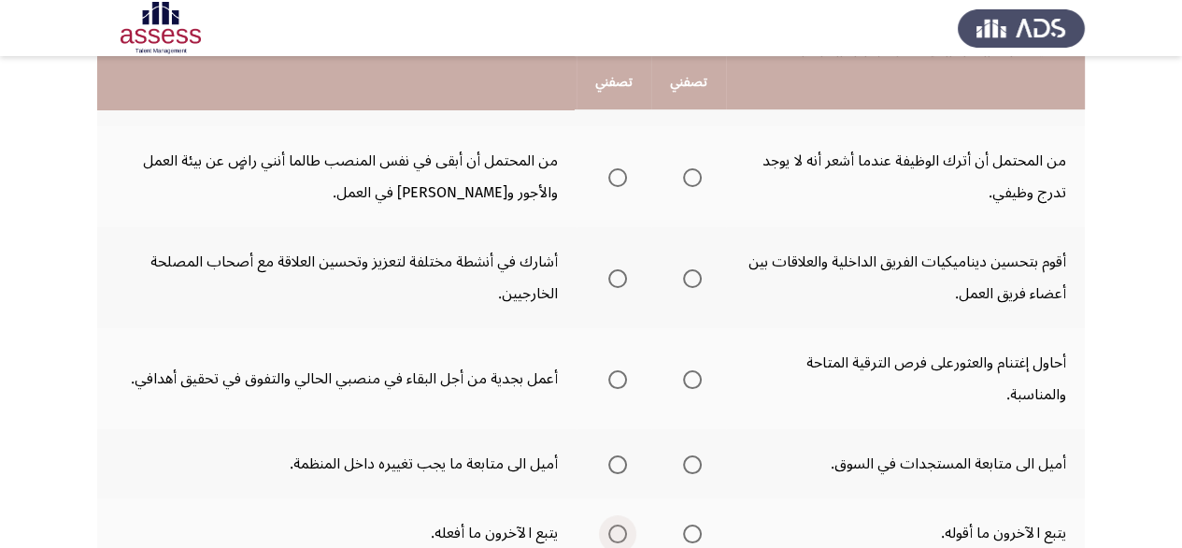
click at [626, 524] on span "Select an option" at bounding box center [617, 533] width 19 height 19
click at [626, 524] on input "Select an option" at bounding box center [617, 533] width 19 height 19
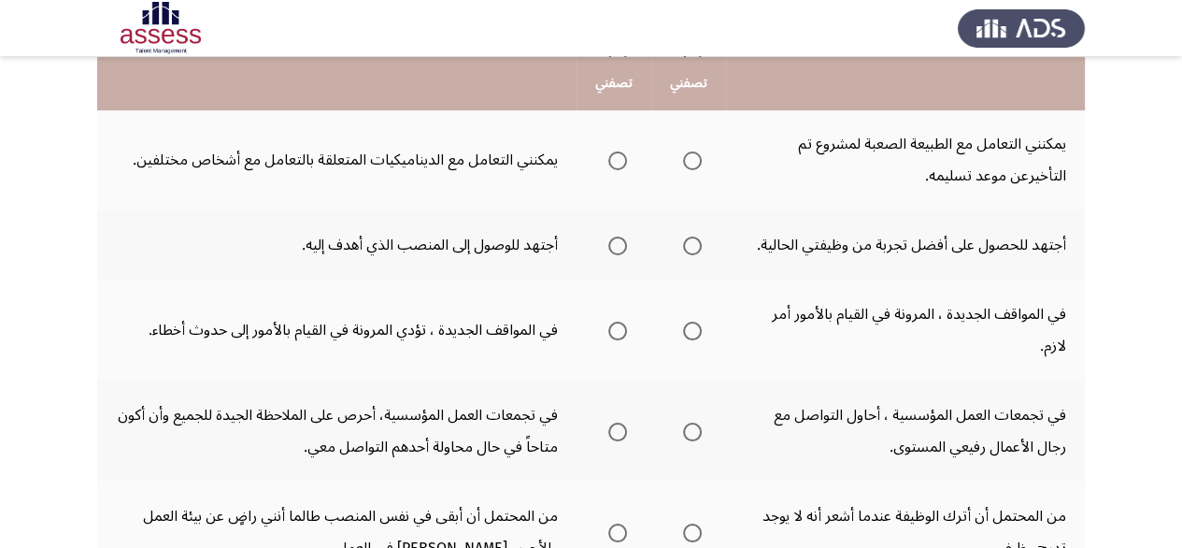
scroll to position [0, 0]
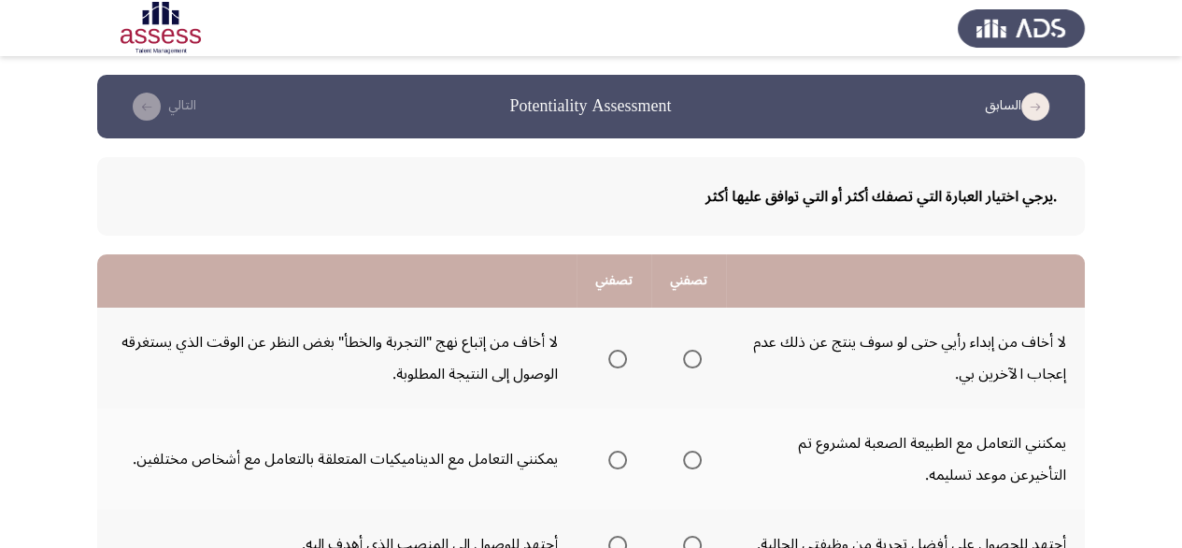
click at [713, 352] on th at bounding box center [688, 357] width 75 height 101
click at [693, 355] on span "Select an option" at bounding box center [692, 359] width 19 height 19
click at [693, 355] on input "Select an option" at bounding box center [692, 359] width 19 height 19
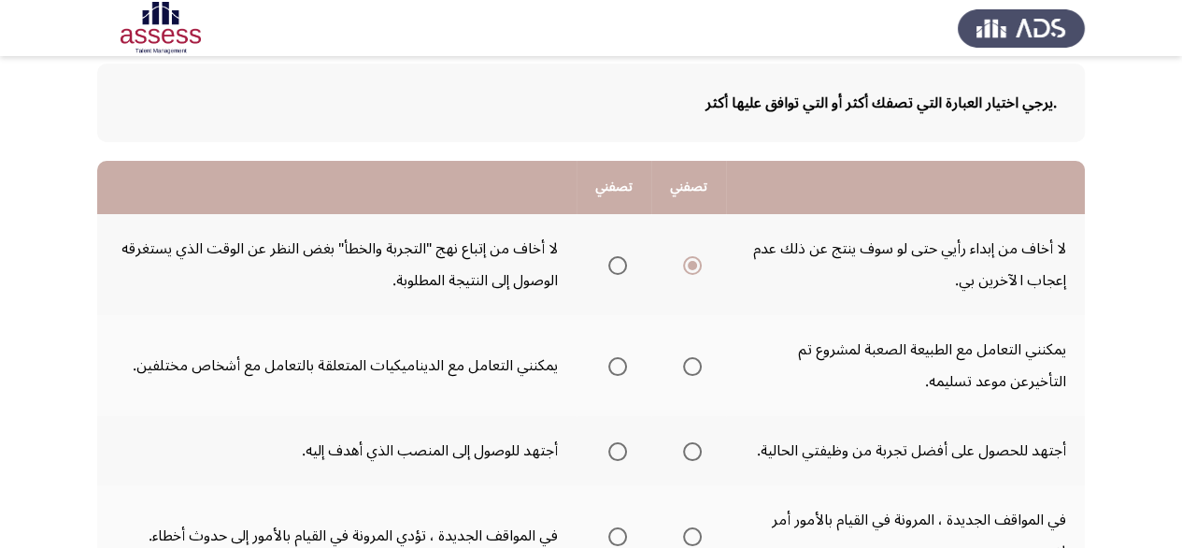
click at [683, 364] on span "Select an option" at bounding box center [692, 366] width 19 height 19
click at [683, 364] on input "Select an option" at bounding box center [692, 366] width 19 height 19
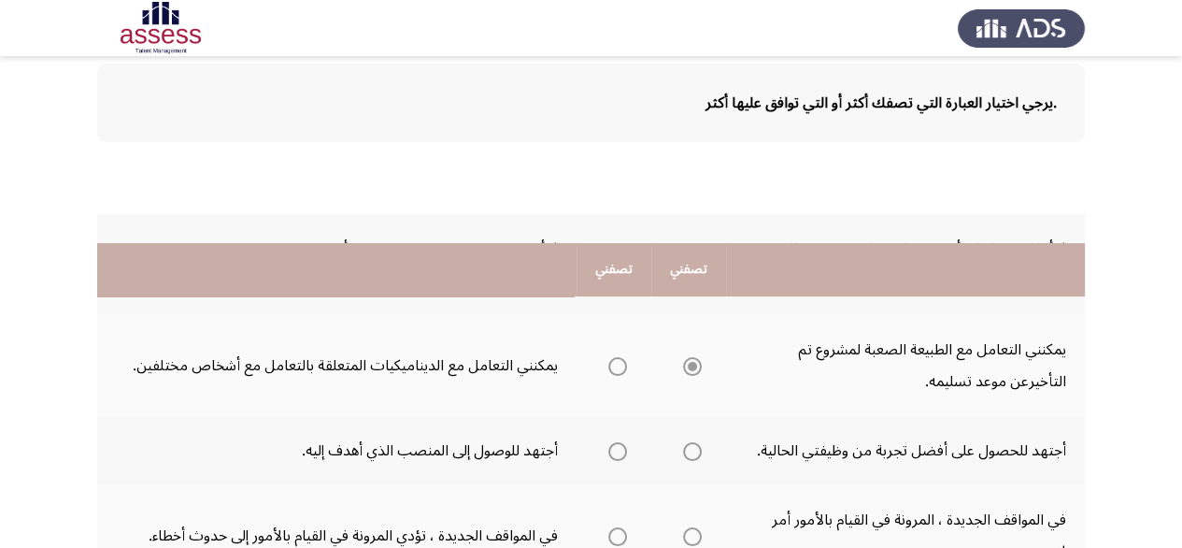
scroll to position [280, 0]
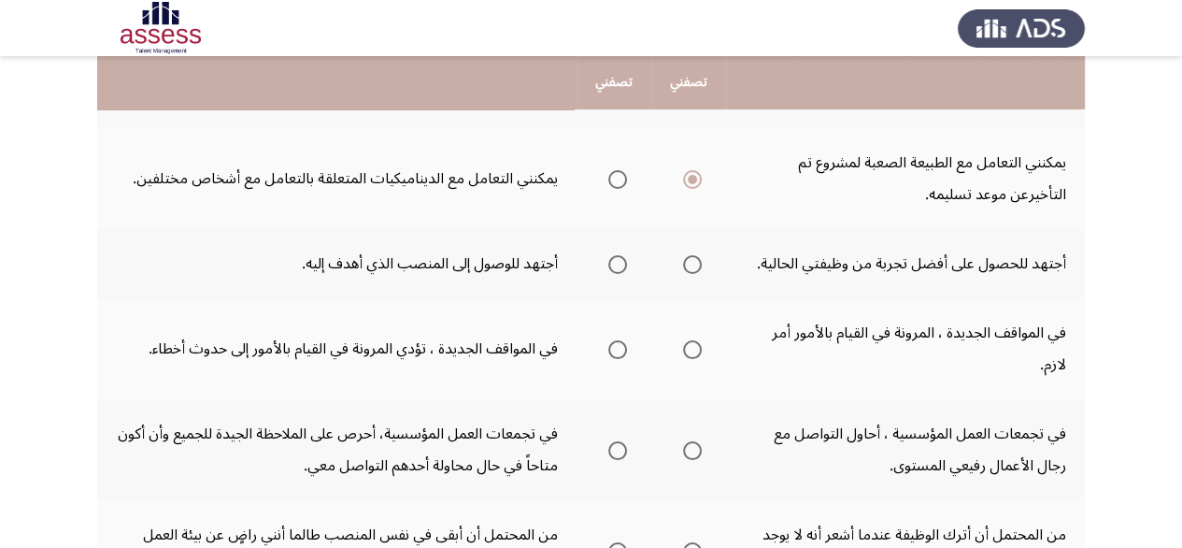
click at [683, 259] on span "Select an option" at bounding box center [692, 264] width 19 height 19
click at [683, 259] on input "Select an option" at bounding box center [692, 264] width 19 height 19
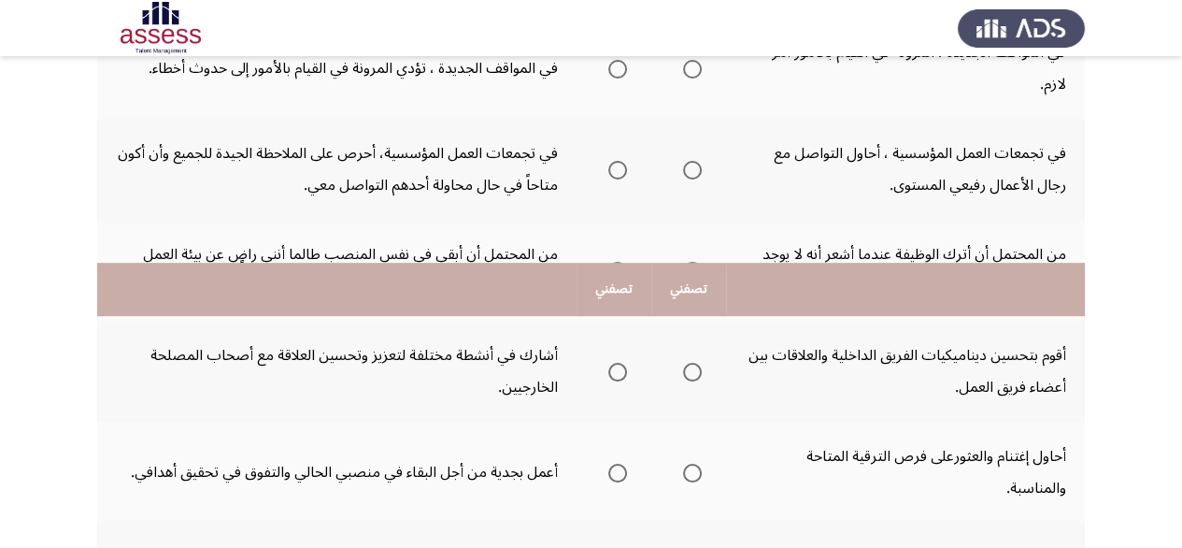
scroll to position [766, 0]
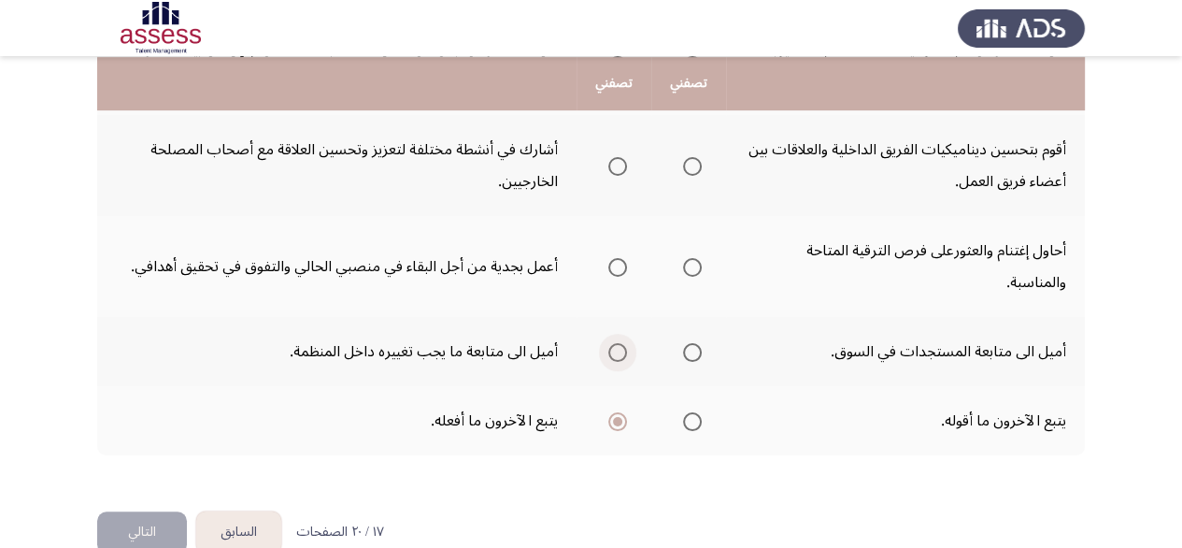
click at [604, 343] on label "Select an option" at bounding box center [614, 352] width 26 height 19
click at [608, 343] on input "Select an option" at bounding box center [617, 352] width 19 height 19
click at [701, 325] on th at bounding box center [688, 351] width 75 height 69
click at [689, 343] on span "Select an option" at bounding box center [692, 352] width 19 height 19
click at [689, 343] on input "Select an option" at bounding box center [692, 352] width 19 height 19
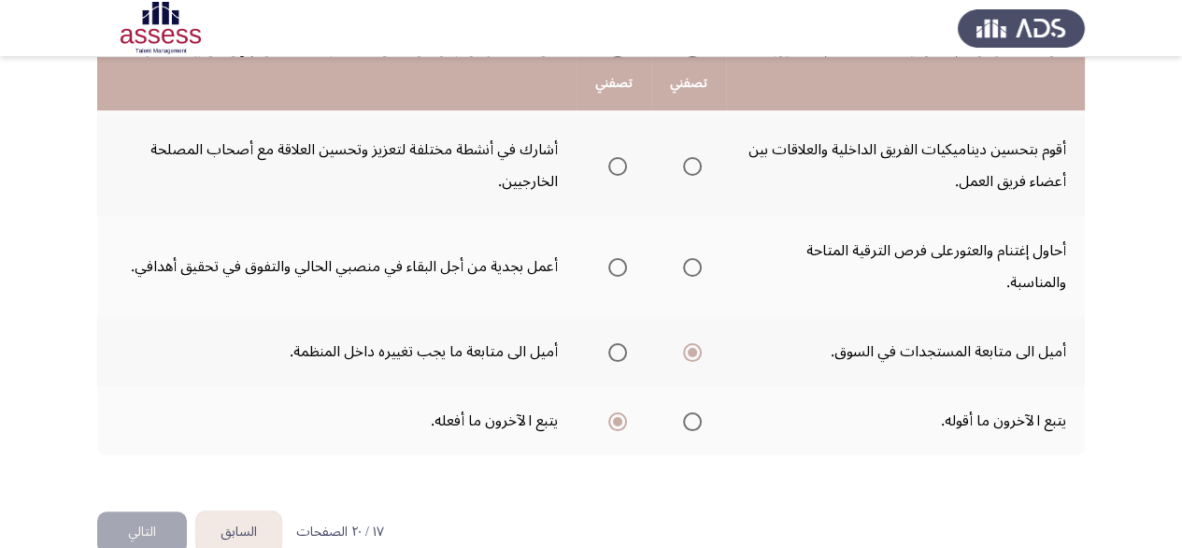
click at [612, 258] on span "Select an option" at bounding box center [617, 267] width 19 height 19
click at [612, 258] on input "Select an option" at bounding box center [617, 267] width 19 height 19
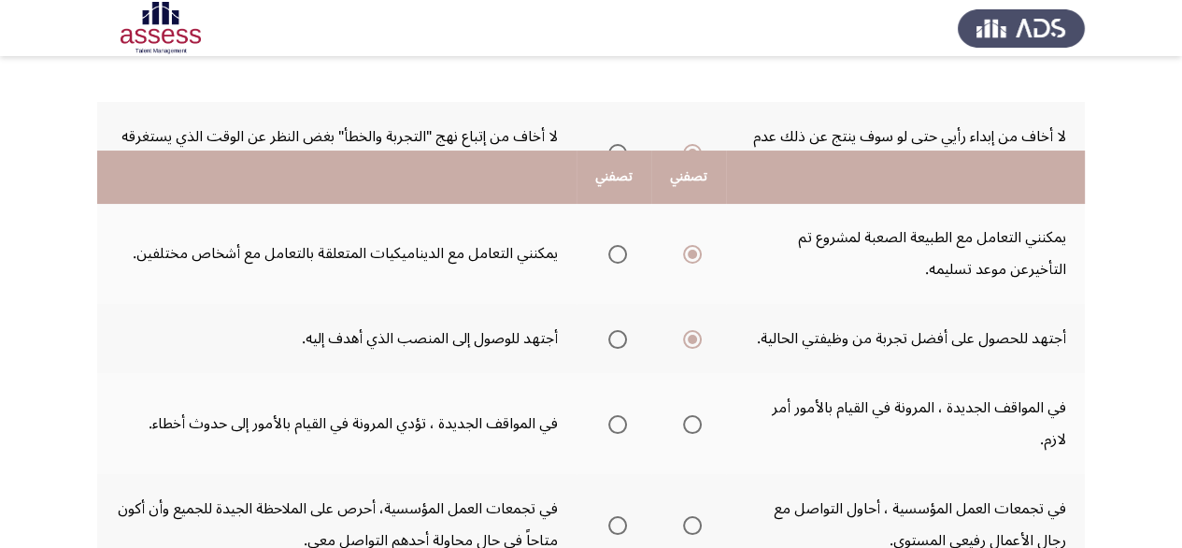
scroll to position [299, 0]
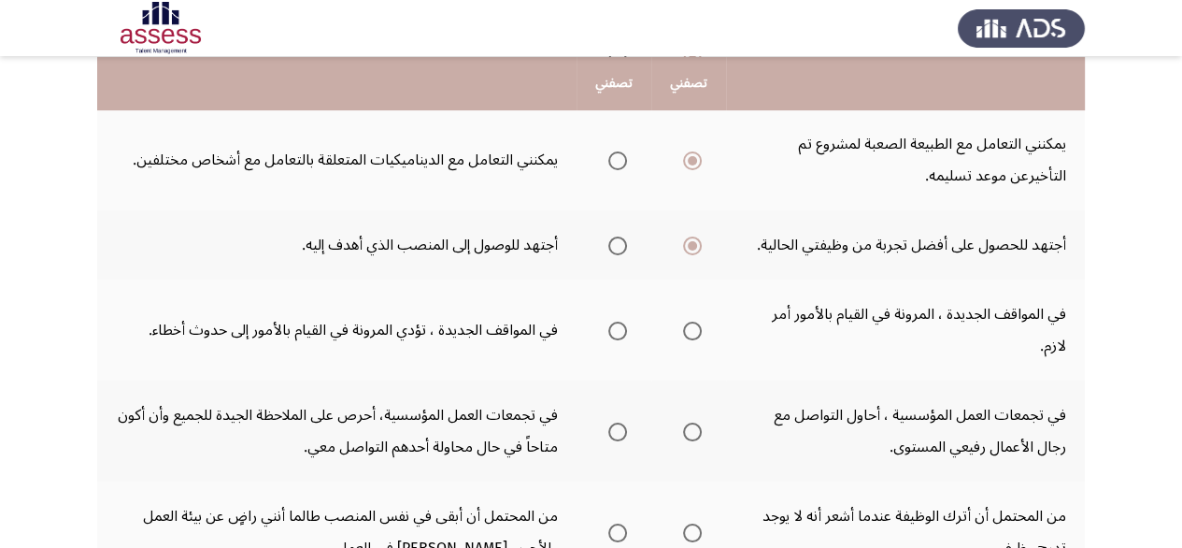
click at [697, 322] on span "Select an option" at bounding box center [692, 331] width 19 height 19
click at [697, 322] on input "Select an option" at bounding box center [692, 331] width 19 height 19
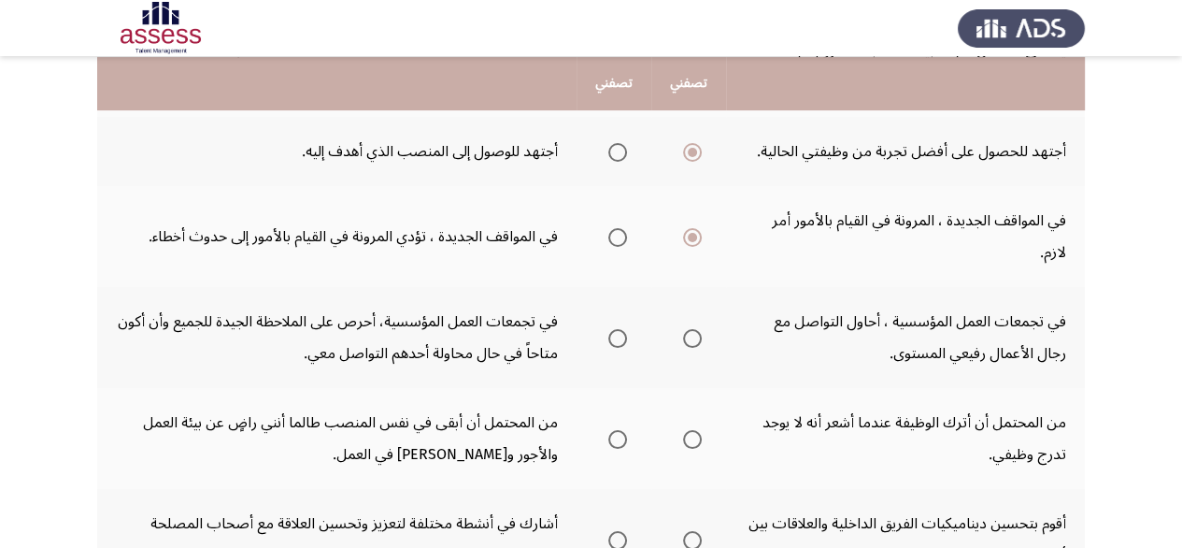
click at [708, 298] on th at bounding box center [688, 337] width 75 height 101
click at [687, 329] on span "Select an option" at bounding box center [692, 338] width 19 height 19
click at [687, 329] on input "Select an option" at bounding box center [692, 338] width 19 height 19
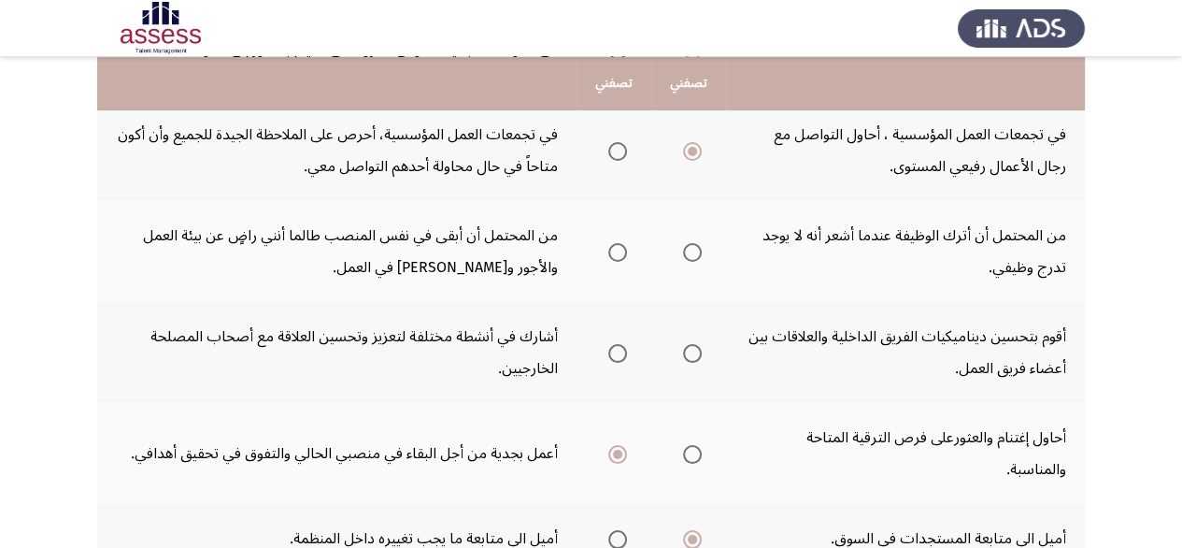
click at [614, 243] on span "Select an option" at bounding box center [617, 252] width 19 height 19
click at [614, 243] on input "Select an option" at bounding box center [617, 252] width 19 height 19
click at [699, 344] on span "Select an option" at bounding box center [692, 353] width 19 height 19
click at [699, 344] on input "Select an option" at bounding box center [692, 353] width 19 height 19
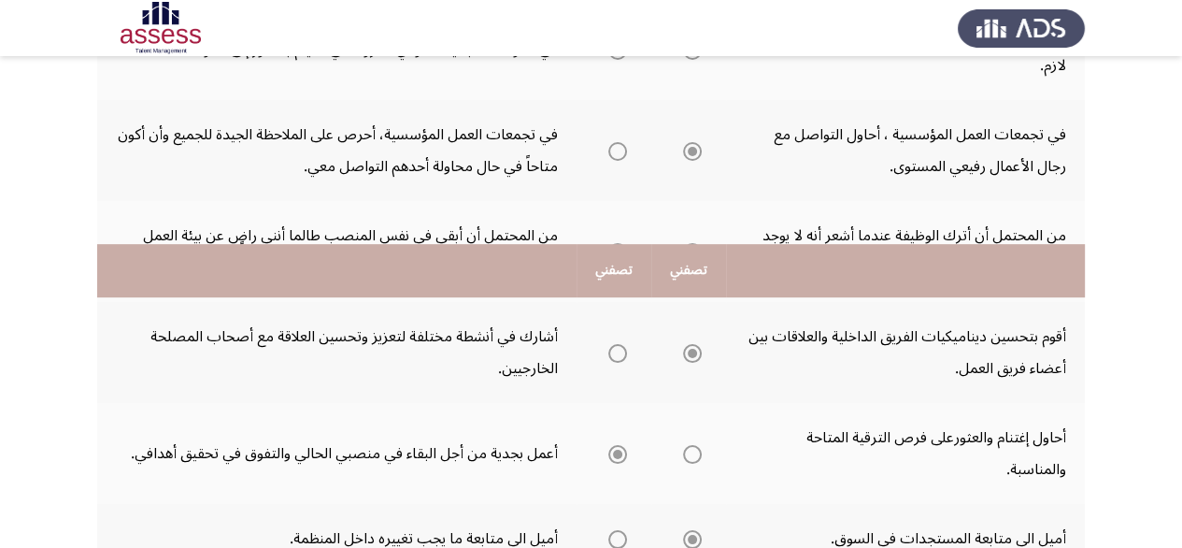
scroll to position [766, 0]
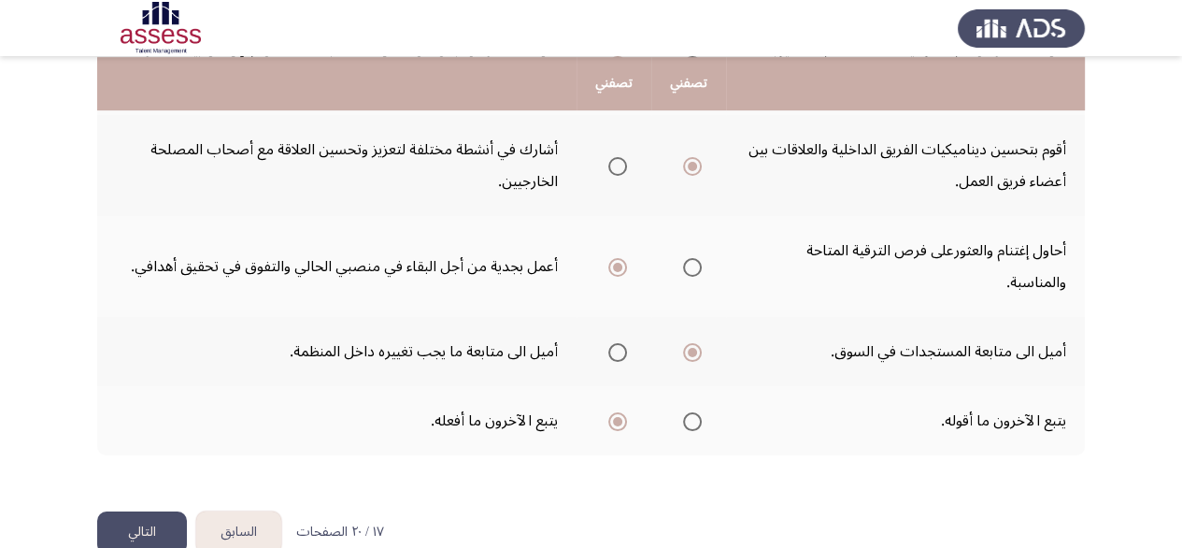
click at [164, 511] on button "التالي" at bounding box center [142, 532] width 90 height 42
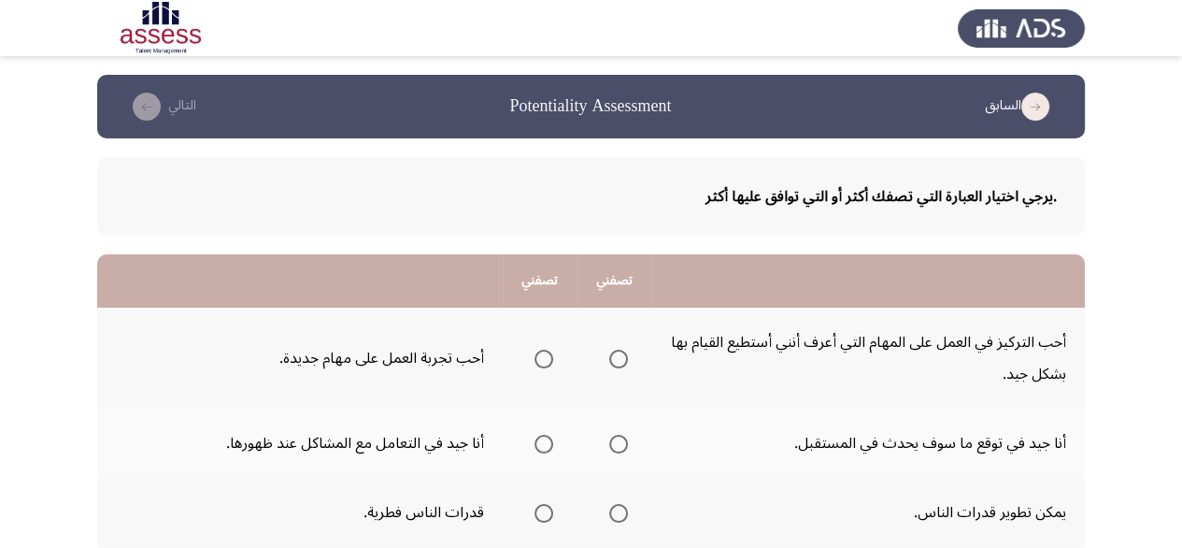
scroll to position [187, 0]
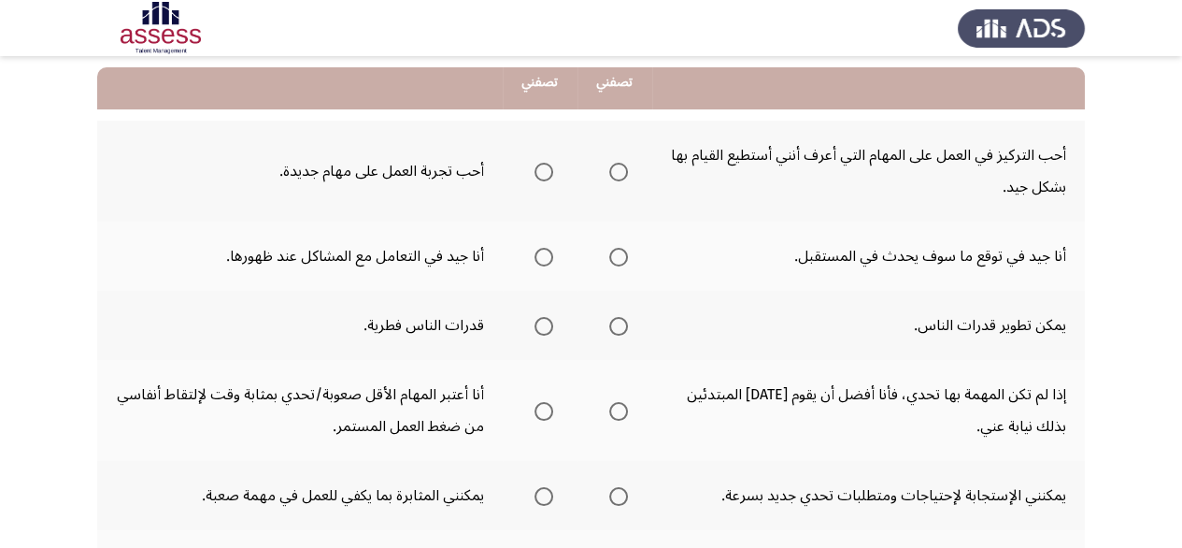
drag, startPoint x: 488, startPoint y: 165, endPoint x: 286, endPoint y: 171, distance: 202.0
click at [286, 171] on td "أحب تجربة العمل على مهام جديدة." at bounding box center [300, 171] width 406 height 101
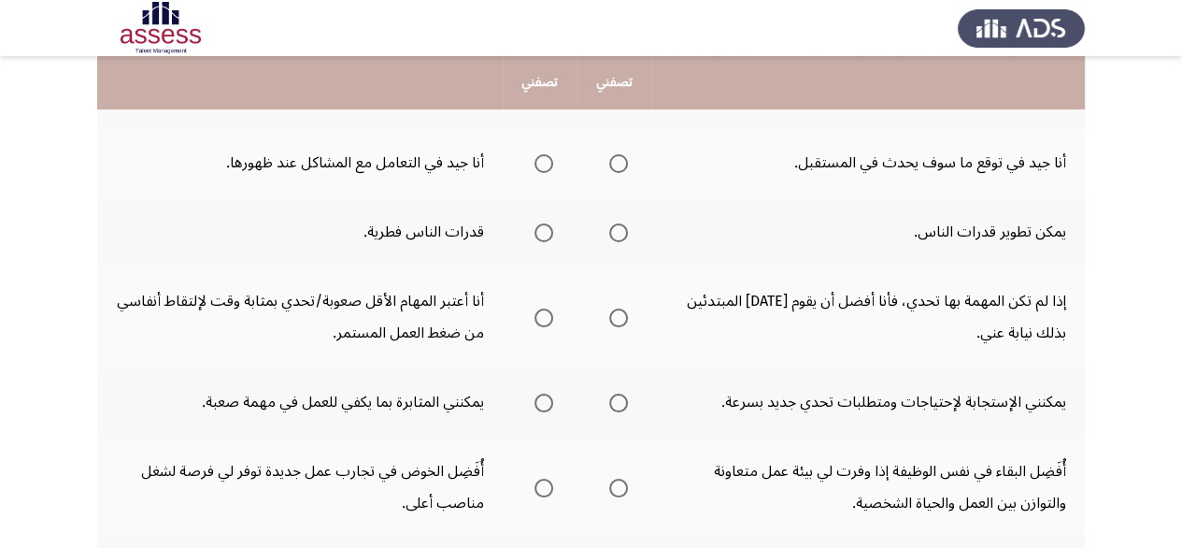
click at [619, 164] on span "Select an option" at bounding box center [618, 163] width 19 height 19
click at [619, 164] on input "Select an option" at bounding box center [618, 163] width 19 height 19
click at [621, 233] on span "Select an option" at bounding box center [618, 232] width 19 height 19
click at [621, 233] on input "Select an option" at bounding box center [618, 232] width 19 height 19
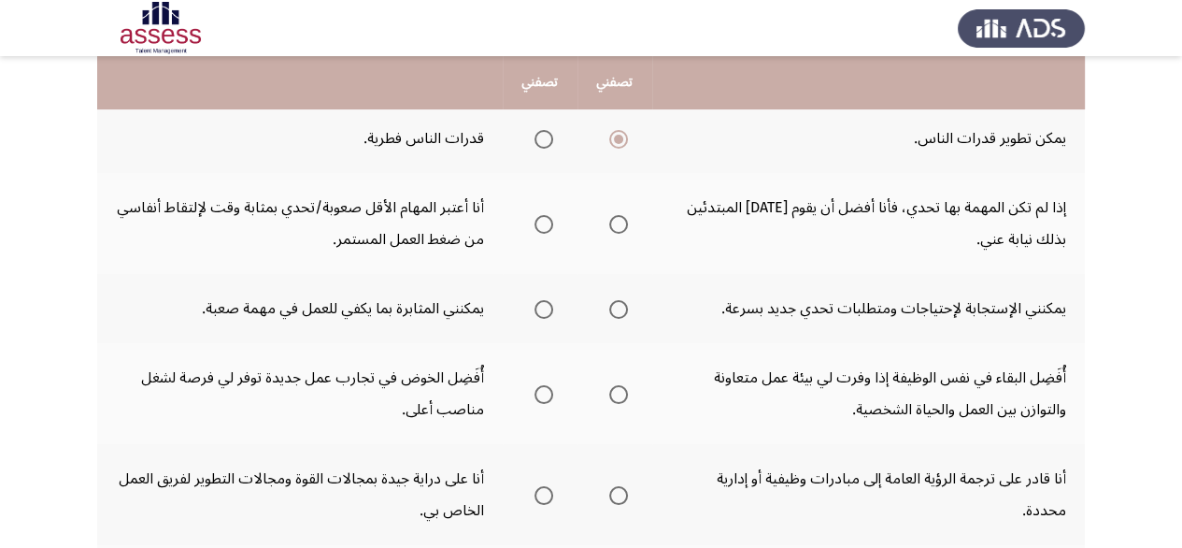
click at [617, 225] on span "Select an option" at bounding box center [618, 224] width 19 height 19
click at [617, 225] on input "Select an option" at bounding box center [618, 224] width 19 height 19
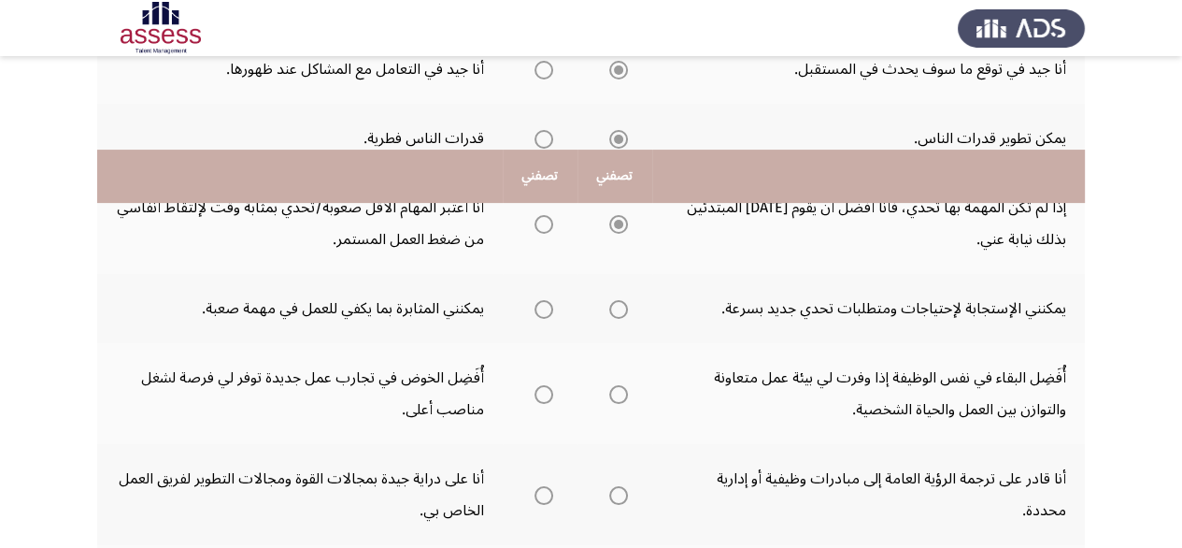
scroll to position [467, 0]
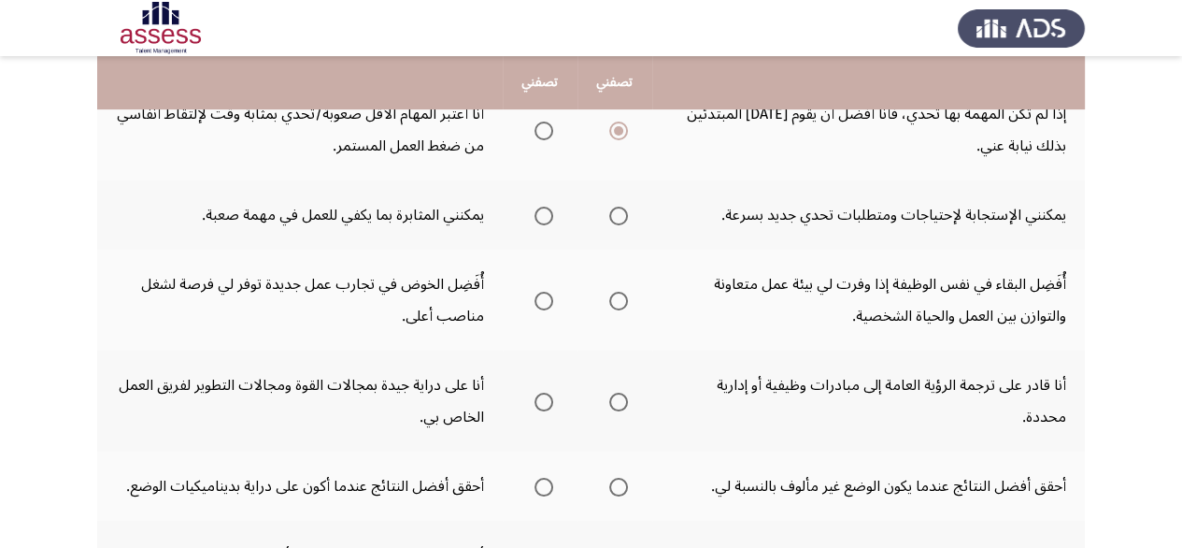
click at [535, 215] on span "Select an option" at bounding box center [544, 216] width 19 height 19
click at [535, 215] on input "Select an option" at bounding box center [544, 216] width 19 height 19
click at [543, 299] on span "Select an option" at bounding box center [544, 301] width 19 height 19
click at [543, 299] on input "Select an option" at bounding box center [544, 301] width 19 height 19
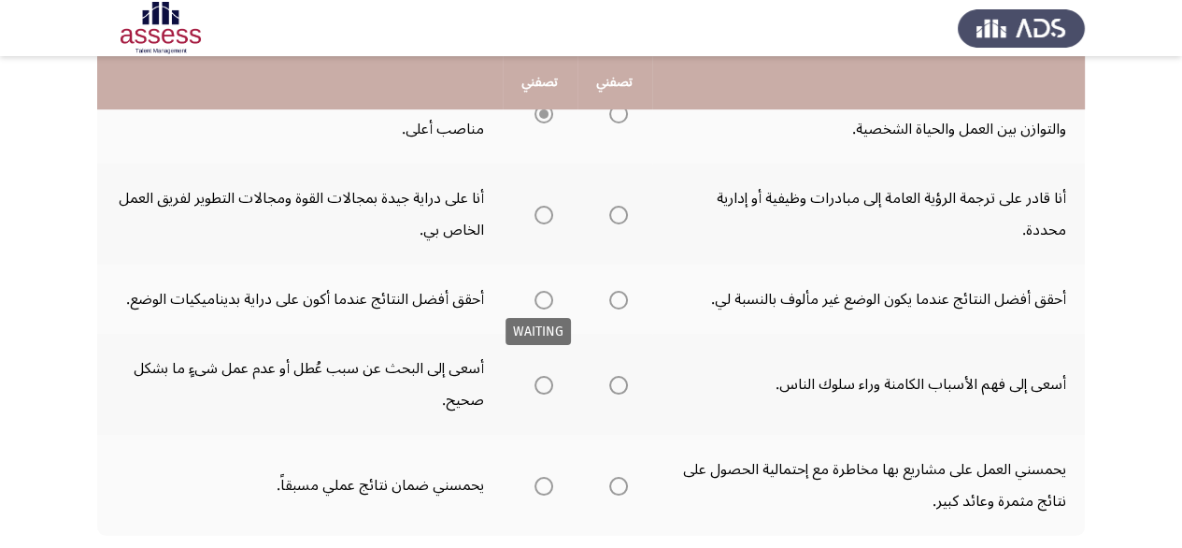
scroll to position [766, 0]
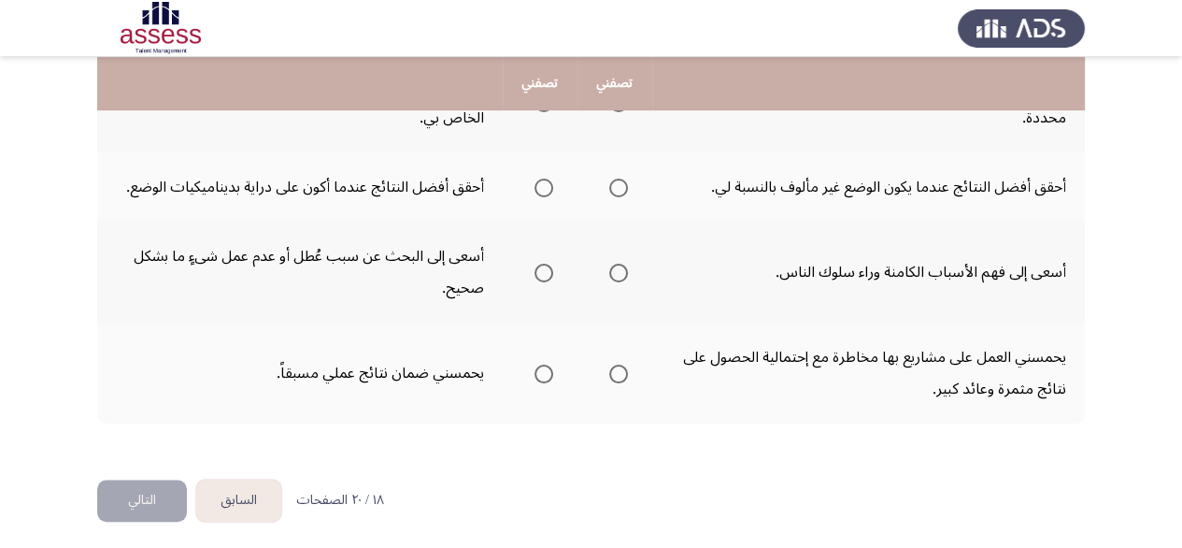
click at [618, 365] on span "Select an option" at bounding box center [618, 374] width 19 height 19
click at [618, 365] on input "Select an option" at bounding box center [618, 374] width 19 height 19
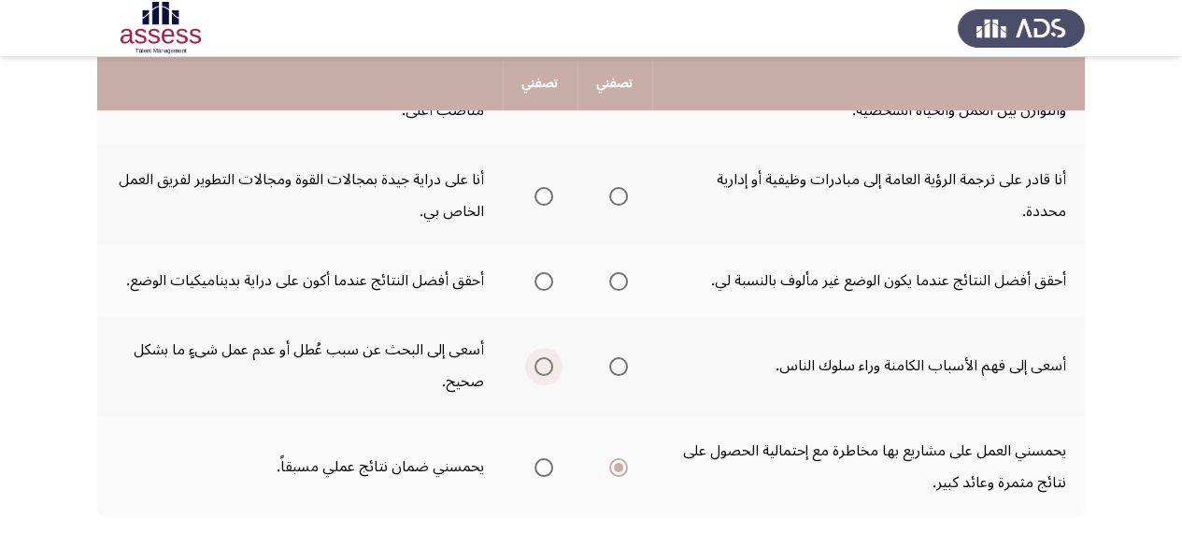
click at [527, 367] on label "Select an option" at bounding box center [540, 366] width 26 height 19
click at [535, 367] on input "Select an option" at bounding box center [544, 366] width 19 height 19
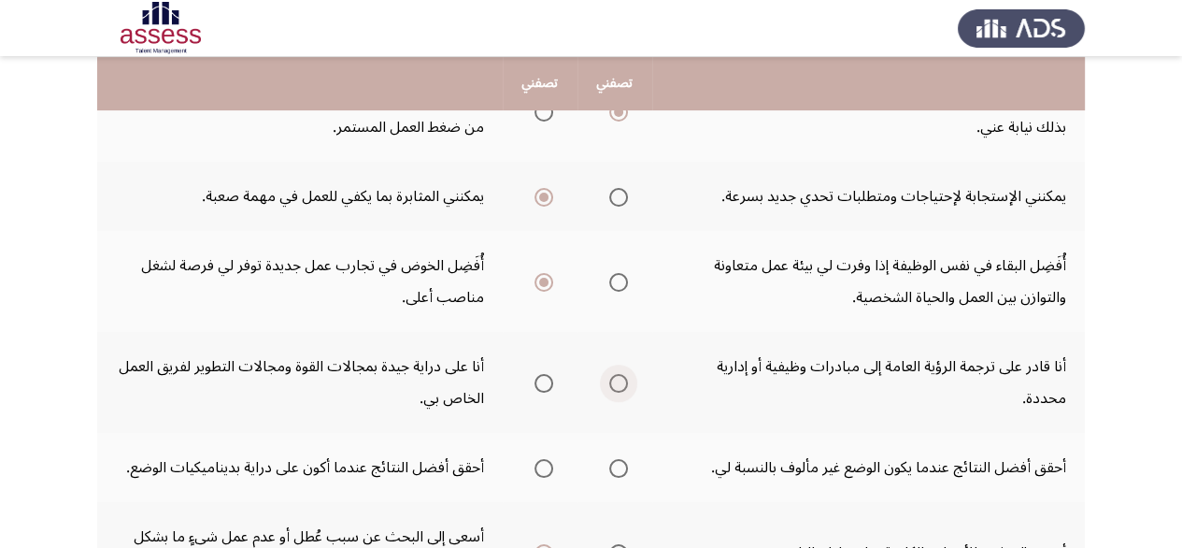
click at [623, 383] on span "Select an option" at bounding box center [618, 383] width 19 height 19
click at [623, 383] on input "Select an option" at bounding box center [618, 383] width 19 height 19
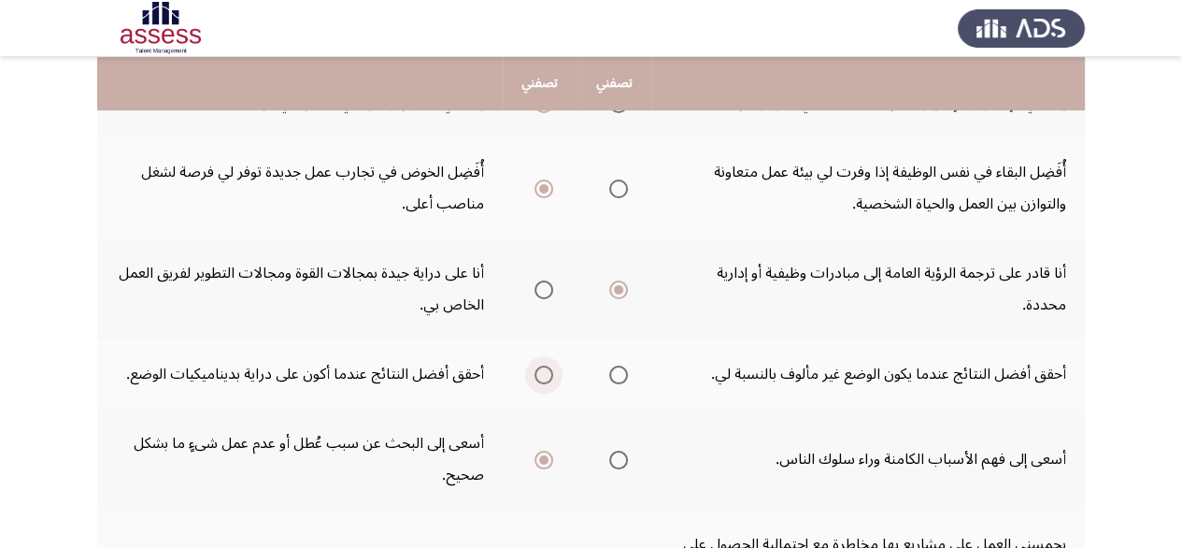
click at [529, 376] on label "Select an option" at bounding box center [540, 374] width 26 height 19
click at [535, 376] on input "Select an option" at bounding box center [544, 374] width 19 height 19
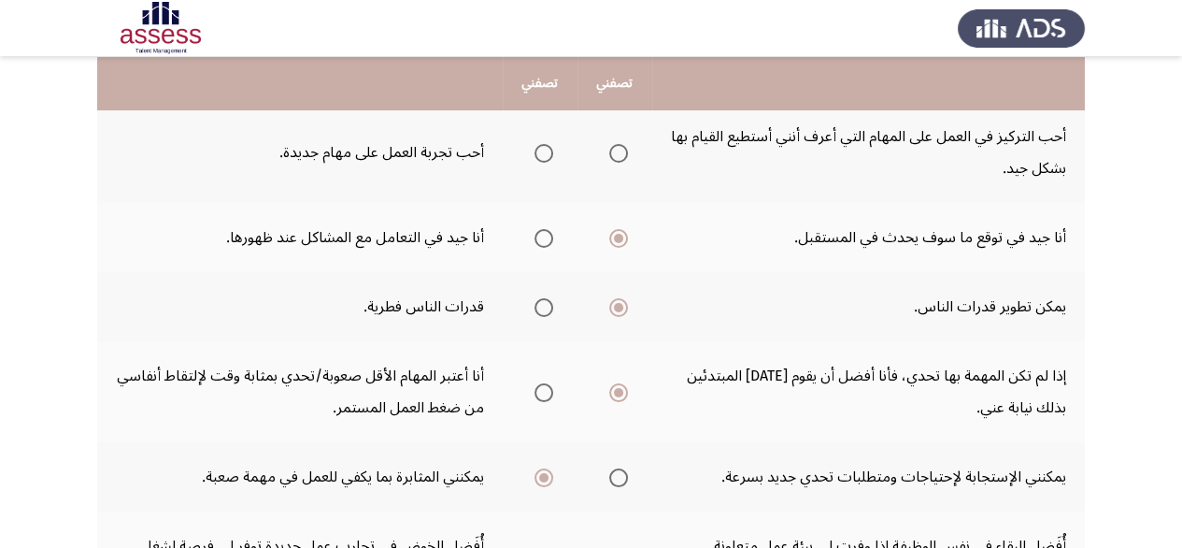
scroll to position [19, 0]
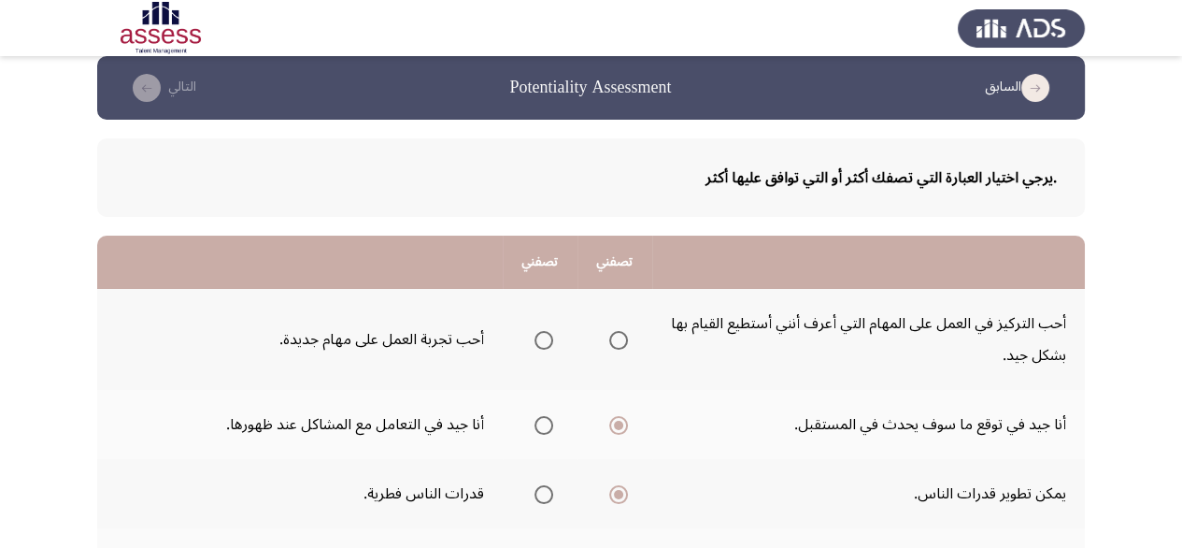
click at [537, 340] on span "Select an option" at bounding box center [544, 340] width 19 height 19
click at [537, 340] on input "Select an option" at bounding box center [544, 340] width 19 height 19
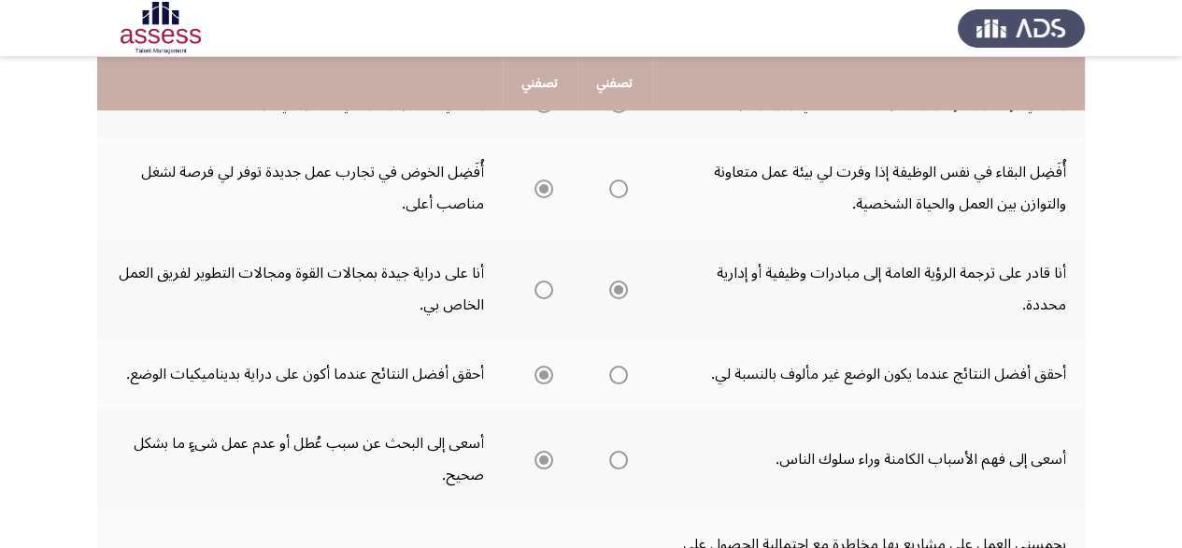
scroll to position [766, 0]
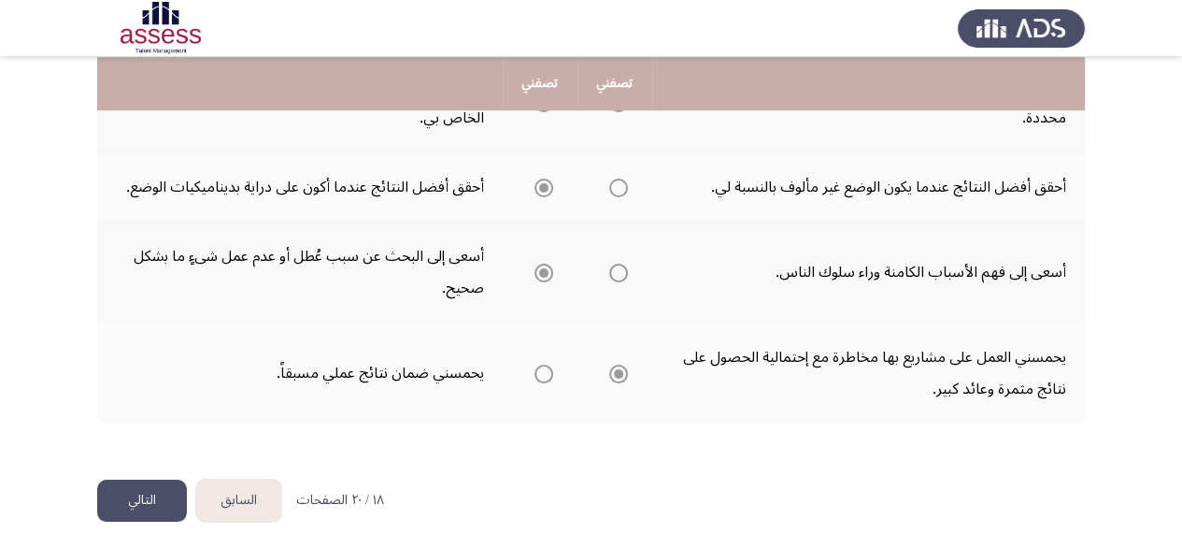
click at [152, 492] on button "التالي" at bounding box center [142, 500] width 90 height 42
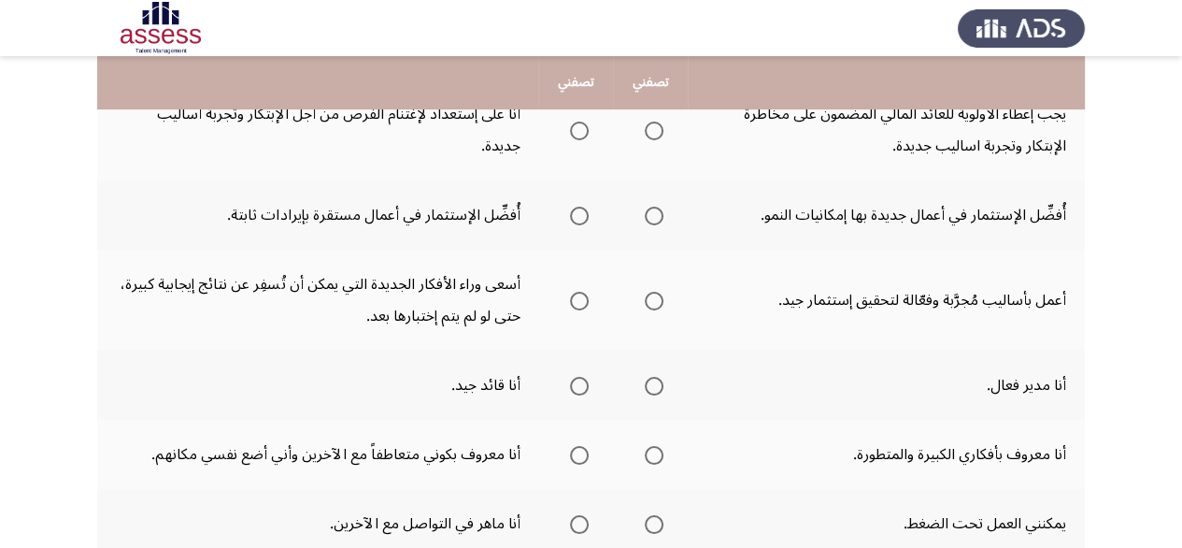
scroll to position [704, 0]
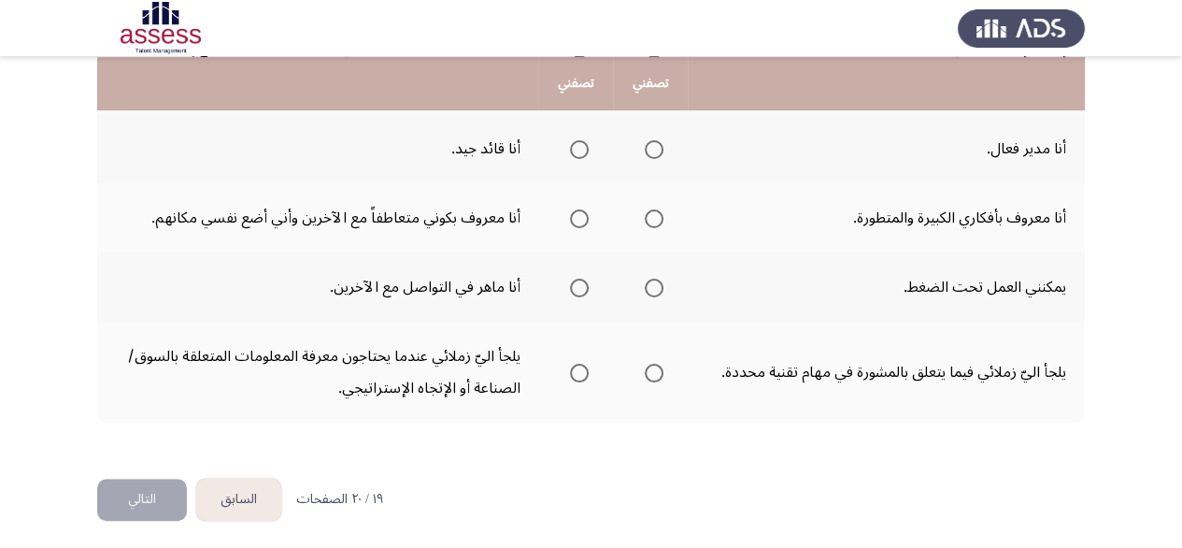
click at [578, 368] on span "Select an option" at bounding box center [579, 373] width 19 height 19
click at [578, 368] on input "Select an option" at bounding box center [579, 373] width 19 height 19
click at [654, 369] on span "Select an option" at bounding box center [654, 373] width 19 height 19
click at [646, 282] on span "Select an option" at bounding box center [654, 288] width 19 height 19
click at [646, 282] on input "Select an option" at bounding box center [654, 288] width 19 height 19
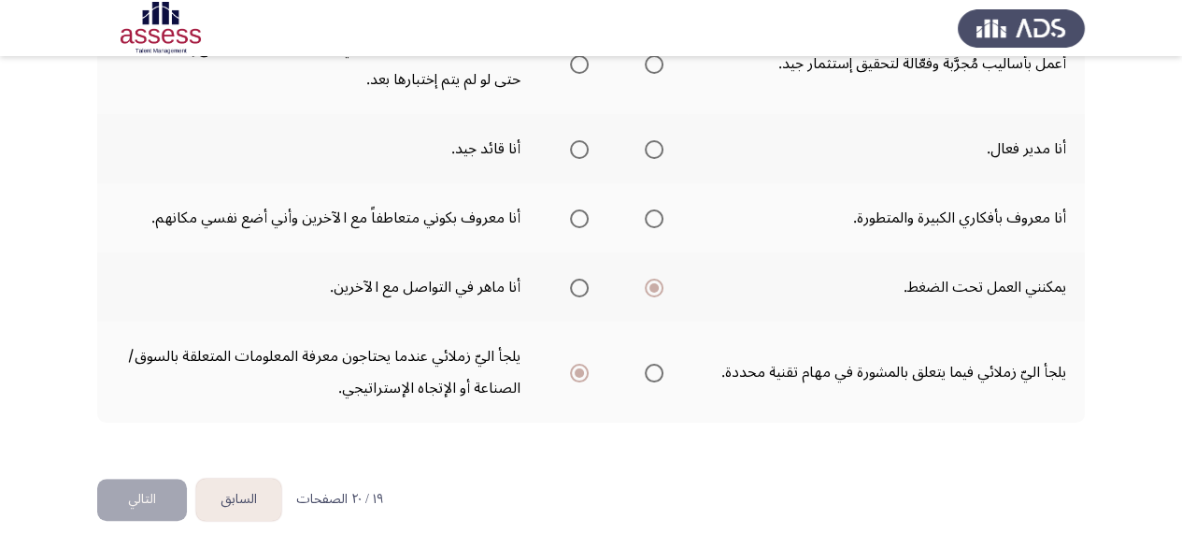
scroll to position [610, 0]
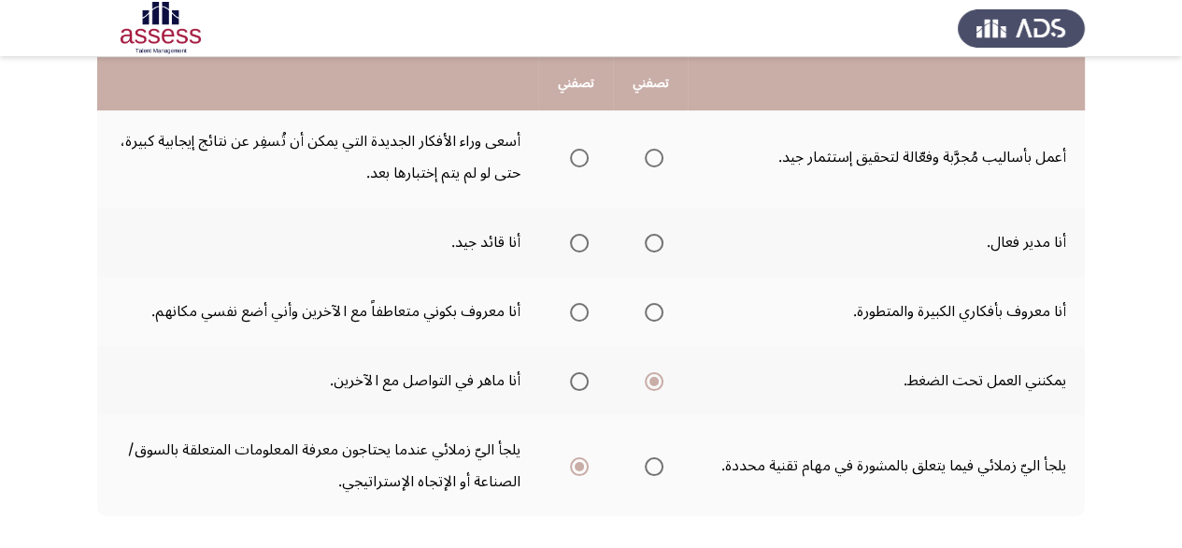
click at [578, 311] on span "Select an option" at bounding box center [579, 312] width 19 height 19
click at [578, 311] on input "Select an option" at bounding box center [579, 312] width 19 height 19
click at [571, 237] on span "Select an option" at bounding box center [579, 243] width 19 height 19
click at [571, 237] on input "Select an option" at bounding box center [579, 243] width 19 height 19
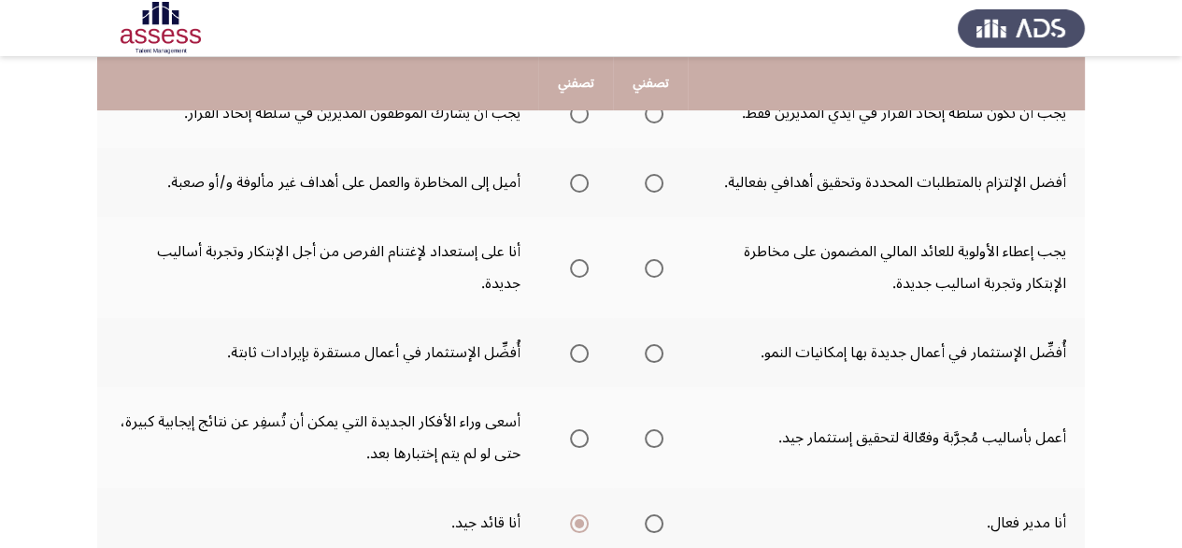
scroll to position [50, 0]
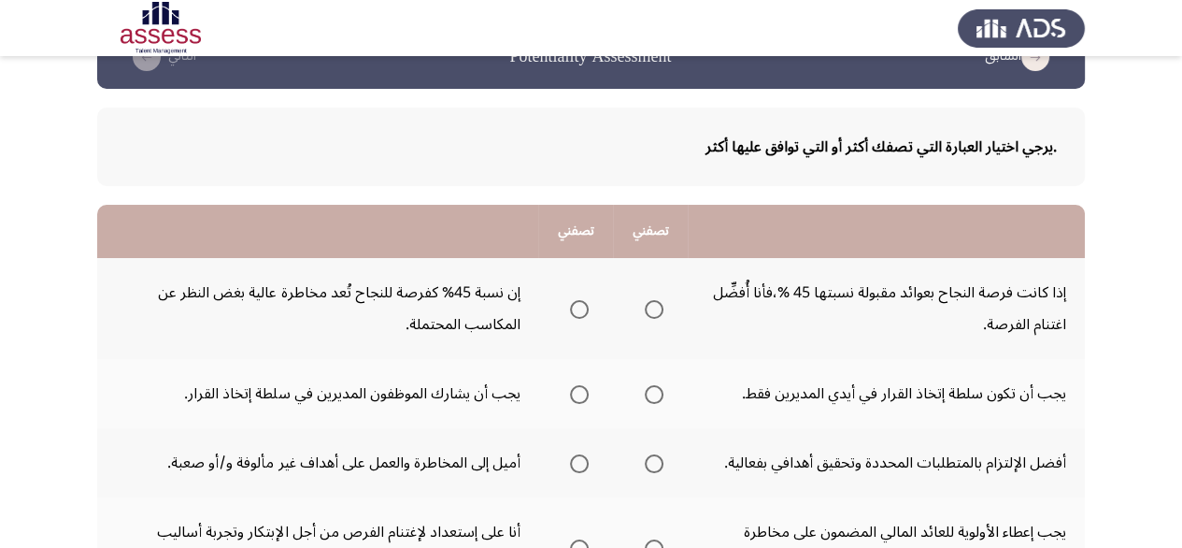
click at [579, 301] on span "Select an option" at bounding box center [579, 309] width 19 height 19
click at [579, 301] on input "Select an option" at bounding box center [579, 309] width 19 height 19
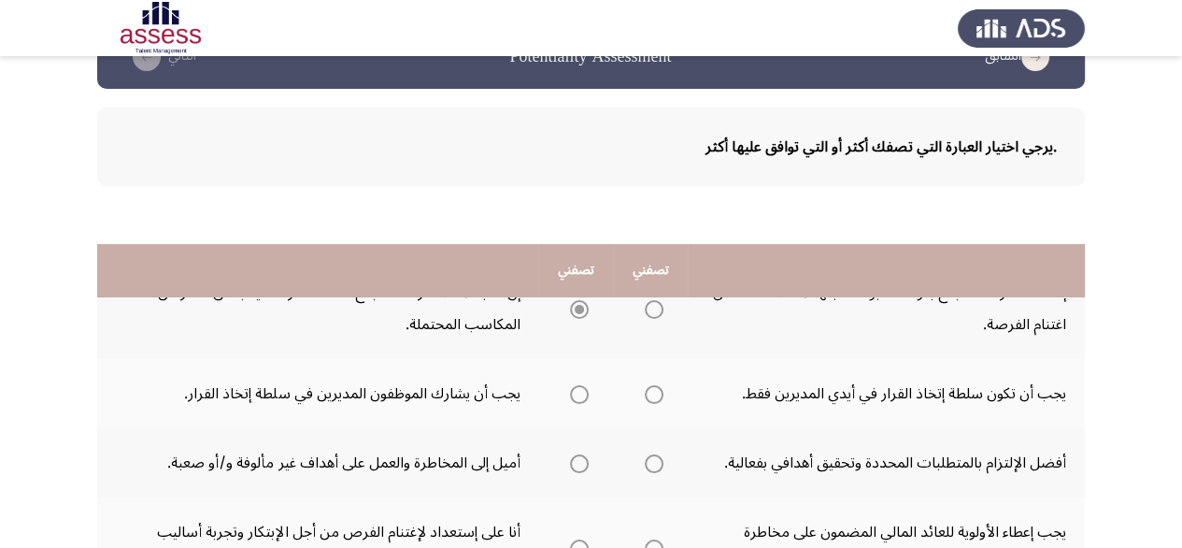
scroll to position [236, 0]
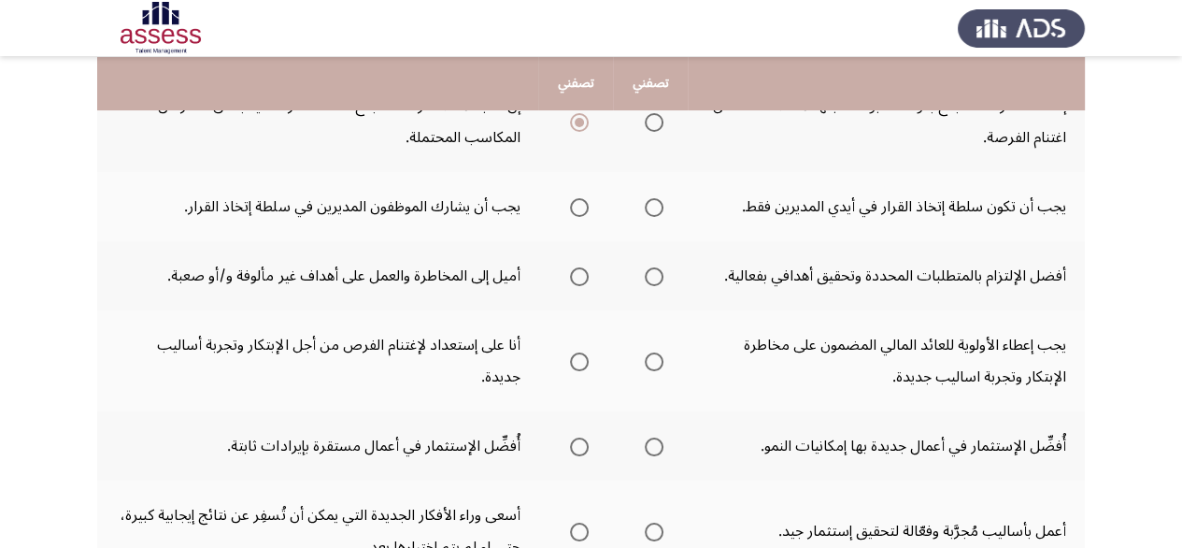
click at [669, 207] on th at bounding box center [650, 206] width 75 height 69
click at [657, 211] on span "Select an option" at bounding box center [654, 207] width 19 height 19
click at [657, 211] on input "Select an option" at bounding box center [654, 207] width 19 height 19
click at [572, 277] on span "Select an option" at bounding box center [579, 276] width 19 height 19
click at [572, 277] on input "Select an option" at bounding box center [579, 276] width 19 height 19
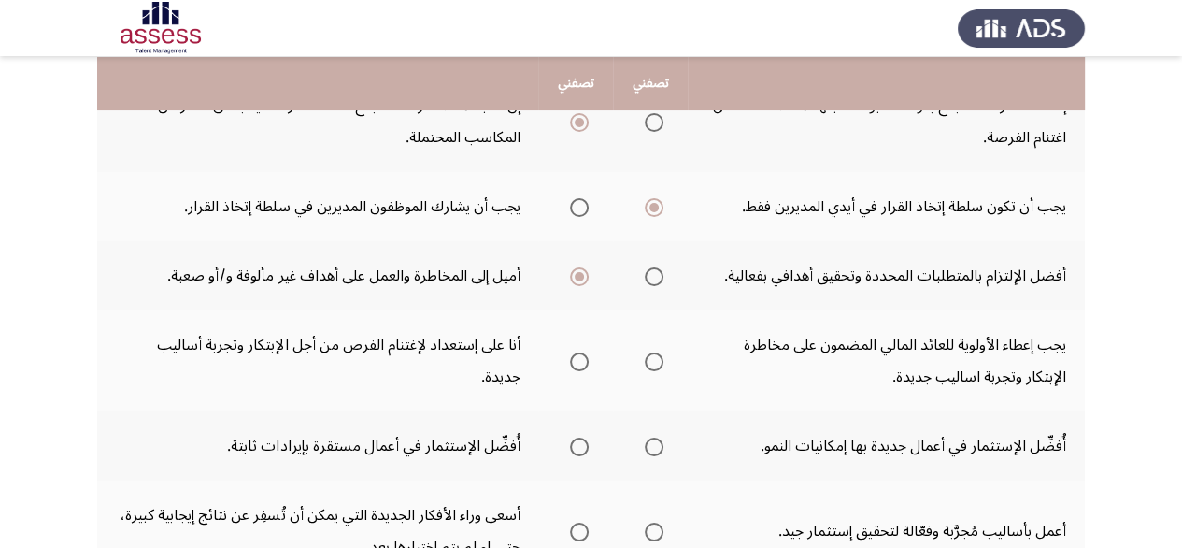
scroll to position [423, 0]
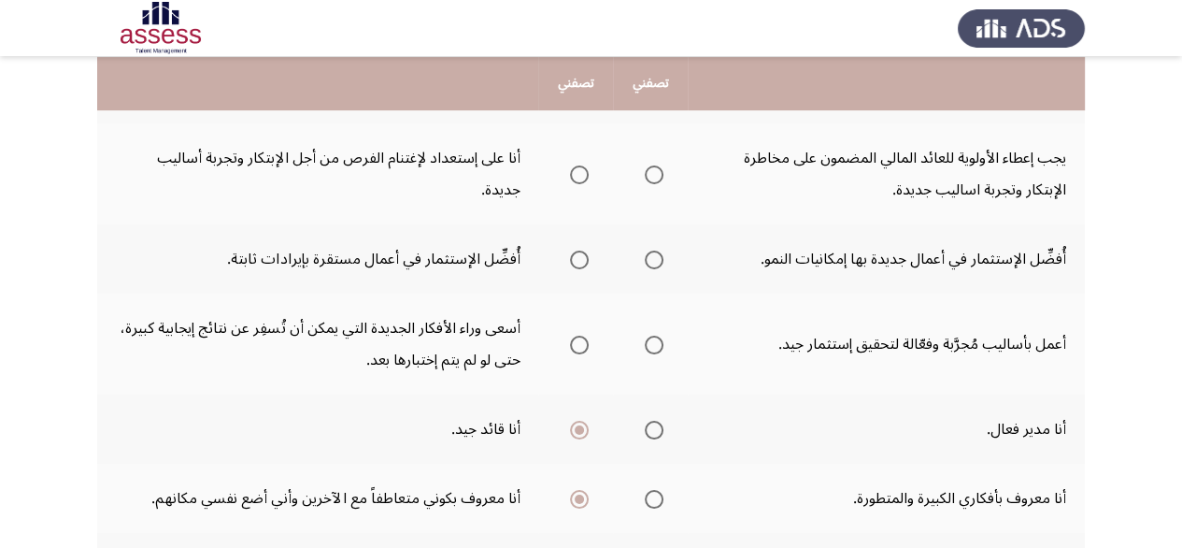
click at [654, 341] on span "Select an option" at bounding box center [654, 345] width 19 height 19
click at [654, 341] on input "Select an option" at bounding box center [654, 345] width 19 height 19
click at [653, 266] on mat-radio-group "Select an option" at bounding box center [650, 259] width 26 height 32
click at [651, 256] on span "Select an option" at bounding box center [654, 259] width 19 height 19
click at [651, 256] on input "Select an option" at bounding box center [654, 259] width 19 height 19
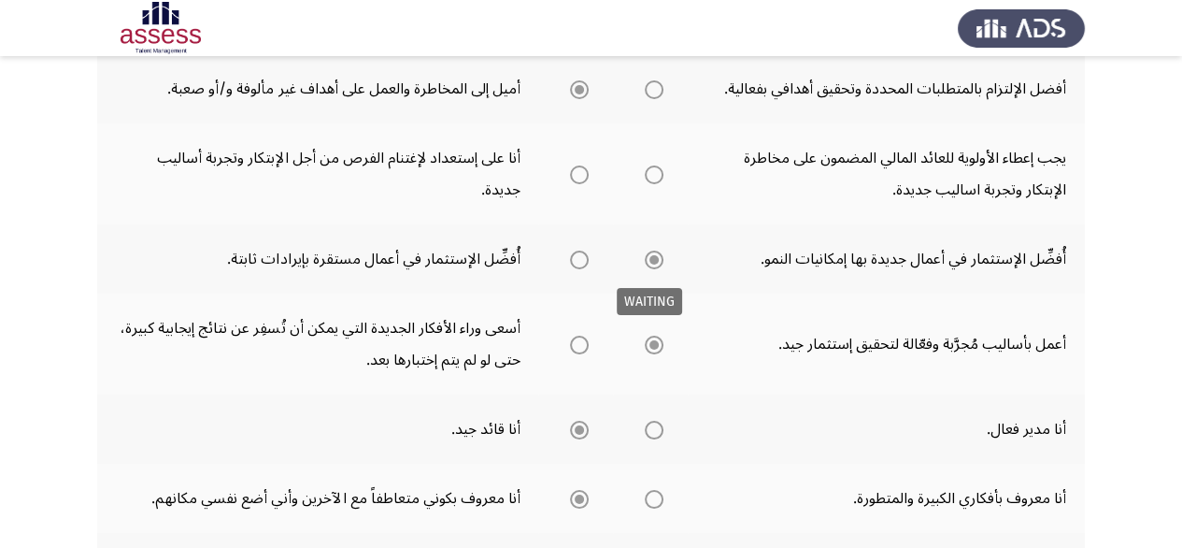
scroll to position [330, 0]
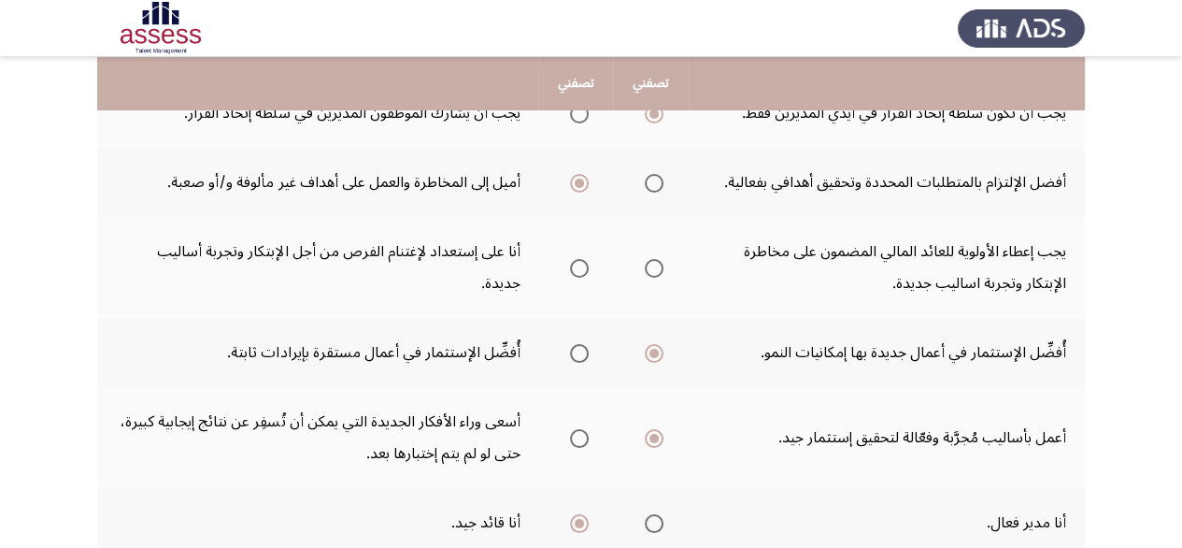
click at [565, 266] on label "Select an option" at bounding box center [576, 268] width 26 height 19
click at [570, 266] on input "Select an option" at bounding box center [579, 268] width 19 height 19
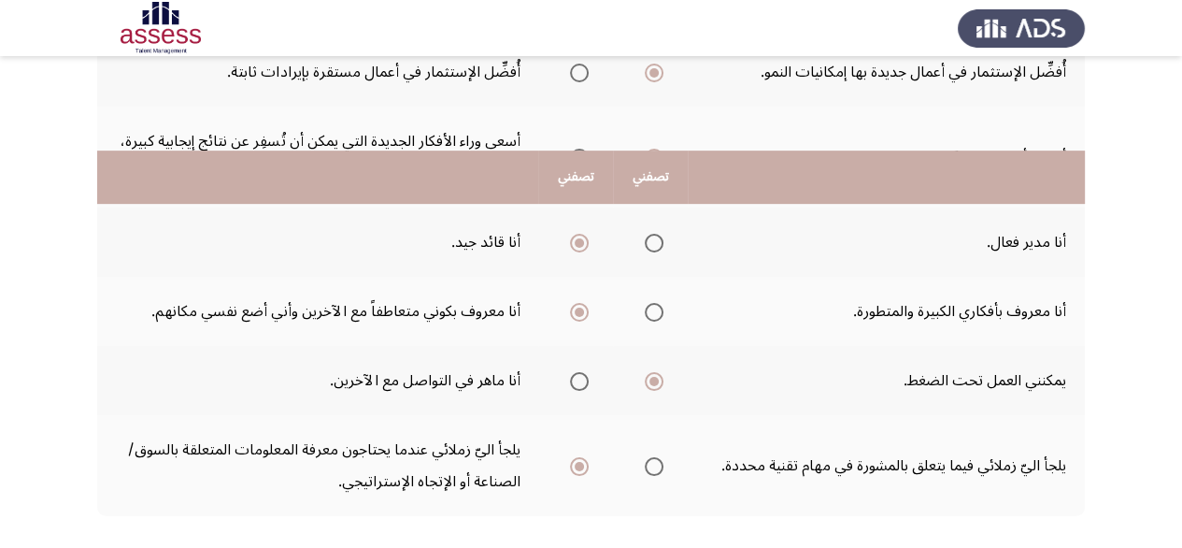
scroll to position [704, 0]
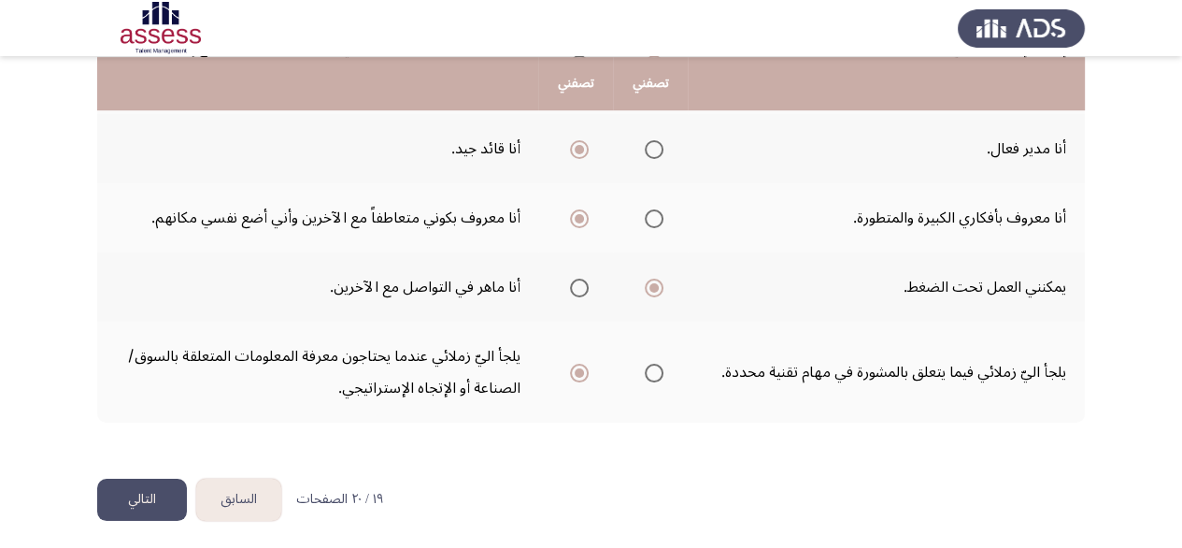
click at [152, 490] on button "التالي" at bounding box center [142, 500] width 90 height 42
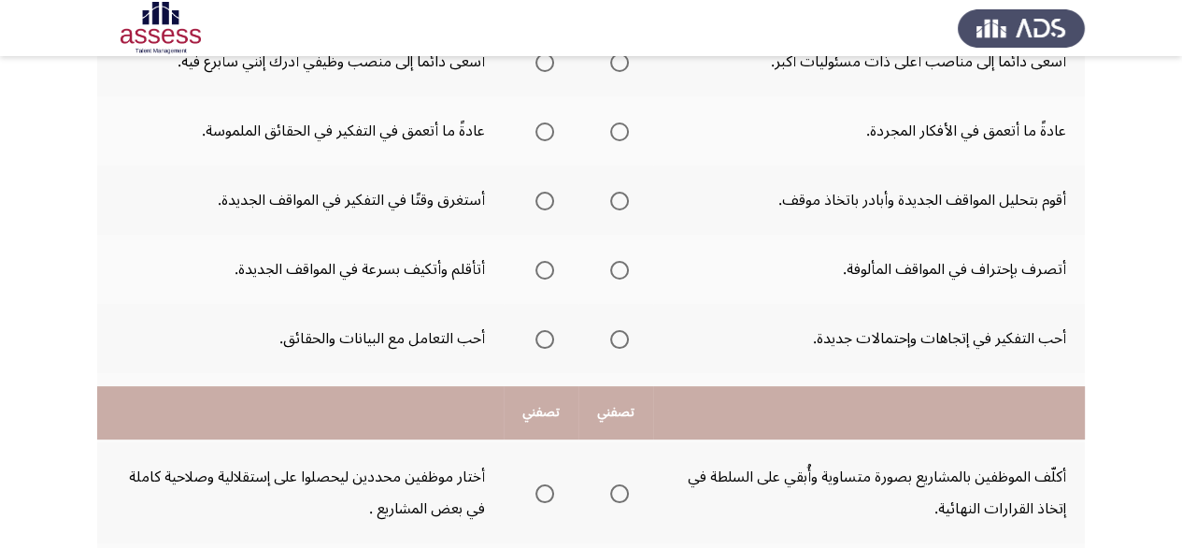
scroll to position [609, 0]
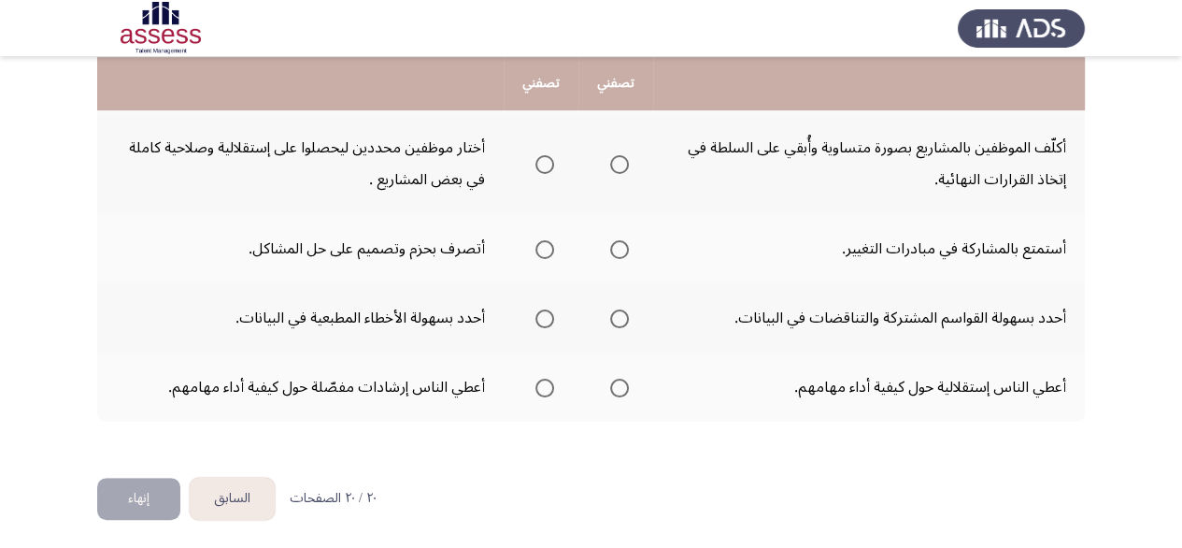
click at [617, 379] on span "Select an option" at bounding box center [619, 388] width 19 height 19
click at [617, 379] on input "Select an option" at bounding box center [619, 388] width 19 height 19
click at [618, 326] on mat-radio-group "Select an option" at bounding box center [616, 318] width 26 height 32
click at [617, 319] on span "Select an option" at bounding box center [619, 318] width 19 height 19
click at [617, 319] on input "Select an option" at bounding box center [619, 318] width 19 height 19
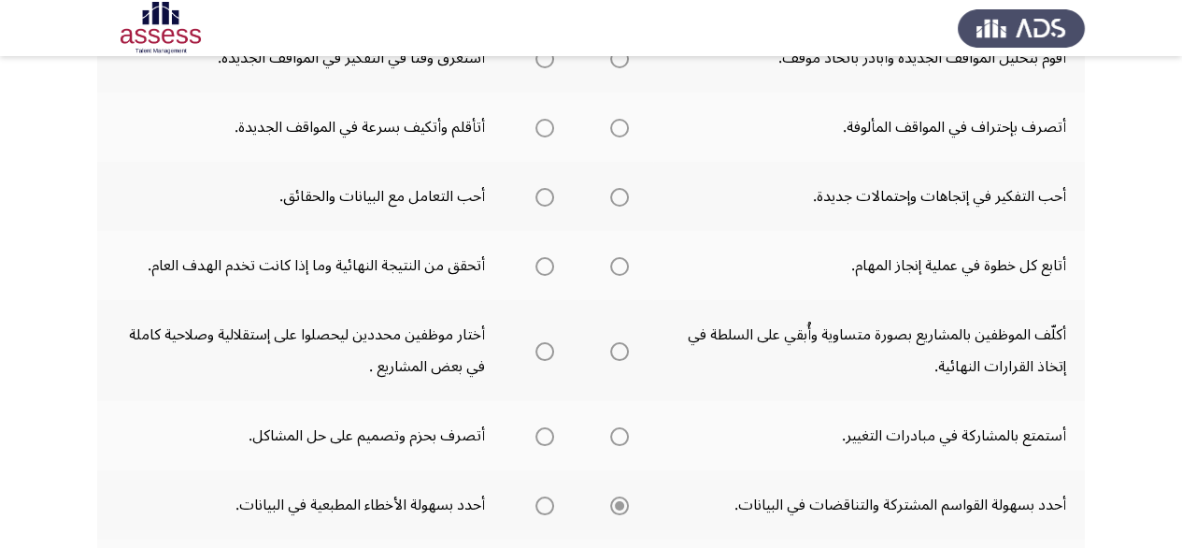
scroll to position [142, 0]
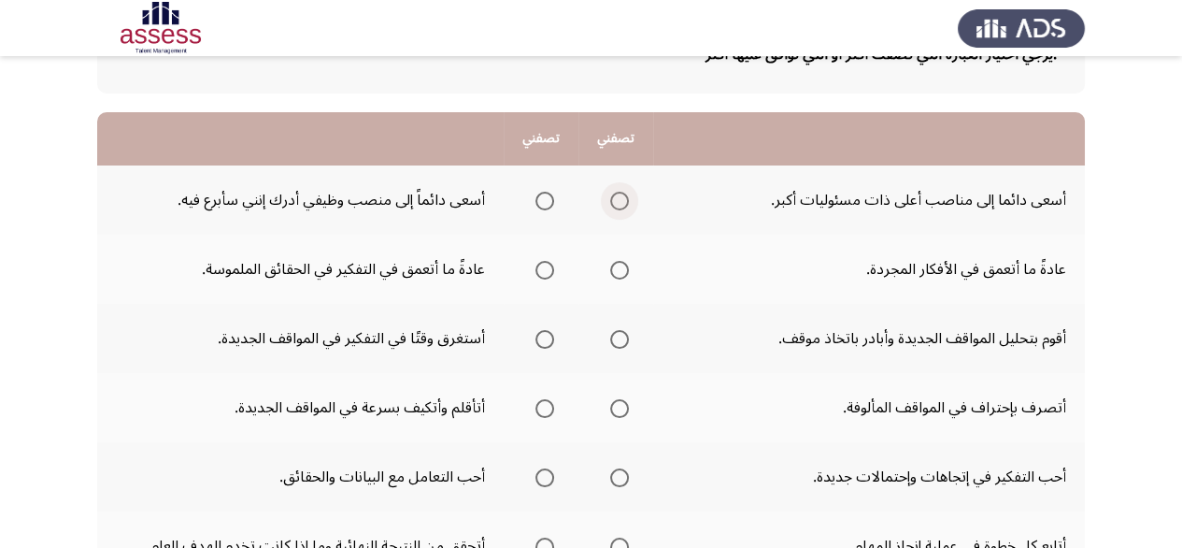
click at [622, 203] on span "Select an option" at bounding box center [619, 201] width 19 height 19
click at [622, 203] on input "Select an option" at bounding box center [619, 201] width 19 height 19
click at [546, 270] on span "Select an option" at bounding box center [545, 270] width 19 height 19
click at [546, 270] on input "Select an option" at bounding box center [545, 270] width 19 height 19
click at [625, 344] on span "Select an option" at bounding box center [619, 339] width 19 height 19
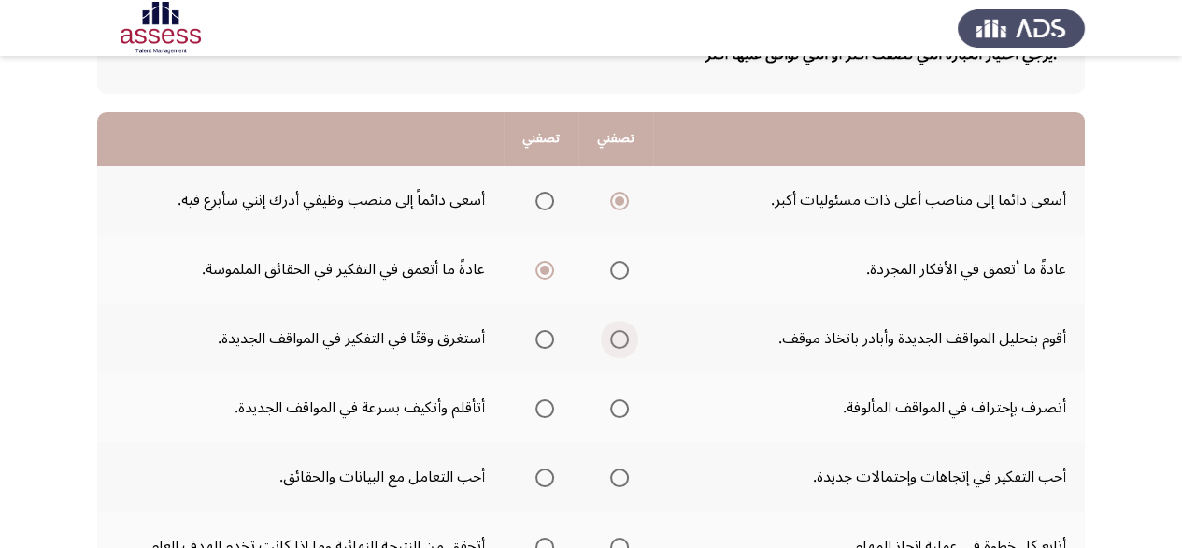
click at [625, 344] on input "Select an option" at bounding box center [619, 339] width 19 height 19
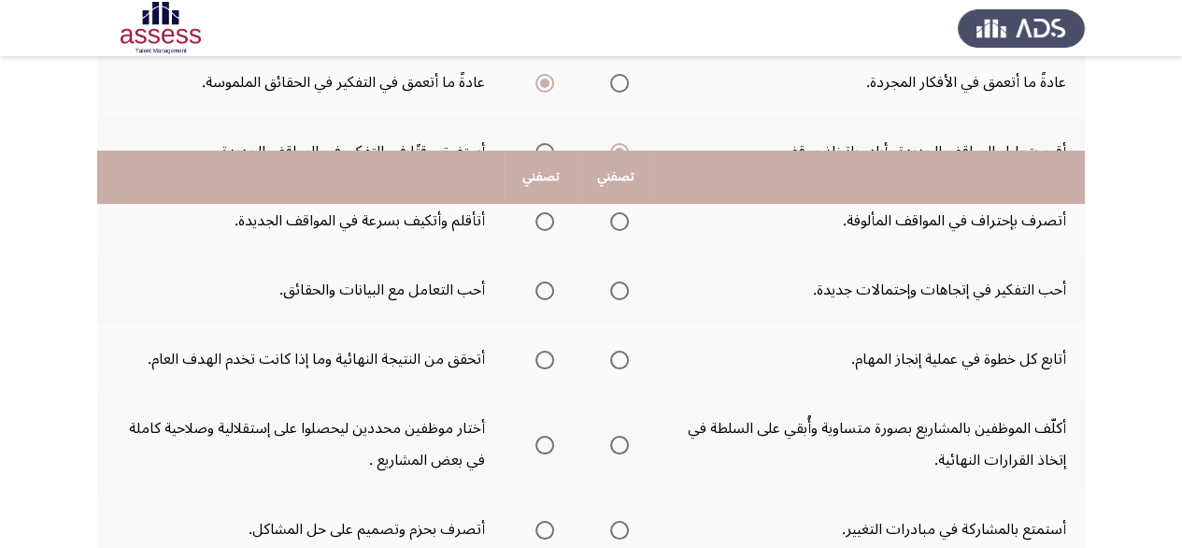
scroll to position [422, 0]
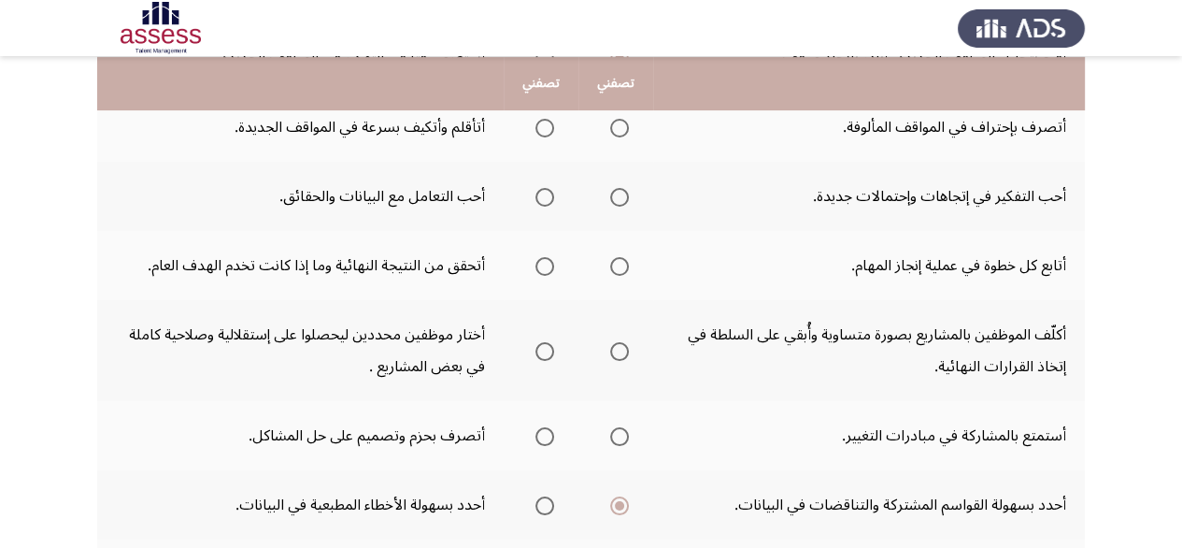
click at [527, 444] on th at bounding box center [541, 435] width 75 height 69
click at [541, 427] on span "Select an option" at bounding box center [545, 436] width 19 height 19
click at [541, 427] on input "Select an option" at bounding box center [545, 436] width 19 height 19
click at [628, 352] on span "Select an option" at bounding box center [619, 351] width 19 height 19
click at [628, 352] on input "Select an option" at bounding box center [619, 351] width 19 height 19
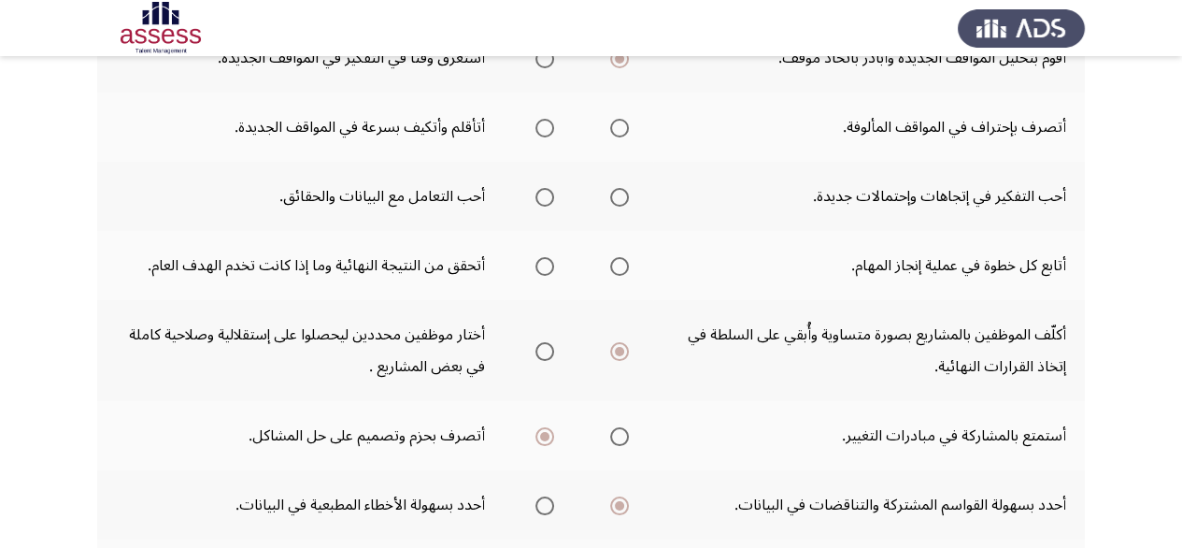
scroll to position [329, 0]
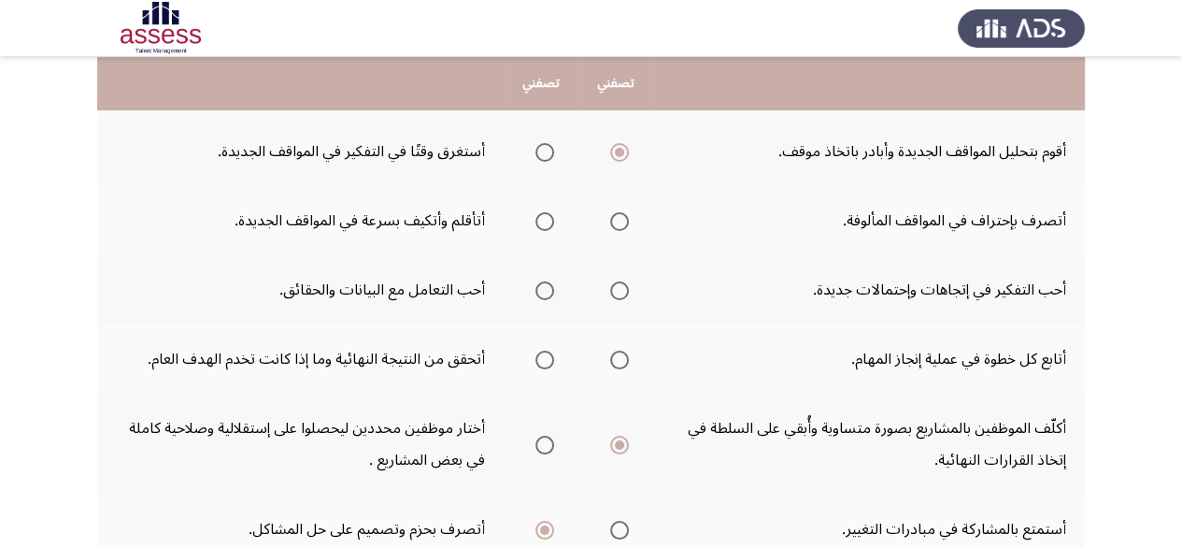
click at [608, 217] on label "Select an option" at bounding box center [616, 221] width 26 height 19
click at [610, 217] on input "Select an option" at bounding box center [619, 221] width 19 height 19
click at [544, 289] on span "Select an option" at bounding box center [545, 290] width 19 height 19
click at [544, 289] on input "Select an option" at bounding box center [545, 290] width 19 height 19
click at [625, 351] on span "Select an option" at bounding box center [619, 359] width 19 height 19
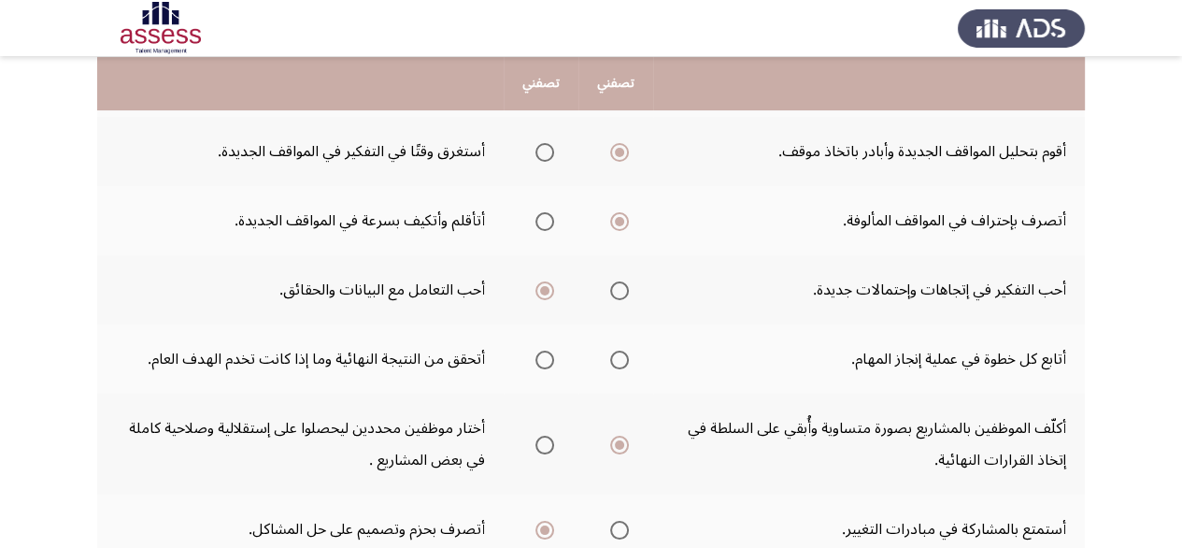
click at [621, 350] on span "Select an option" at bounding box center [619, 359] width 19 height 19
click at [621, 350] on input "Select an option" at bounding box center [619, 359] width 19 height 19
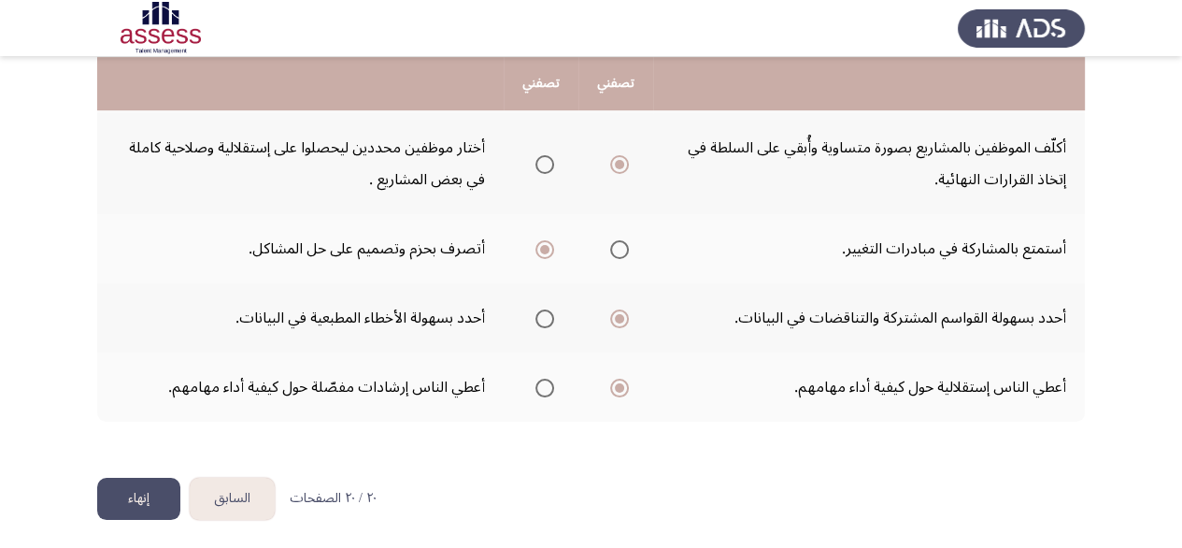
click at [136, 493] on button "إنهاء" at bounding box center [138, 499] width 83 height 42
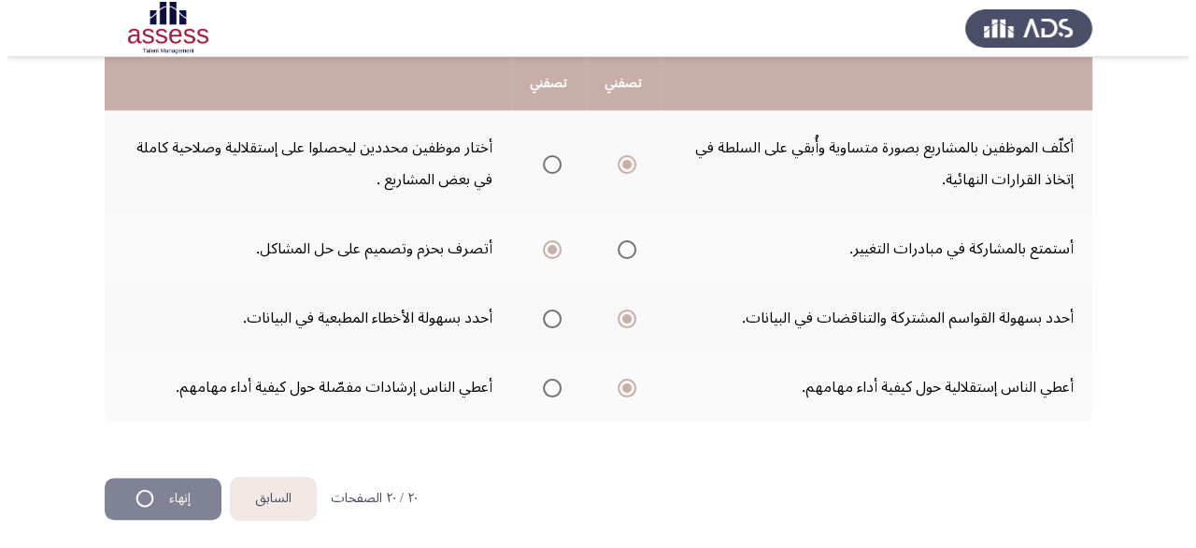
scroll to position [0, 0]
